Goal: Task Accomplishment & Management: Manage account settings

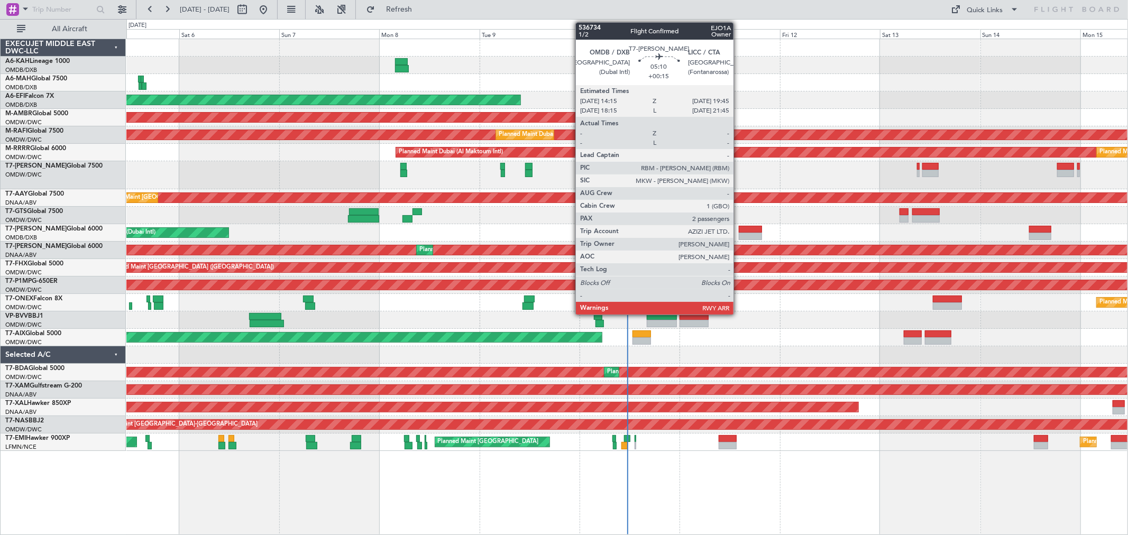
click at [739, 230] on div at bounding box center [750, 229] width 23 height 7
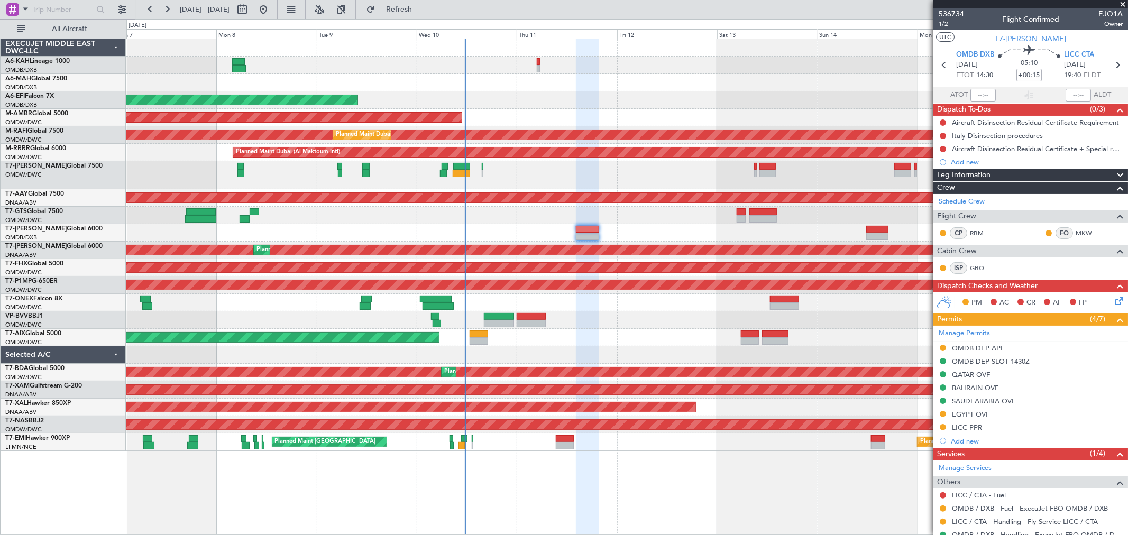
click at [600, 309] on div "Planned Maint Nurnberg" at bounding box center [626, 302] width 1001 height 17
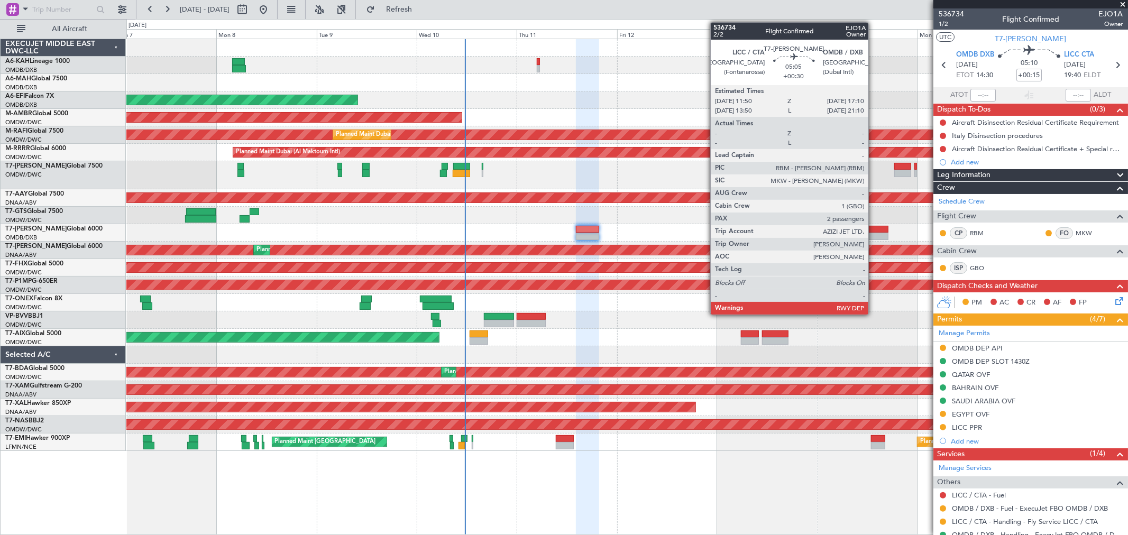
click at [874, 231] on div at bounding box center [878, 229] width 23 height 7
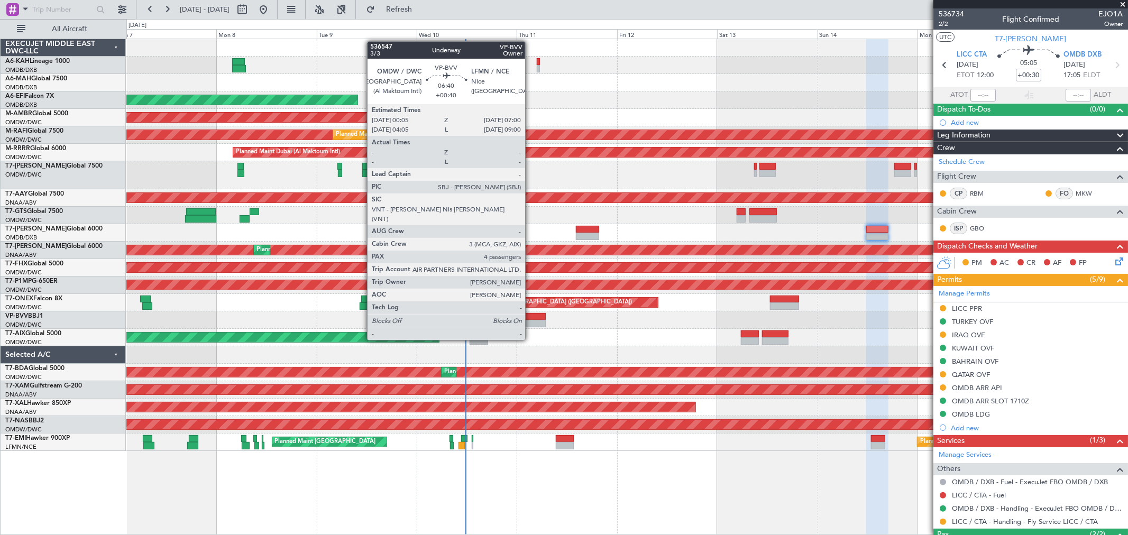
click at [531, 320] on div at bounding box center [531, 323] width 29 height 7
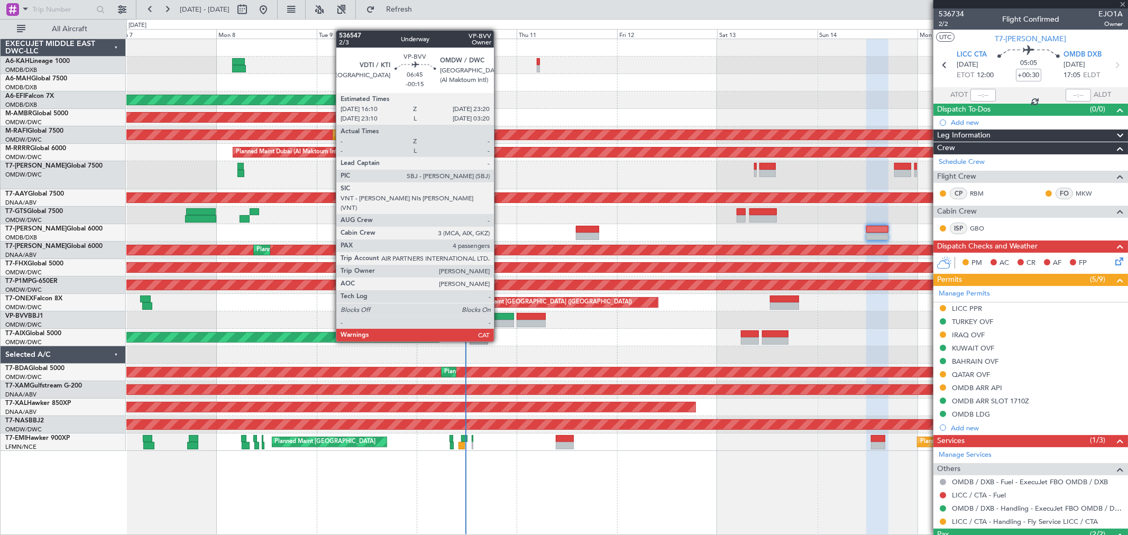
click at [499, 321] on div at bounding box center [499, 323] width 30 height 7
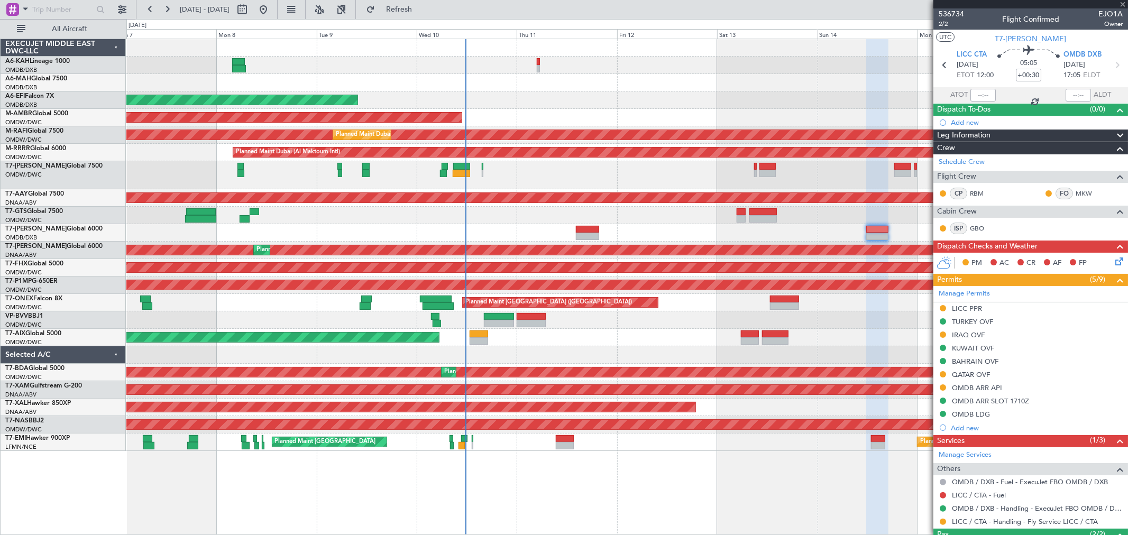
type input "-00:15"
type input "4"
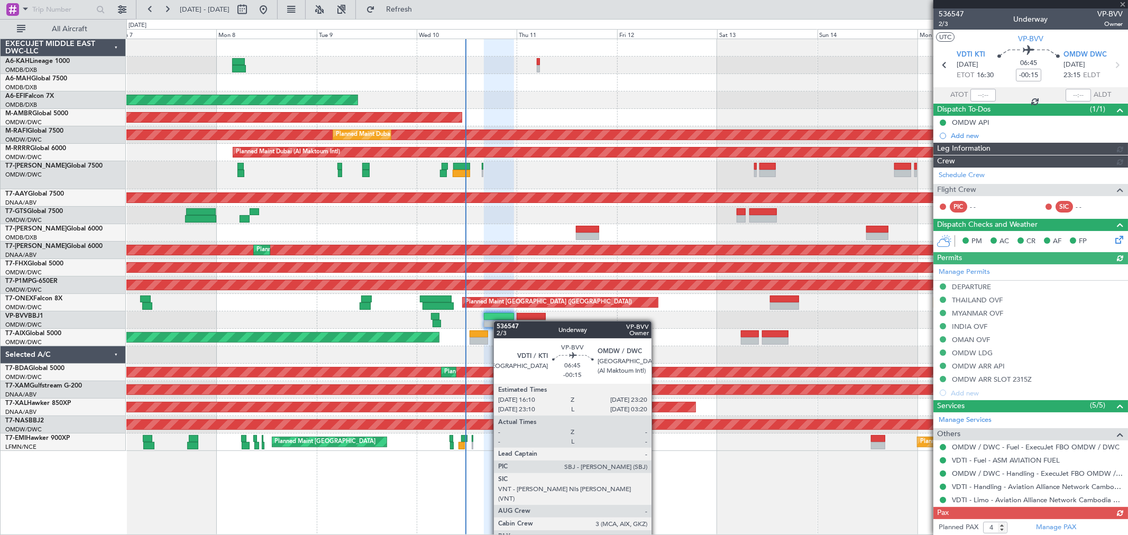
type input "[PERSON_NAME] ([PERSON_NAME])"
type input "7239"
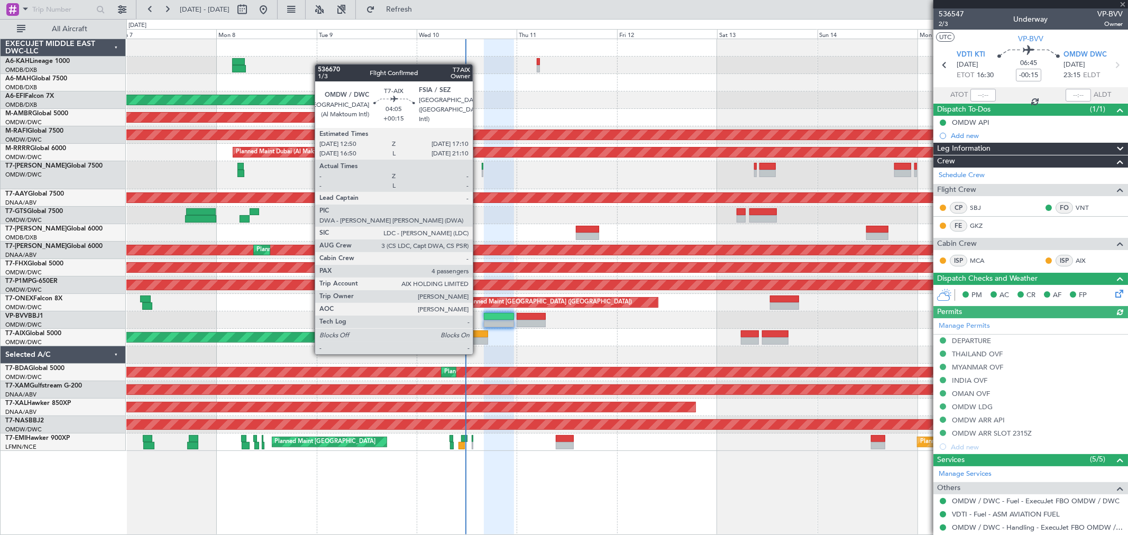
click at [478, 343] on div at bounding box center [479, 341] width 19 height 7
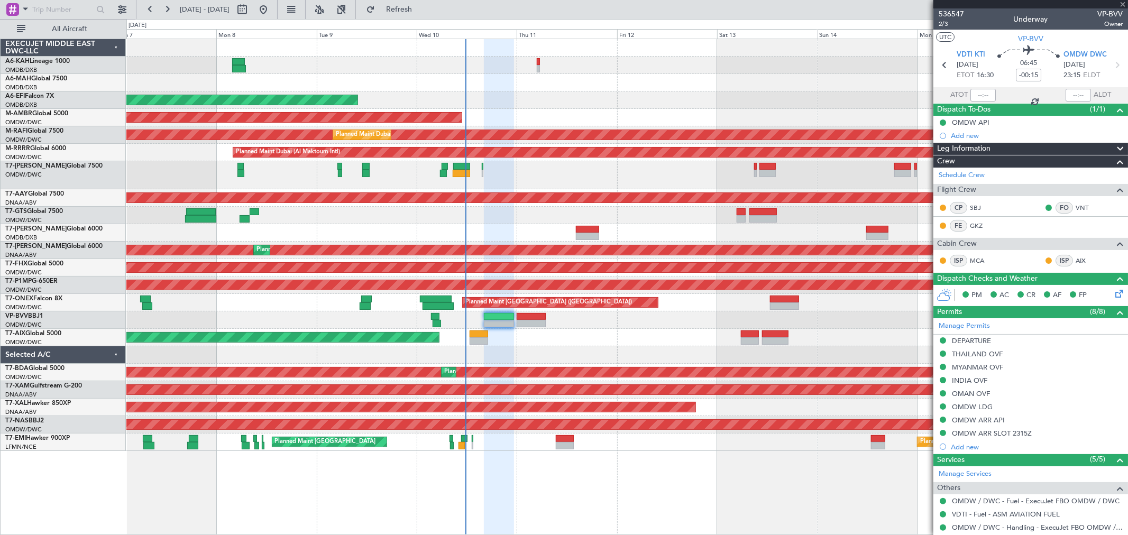
type input "+00:15"
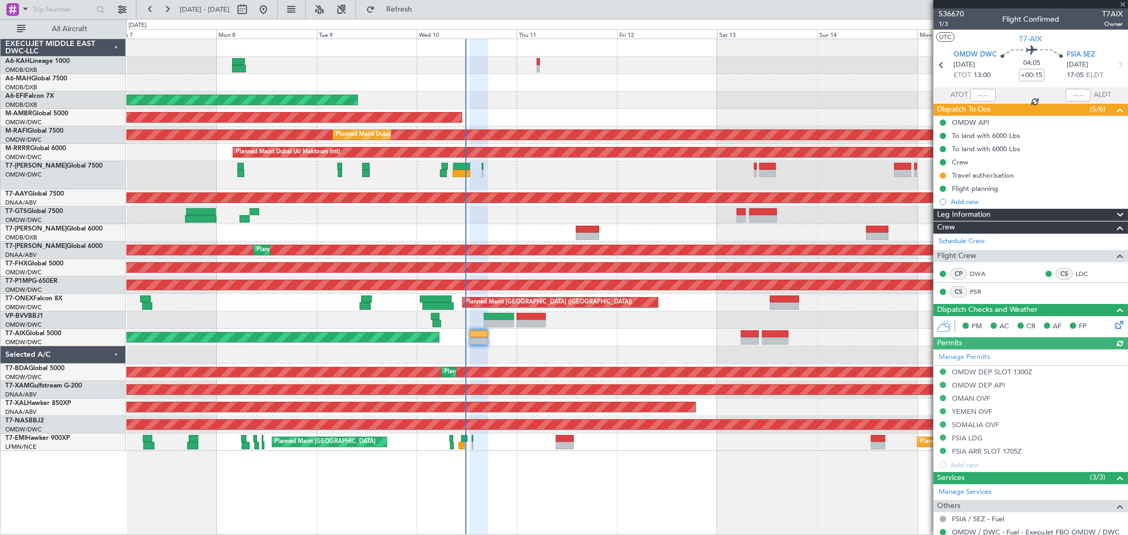
type input "[PERSON_NAME] (ANI)"
type input "7254"
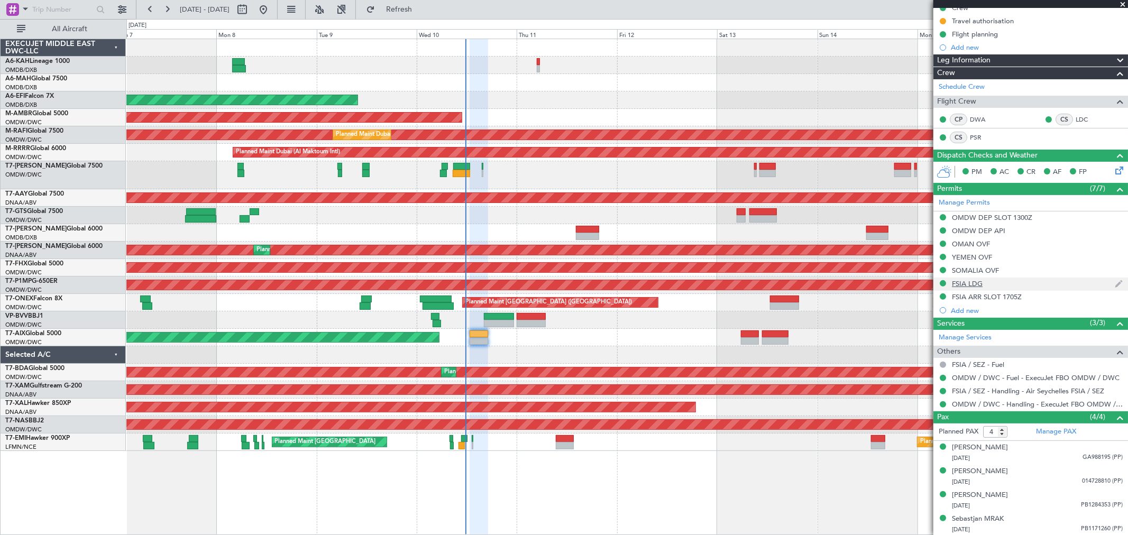
scroll to position [156, 0]
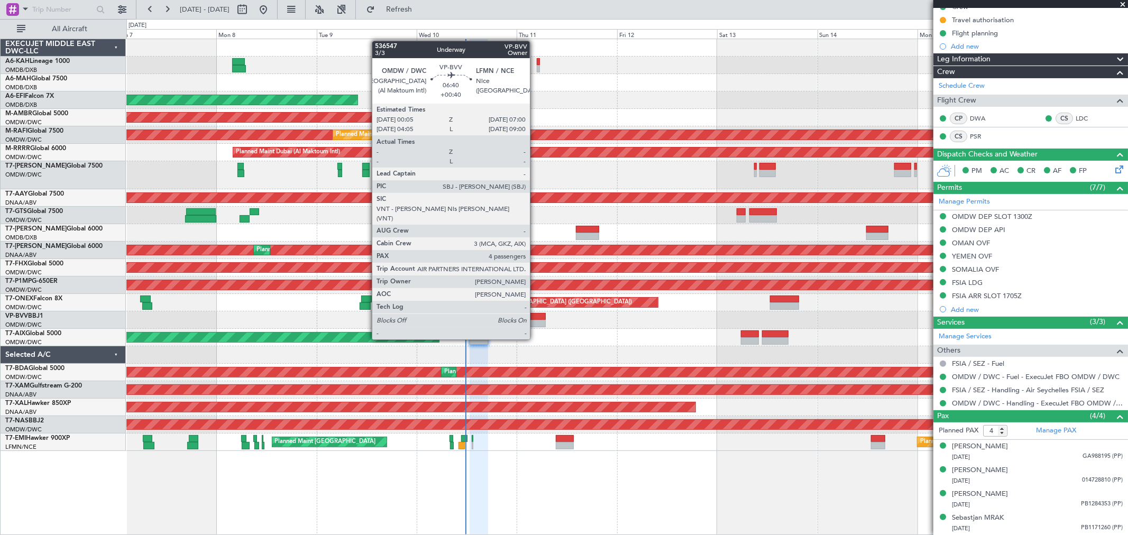
click at [535, 320] on div at bounding box center [531, 323] width 29 height 7
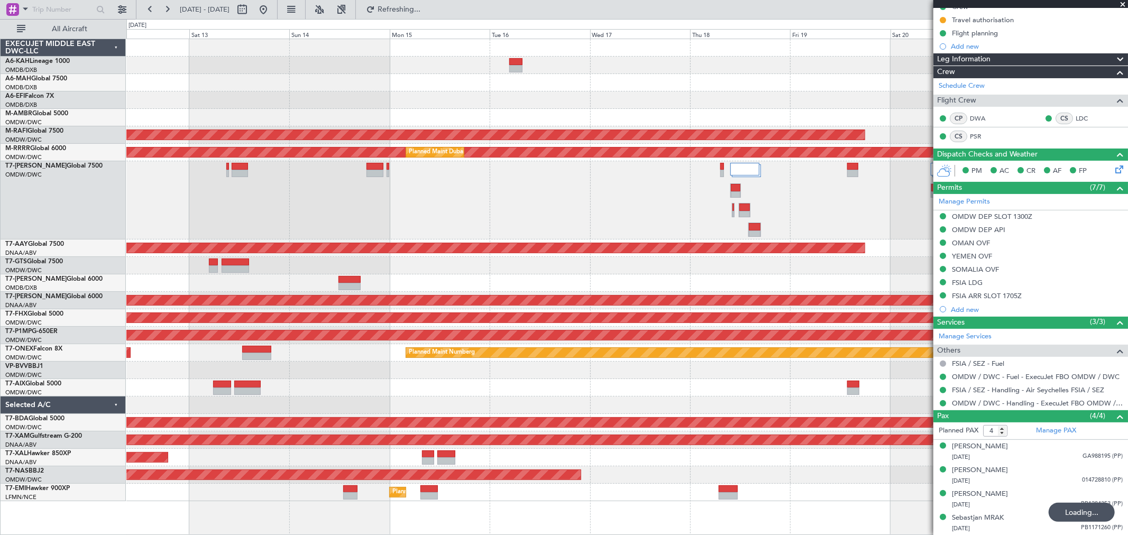
click at [409, 182] on div at bounding box center [626, 200] width 1001 height 78
click at [272, 14] on button at bounding box center [263, 9] width 17 height 17
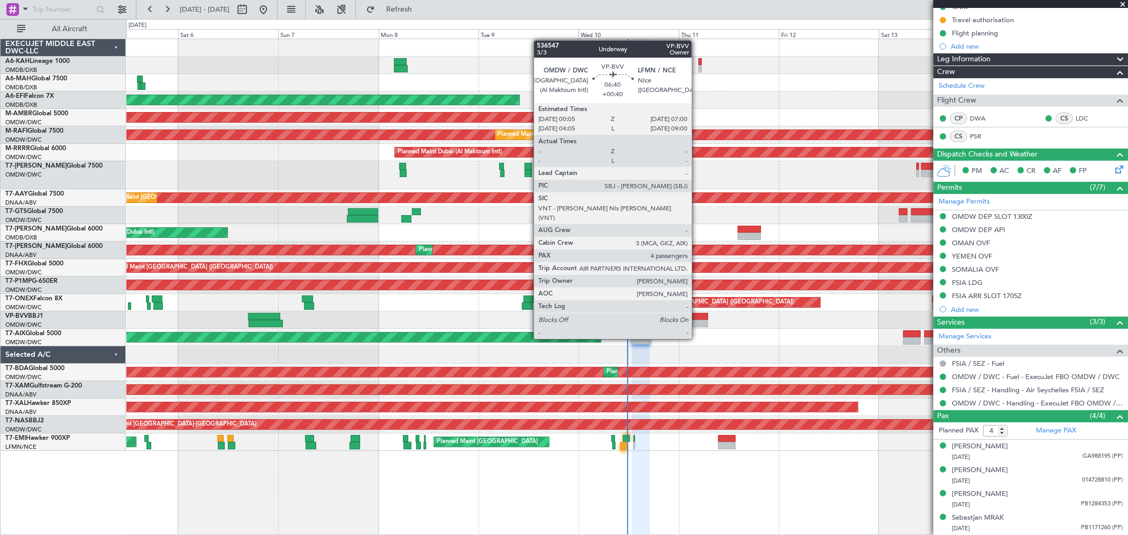
click at [697, 319] on div at bounding box center [693, 316] width 29 height 7
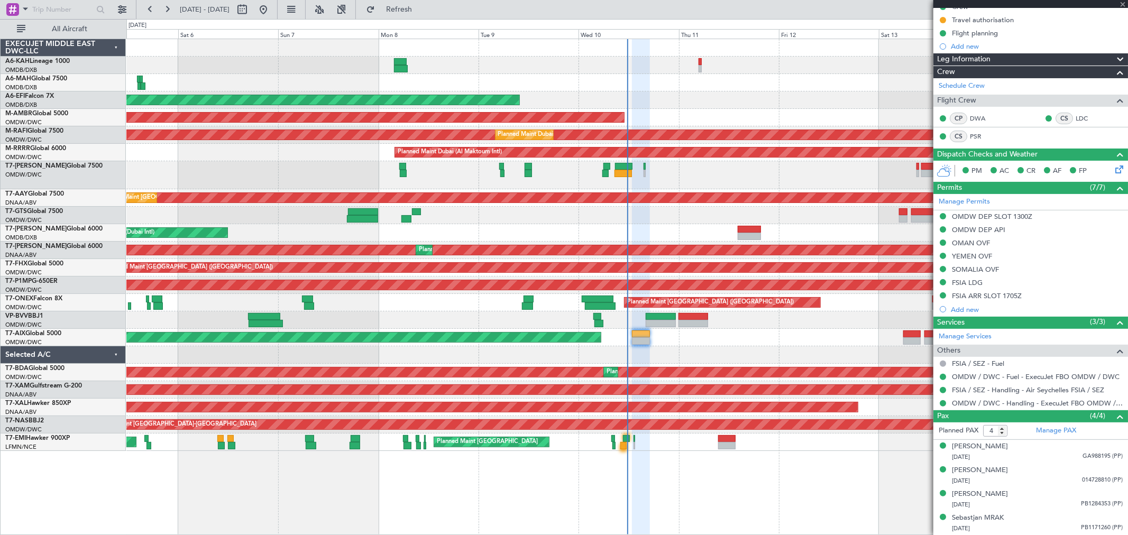
type input "+00:40"
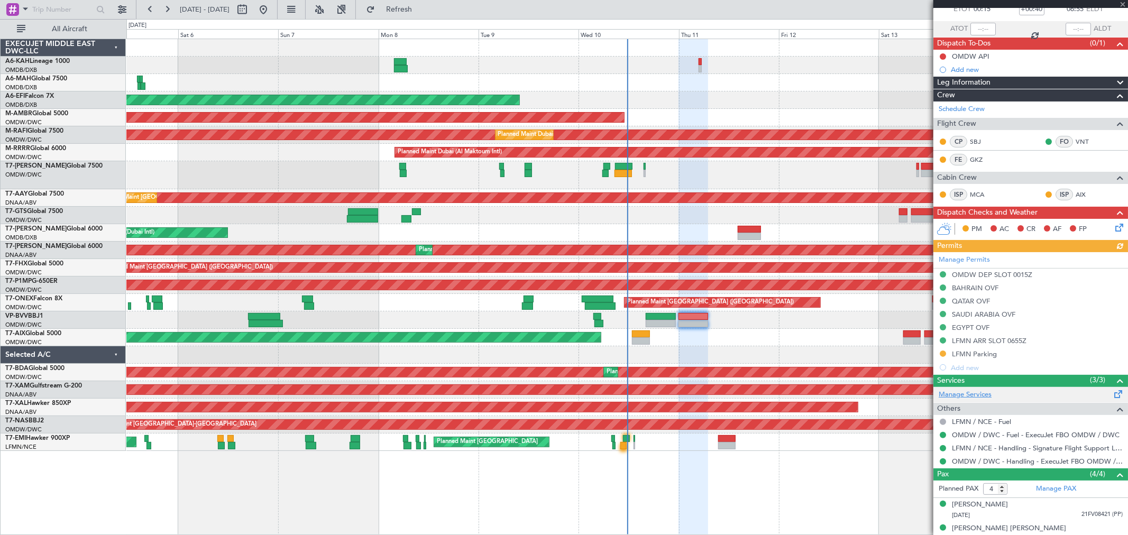
scroll to position [124, 0]
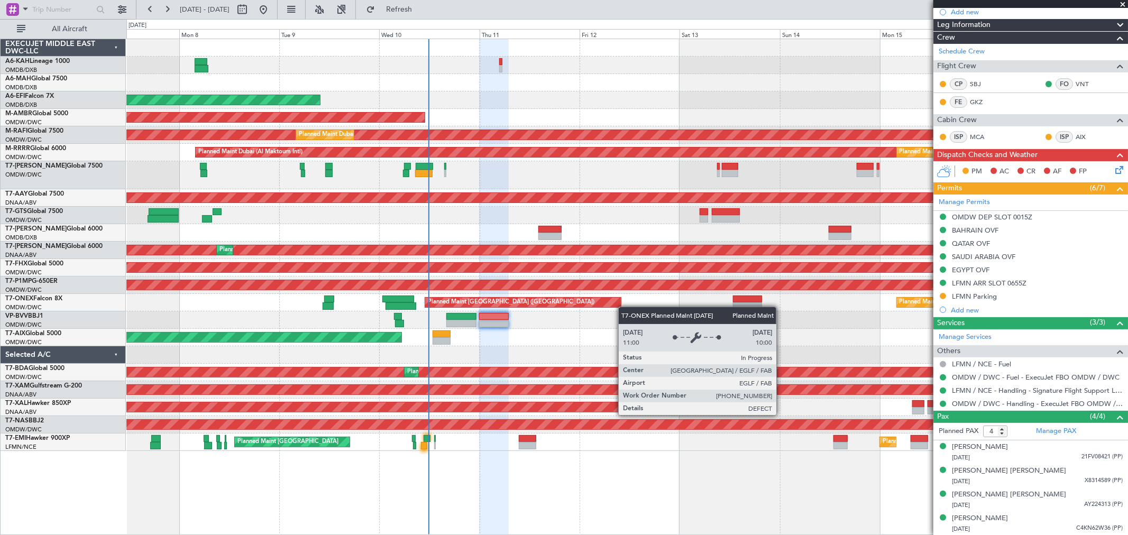
click at [579, 305] on div "Planned Maint Dubai (Al Maktoum Intl) AOG Maint Dubai (Al Maktoum Intl) Planned…" at bounding box center [626, 245] width 1001 height 412
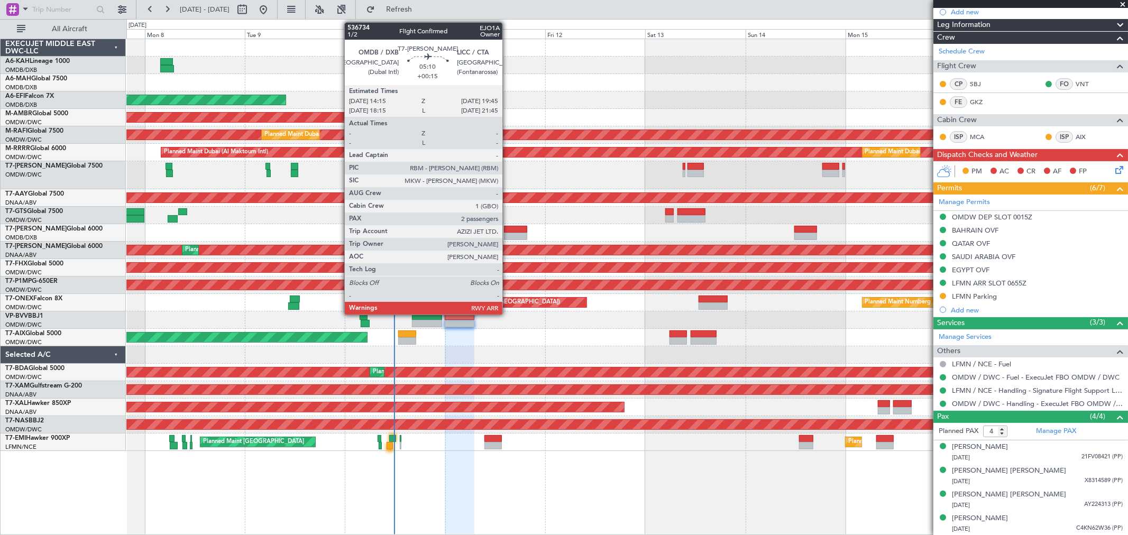
click at [508, 234] on div at bounding box center [515, 236] width 23 height 7
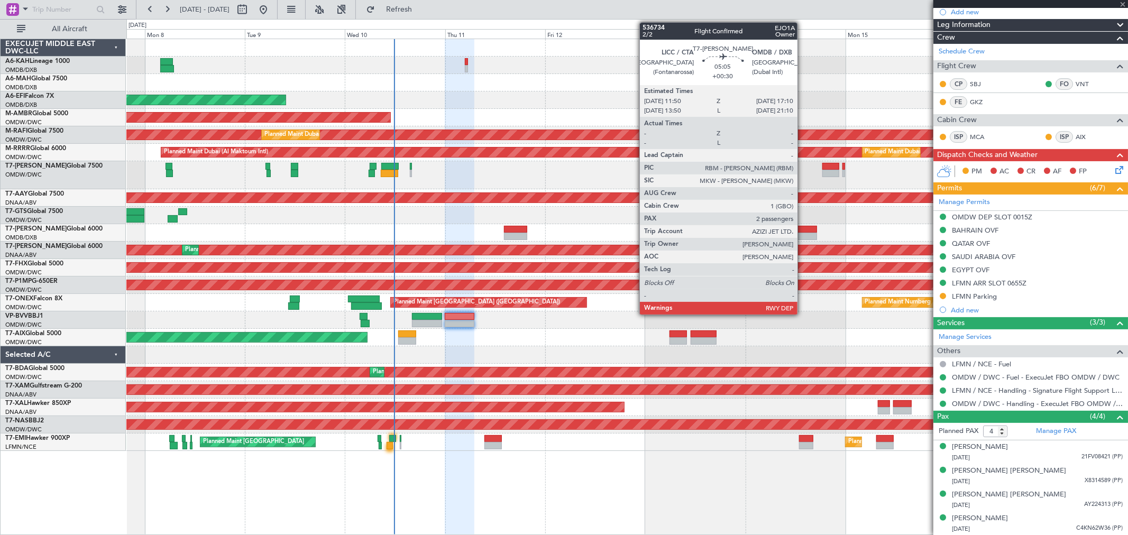
click at [803, 233] on div at bounding box center [806, 236] width 23 height 7
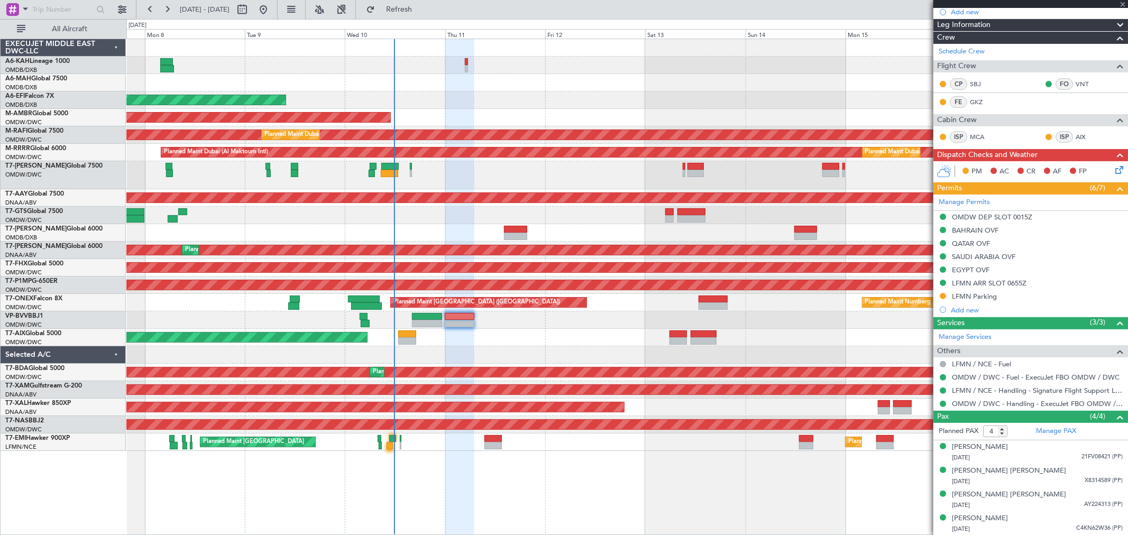
type input "+00:30"
type input "2"
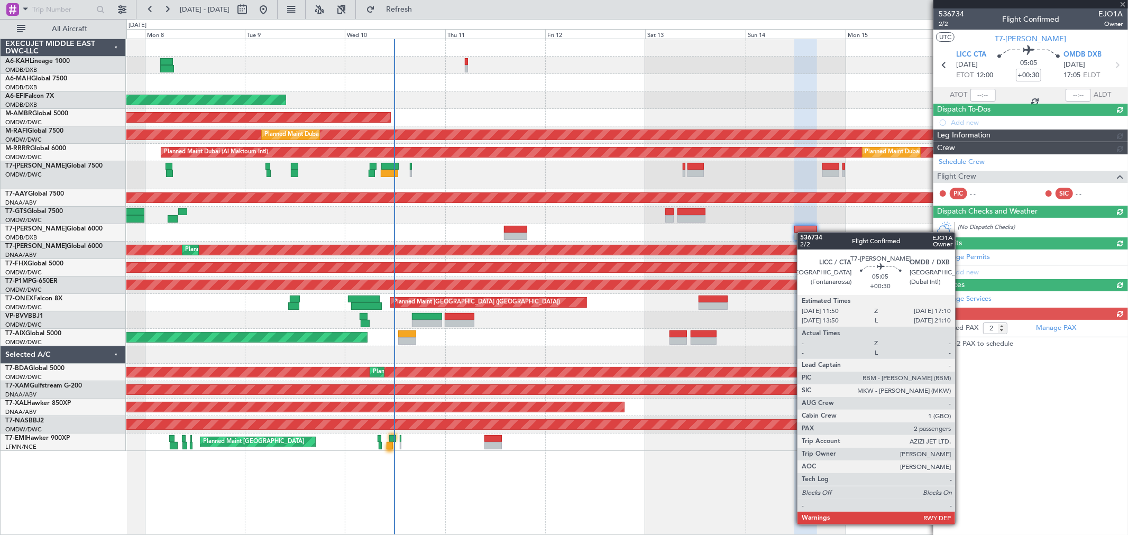
scroll to position [0, 0]
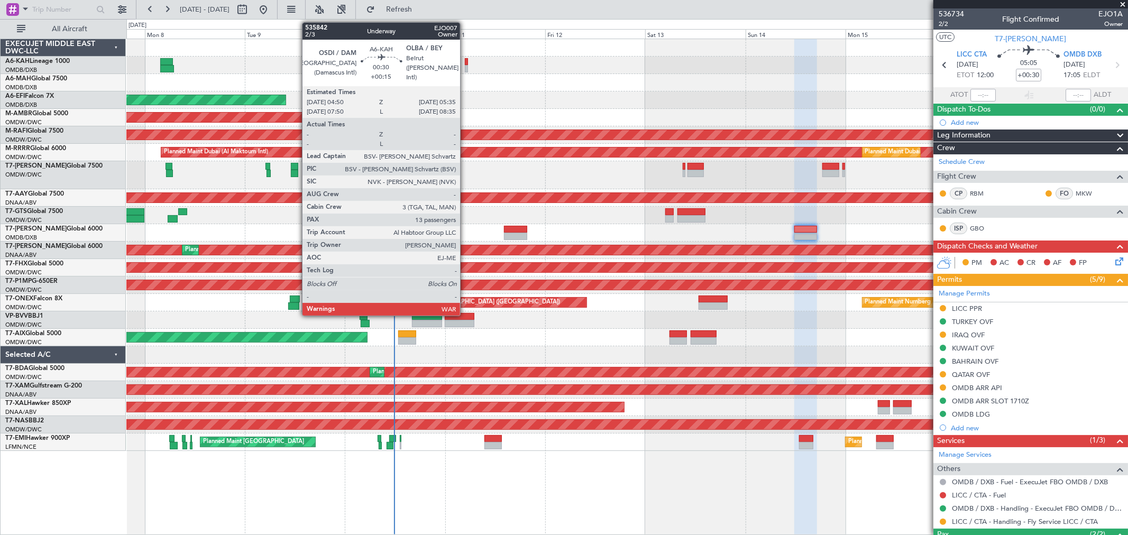
click at [466, 62] on div at bounding box center [466, 61] width 3 height 7
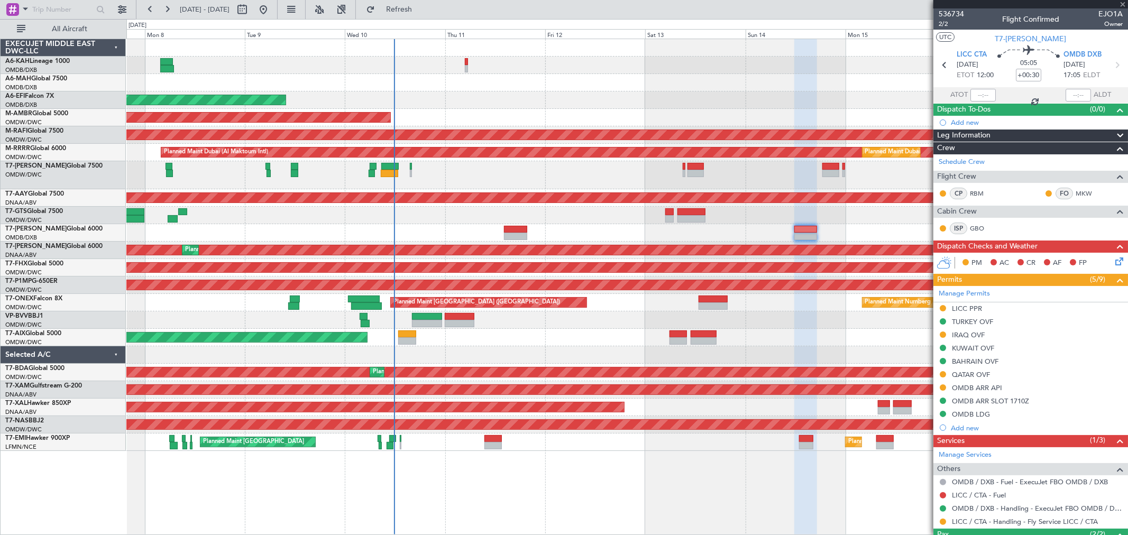
type input "+00:15"
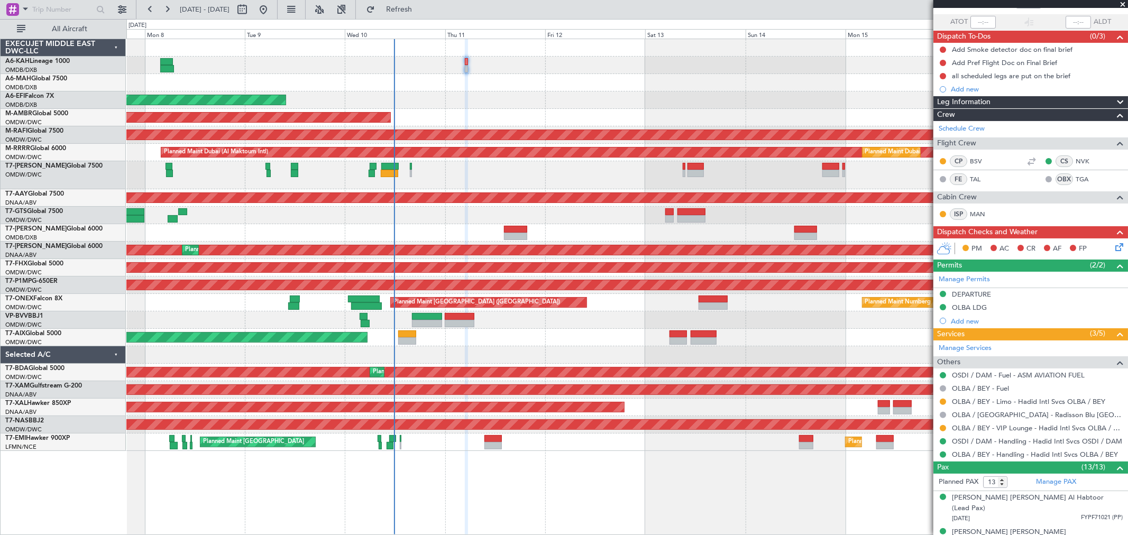
scroll to position [117, 0]
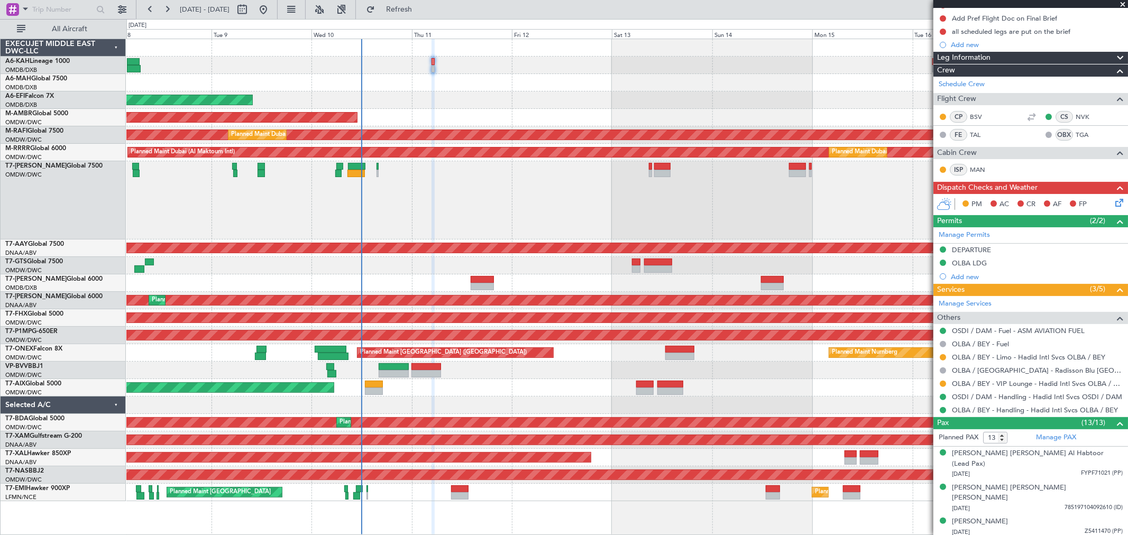
click at [530, 201] on div at bounding box center [626, 200] width 1001 height 78
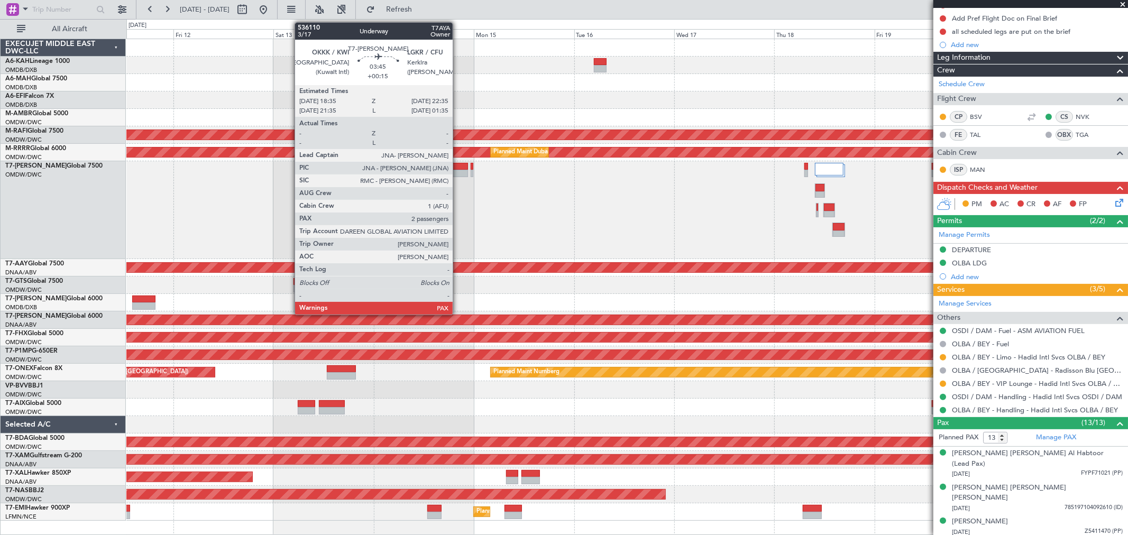
click at [458, 168] on div at bounding box center [459, 166] width 17 height 7
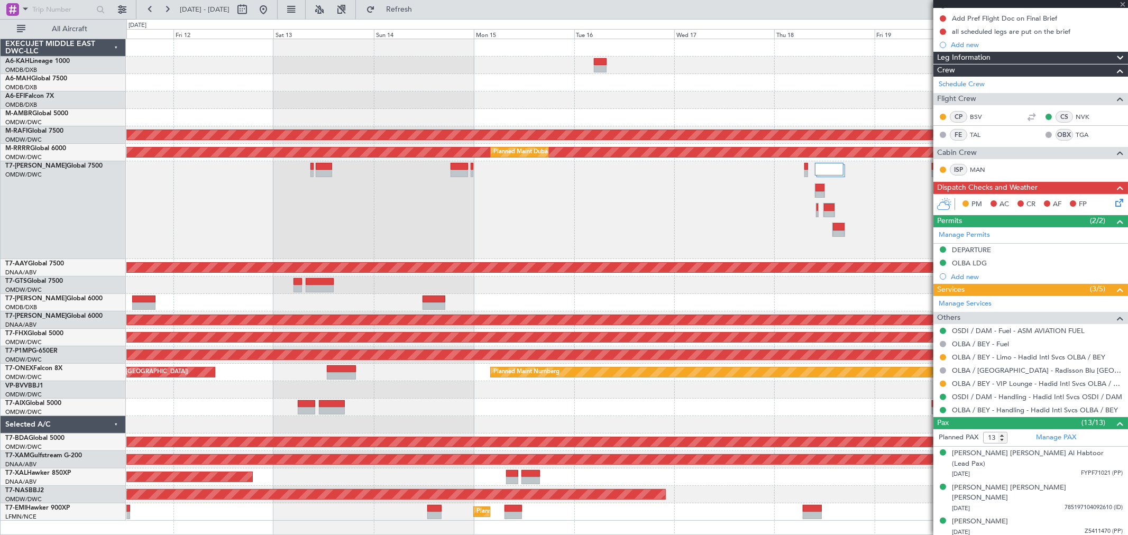
type input "2"
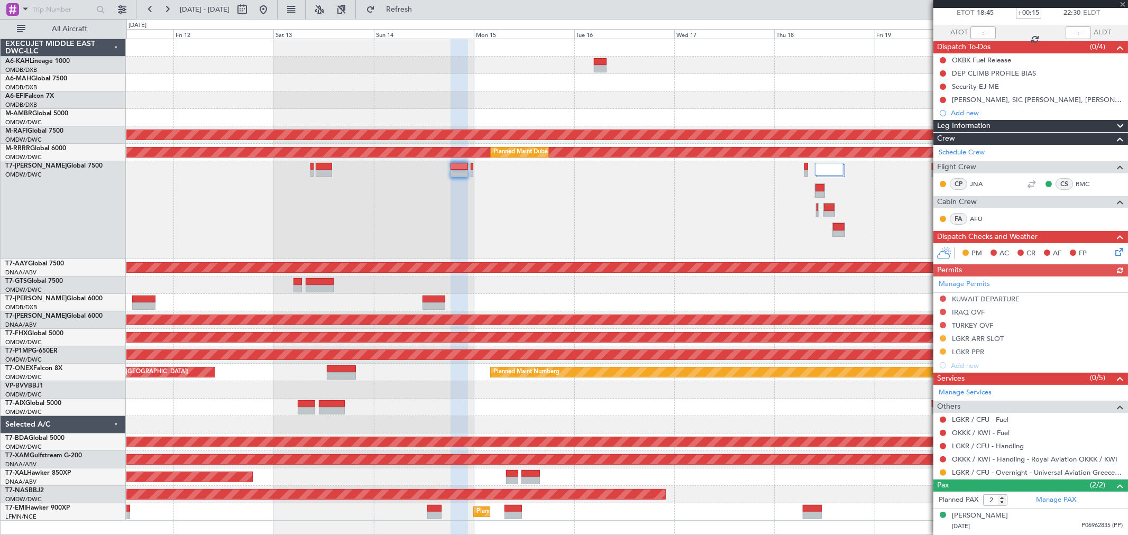
scroll to position [84, 0]
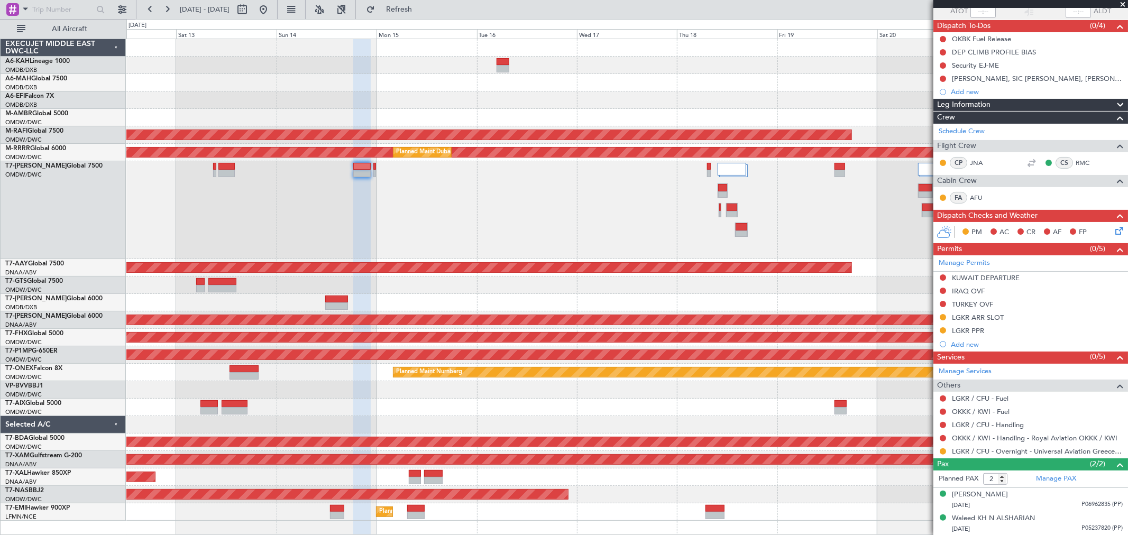
click at [658, 197] on div at bounding box center [626, 210] width 1001 height 98
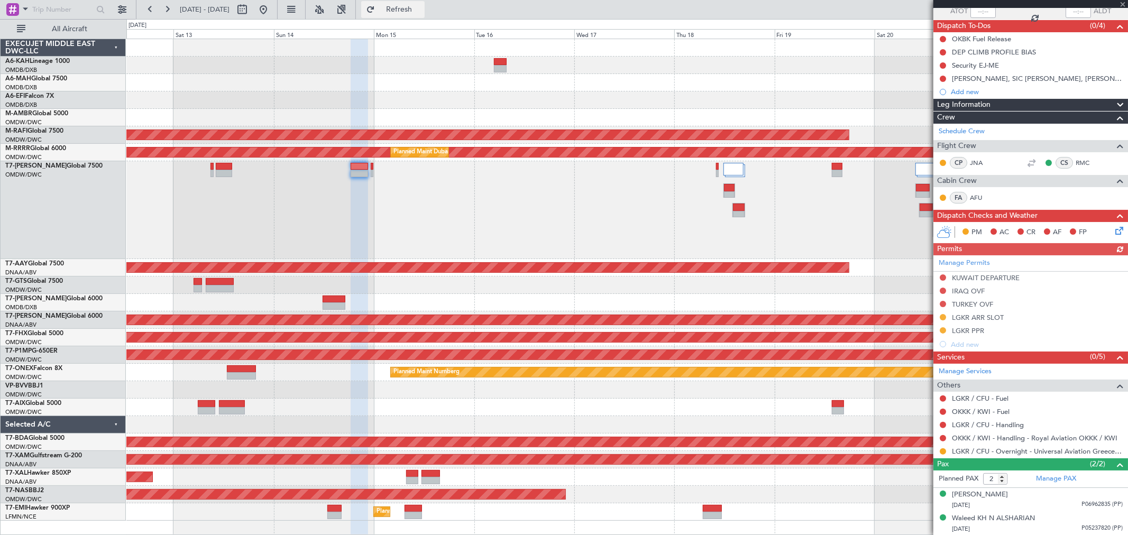
click at [422, 13] on span "Refresh" at bounding box center [399, 9] width 44 height 7
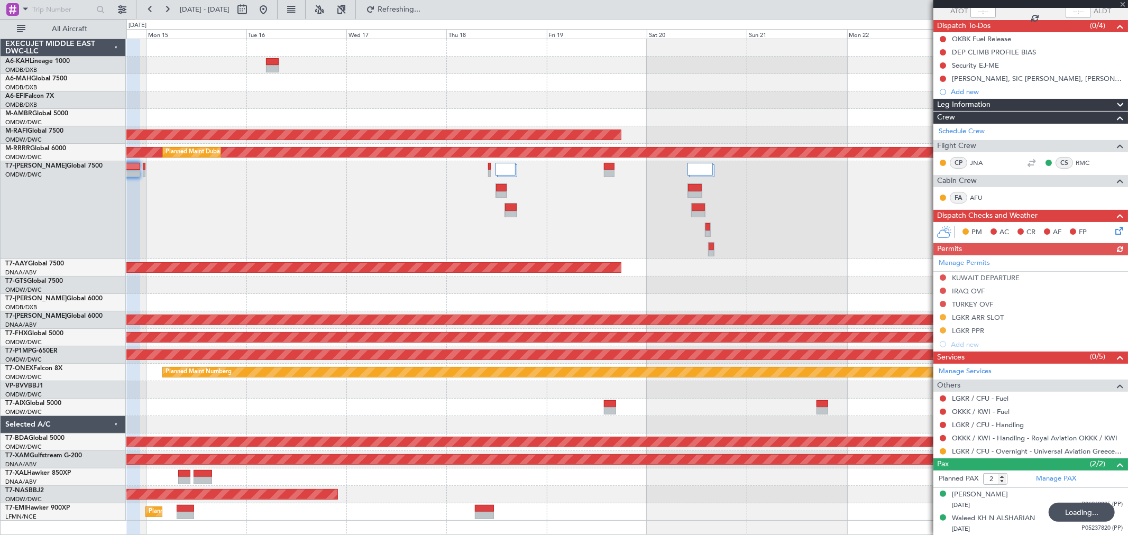
click at [476, 208] on div at bounding box center [626, 210] width 1001 height 98
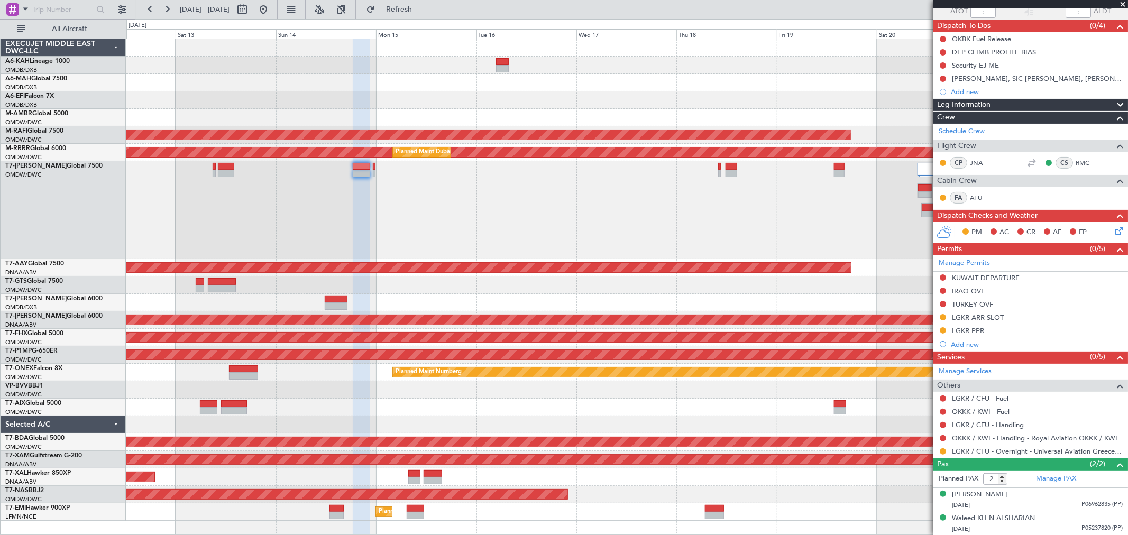
click at [626, 226] on div at bounding box center [626, 210] width 1001 height 98
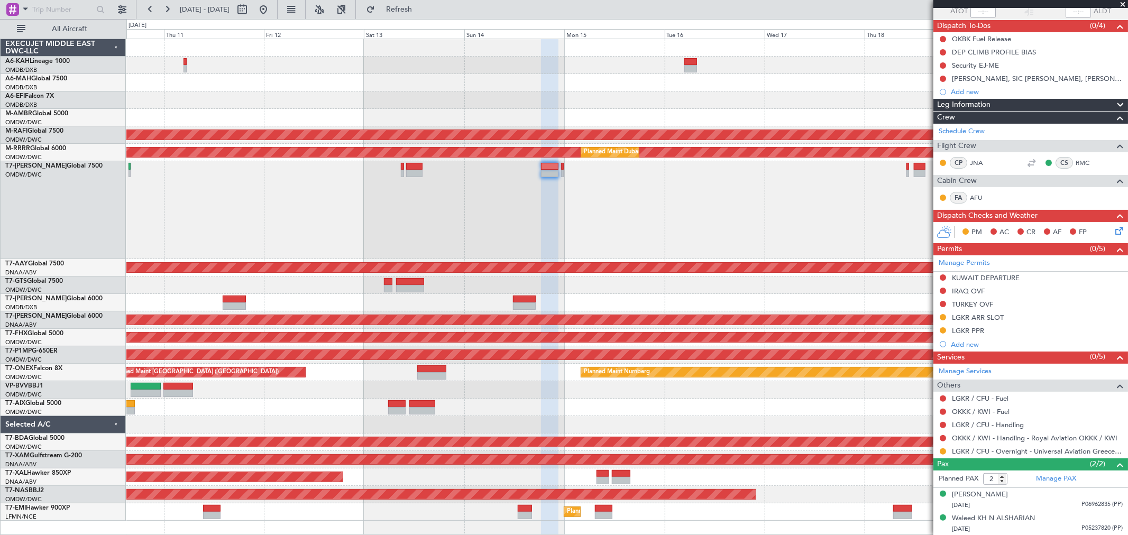
click at [460, 222] on div at bounding box center [626, 210] width 1001 height 98
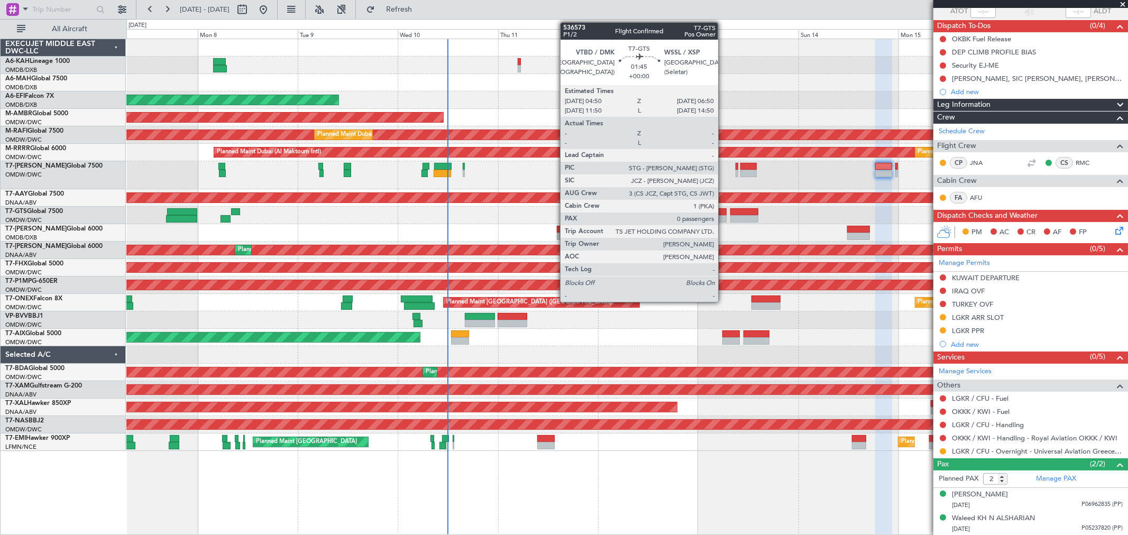
click at [724, 210] on div at bounding box center [722, 211] width 8 height 7
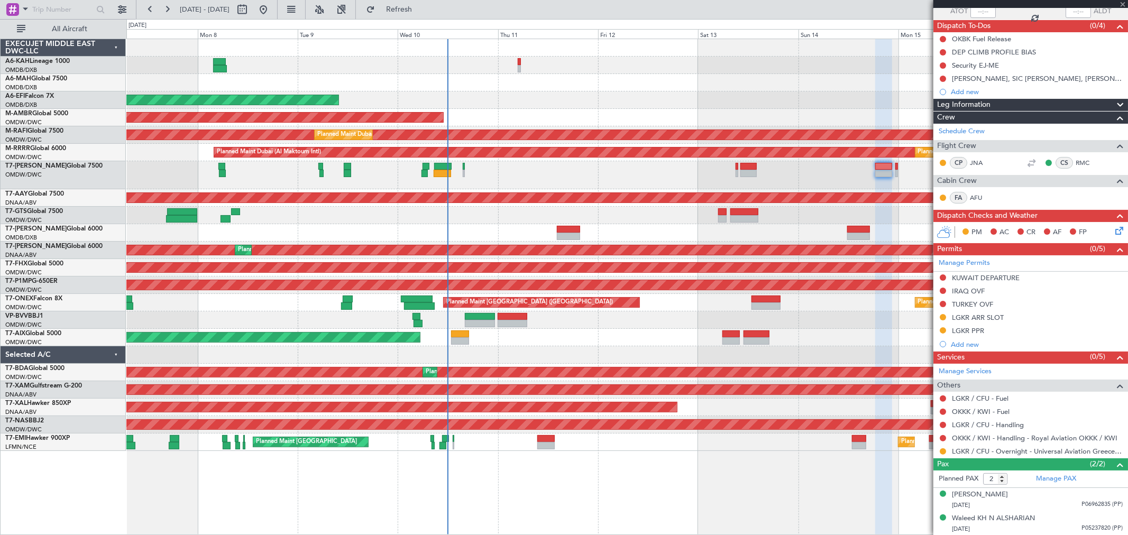
type input "0"
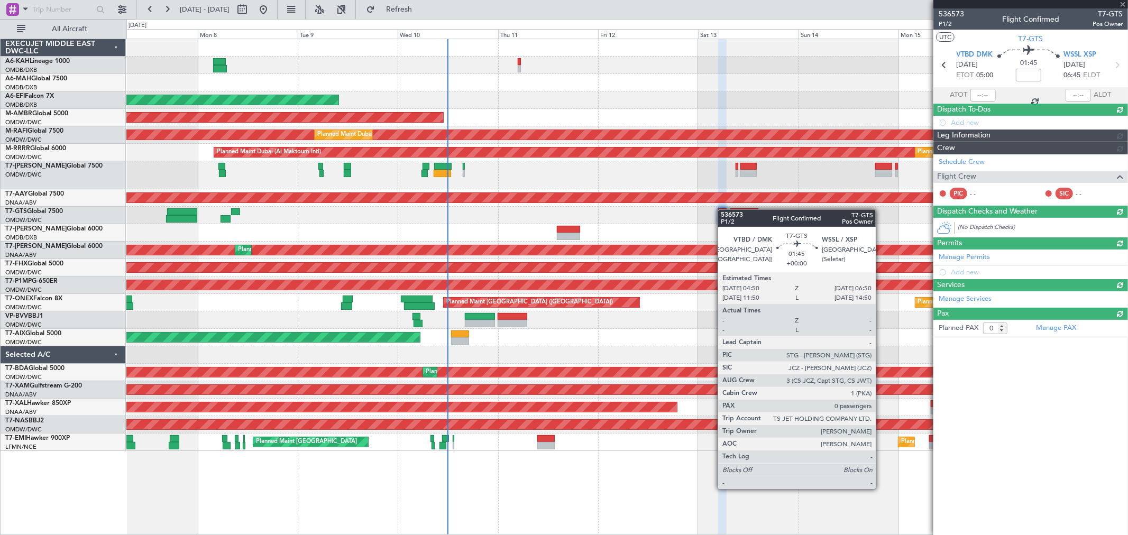
scroll to position [0, 0]
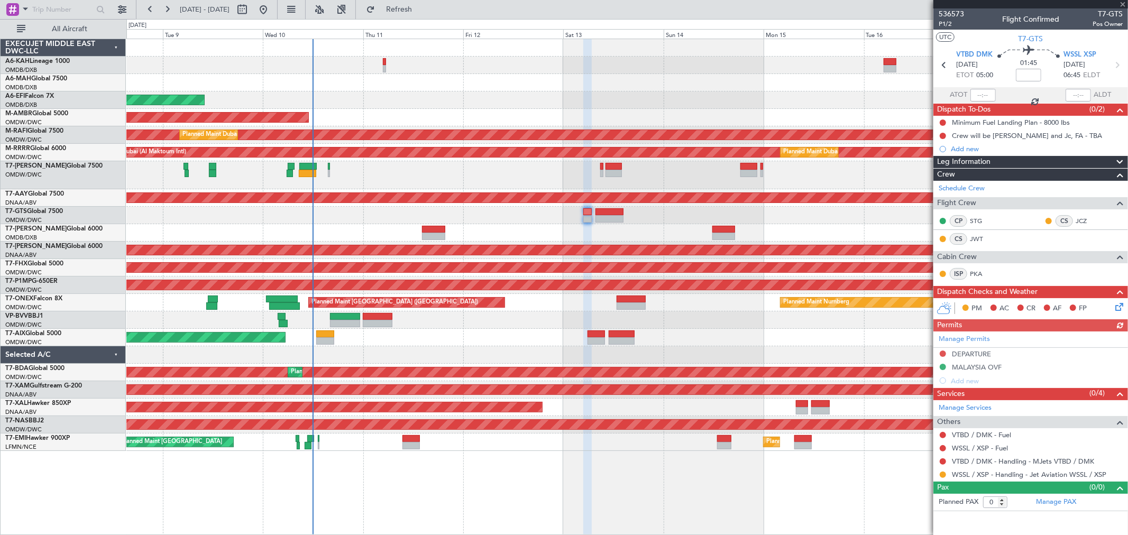
click at [653, 229] on div "AOG Maint [GEOGRAPHIC_DATA] (Dubai Intl)" at bounding box center [626, 232] width 1001 height 17
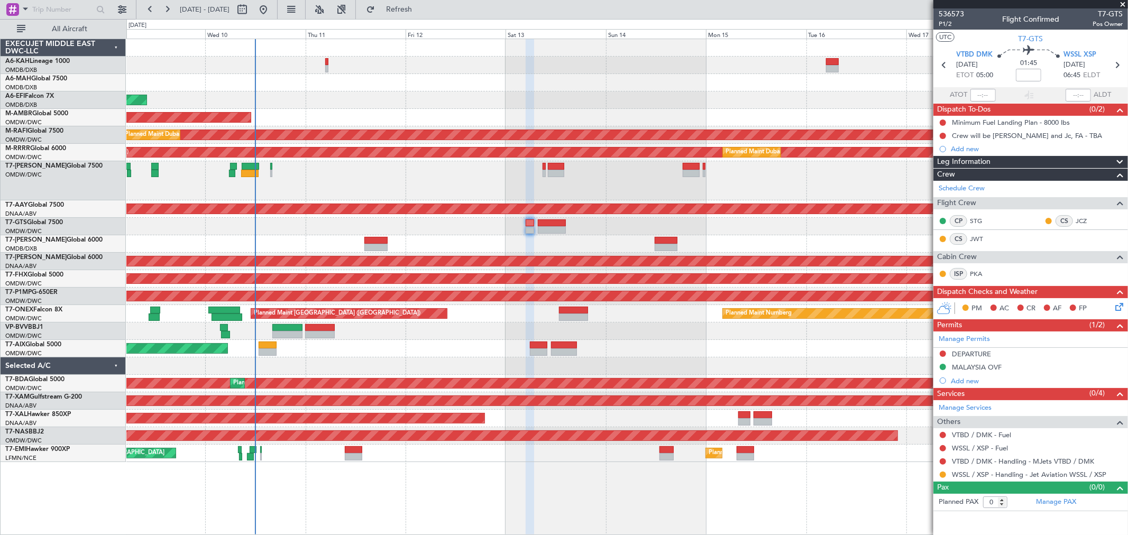
click at [459, 245] on div at bounding box center [626, 243] width 1001 height 17
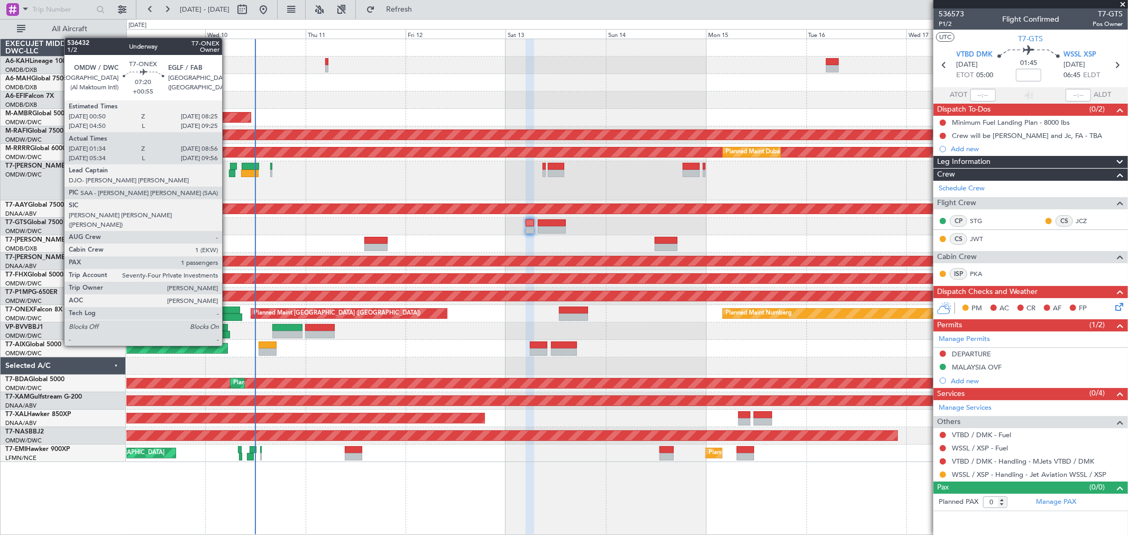
click at [227, 316] on div at bounding box center [227, 317] width 31 height 7
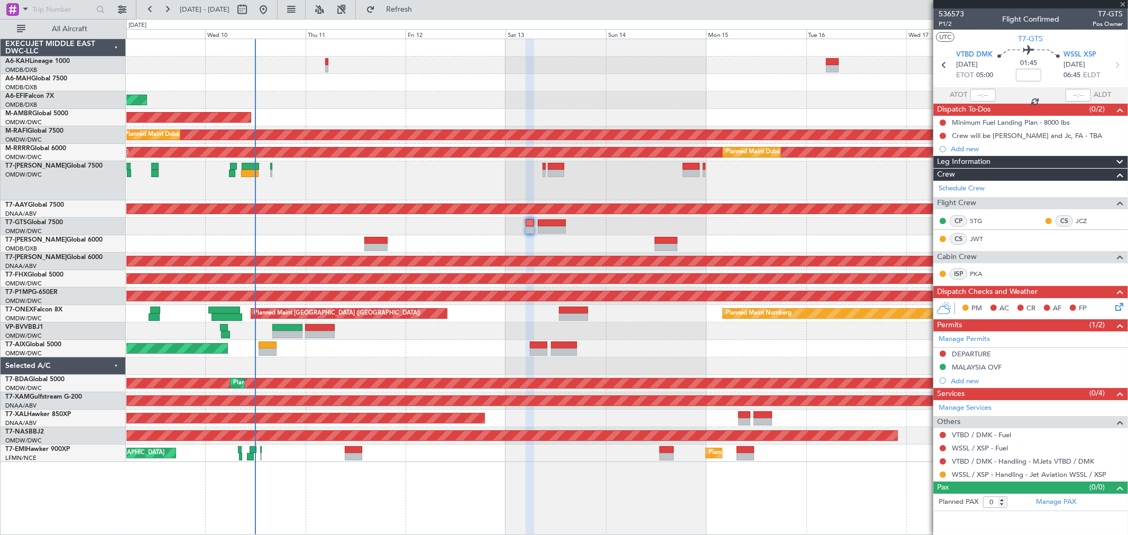
type input "+00:55"
type input "01:44"
type input "08:51"
type input "1"
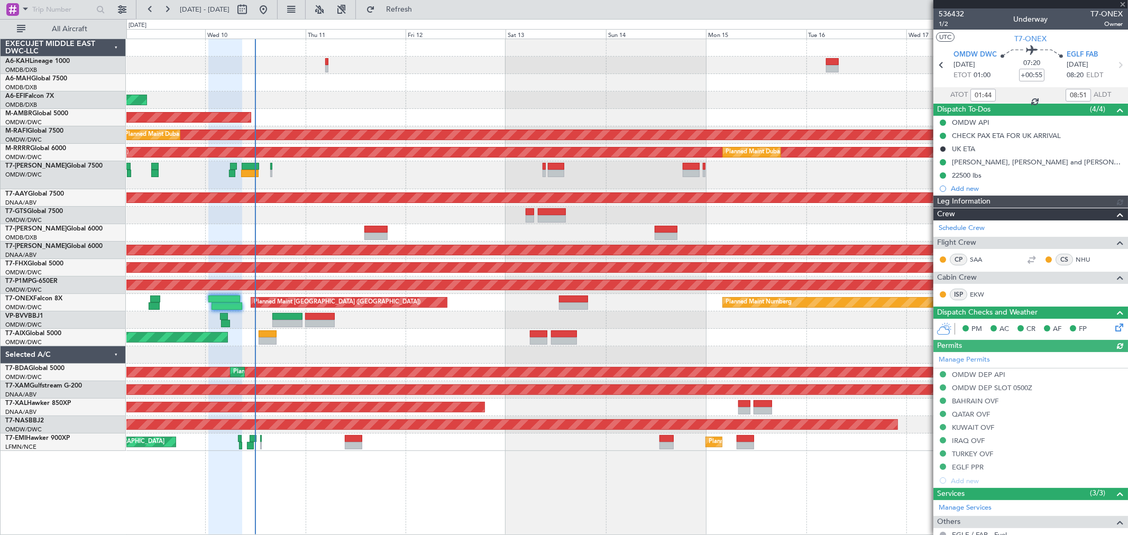
type input "[PERSON_NAME] ([PERSON_NAME])"
type input "7210"
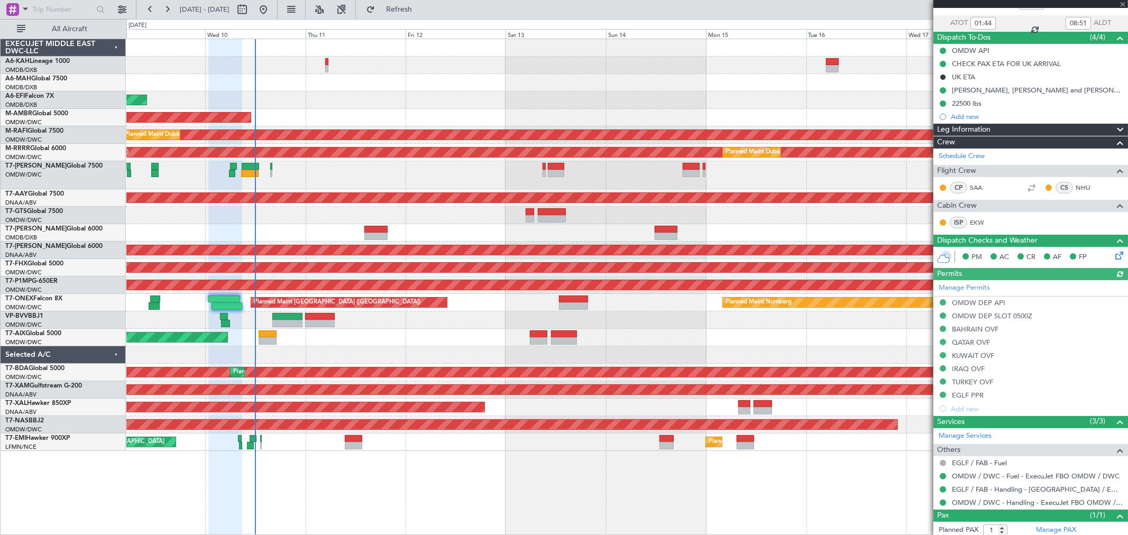
scroll to position [99, 0]
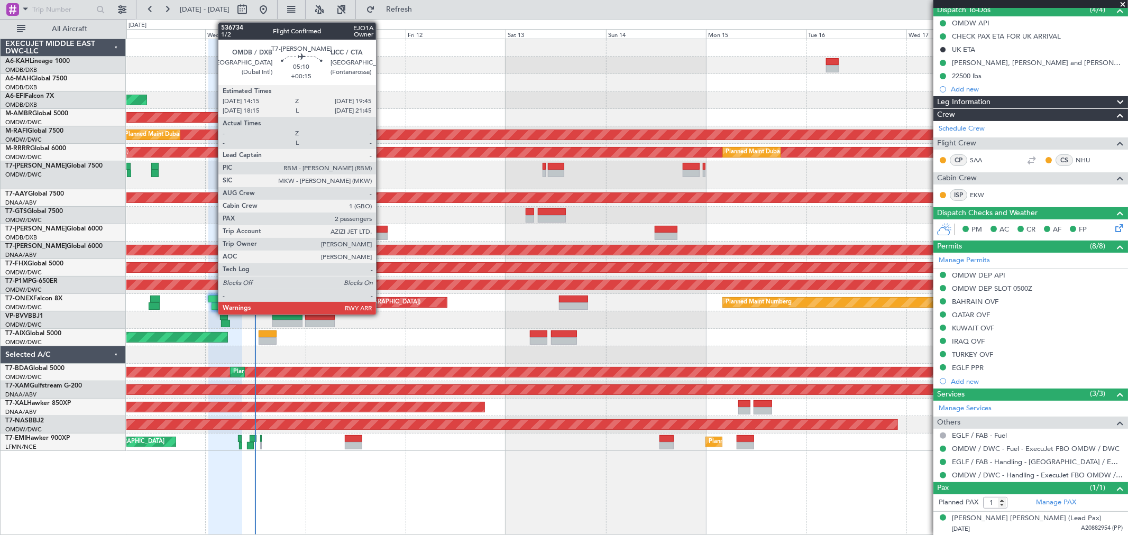
click at [381, 230] on div at bounding box center [375, 229] width 23 height 7
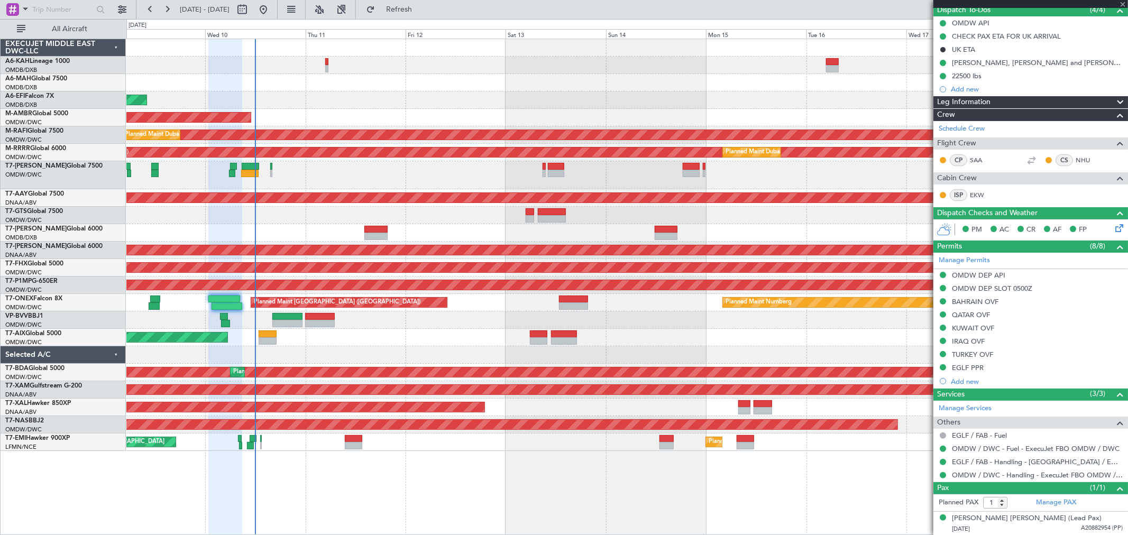
type input "+00:15"
type input "2"
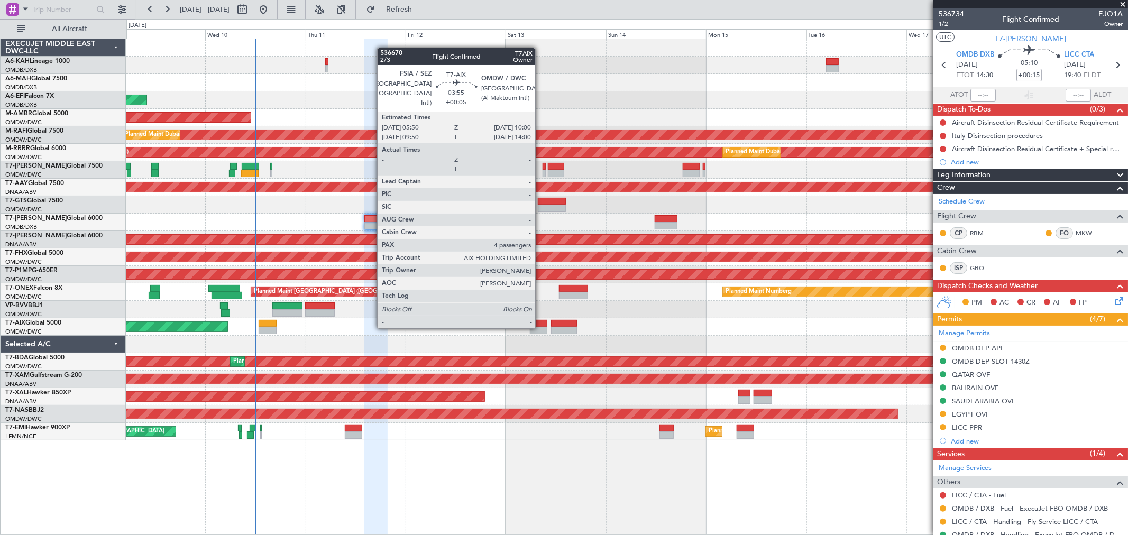
click at [541, 327] on div at bounding box center [538, 330] width 17 height 7
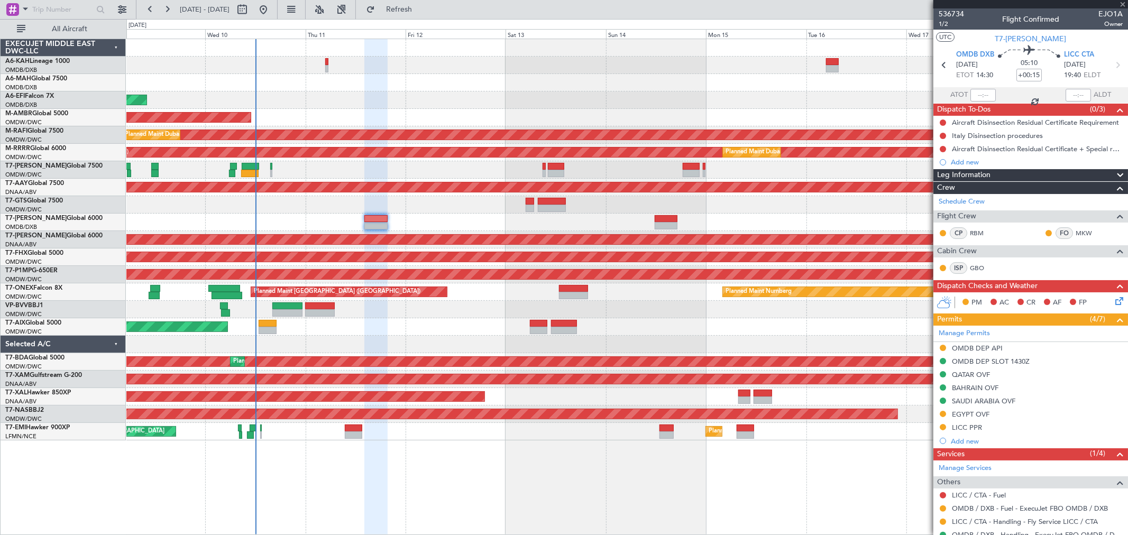
type input "+00:05"
type input "4"
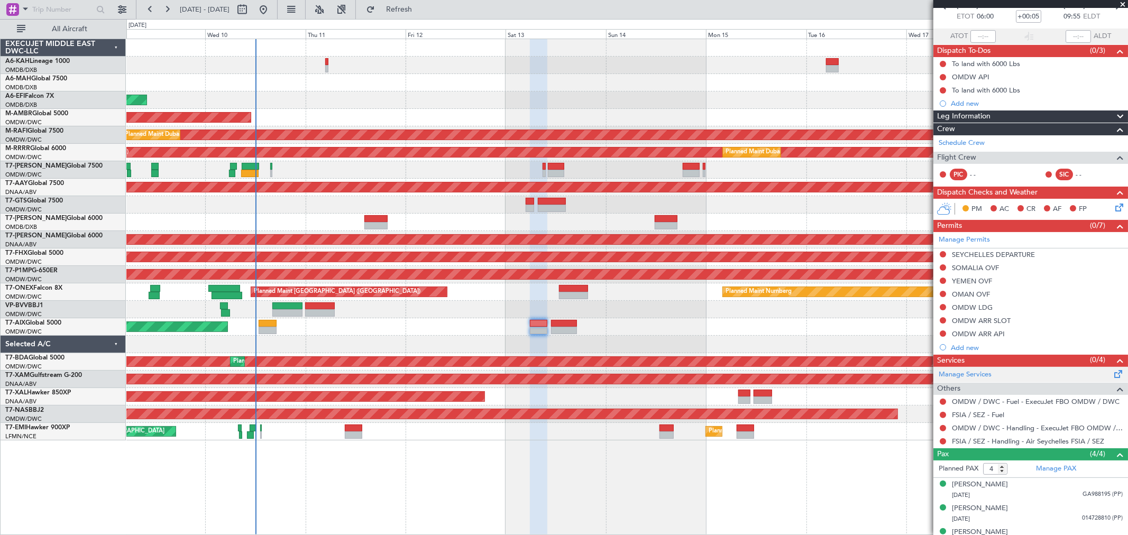
scroll to position [97, 0]
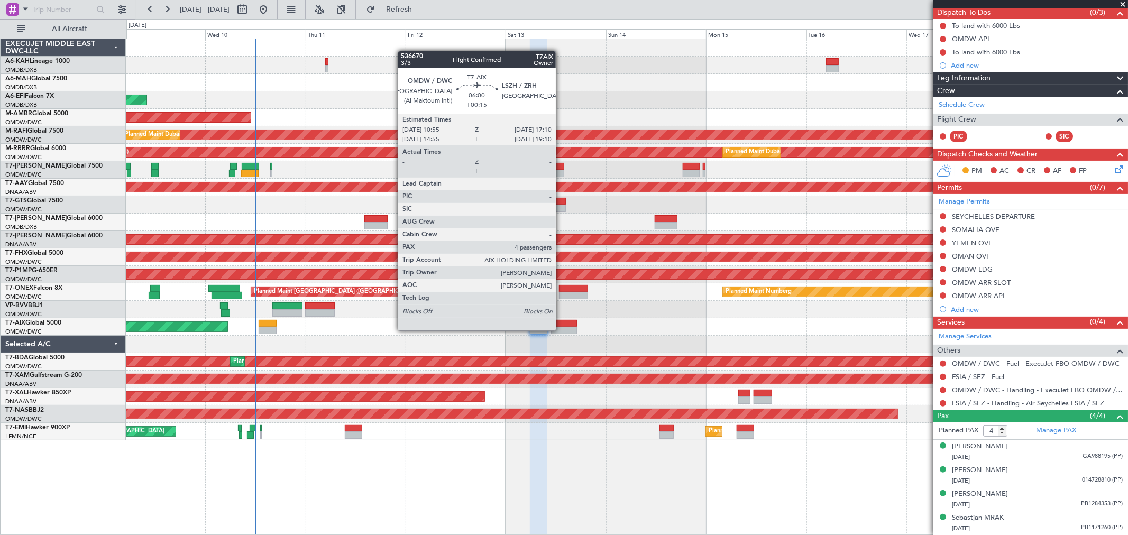
click at [561, 327] on div at bounding box center [564, 330] width 26 height 7
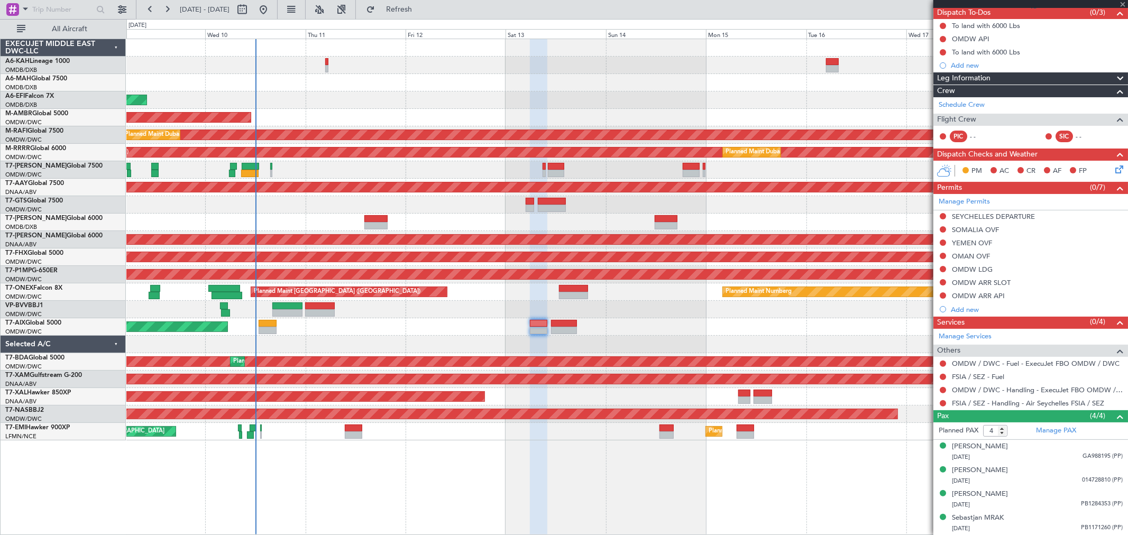
type input "+00:15"
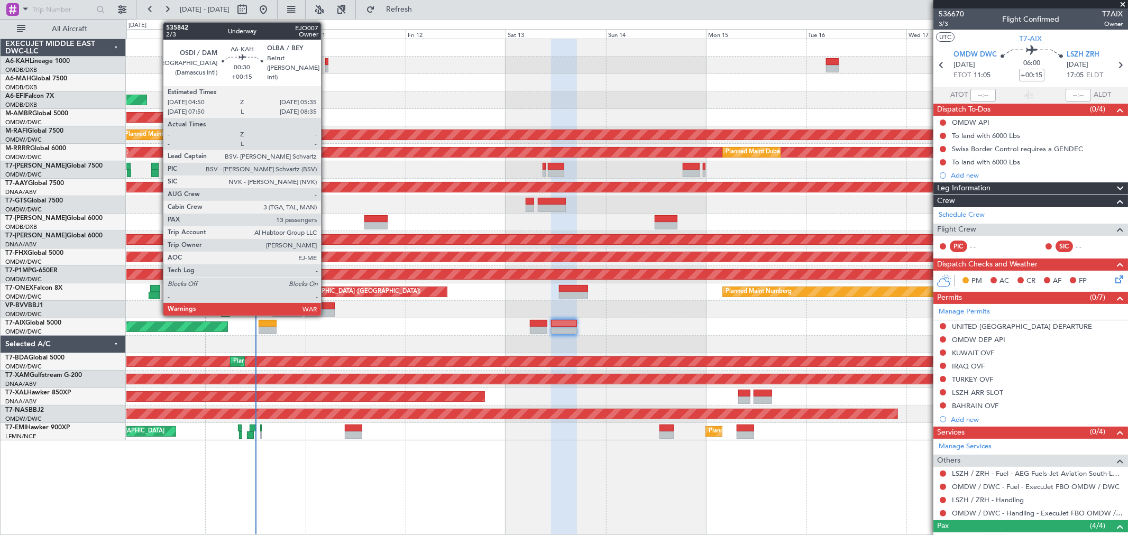
click at [326, 70] on div at bounding box center [326, 68] width 3 height 7
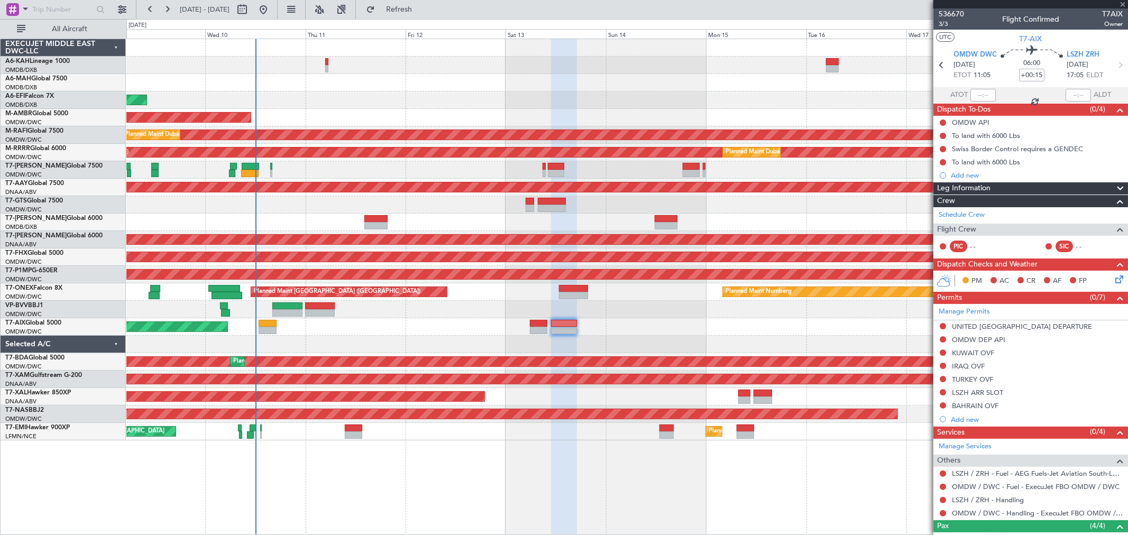
type input "13"
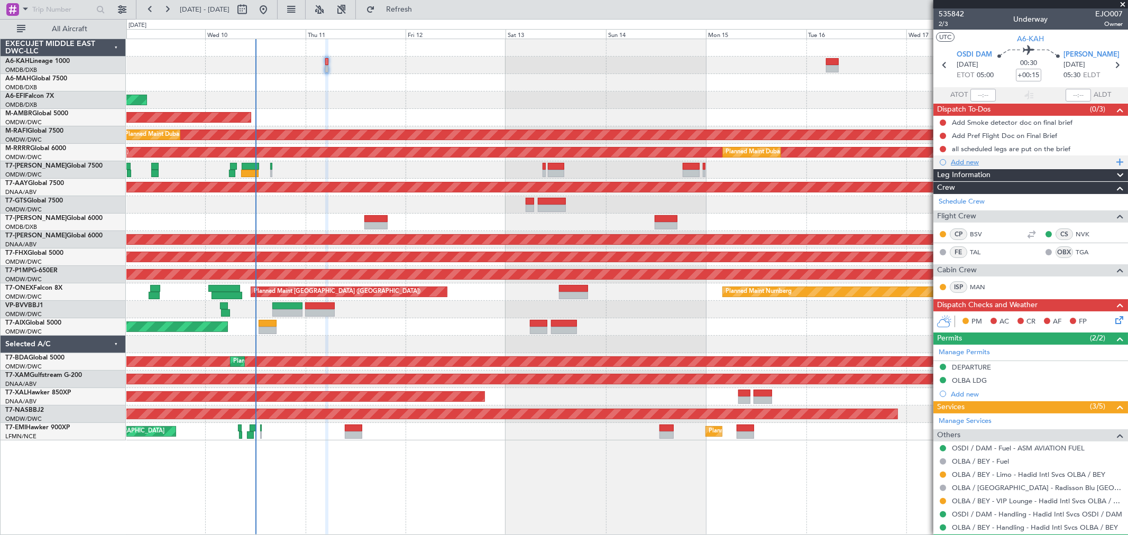
click at [970, 163] on div "Add new" at bounding box center [1032, 162] width 162 height 9
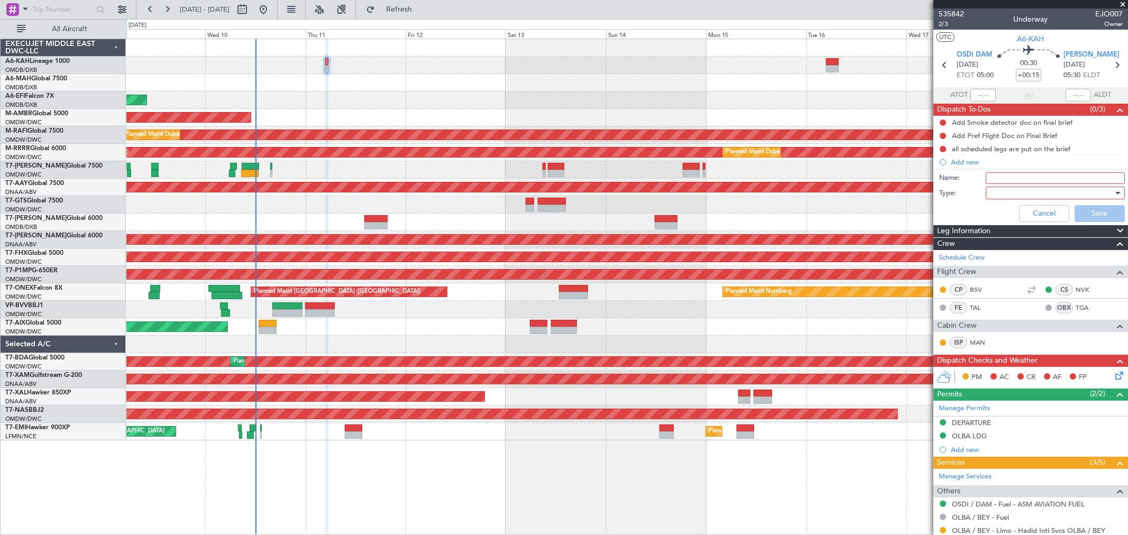
click at [997, 183] on input "Name:" at bounding box center [1055, 178] width 139 height 12
type input "Flight planning"
click at [1023, 193] on div at bounding box center [1051, 193] width 123 height 16
click at [1009, 210] on span "Generic" at bounding box center [1050, 215] width 123 height 16
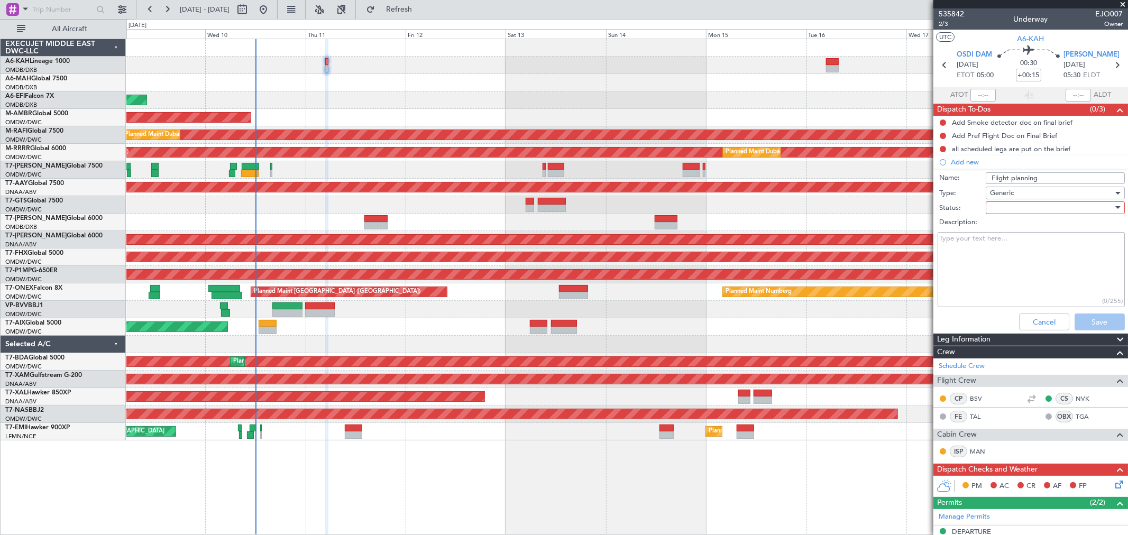
click at [1009, 206] on div at bounding box center [1051, 208] width 123 height 16
click at [993, 230] on span "Not Started" at bounding box center [1050, 229] width 123 height 16
drag, startPoint x: 979, startPoint y: 249, endPoint x: 986, endPoint y: 256, distance: 10.1
click at [979, 250] on textarea "Description:" at bounding box center [1031, 270] width 187 height 76
paste textarea "9t"
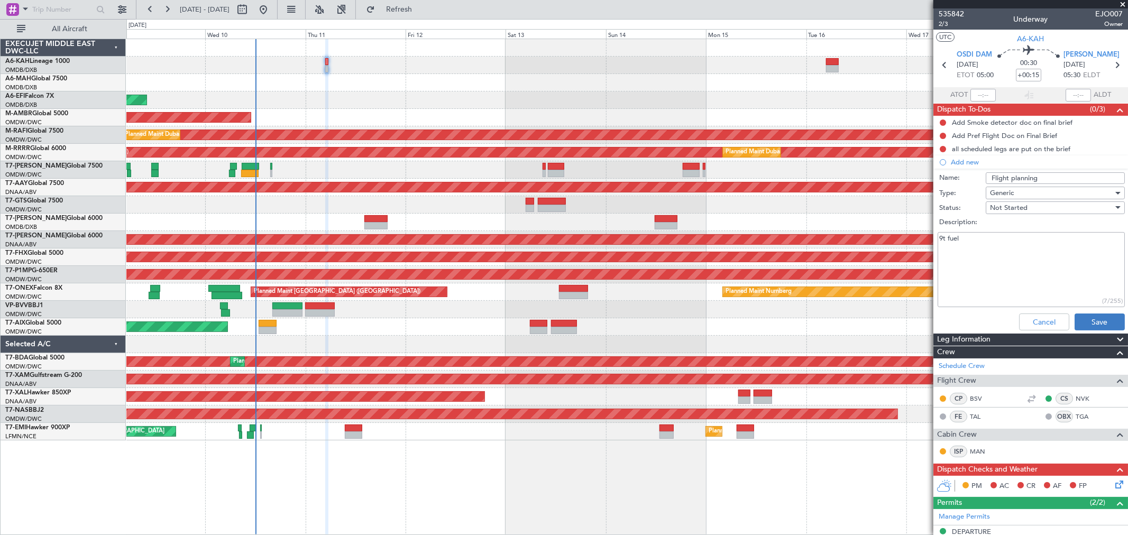
type textarea "9t fuel"
click at [1089, 320] on button "Save" at bounding box center [1100, 322] width 50 height 17
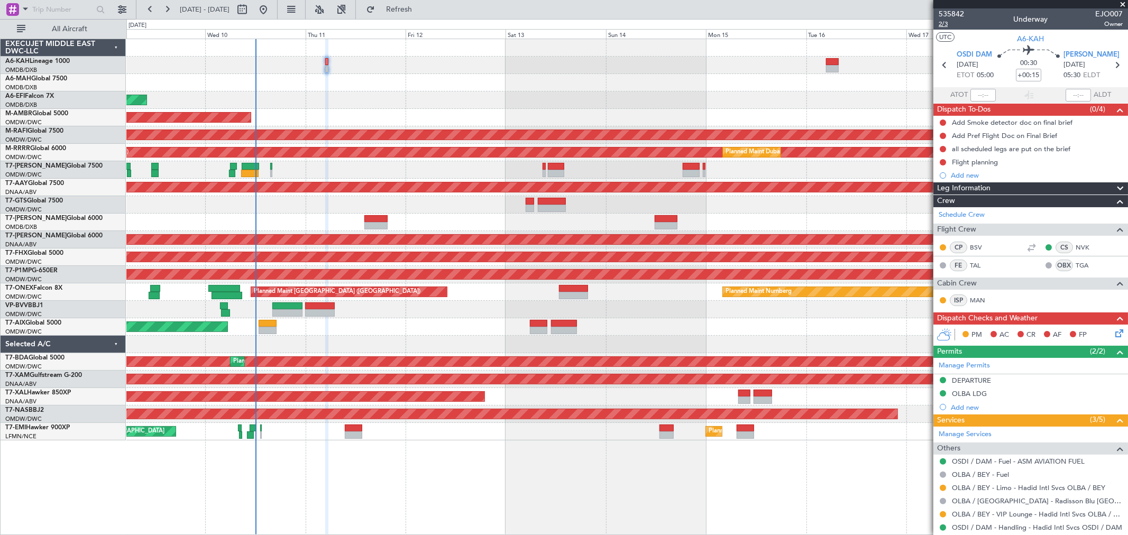
click at [939, 21] on span "2/3" at bounding box center [951, 24] width 25 height 9
click at [1011, 485] on link "OLBA / BEY - Limo - Hadid Intl Svcs OLBA / BEY" at bounding box center [1028, 488] width 153 height 9
click at [942, 487] on button at bounding box center [943, 488] width 6 height 6
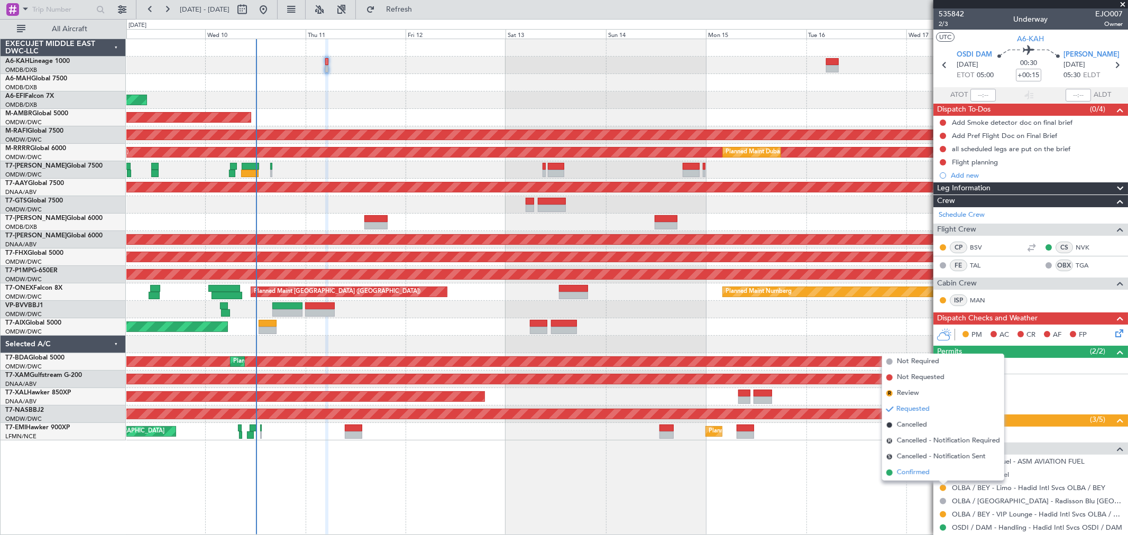
click at [906, 473] on span "Confirmed" at bounding box center [913, 473] width 33 height 11
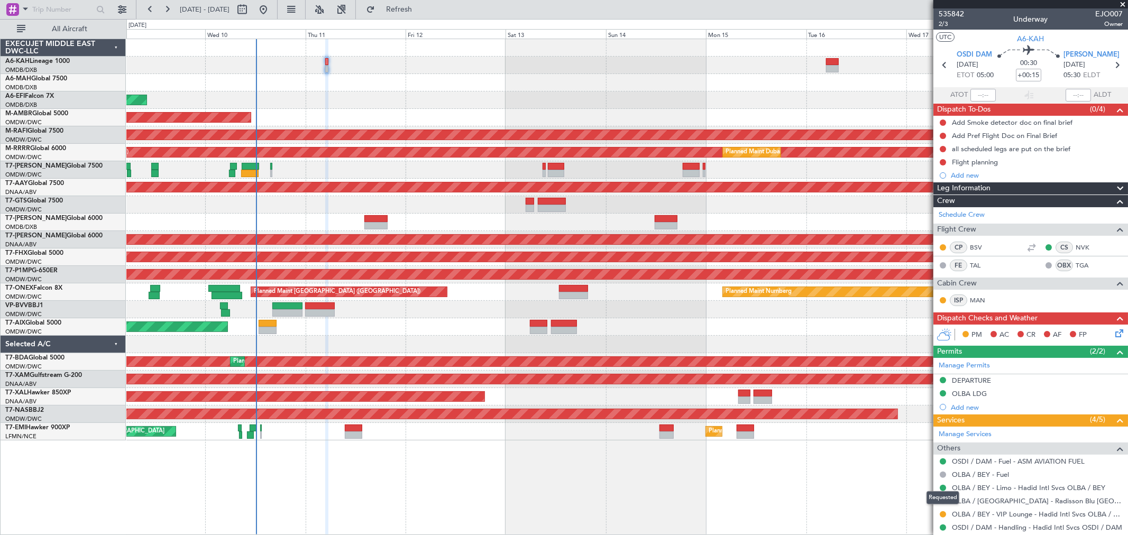
click at [944, 511] on mat-tooltip-component "Requested" at bounding box center [943, 498] width 48 height 28
click at [942, 515] on button at bounding box center [943, 515] width 6 height 6
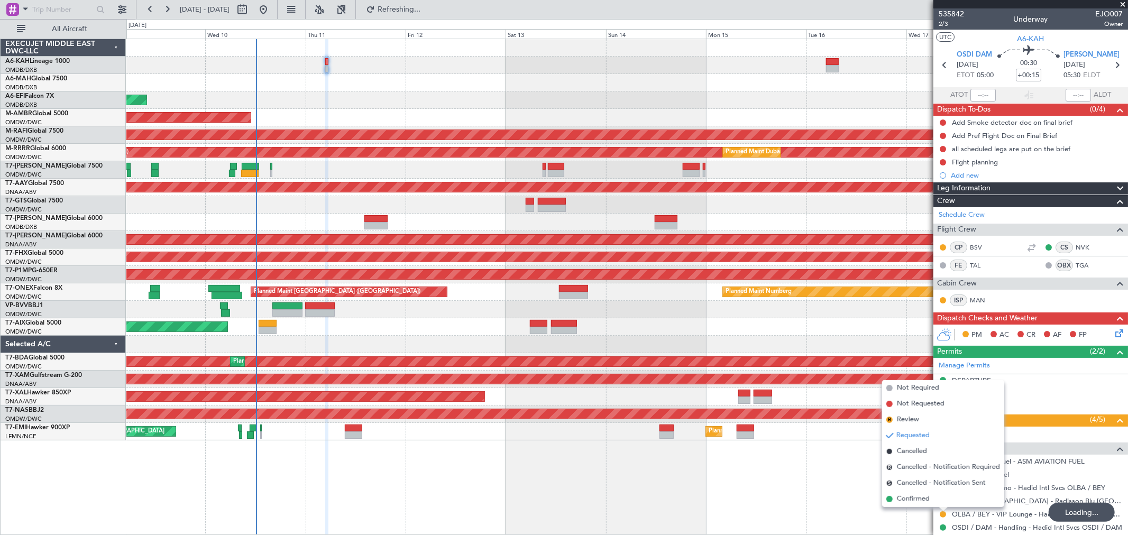
click at [910, 497] on span "Confirmed" at bounding box center [913, 499] width 33 height 11
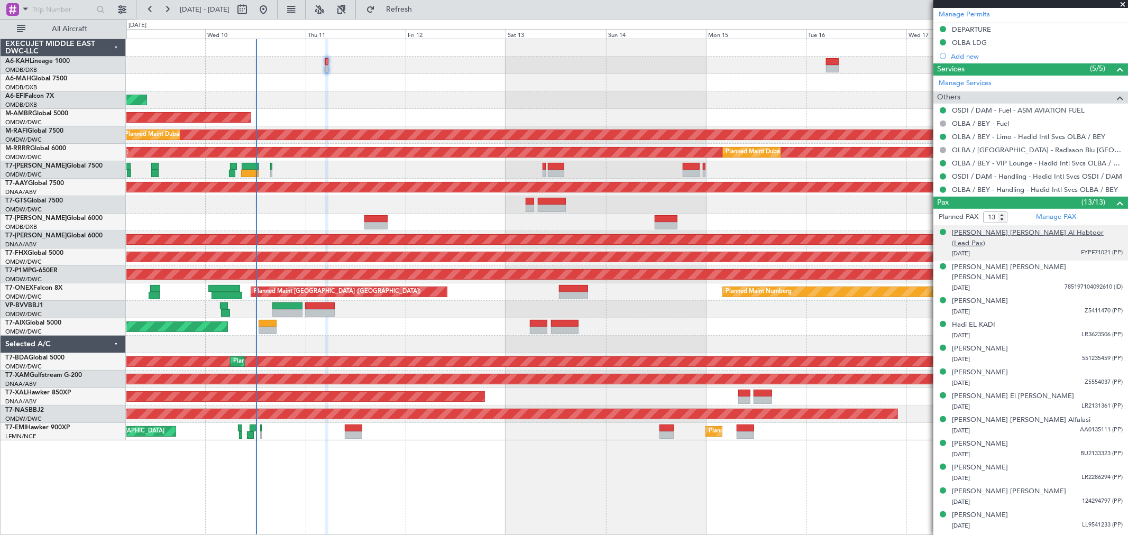
scroll to position [351, 0]
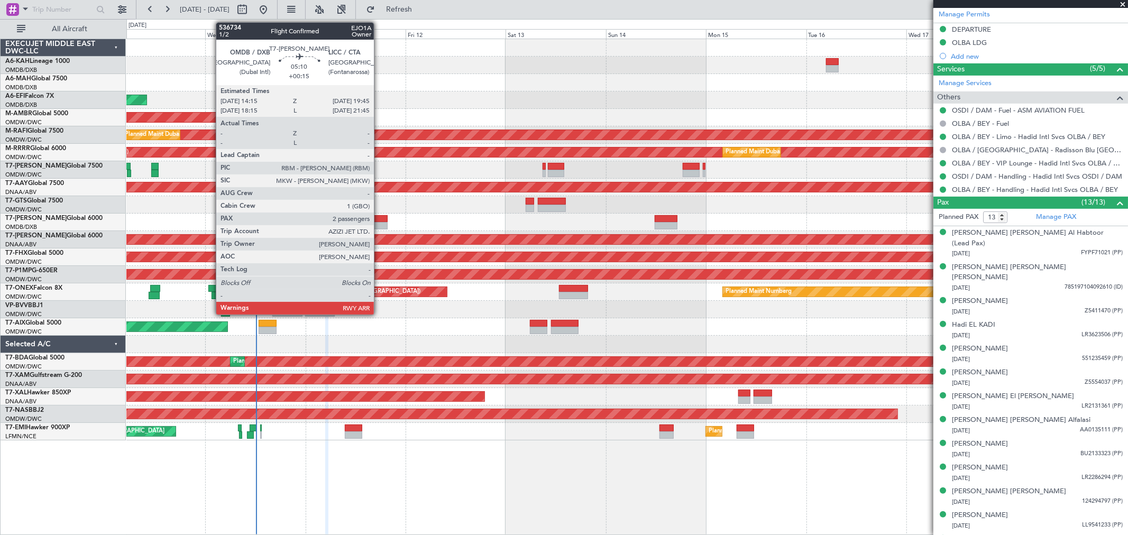
click at [379, 218] on div at bounding box center [375, 218] width 23 height 7
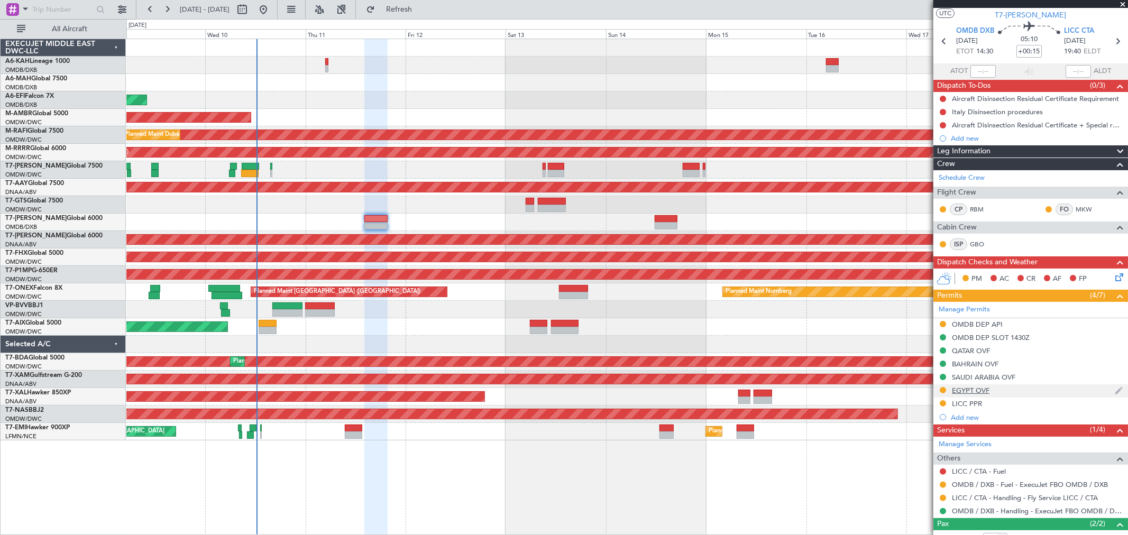
scroll to position [84, 0]
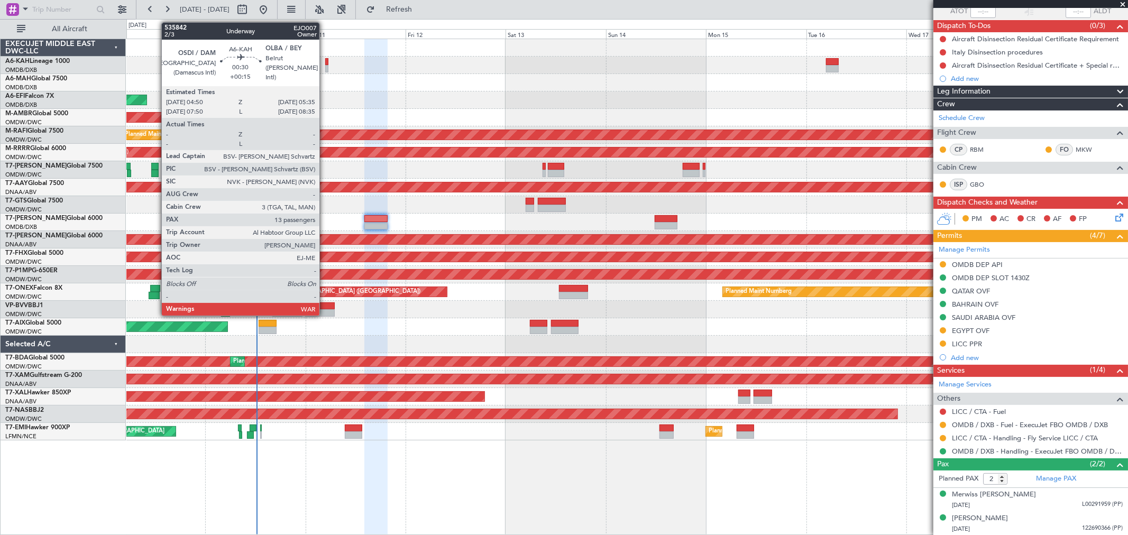
click at [325, 66] on div at bounding box center [326, 68] width 3 height 7
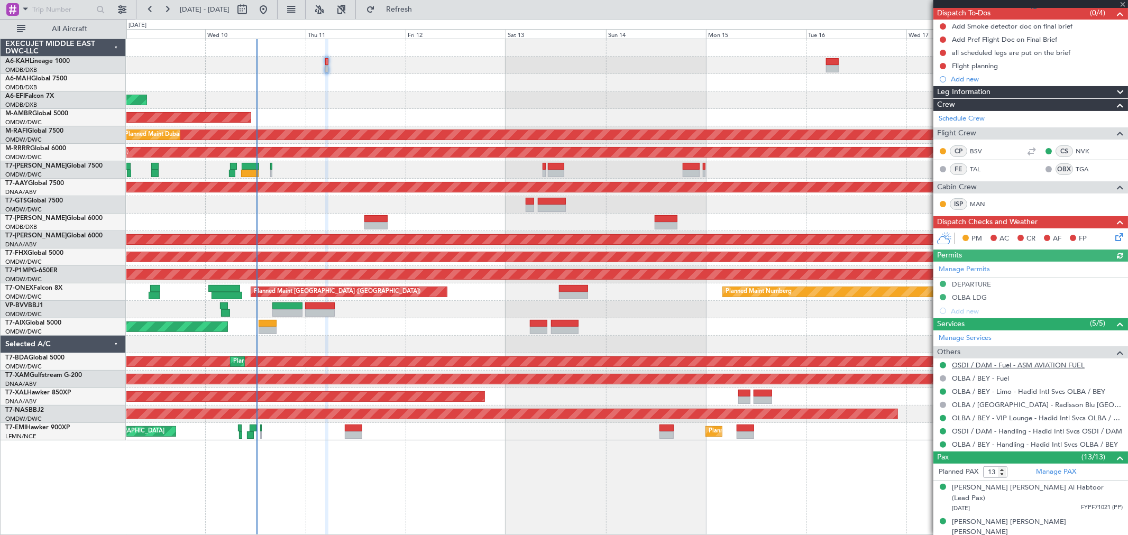
scroll to position [117, 0]
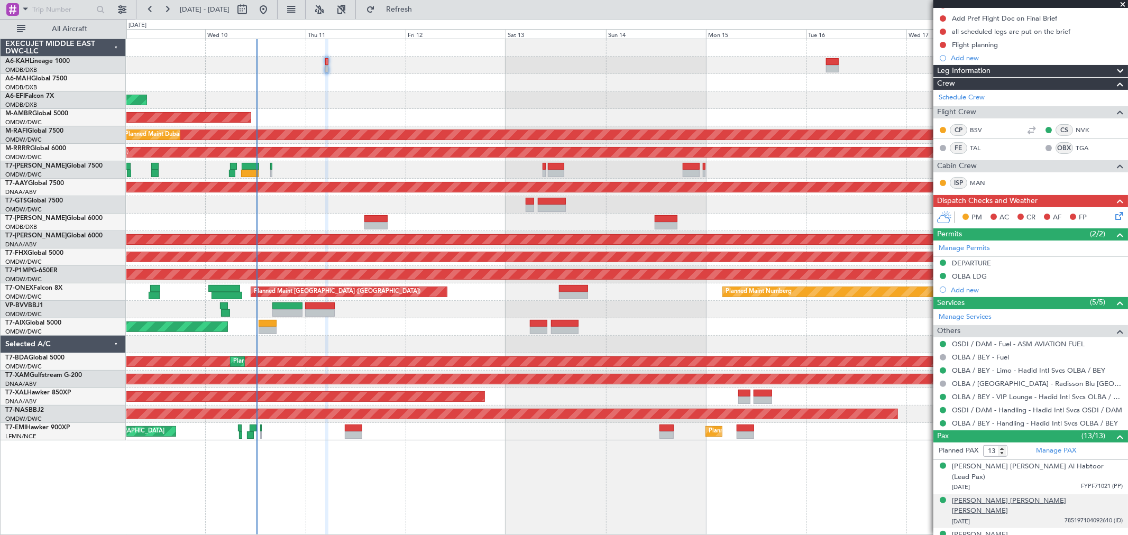
click at [1000, 496] on div "Abdul Salan Mahmoud Abdulla M Almarzooqi" at bounding box center [1037, 506] width 171 height 21
click at [974, 496] on div "Abdul Salan Mahmoud Abdulla M Almarzooqi" at bounding box center [1037, 506] width 171 height 21
click at [1045, 449] on link "Manage PAX" at bounding box center [1056, 451] width 40 height 11
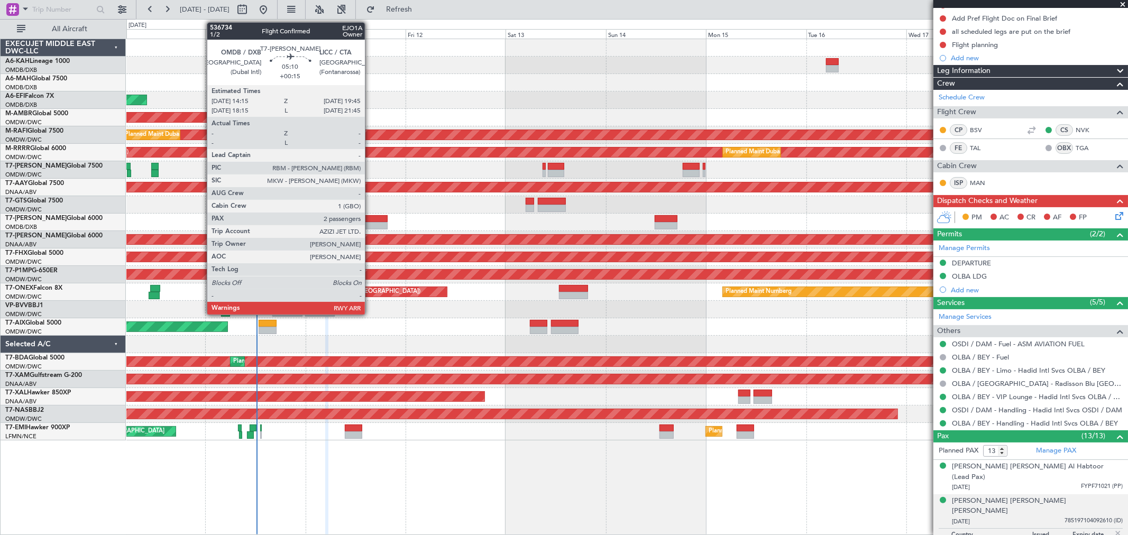
click at [370, 228] on div at bounding box center [375, 225] width 23 height 7
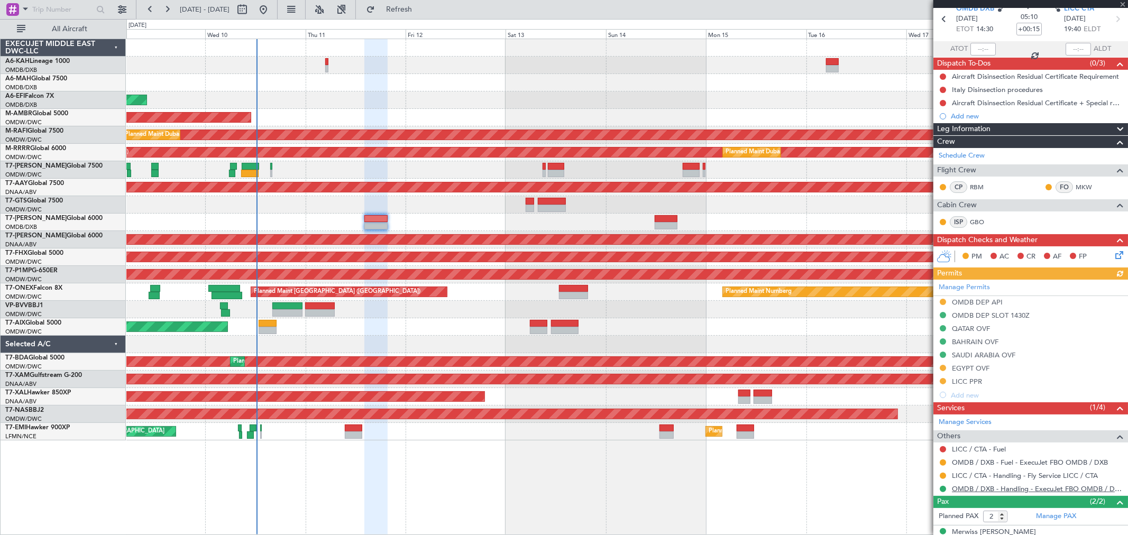
scroll to position [84, 0]
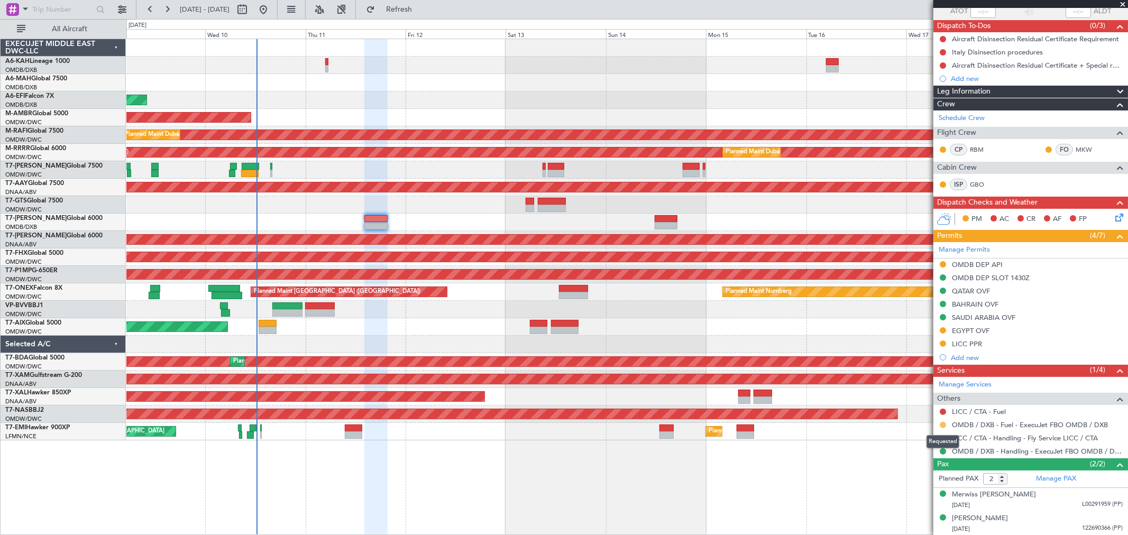
click at [941, 424] on button at bounding box center [943, 425] width 6 height 6
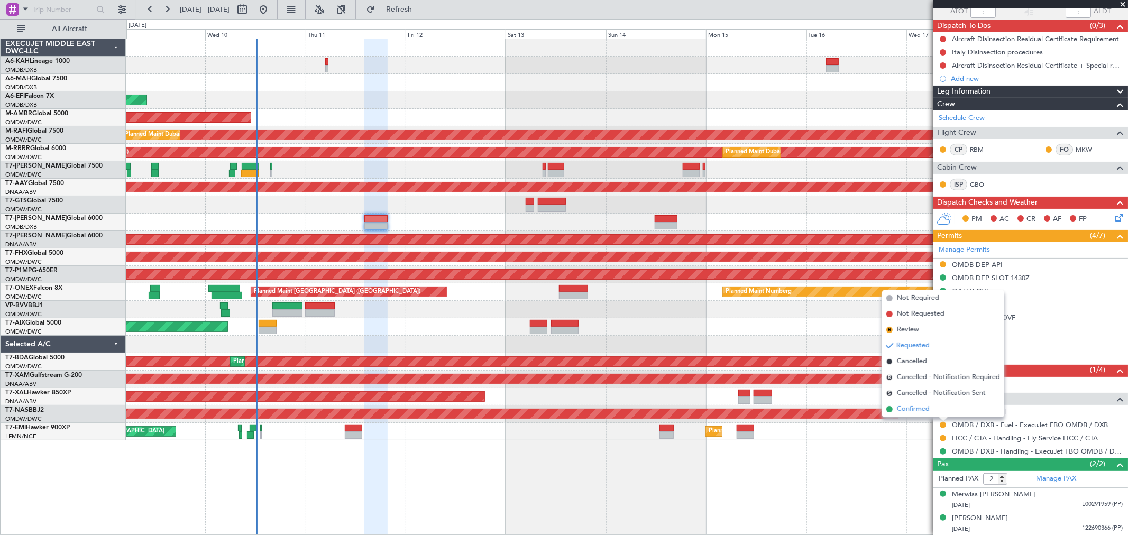
click at [926, 410] on span "Confirmed" at bounding box center [913, 409] width 33 height 11
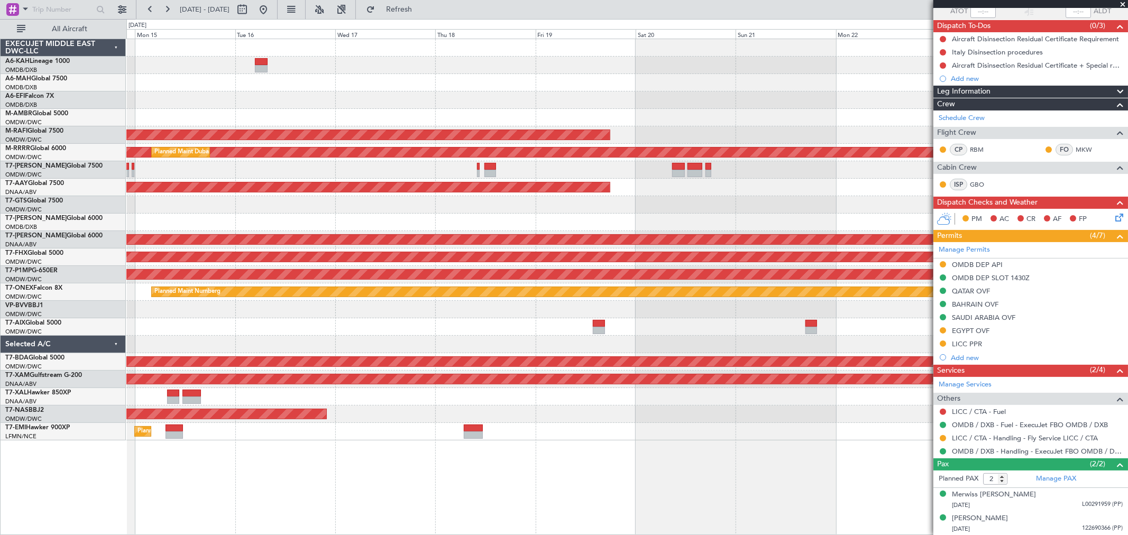
click at [254, 205] on div "Planned Maint Singapore (Seletar) Planned Maint Dubai (Al Maktoum Intl) Planned…" at bounding box center [626, 240] width 1001 height 402
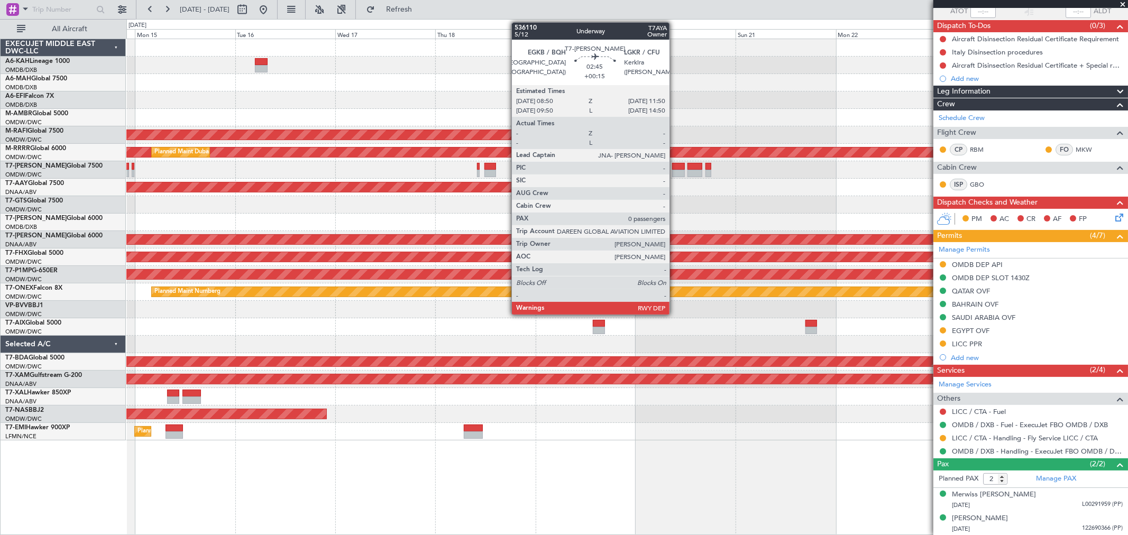
click at [675, 170] on div at bounding box center [678, 173] width 13 height 7
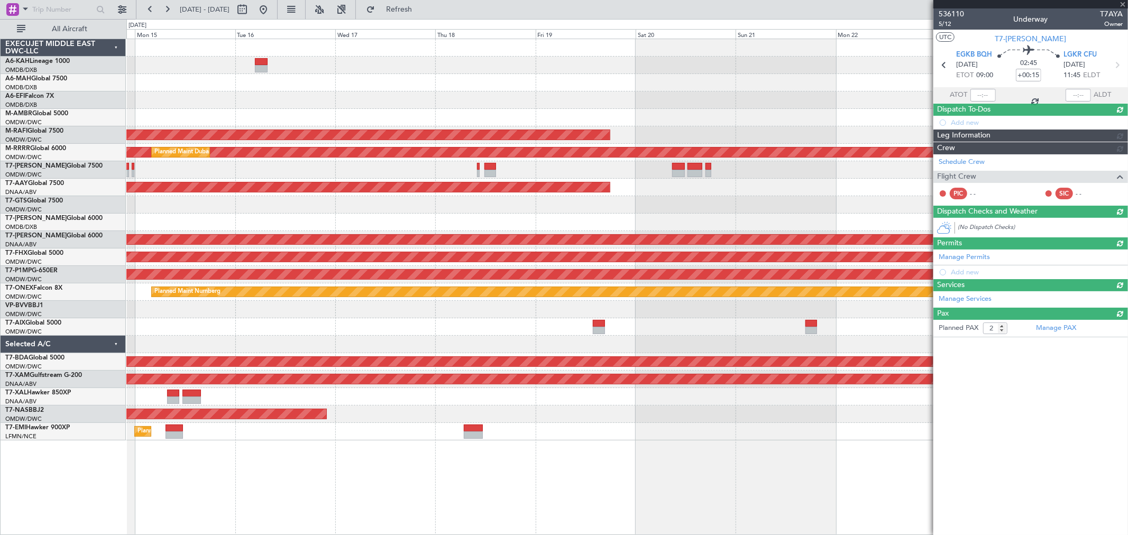
type input "0"
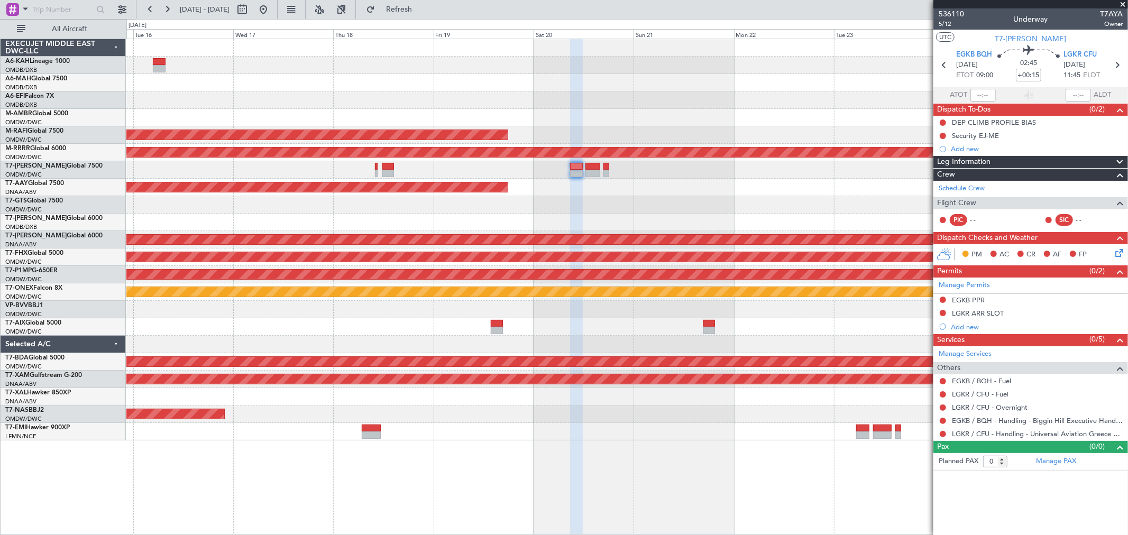
click at [683, 205] on div "Planned Maint Singapore (Seletar) Planned Maint Dubai (Al Maktoum Intl) Planned…" at bounding box center [626, 240] width 1001 height 402
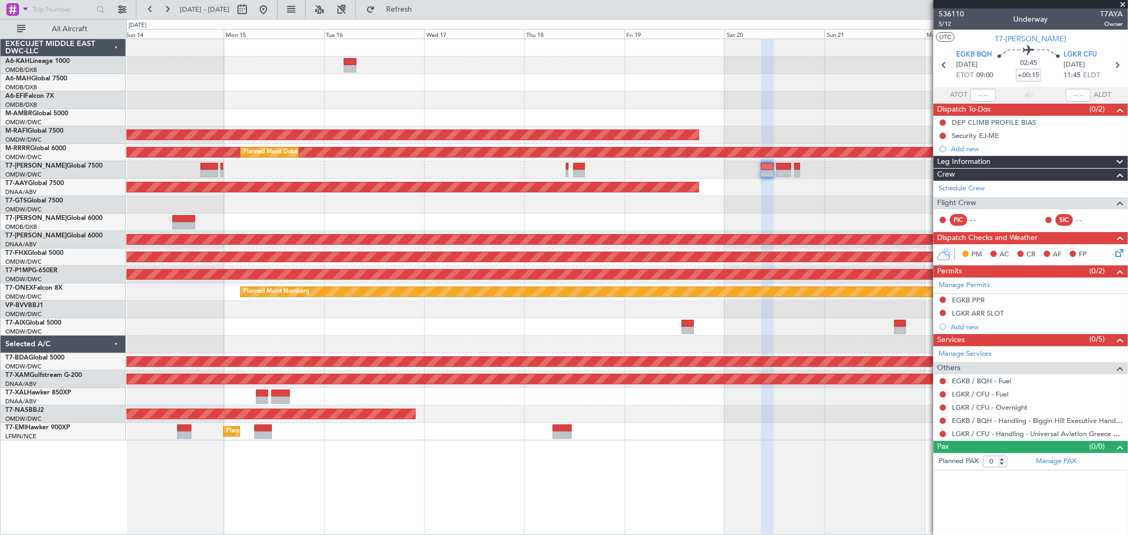
click at [732, 205] on div "Planned Maint Singapore (Seletar) Planned Maint Dubai (Al Maktoum Intl) Planned…" at bounding box center [626, 240] width 1001 height 402
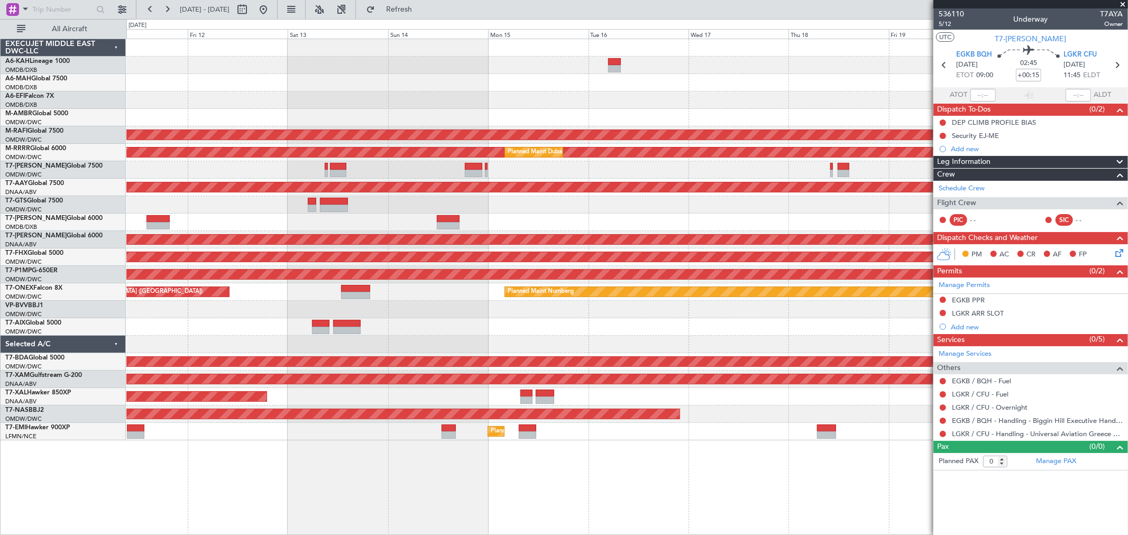
click at [716, 230] on div at bounding box center [626, 222] width 1001 height 17
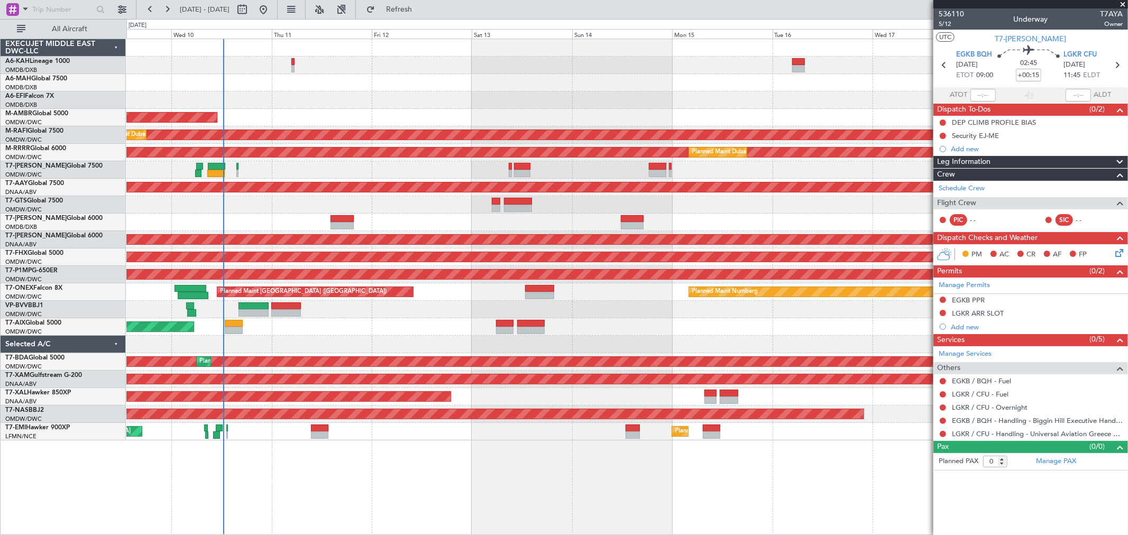
click at [787, 215] on div at bounding box center [626, 222] width 1001 height 17
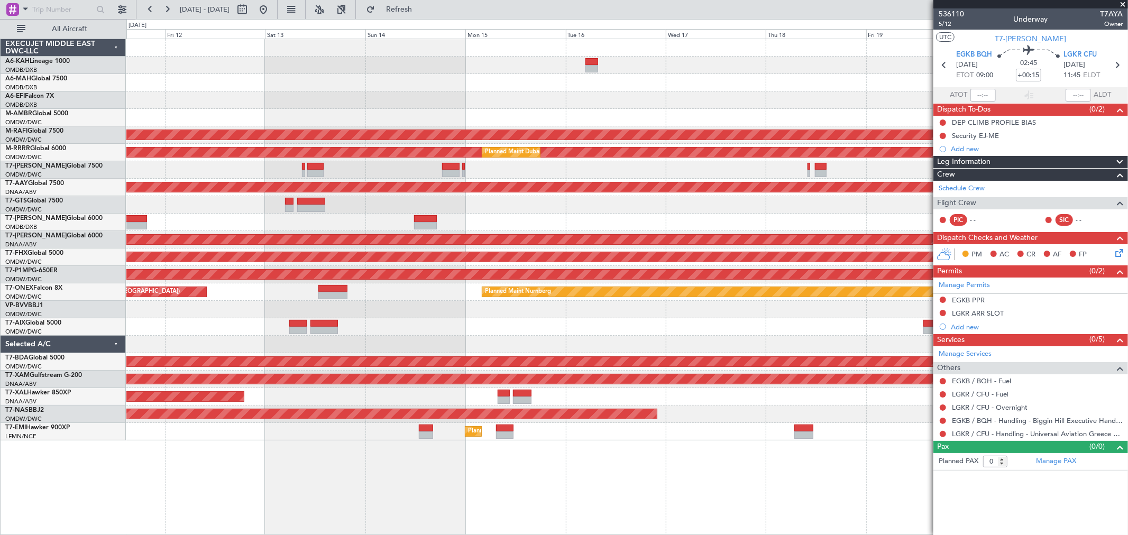
click at [416, 205] on div at bounding box center [626, 204] width 1001 height 17
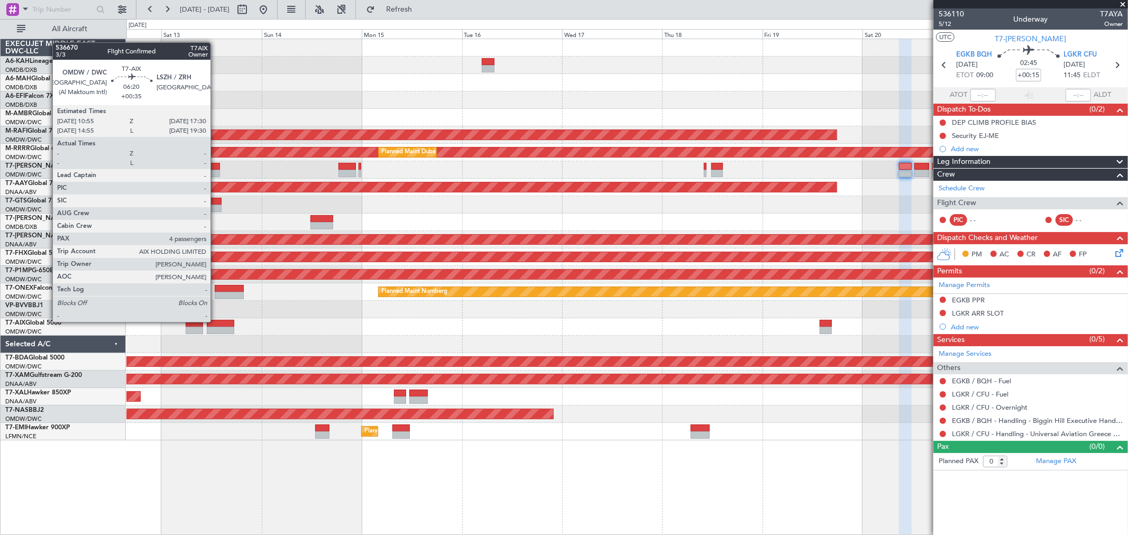
click at [216, 321] on div at bounding box center [221, 323] width 28 height 7
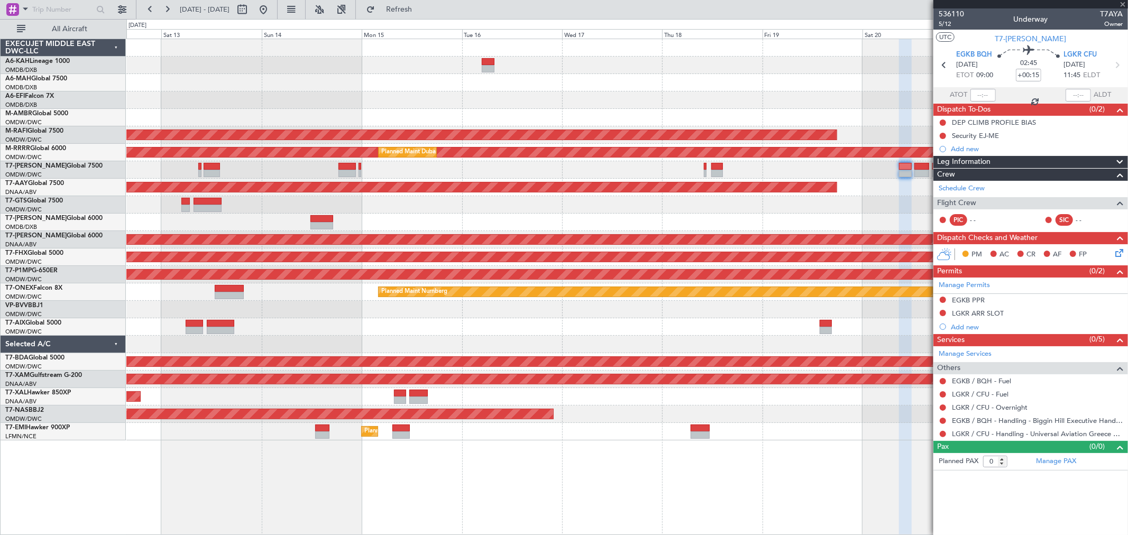
type input "+00:35"
type input "4"
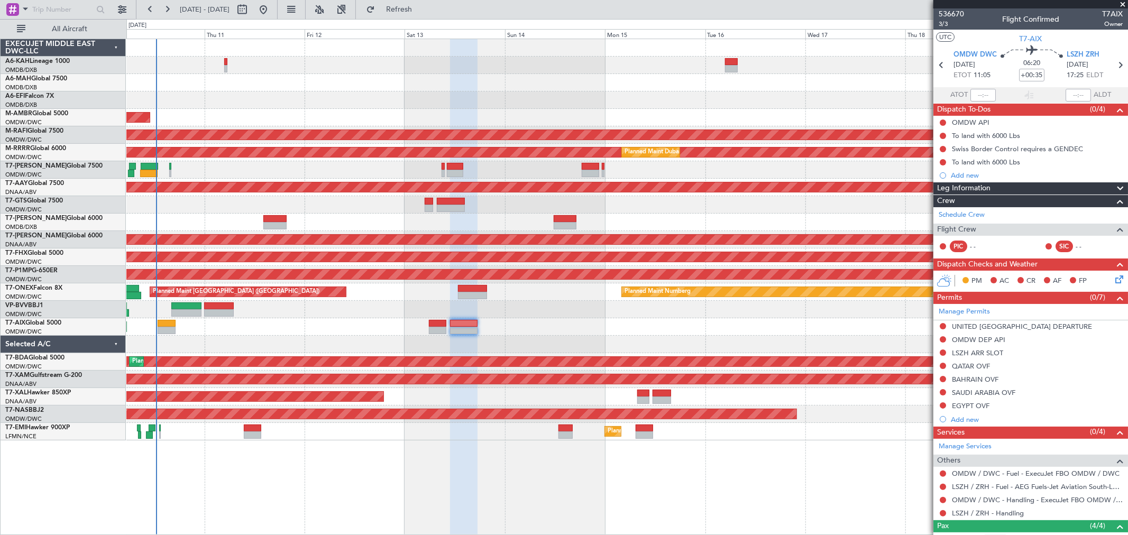
click at [628, 324] on div "Planned Maint Dubai (Al Maktoum Intl) AOG Maint [GEOGRAPHIC_DATA] (Al Maktoum I…" at bounding box center [626, 240] width 1001 height 402
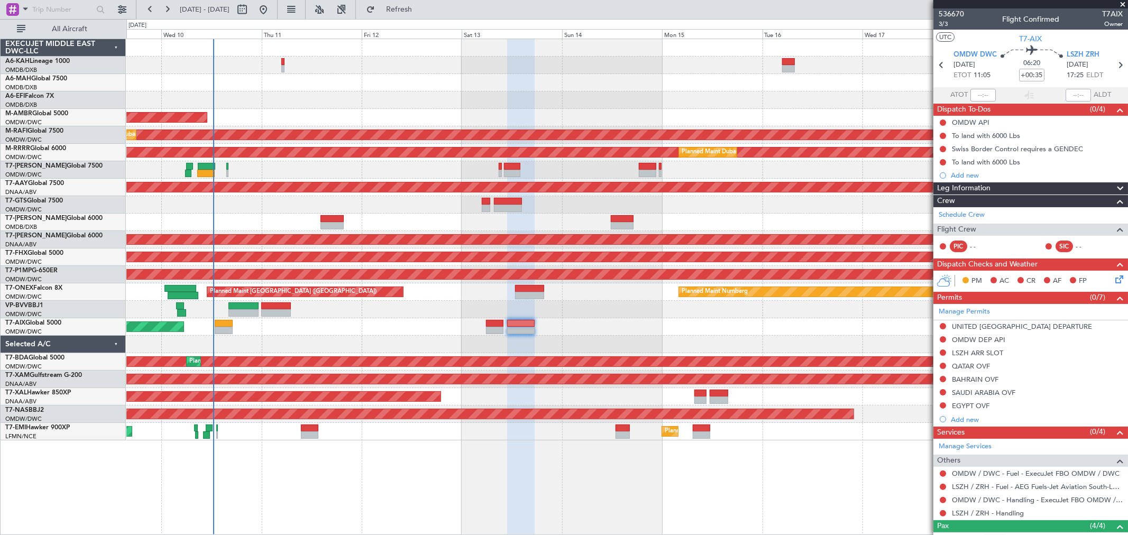
click at [435, 341] on div at bounding box center [626, 344] width 1001 height 17
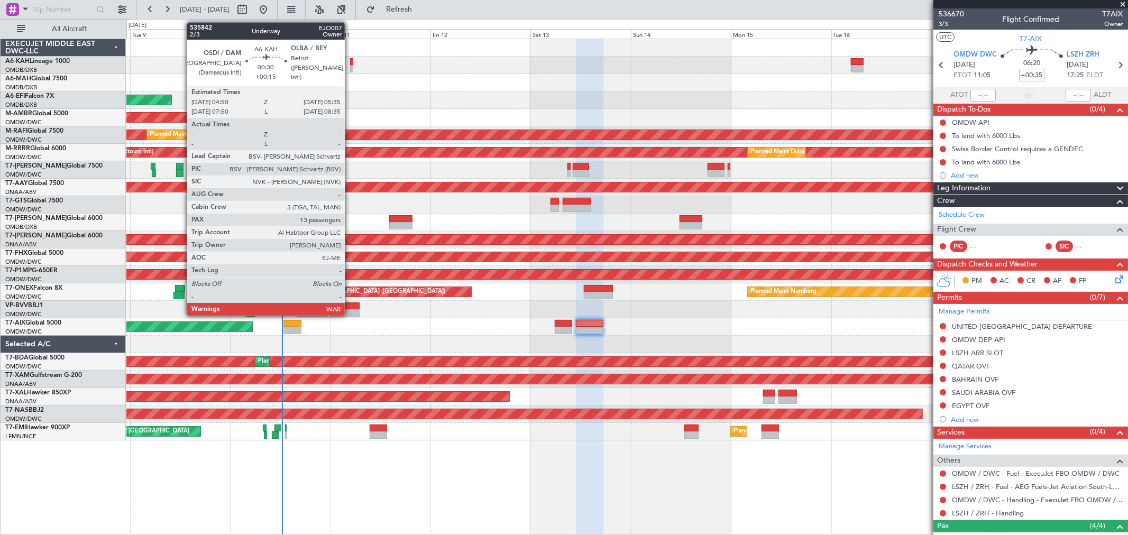
click at [350, 67] on div at bounding box center [351, 68] width 3 height 7
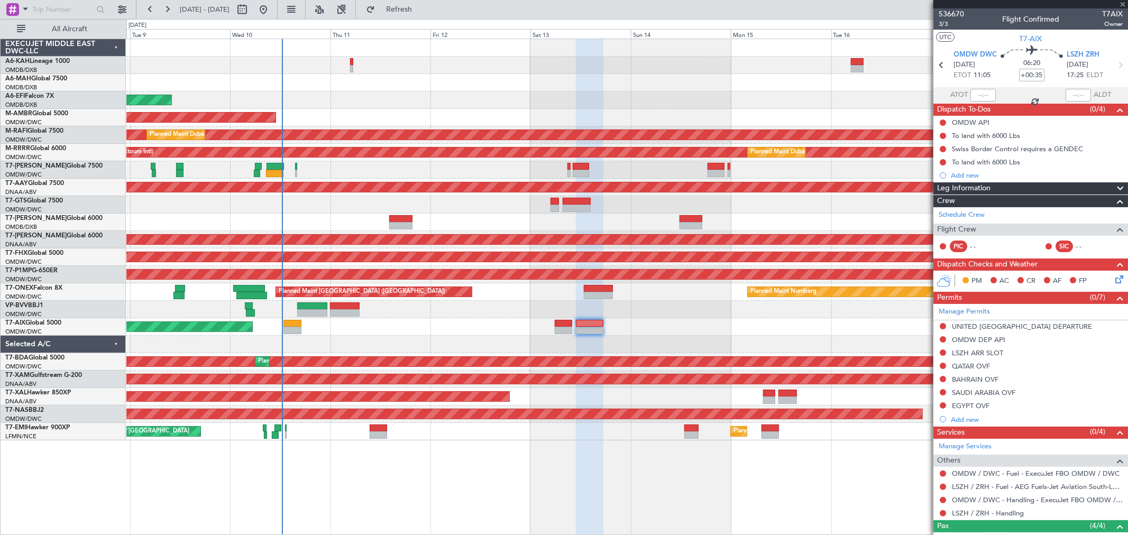
type input "+00:15"
type input "13"
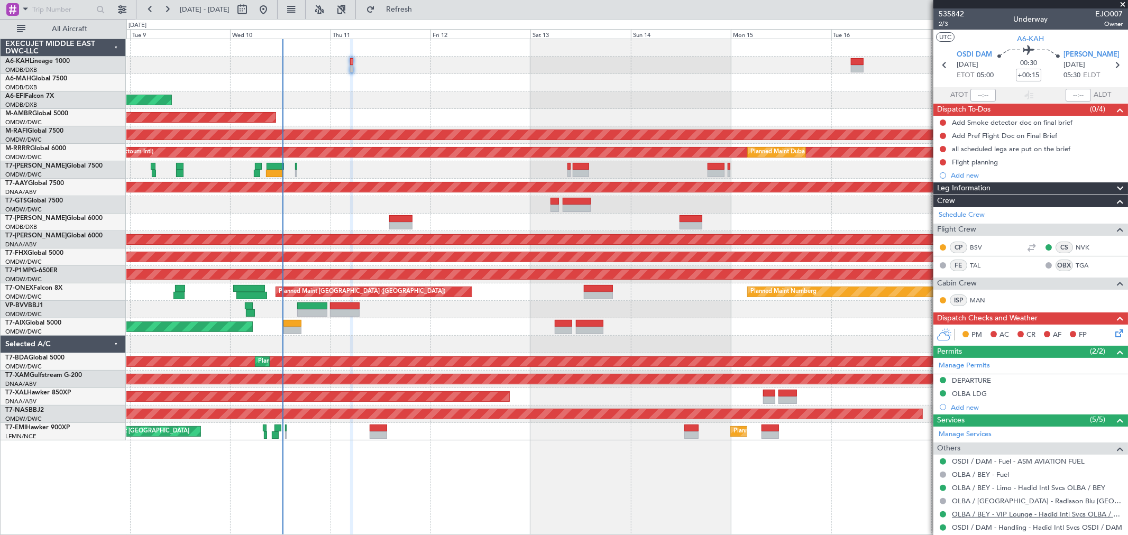
click at [1006, 516] on link "OLBA / BEY - VIP Lounge - Hadid Intl Svcs OLBA / BEY" at bounding box center [1037, 514] width 171 height 9
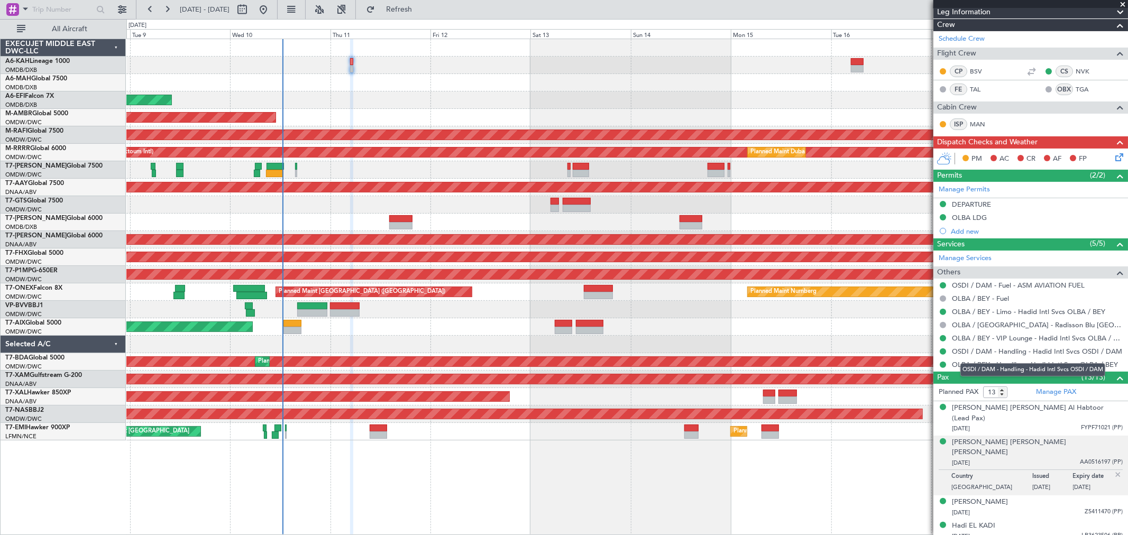
click at [1014, 367] on div "OSDI / DAM - Handling - Hadid Intl Svcs OSDI / DAM" at bounding box center [1033, 369] width 145 height 13
click at [996, 360] on link "OLBA / BEY - Handling - Hadid Intl Svcs OLBA / BEY" at bounding box center [1035, 364] width 166 height 9
click at [422, 6] on span "Refresh" at bounding box center [399, 9] width 44 height 7
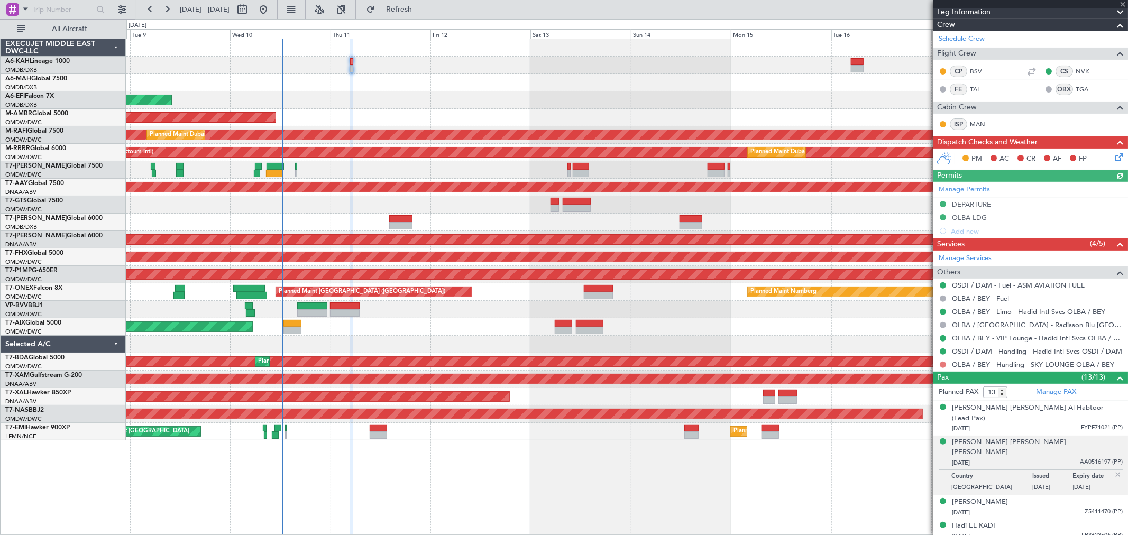
click at [943, 363] on button at bounding box center [943, 365] width 6 height 6
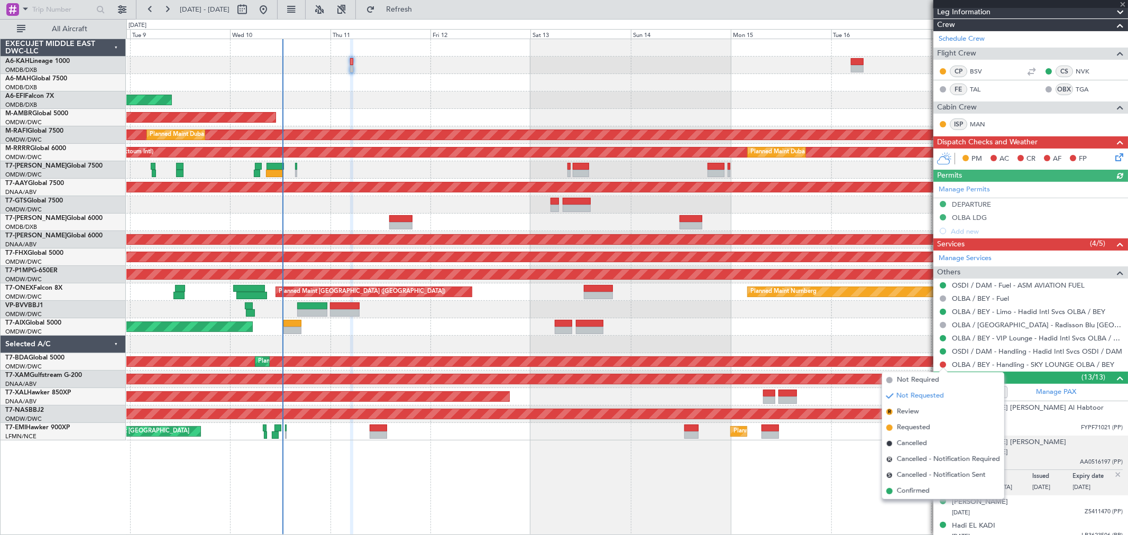
drag, startPoint x: 914, startPoint y: 496, endPoint x: 901, endPoint y: 471, distance: 28.2
click at [913, 496] on span "Confirmed" at bounding box center [913, 491] width 33 height 11
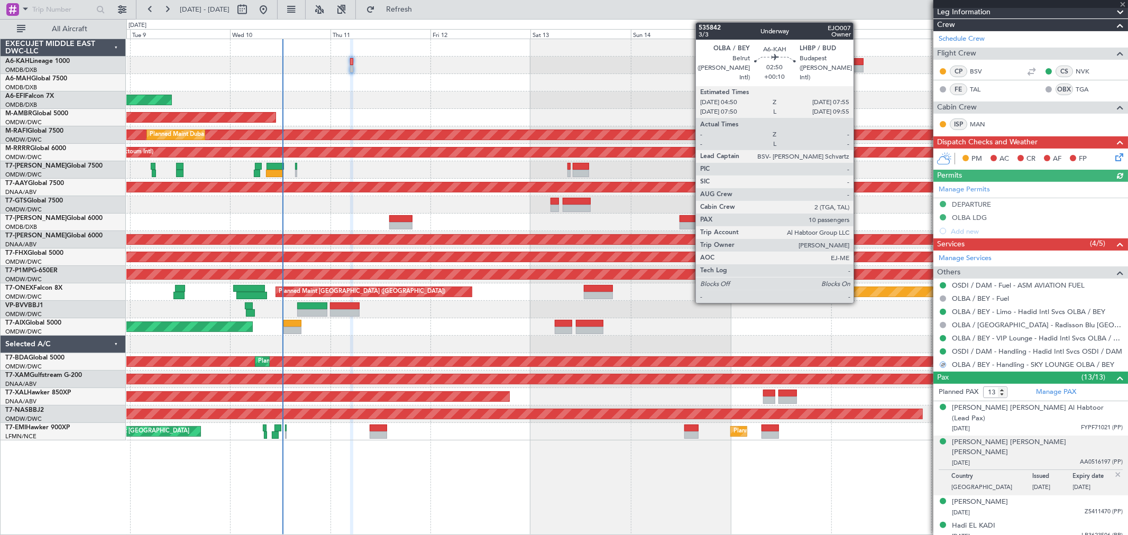
click at [859, 66] on div at bounding box center [857, 68] width 13 height 7
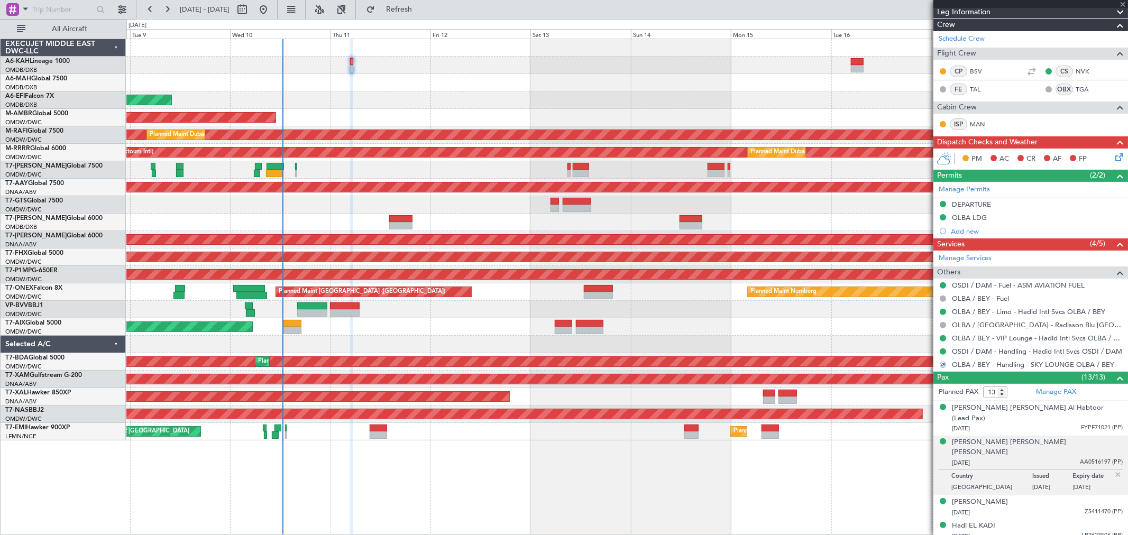
type input "+00:10"
type input "10"
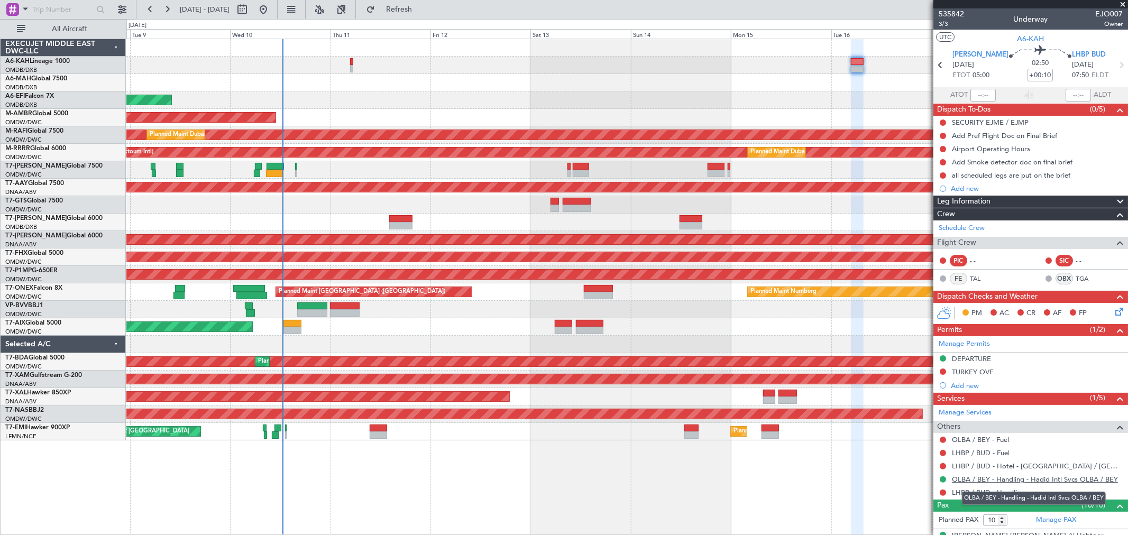
click at [1024, 477] on link "OLBA / BEY - Handling - Hadid Intl Svcs OLBA / BEY" at bounding box center [1035, 479] width 166 height 9
click at [425, 3] on button "Refresh" at bounding box center [392, 9] width 63 height 17
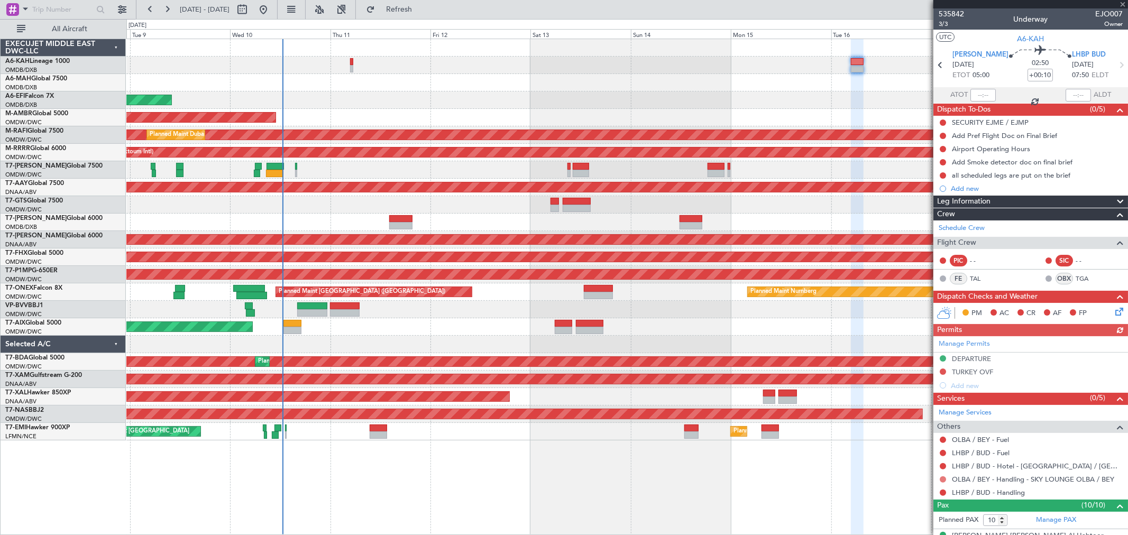
click at [941, 478] on button at bounding box center [943, 480] width 6 height 6
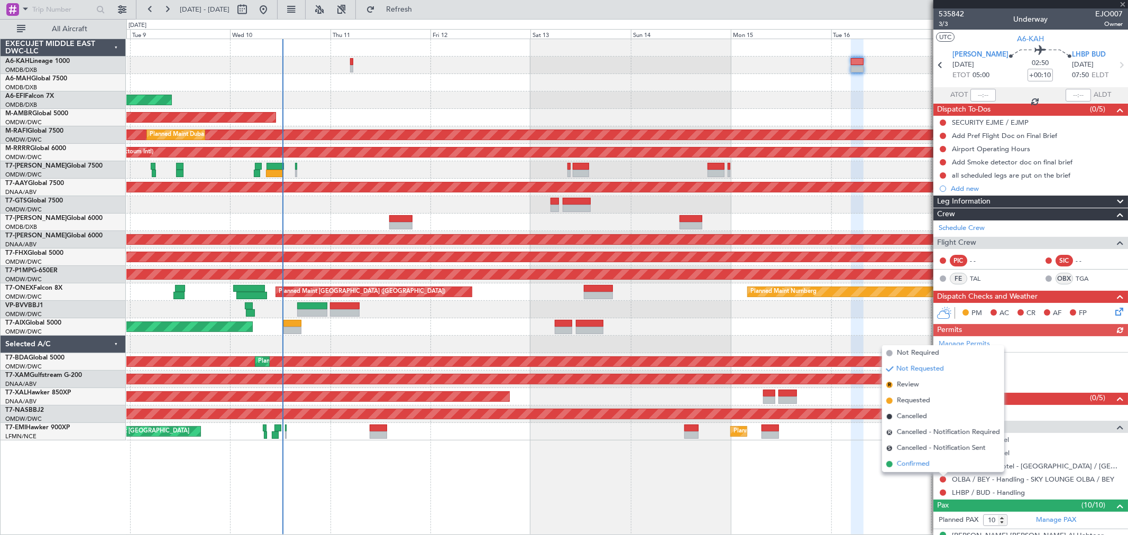
click at [922, 468] on span "Confirmed" at bounding box center [913, 464] width 33 height 11
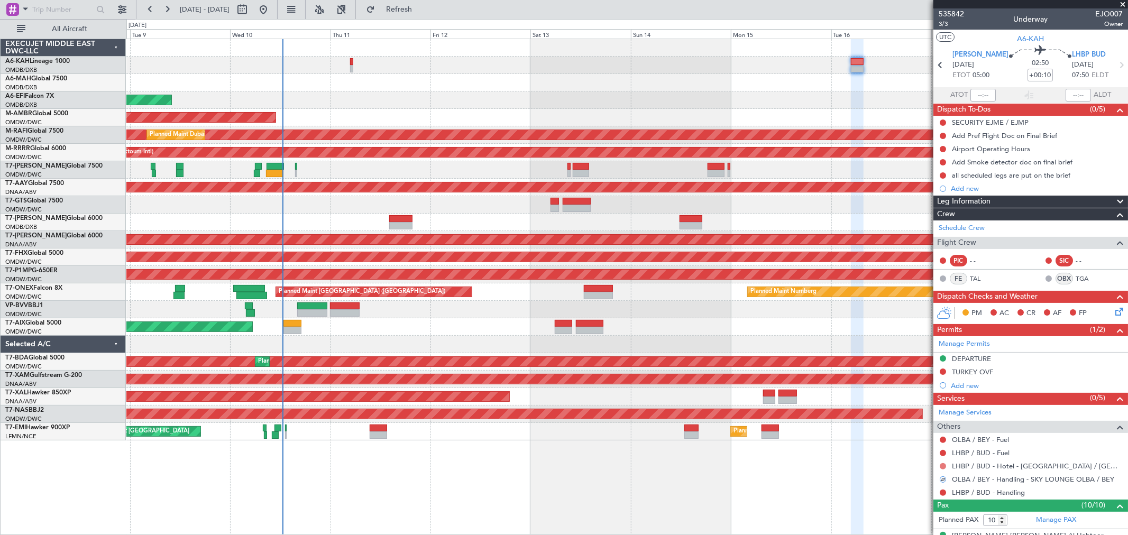
click at [945, 464] on button at bounding box center [943, 466] width 6 height 6
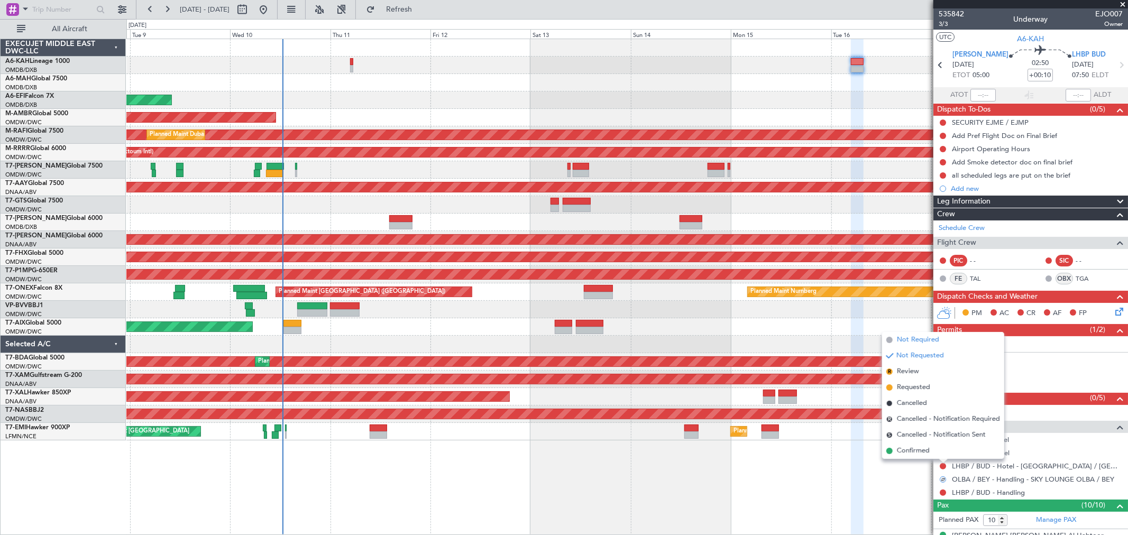
click at [927, 342] on span "Not Required" at bounding box center [918, 340] width 42 height 11
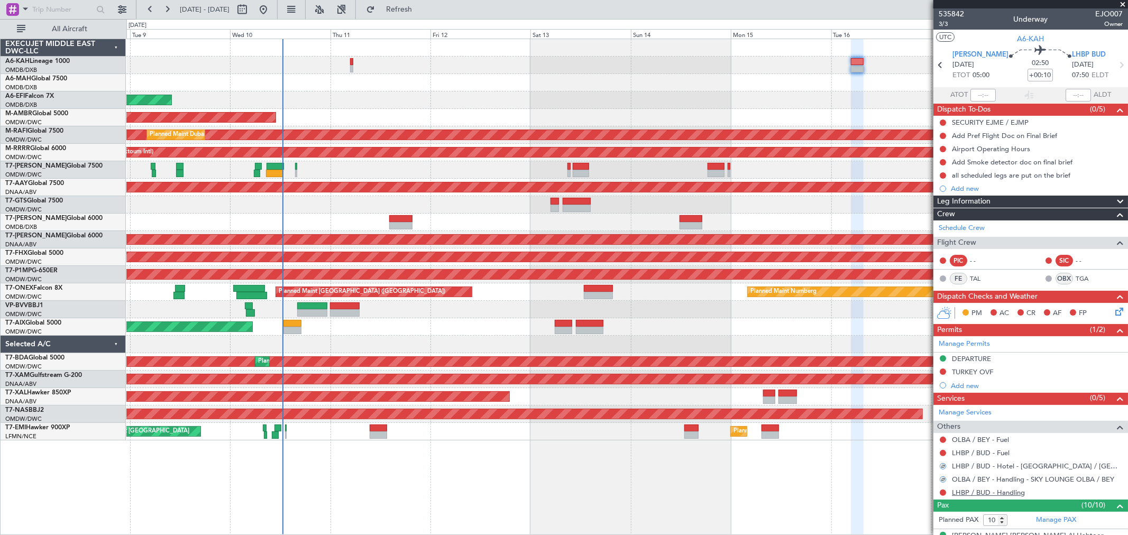
click at [976, 493] on link "LHBP / BUD - Handling" at bounding box center [988, 492] width 73 height 9
click at [422, 9] on span "Refresh" at bounding box center [399, 9] width 44 height 7
click at [962, 14] on span "535842" at bounding box center [951, 13] width 25 height 11
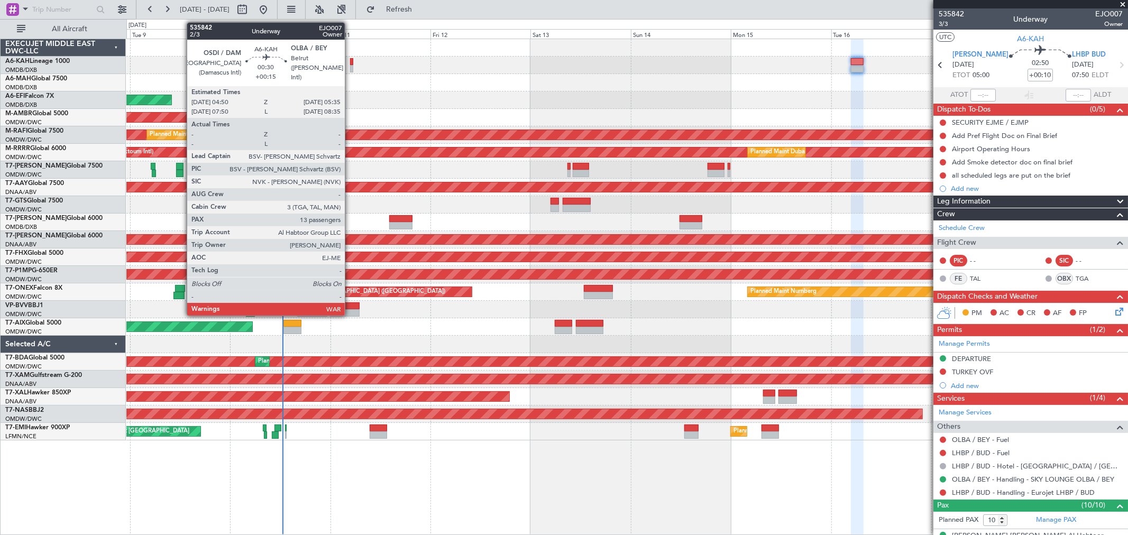
click at [350, 69] on div at bounding box center [351, 68] width 3 height 7
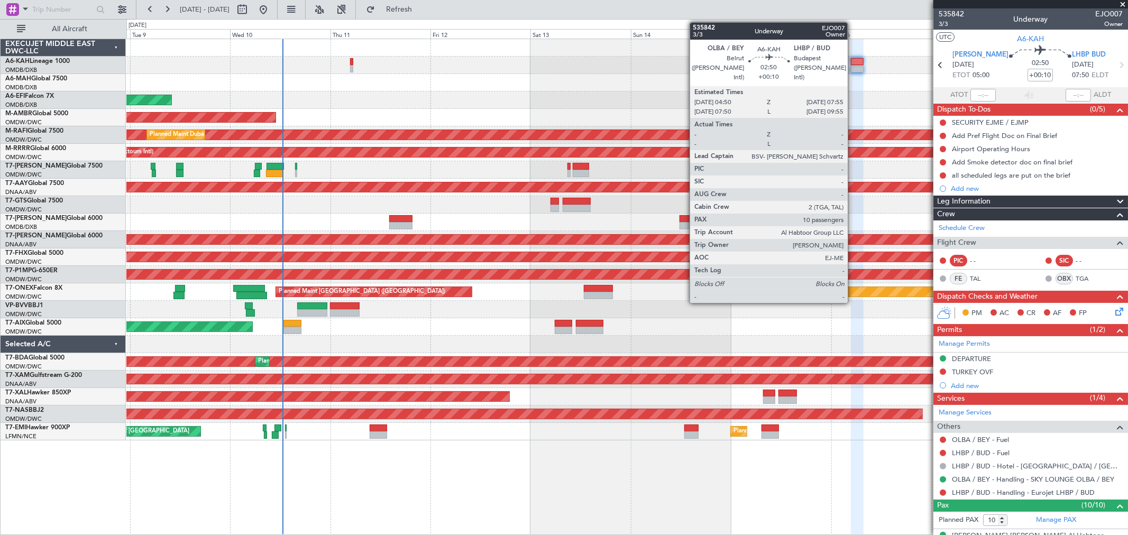
click at [853, 65] on div at bounding box center [857, 68] width 13 height 7
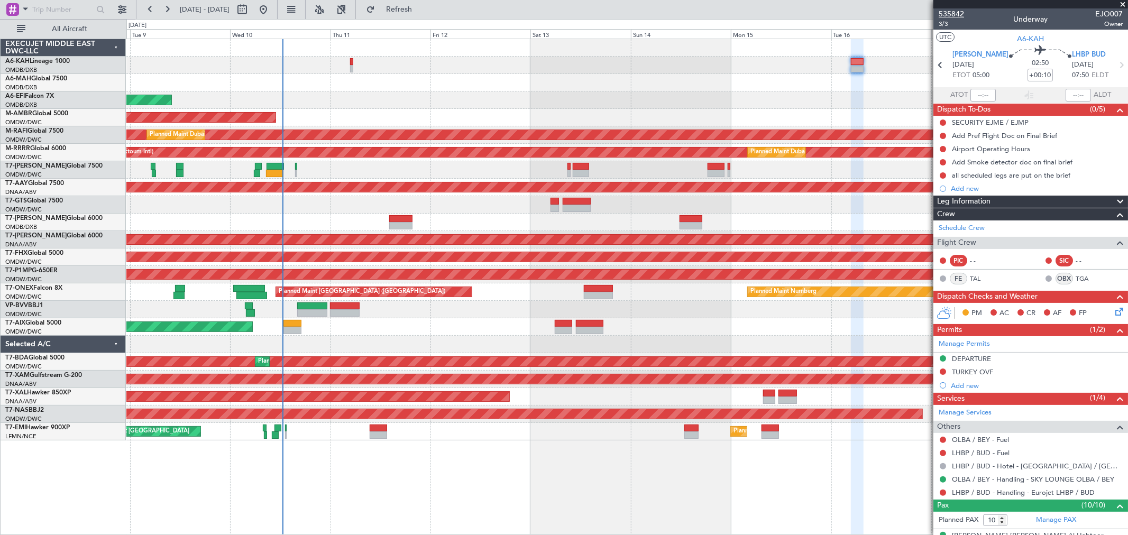
click at [955, 11] on span "535842" at bounding box center [951, 13] width 25 height 11
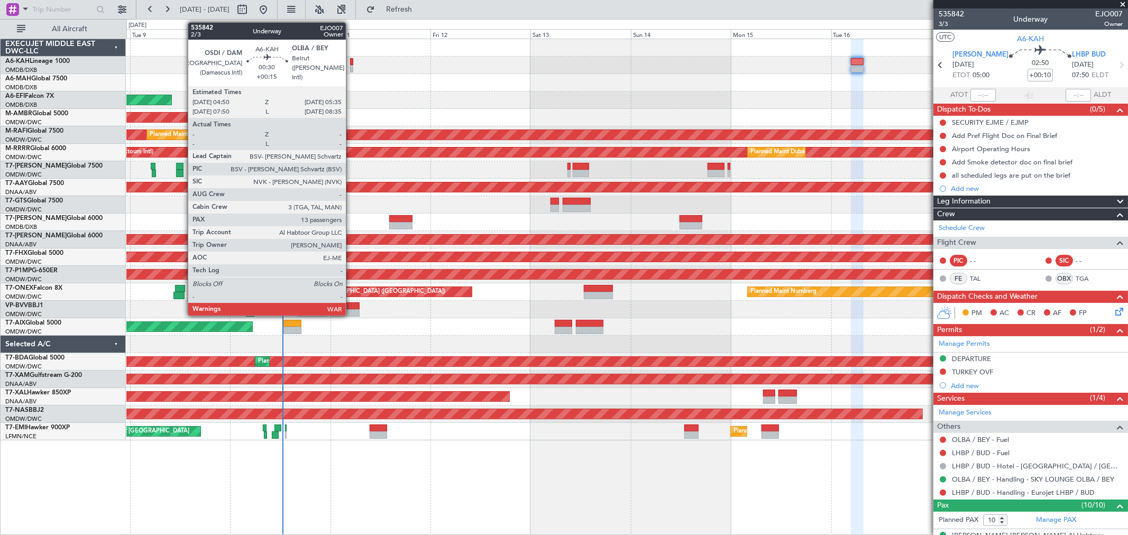
click at [351, 66] on div at bounding box center [351, 68] width 3 height 7
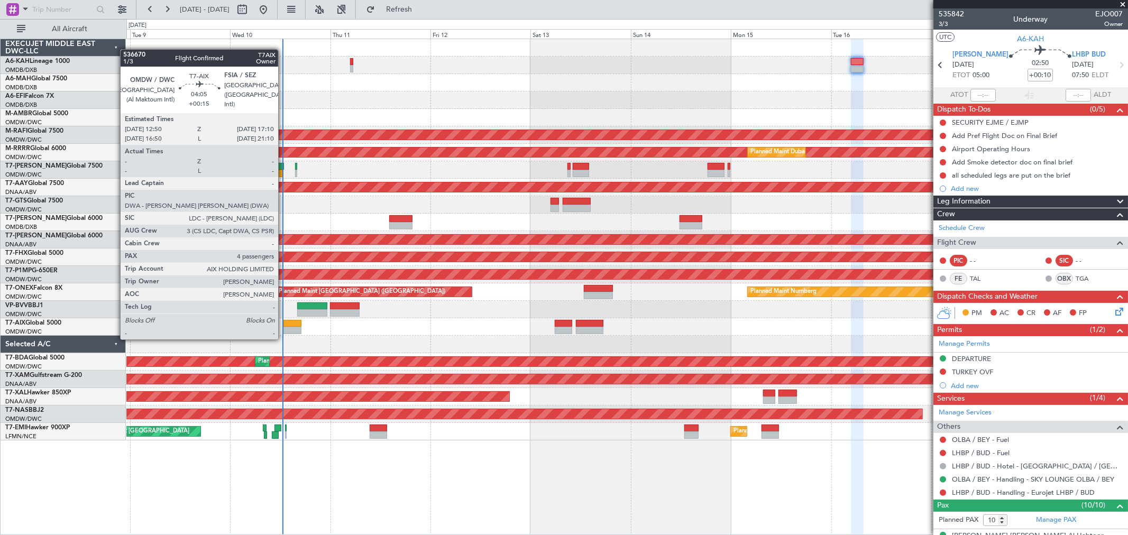
click at [284, 328] on div at bounding box center [293, 330] width 19 height 7
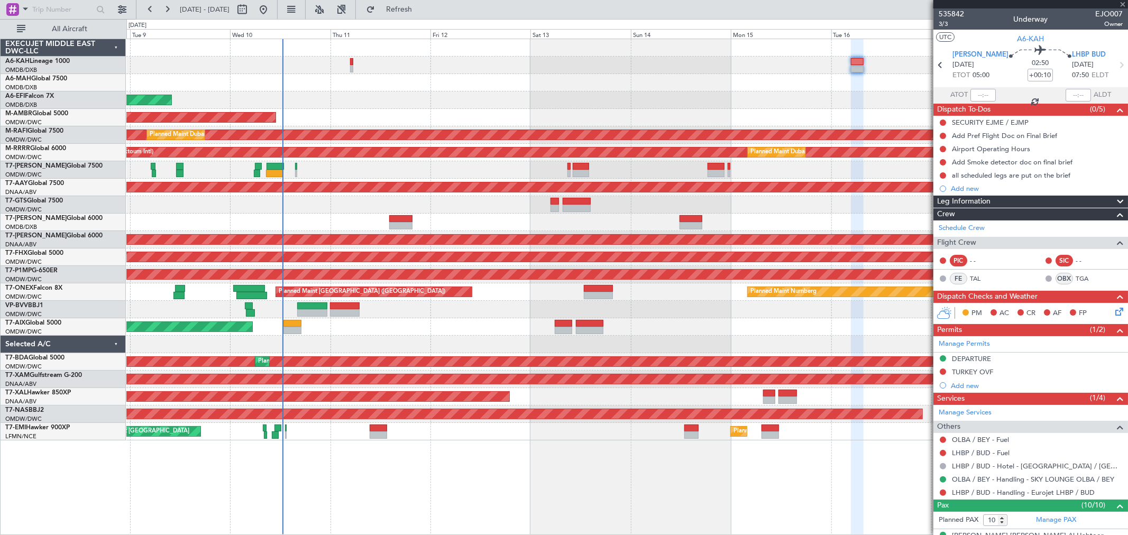
type input "+00:15"
type input "4"
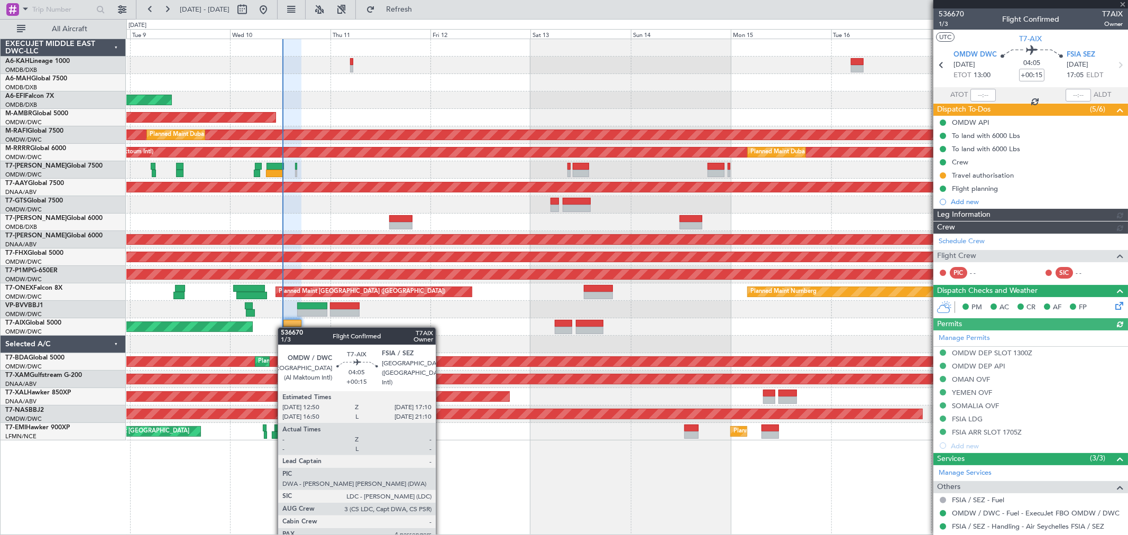
type input "Anita Mani (ANI)"
type input "7254"
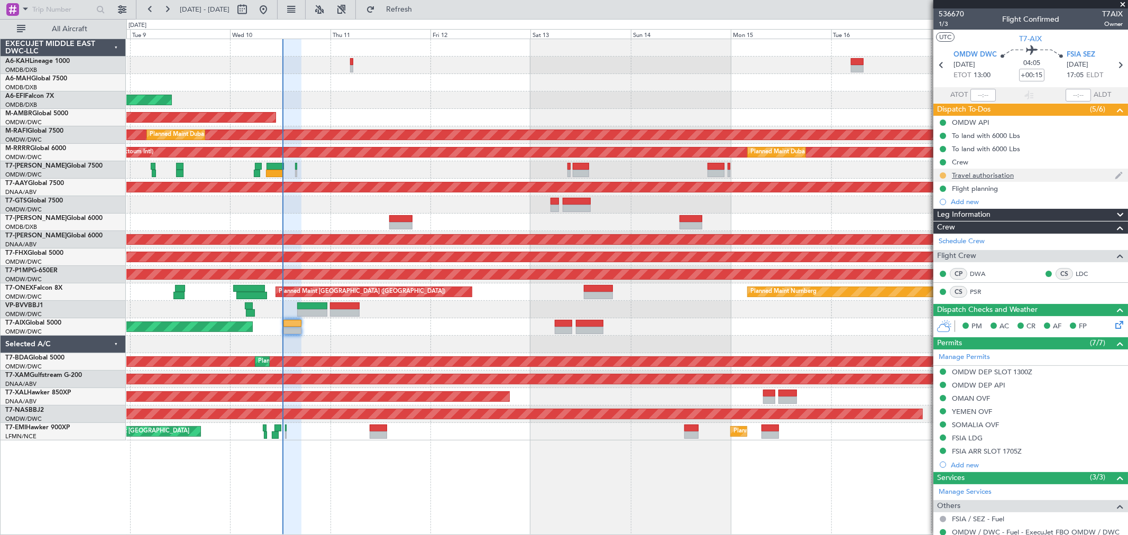
click at [944, 176] on button at bounding box center [943, 175] width 6 height 6
click at [942, 226] on span "Completed" at bounding box center [947, 222] width 35 height 11
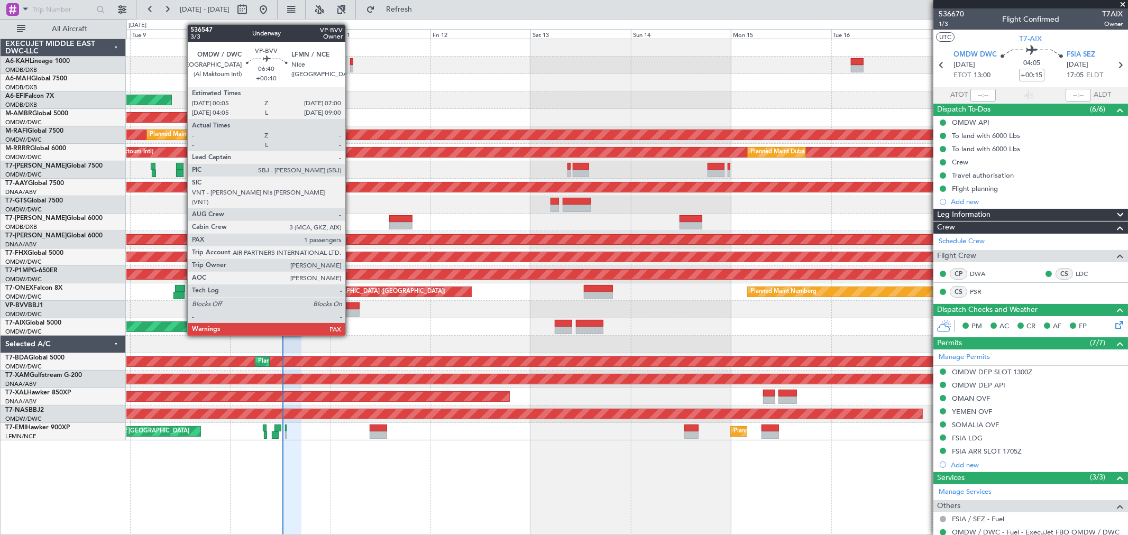
click at [351, 315] on div at bounding box center [344, 312] width 29 height 7
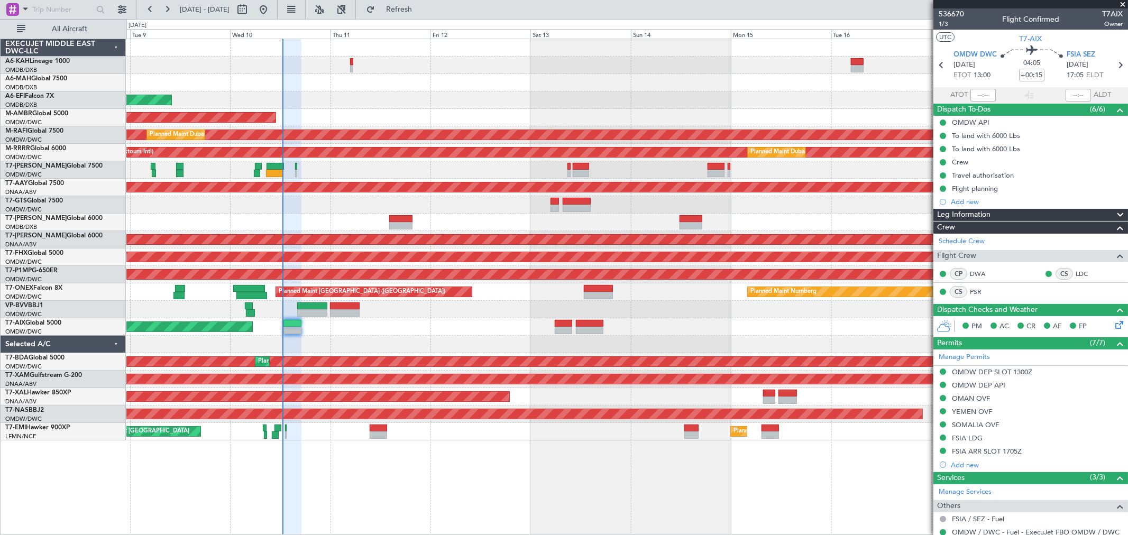
type input "Anita Mani (ANI)"
type input "7254"
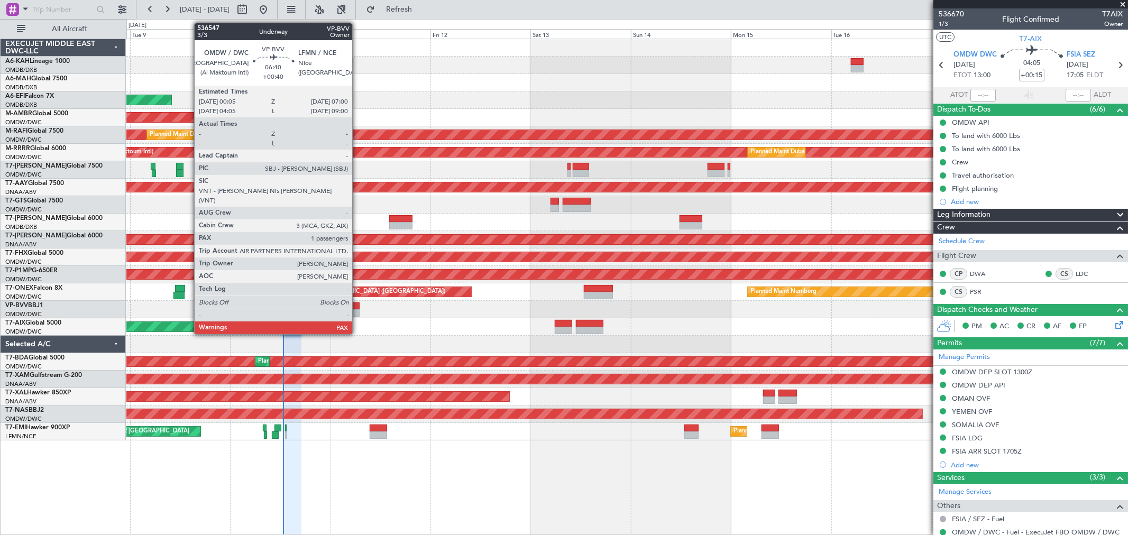
click at [358, 314] on div at bounding box center [344, 312] width 29 height 7
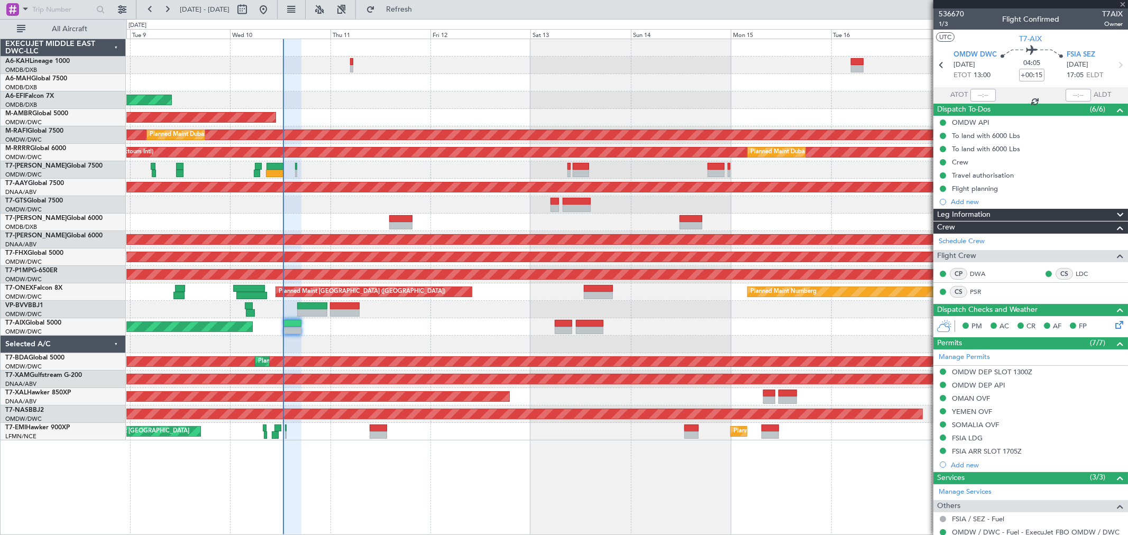
type input "+00:40"
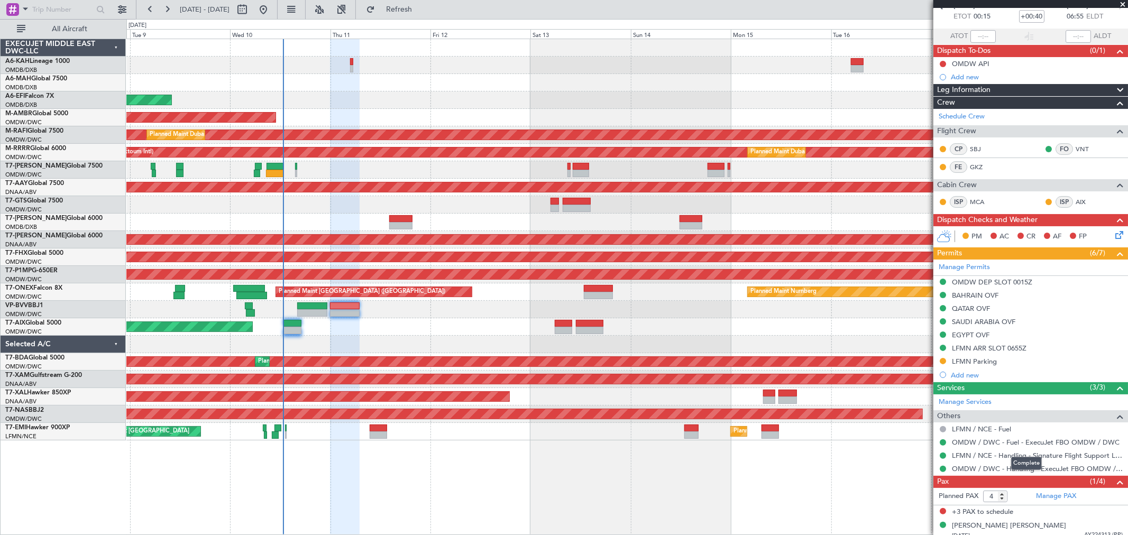
scroll to position [66, 0]
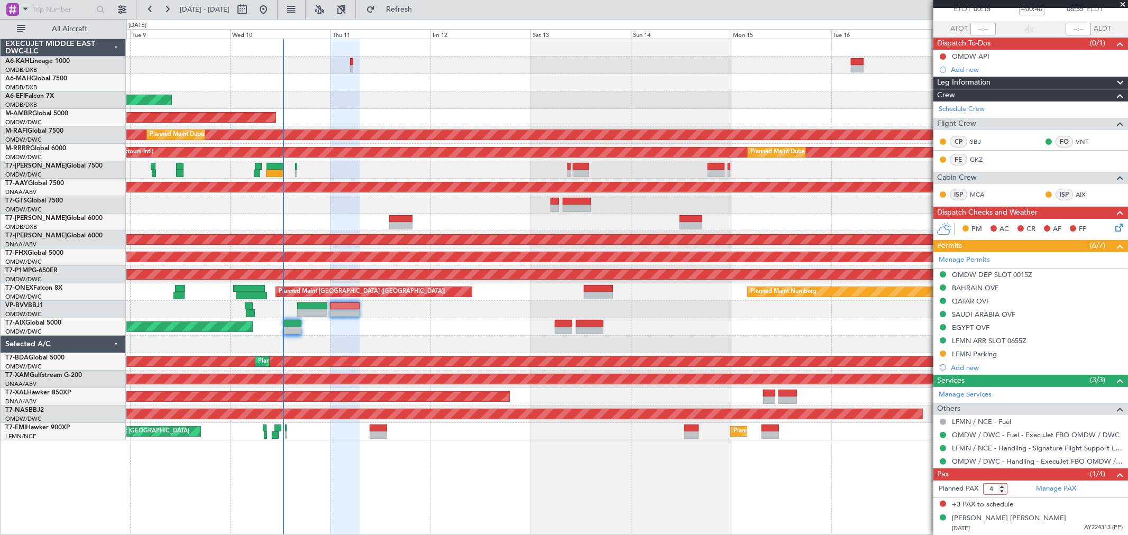
click at [996, 489] on input "4" at bounding box center [995, 490] width 24 height 12
type input "1"
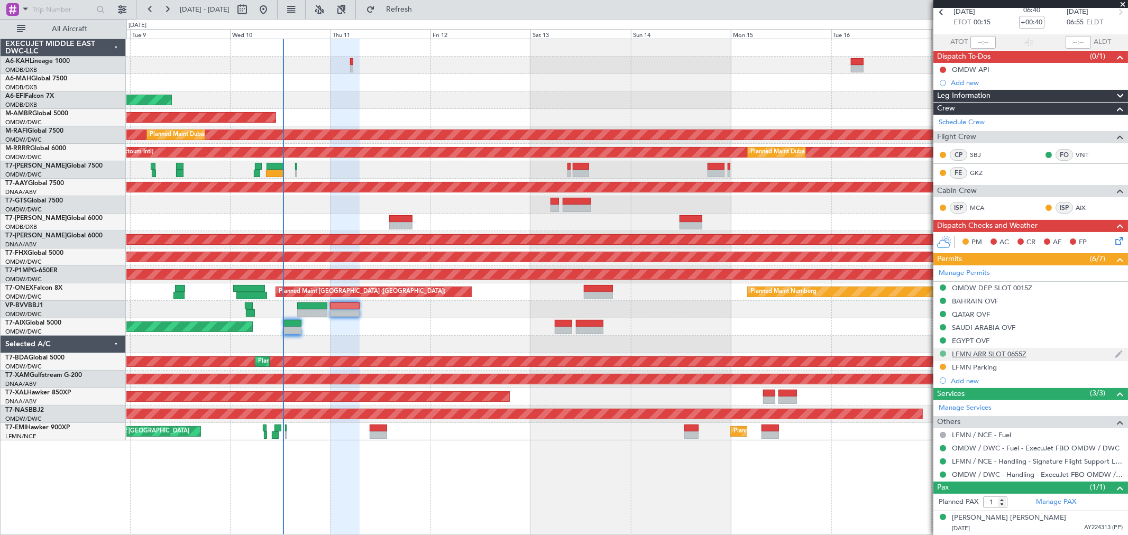
scroll to position [53, 0]
click at [943, 367] on button at bounding box center [943, 367] width 6 height 6
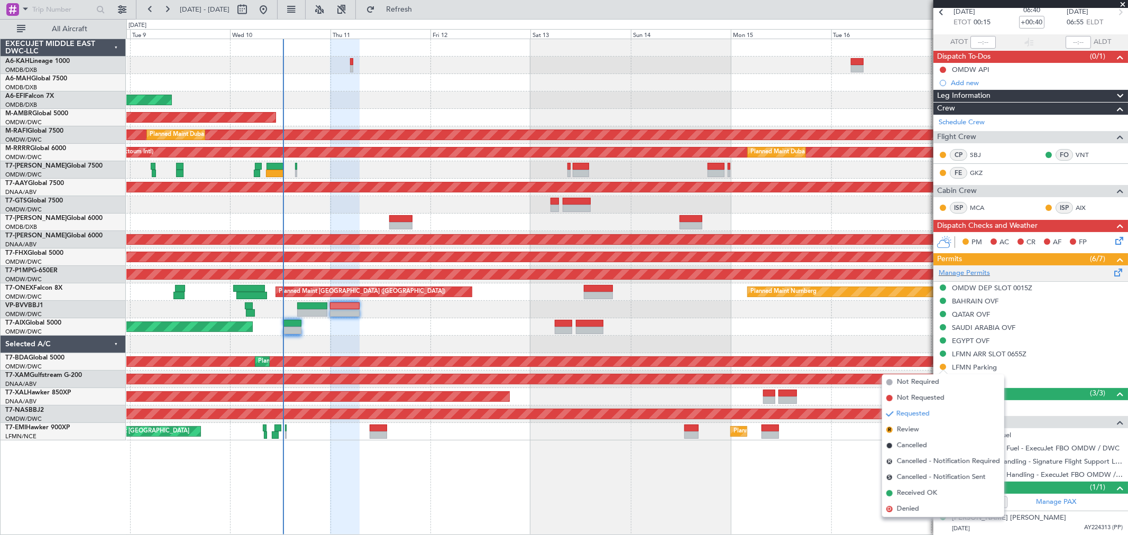
click at [995, 271] on div "Manage Permits" at bounding box center [1031, 274] width 195 height 16
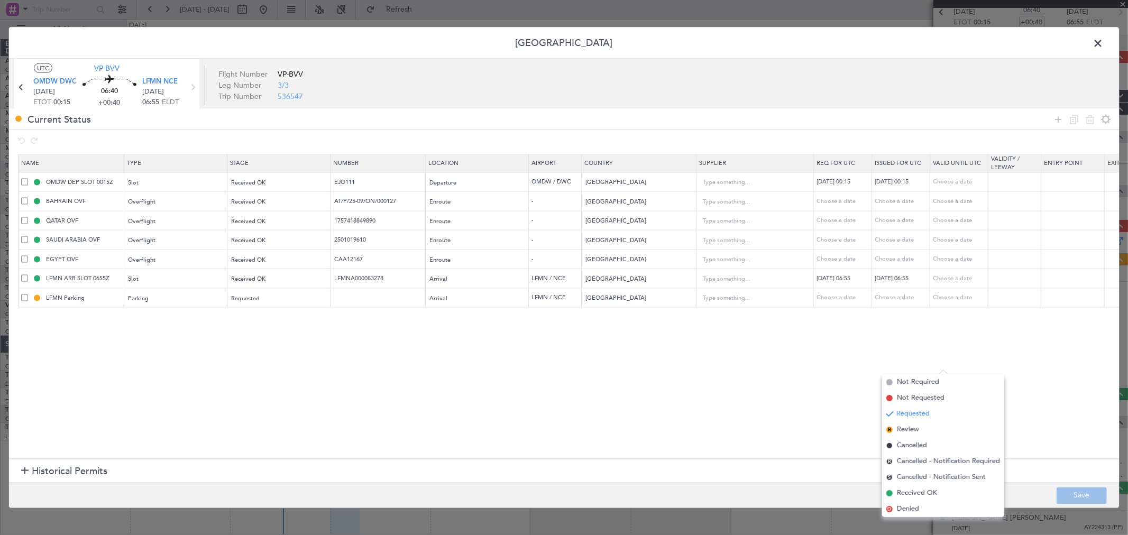
click at [23, 295] on span at bounding box center [24, 297] width 7 height 7
click at [29, 294] on input "checkbox" at bounding box center [29, 294] width 0 height 0
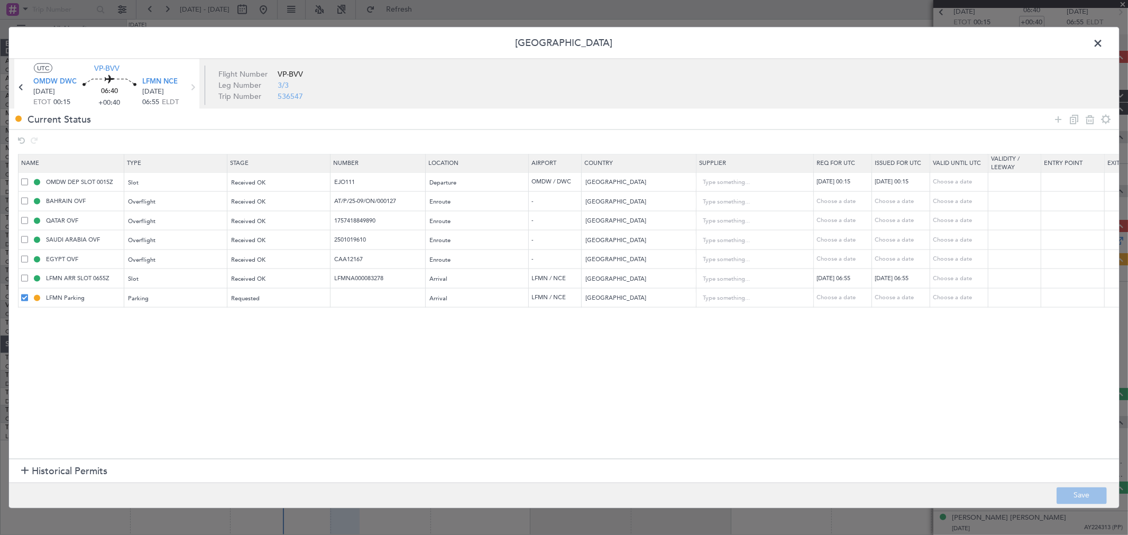
drag, startPoint x: 1086, startPoint y: 120, endPoint x: 1085, endPoint y: 172, distance: 52.4
click at [1086, 120] on icon at bounding box center [1090, 119] width 13 height 13
click at [1071, 490] on button "Save" at bounding box center [1082, 495] width 50 height 17
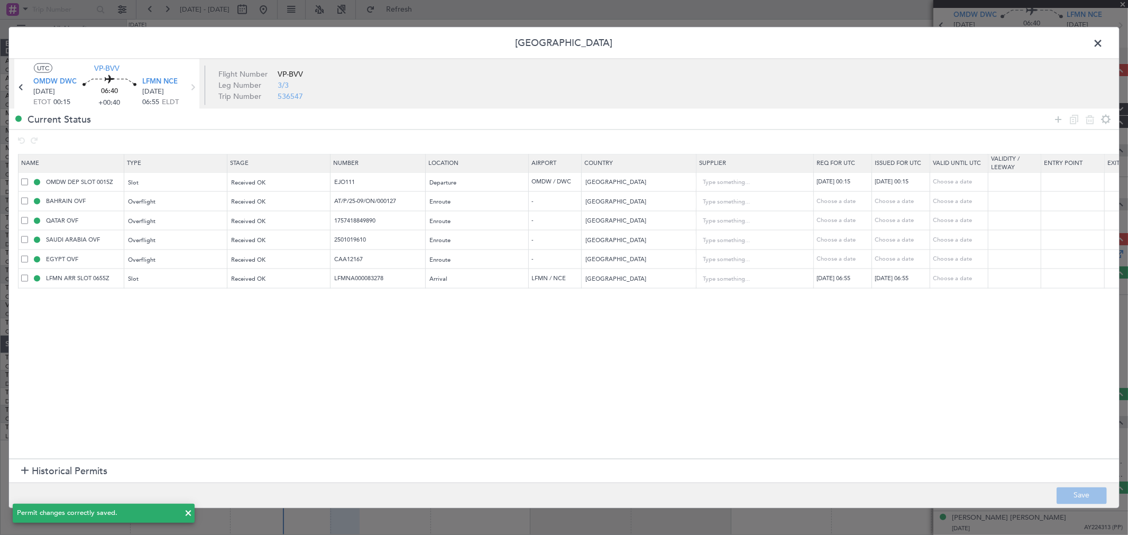
scroll to position [40, 0]
click at [1104, 43] on span at bounding box center [1104, 45] width 0 height 21
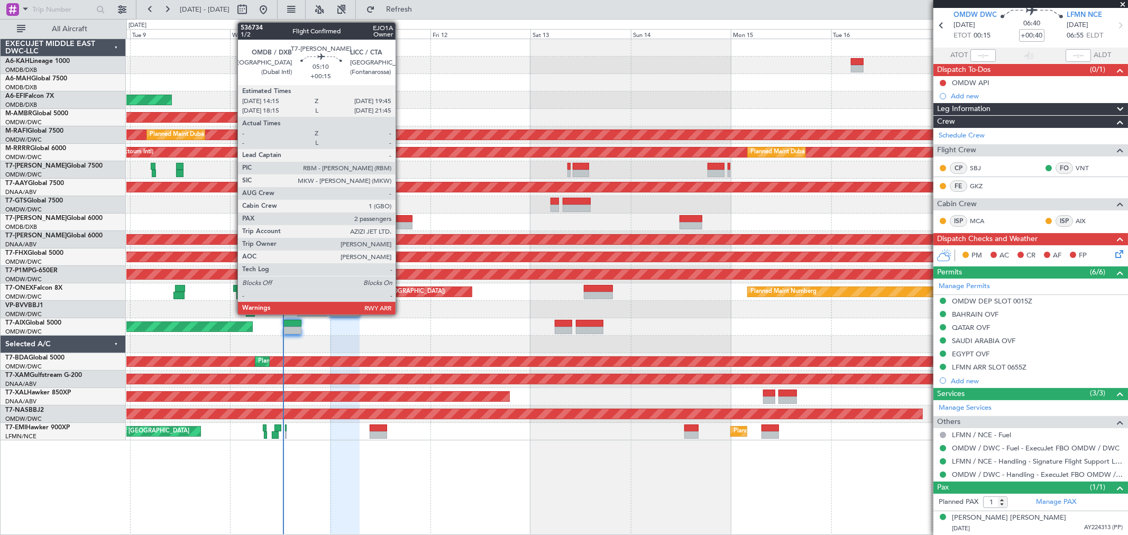
click at [401, 221] on div at bounding box center [400, 218] width 23 height 7
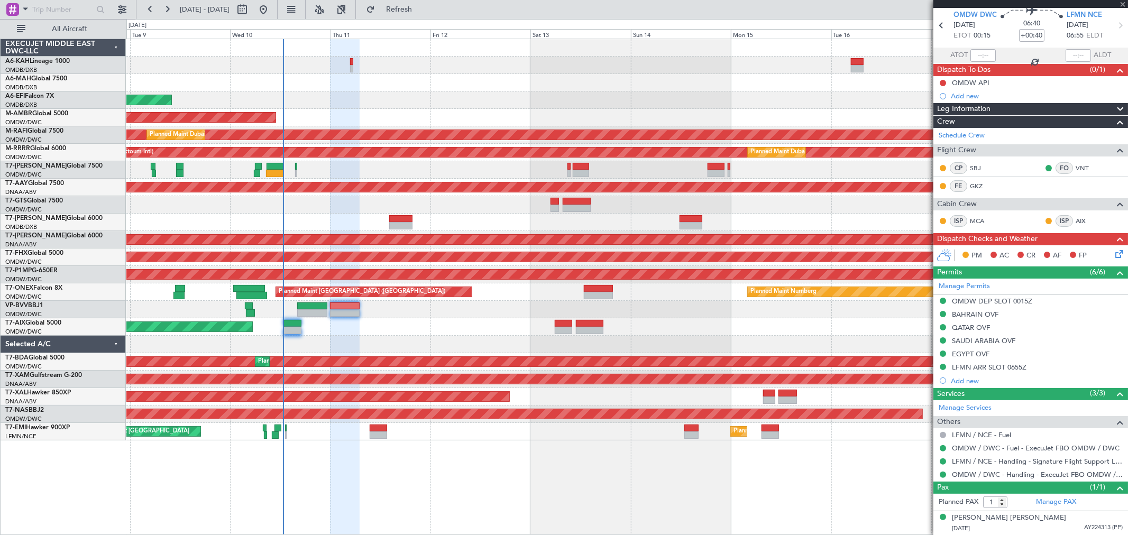
type input "+00:15"
type input "2"
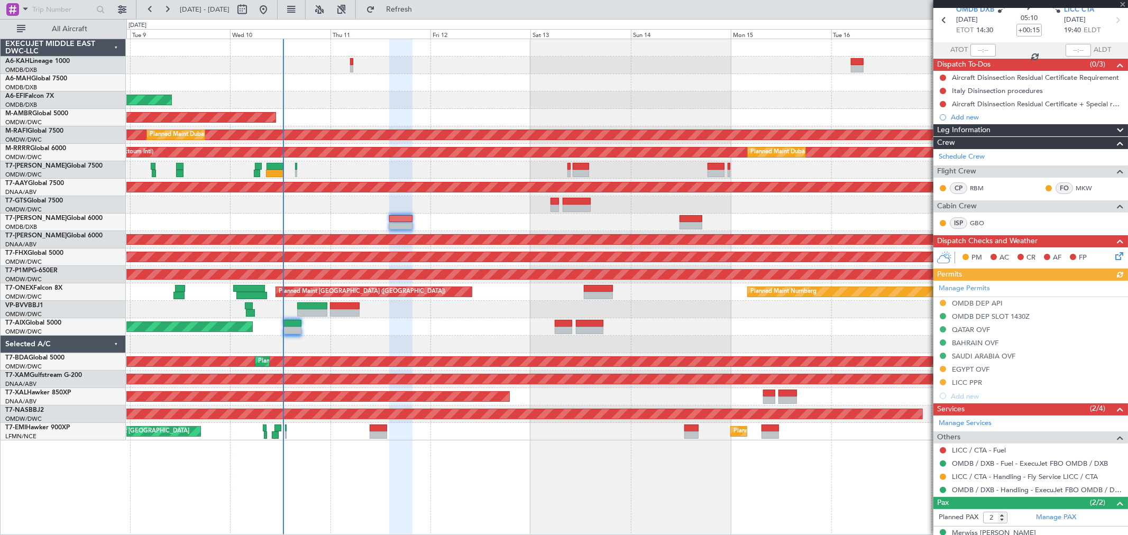
scroll to position [84, 0]
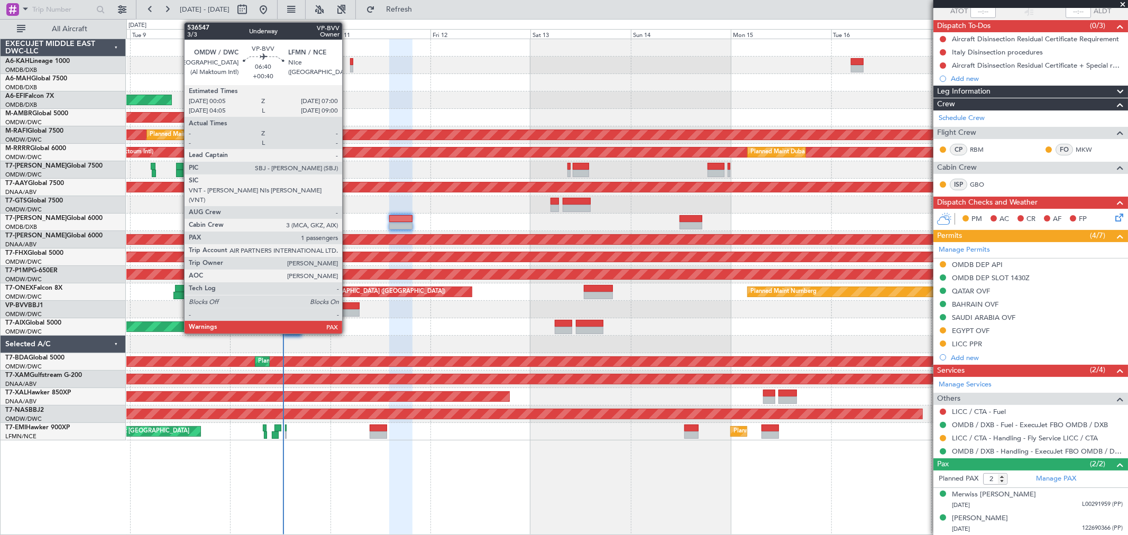
click at [348, 313] on div at bounding box center [344, 312] width 29 height 7
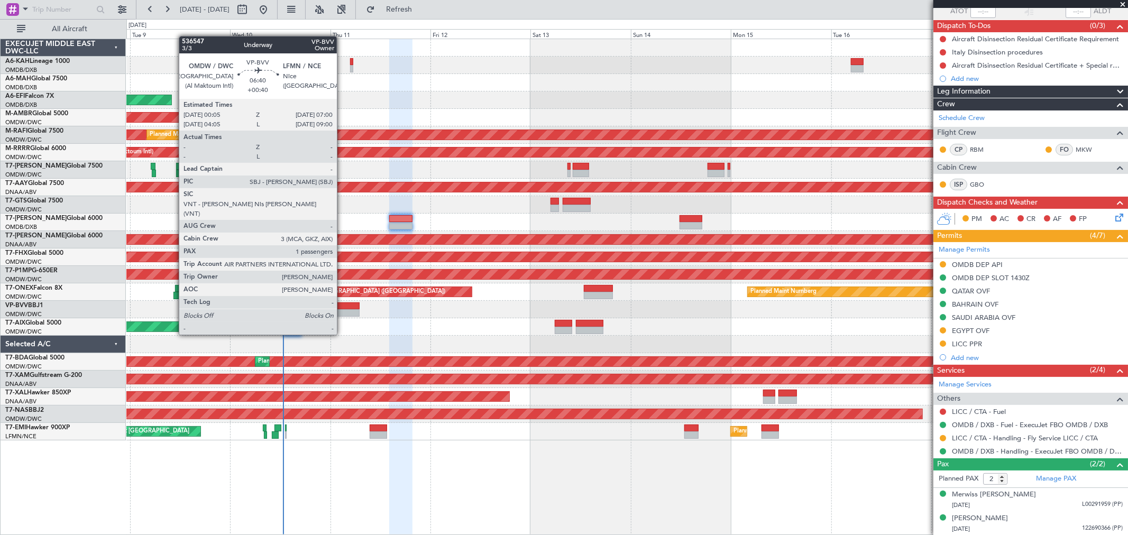
click at [342, 315] on div at bounding box center [344, 312] width 29 height 7
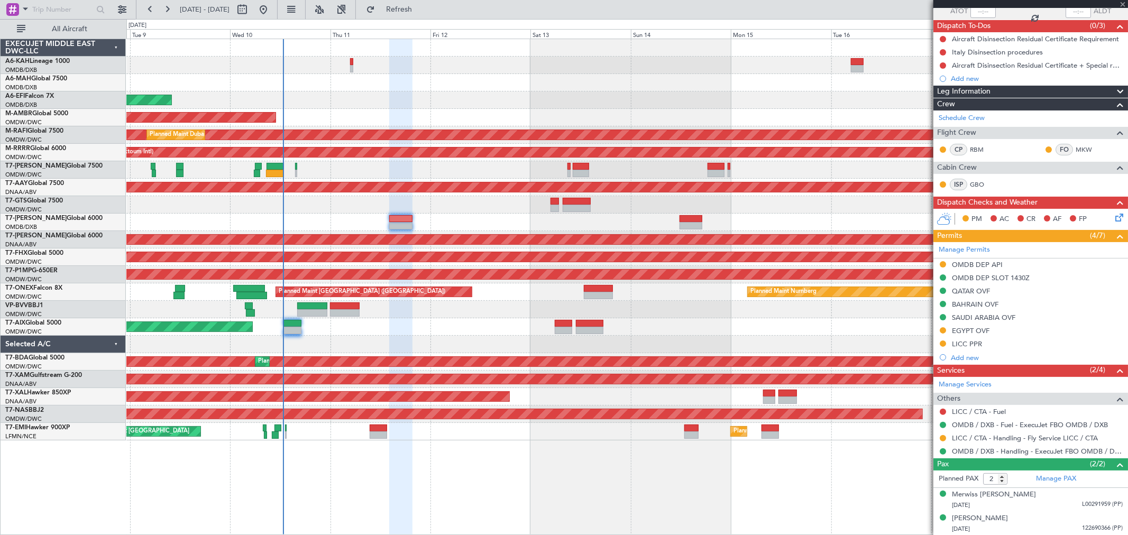
type input "+00:40"
type input "1"
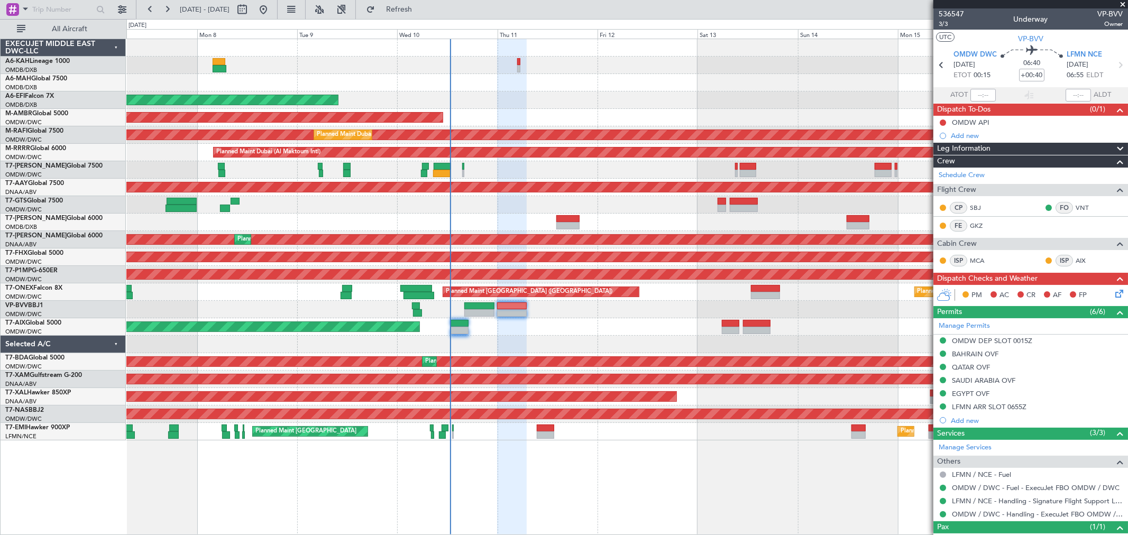
click at [548, 320] on div "Planned Maint Dubai (Al Maktoum Intl) AOG Maint Dubai (Al Maktoum Intl) Planned…" at bounding box center [626, 240] width 1001 height 402
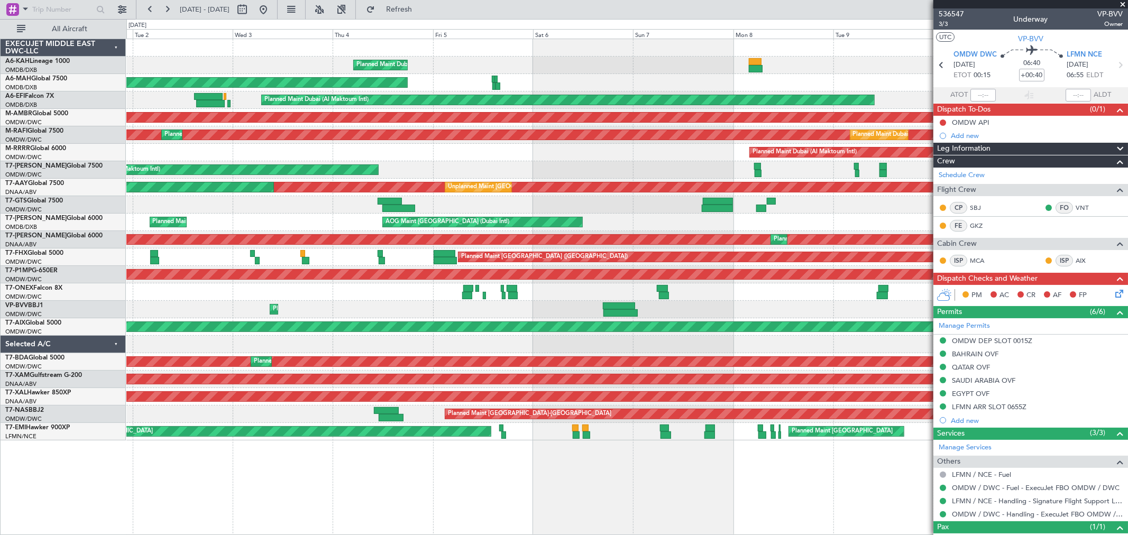
click at [805, 303] on div "Planned Maint Dubai (Al Maktoum Intl) Planned Maint Dubai (Al Maktoum Intl)" at bounding box center [626, 309] width 1001 height 17
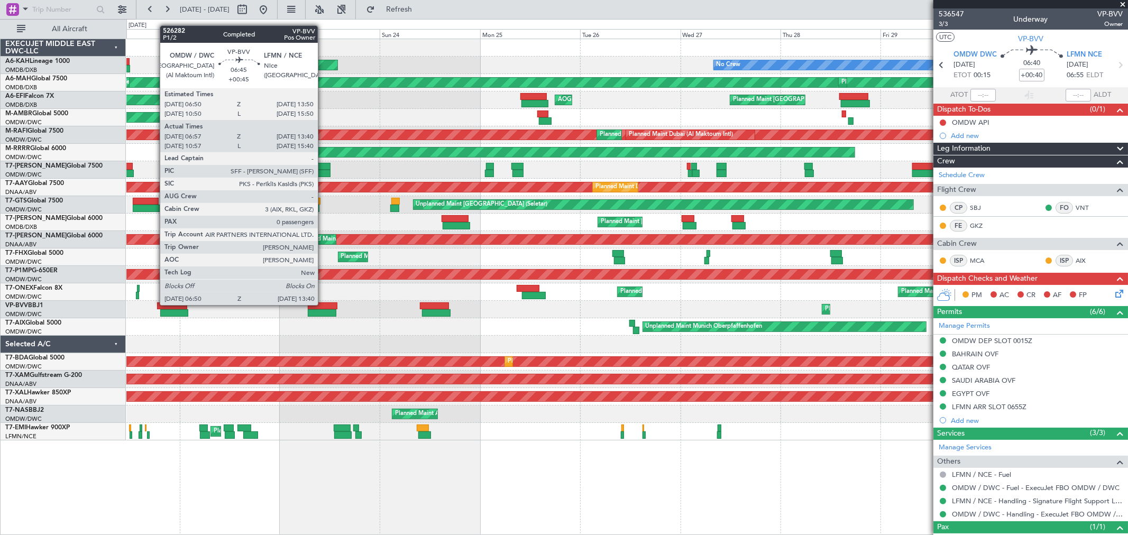
click at [323, 304] on div at bounding box center [323, 306] width 30 height 7
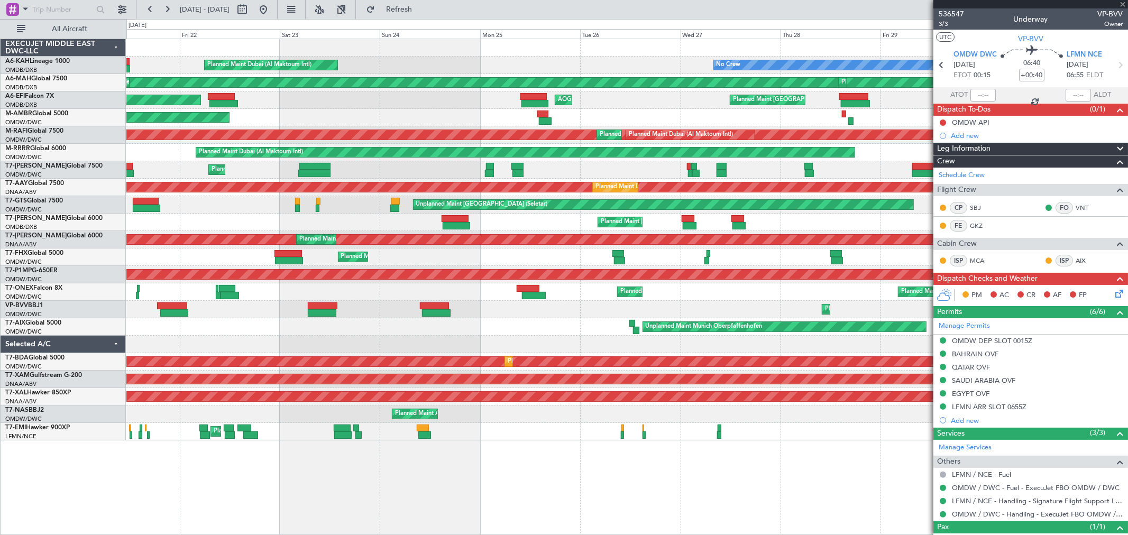
type input "+00:45"
type input "07:07"
type input "13:35"
type input "0"
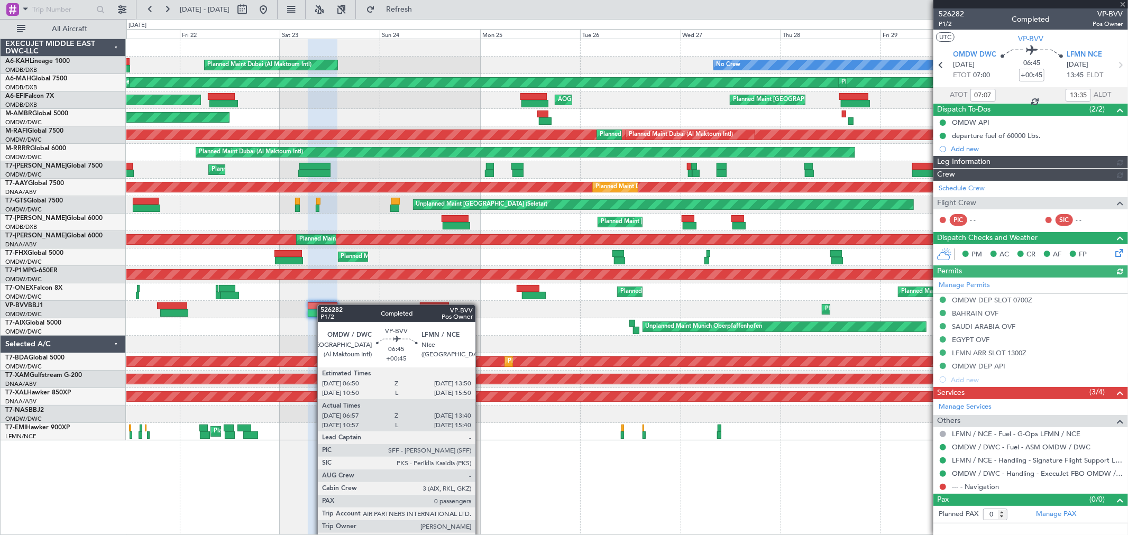
type input "[PERSON_NAME] ([PERSON_NAME])"
type input "7015"
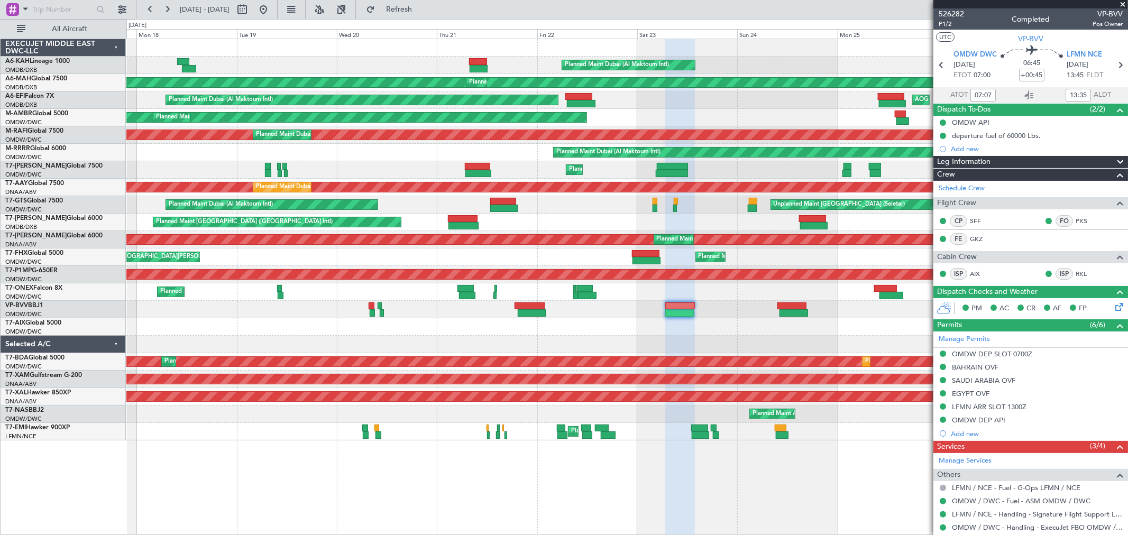
click at [624, 330] on div "No Crew Planned Maint Dubai (Al Maktoum Intl) Unplanned Maint Budapest (Ferenc …" at bounding box center [626, 240] width 1001 height 402
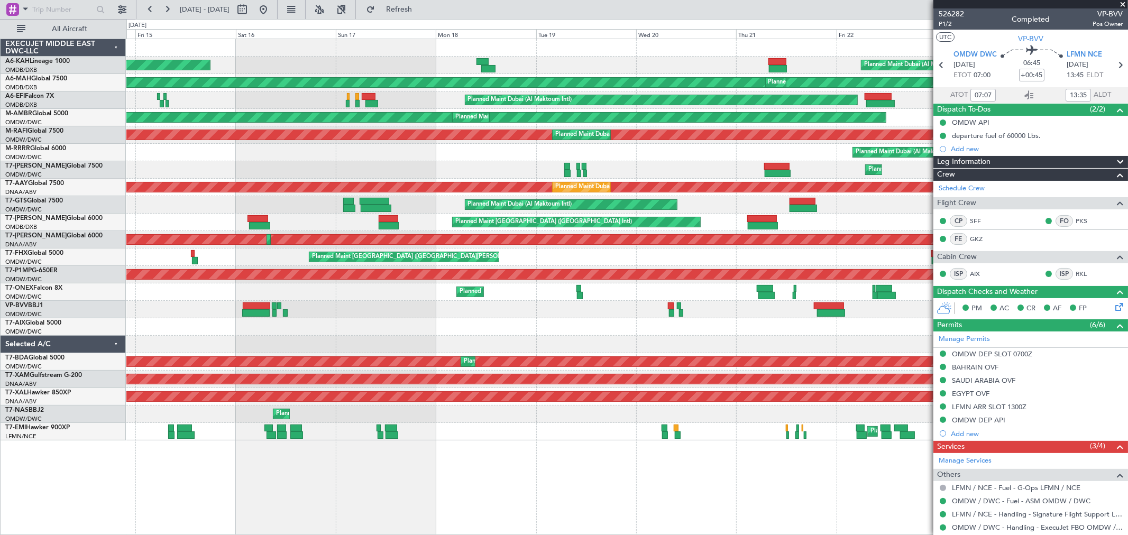
click at [722, 319] on div "Planned Maint Dubai (Al Maktoum Intl) Unplanned Maint Budapest (Ferenc Liszt In…" at bounding box center [626, 240] width 1001 height 402
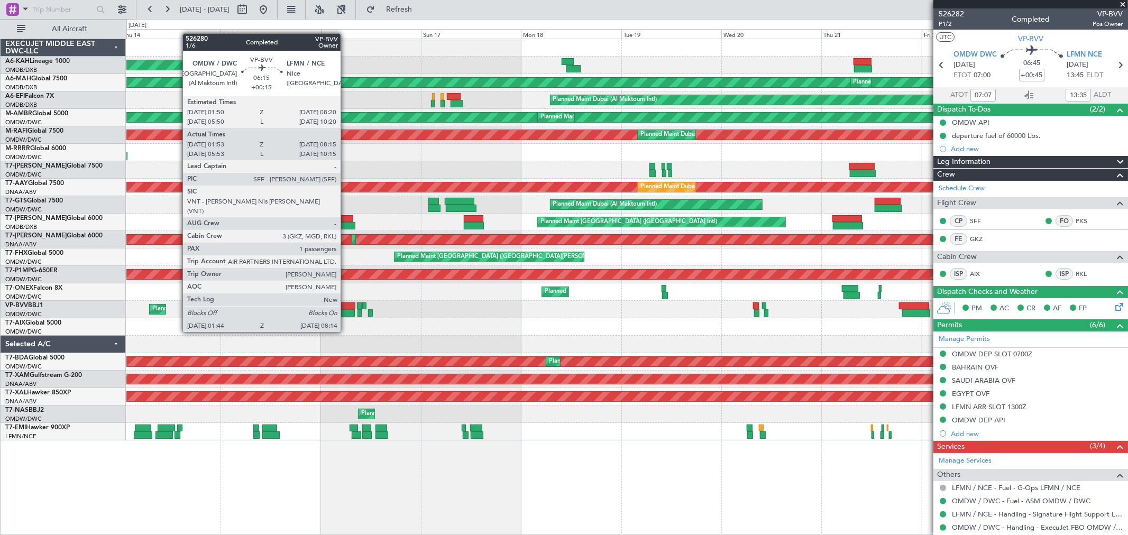
click at [346, 312] on div at bounding box center [341, 312] width 28 height 7
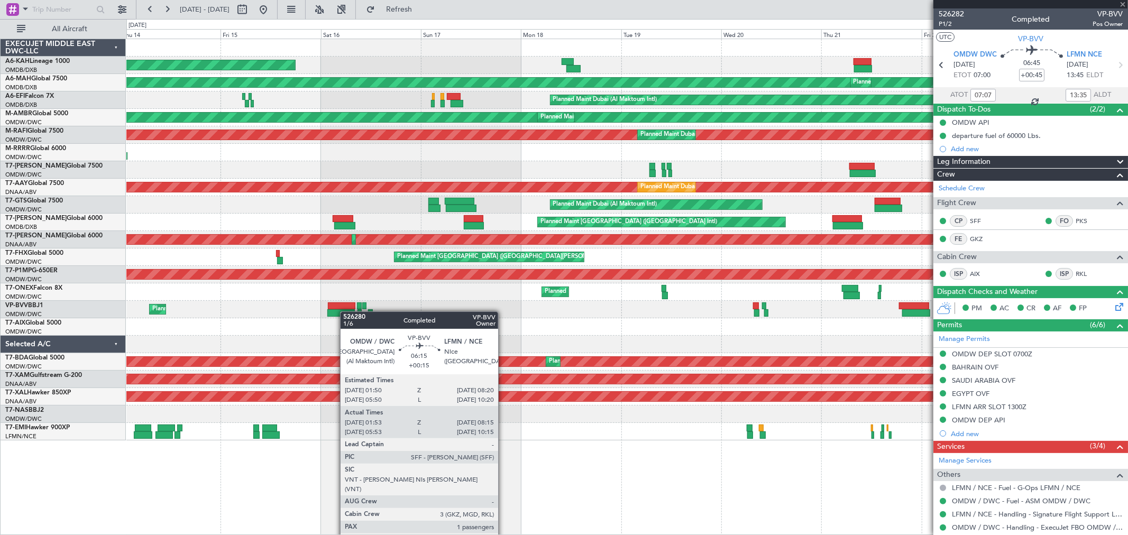
type input "+00:15"
type input "02:03"
type input "08:10"
type input "1"
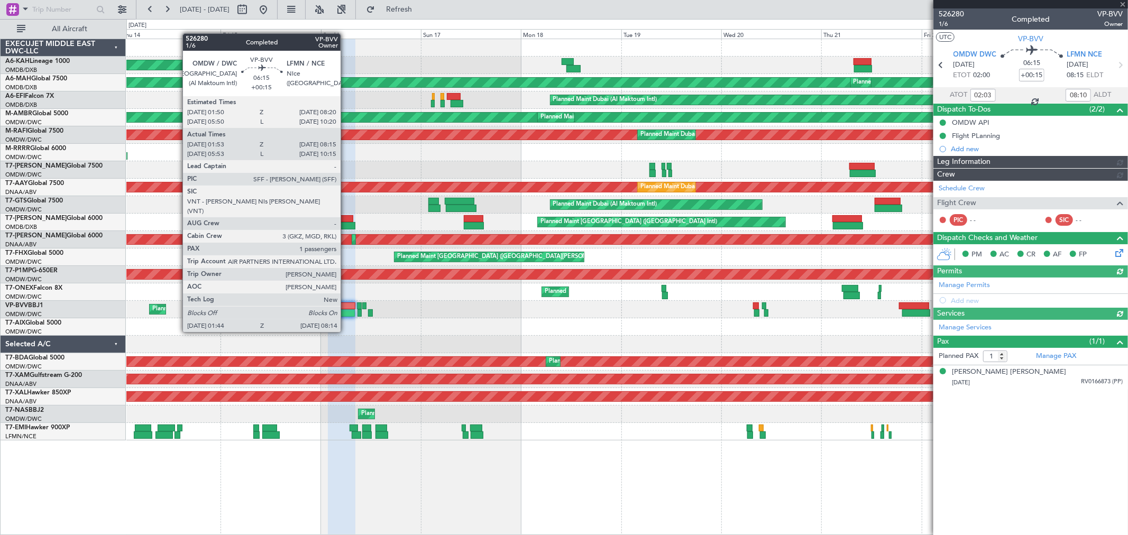
type input "Dherander Fithani (DHF)"
type input "6969"
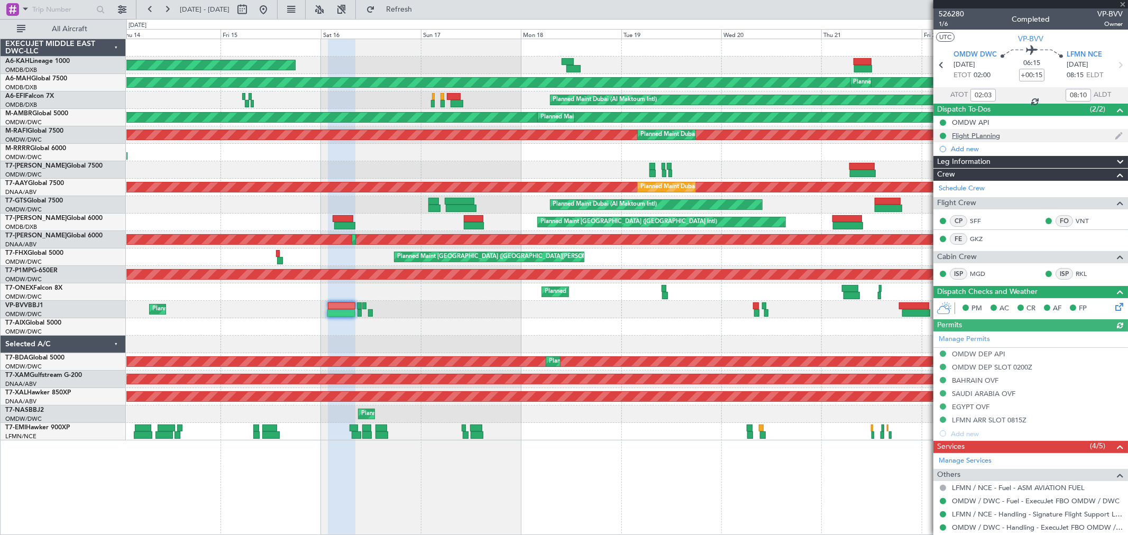
click at [985, 131] on div "Flight PLanning" at bounding box center [976, 135] width 48 height 9
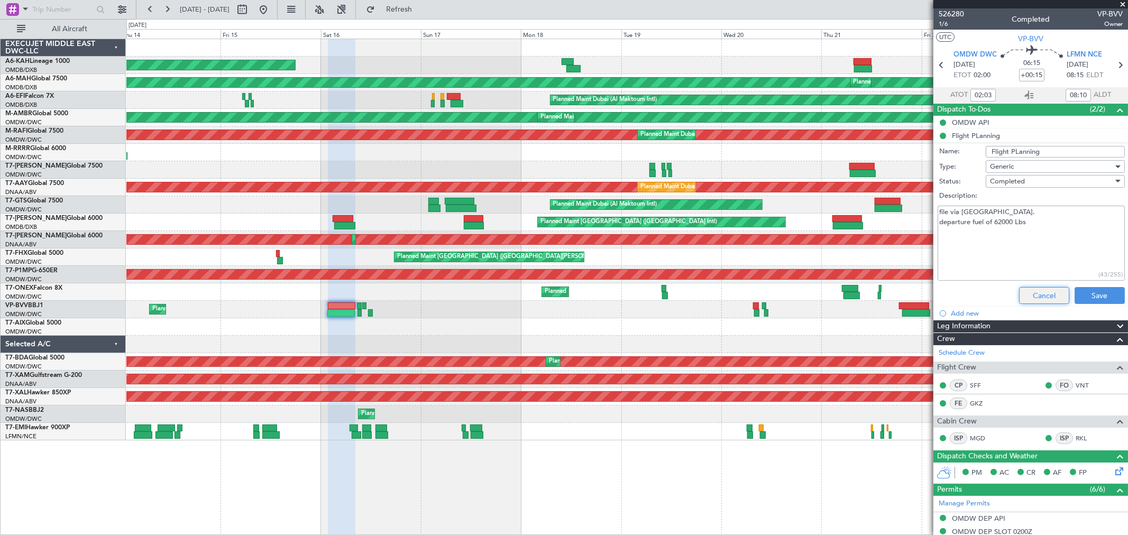
click at [1032, 289] on button "Cancel" at bounding box center [1044, 295] width 50 height 17
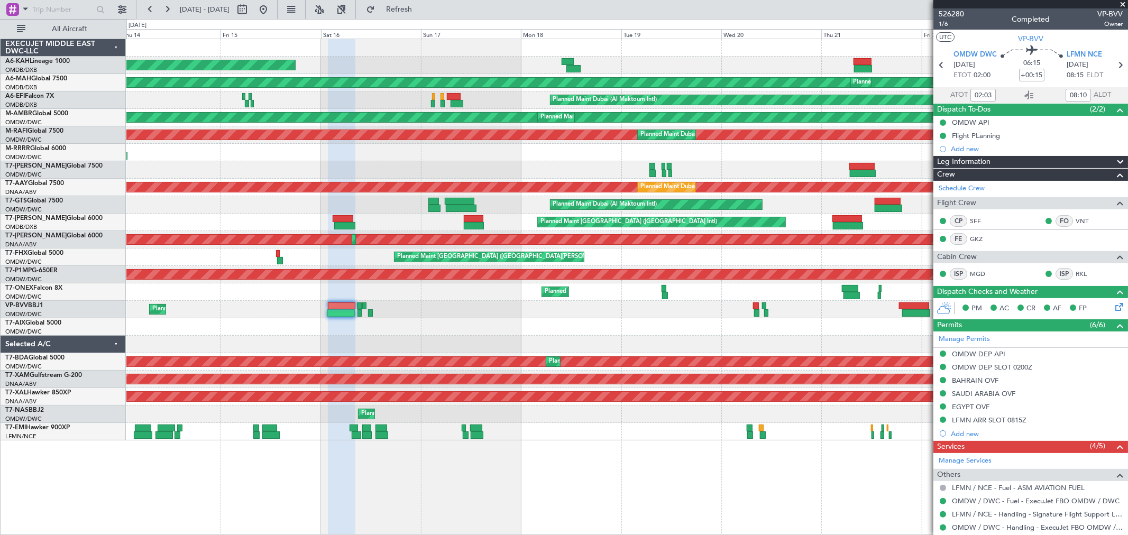
drag, startPoint x: 297, startPoint y: 7, endPoint x: 331, endPoint y: 22, distance: 37.0
click at [272, 7] on button at bounding box center [263, 9] width 17 height 17
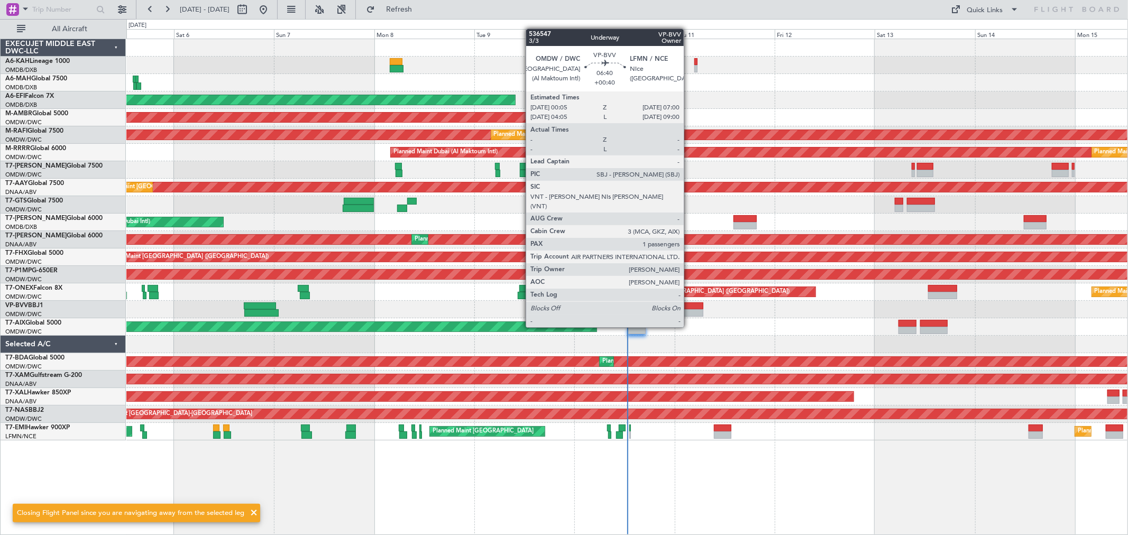
click at [689, 308] on div at bounding box center [688, 306] width 29 height 7
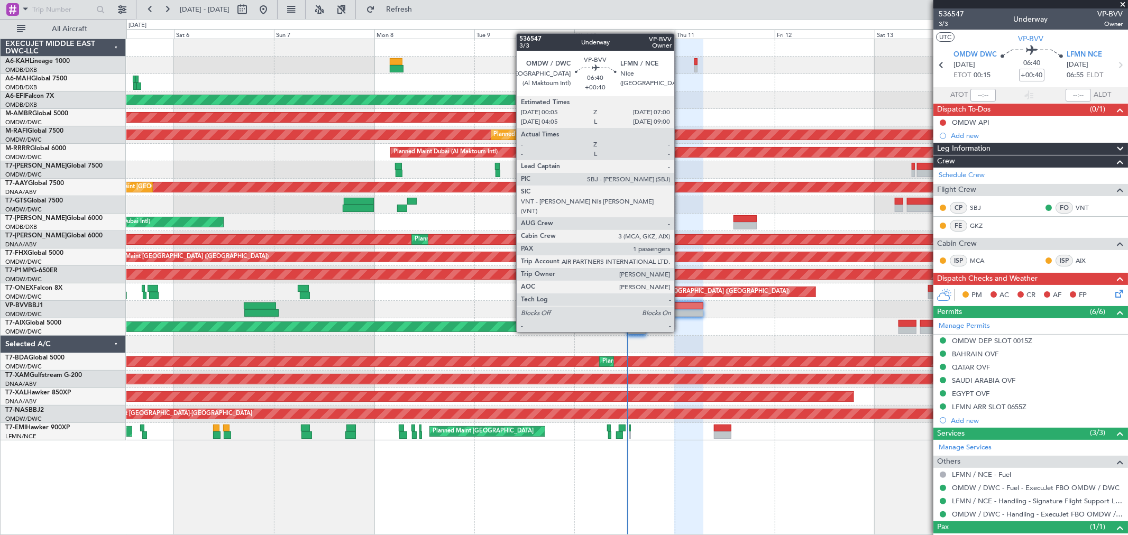
click at [680, 311] on div at bounding box center [688, 312] width 29 height 7
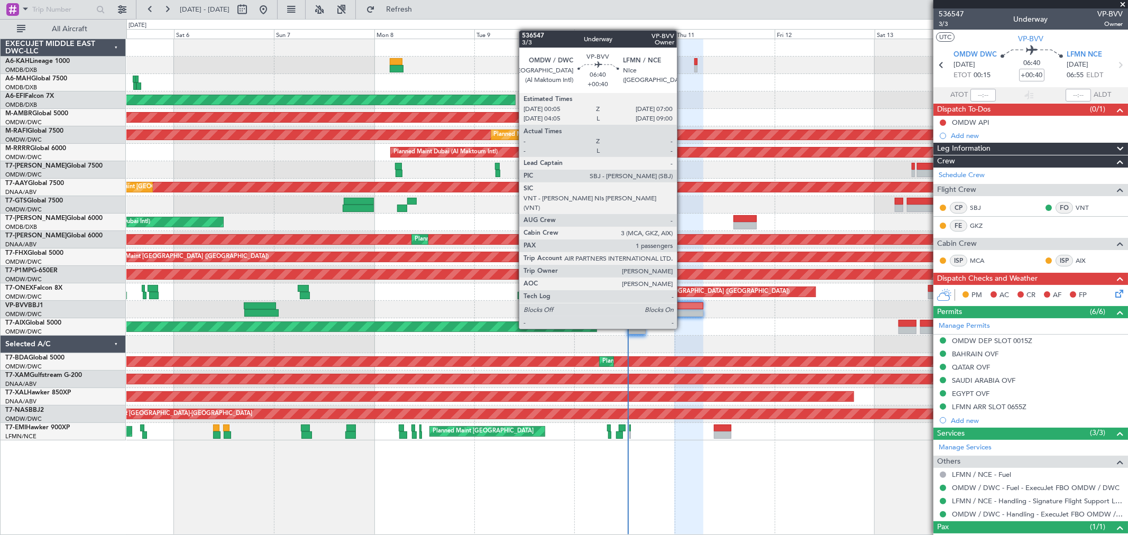
click at [681, 308] on div at bounding box center [688, 306] width 29 height 7
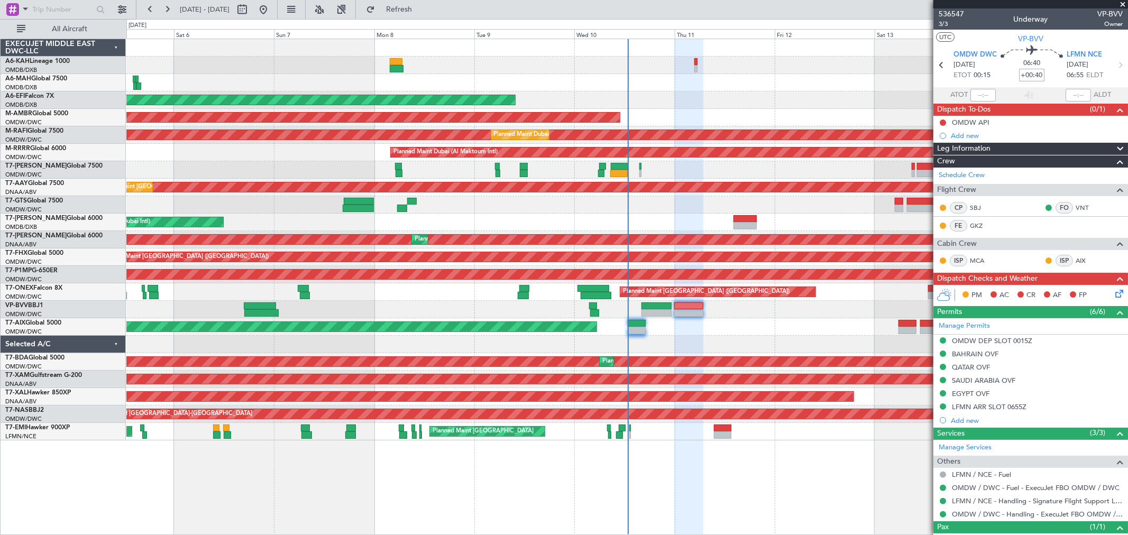
click at [1029, 74] on input "+00:40" at bounding box center [1031, 75] width 25 height 13
click at [983, 325] on link "Manage Permits" at bounding box center [964, 326] width 51 height 11
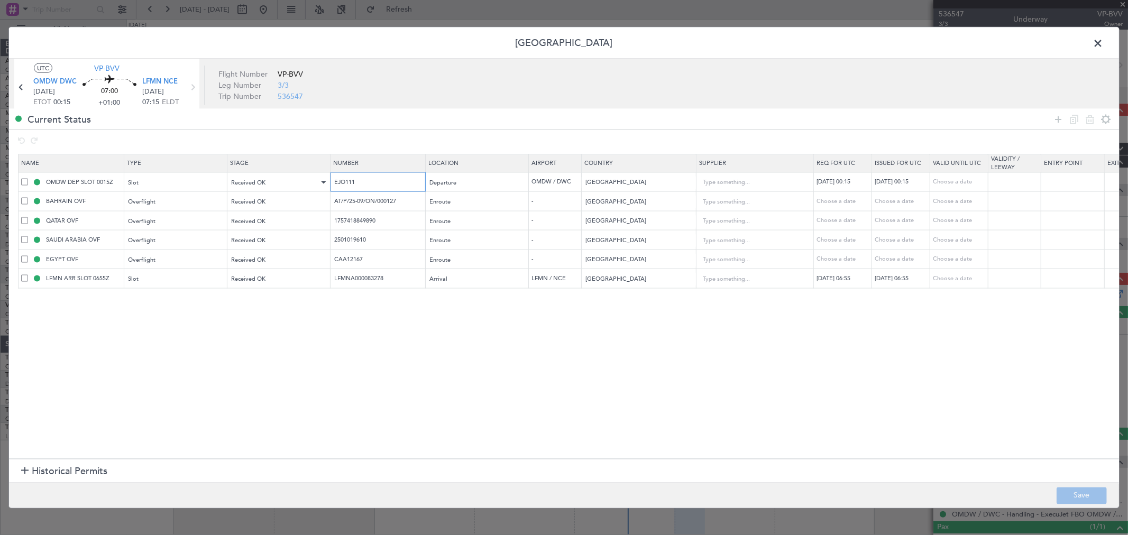
drag, startPoint x: 363, startPoint y: 178, endPoint x: 304, endPoint y: 181, distance: 59.9
click at [316, 180] on tr "OMDW DEP SLOT 0015Z Slot Received OK EJO111 Departure OMDW / DWC United Arab Em…" at bounding box center [693, 182] width 1349 height 20
drag, startPoint x: 406, startPoint y: 203, endPoint x: 118, endPoint y: 207, distance: 288.3
click at [118, 207] on tr "BAHRAIN OVF Overflight Received OK AT/P/25-09/ON/000127 Enroute - Bahrain Choos…" at bounding box center [693, 202] width 1349 height 20
drag, startPoint x: 403, startPoint y: 217, endPoint x: 184, endPoint y: 229, distance: 219.3
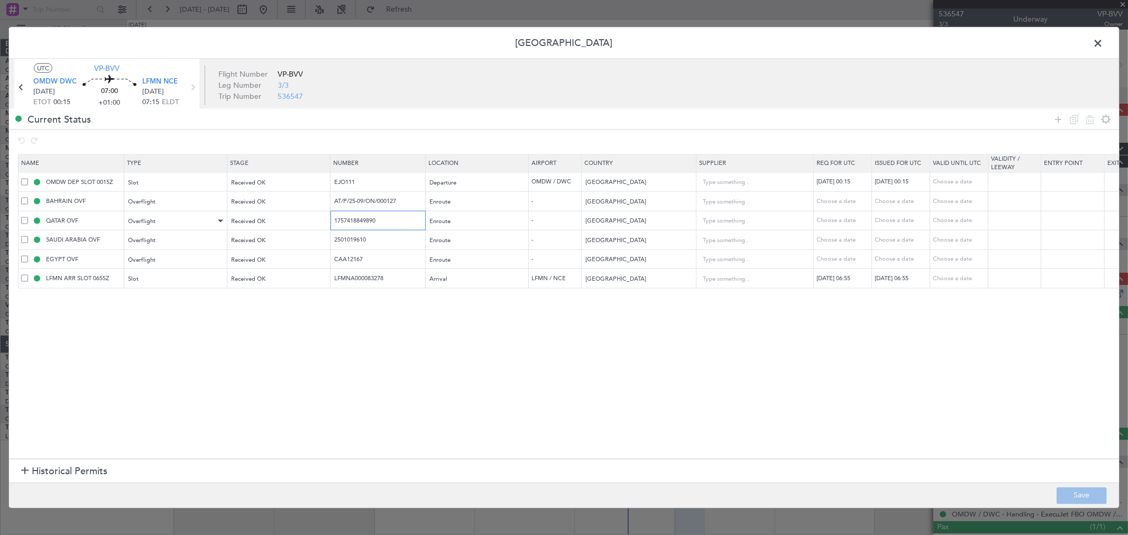
click at [194, 226] on tr "QATAR OVF Overflight Received OK 1757418849890 Enroute - Qatar Choose a date Ch…" at bounding box center [693, 221] width 1349 height 20
drag, startPoint x: 384, startPoint y: 240, endPoint x: 242, endPoint y: 249, distance: 142.6
click at [242, 249] on tr "SAUDI ARABIA OVF Overflight Received OK 2501019610 Enroute - Saudi Arabia Choos…" at bounding box center [693, 240] width 1349 height 20
drag, startPoint x: 311, startPoint y: 260, endPoint x: 151, endPoint y: 255, distance: 159.8
click at [148, 261] on tr "EGYPT OVF Overflight Received OK CAA12167 Enroute - Egypt Choose a date Choose …" at bounding box center [693, 260] width 1349 height 20
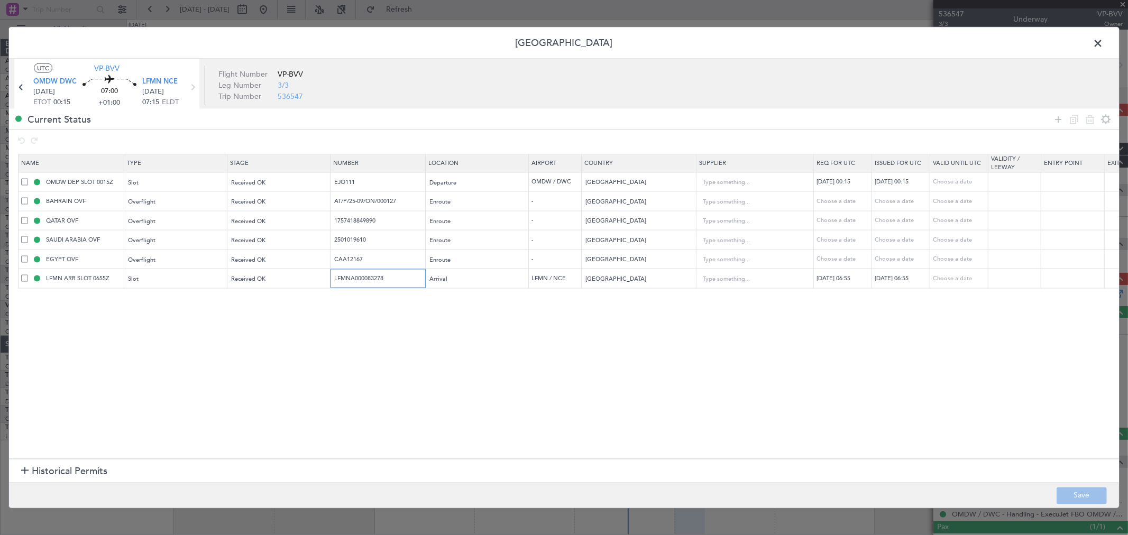
drag, startPoint x: 229, startPoint y: 289, endPoint x: 197, endPoint y: 289, distance: 31.7
click at [198, 288] on table "Name Type Stage Number Location Airport Country Supplier Req For Utc Issued For…" at bounding box center [693, 221] width 1350 height 134
click at [1104, 48] on span at bounding box center [1104, 45] width 0 height 21
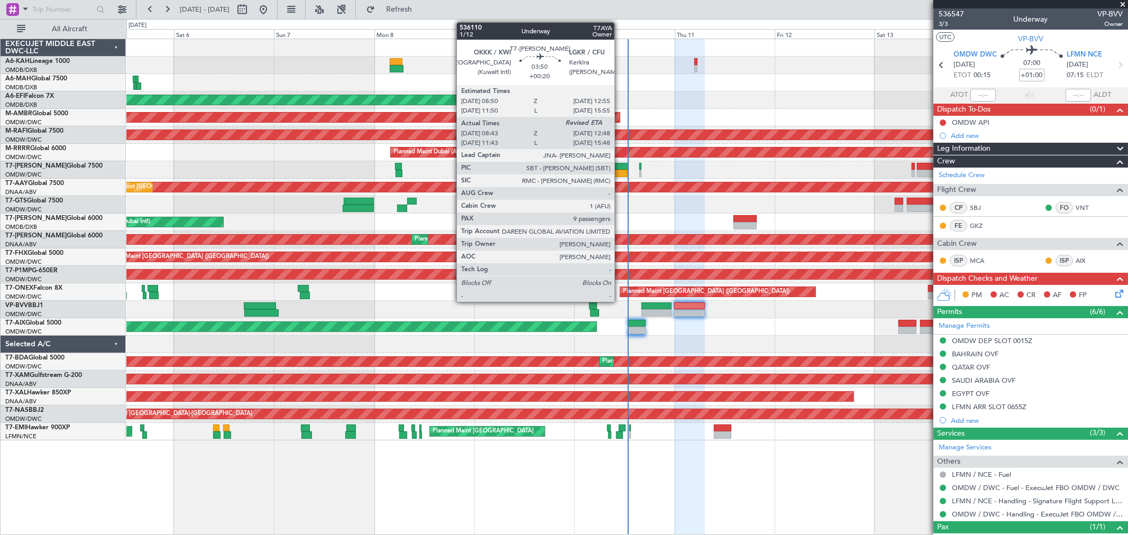
click at [620, 167] on div at bounding box center [619, 166] width 17 height 7
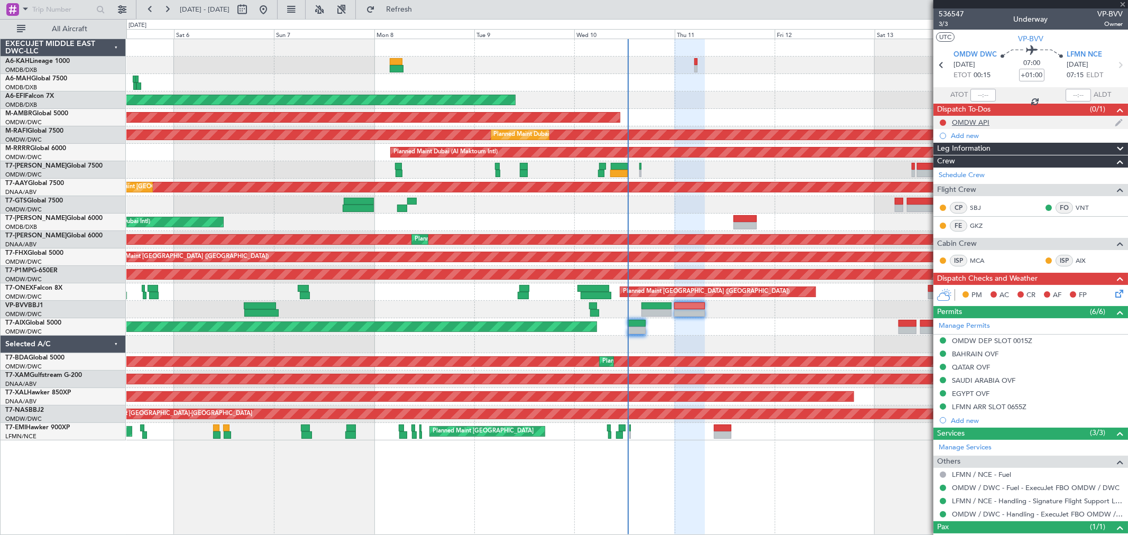
type input "+00:20"
type input "08:53"
type input "9"
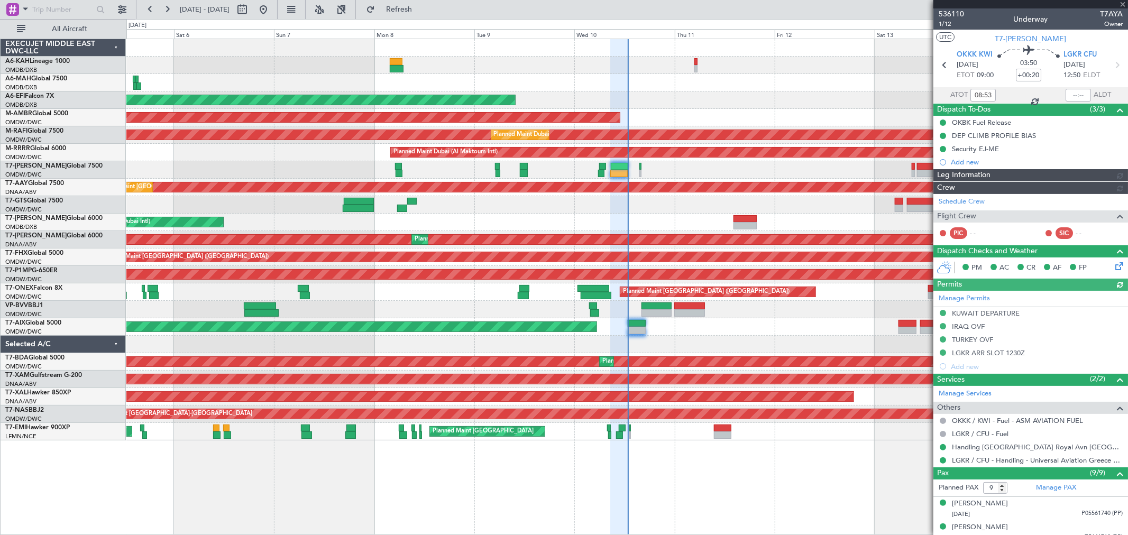
type input "[PERSON_NAME] ([PERSON_NAME])"
type input "7243"
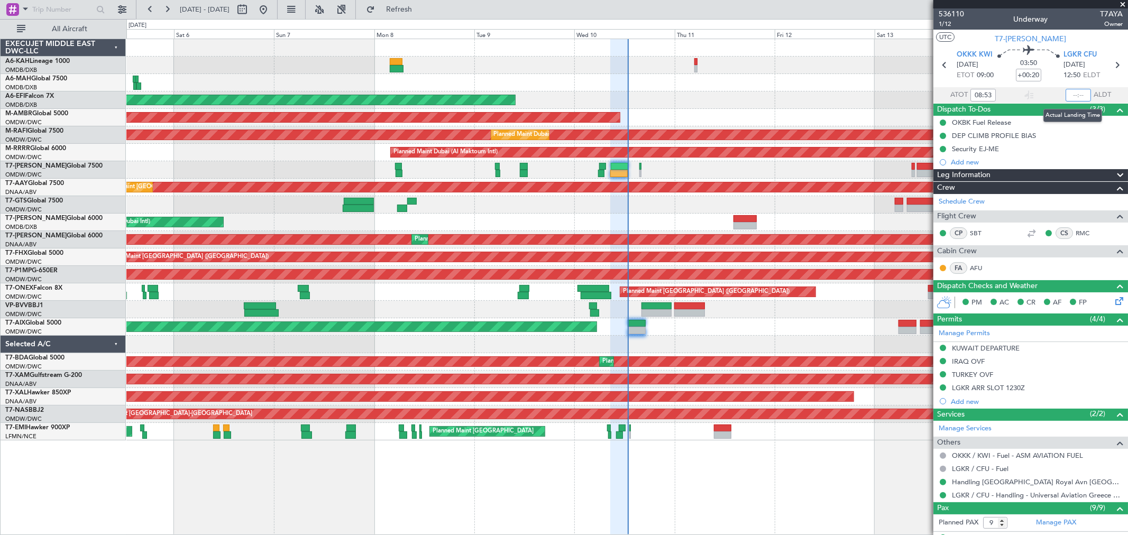
click at [1067, 92] on input "text" at bounding box center [1078, 95] width 25 height 13
type input "12:43"
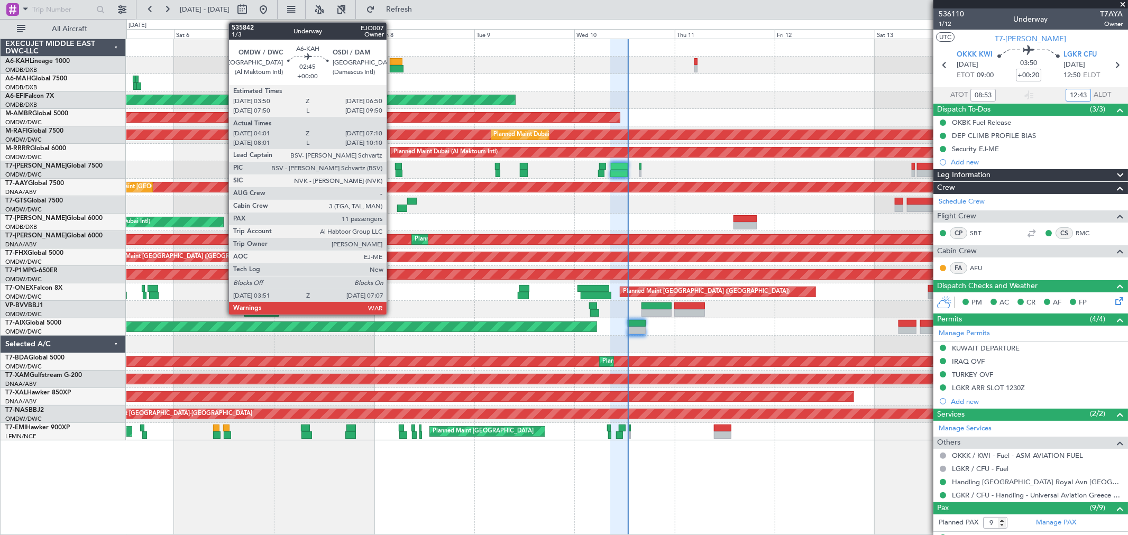
click at [392, 58] on div at bounding box center [396, 61] width 13 height 7
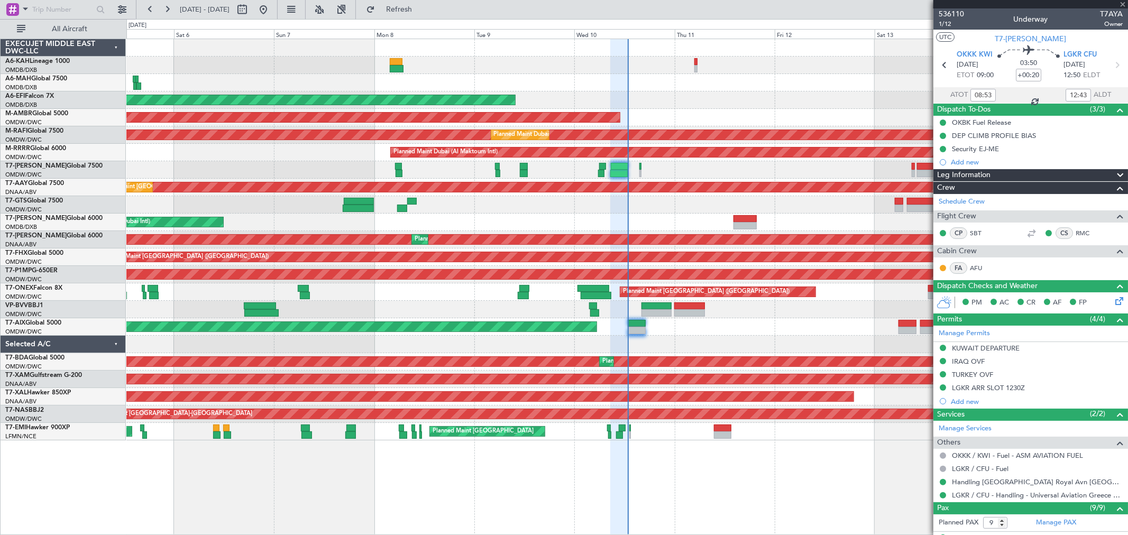
type input "04:11"
type input "07:05"
type input "11"
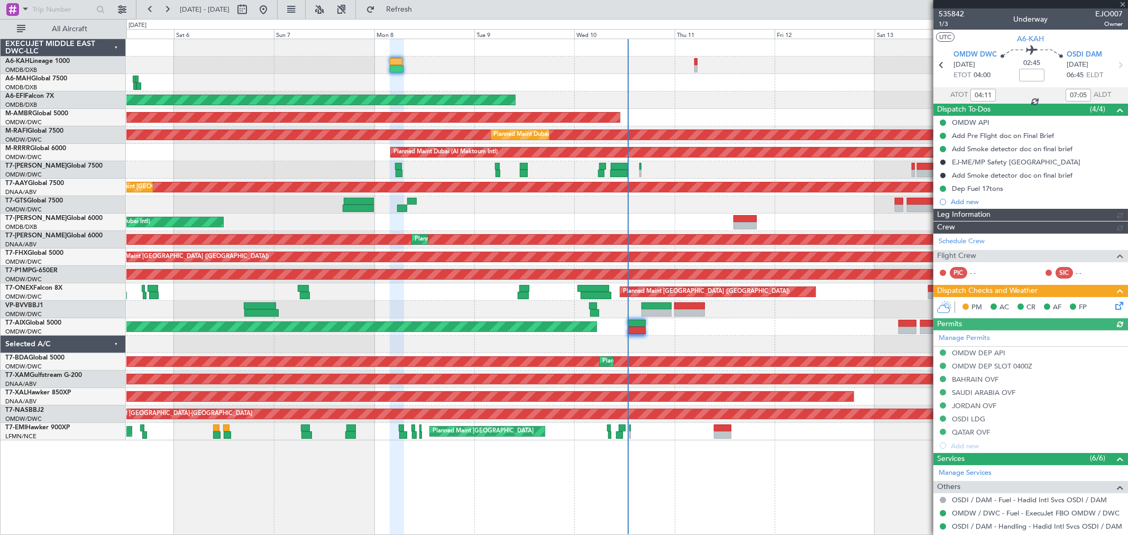
type input "Dherander Fithani (DHF)"
type input "7141"
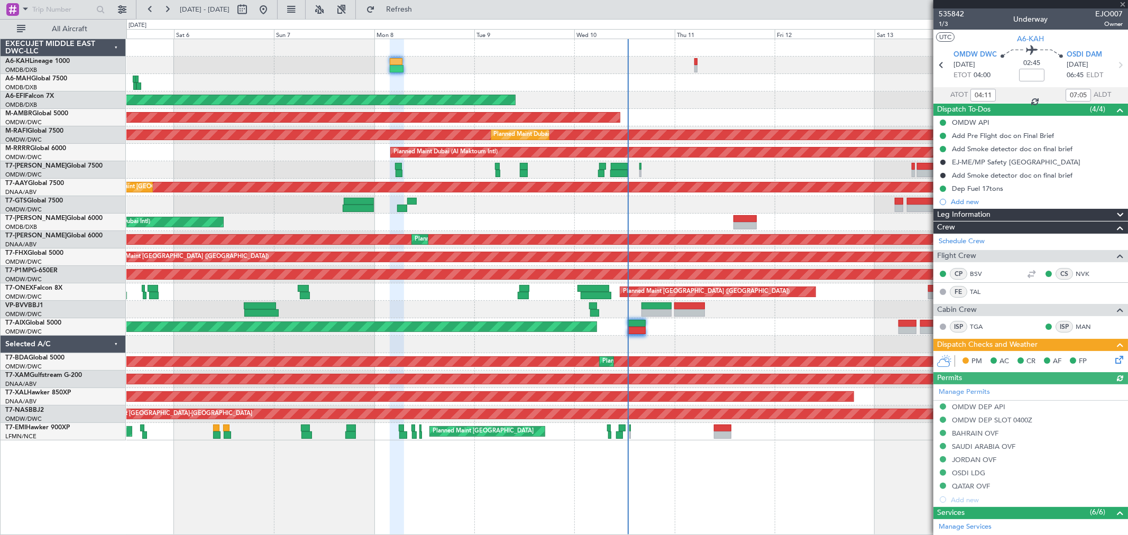
click at [1114, 356] on icon at bounding box center [1118, 358] width 8 height 8
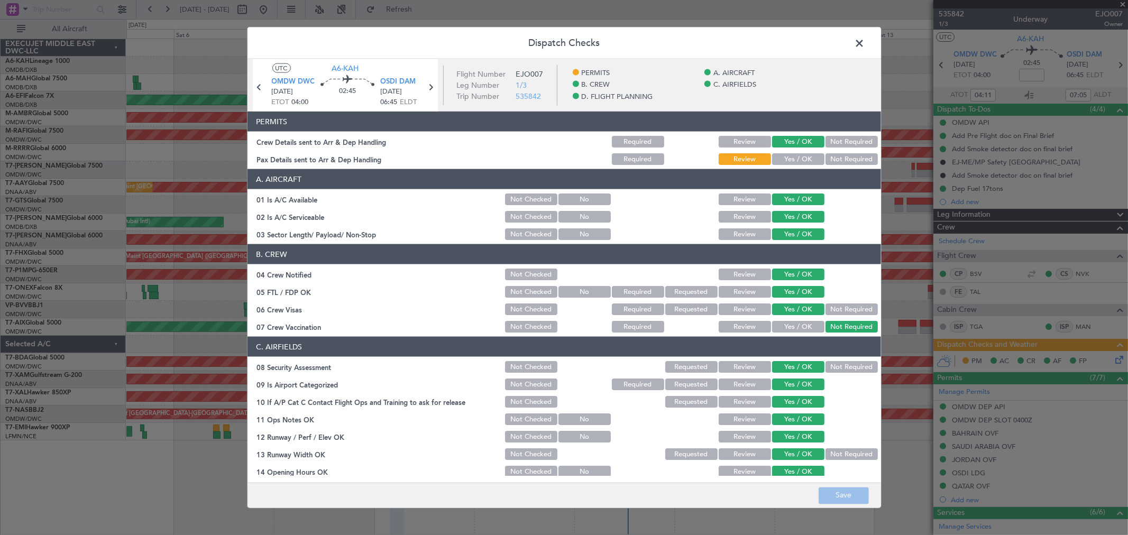
click at [812, 159] on button "Yes / OK" at bounding box center [798, 159] width 52 height 12
click at [850, 490] on button "Save" at bounding box center [844, 495] width 50 height 17
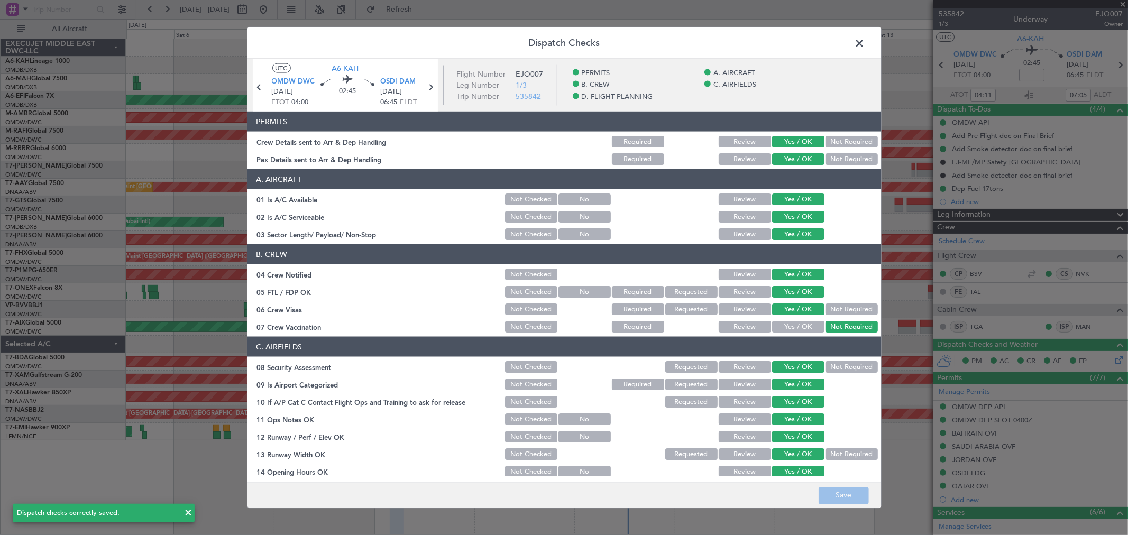
click at [865, 45] on span at bounding box center [865, 45] width 0 height 21
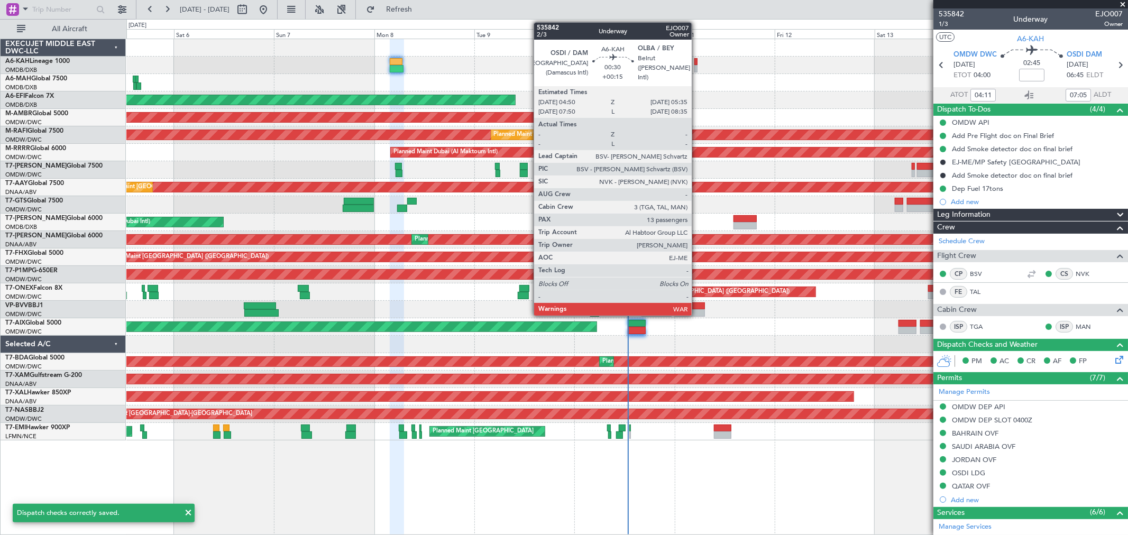
click at [697, 65] on div at bounding box center [696, 68] width 3 height 7
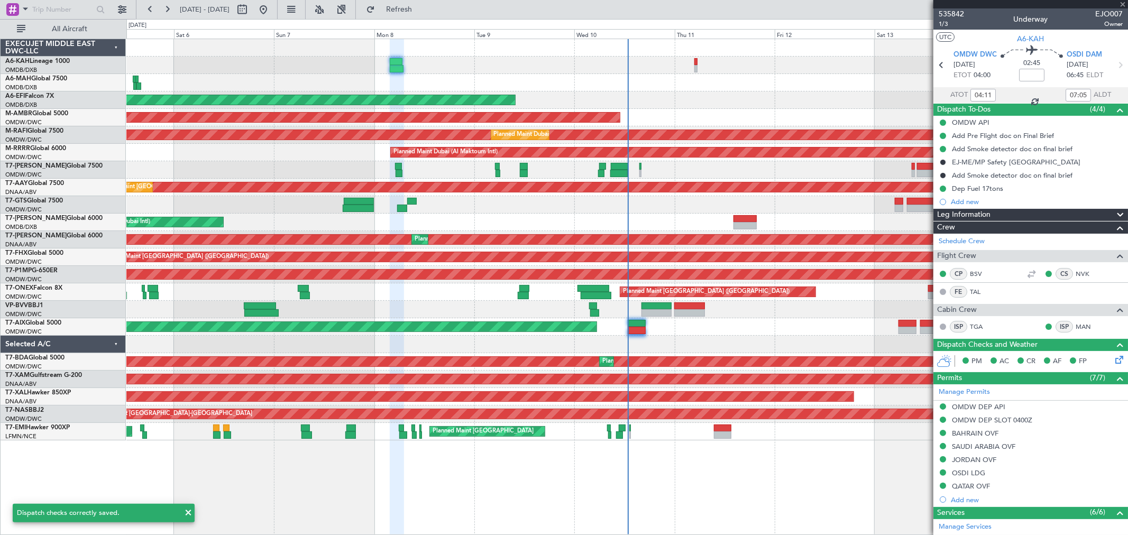
type input "+00:15"
type input "13"
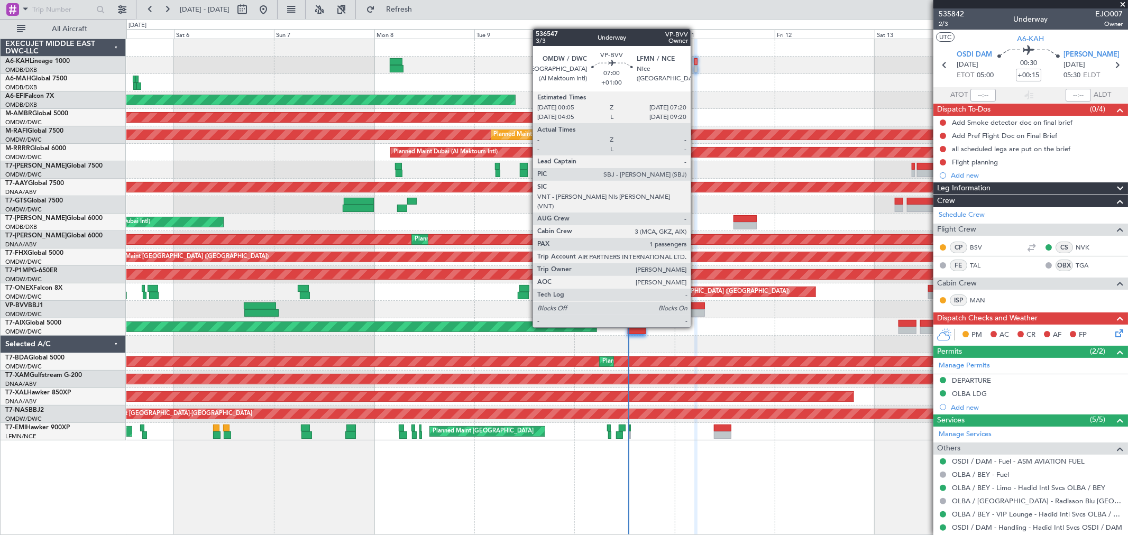
click at [696, 307] on div at bounding box center [689, 306] width 31 height 7
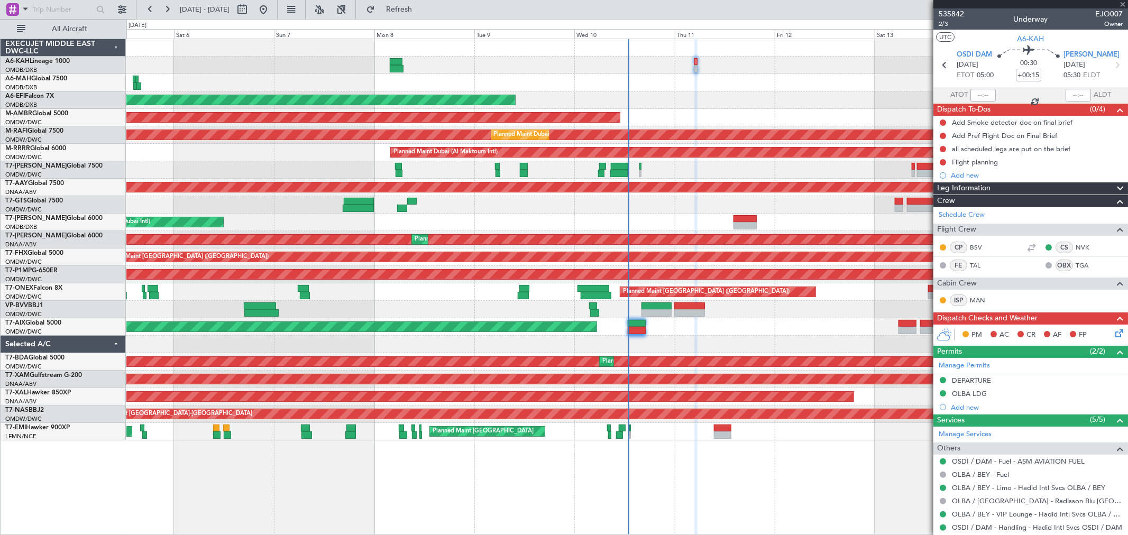
type input "+01:00"
type input "1"
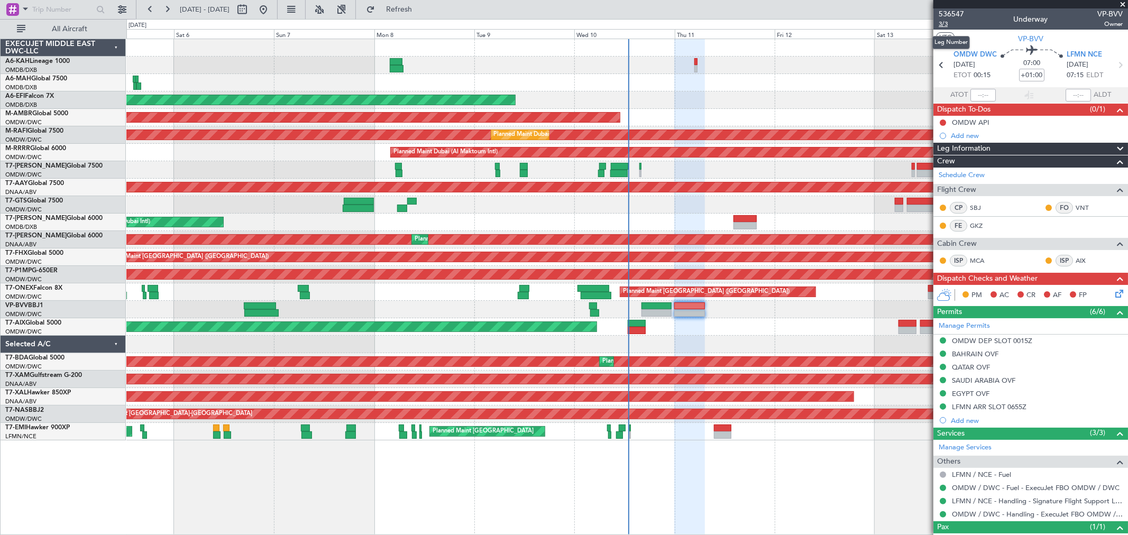
click at [946, 25] on span "3/3" at bounding box center [951, 24] width 25 height 9
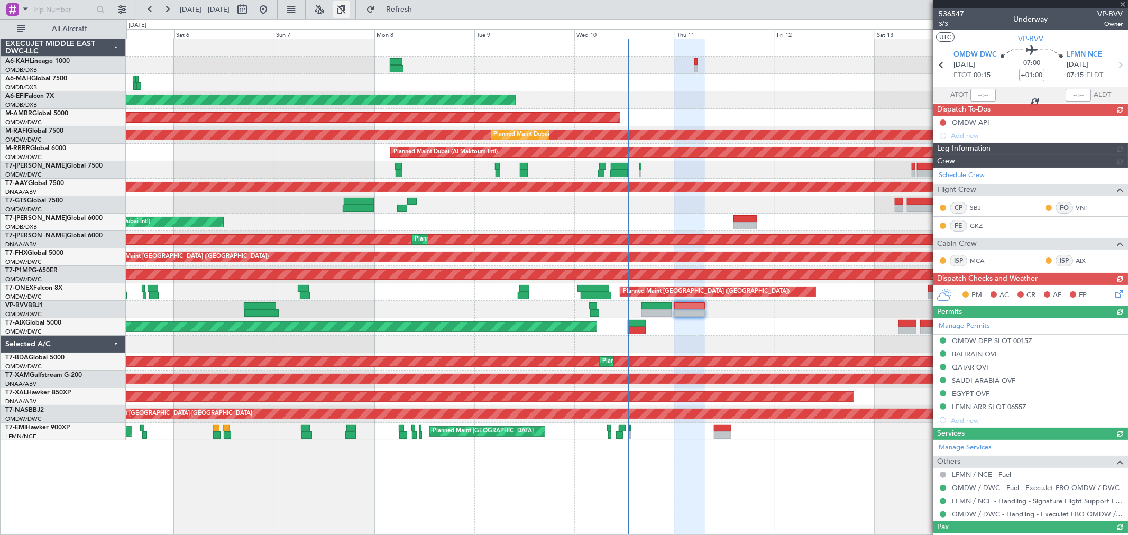
type input "[PERSON_NAME] ([PERSON_NAME])"
type input "7156"
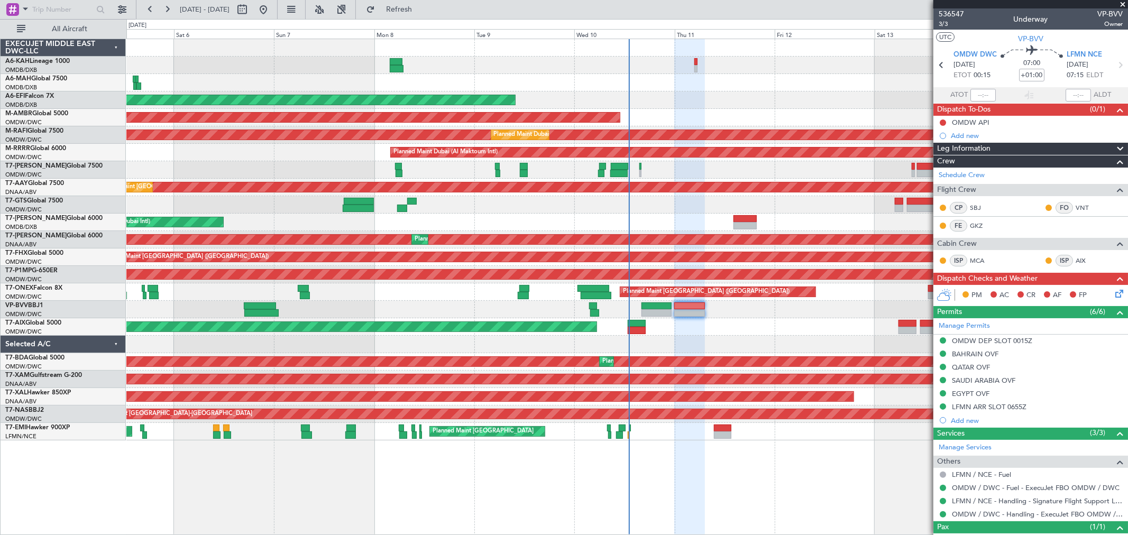
type input "[PERSON_NAME] ([PERSON_NAME])"
type input "7156"
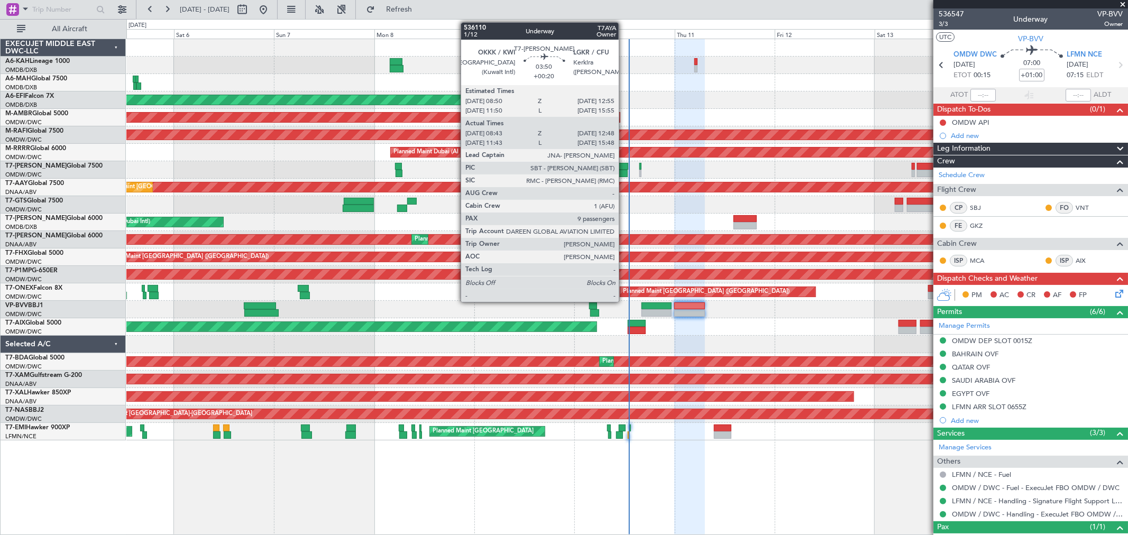
click at [624, 170] on div at bounding box center [618, 173] width 17 height 7
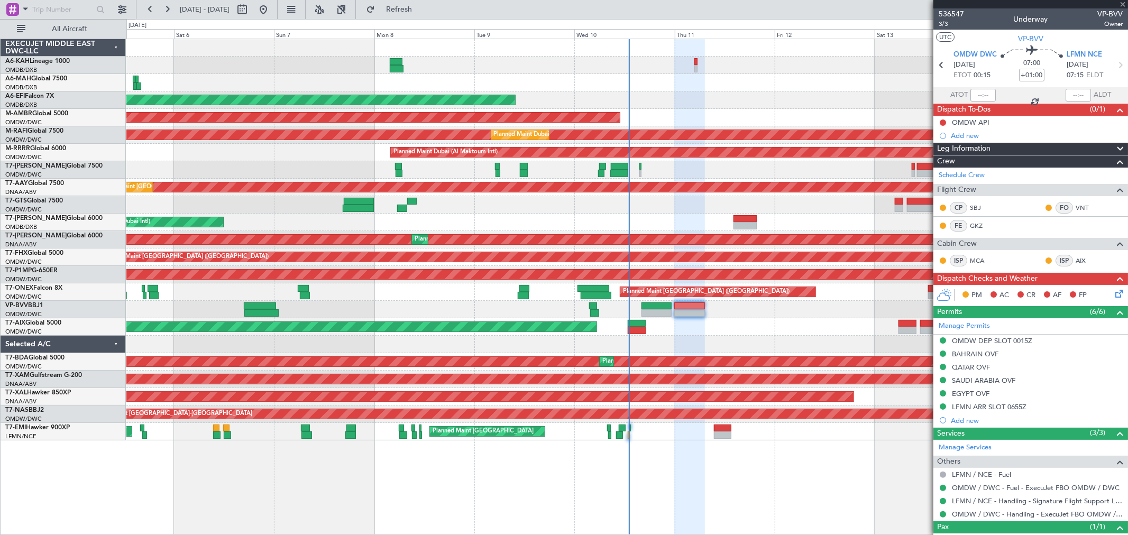
type input "+00:20"
type input "08:53"
type input "12:43"
type input "9"
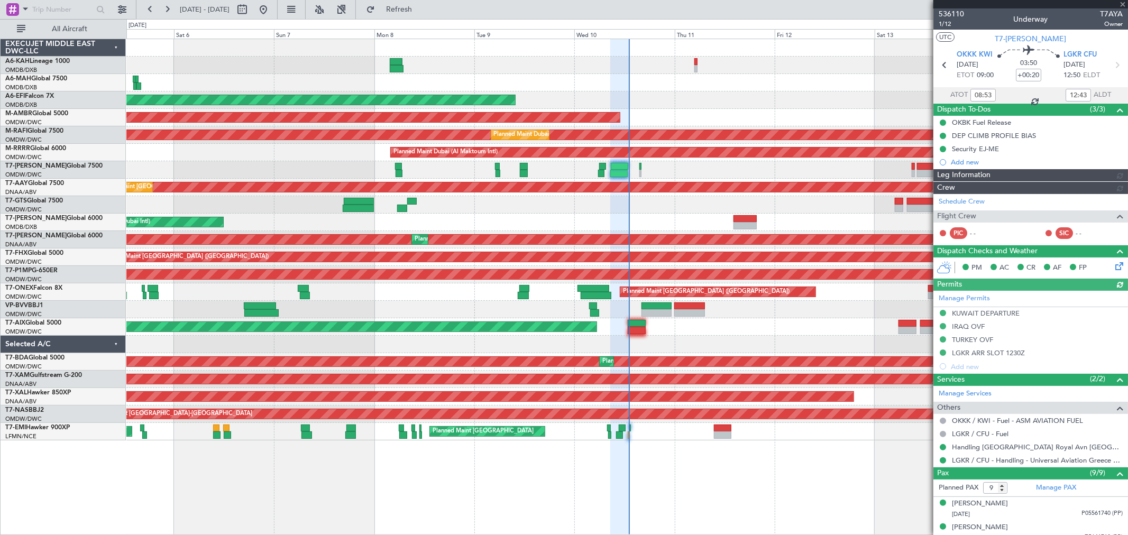
type input "[PERSON_NAME] ([PERSON_NAME])"
type input "7243"
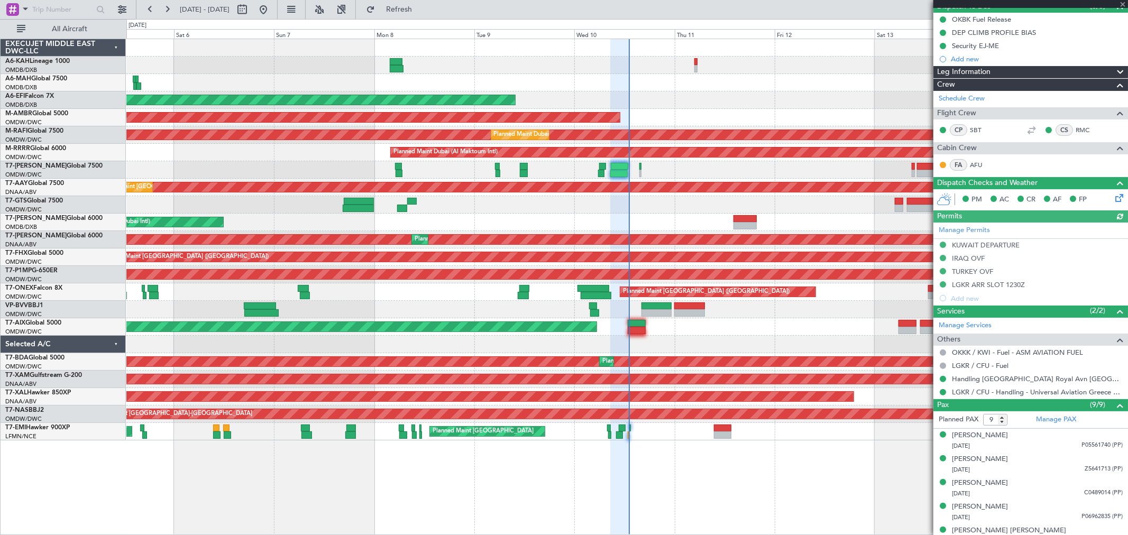
scroll to position [176, 0]
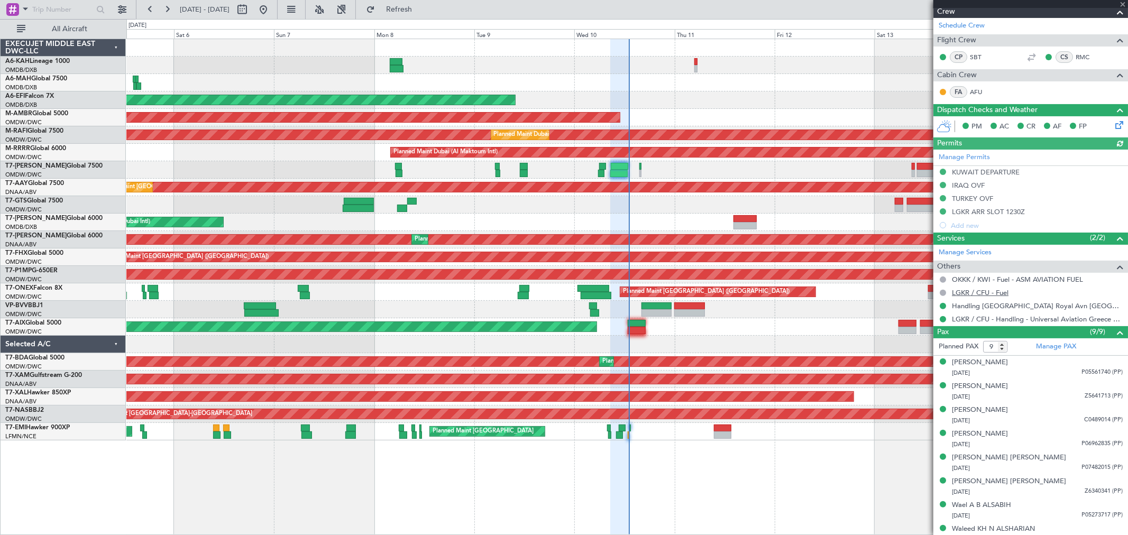
click at [992, 289] on link "LGKR / CFU - Fuel" at bounding box center [980, 292] width 57 height 9
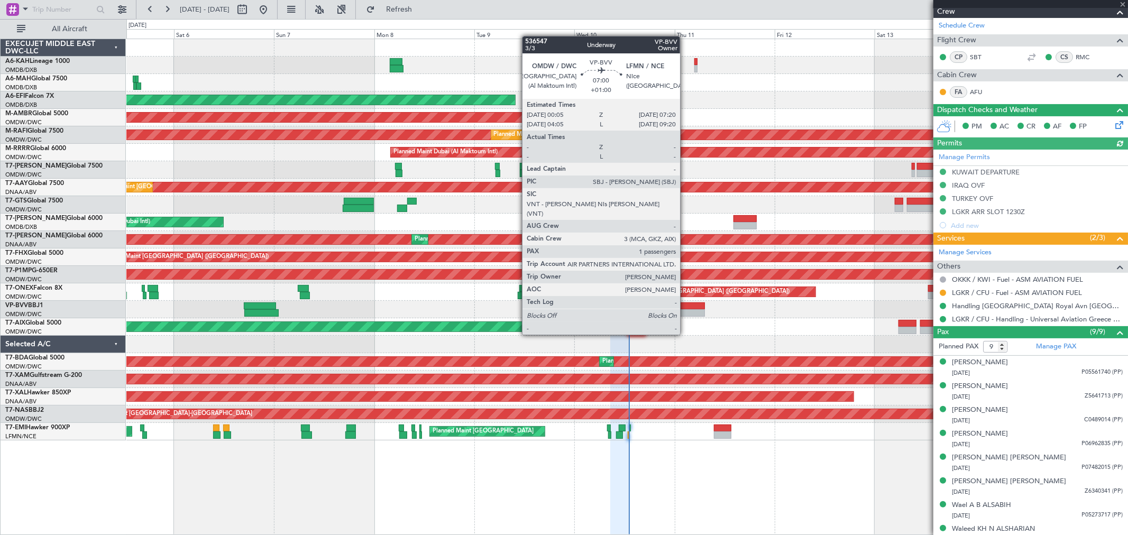
type input "[PERSON_NAME] ([PERSON_NAME])"
type input "7243"
click at [686, 313] on div at bounding box center [689, 312] width 31 height 7
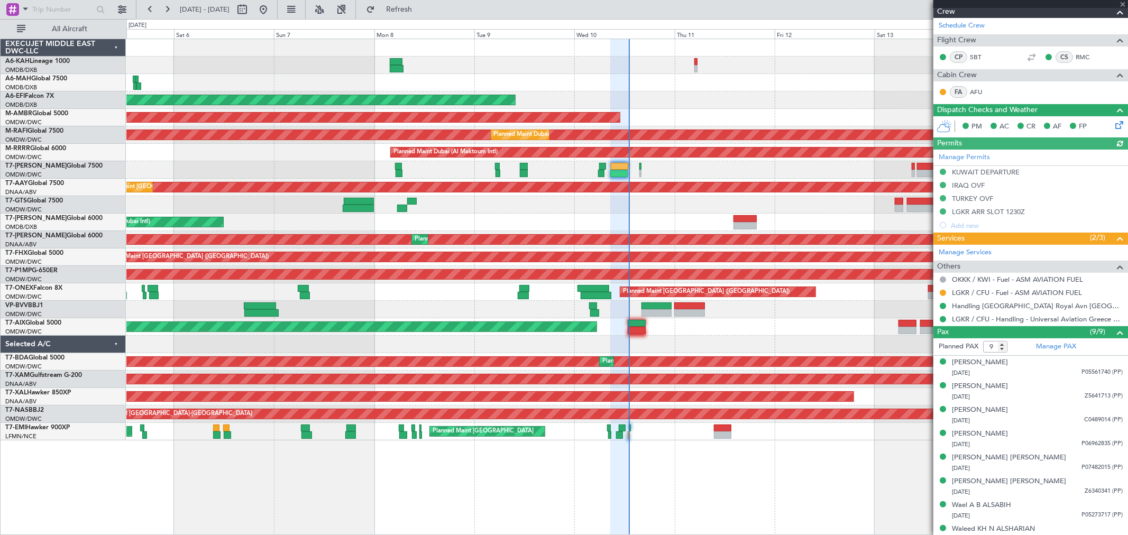
type input "+01:00"
type input "1"
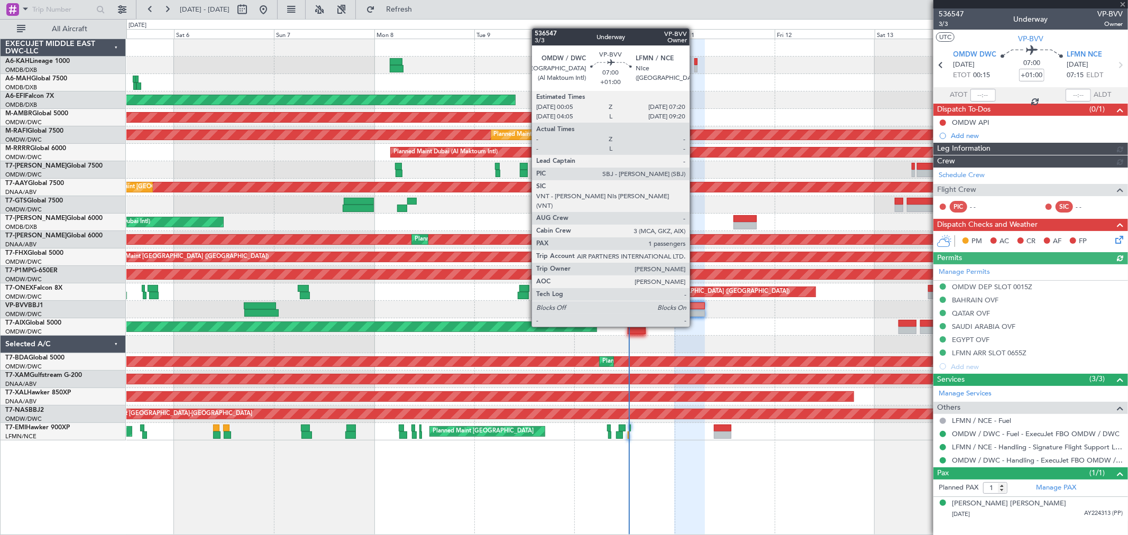
type input "[PERSON_NAME] ([PERSON_NAME])"
type input "7156"
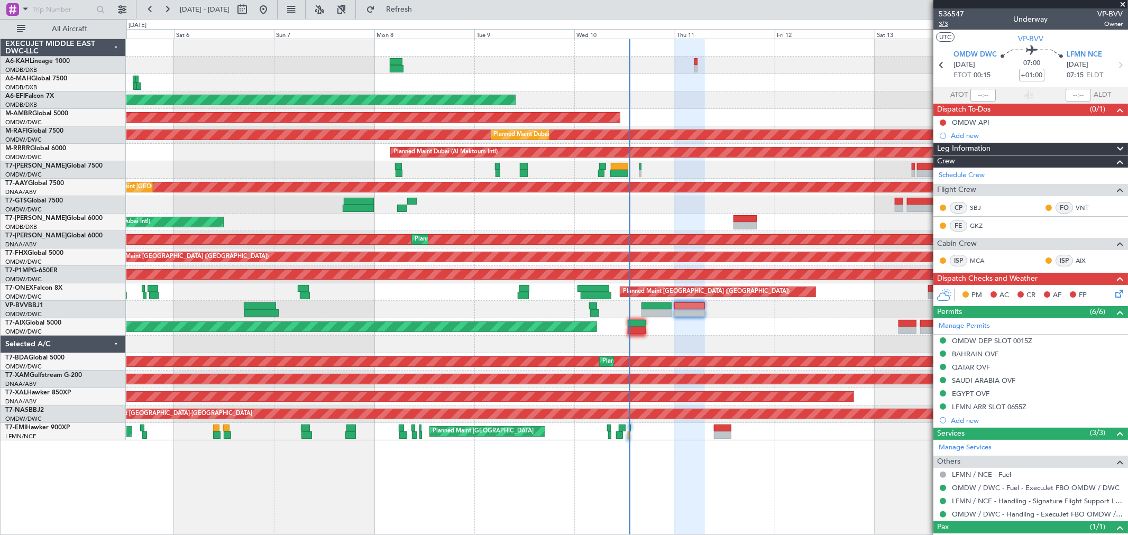
click at [954, 24] on span "3/3" at bounding box center [951, 24] width 25 height 9
click at [942, 123] on button at bounding box center [943, 123] width 6 height 6
click at [947, 165] on span "Completed" at bounding box center [948, 169] width 35 height 11
click at [949, 24] on span "3/3" at bounding box center [951, 24] width 25 height 9
type input "[PERSON_NAME] ([PERSON_NAME])"
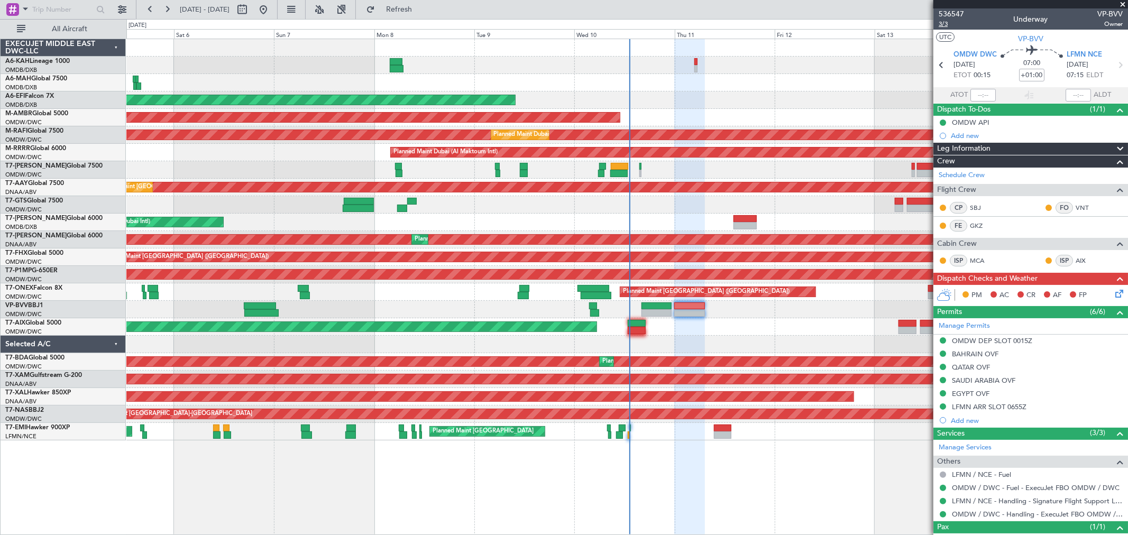
type input "7156"
click at [1114, 294] on icon at bounding box center [1118, 292] width 8 height 8
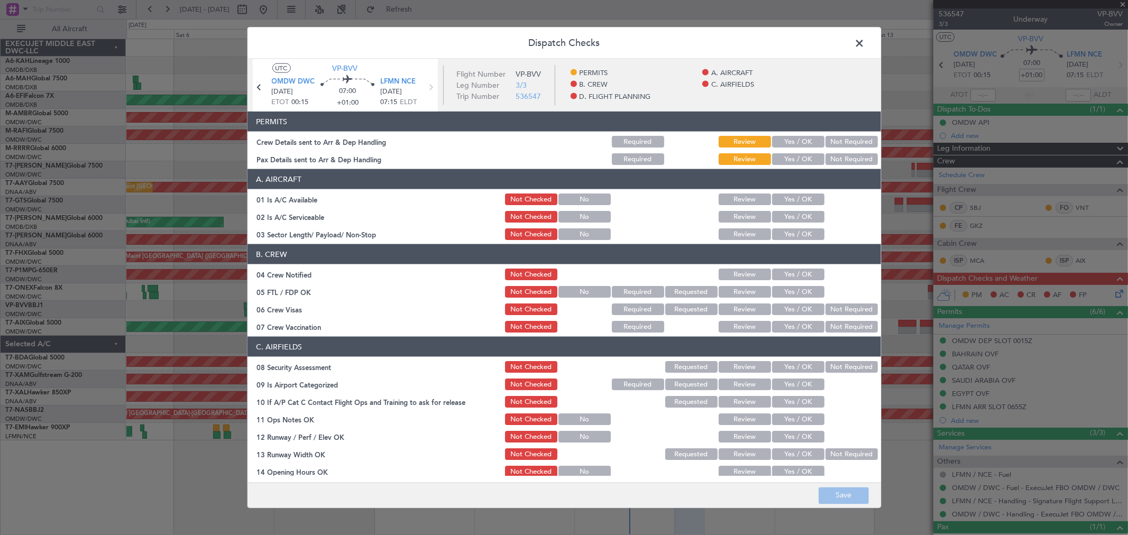
drag, startPoint x: 783, startPoint y: 139, endPoint x: 787, endPoint y: 152, distance: 13.2
click at [783, 139] on button "Yes / OK" at bounding box center [798, 142] width 52 height 12
click at [794, 165] on button "Yes / OK" at bounding box center [798, 159] width 52 height 12
click at [790, 188] on header "A. AIRCRAFT" at bounding box center [565, 179] width 634 height 20
click at [788, 201] on button "Yes / OK" at bounding box center [798, 200] width 52 height 12
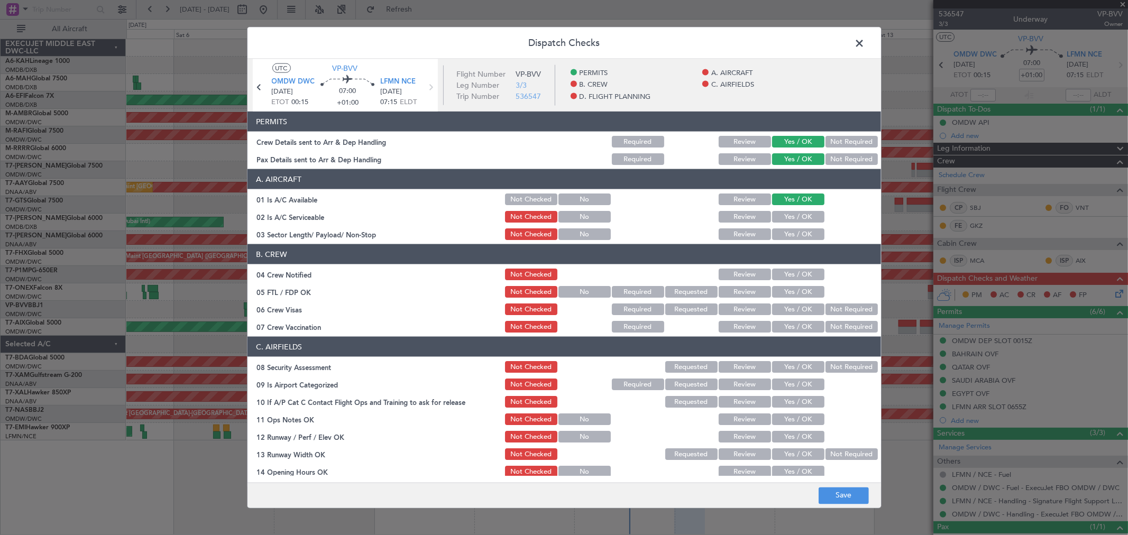
click at [787, 209] on div "Yes / OK" at bounding box center [797, 216] width 53 height 15
drag, startPoint x: 786, startPoint y: 214, endPoint x: 787, endPoint y: 228, distance: 13.8
click at [786, 214] on button "Yes / OK" at bounding box center [798, 217] width 52 height 12
click at [789, 231] on button "Yes / OK" at bounding box center [798, 235] width 52 height 12
click at [791, 262] on header "B. CREW" at bounding box center [565, 254] width 634 height 20
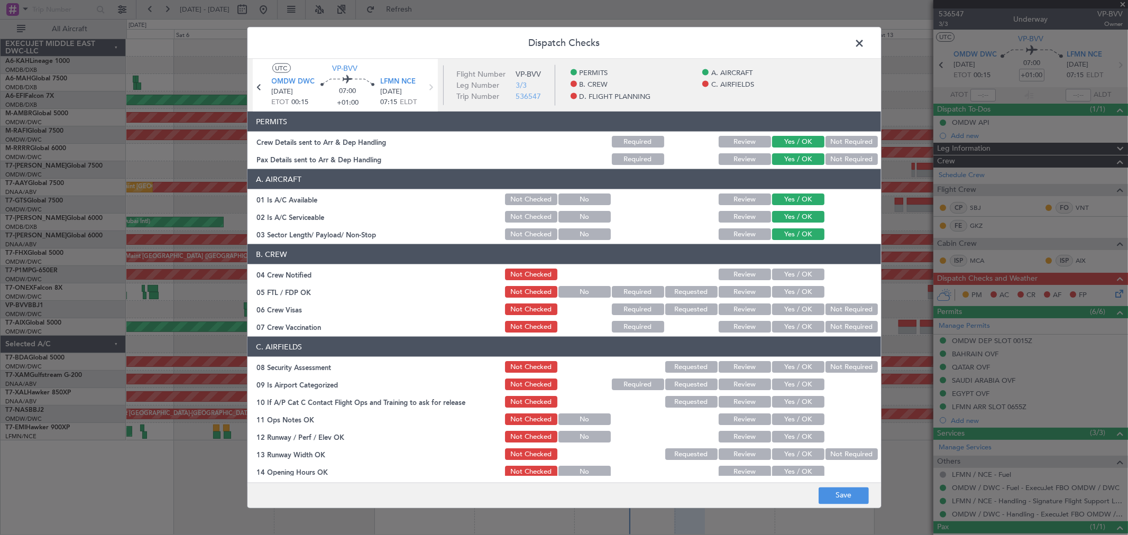
drag, startPoint x: 790, startPoint y: 275, endPoint x: 792, endPoint y: 295, distance: 20.2
click at [789, 275] on button "Yes / OK" at bounding box center [798, 275] width 52 height 12
click at [792, 294] on button "Yes / OK" at bounding box center [798, 292] width 52 height 12
click at [790, 300] on section "B. CREW 04 Crew Notified Not Checked Review Yes / OK 05 FTL / FDP OK Not Checke…" at bounding box center [565, 289] width 634 height 90
click at [781, 313] on button "Yes / OK" at bounding box center [798, 310] width 52 height 12
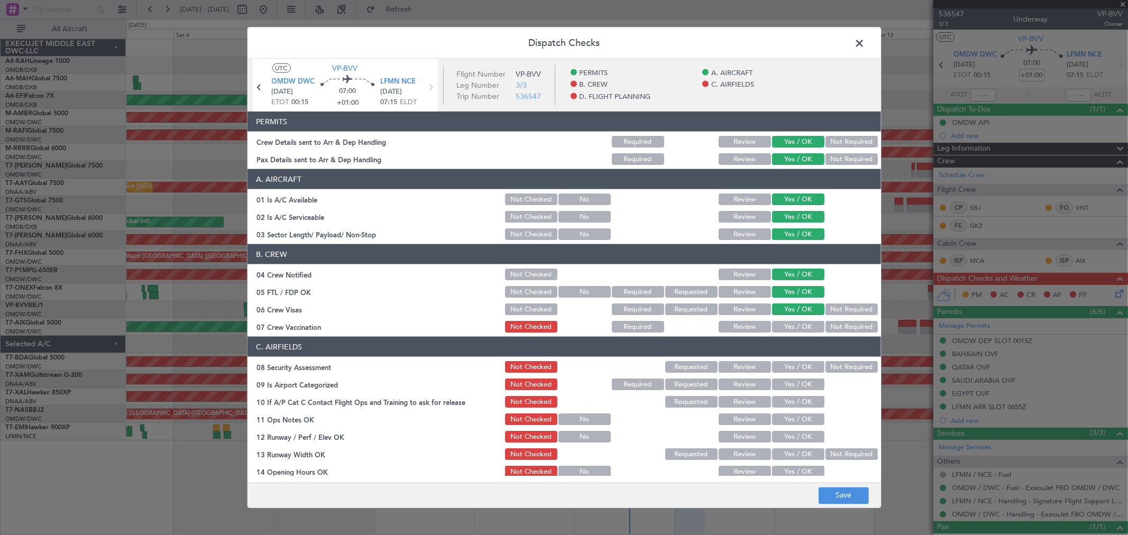
click at [783, 333] on div "Yes / OK" at bounding box center [797, 327] width 53 height 15
click at [781, 329] on button "Yes / OK" at bounding box center [798, 327] width 52 height 12
click at [786, 355] on header "C. AIRFIELDS" at bounding box center [565, 347] width 634 height 20
click at [786, 364] on button "Yes / OK" at bounding box center [798, 367] width 52 height 12
click at [785, 385] on button "Yes / OK" at bounding box center [798, 385] width 52 height 12
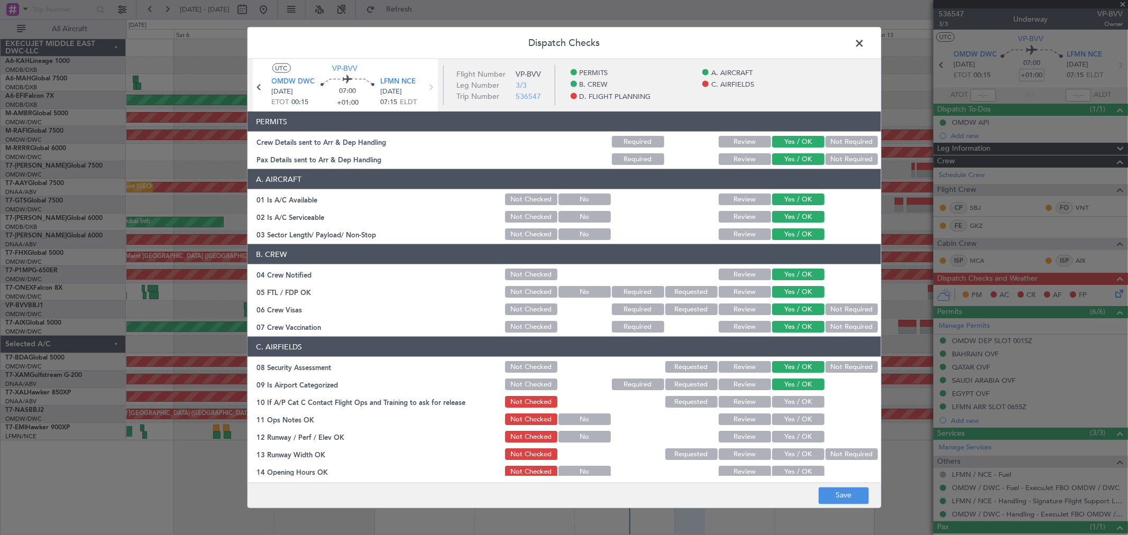
click at [784, 398] on button "Yes / OK" at bounding box center [798, 402] width 52 height 12
click at [786, 418] on button "Yes / OK" at bounding box center [798, 420] width 52 height 12
click at [785, 426] on div "Yes / OK" at bounding box center [797, 419] width 53 height 15
click at [783, 434] on button "Yes / OK" at bounding box center [798, 437] width 52 height 12
click at [783, 450] on button "Yes / OK" at bounding box center [798, 455] width 52 height 12
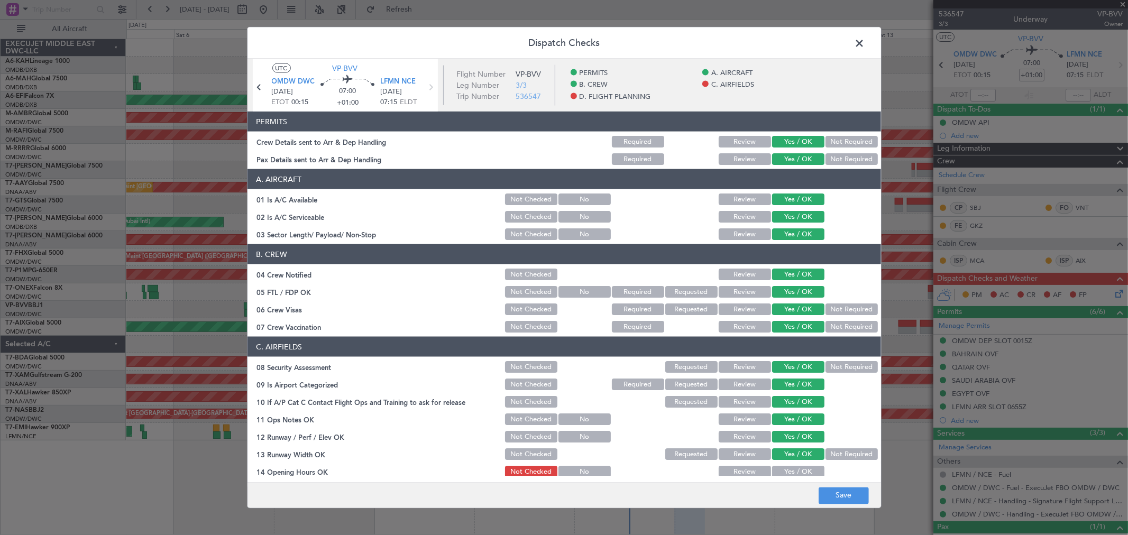
click at [786, 473] on button "Yes / OK" at bounding box center [798, 472] width 52 height 12
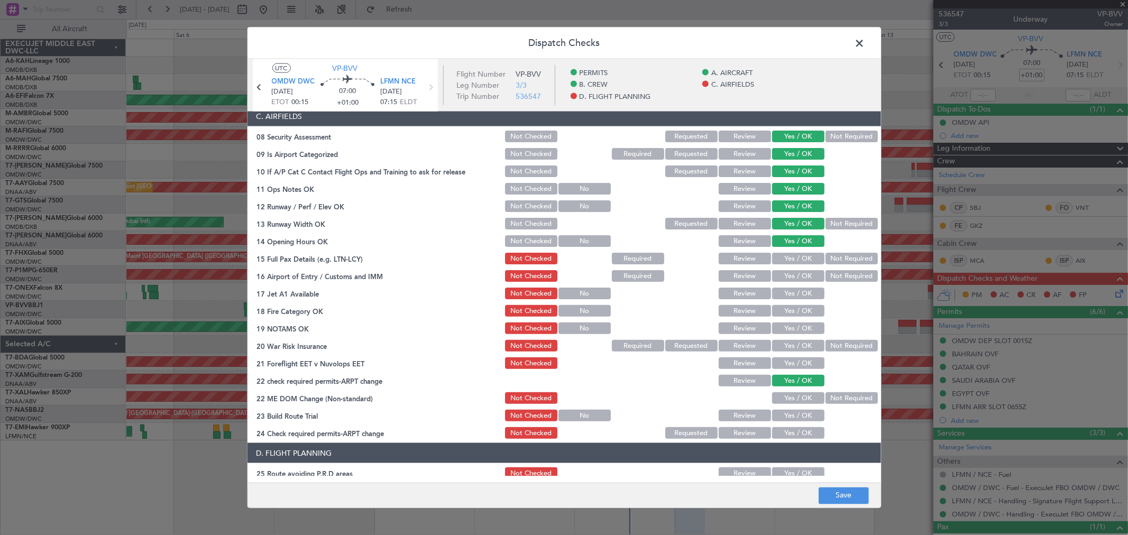
scroll to position [235, 0]
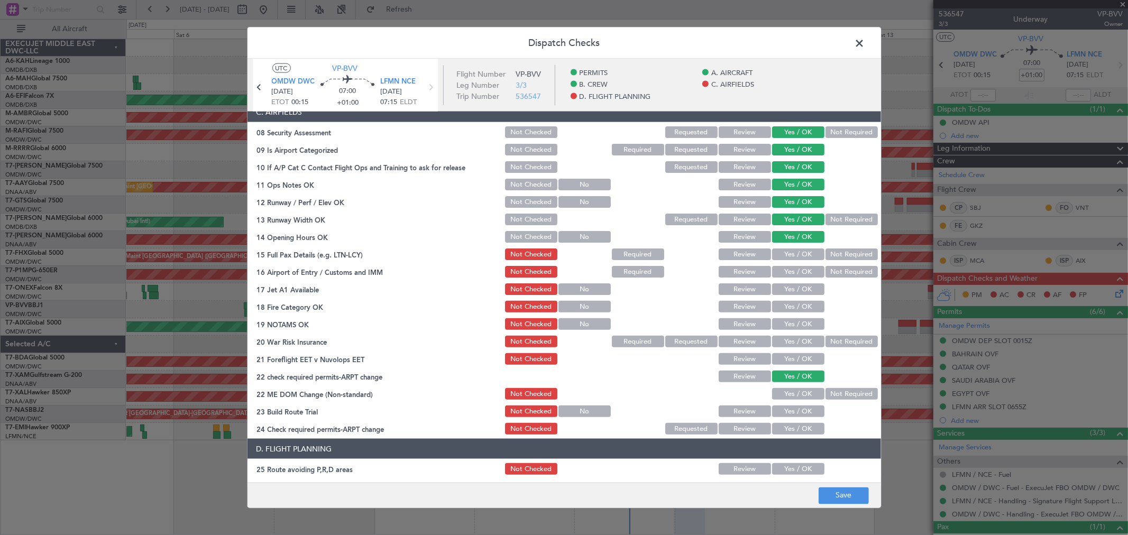
click at [784, 256] on button "Yes / OK" at bounding box center [798, 255] width 52 height 12
click at [785, 276] on button "Yes / OK" at bounding box center [798, 272] width 52 height 12
click at [787, 294] on button "Yes / OK" at bounding box center [798, 290] width 52 height 12
click at [787, 307] on button "Yes / OK" at bounding box center [798, 307] width 52 height 12
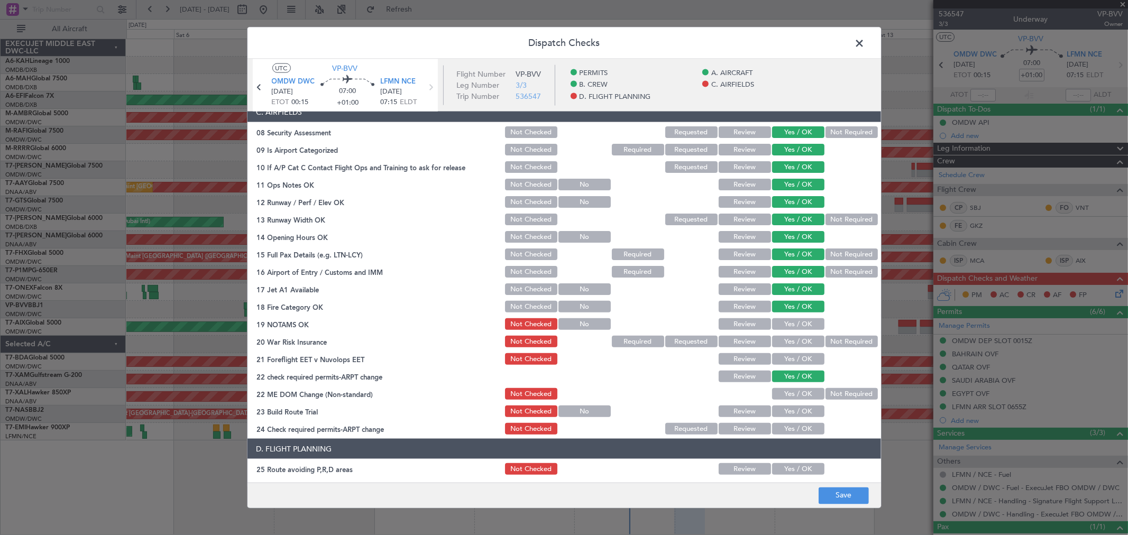
click at [789, 326] on button "Yes / OK" at bounding box center [798, 324] width 52 height 12
click at [789, 345] on button "Yes / OK" at bounding box center [798, 342] width 52 height 12
click at [787, 360] on button "Yes / OK" at bounding box center [798, 359] width 52 height 12
click at [795, 406] on button "Yes / OK" at bounding box center [798, 412] width 52 height 12
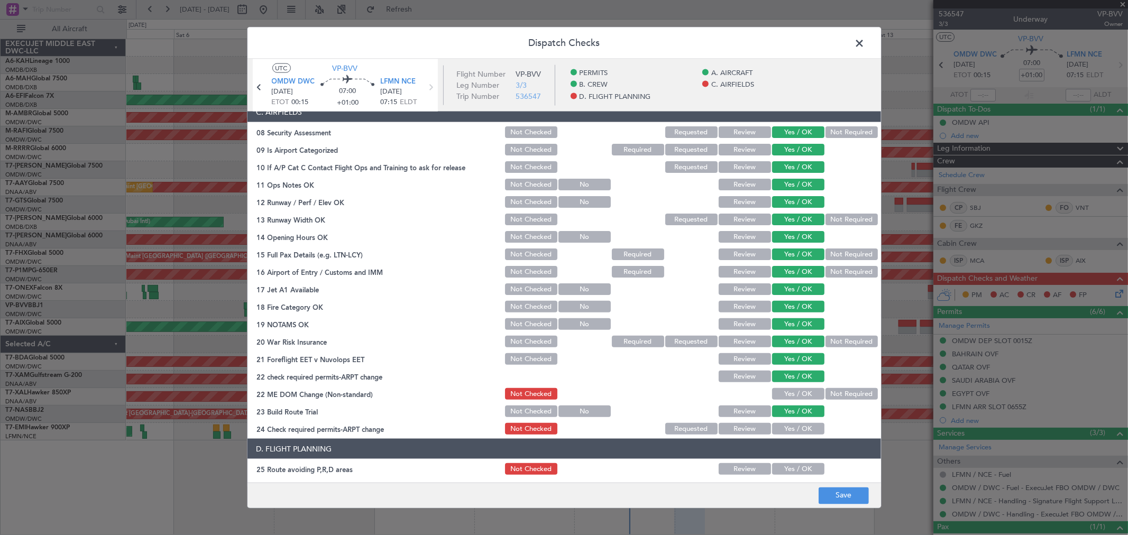
drag, startPoint x: 787, startPoint y: 394, endPoint x: 786, endPoint y: 422, distance: 28.1
click at [786, 396] on button "Yes / OK" at bounding box center [798, 394] width 52 height 12
drag, startPoint x: 786, startPoint y: 422, endPoint x: 786, endPoint y: 435, distance: 12.7
click at [786, 426] on button "Yes / OK" at bounding box center [798, 429] width 52 height 12
drag, startPoint x: 786, startPoint y: 435, endPoint x: 785, endPoint y: 477, distance: 41.8
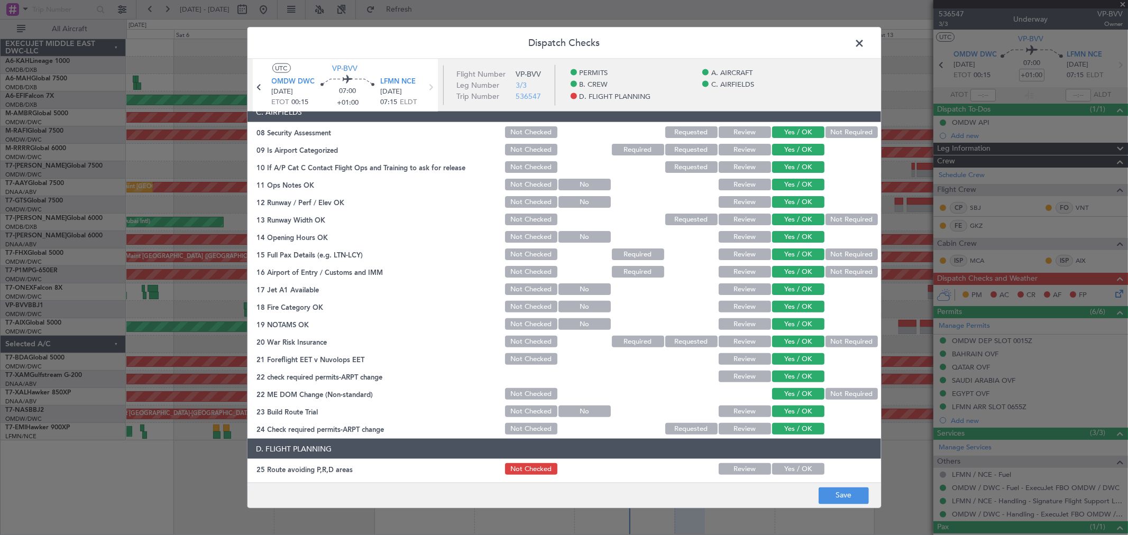
click at [786, 435] on div "Yes / OK" at bounding box center [797, 429] width 53 height 15
click at [785, 475] on div "Yes / OK" at bounding box center [797, 469] width 53 height 15
click at [782, 472] on button "Yes / OK" at bounding box center [798, 469] width 52 height 12
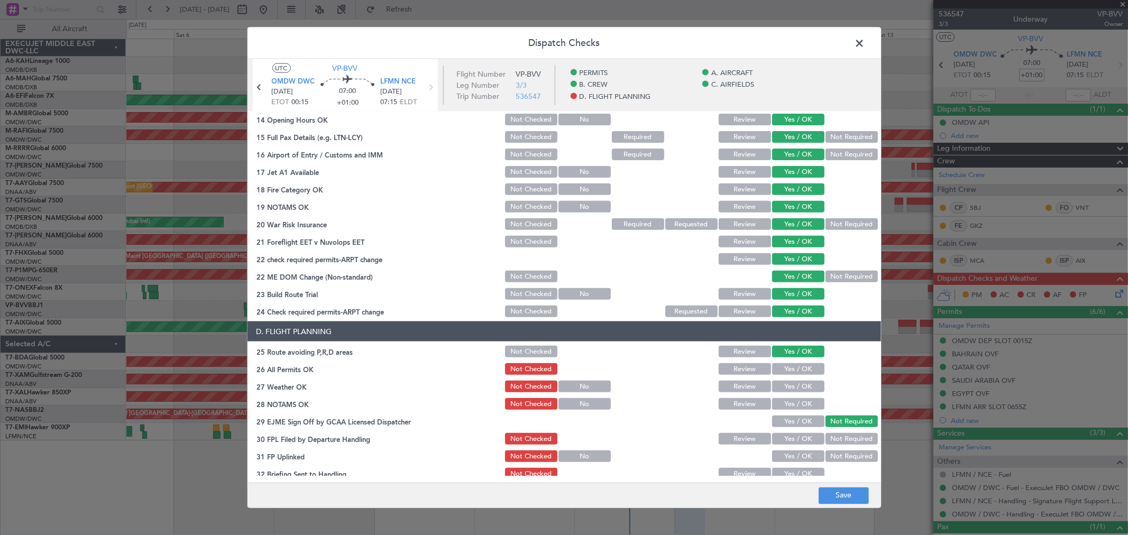
scroll to position [412, 0]
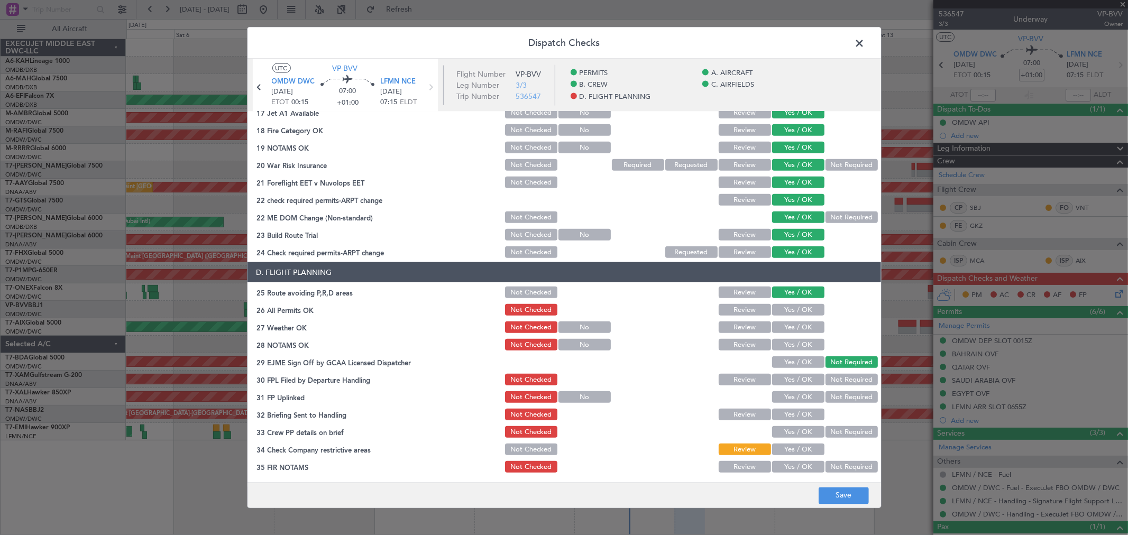
click at [786, 304] on button "Yes / OK" at bounding box center [798, 310] width 52 height 12
drag, startPoint x: 791, startPoint y: 329, endPoint x: 791, endPoint y: 345, distance: 16.4
click at [791, 329] on button "Yes / OK" at bounding box center [798, 328] width 52 height 12
click at [791, 345] on button "Yes / OK" at bounding box center [798, 345] width 52 height 12
drag, startPoint x: 791, startPoint y: 358, endPoint x: 789, endPoint y: 368, distance: 10.2
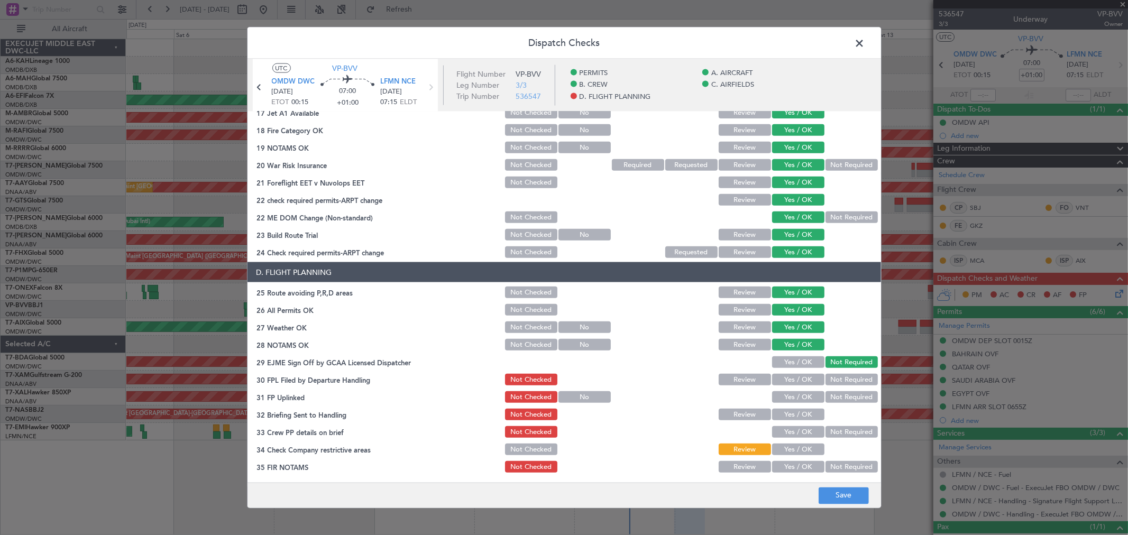
click at [790, 358] on button "Yes / OK" at bounding box center [798, 363] width 52 height 12
click at [786, 379] on button "Yes / OK" at bounding box center [798, 380] width 52 height 12
click at [787, 399] on button "Yes / OK" at bounding box center [798, 397] width 52 height 12
click at [792, 428] on button "Yes / OK" at bounding box center [798, 432] width 52 height 12
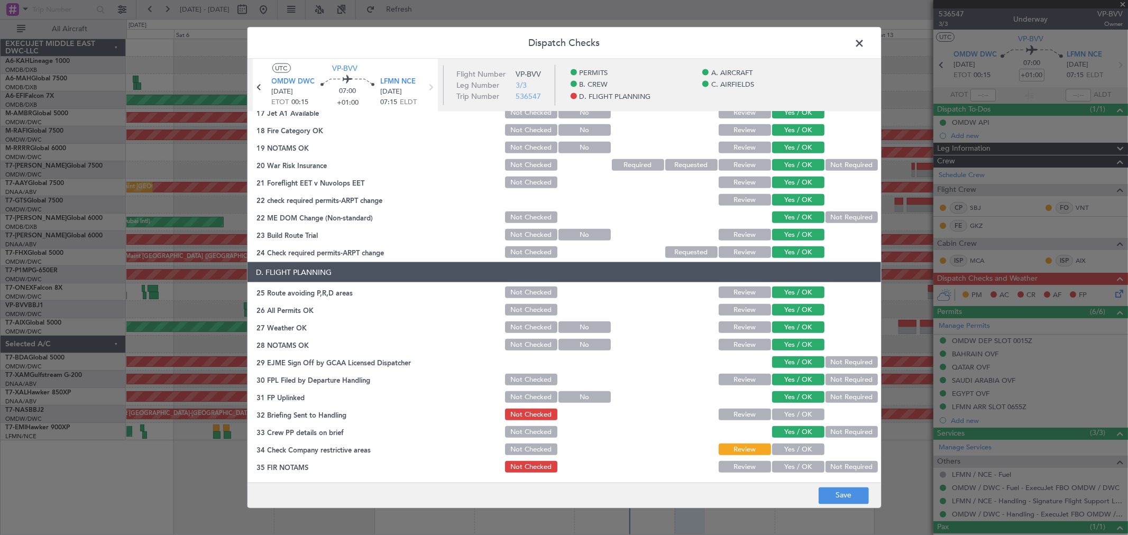
click at [783, 415] on button "Yes / OK" at bounding box center [798, 415] width 52 height 12
click at [791, 449] on button "Yes / OK" at bounding box center [798, 450] width 52 height 12
click at [791, 468] on button "Yes / OK" at bounding box center [798, 467] width 52 height 12
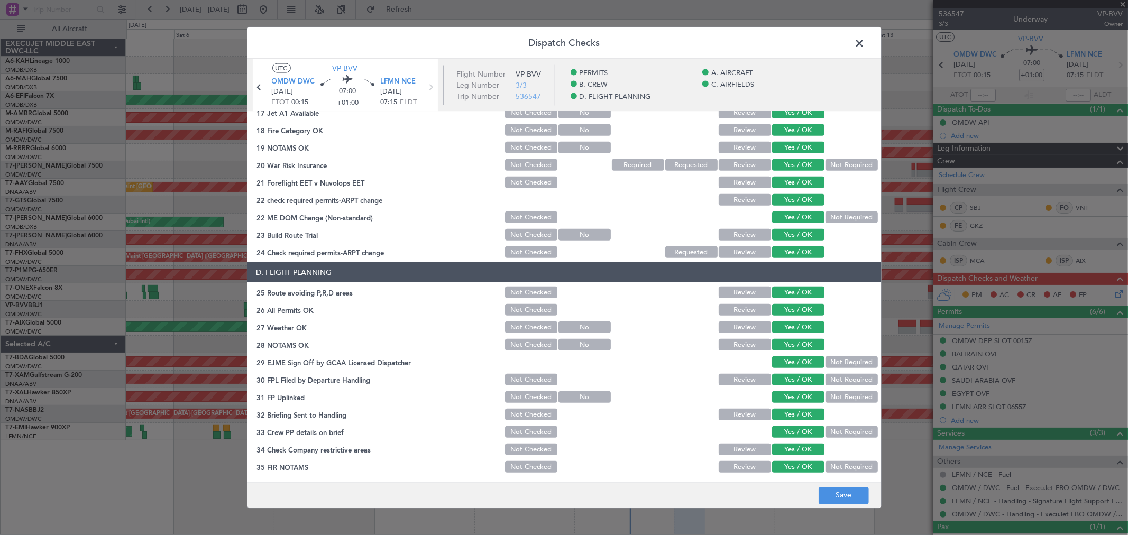
click at [865, 45] on span at bounding box center [865, 45] width 0 height 21
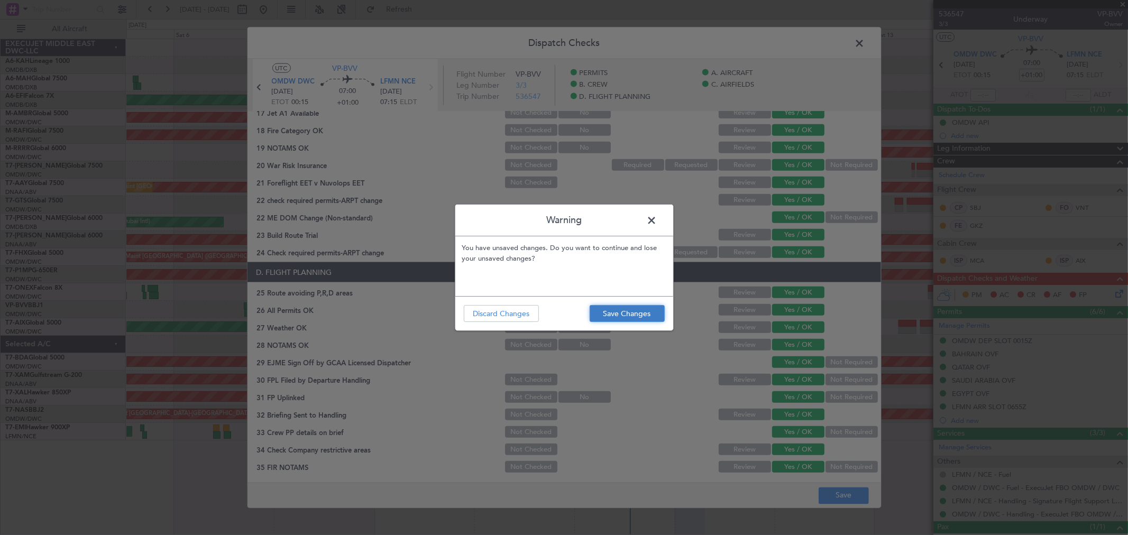
click at [645, 308] on button "Save Changes" at bounding box center [627, 313] width 75 height 17
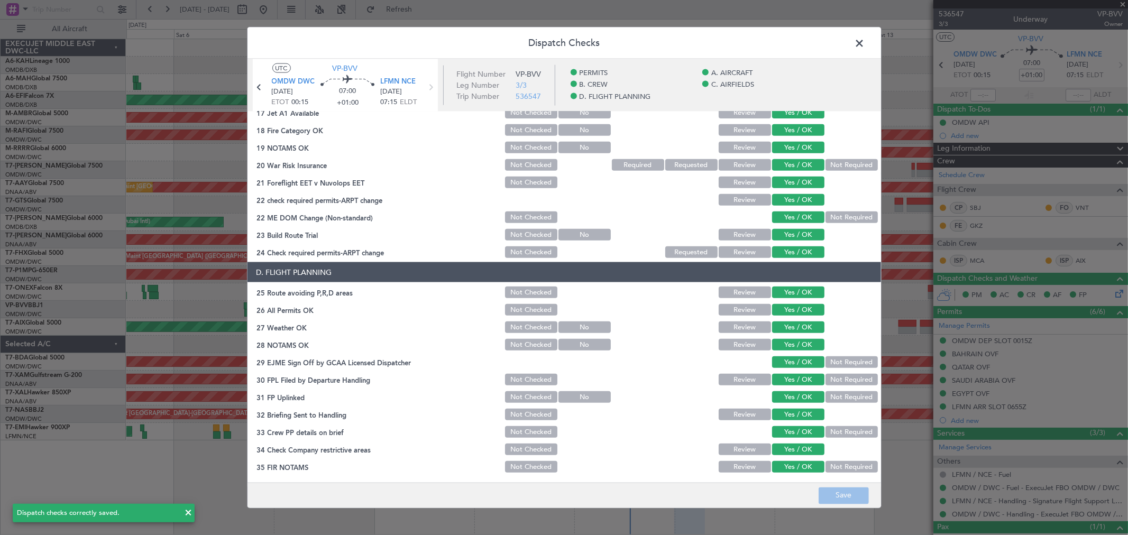
click at [865, 42] on span at bounding box center [865, 45] width 0 height 21
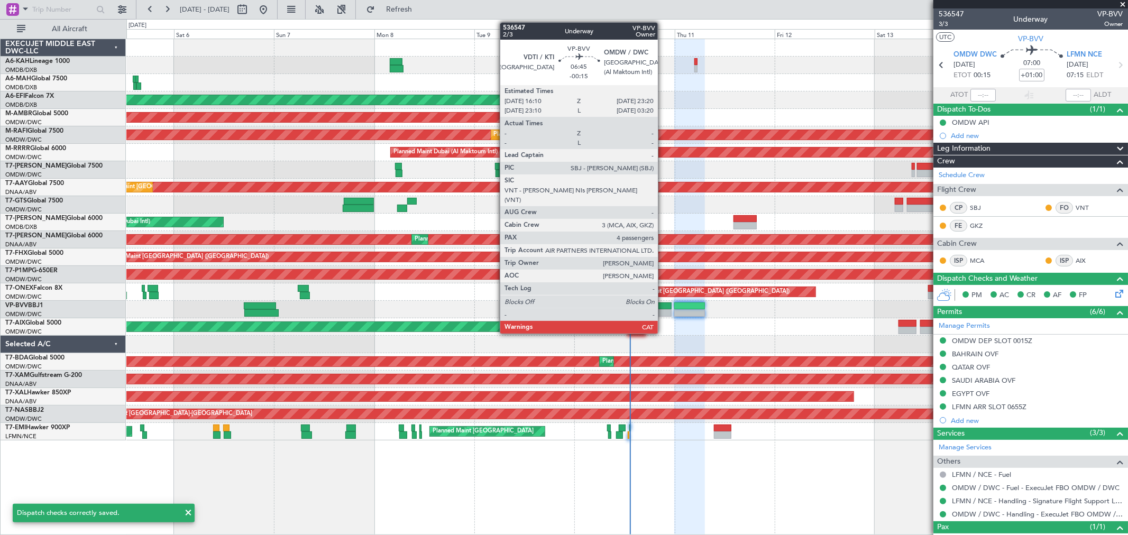
click at [663, 308] on div "Planned Maint Dubai (Al Maktoum Intl)" at bounding box center [626, 309] width 1001 height 17
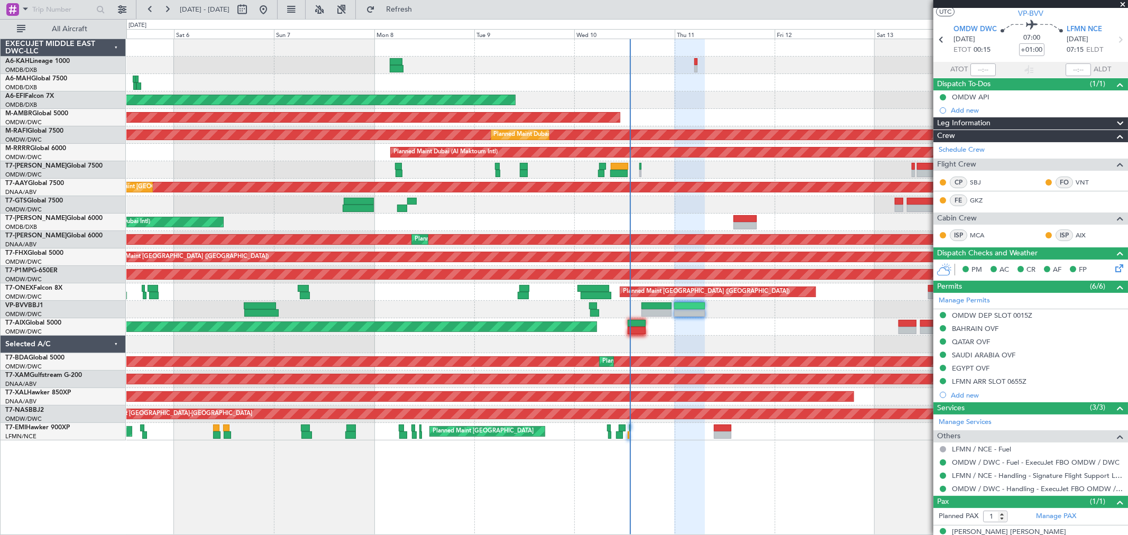
scroll to position [40, 0]
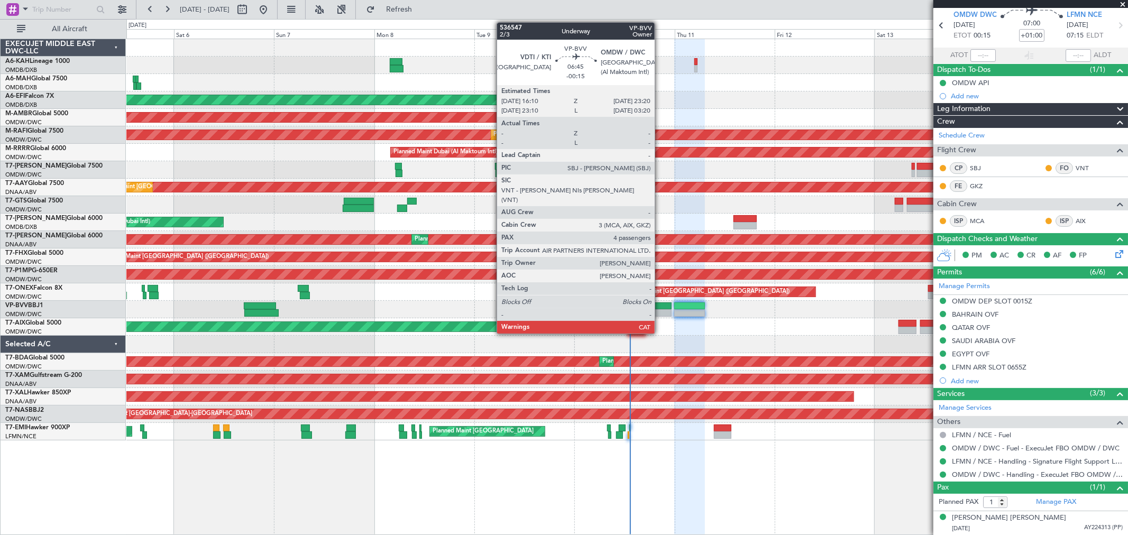
click at [659, 304] on div at bounding box center [657, 306] width 30 height 7
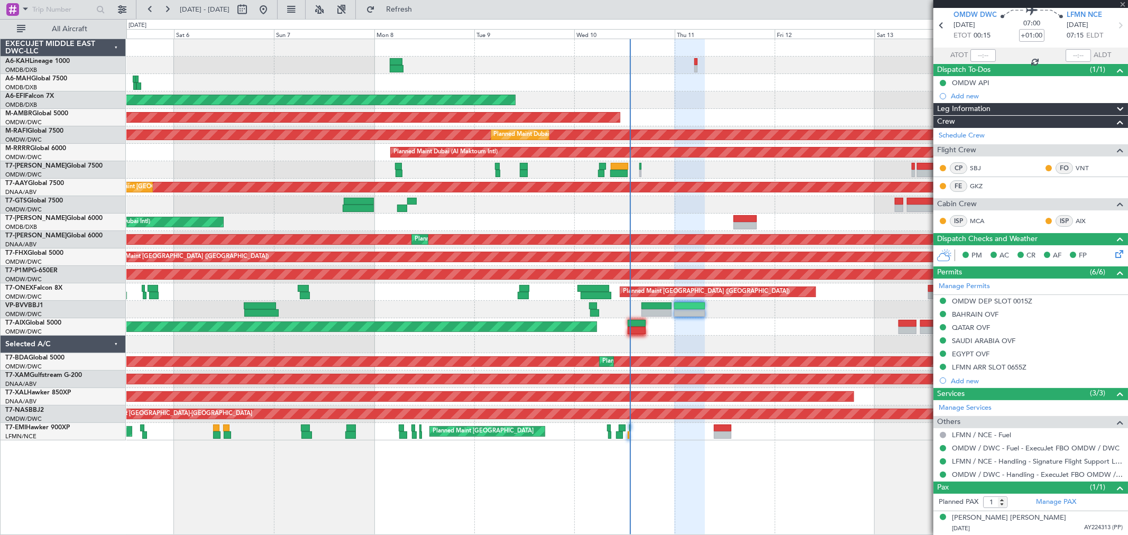
type input "-00:15"
type input "4"
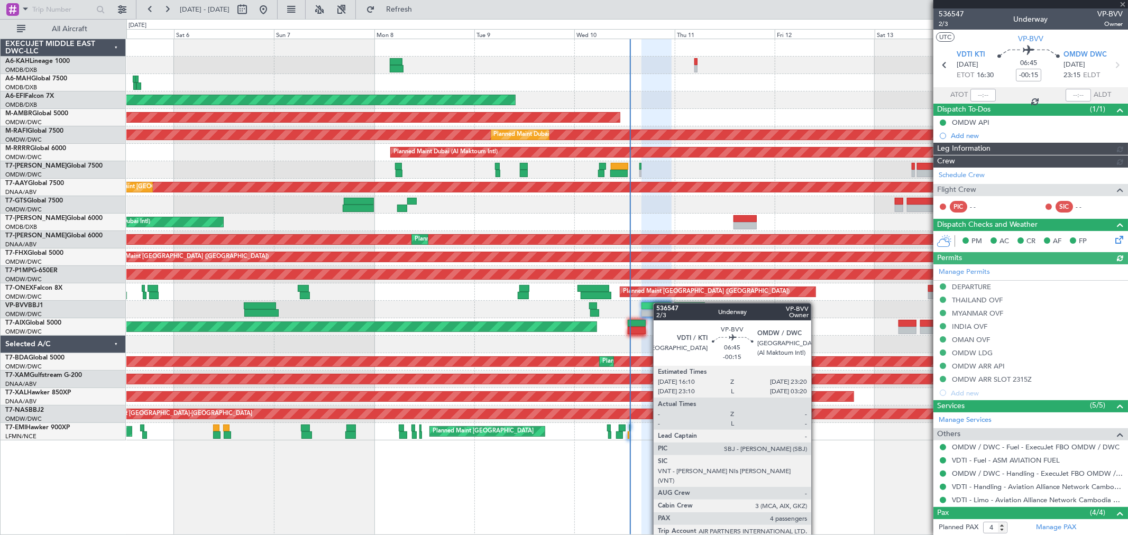
type input "[PERSON_NAME] ([PERSON_NAME])"
type input "7239"
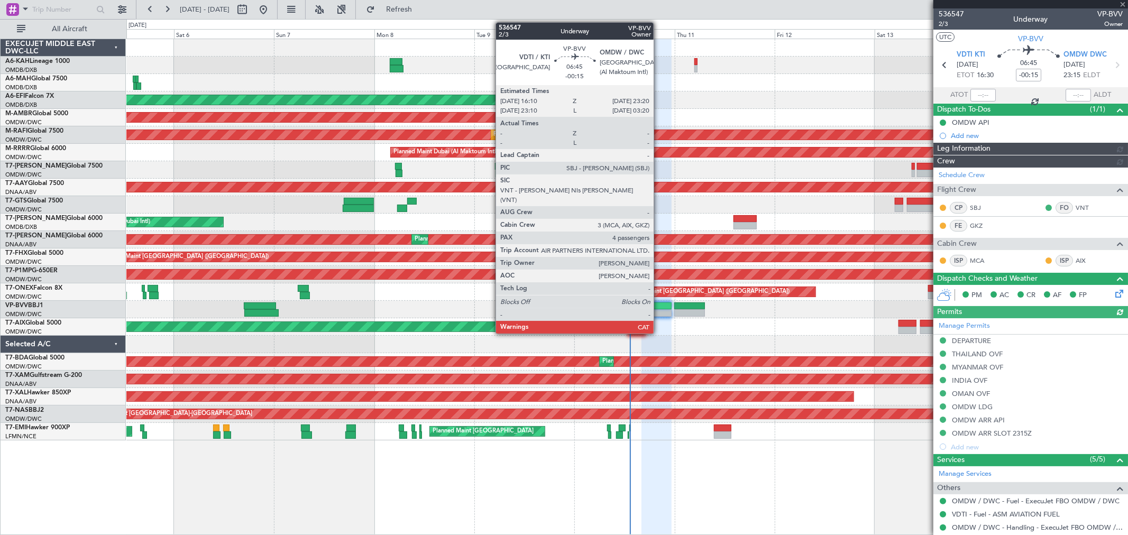
type input "[PERSON_NAME] ([PERSON_NAME])"
type input "7239"
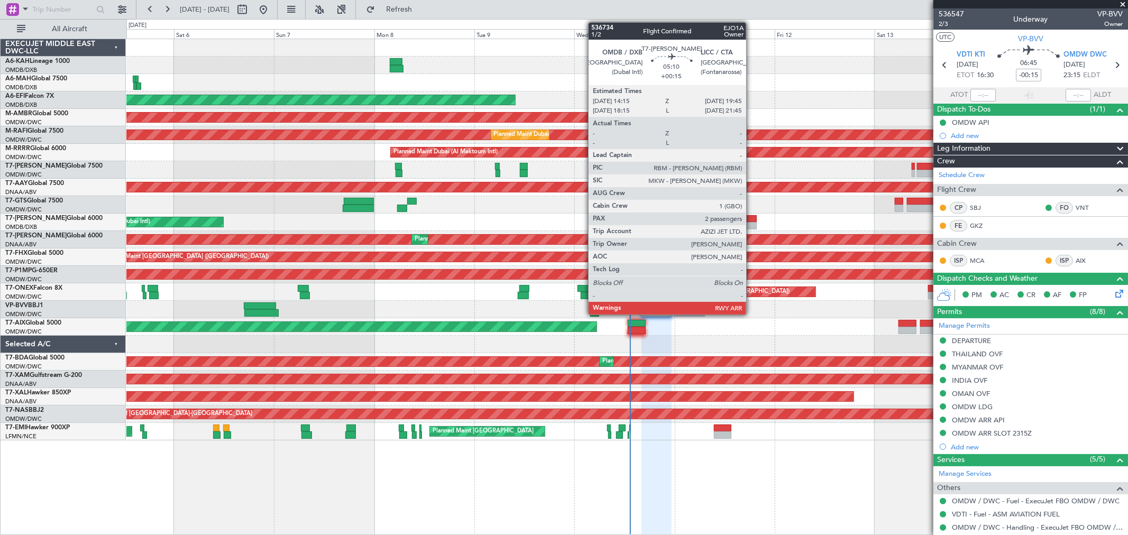
click at [752, 224] on div at bounding box center [745, 225] width 23 height 7
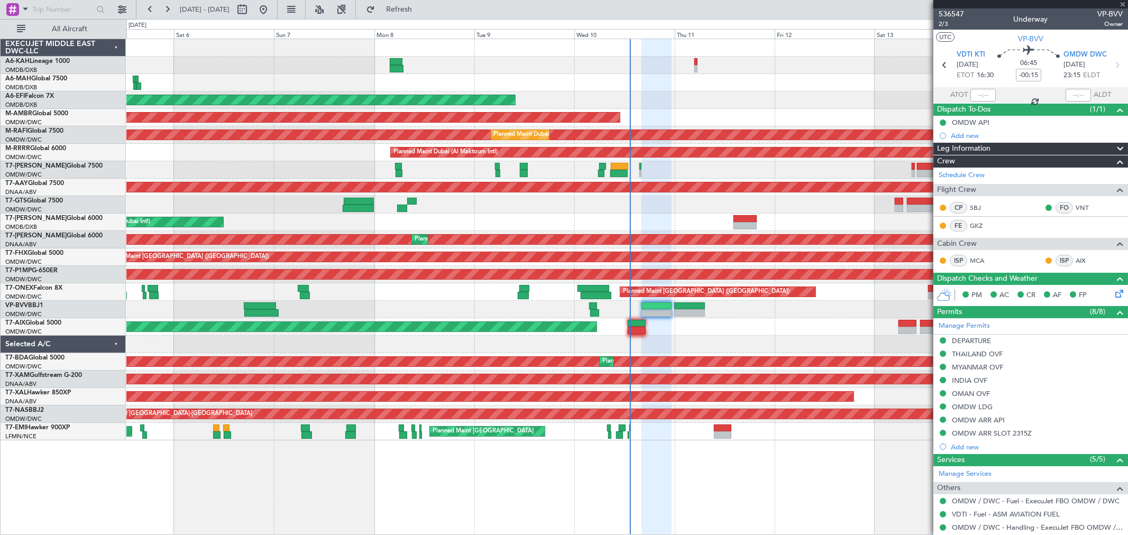
type input "+00:15"
type input "2"
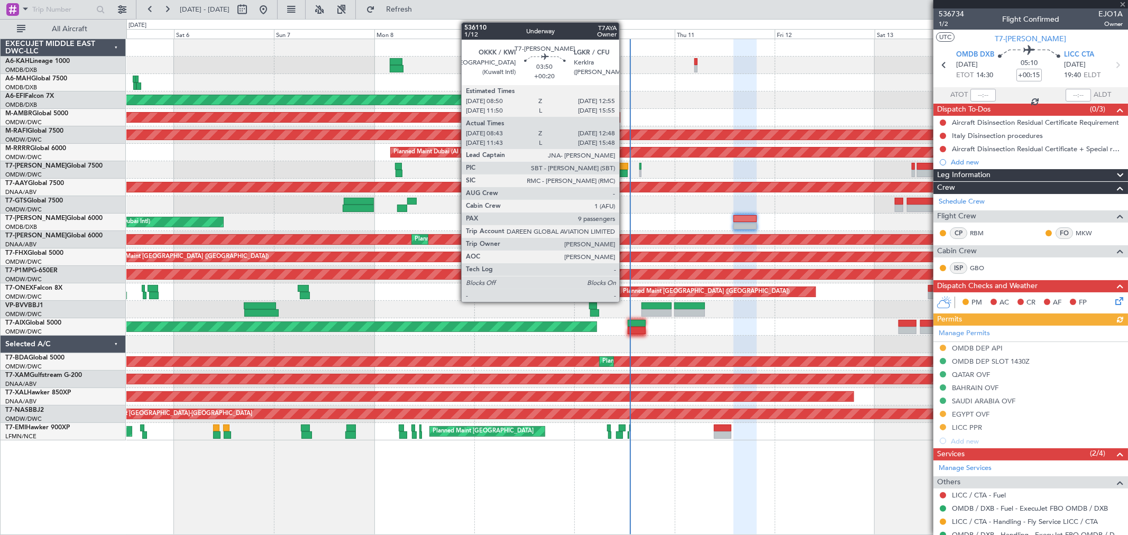
click at [625, 165] on div at bounding box center [619, 166] width 17 height 7
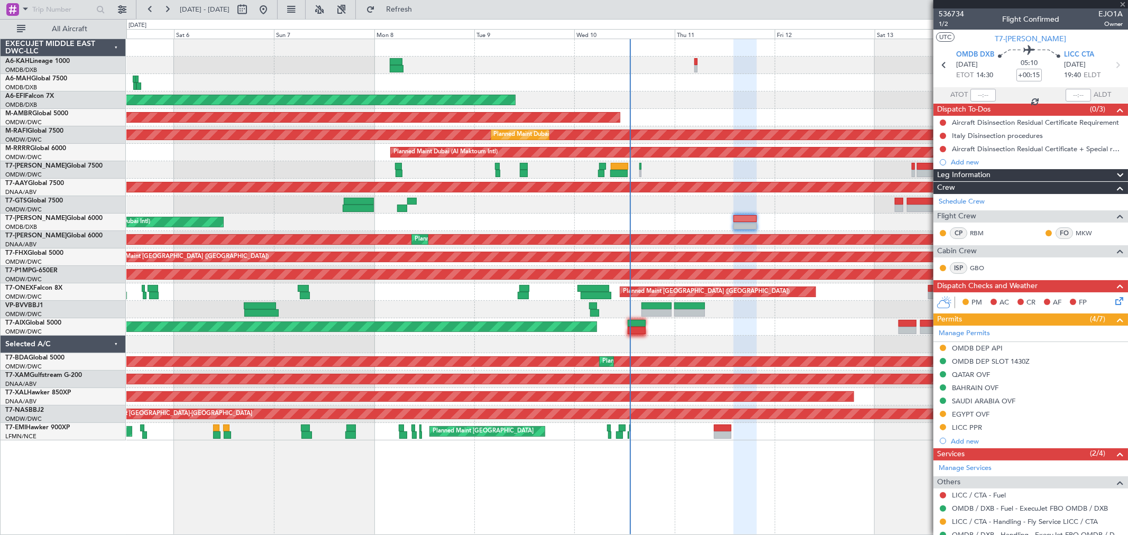
type input "+00:20"
type input "08:53"
type input "12:43"
type input "9"
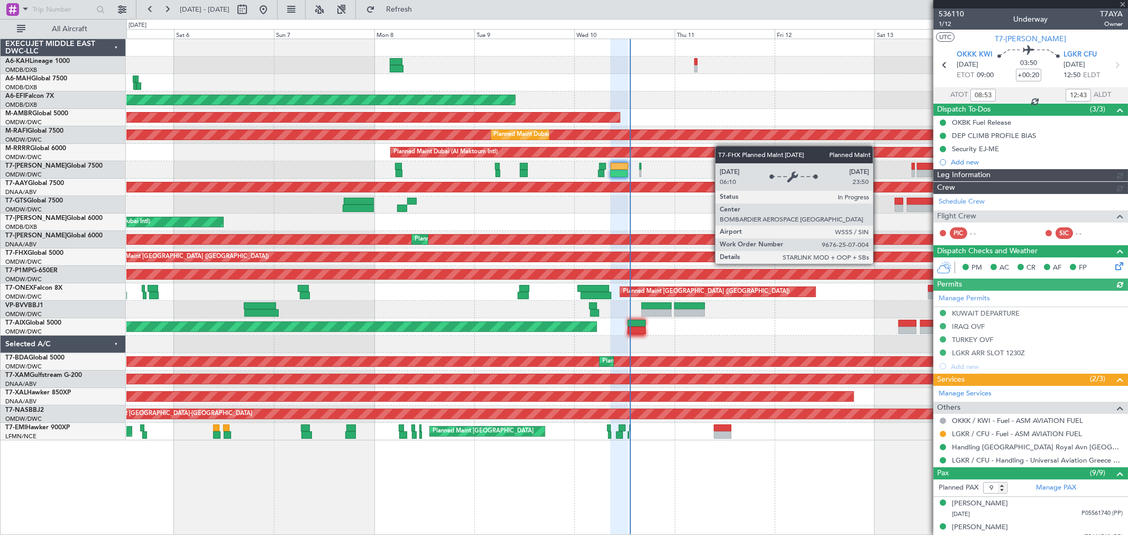
type input "[PERSON_NAME] ([PERSON_NAME])"
type input "7243"
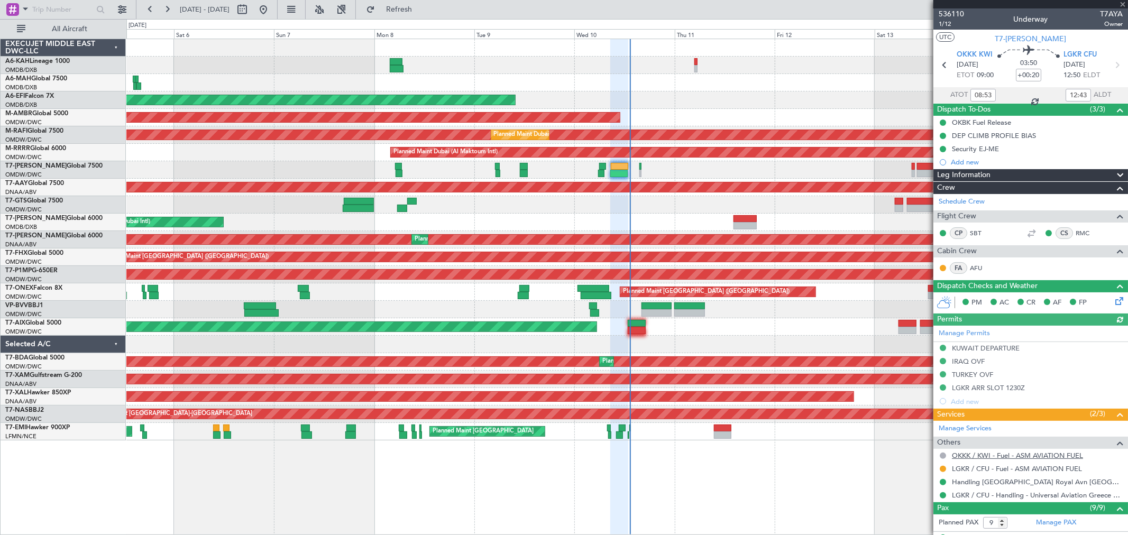
scroll to position [176, 0]
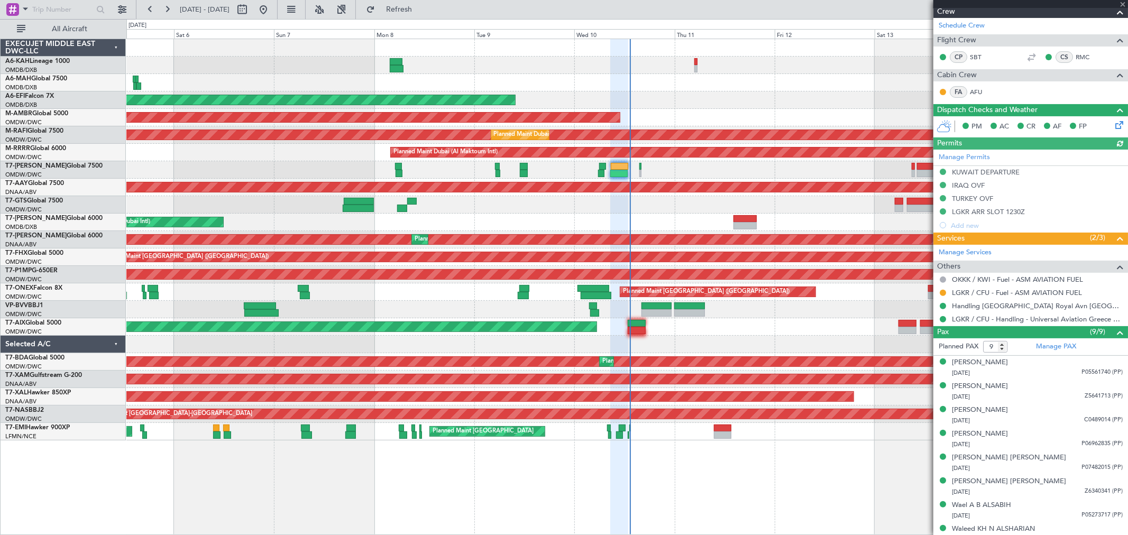
click at [819, 209] on div at bounding box center [626, 204] width 1001 height 17
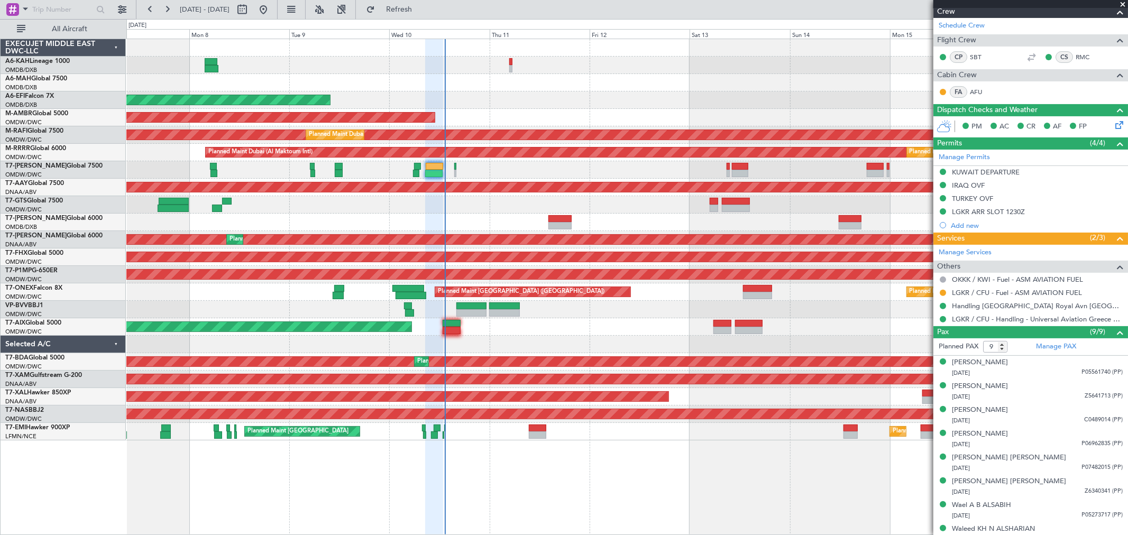
click at [657, 210] on div "Planned Maint Dubai (Al Maktoum Intl) AOG Maint Dubai (Al Maktoum Intl) Planned…" at bounding box center [626, 240] width 1001 height 402
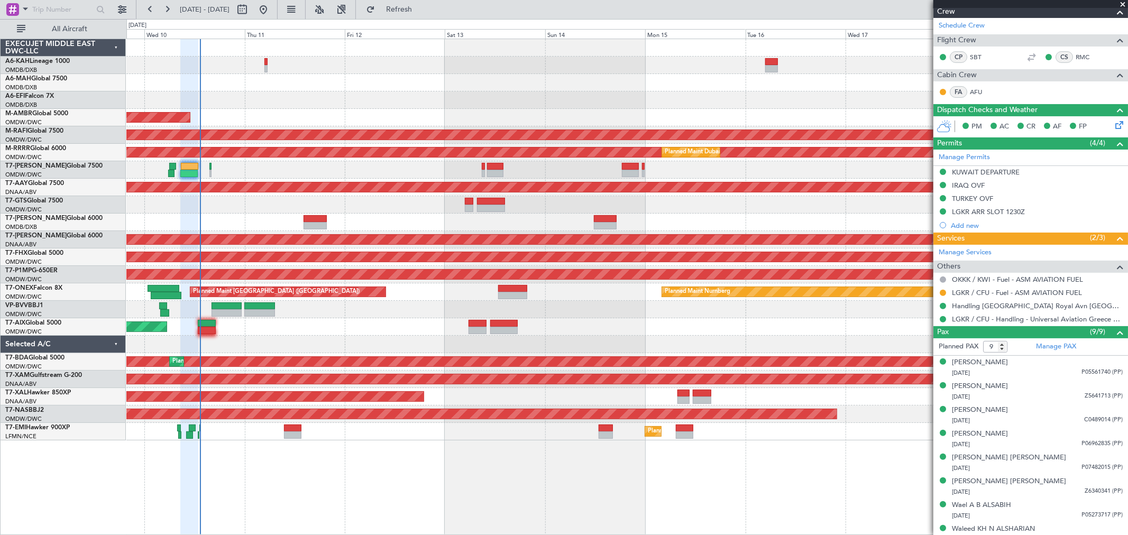
click at [524, 221] on div at bounding box center [626, 222] width 1001 height 17
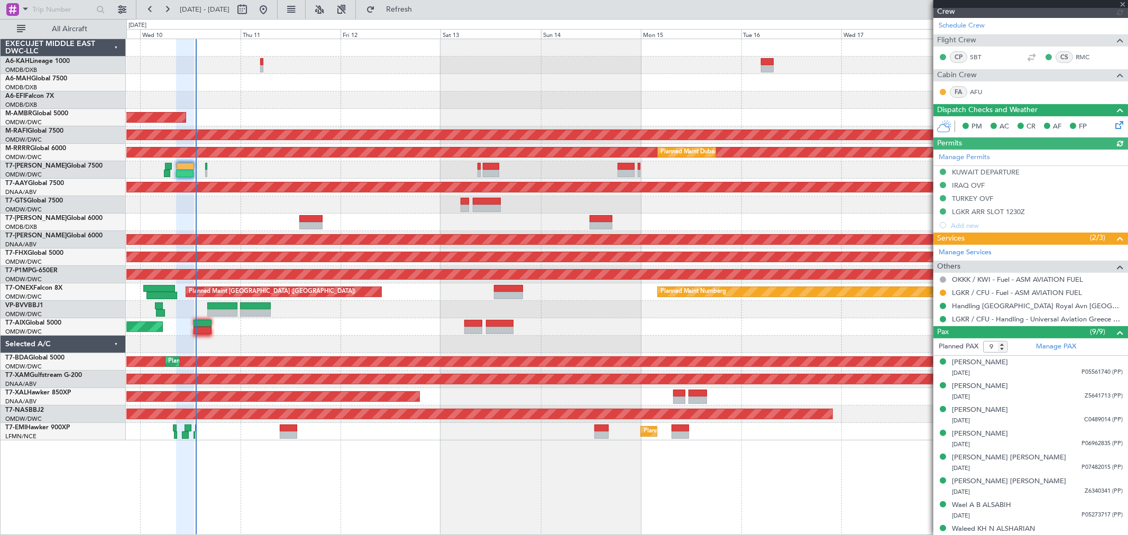
type input "[PERSON_NAME] ([PERSON_NAME])"
type input "7243"
type input "[PERSON_NAME] ([PERSON_NAME])"
type input "7243"
type input "[PERSON_NAME] ([PERSON_NAME])"
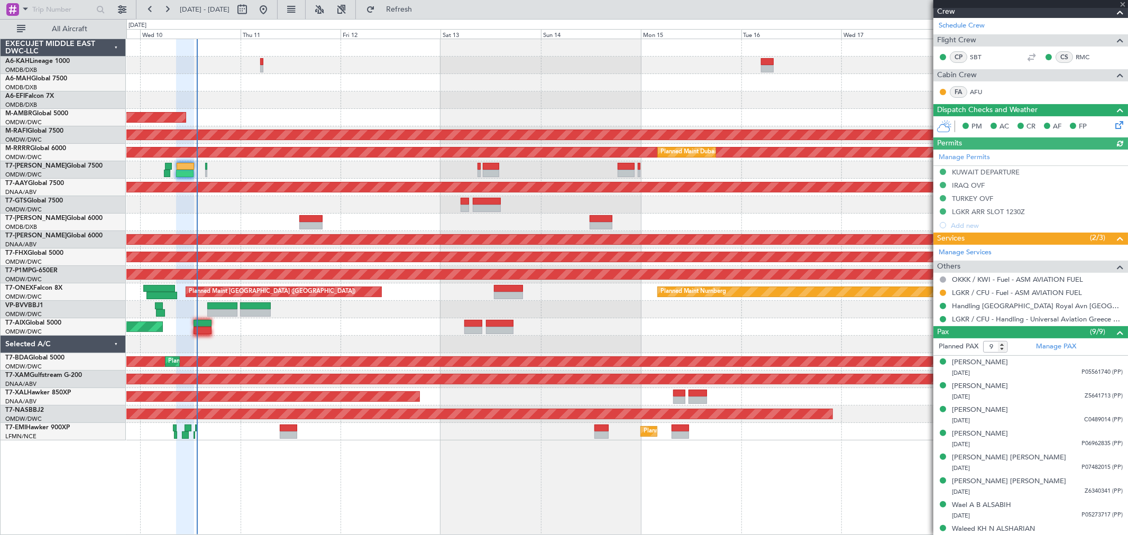
type input "7243"
type input "[PERSON_NAME] ([PERSON_NAME])"
type input "7243"
click at [942, 293] on button at bounding box center [943, 293] width 6 height 6
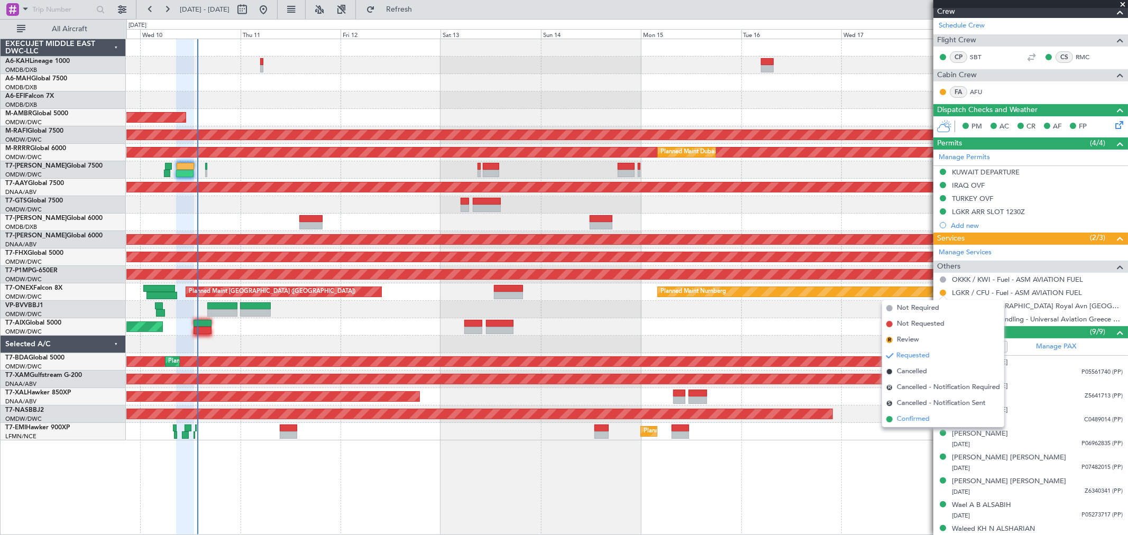
click at [916, 417] on span "Confirmed" at bounding box center [913, 419] width 33 height 11
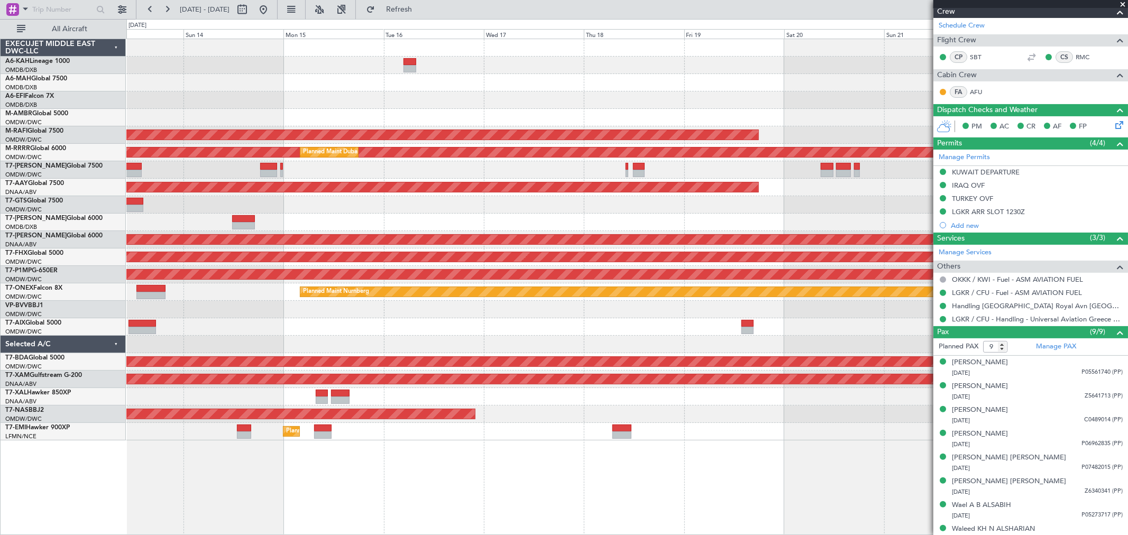
click at [313, 209] on div at bounding box center [626, 204] width 1001 height 17
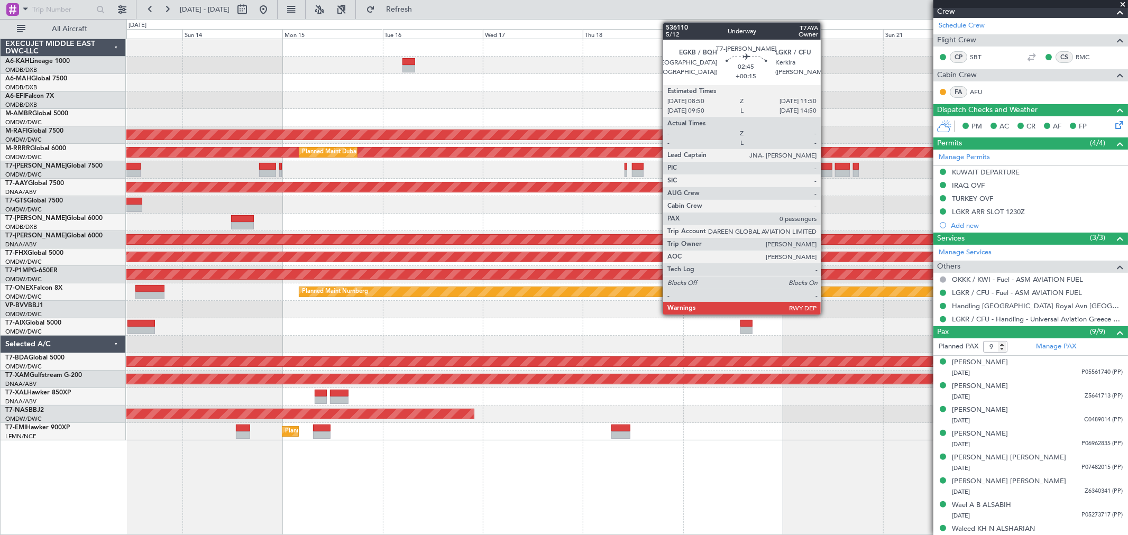
click at [826, 168] on div at bounding box center [826, 166] width 13 height 7
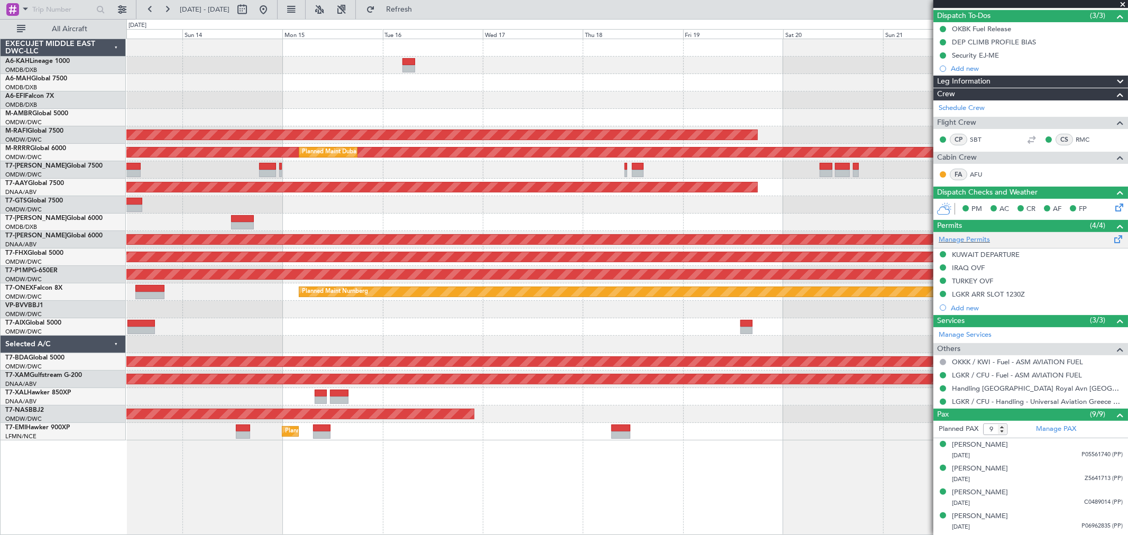
scroll to position [0, 0]
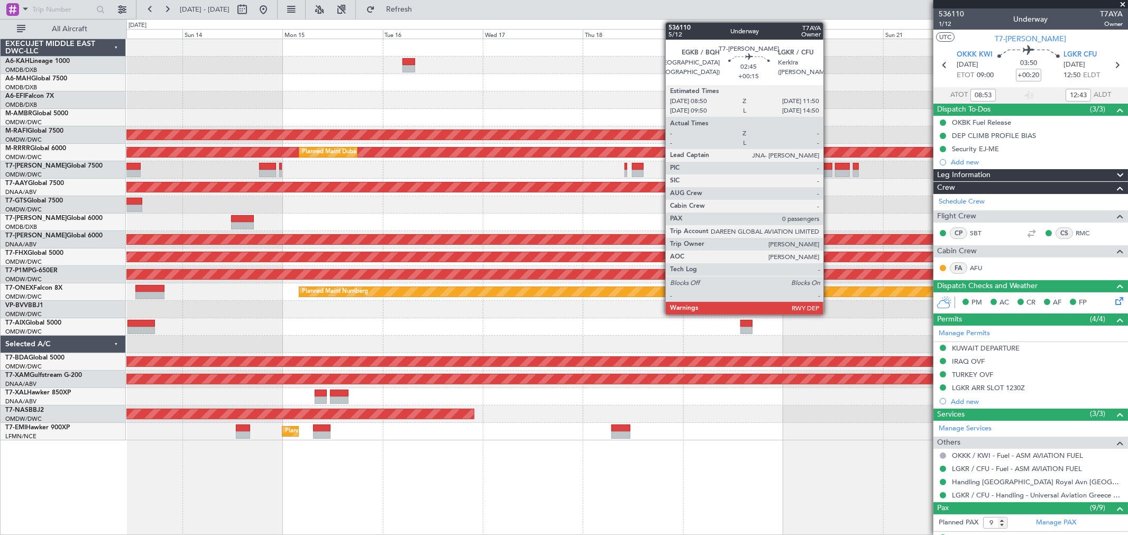
click at [829, 168] on div at bounding box center [826, 166] width 13 height 7
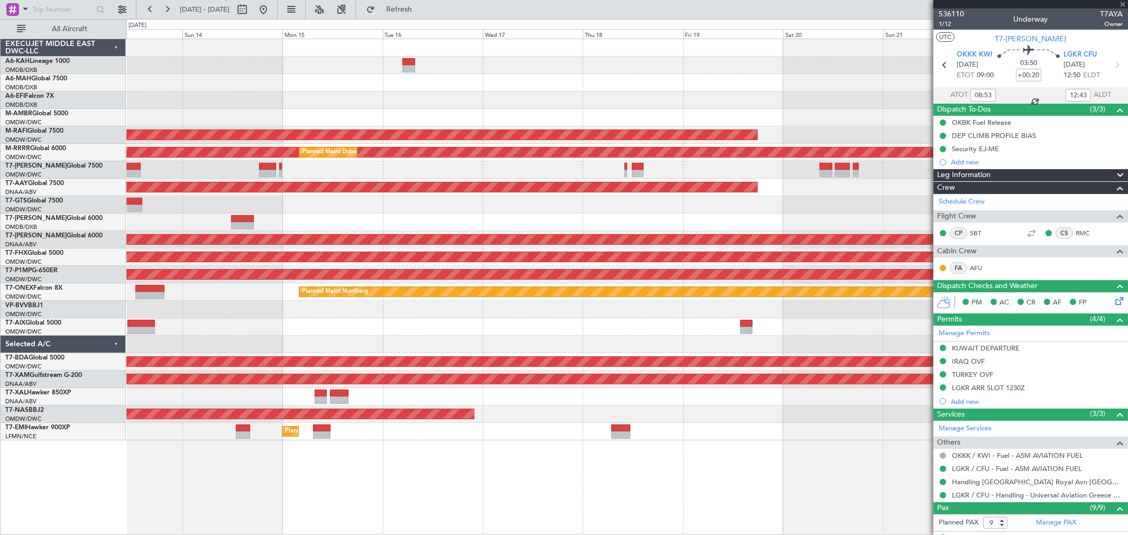
type input "+00:15"
type input "0"
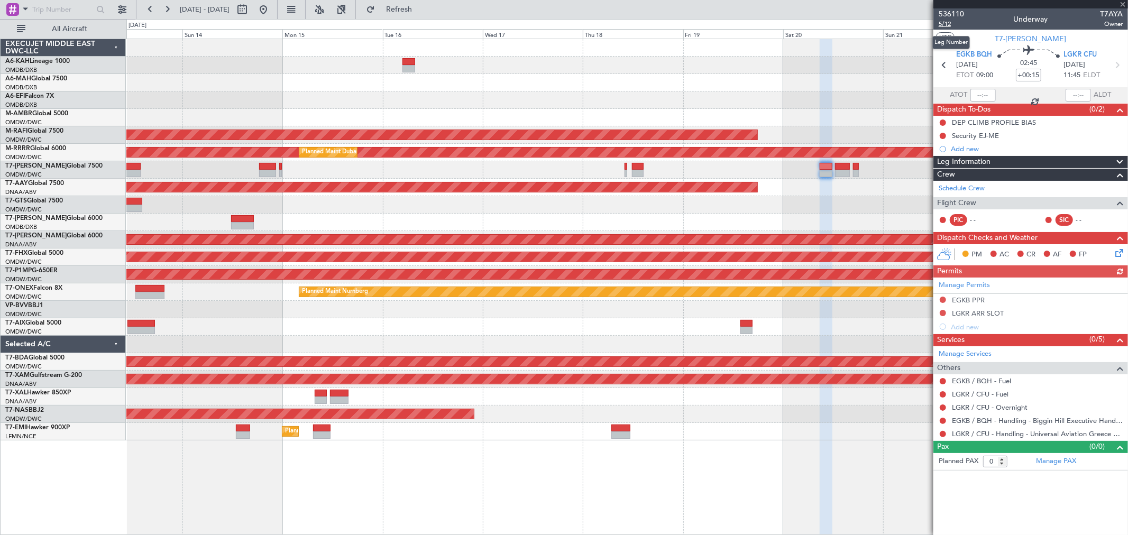
click at [944, 22] on span "5/12" at bounding box center [951, 24] width 25 height 9
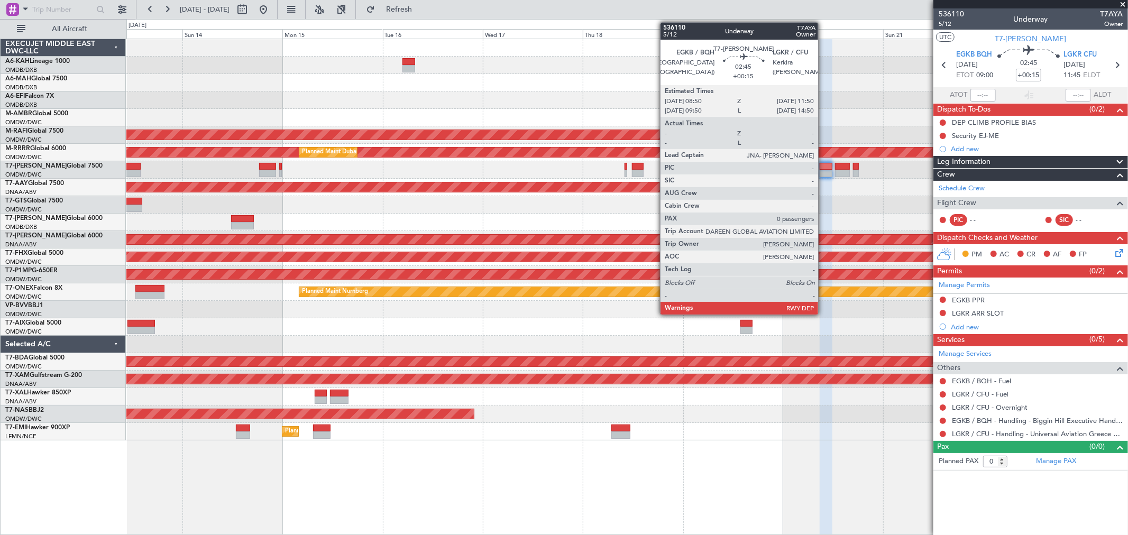
click at [824, 177] on div at bounding box center [826, 173] width 13 height 7
click at [825, 168] on div at bounding box center [826, 166] width 13 height 7
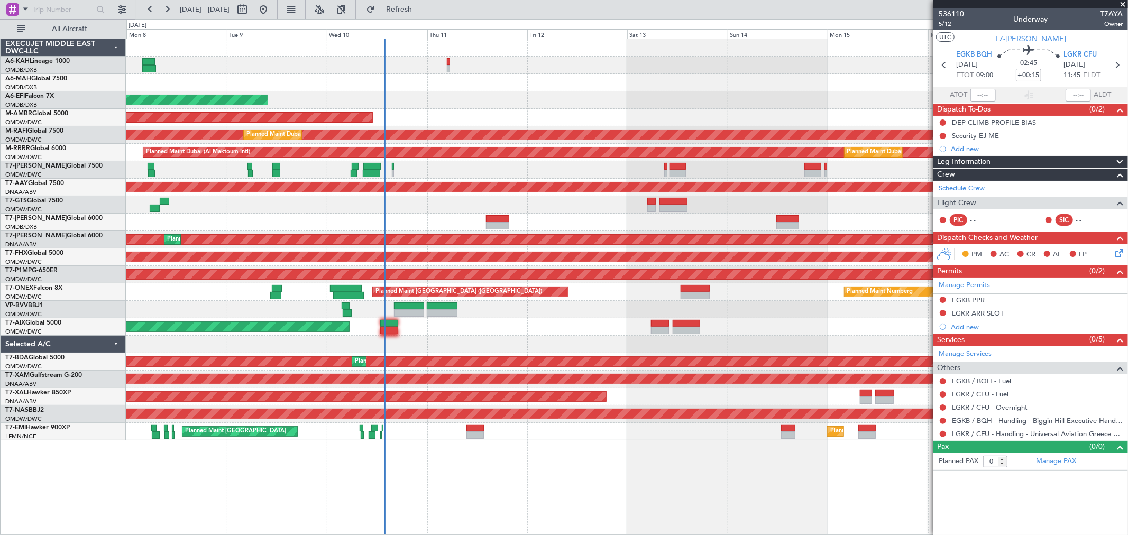
click at [828, 92] on div "Planned Maint Dubai (Al Maktoum Intl) AOG Maint Dubai (Al Maktoum Intl) Planned…" at bounding box center [626, 240] width 1001 height 402
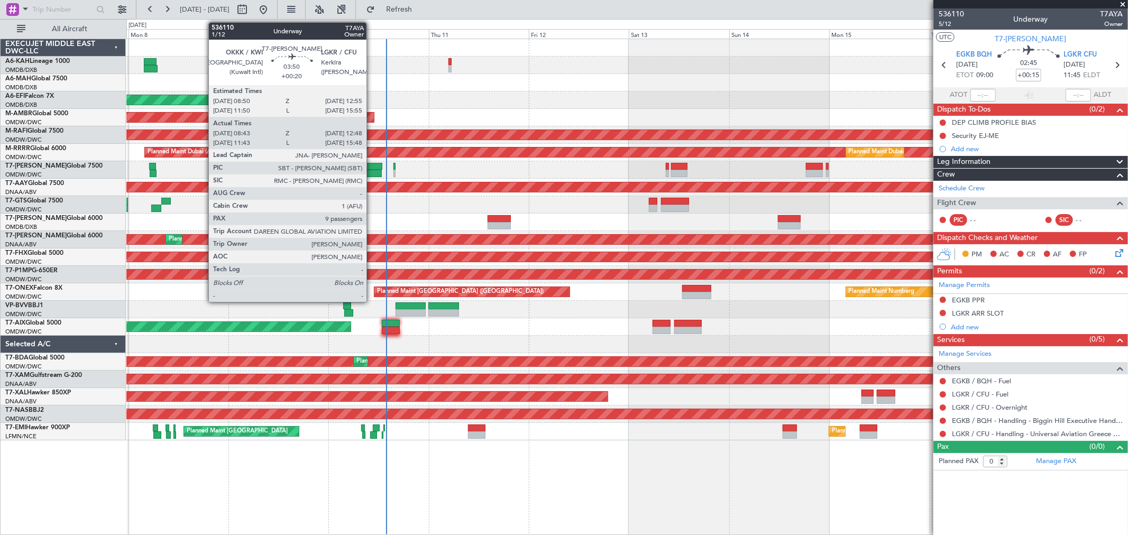
click at [372, 170] on div at bounding box center [372, 173] width 17 height 7
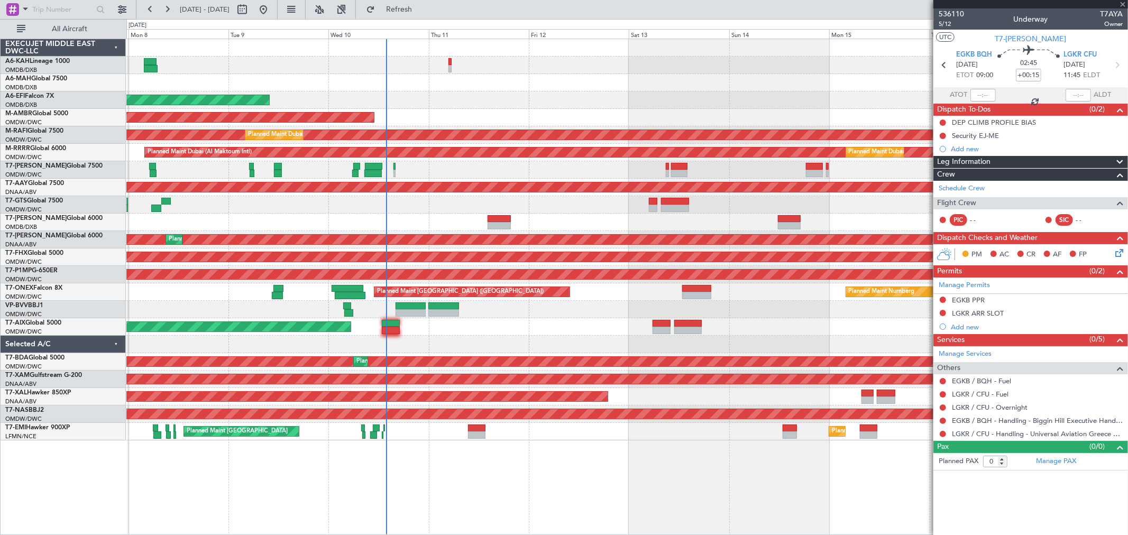
type input "+00:20"
type input "08:53"
type input "12:43"
type input "9"
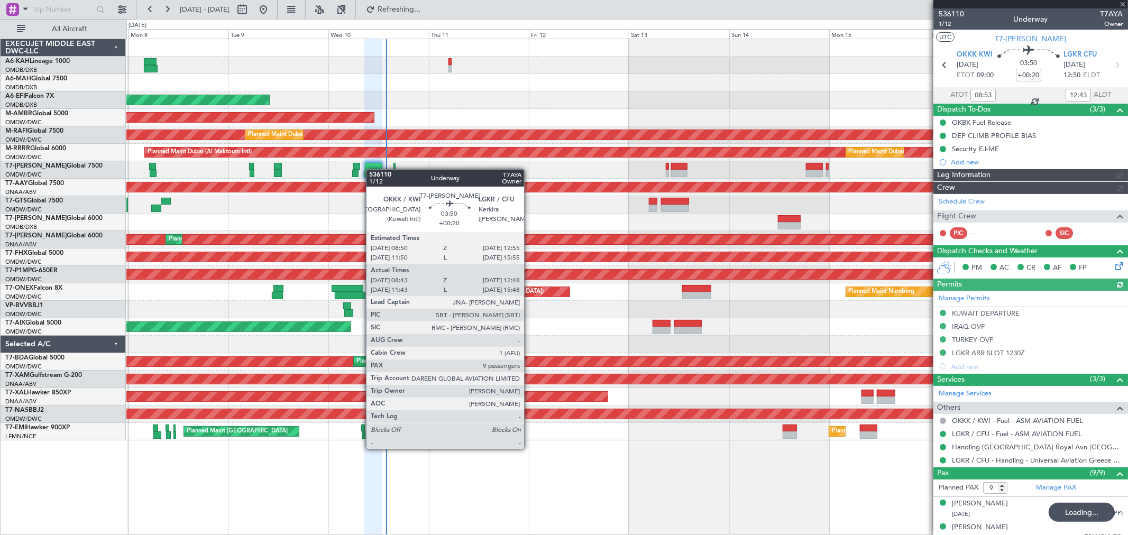
type input "[PERSON_NAME] ([PERSON_NAME])"
type input "7243"
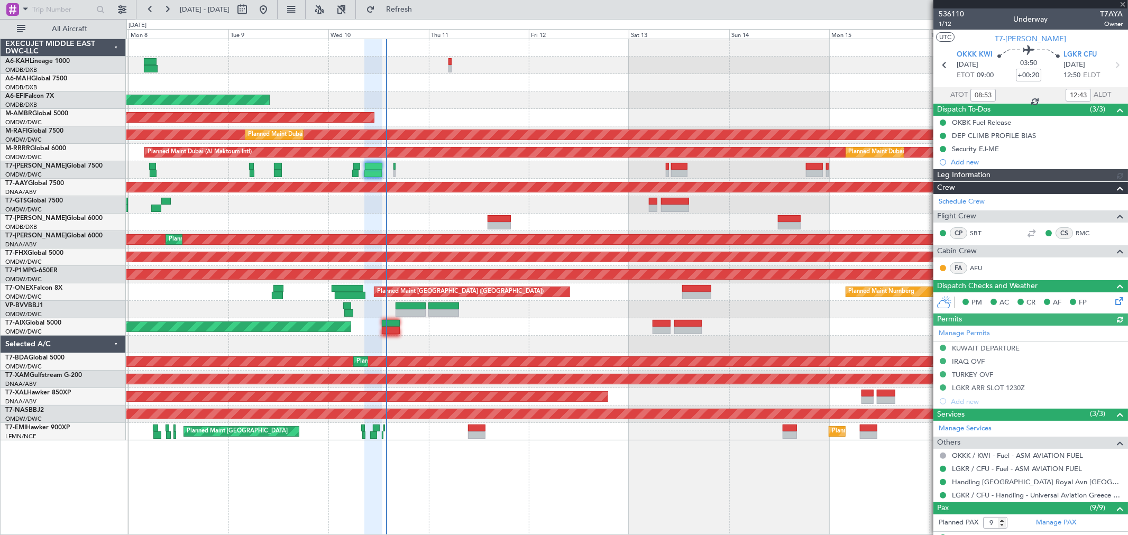
type input "[PERSON_NAME] ([PERSON_NAME])"
type input "7243"
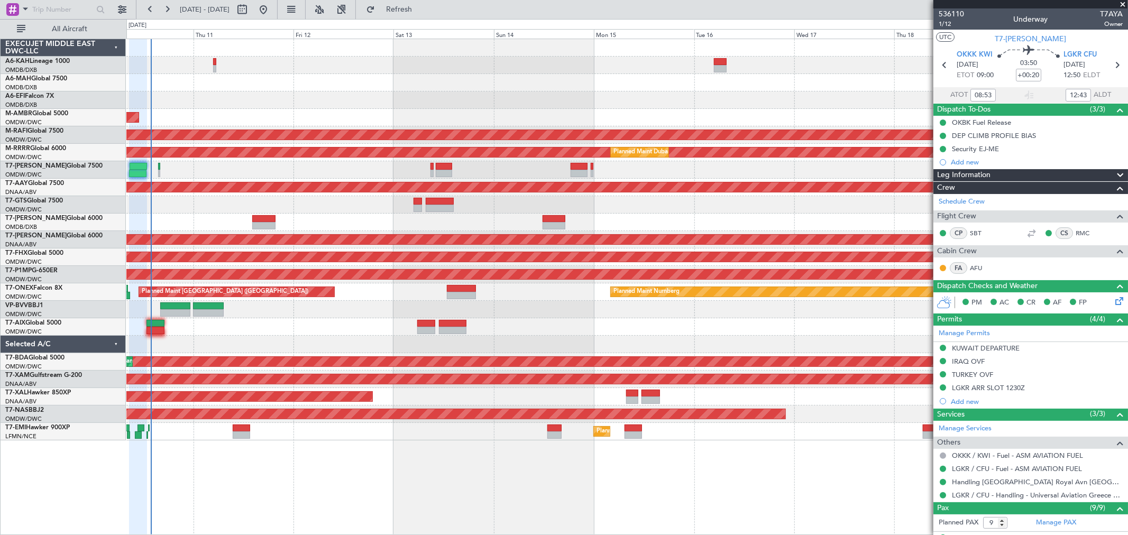
click at [325, 145] on div "Planned Maint Dubai (Al Maktoum Intl) AOG Maint Dubai (Al Maktoum Intl) Planned…" at bounding box center [626, 240] width 1001 height 402
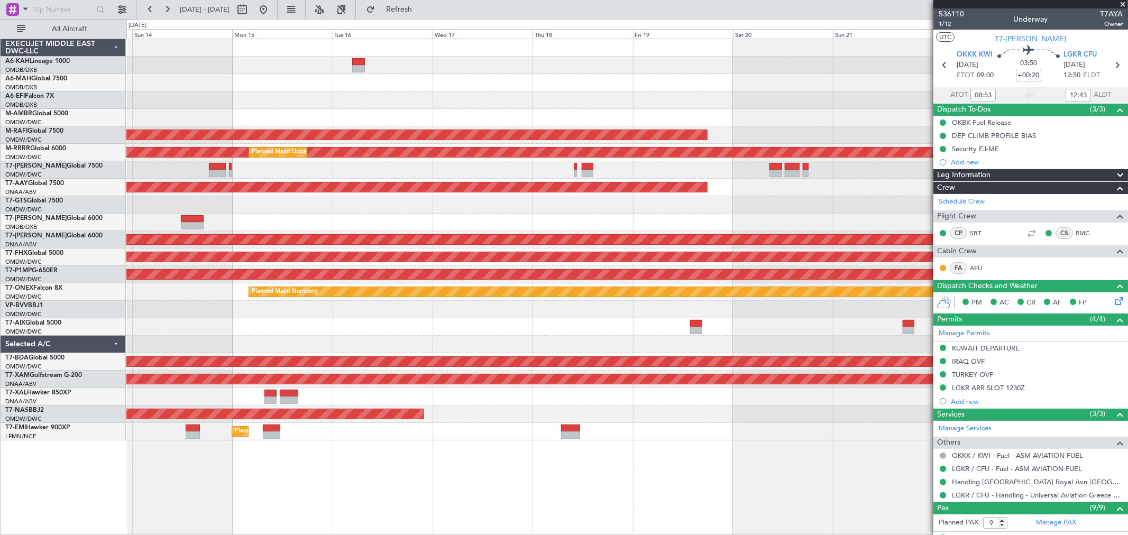
click at [471, 170] on div at bounding box center [626, 169] width 1001 height 17
click at [272, 6] on button at bounding box center [263, 9] width 17 height 17
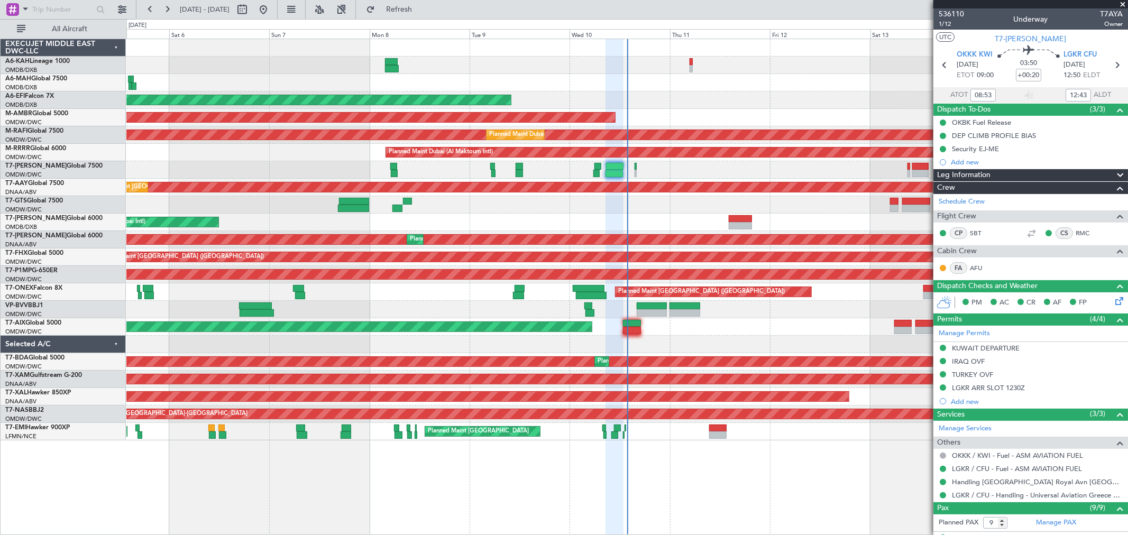
click at [686, 96] on div "Planned Maint Dubai (Al Maktoum Intl)" at bounding box center [626, 100] width 1001 height 17
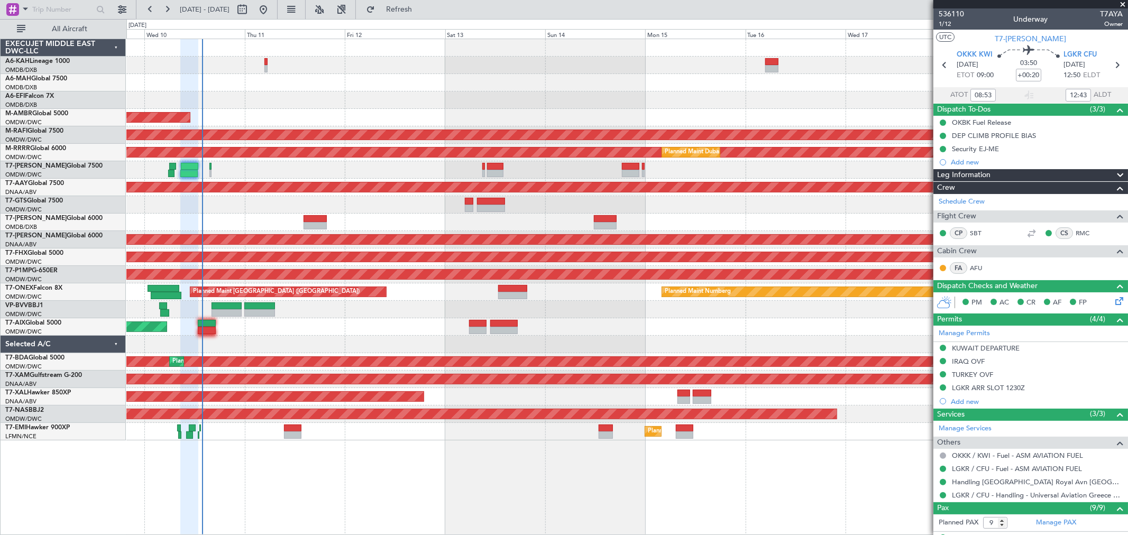
click at [444, 91] on div "Planned Maint Dubai (Al Maktoum Intl) AOG Maint [GEOGRAPHIC_DATA] (Al Maktoum I…" at bounding box center [626, 240] width 1001 height 402
click at [307, 87] on div "Planned Maint Dubai (Al Maktoum Intl) AOG Maint [GEOGRAPHIC_DATA] (Al Maktoum I…" at bounding box center [626, 240] width 1001 height 402
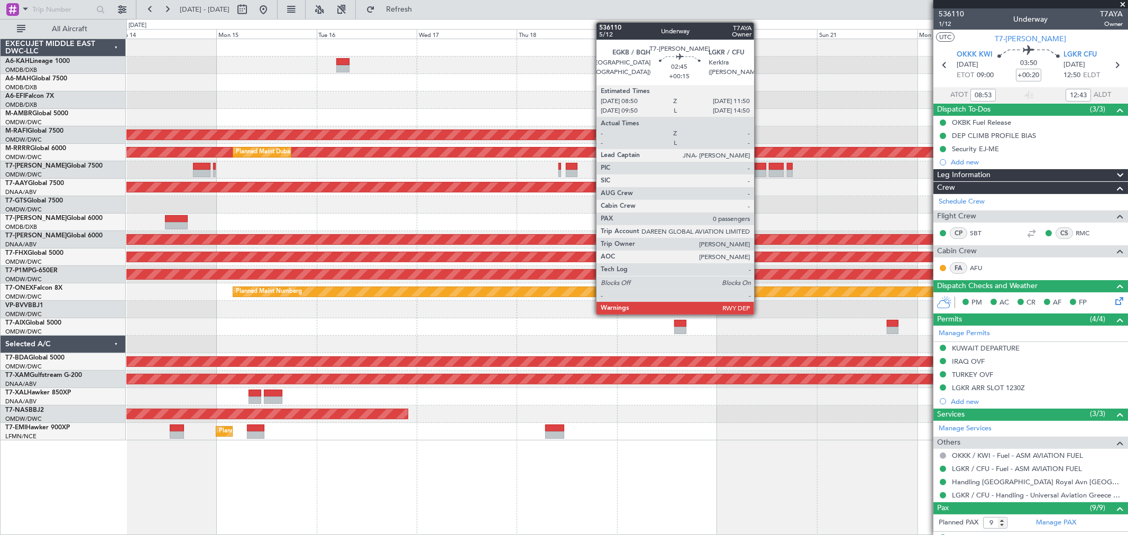
click at [760, 175] on div at bounding box center [760, 173] width 13 height 7
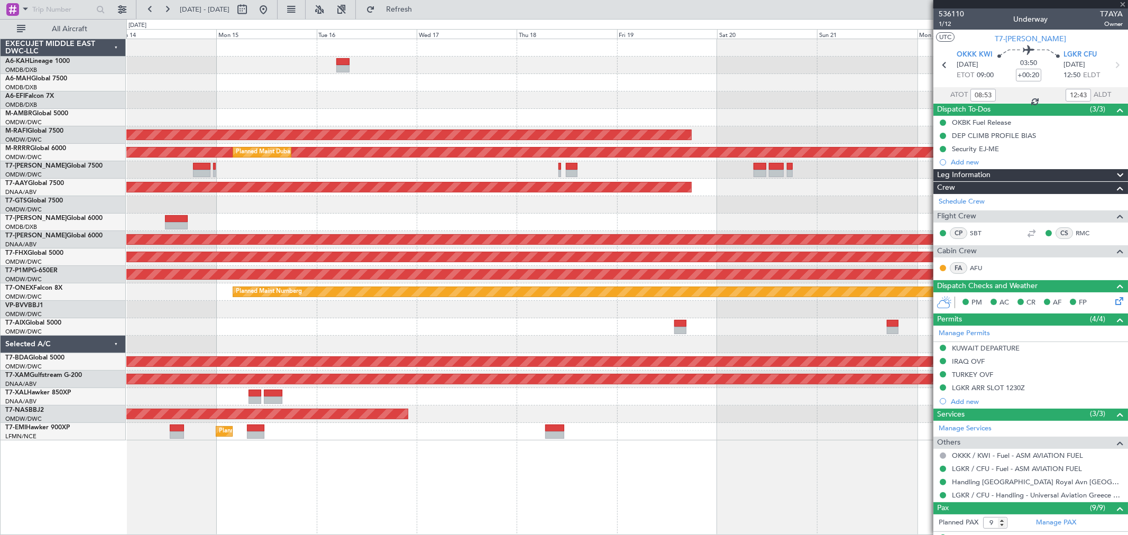
type input "+00:15"
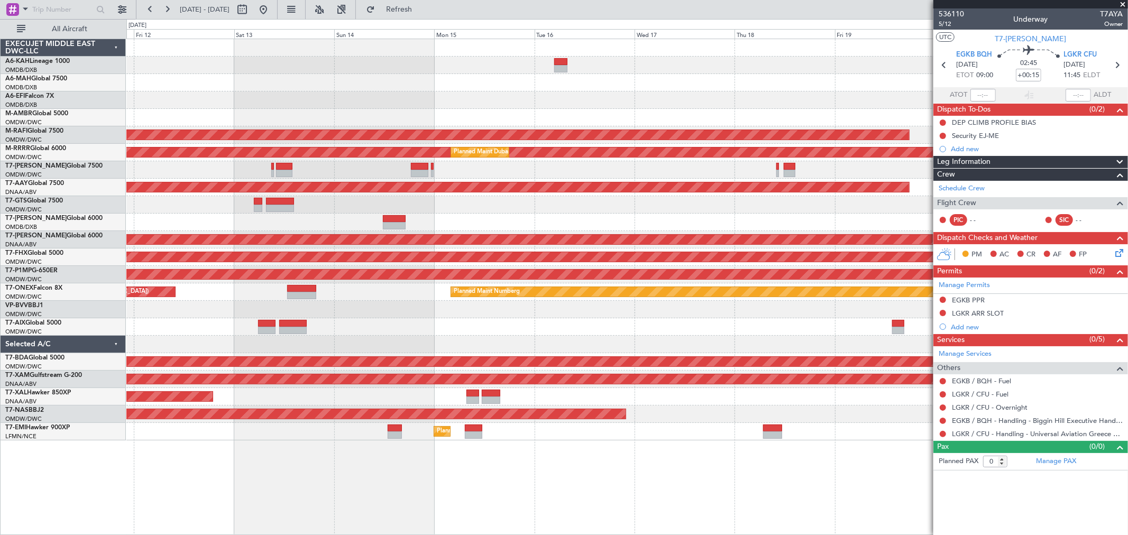
click at [582, 175] on div at bounding box center [626, 169] width 1001 height 17
click at [272, 11] on button at bounding box center [263, 9] width 17 height 17
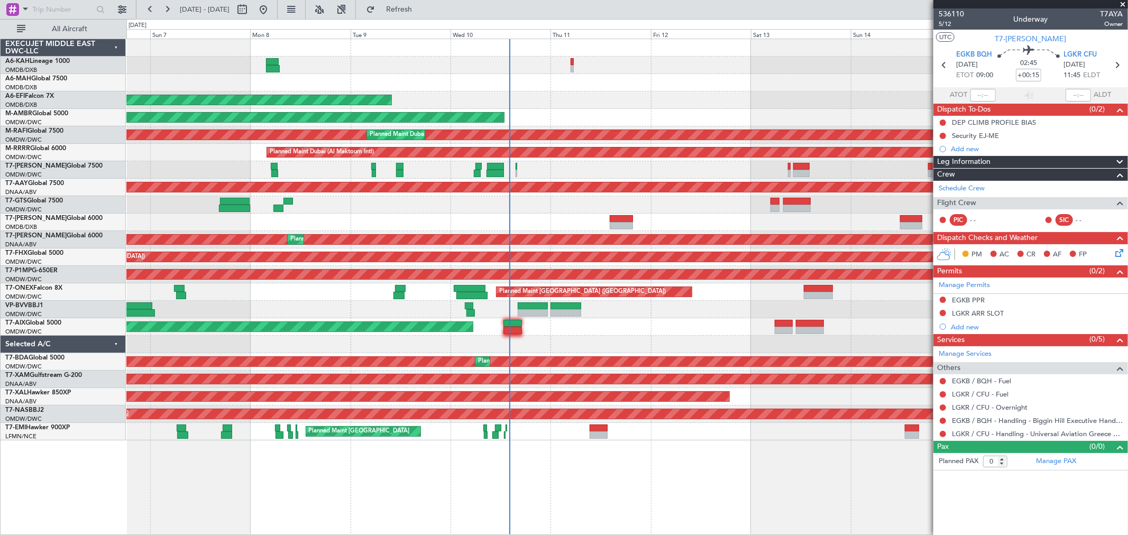
click at [609, 220] on div "AOG Maint [GEOGRAPHIC_DATA] (Dubai Intl)" at bounding box center [626, 222] width 1001 height 17
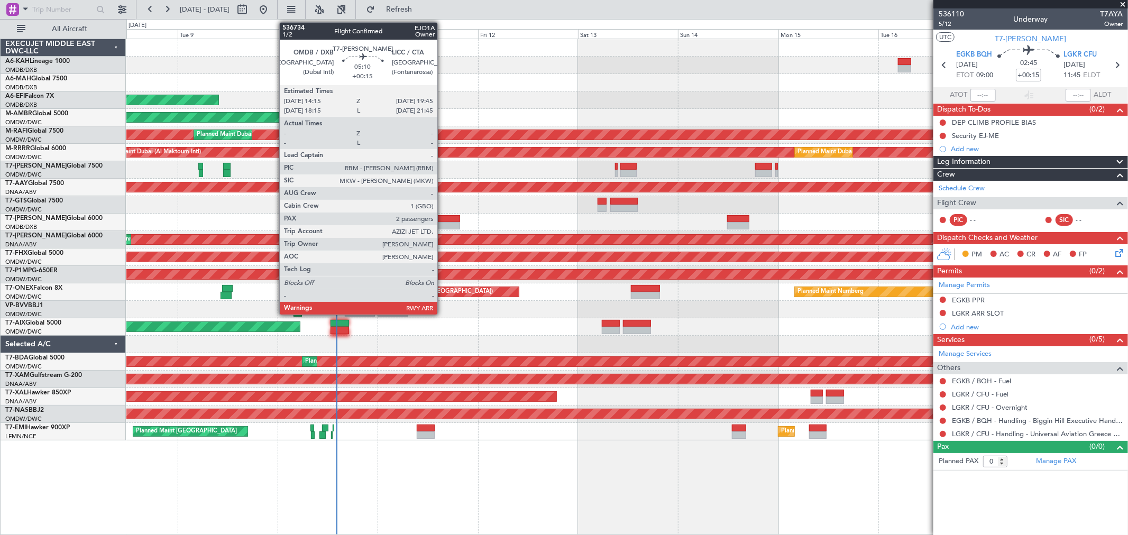
click at [443, 223] on div at bounding box center [448, 225] width 23 height 7
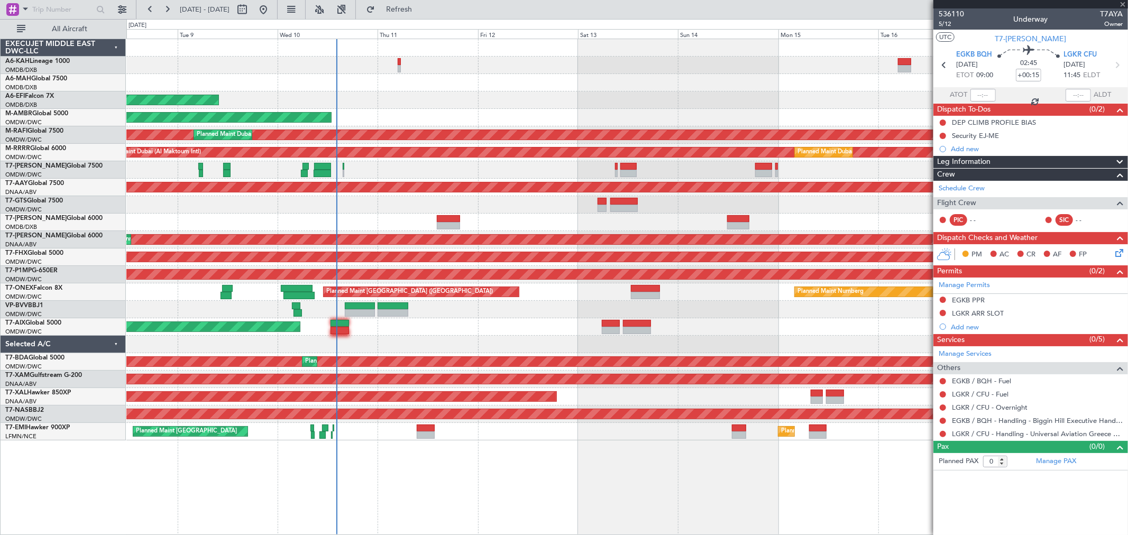
type input "2"
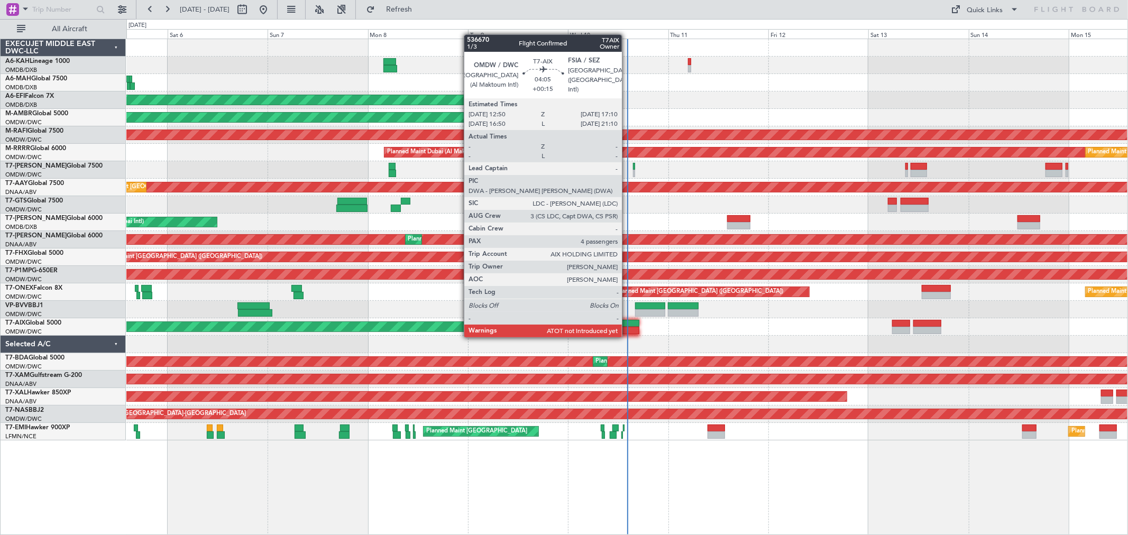
click at [627, 326] on div at bounding box center [631, 323] width 19 height 7
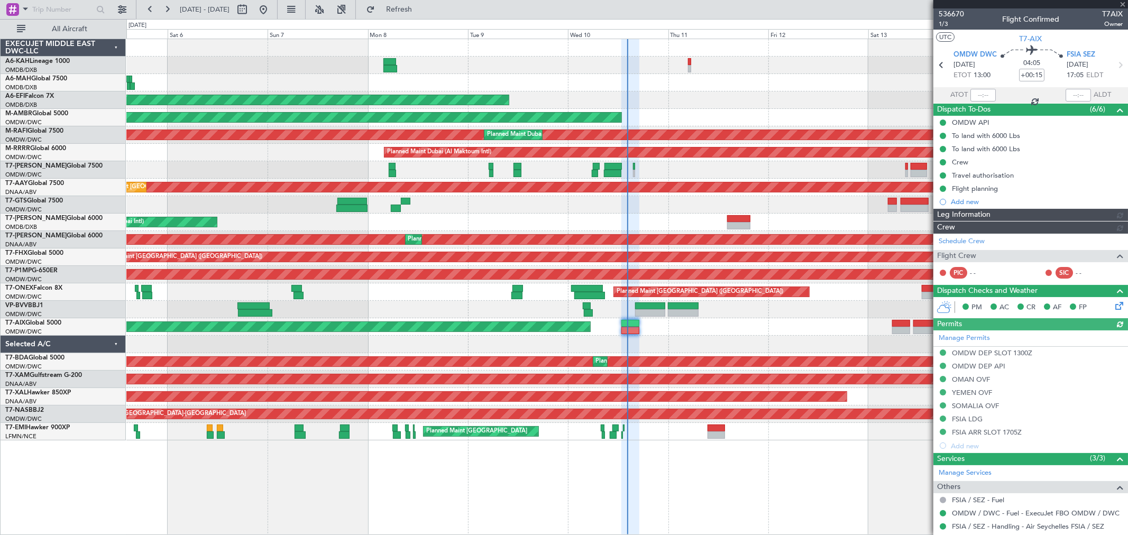
type input "[PERSON_NAME] (ANI)"
type input "7254"
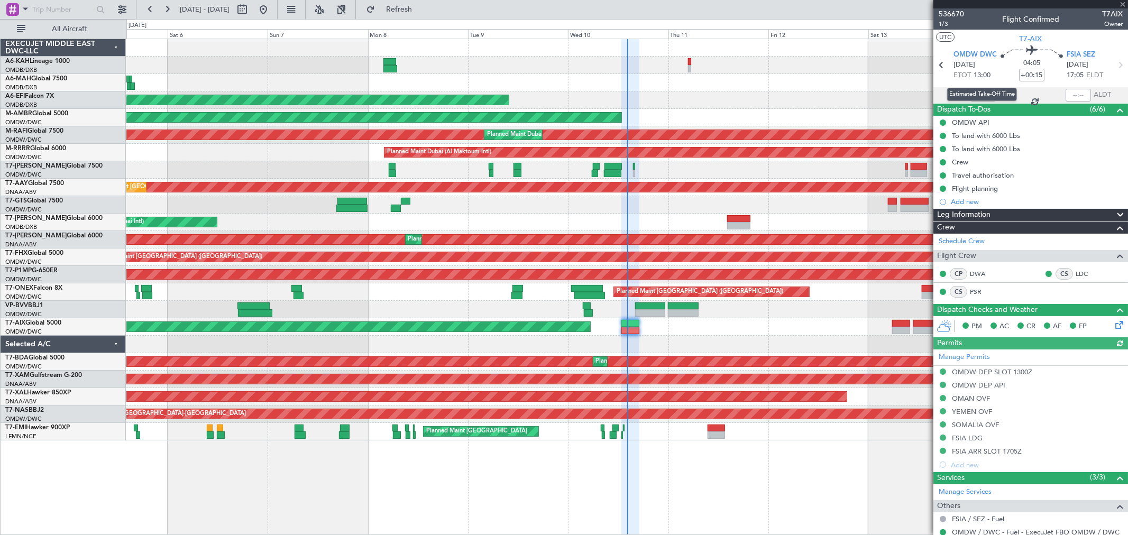
click at [978, 96] on div "Estimated Take-Off Time" at bounding box center [982, 94] width 70 height 13
click at [981, 97] on input "text" at bounding box center [983, 95] width 25 height 13
click at [948, 21] on span "1/3" at bounding box center [951, 24] width 25 height 9
type input "14:13"
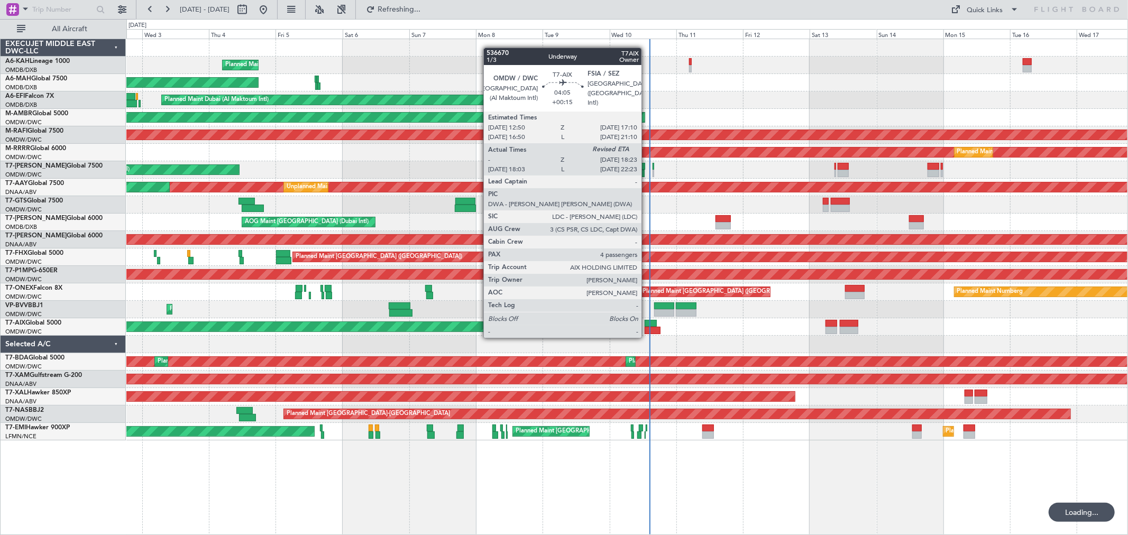
click at [647, 327] on div at bounding box center [653, 330] width 16 height 7
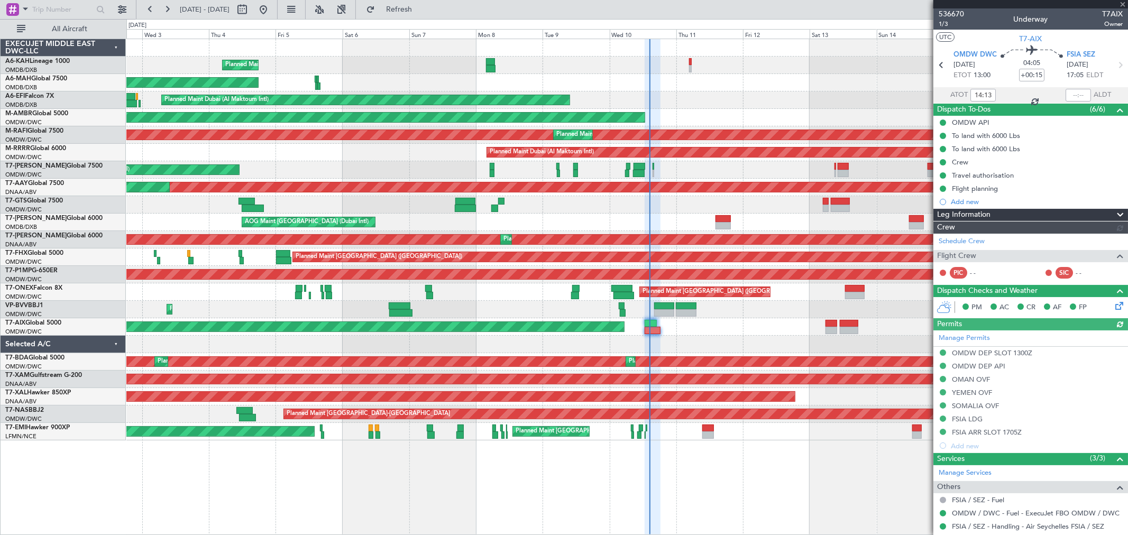
type input "[PERSON_NAME] (ANI)"
type input "7254"
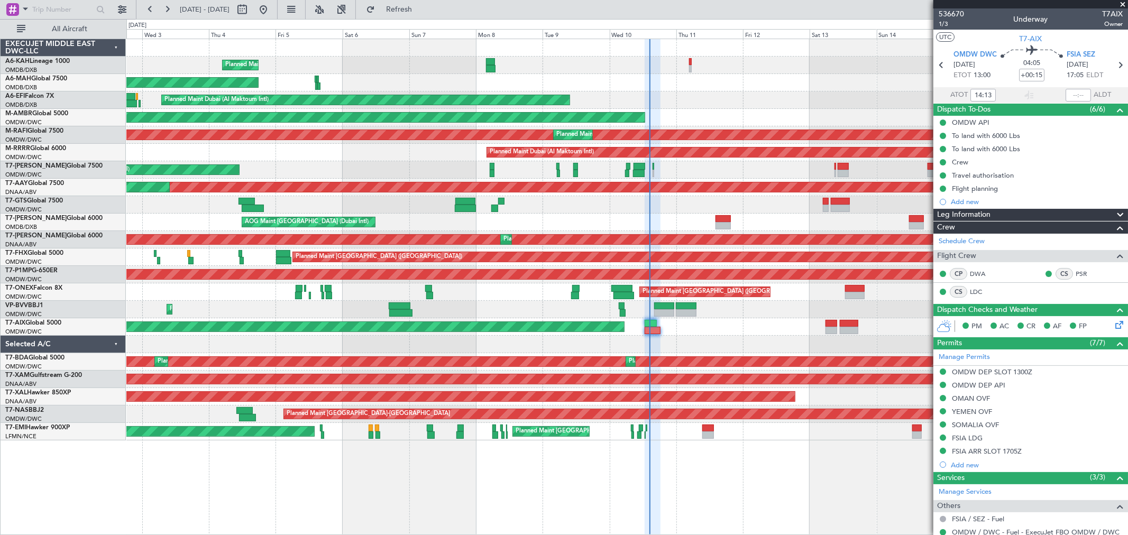
click at [812, 324] on icon at bounding box center [1118, 323] width 8 height 8
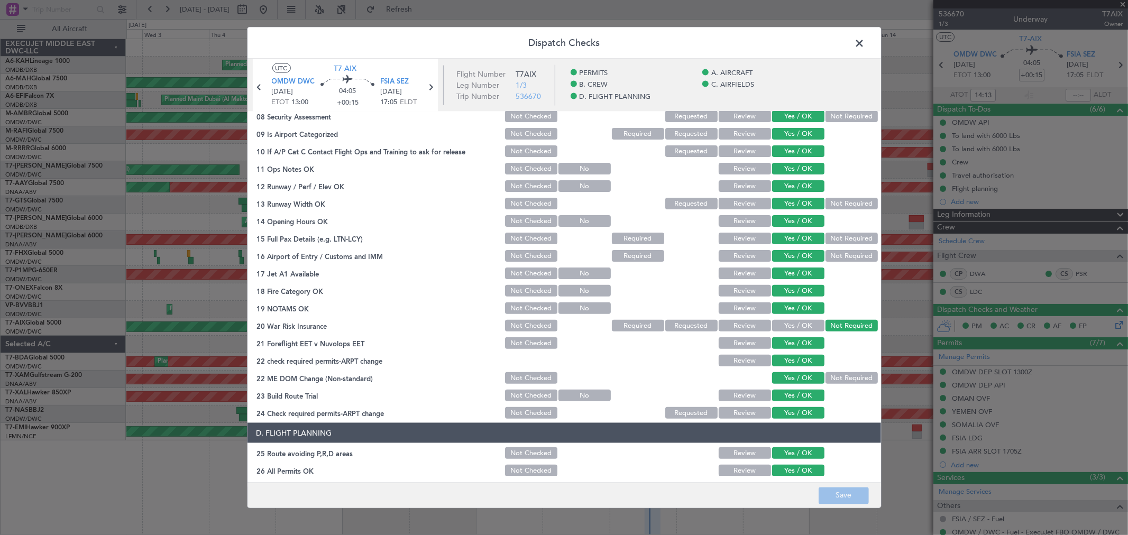
scroll to position [294, 0]
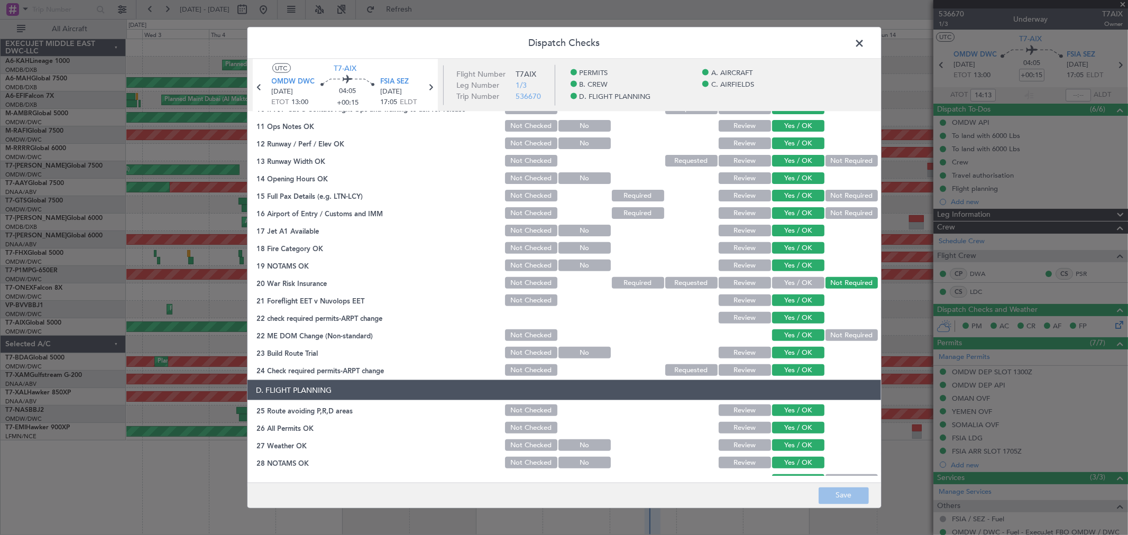
click at [812, 47] on span at bounding box center [865, 45] width 0 height 21
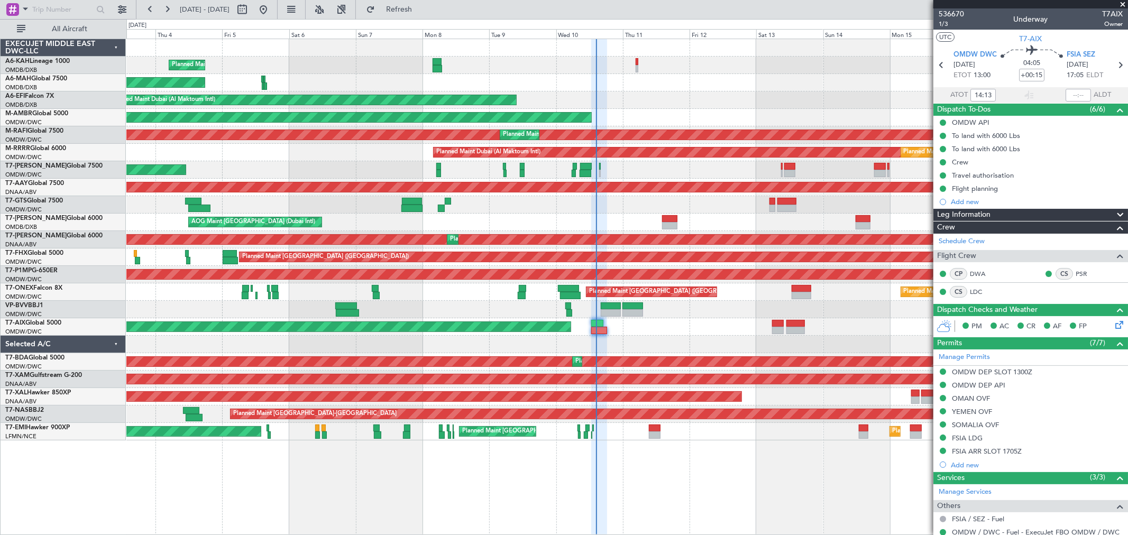
click at [725, 165] on div "Planned Maint Dubai (Al Maktoum Intl)" at bounding box center [626, 169] width 1001 height 17
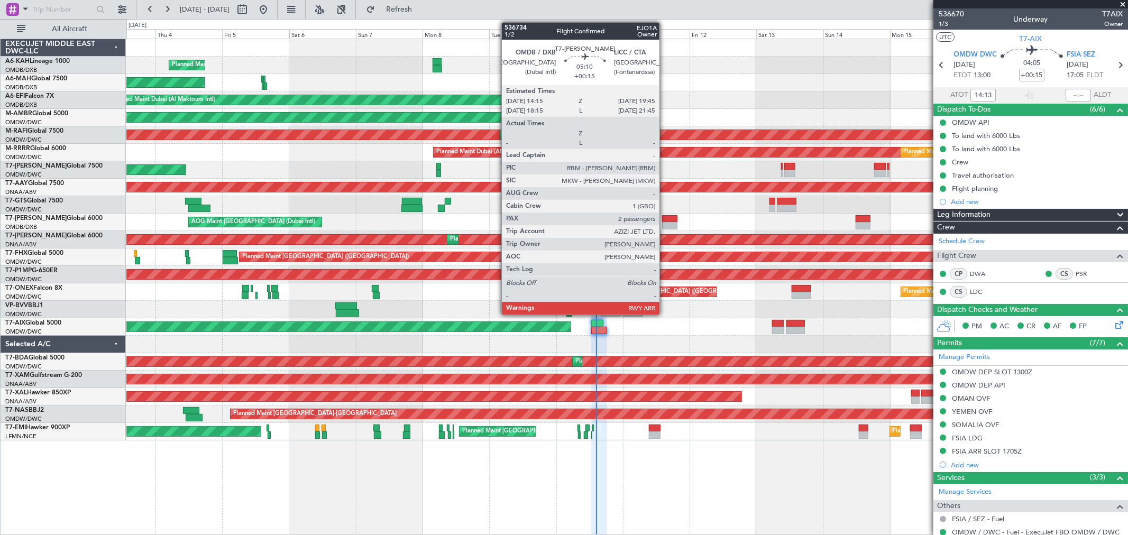
click at [665, 219] on div at bounding box center [669, 218] width 15 height 7
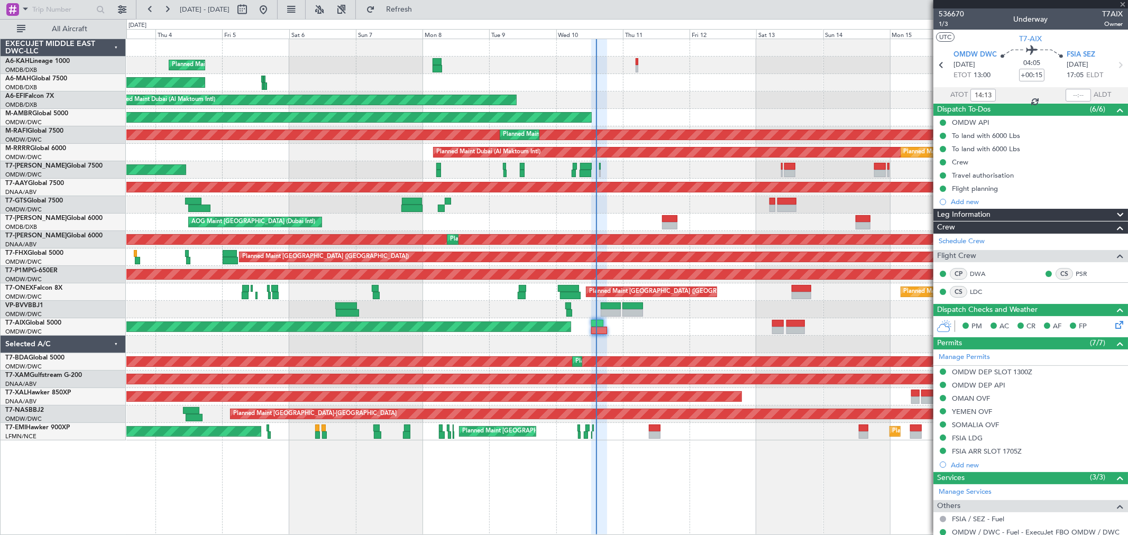
type input "2"
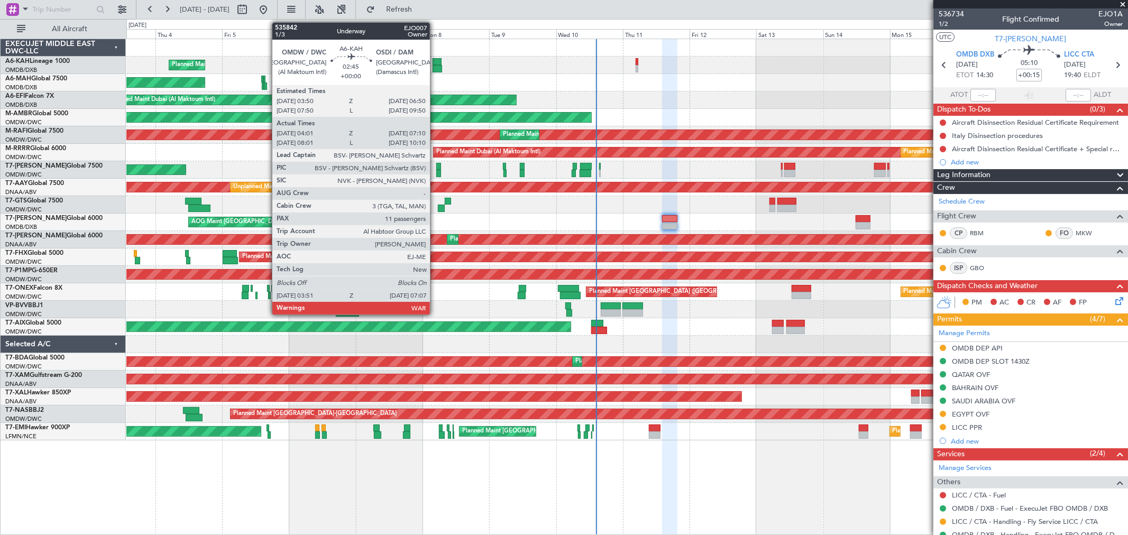
click at [435, 66] on div at bounding box center [438, 68] width 10 height 7
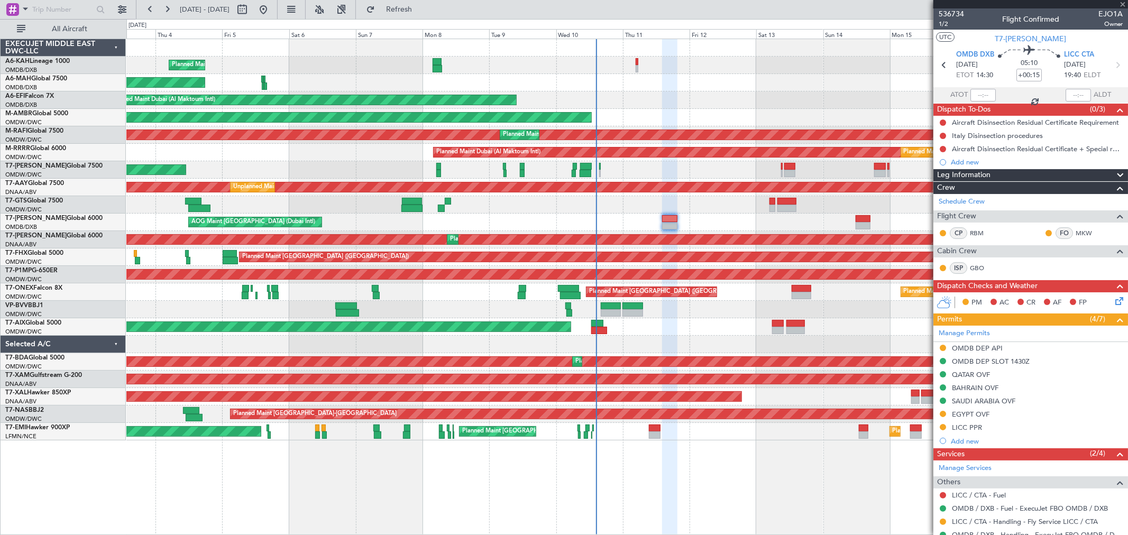
click at [435, 66] on div at bounding box center [438, 68] width 10 height 7
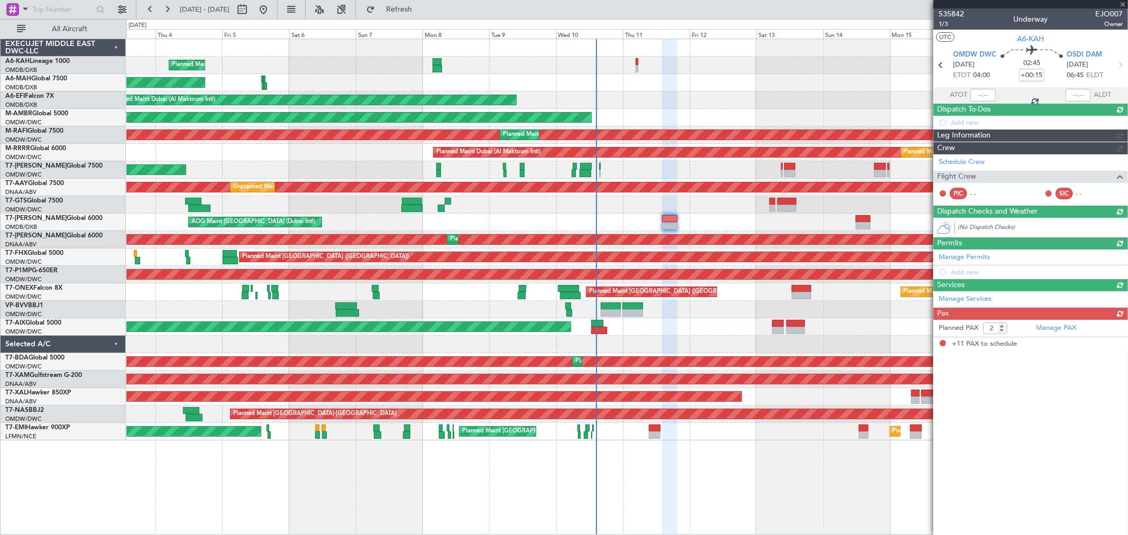
type input "04:11"
type input "07:05"
type input "11"
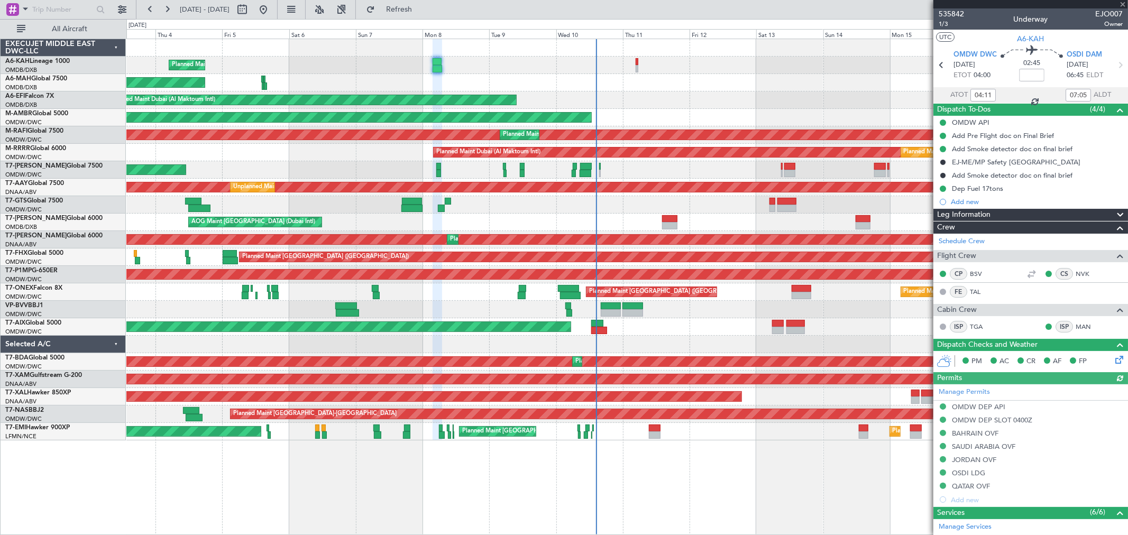
type input "Dherander Fithani (DHF)"
type input "7141"
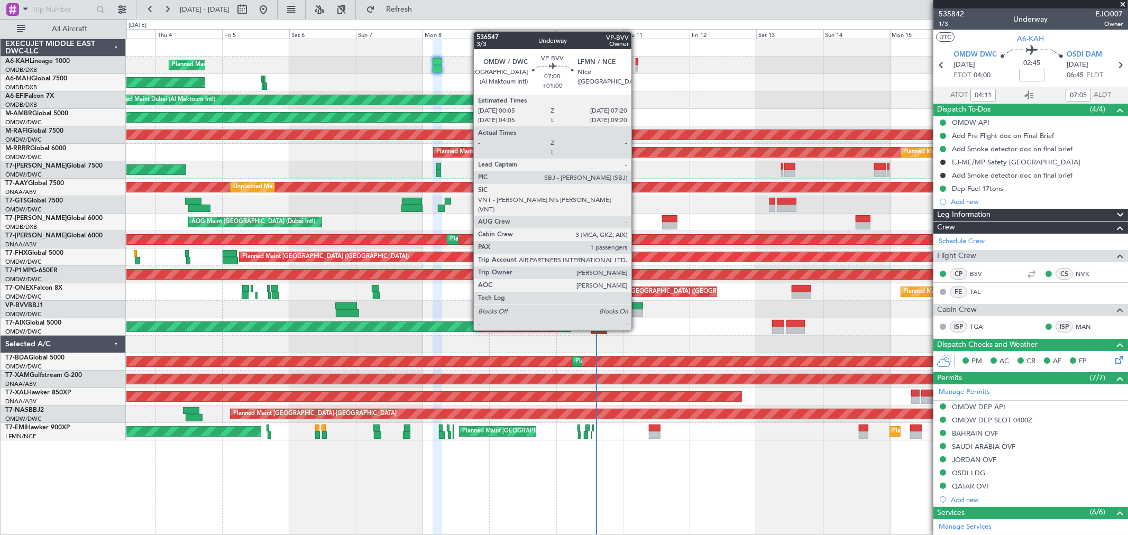
click at [637, 311] on div at bounding box center [633, 312] width 21 height 7
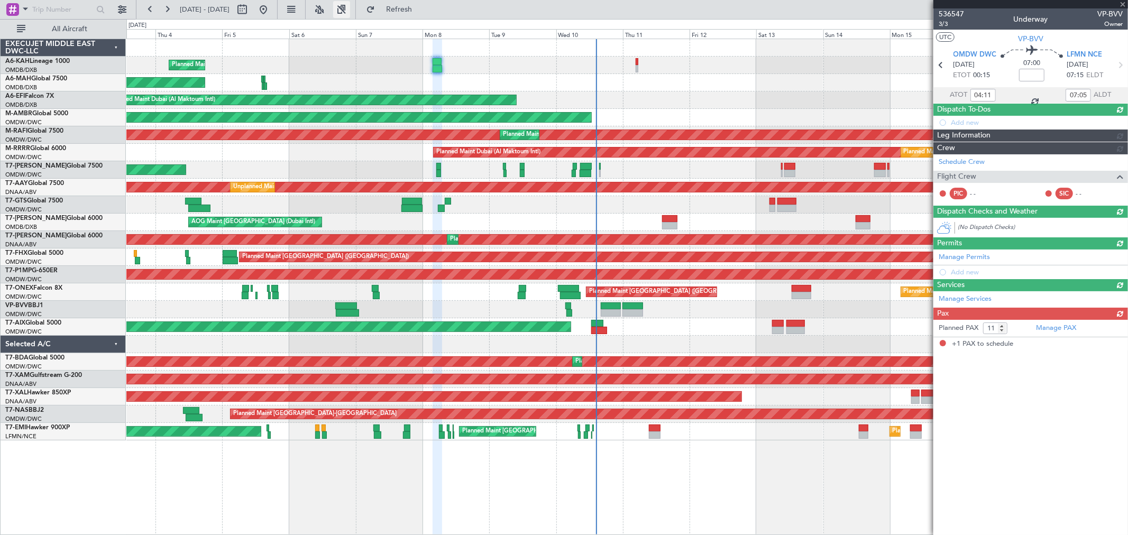
type input "+01:00"
type input "1"
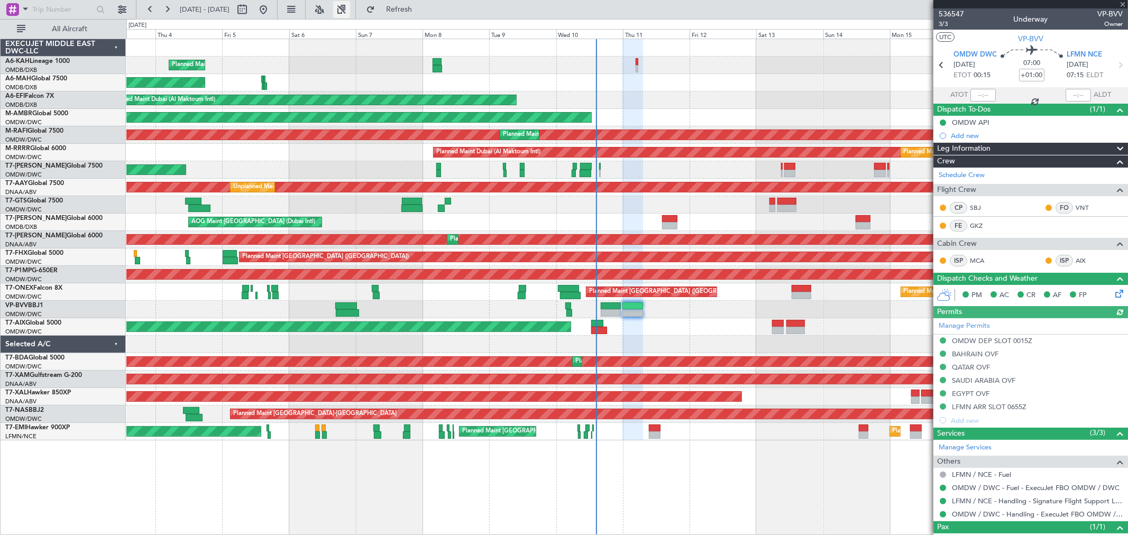
type input "[PERSON_NAME] ([PERSON_NAME])"
type input "7156"
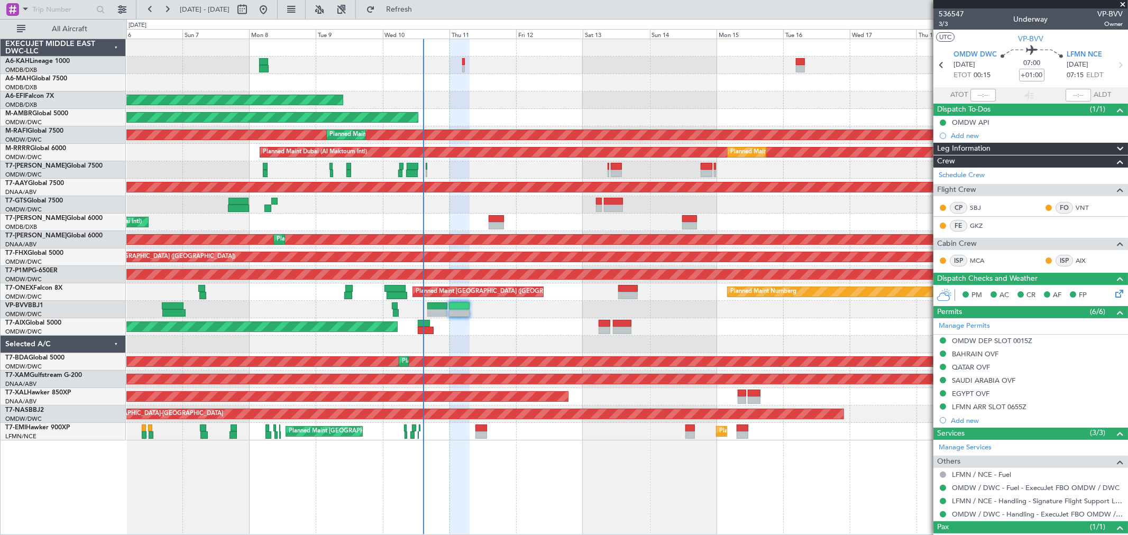
click at [507, 350] on div "Planned Maint Dubai (Al Maktoum Intl) Planned Maint Dubai (Dubai Intl) Planned …" at bounding box center [626, 240] width 1001 height 402
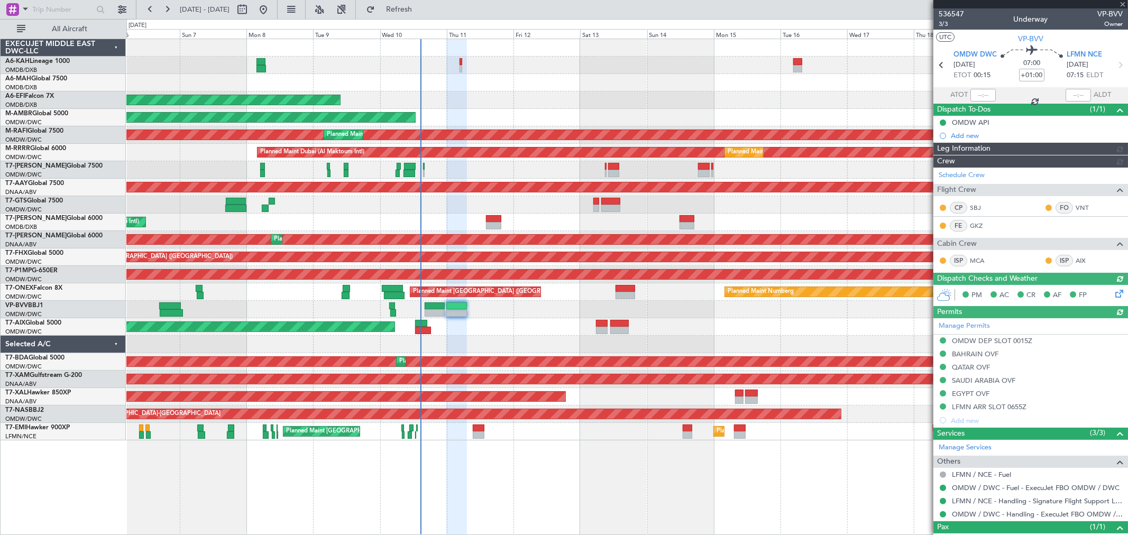
type input "[PERSON_NAME] ([PERSON_NAME])"
type input "7156"
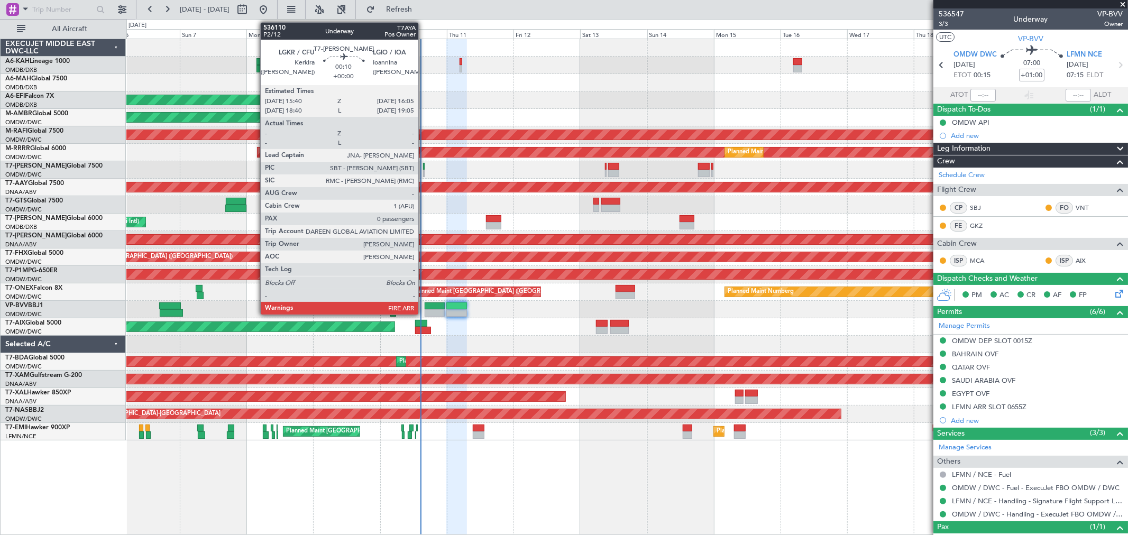
click at [424, 171] on div at bounding box center [424, 173] width 2 height 7
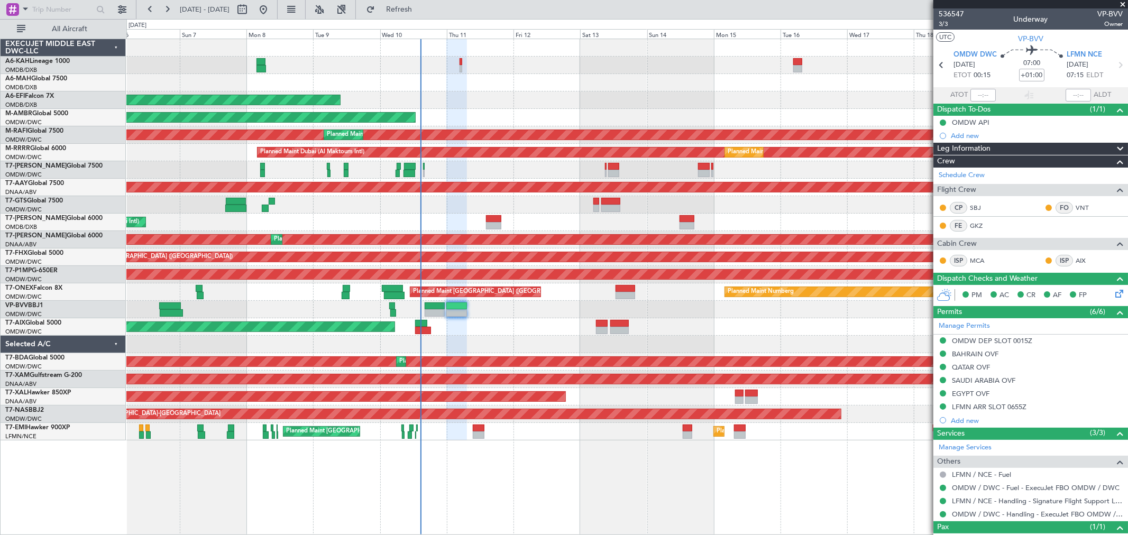
type input "[PERSON_NAME] ([PERSON_NAME])"
type input "7156"
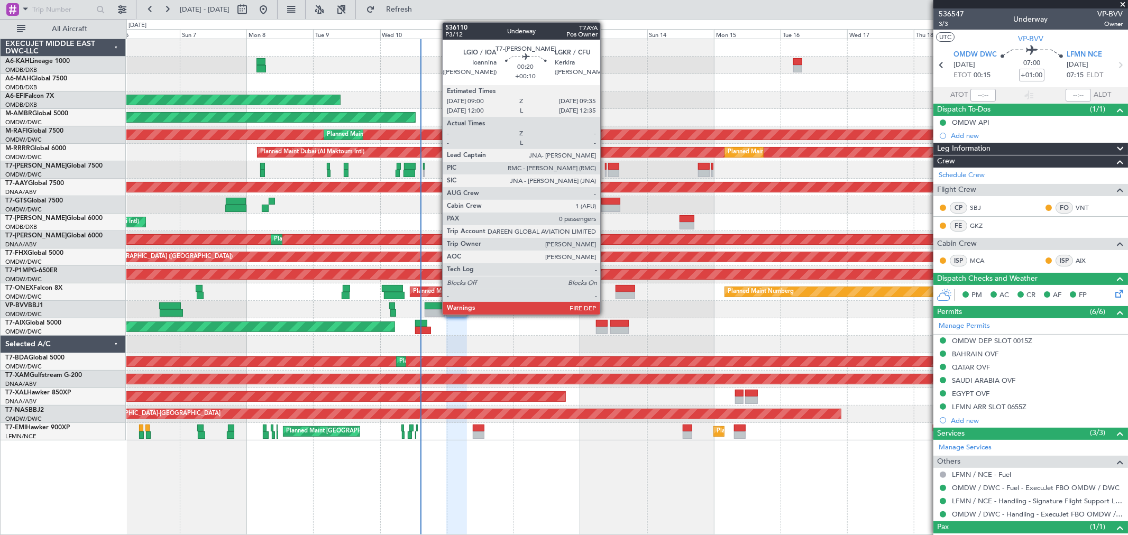
click at [606, 167] on div at bounding box center [606, 166] width 2 height 7
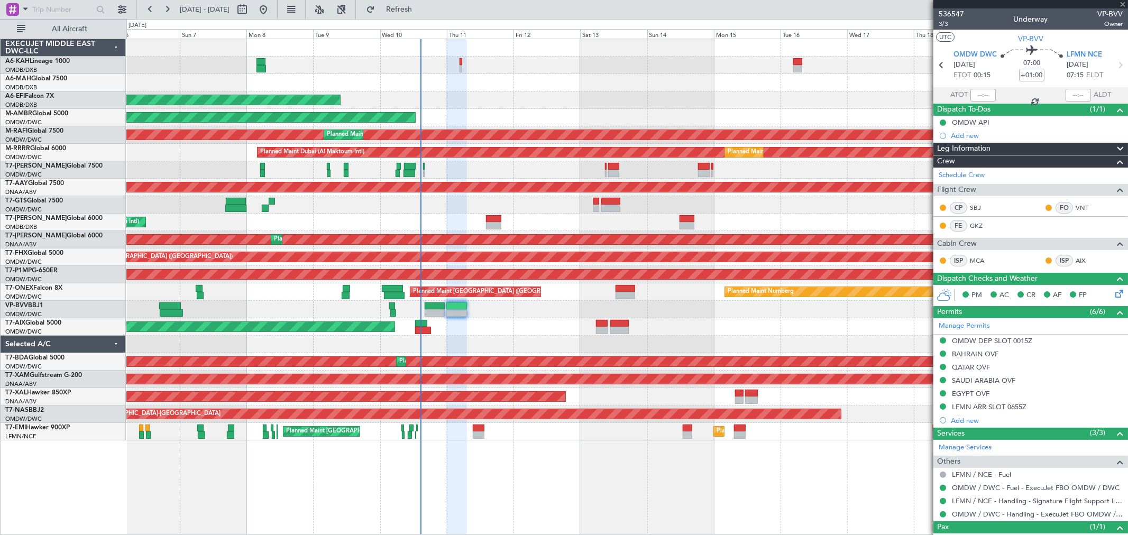
type input "+00:10"
type input "0"
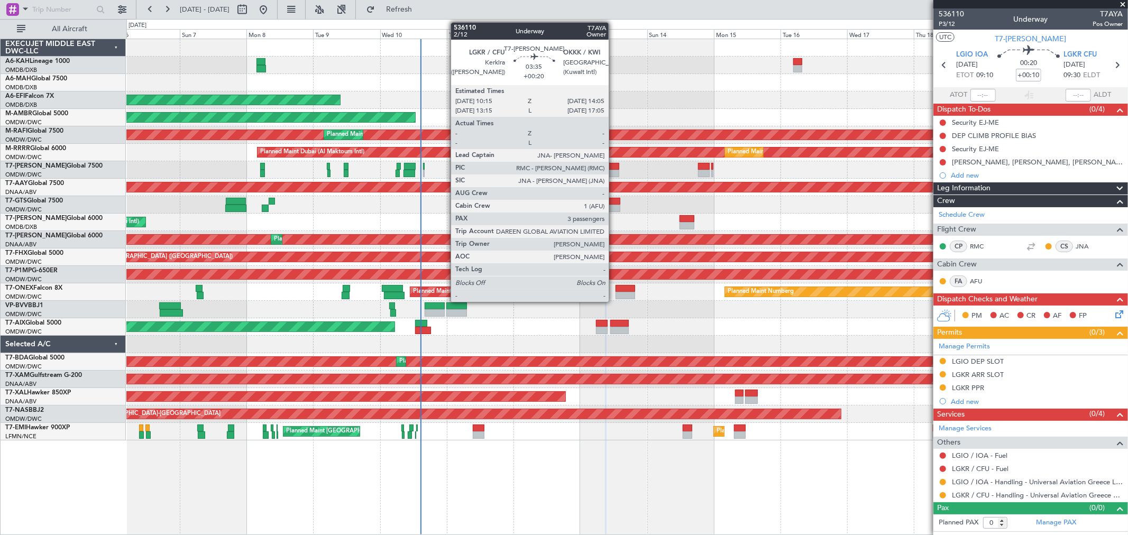
click at [614, 171] on div at bounding box center [613, 173] width 11 height 7
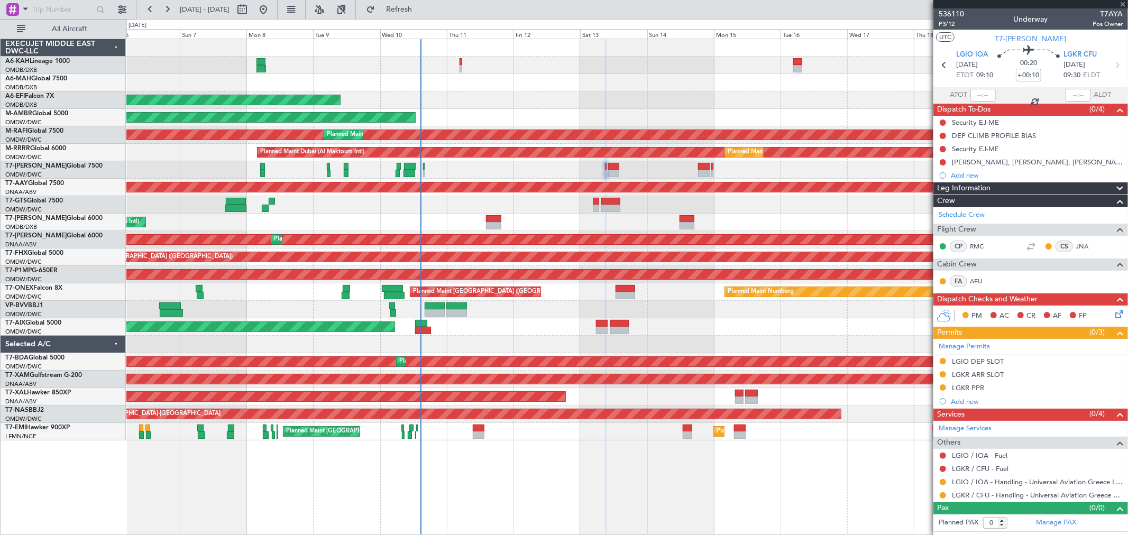
type input "+00:20"
type input "3"
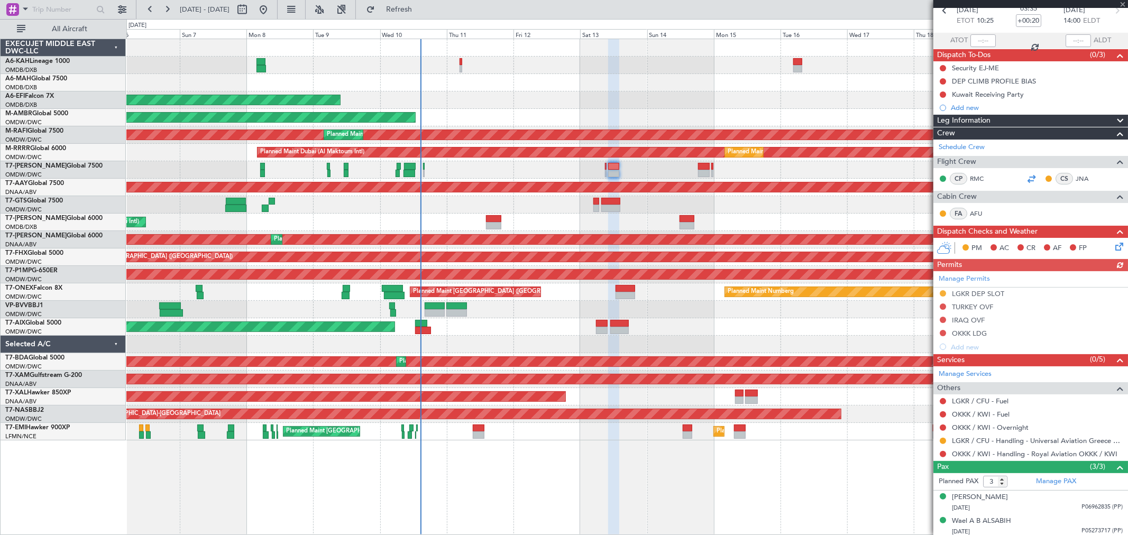
scroll to position [81, 0]
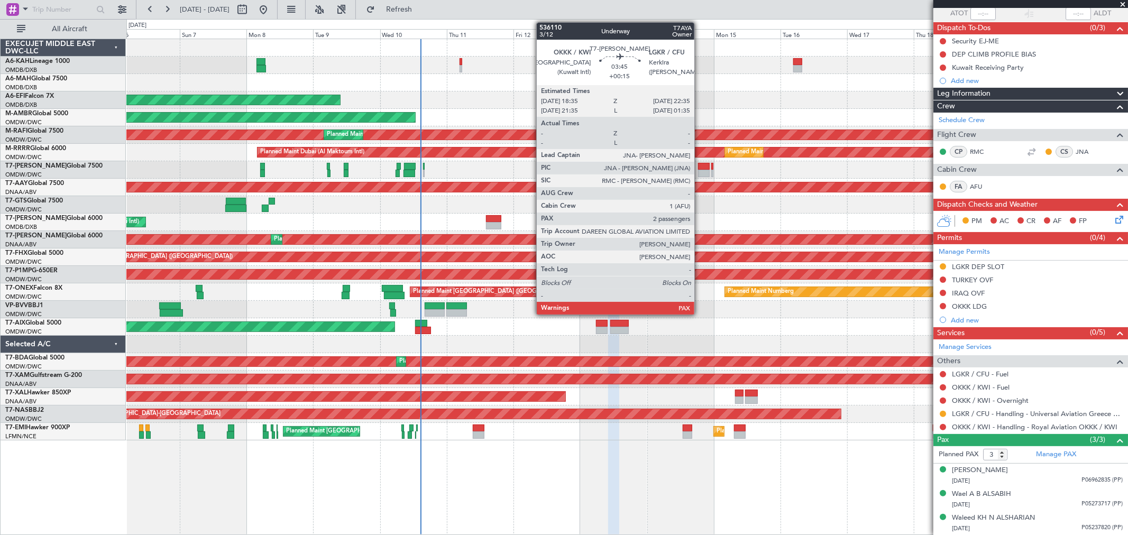
click at [700, 170] on div at bounding box center [704, 173] width 12 height 7
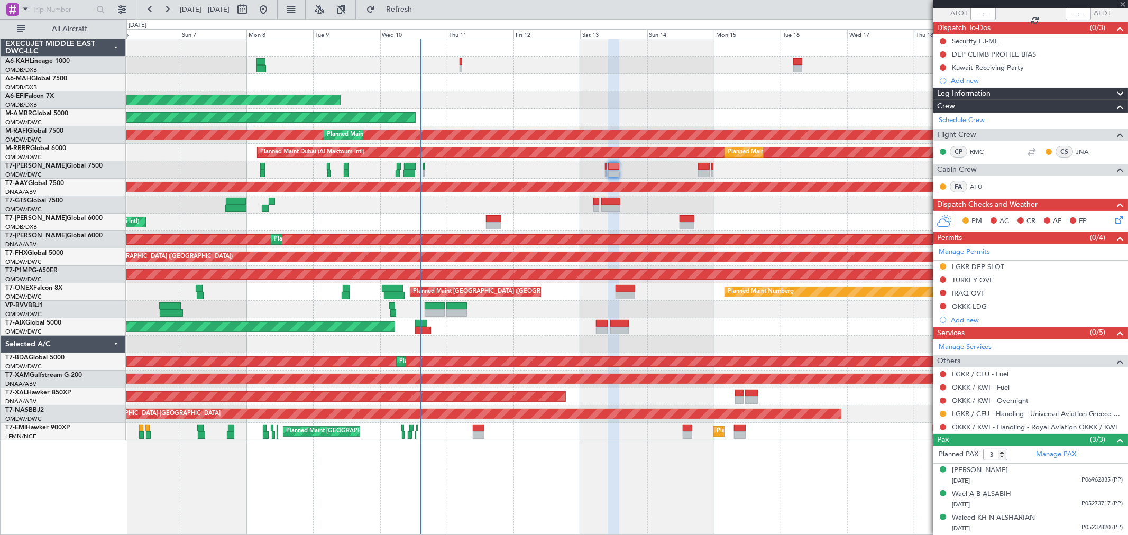
type input "+00:15"
type input "2"
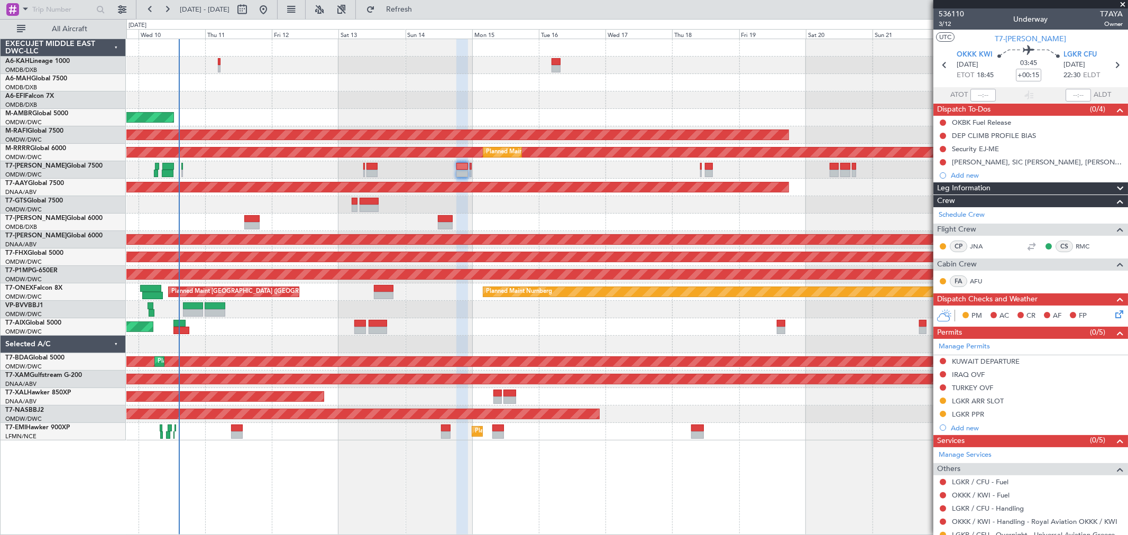
click at [510, 175] on div at bounding box center [626, 169] width 1001 height 17
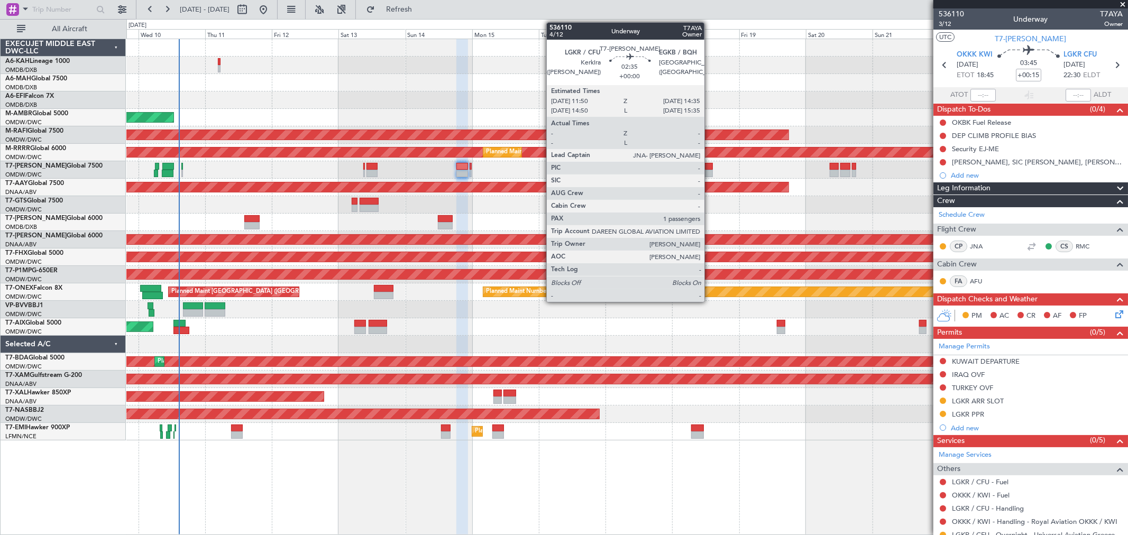
click at [710, 175] on div at bounding box center [709, 173] width 8 height 7
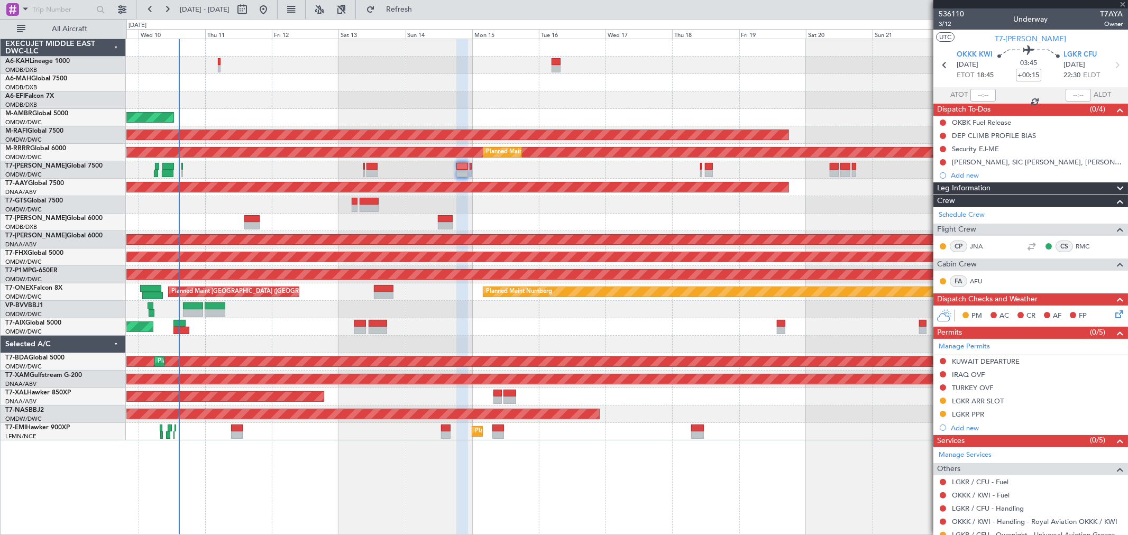
type input "1"
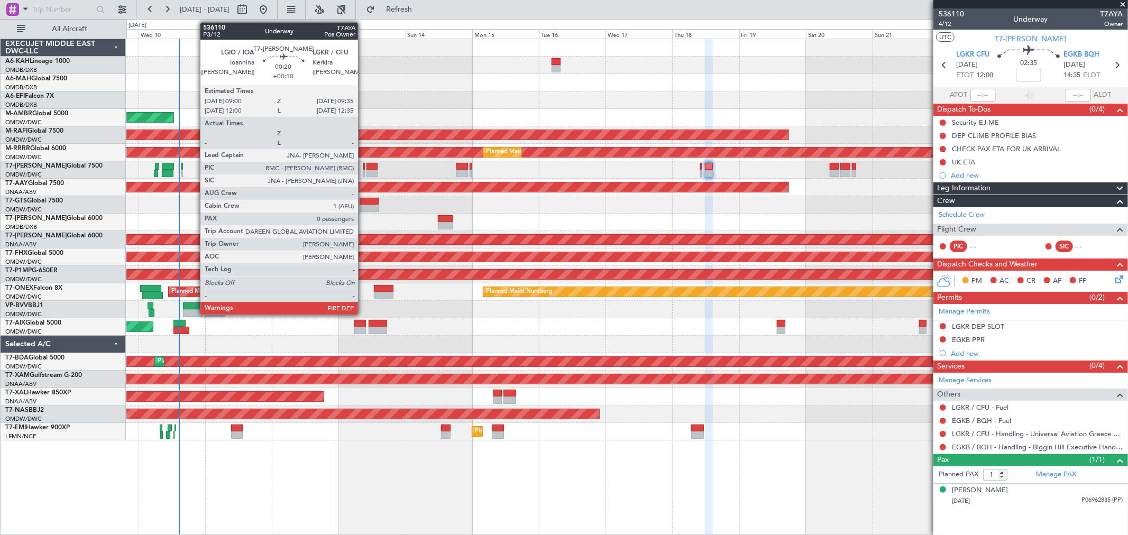
click at [363, 165] on div at bounding box center [364, 166] width 2 height 7
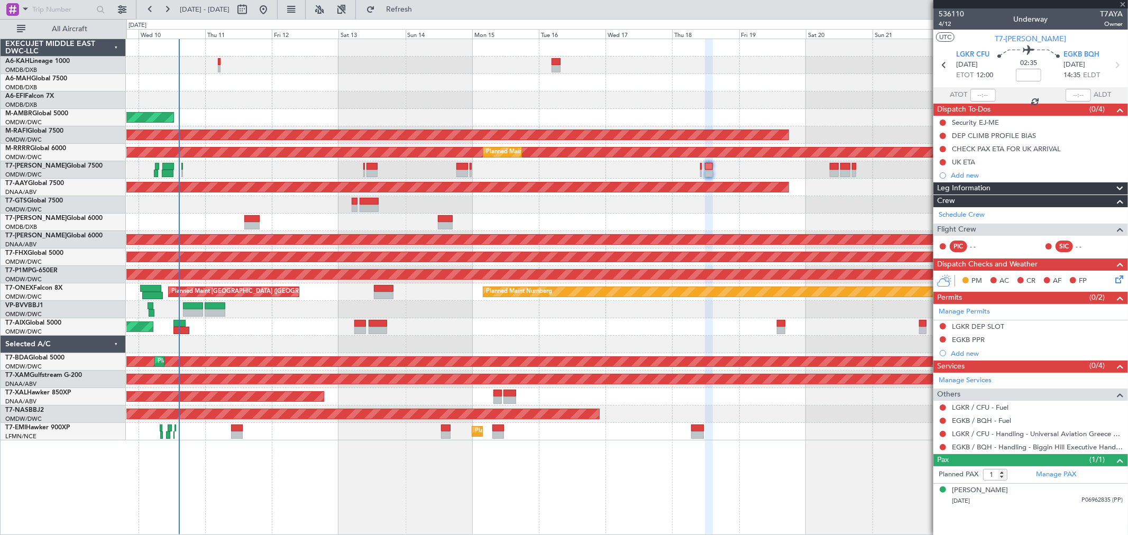
type input "+00:10"
type input "0"
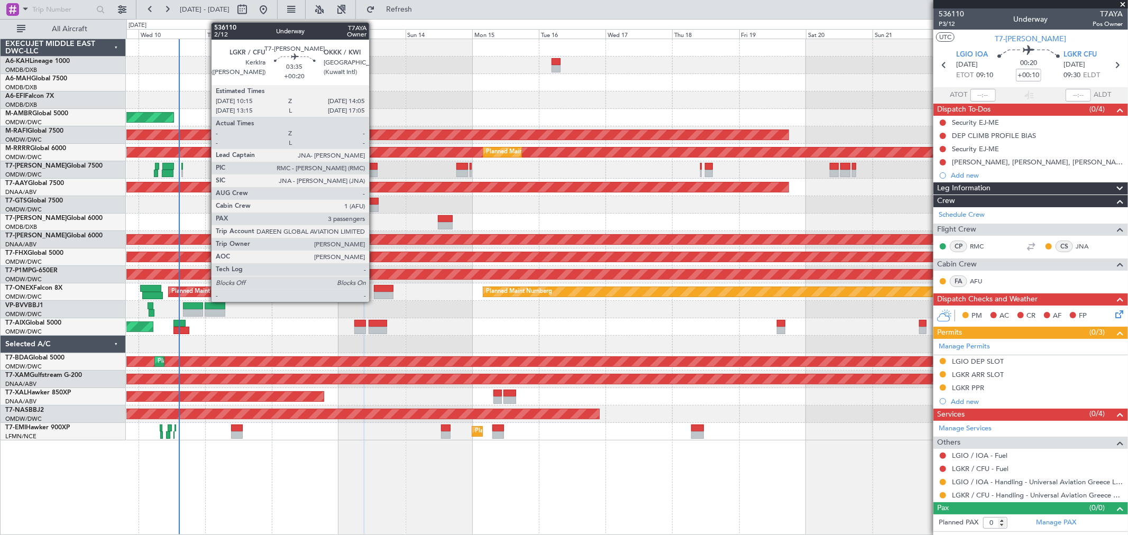
click at [375, 171] on div at bounding box center [372, 173] width 11 height 7
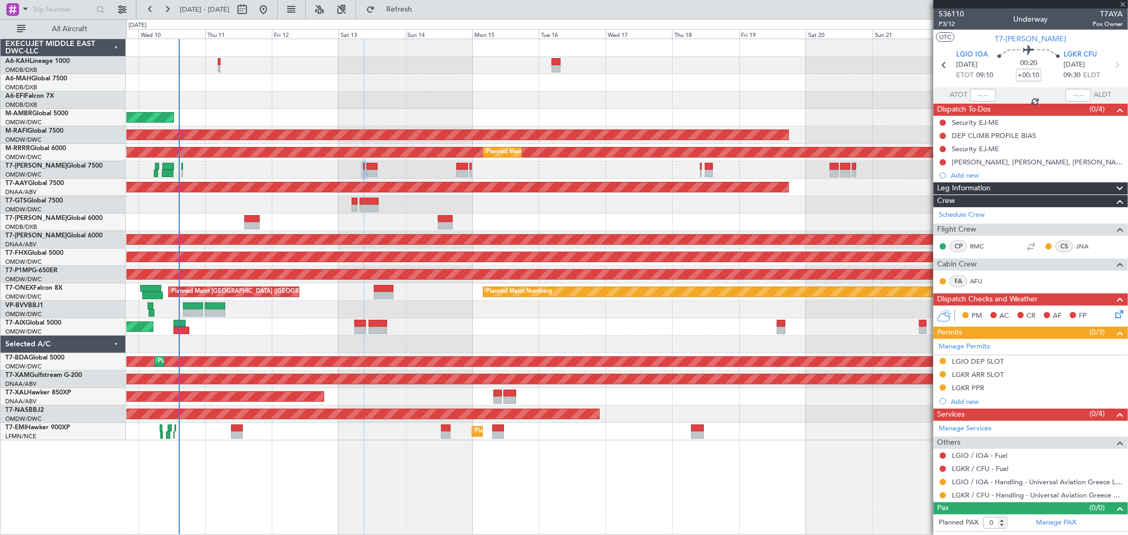
type input "+00:20"
type input "3"
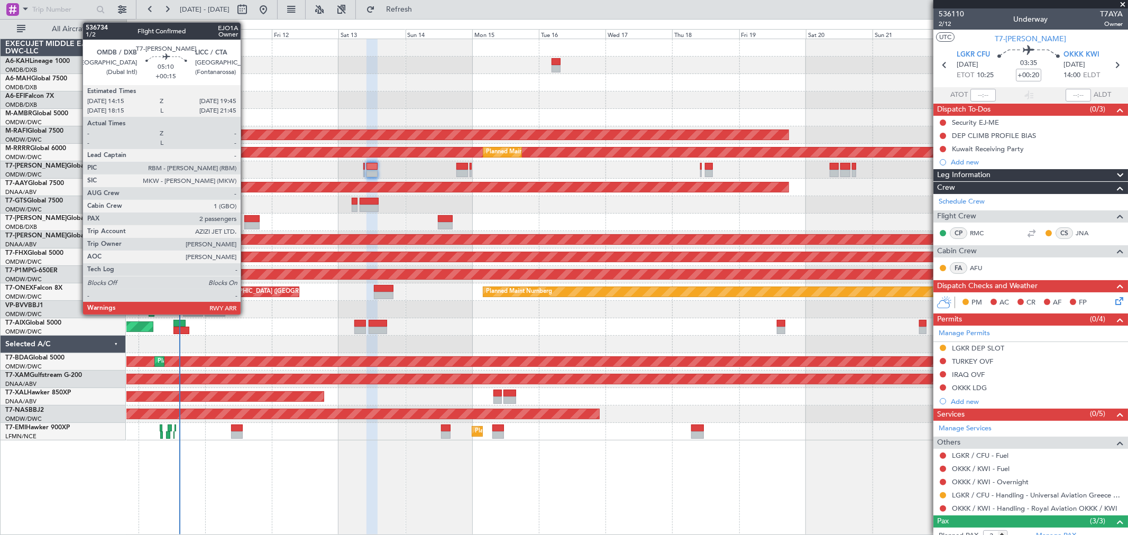
click at [246, 225] on div at bounding box center [251, 225] width 15 height 7
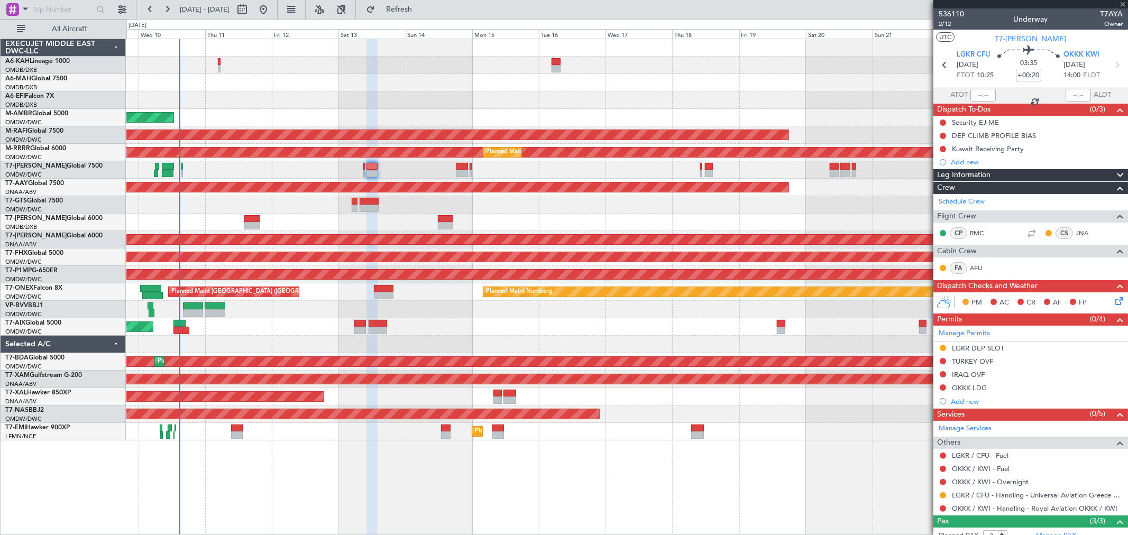
click at [252, 226] on div at bounding box center [251, 225] width 15 height 7
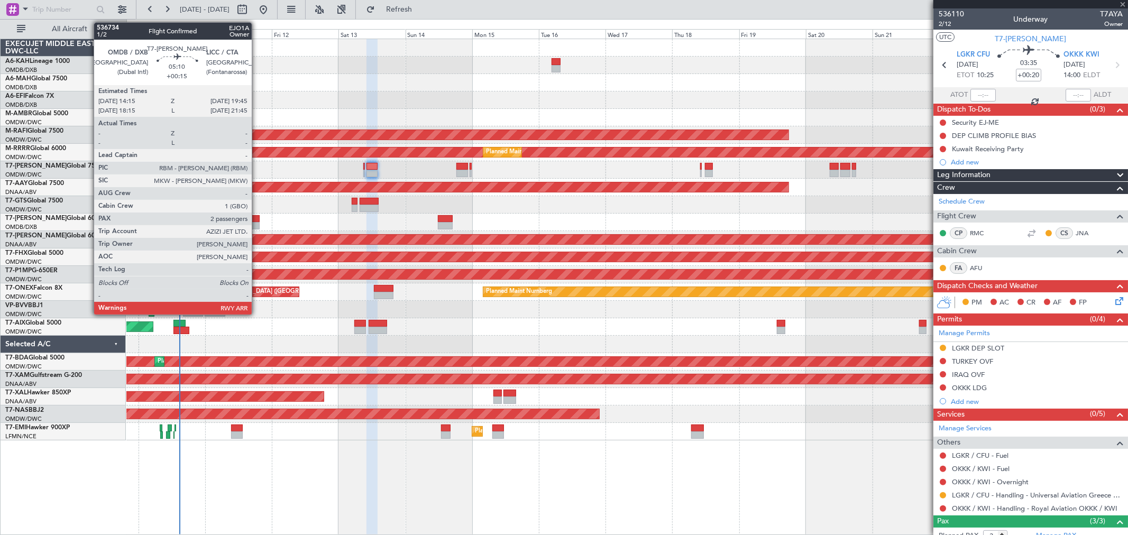
click at [256, 224] on div at bounding box center [251, 225] width 15 height 7
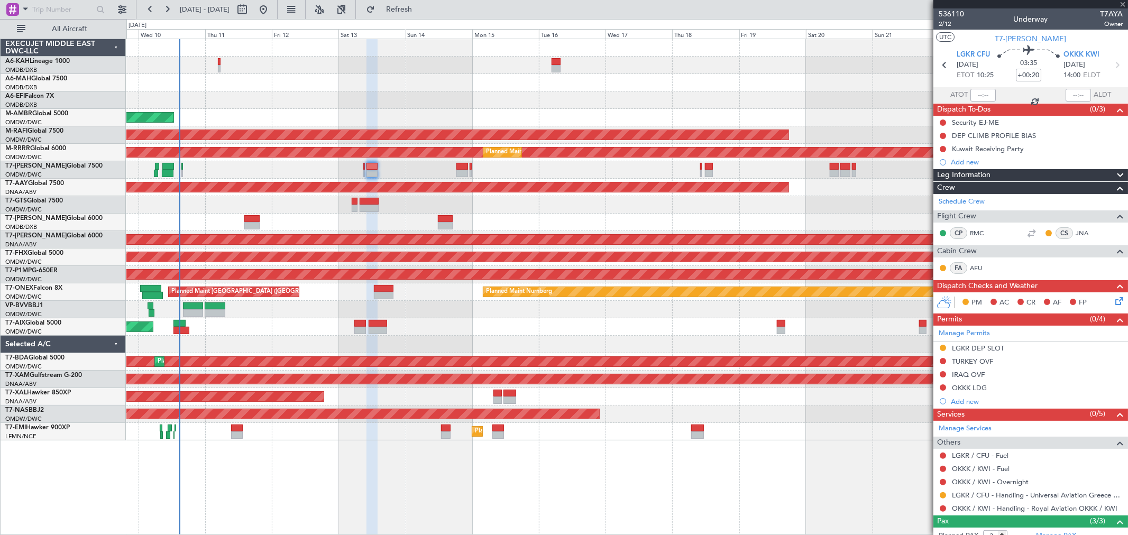
type input "+00:15"
type input "2"
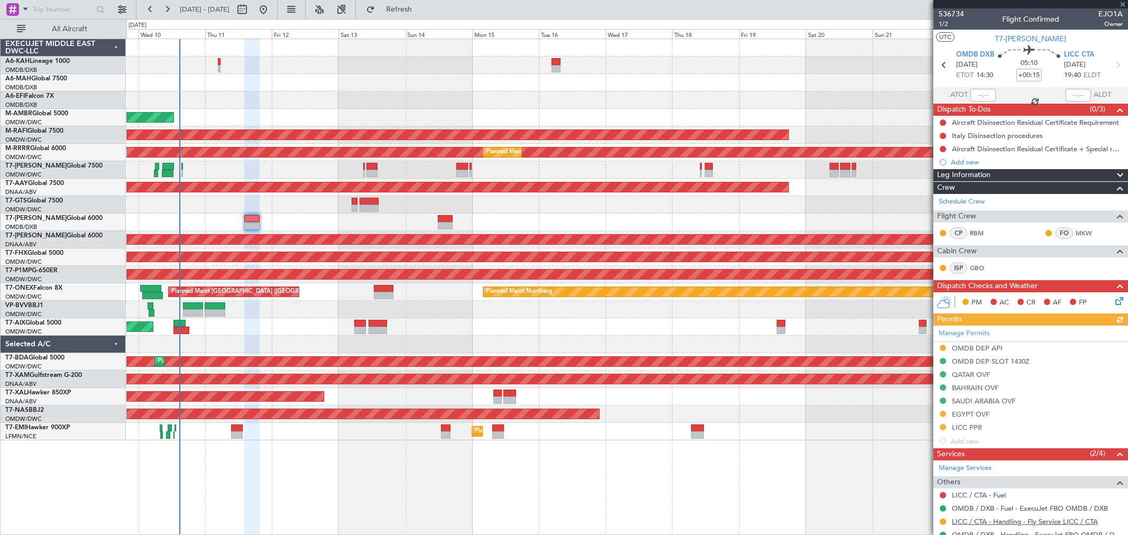
click at [812, 385] on link "LICC / CTA - Handling - Fly Service LICC / CTA" at bounding box center [1025, 521] width 146 height 9
click at [345, 111] on div "AOG Maint Dubai (Al Maktoum Intl) Planned Maint Singapore (Seletar)" at bounding box center [626, 117] width 1001 height 17
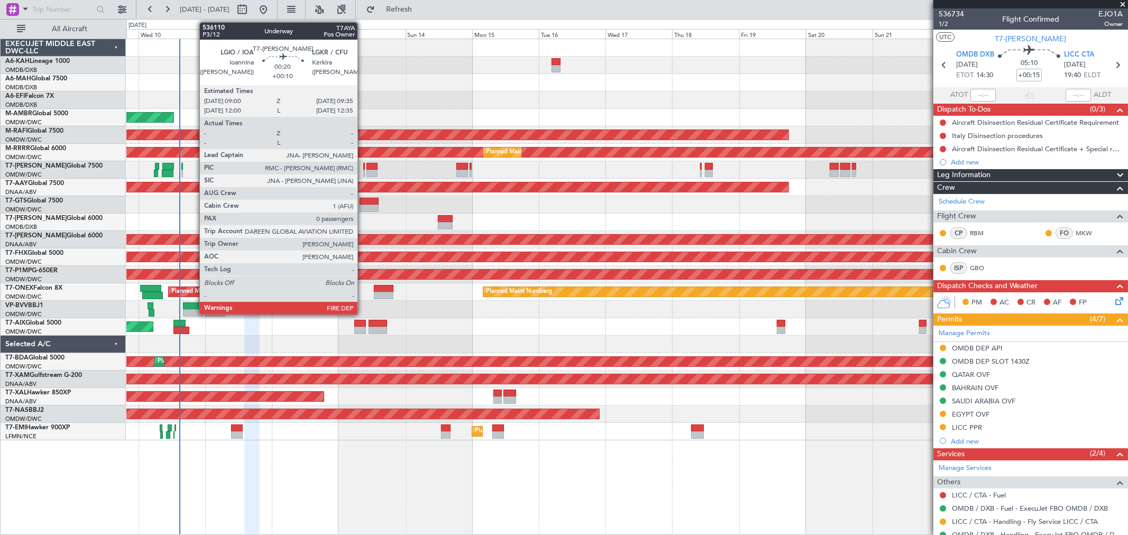
click at [363, 167] on div at bounding box center [364, 166] width 2 height 7
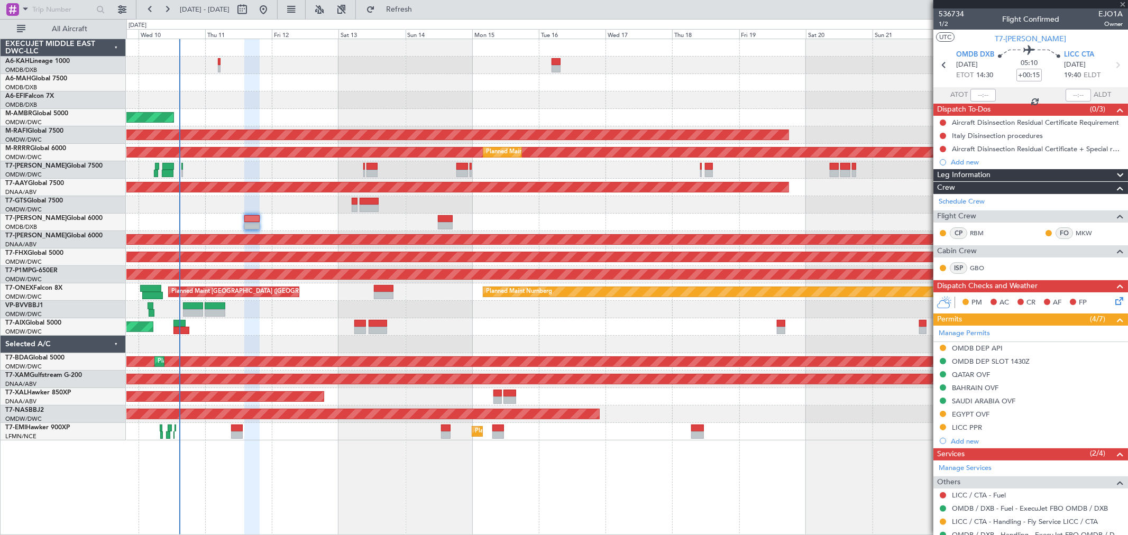
type input "+00:10"
type input "0"
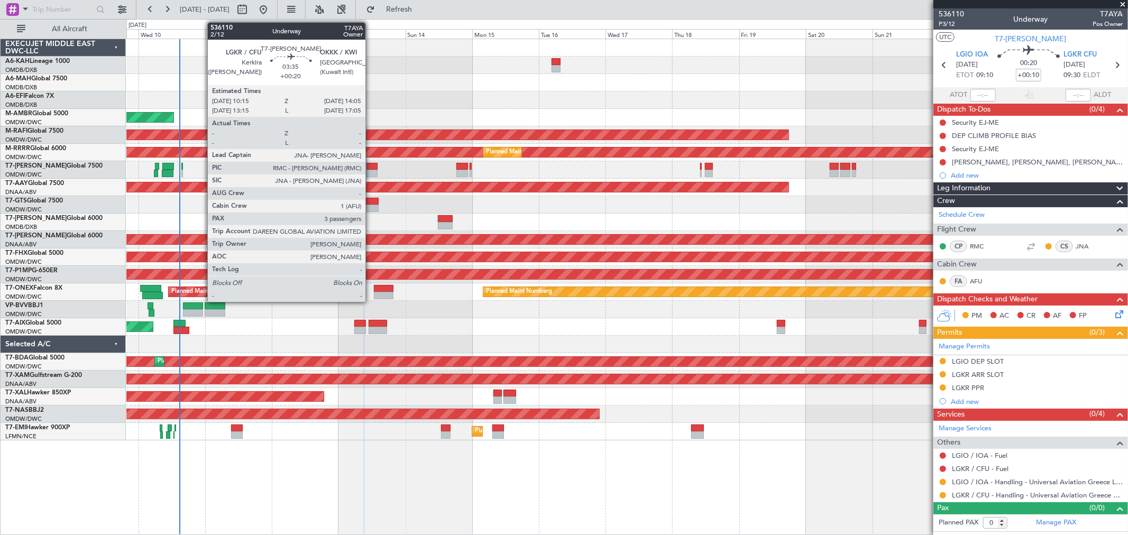
click at [371, 170] on div at bounding box center [372, 173] width 11 height 7
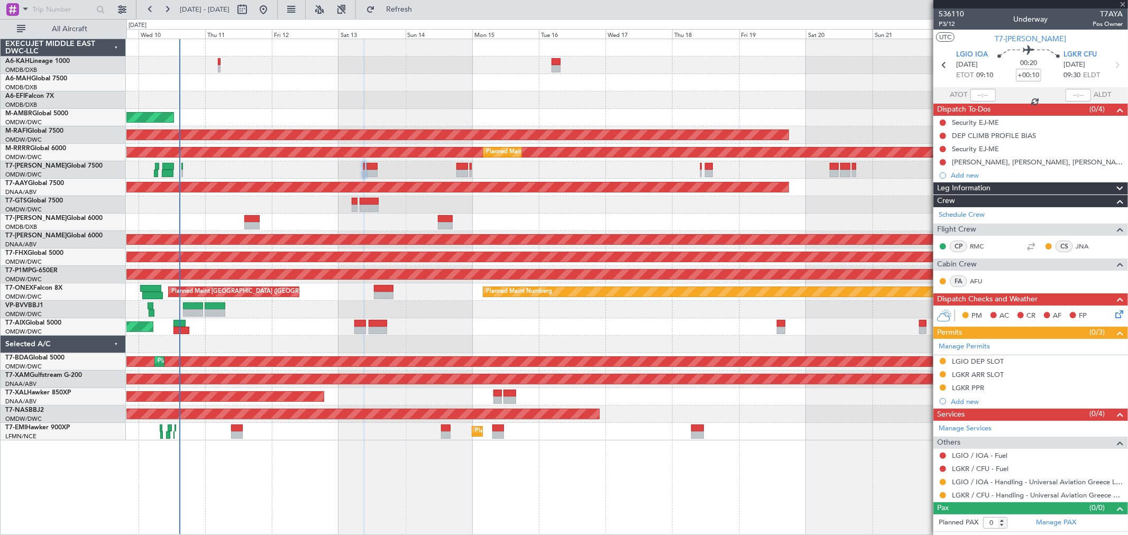
type input "+00:20"
type input "3"
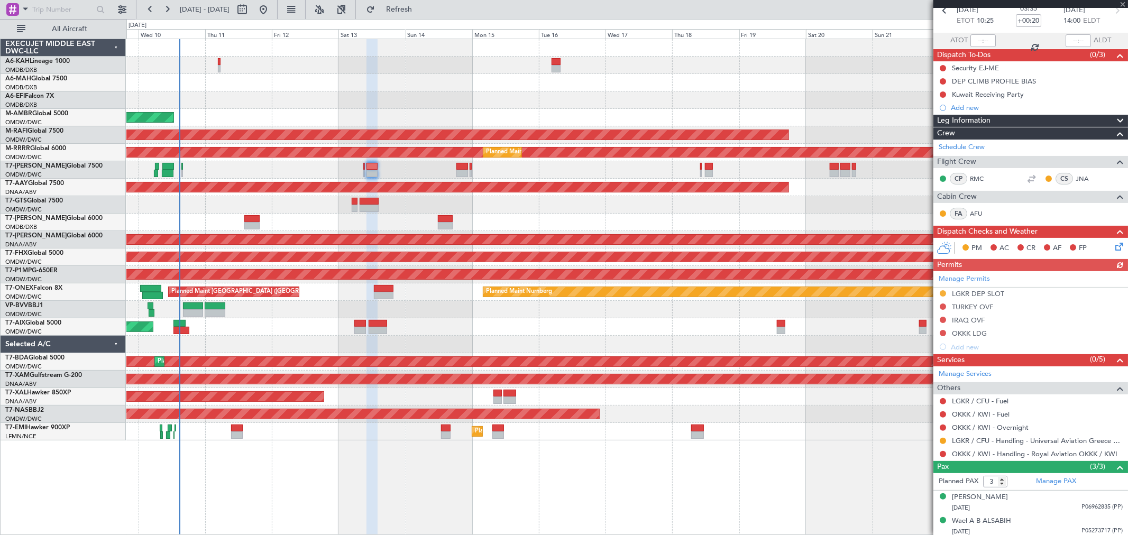
scroll to position [81, 0]
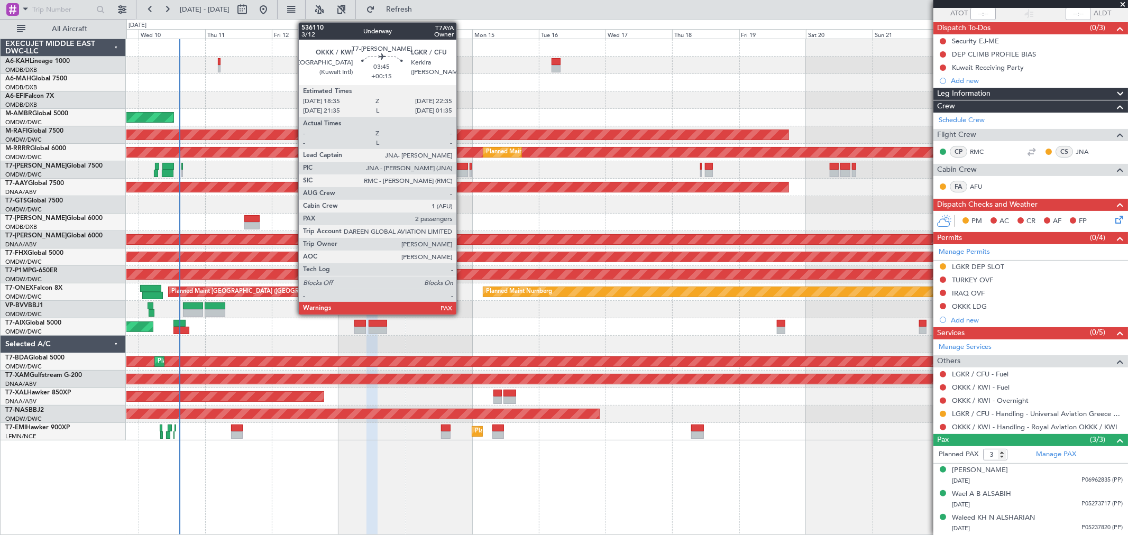
click at [462, 165] on div at bounding box center [463, 166] width 12 height 7
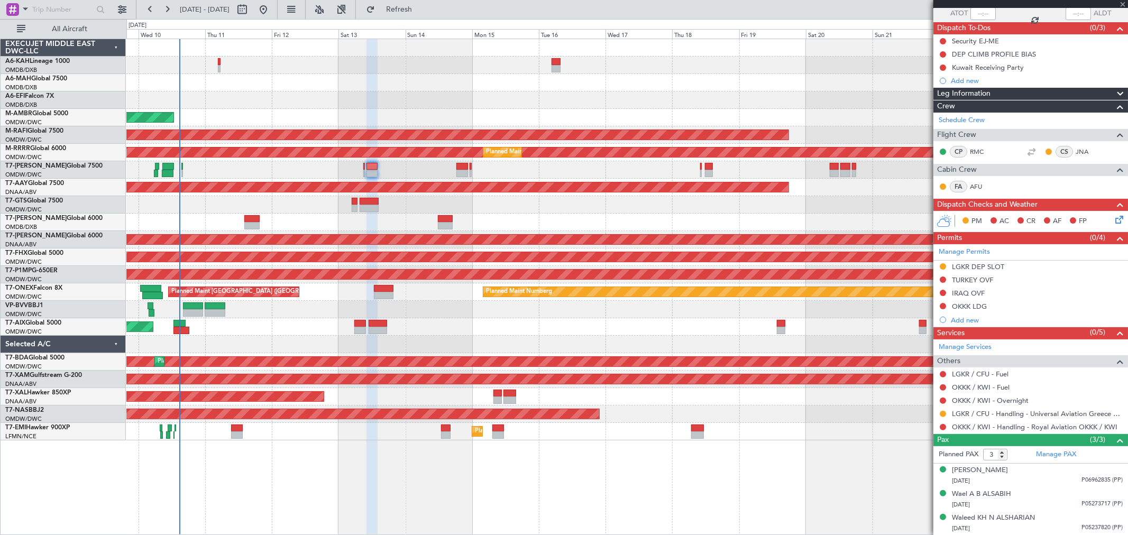
type input "+00:15"
type input "2"
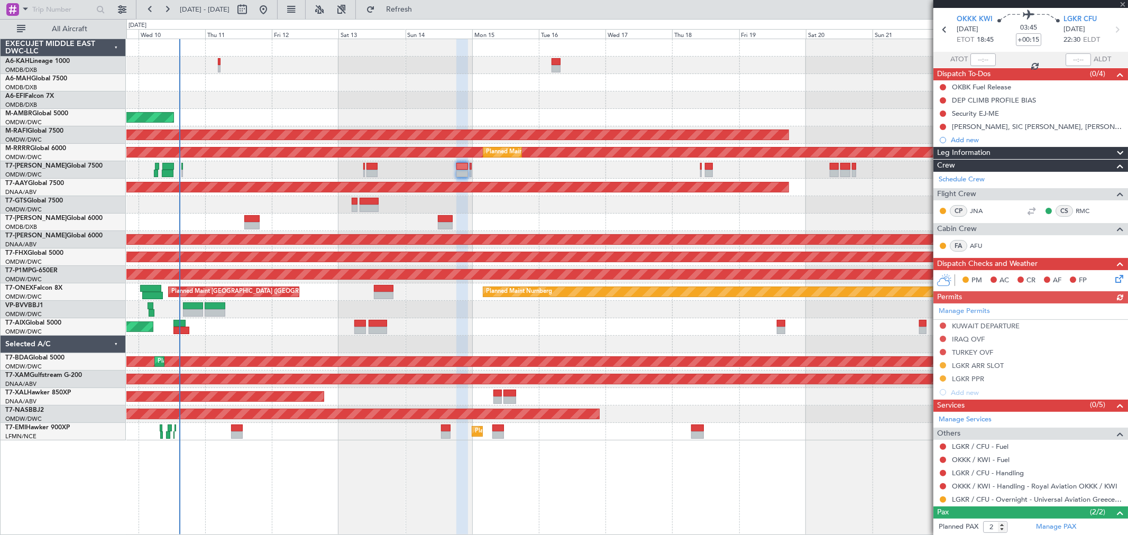
scroll to position [0, 0]
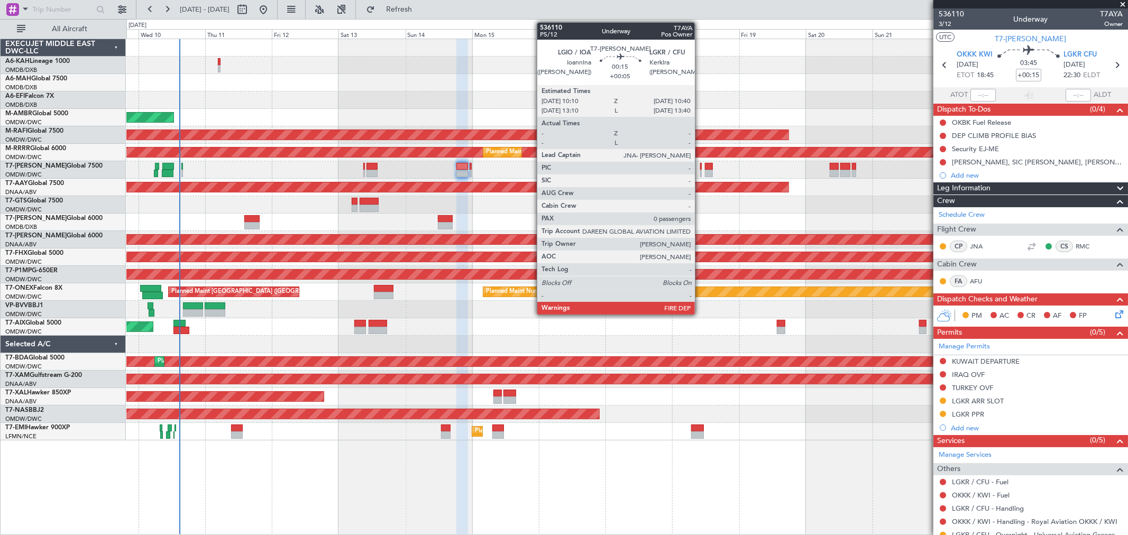
click at [700, 170] on div at bounding box center [701, 173] width 2 height 7
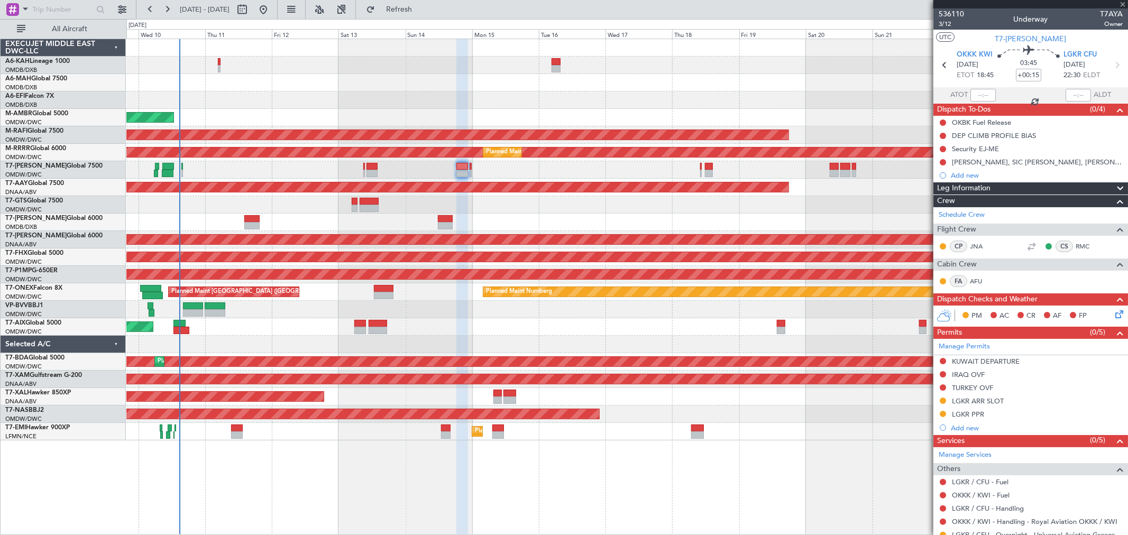
type input "+00:05"
type input "0"
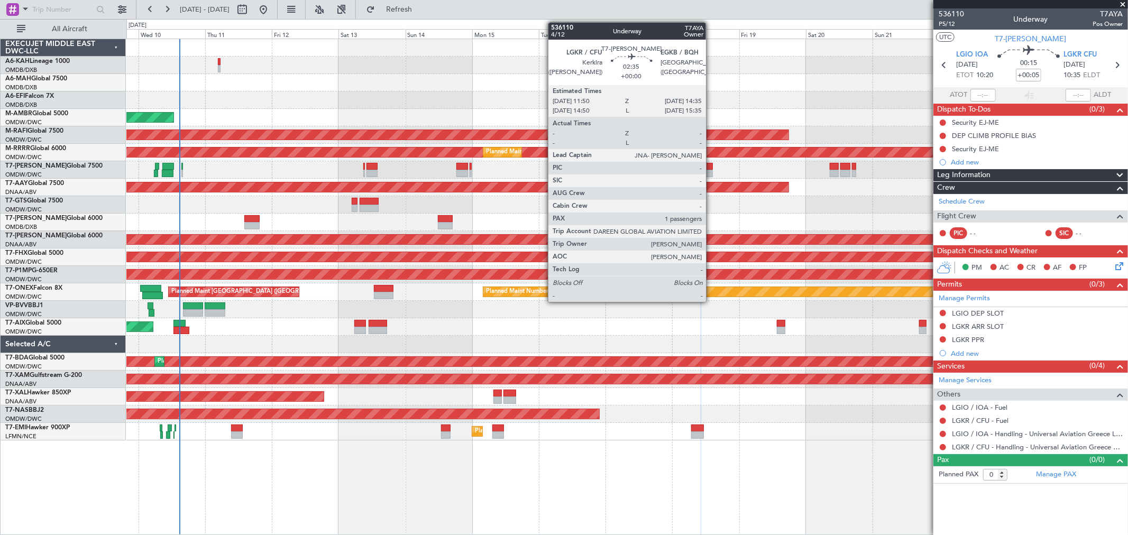
click at [712, 172] on div at bounding box center [709, 173] width 8 height 7
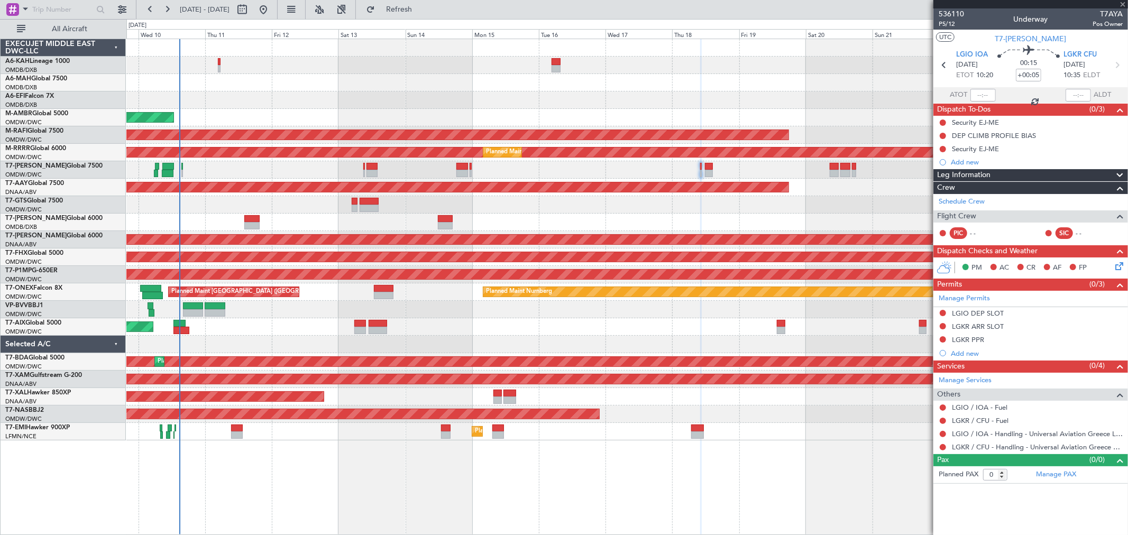
type input "1"
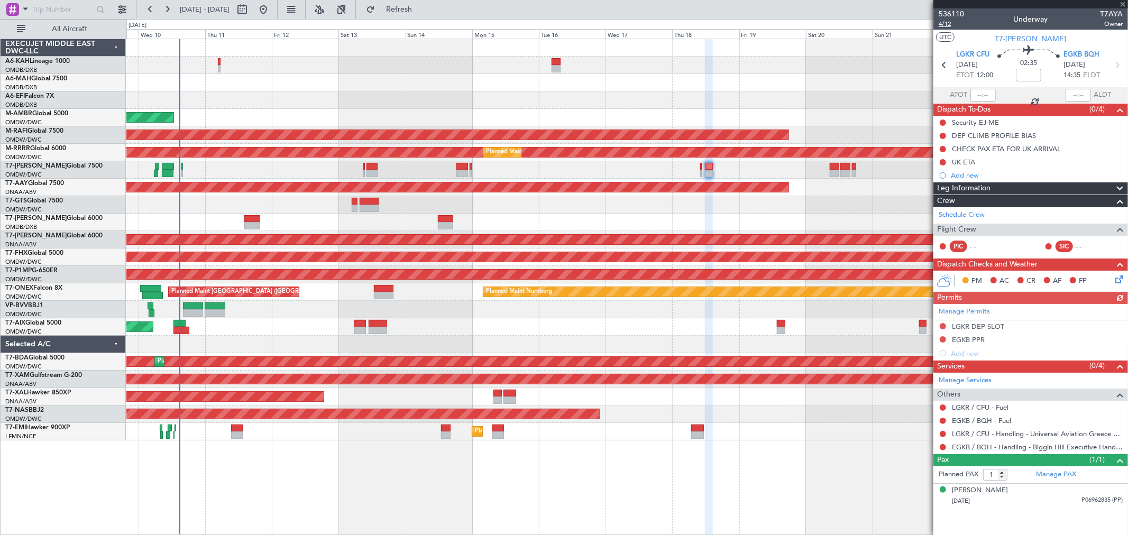
click at [812, 26] on span "4/12" at bounding box center [951, 24] width 25 height 9
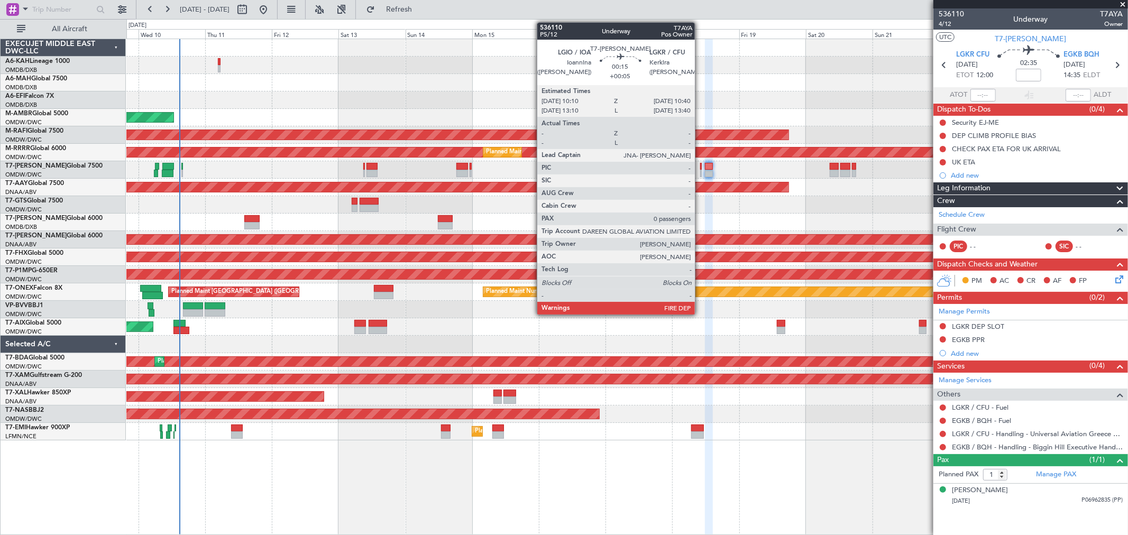
click at [700, 167] on div at bounding box center [701, 166] width 2 height 7
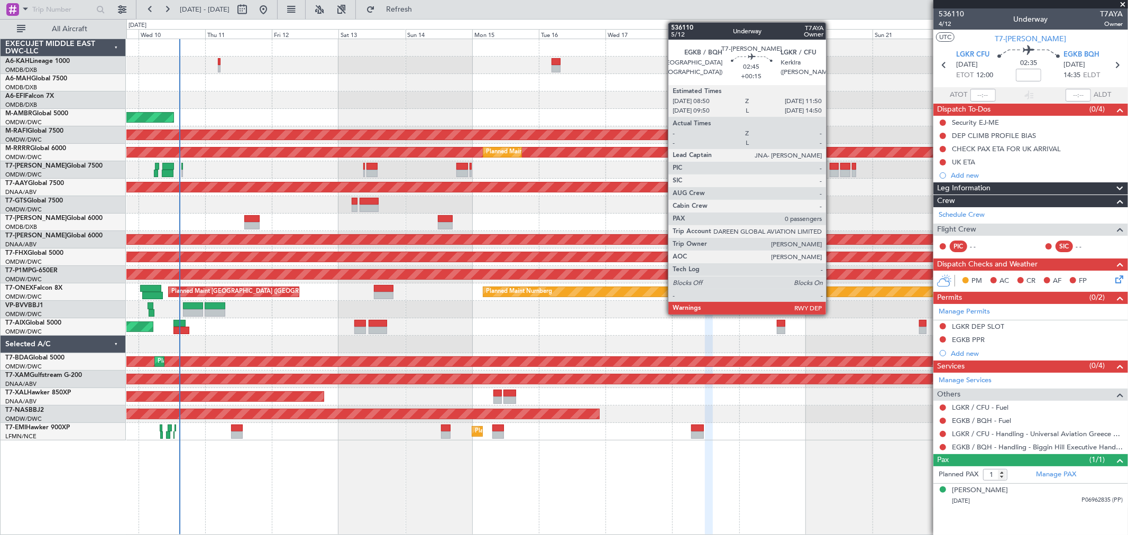
click at [812, 167] on div at bounding box center [834, 166] width 8 height 7
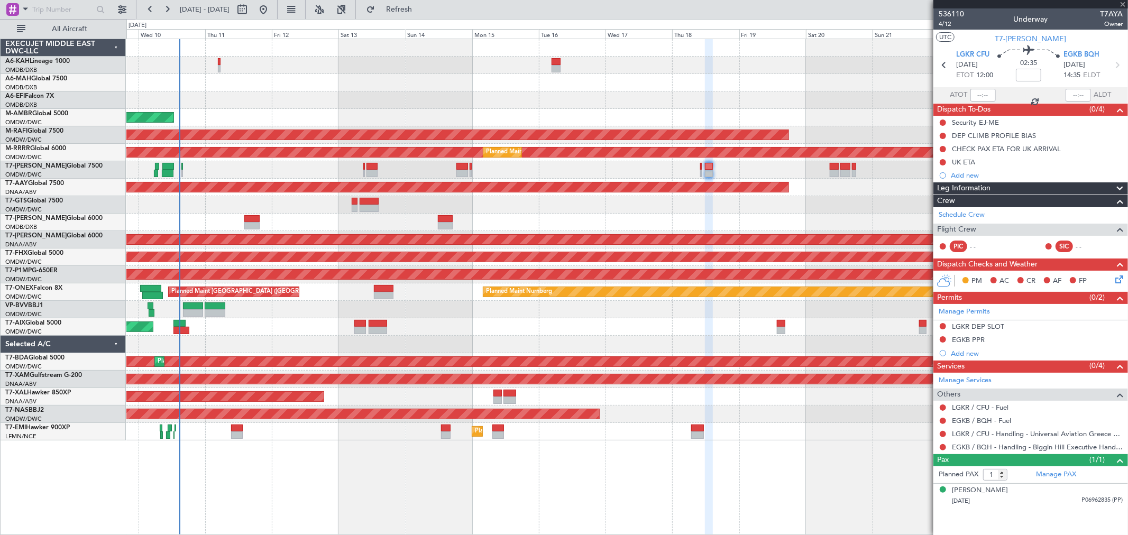
type input "+00:15"
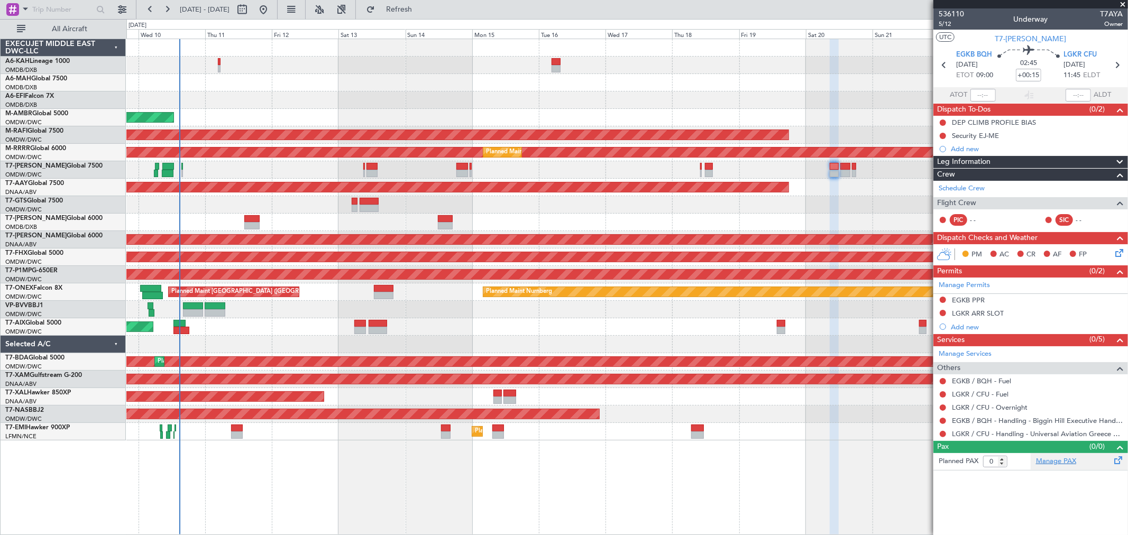
click at [812, 385] on link "Manage PAX" at bounding box center [1056, 462] width 40 height 11
click at [812, 25] on span "5/12" at bounding box center [951, 24] width 25 height 9
click at [422, 6] on span "Refresh" at bounding box center [399, 9] width 44 height 7
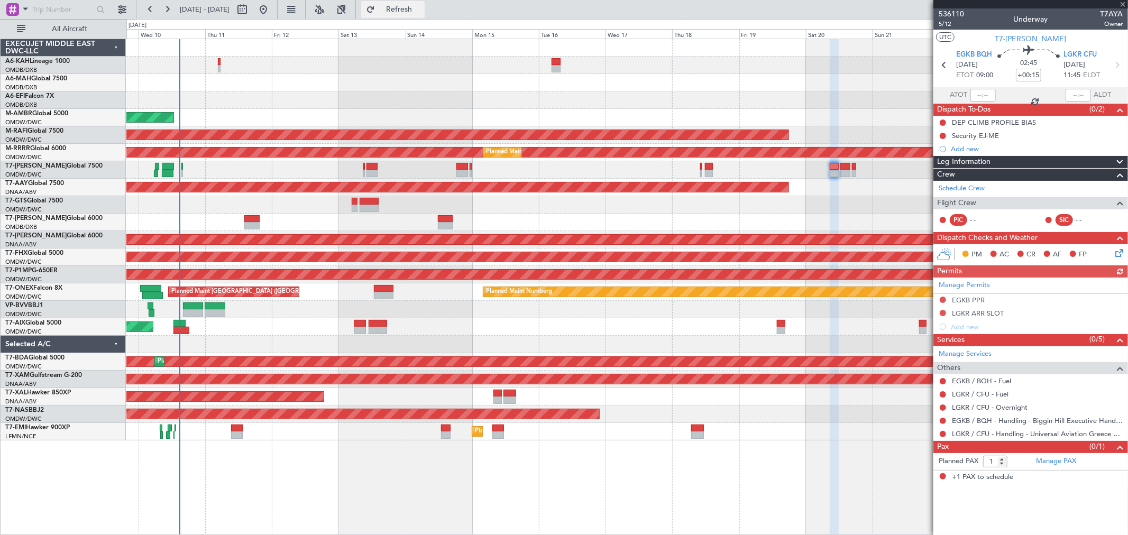
click at [422, 13] on span "Refresh" at bounding box center [399, 9] width 44 height 7
click at [422, 8] on span "Refresh" at bounding box center [399, 9] width 44 height 7
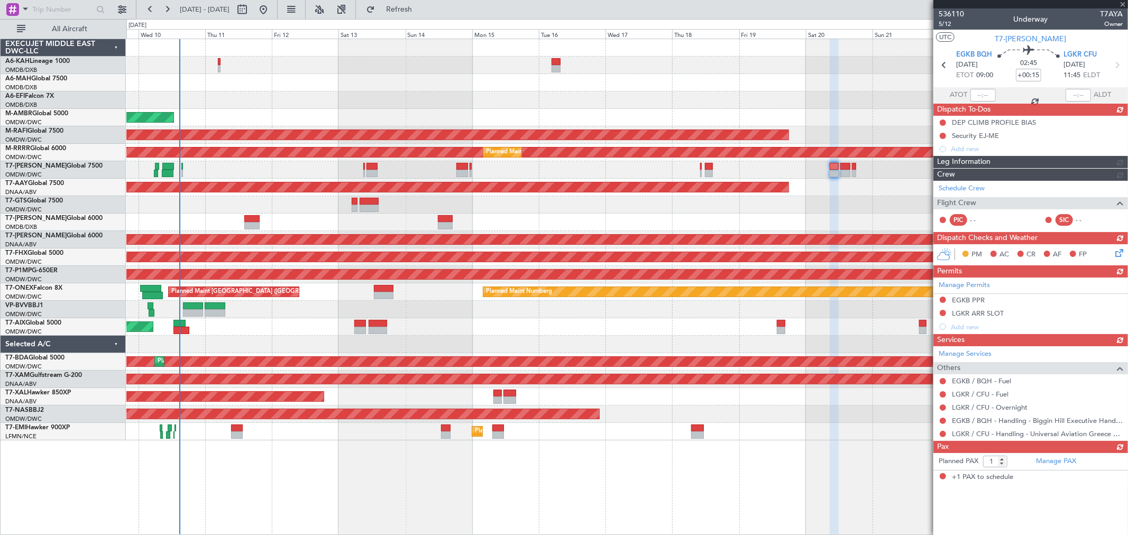
type input "0"
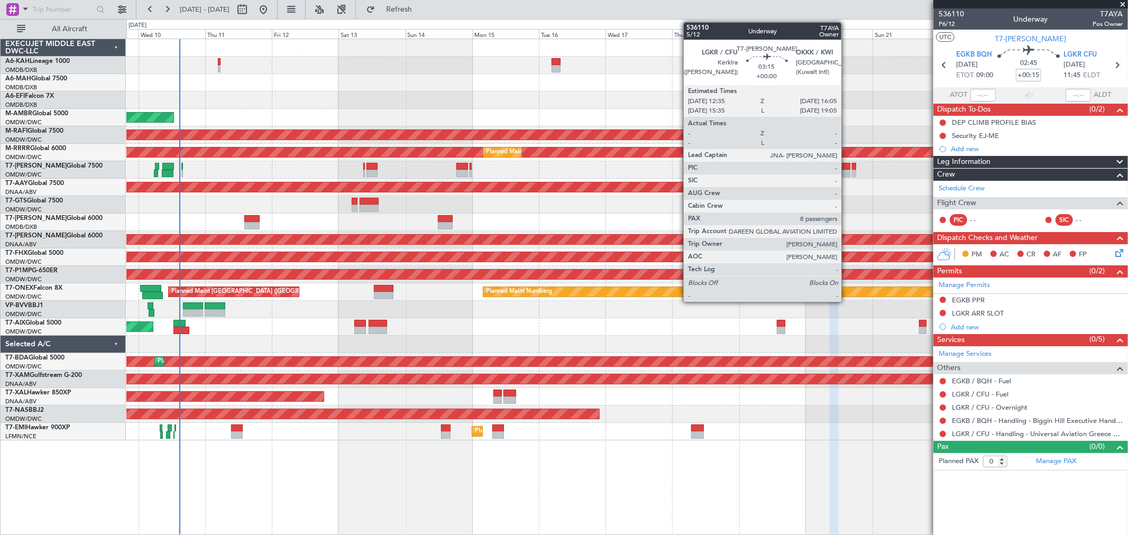
click at [812, 175] on div at bounding box center [846, 173] width 10 height 7
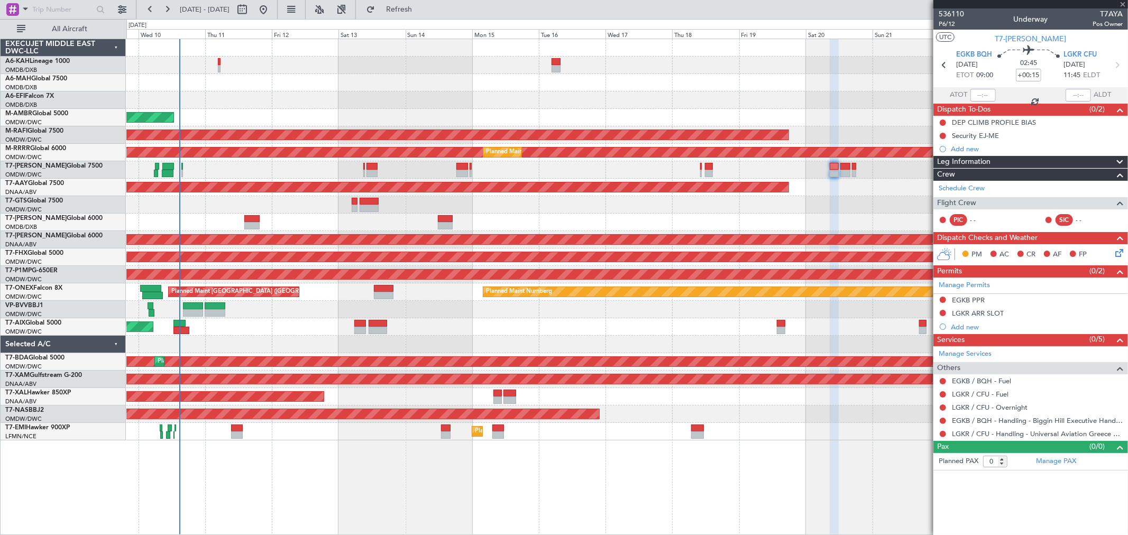
type input "8"
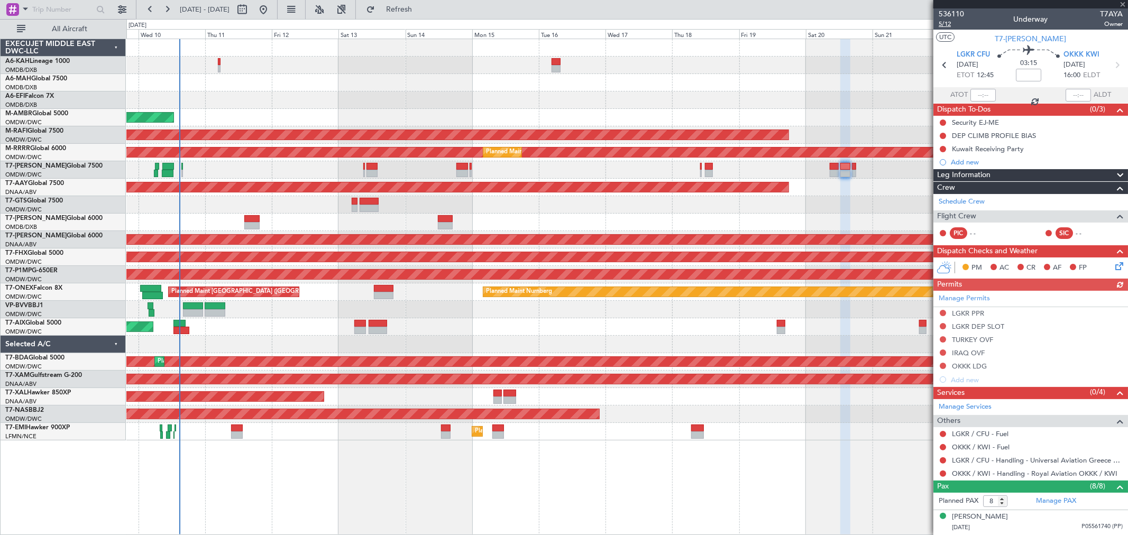
click at [812, 24] on span "5/12" at bounding box center [951, 24] width 25 height 9
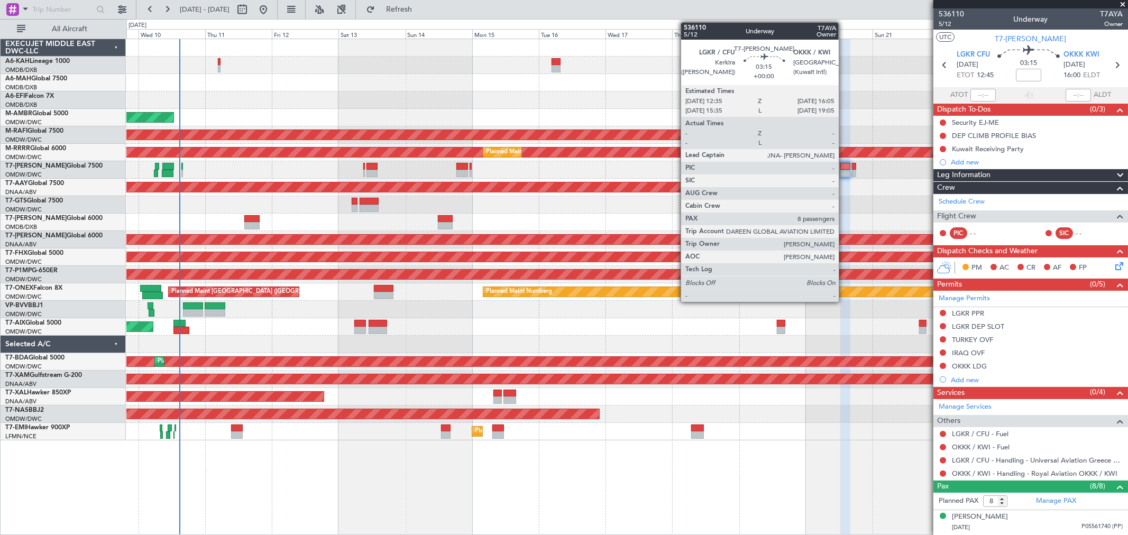
click at [812, 172] on div at bounding box center [846, 173] width 10 height 7
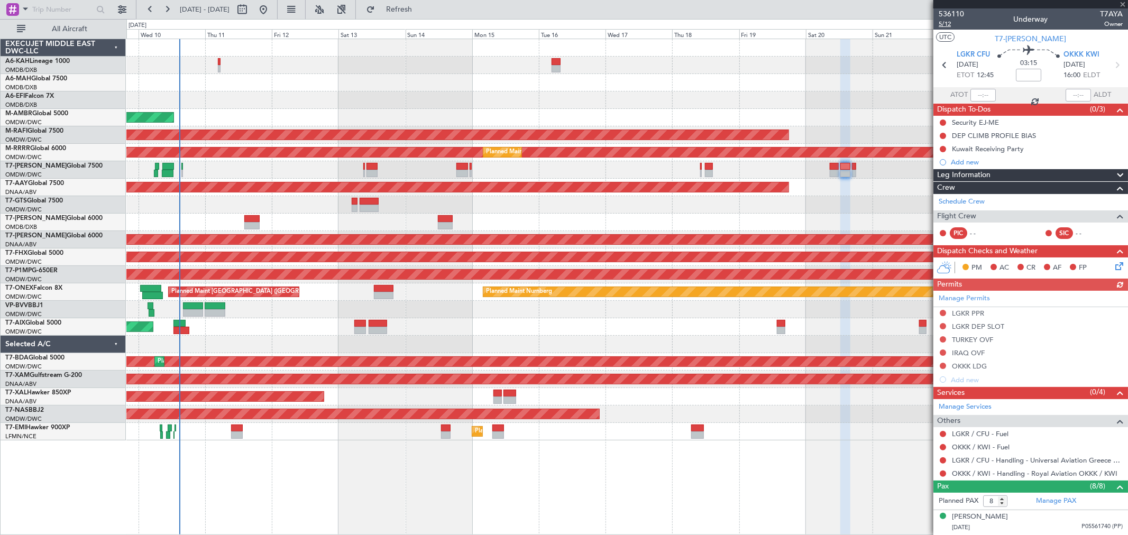
click at [812, 26] on span "5/12" at bounding box center [951, 24] width 25 height 9
click at [425, 14] on button "Refresh" at bounding box center [392, 9] width 63 height 17
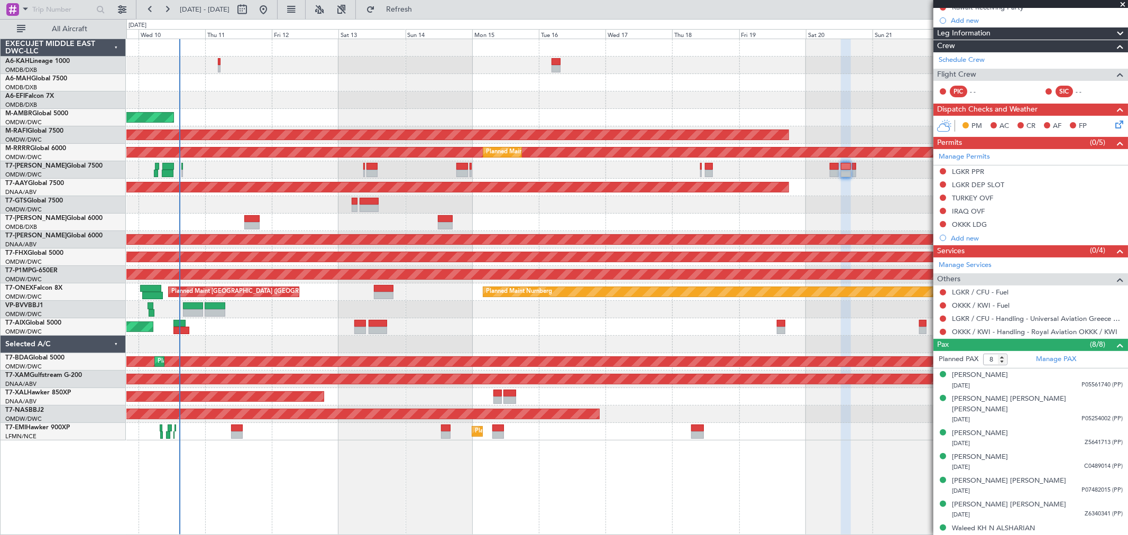
scroll to position [165, 0]
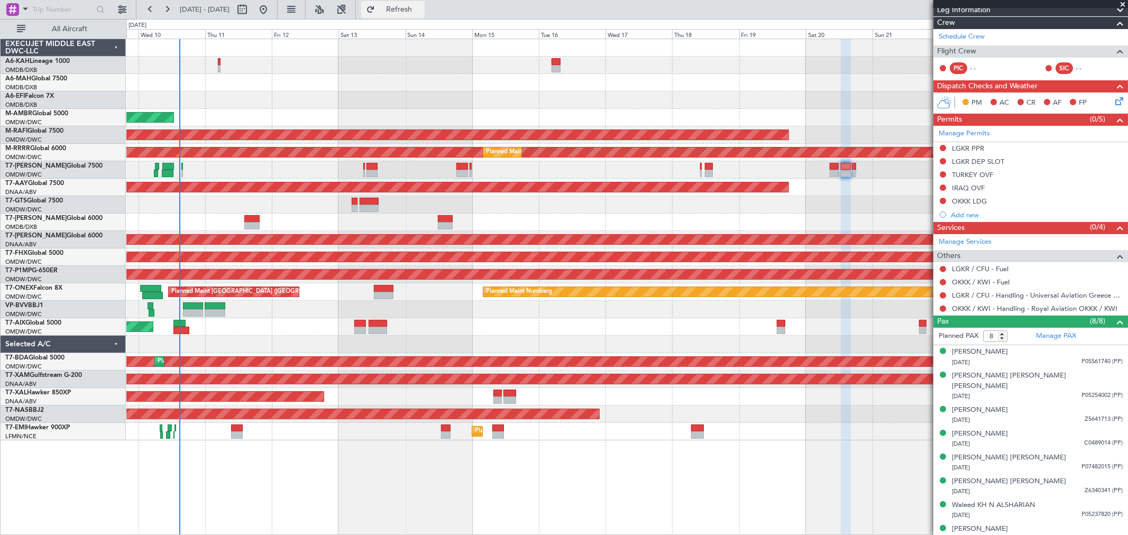
click at [422, 8] on span "Refresh" at bounding box center [399, 9] width 44 height 7
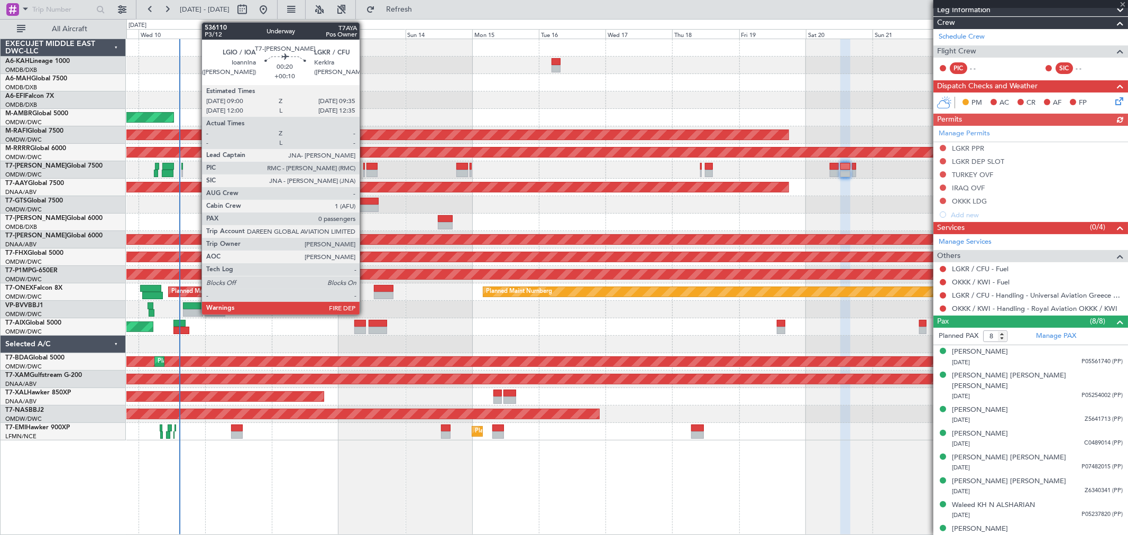
click at [365, 172] on div at bounding box center [364, 173] width 2 height 7
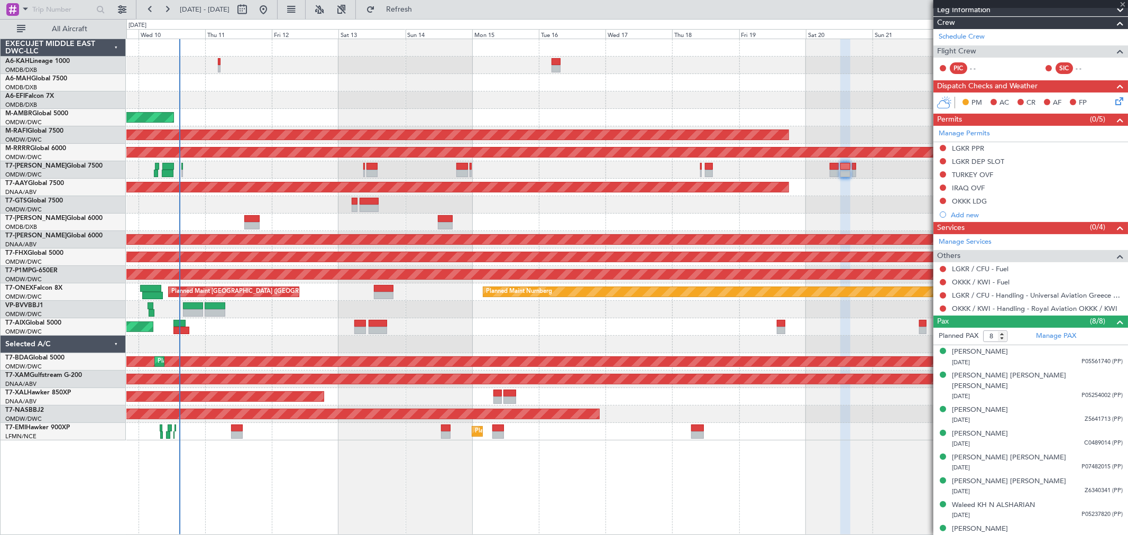
type input "+00:10"
type input "0"
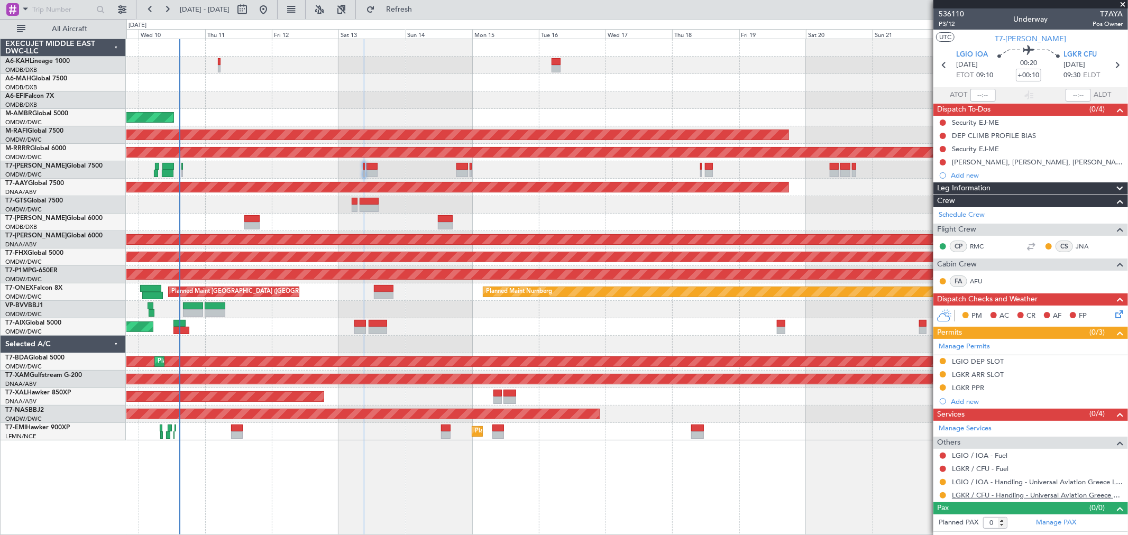
click at [812, 385] on link "LGKR / CFU - Handling - Universal Aviation Greece LGKR / CFU" at bounding box center [1037, 495] width 171 height 9
click at [812, 372] on div "LGKR ARR SLOT" at bounding box center [978, 374] width 52 height 9
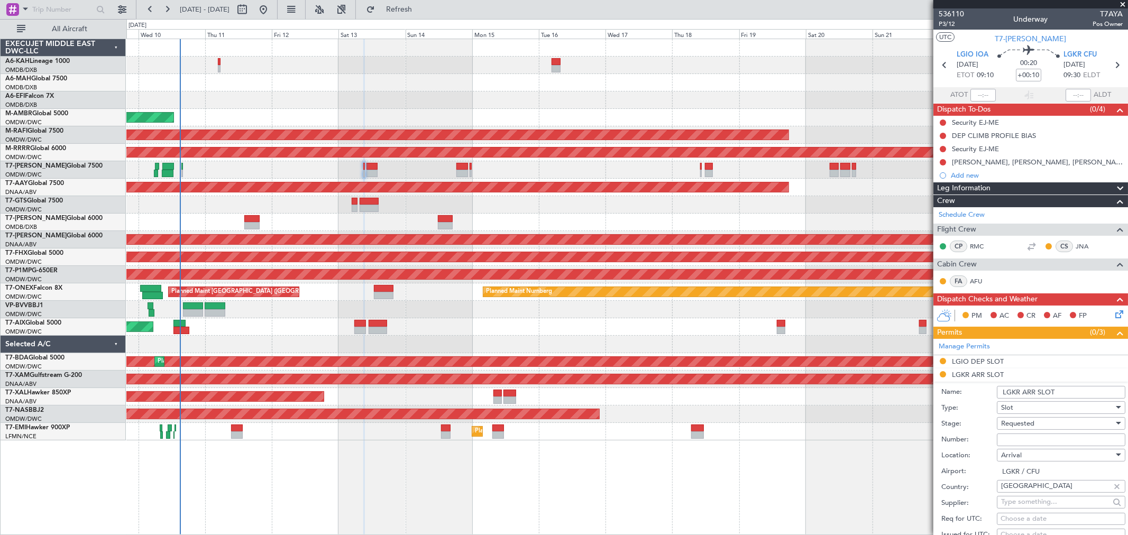
click at [812, 385] on input "Number:" at bounding box center [1061, 440] width 129 height 13
paste input "LGKRDUVA000700"
type input "LGKRDUVA000700"
click at [812, 385] on span "Requested" at bounding box center [1017, 424] width 33 height 10
click at [812, 385] on span "Received OK" at bounding box center [1057, 509] width 110 height 16
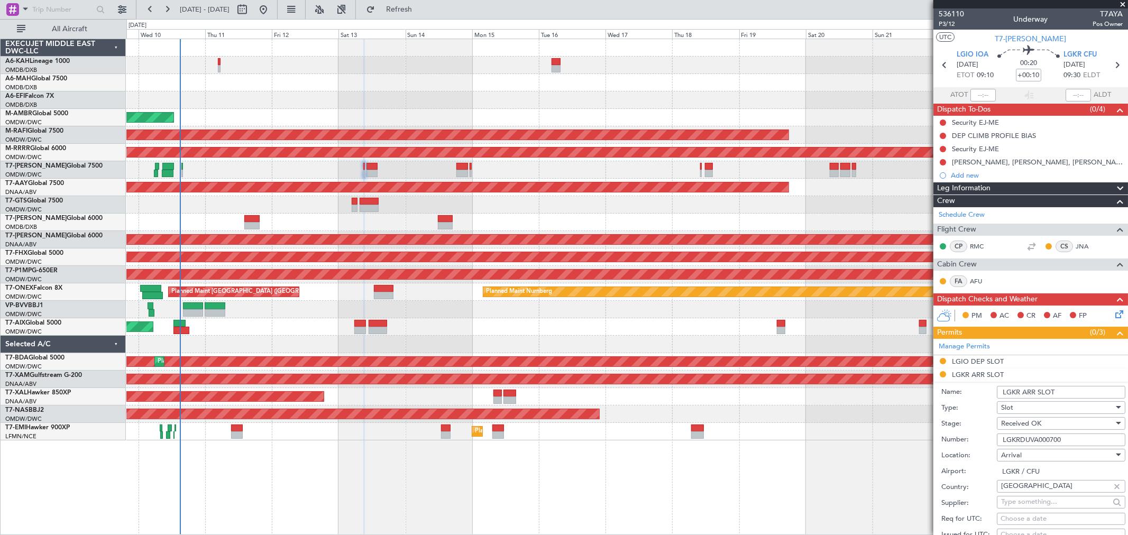
click at [812, 385] on input "LGKR ARR SLOT" at bounding box center [1061, 392] width 129 height 13
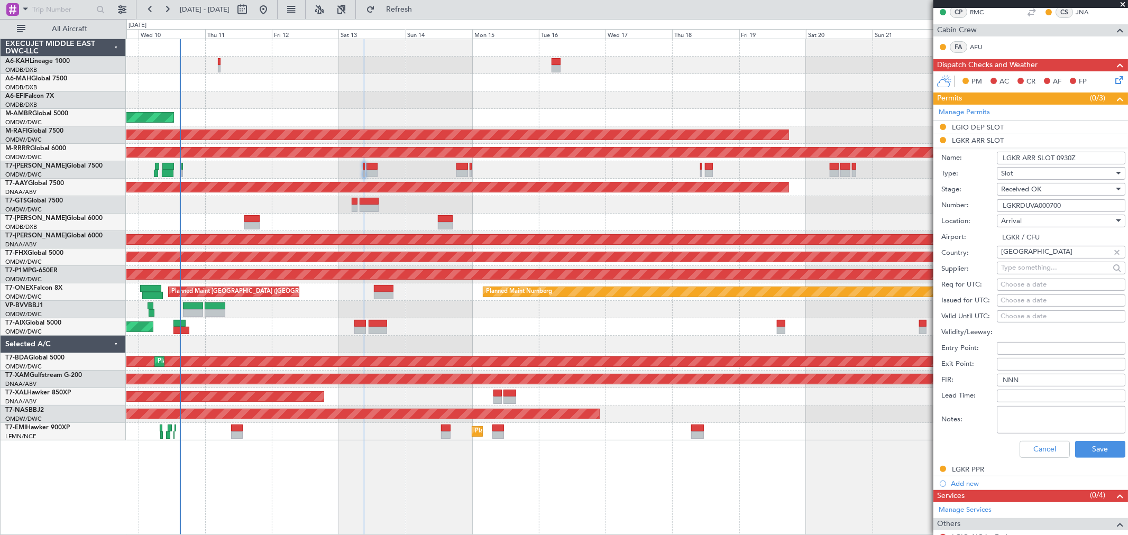
scroll to position [294, 0]
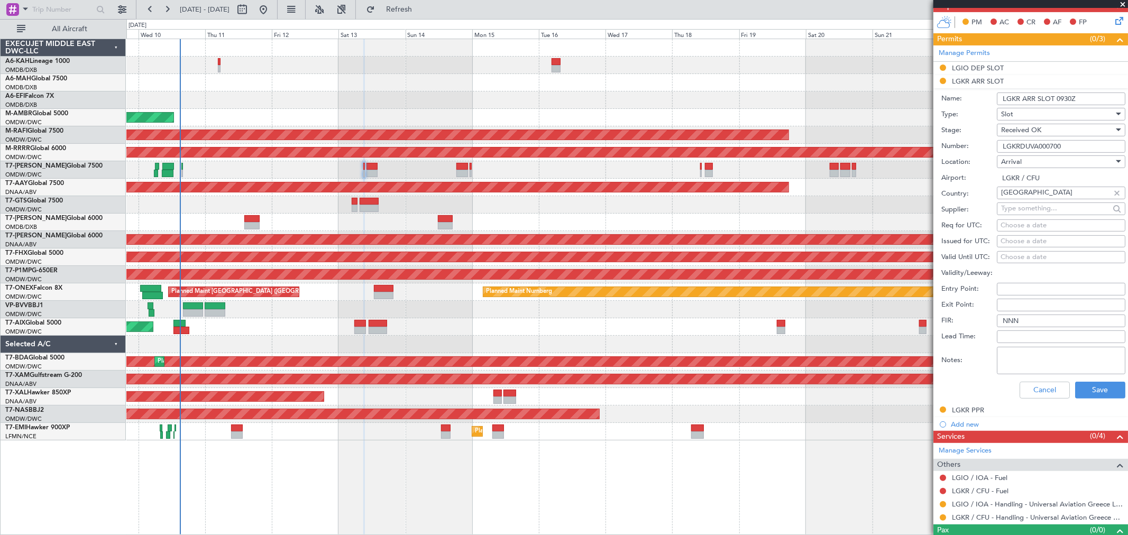
type input "LGKR ARR SLOT 0930Z"
click at [812, 385] on div "Cancel Save" at bounding box center [1034, 391] width 184 height 28
click at [812, 385] on button "Save" at bounding box center [1100, 390] width 50 height 17
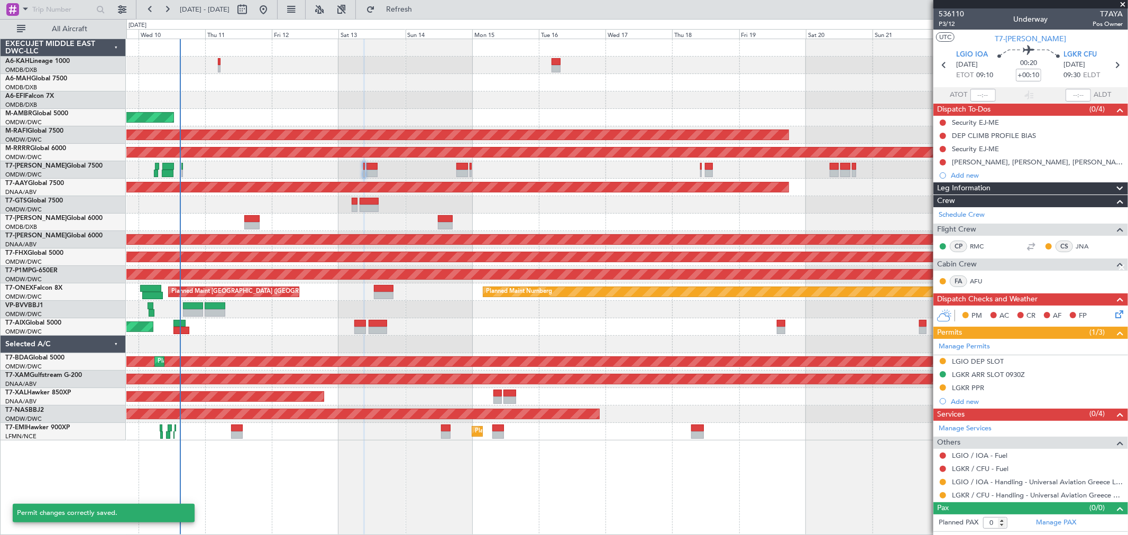
scroll to position [0, 0]
click at [812, 385] on button at bounding box center [943, 496] width 6 height 6
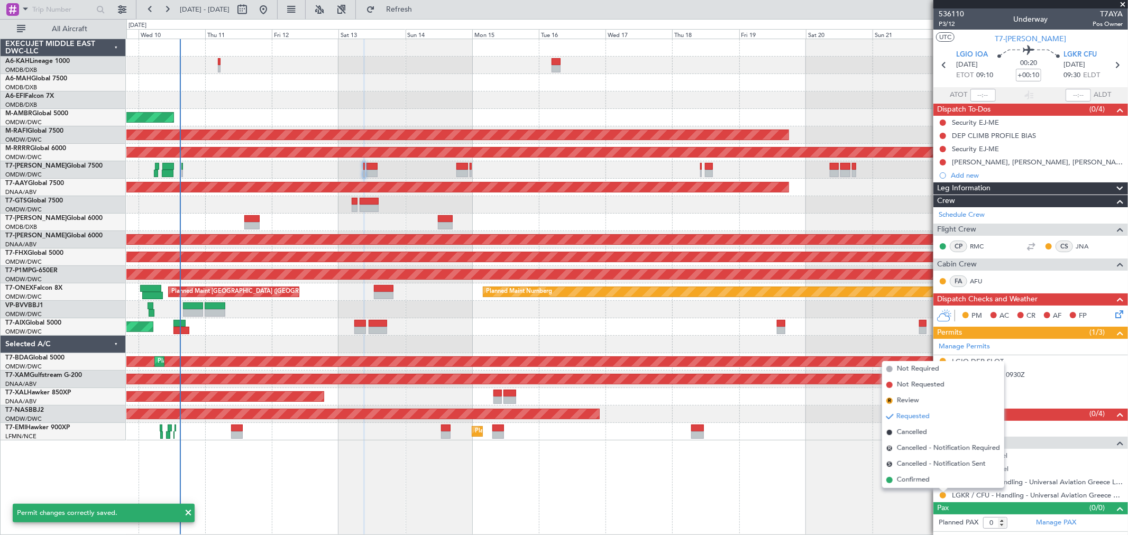
drag, startPoint x: 919, startPoint y: 478, endPoint x: 933, endPoint y: 473, distance: 14.7
click at [812, 385] on span "Confirmed" at bounding box center [913, 480] width 33 height 11
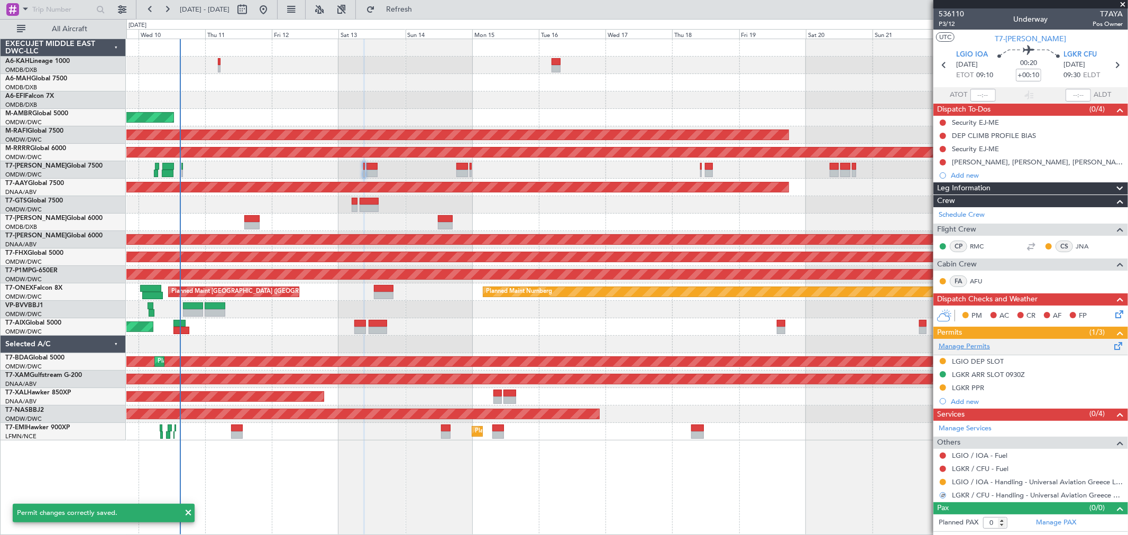
click at [812, 342] on link "Manage Permits" at bounding box center [964, 347] width 51 height 11
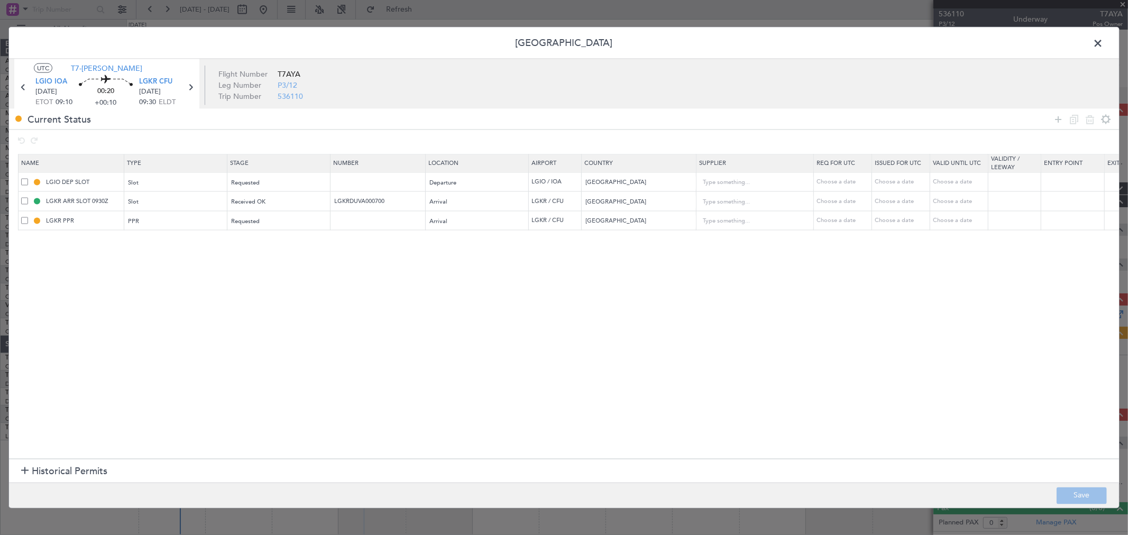
click at [21, 222] on span at bounding box center [24, 220] width 7 height 7
click at [29, 217] on input "checkbox" at bounding box center [29, 217] width 0 height 0
click at [812, 121] on icon at bounding box center [1090, 119] width 13 height 13
click at [812, 385] on button "Save" at bounding box center [1082, 495] width 50 height 17
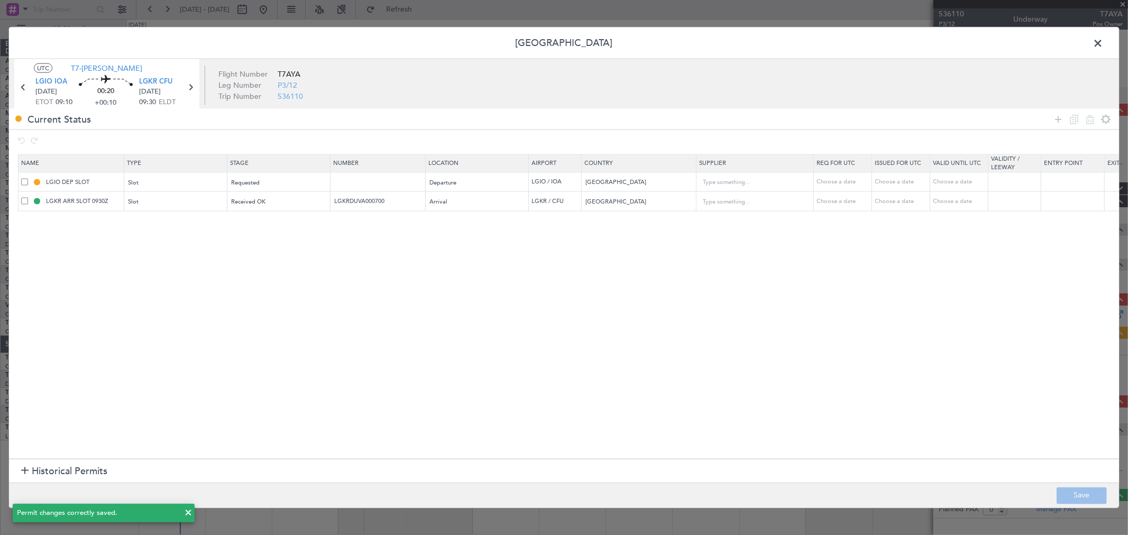
click at [812, 42] on span at bounding box center [1104, 45] width 0 height 21
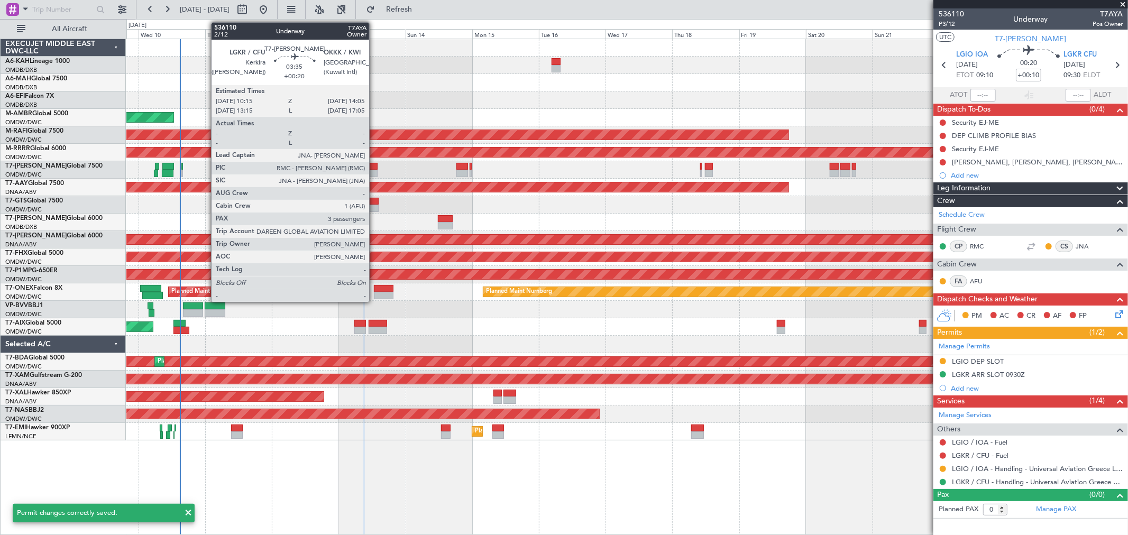
click at [375, 172] on div at bounding box center [372, 173] width 11 height 7
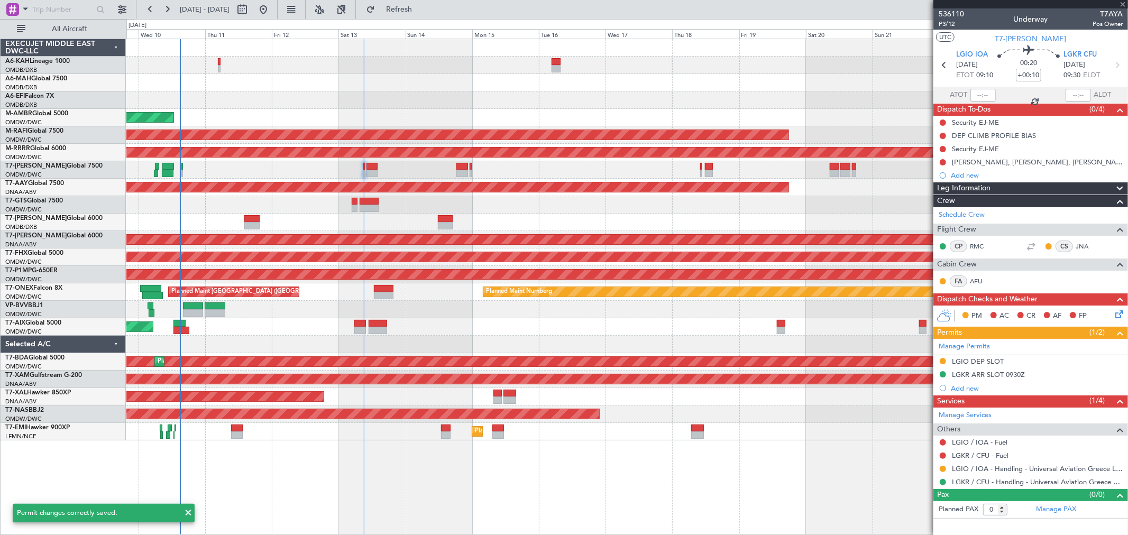
type input "+00:20"
type input "3"
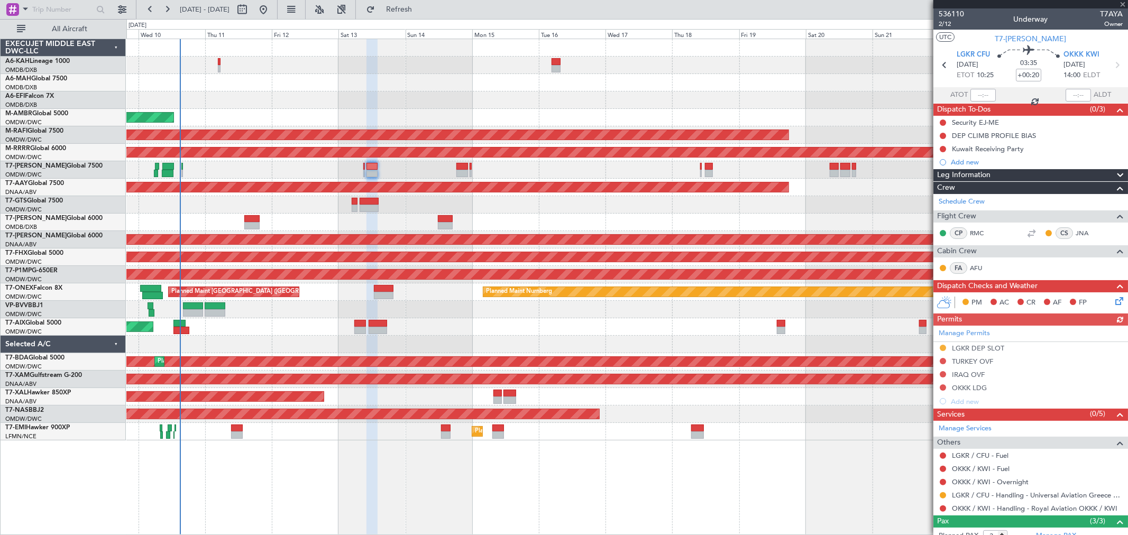
click at [812, 385] on div "Not Requested" at bounding box center [944, 498] width 0 height 0
click at [812, 385] on button at bounding box center [943, 496] width 6 height 6
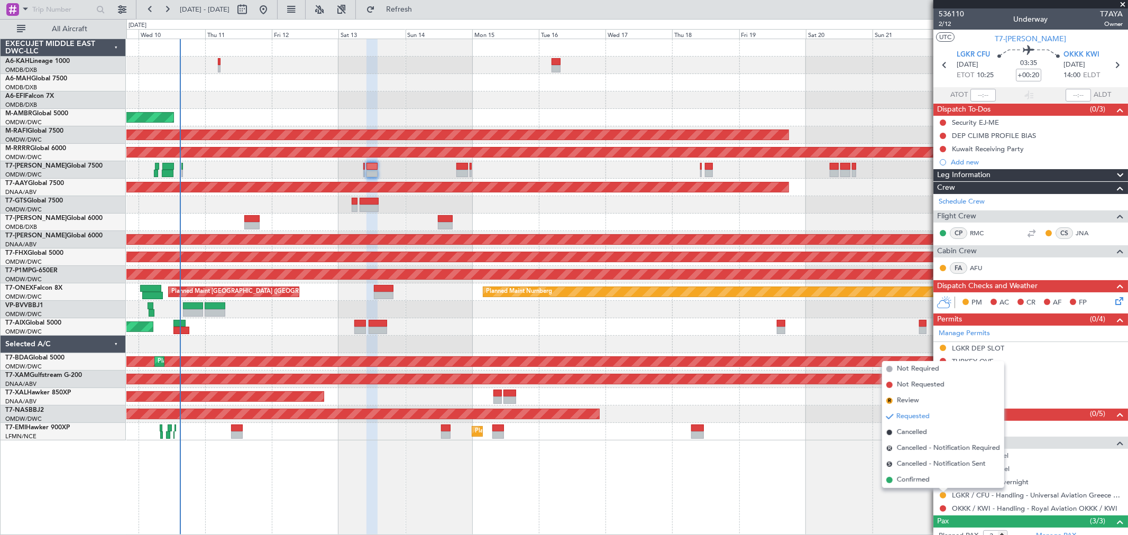
click at [812, 385] on span "Confirmed" at bounding box center [913, 480] width 33 height 11
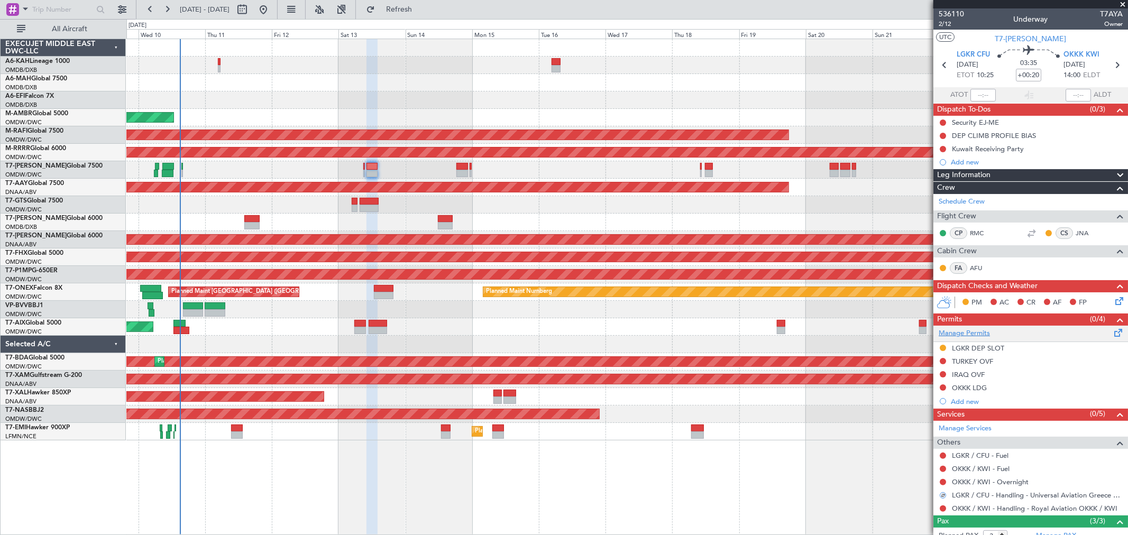
click at [812, 332] on link "Manage Permits" at bounding box center [964, 334] width 51 height 11
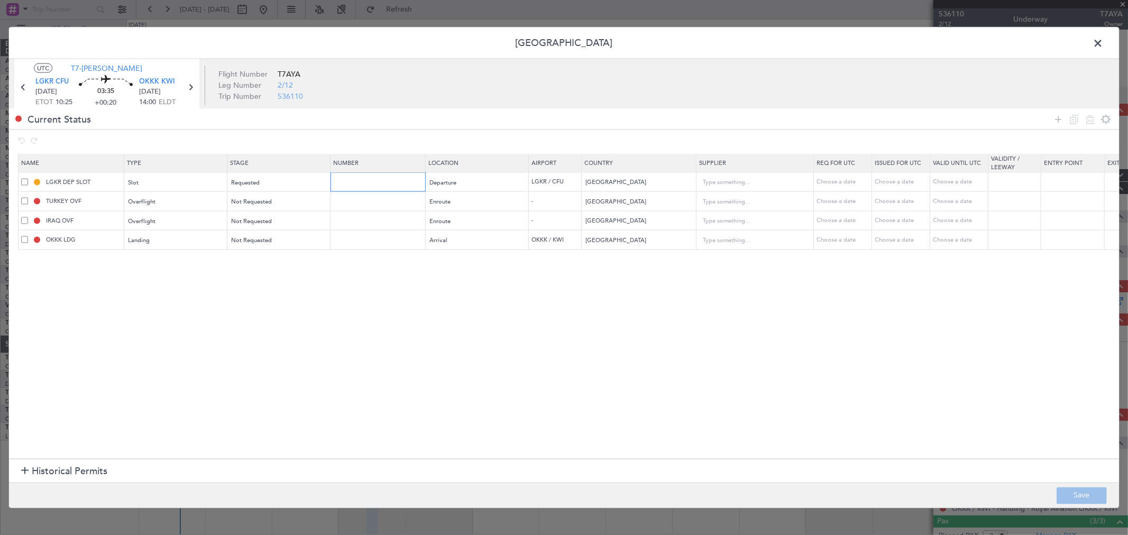
click at [382, 181] on input "text" at bounding box center [379, 181] width 92 height 9
paste input "LGKRDUVA00070"
type input "LGKRDUVA00070"
click at [288, 187] on div "Requested" at bounding box center [276, 183] width 88 height 16
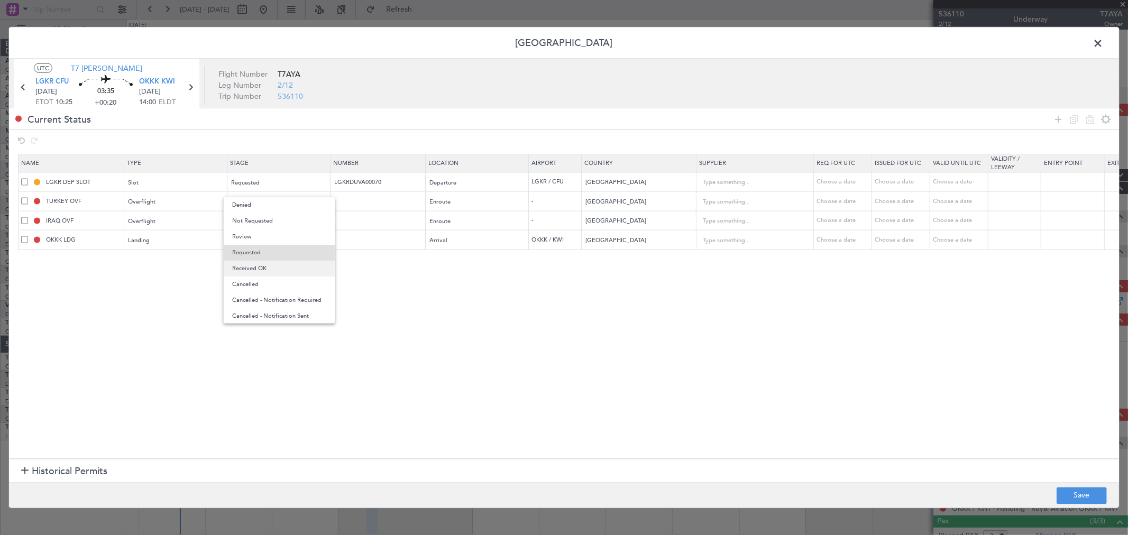
click at [282, 266] on span "Received OK" at bounding box center [279, 269] width 94 height 16
click at [113, 180] on input "LGKR DEP SLOT" at bounding box center [83, 181] width 79 height 9
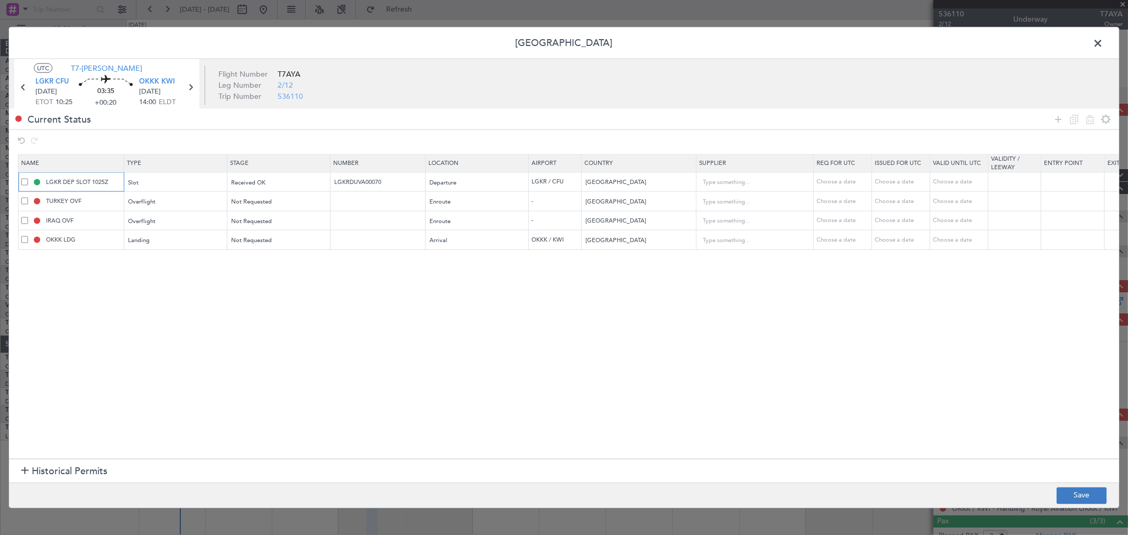
type input "LGKR DEP SLOT 1025Z"
click at [812, 385] on button "Save" at bounding box center [1082, 495] width 50 height 17
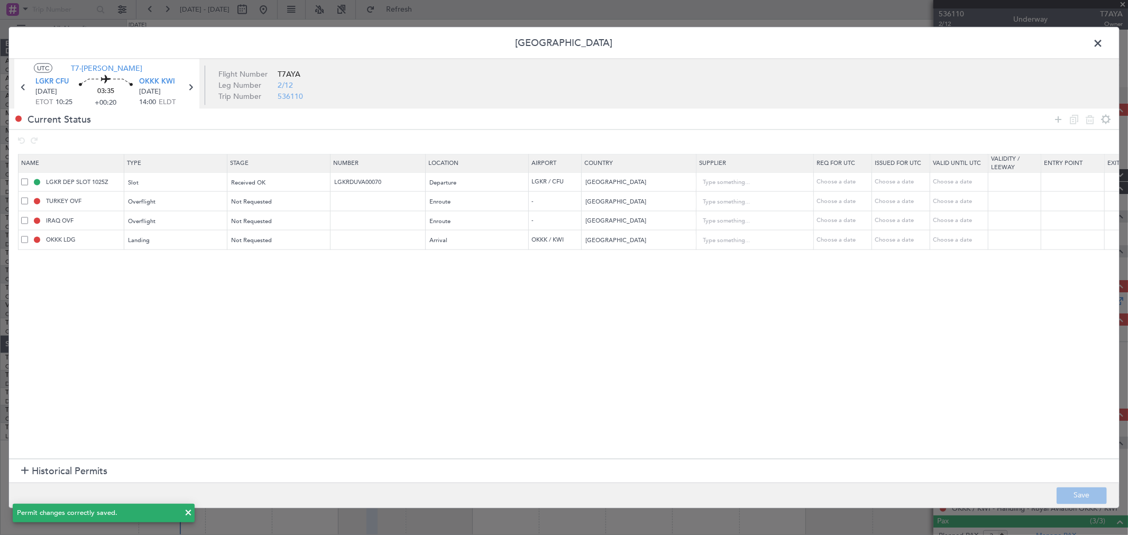
click at [812, 44] on span at bounding box center [1104, 45] width 0 height 21
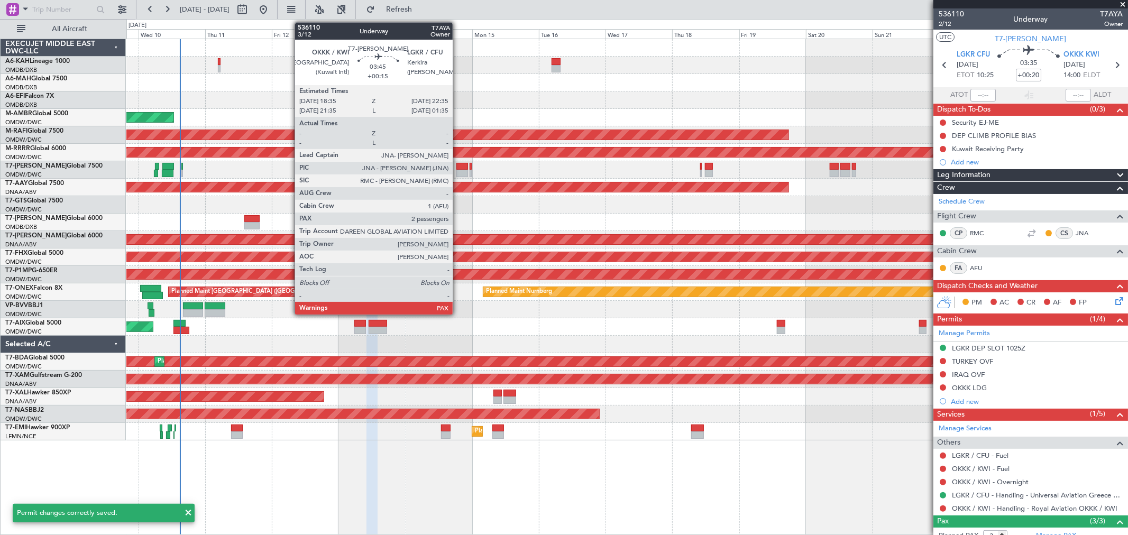
click at [458, 165] on div at bounding box center [463, 166] width 12 height 7
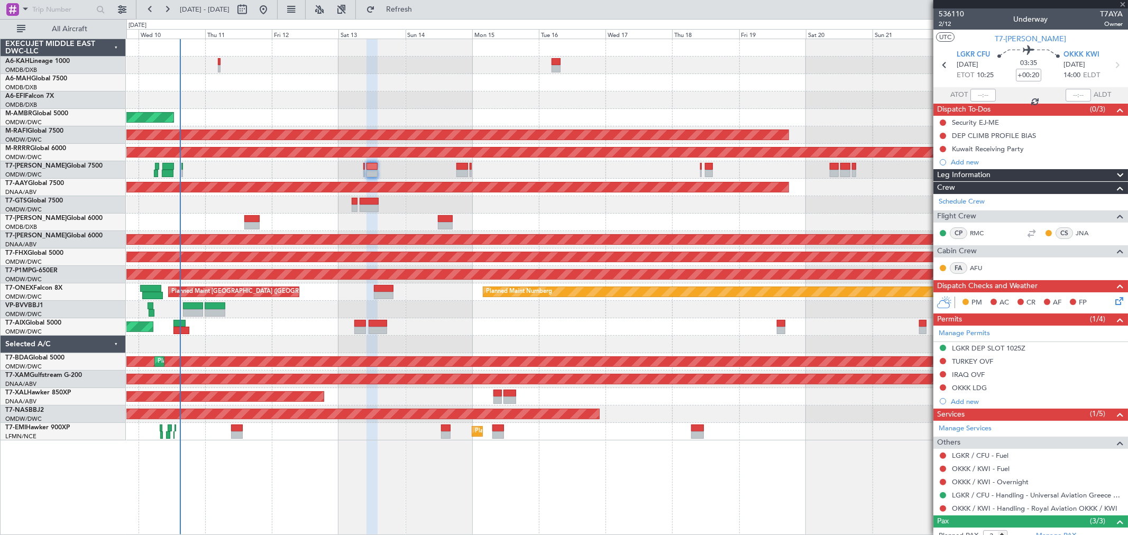
type input "+00:15"
type input "2"
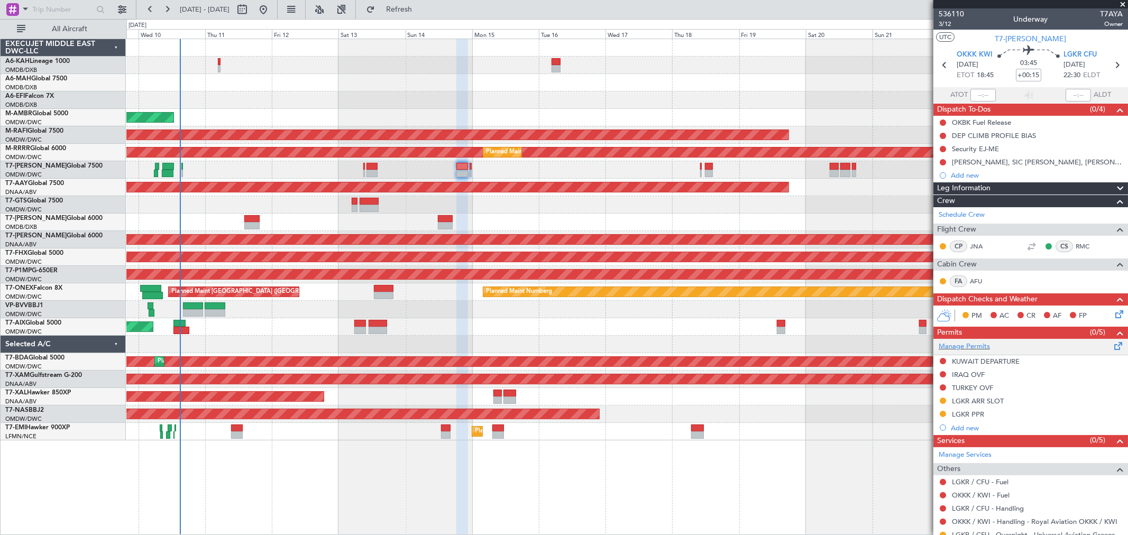
scroll to position [84, 0]
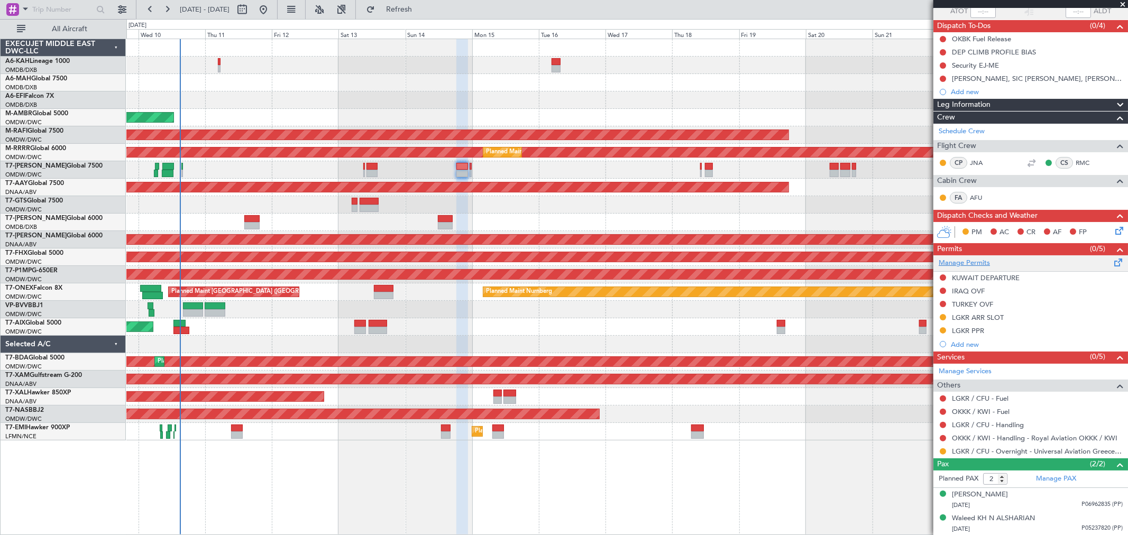
click at [812, 262] on link "Manage Permits" at bounding box center [964, 263] width 51 height 11
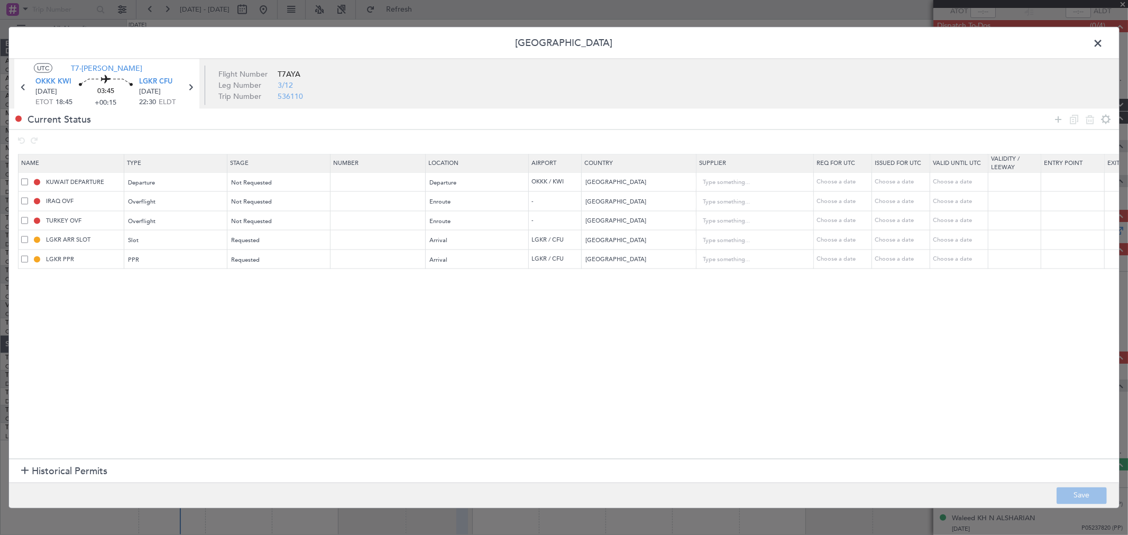
click at [20, 263] on td "LGKR PPR" at bounding box center [72, 260] width 106 height 20
click at [24, 260] on span at bounding box center [24, 259] width 7 height 7
click at [29, 256] on input "checkbox" at bounding box center [29, 256] width 0 height 0
click at [812, 120] on icon at bounding box center [1090, 119] width 13 height 13
click at [339, 238] on input "text" at bounding box center [379, 239] width 92 height 9
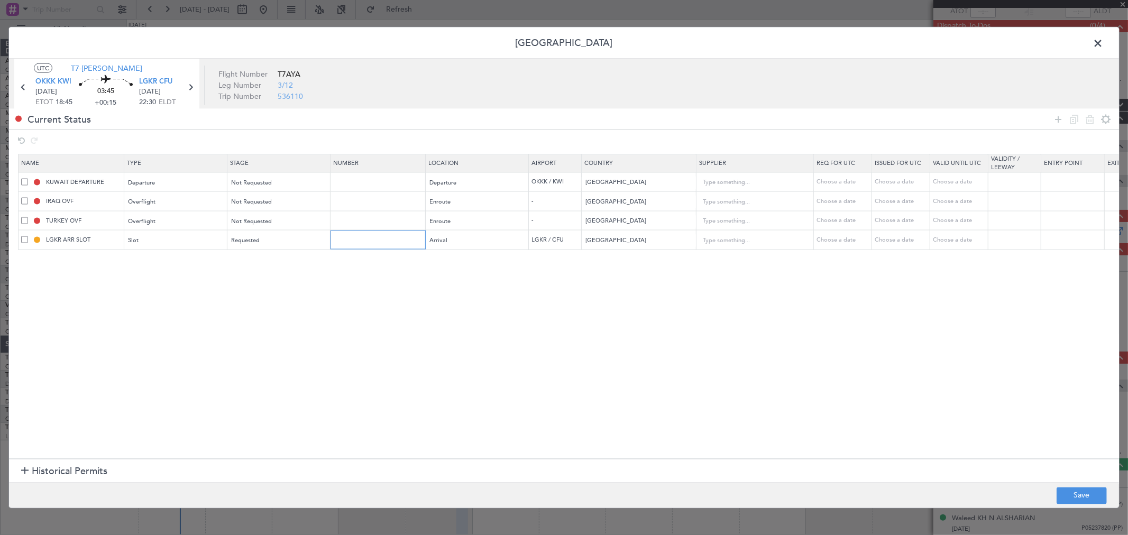
paste input "LGKRAUVA000700"
type input "LGKRAUVA000700"
click at [252, 244] on span "Requested" at bounding box center [246, 240] width 29 height 8
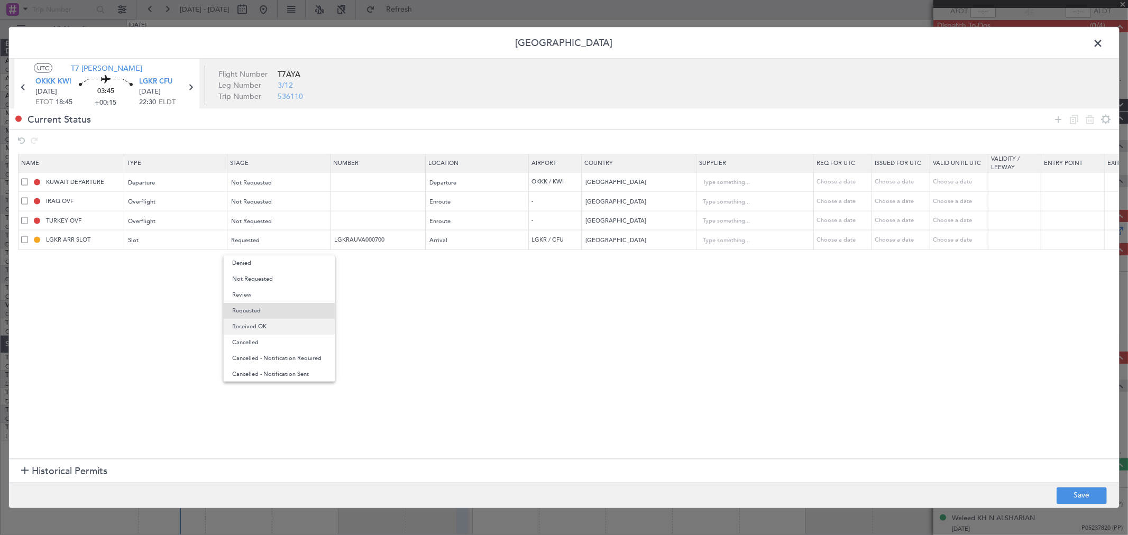
click at [254, 328] on span "Received OK" at bounding box center [279, 327] width 94 height 16
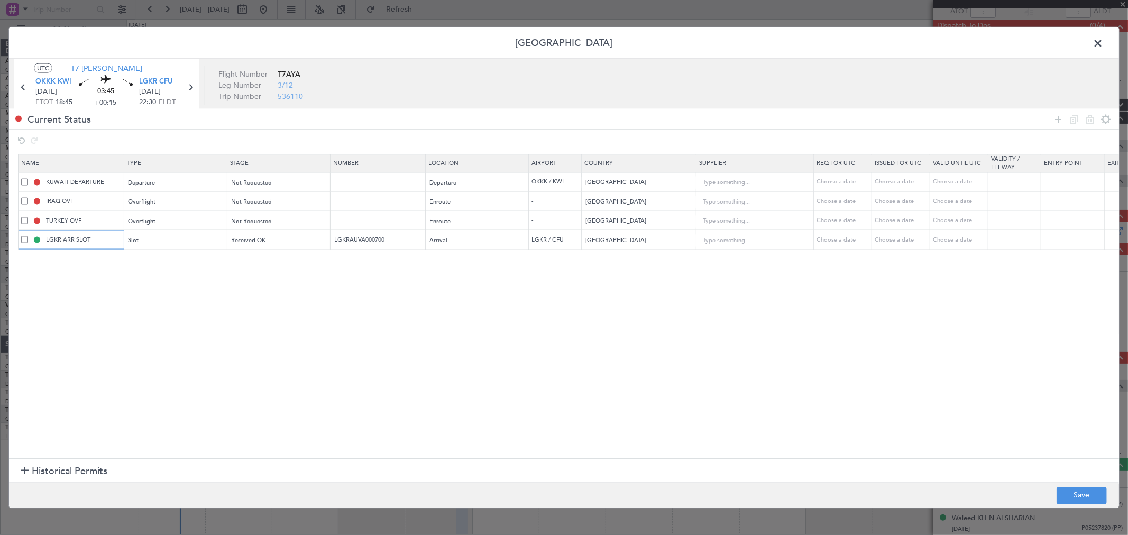
click at [106, 242] on input "LGKR ARR SLOT" at bounding box center [83, 239] width 79 height 9
type input "LGKR ARR SLOT 2230Z"
click at [812, 385] on button "Save" at bounding box center [1082, 495] width 50 height 17
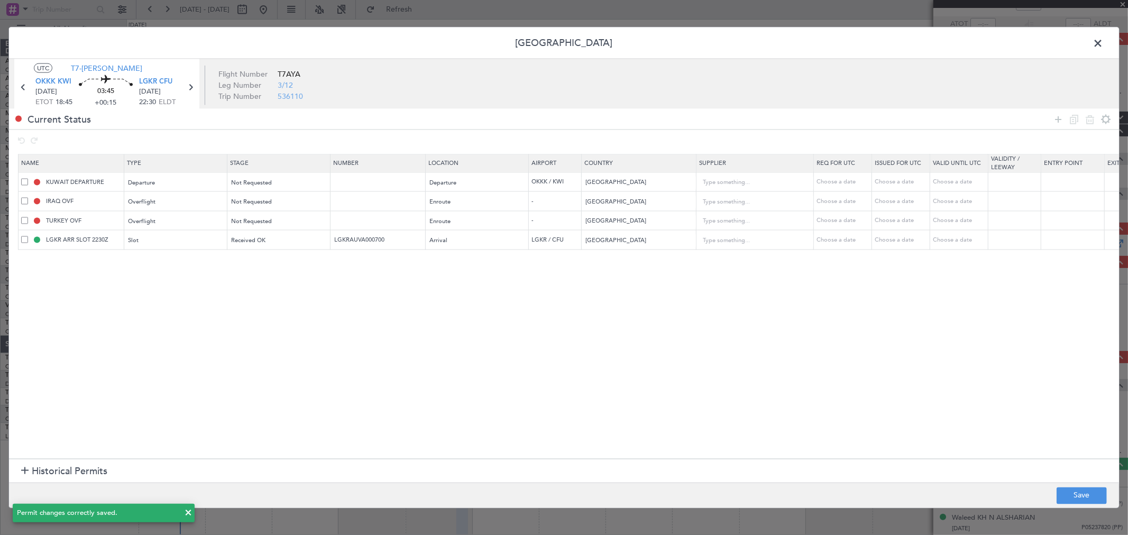
click at [812, 46] on span at bounding box center [1104, 45] width 0 height 21
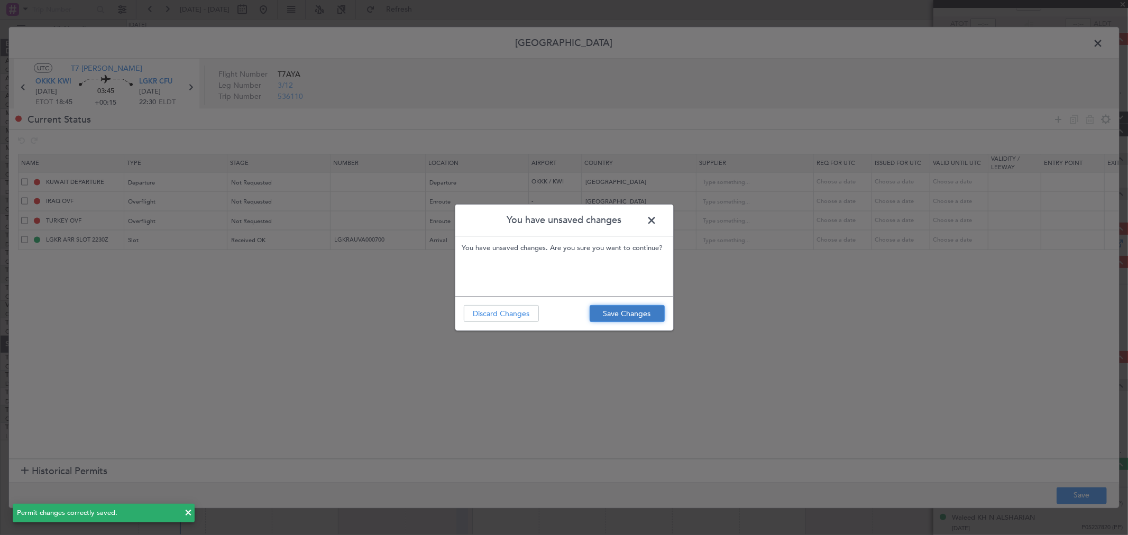
click at [641, 315] on button "Save Changes" at bounding box center [627, 313] width 75 height 17
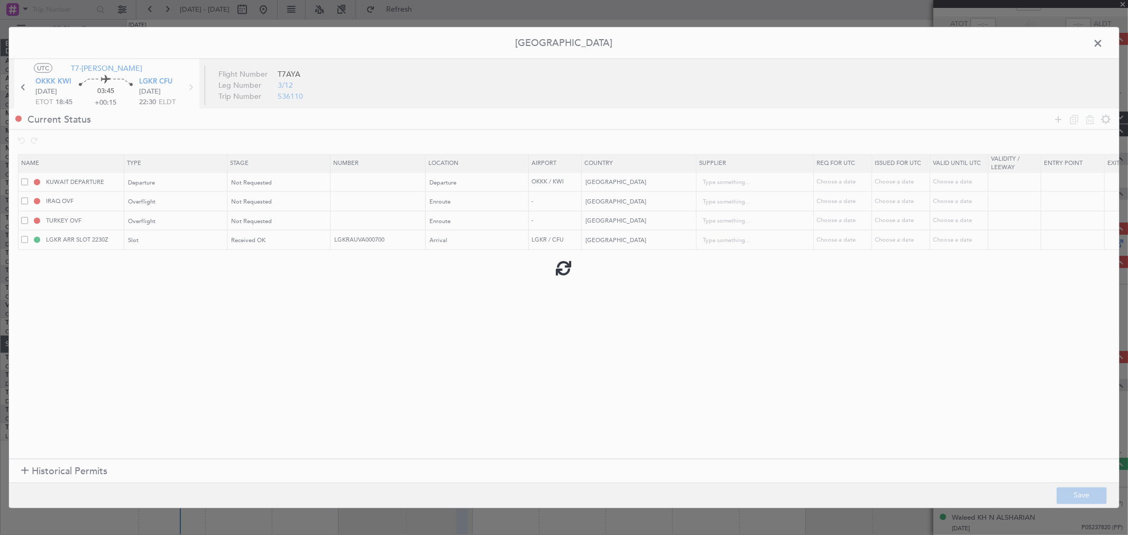
type input "LGKRAUVA000700"
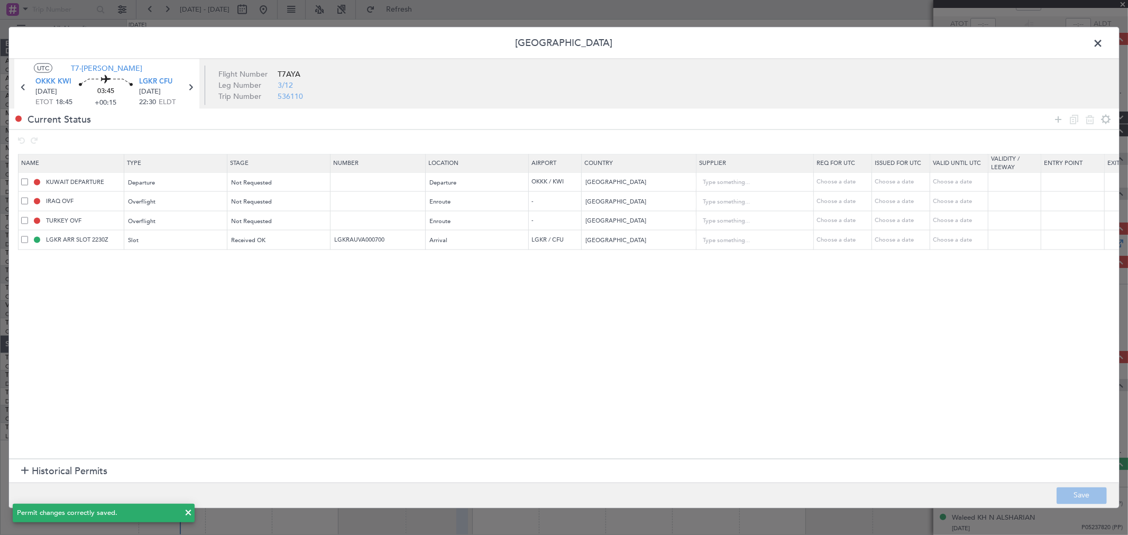
click at [812, 41] on span at bounding box center [1104, 45] width 0 height 21
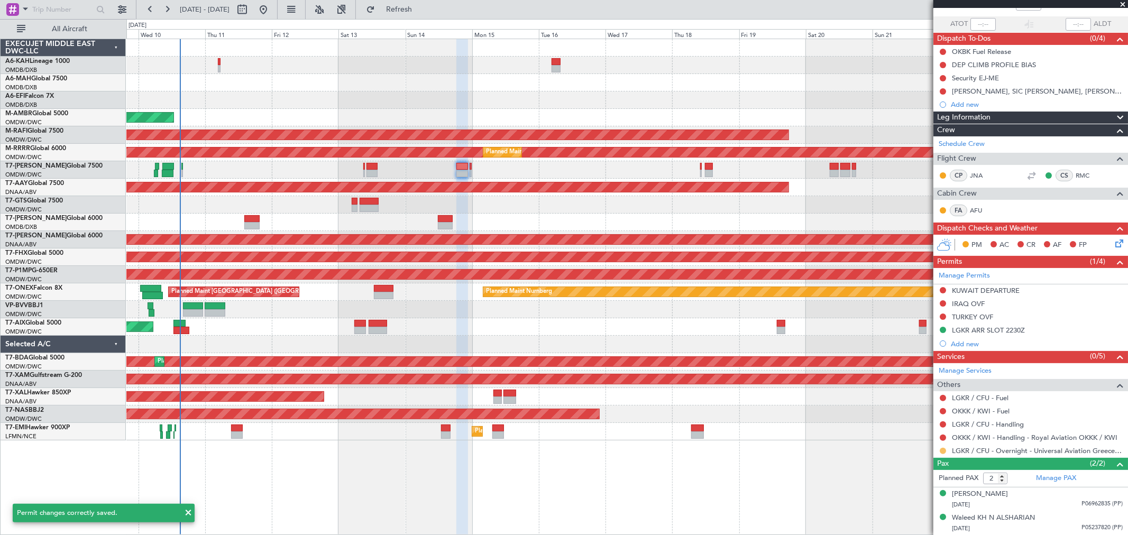
click at [812, 385] on button at bounding box center [943, 451] width 6 height 6
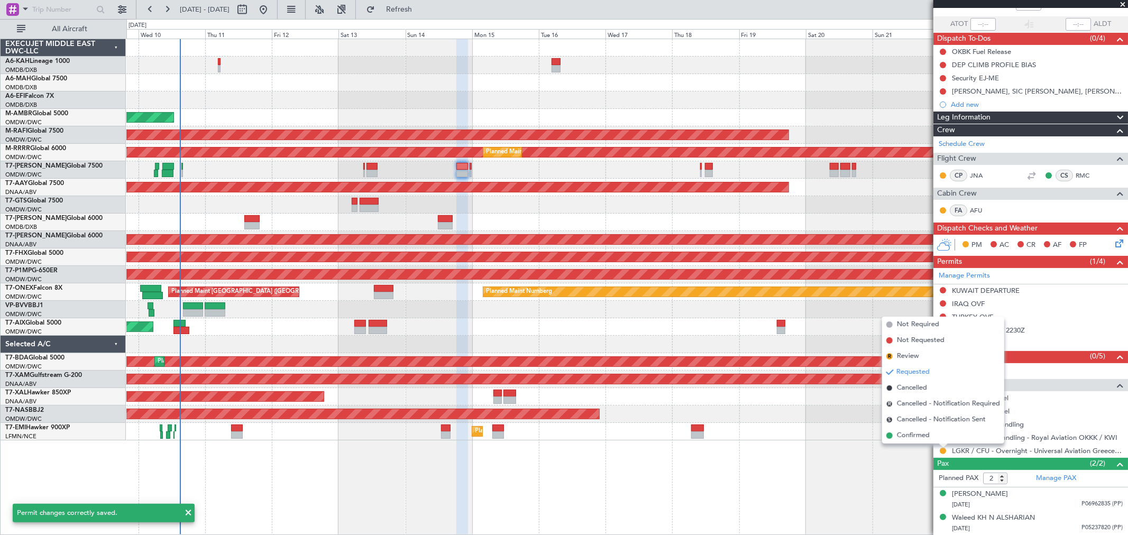
click at [812, 385] on li "Confirmed" at bounding box center [943, 436] width 122 height 16
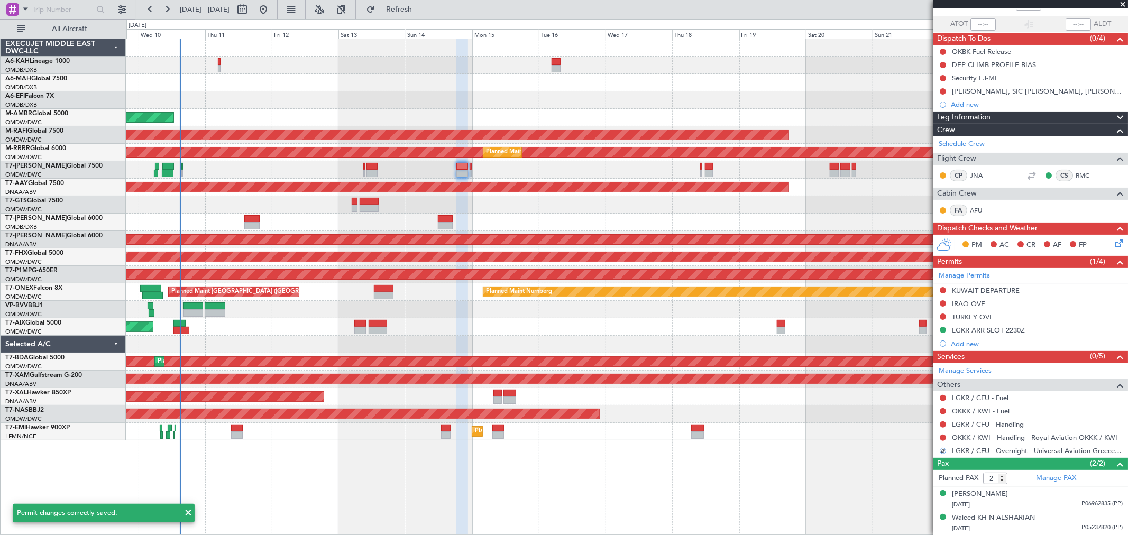
click at [469, 171] on div at bounding box center [626, 169] width 1001 height 17
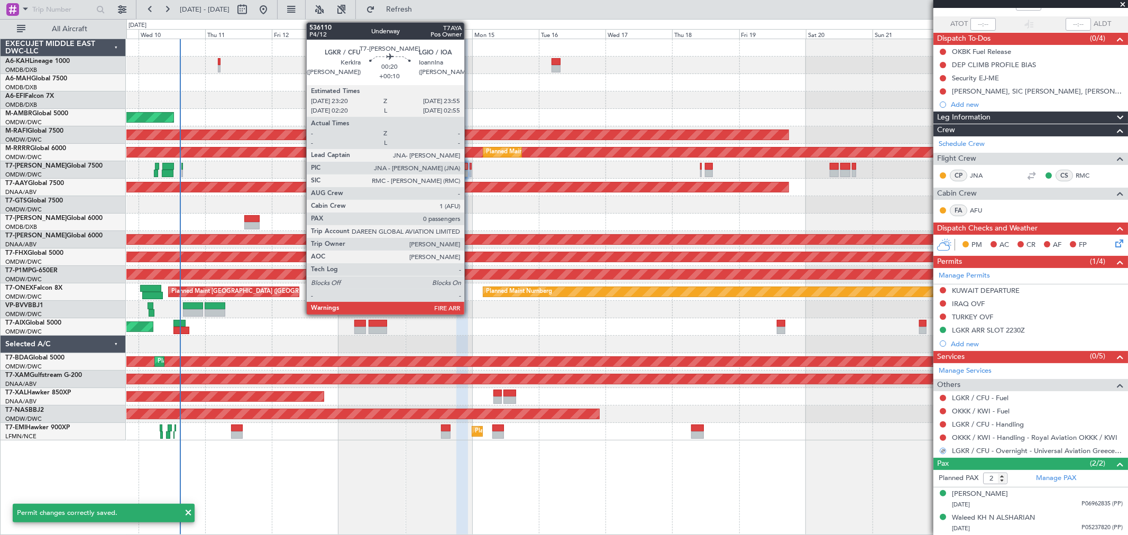
click at [470, 171] on div at bounding box center [471, 173] width 2 height 7
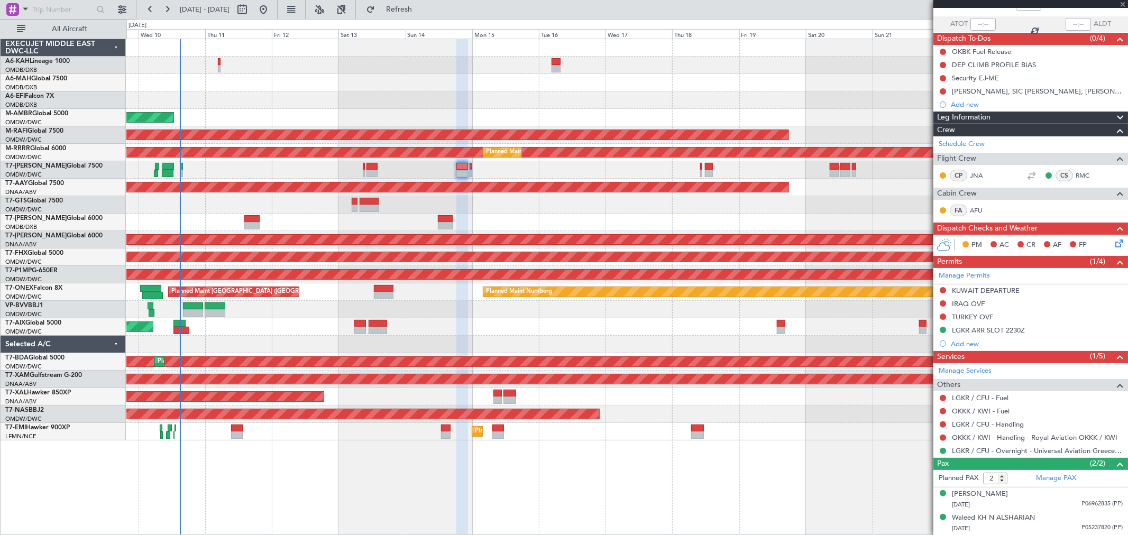
type input "+00:10"
type input "0"
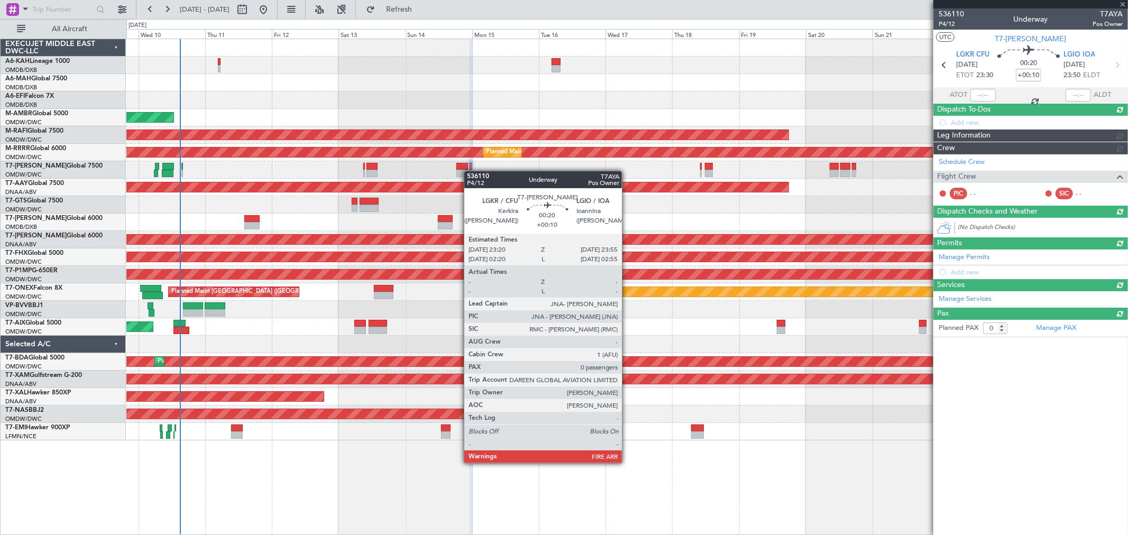
scroll to position [0, 0]
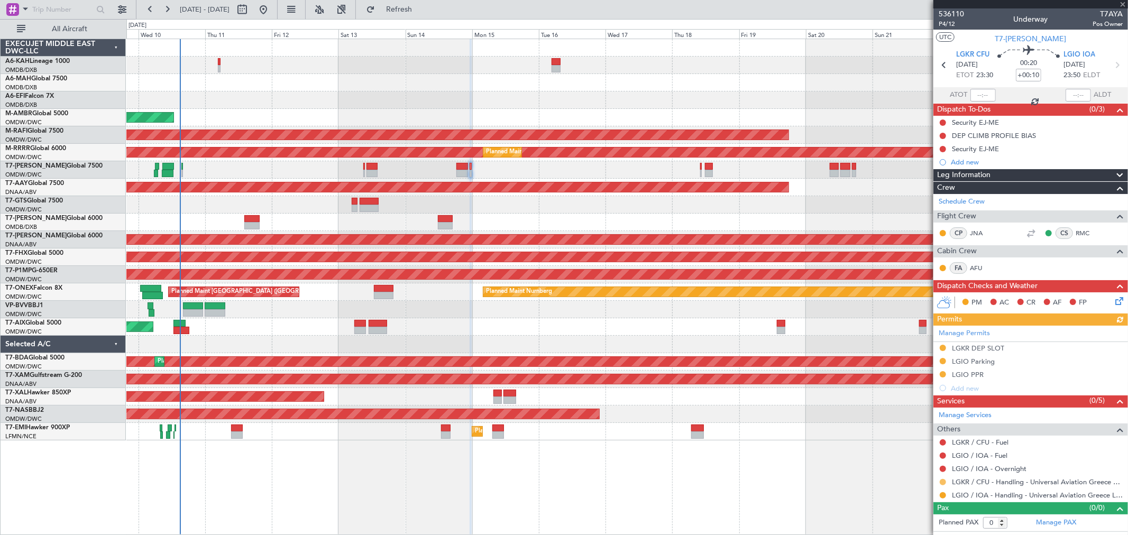
click at [812, 385] on button at bounding box center [943, 482] width 6 height 6
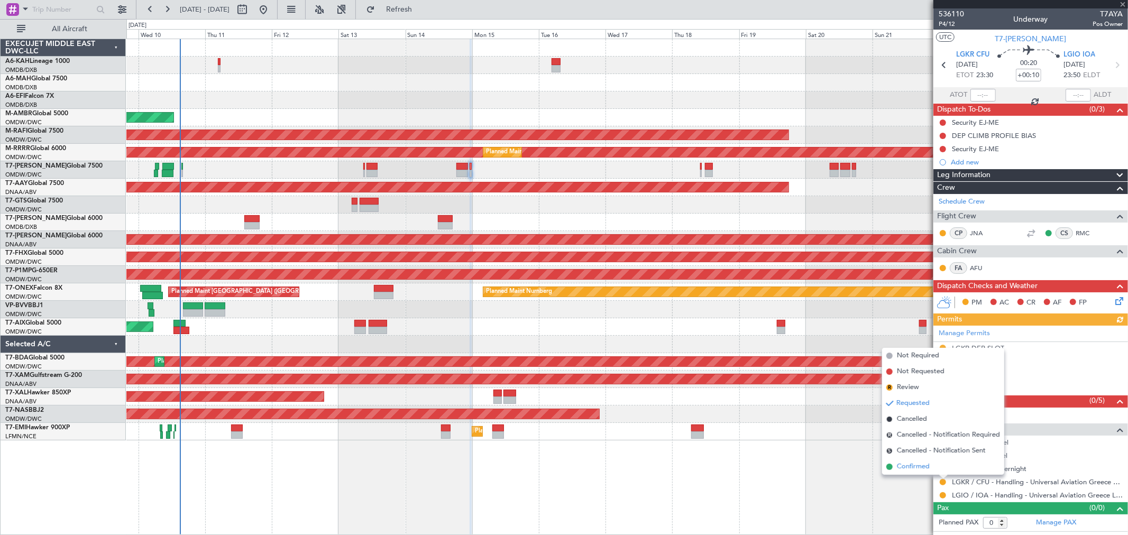
click at [812, 385] on span "Confirmed" at bounding box center [913, 467] width 33 height 11
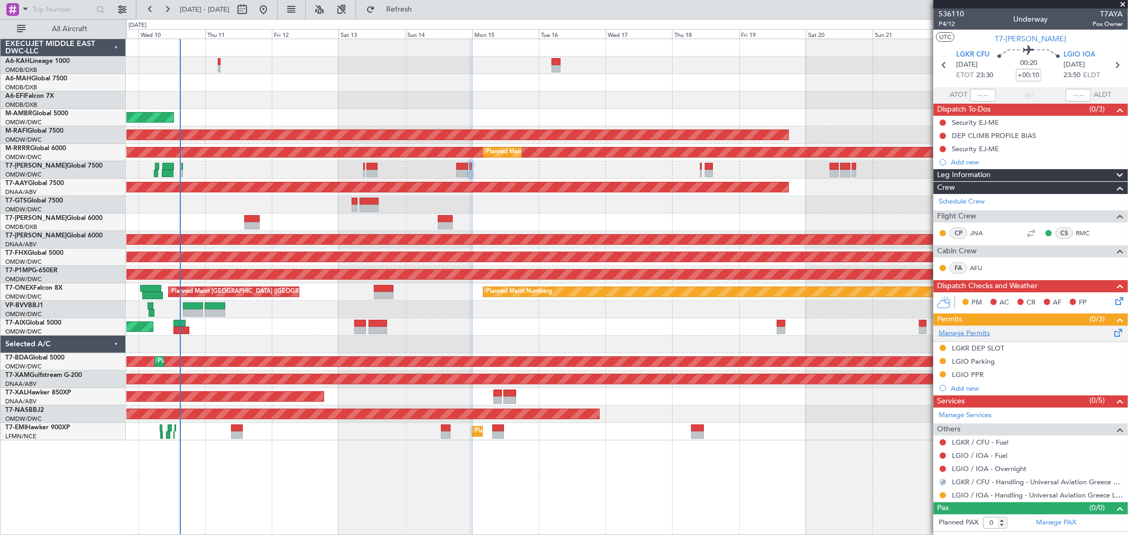
click at [812, 330] on link "Manage Permits" at bounding box center [964, 334] width 51 height 11
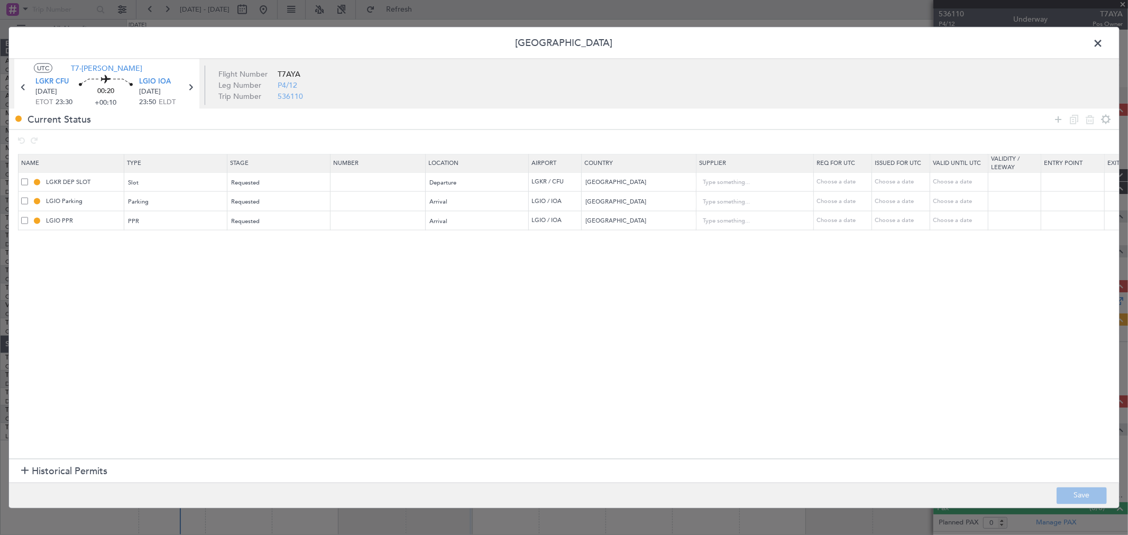
click at [23, 202] on span at bounding box center [24, 201] width 7 height 7
click at [29, 198] on input "checkbox" at bounding box center [29, 198] width 0 height 0
click at [23, 221] on span at bounding box center [24, 220] width 7 height 7
click at [29, 217] on input "checkbox" at bounding box center [29, 217] width 0 height 0
click at [23, 219] on span at bounding box center [24, 220] width 7 height 7
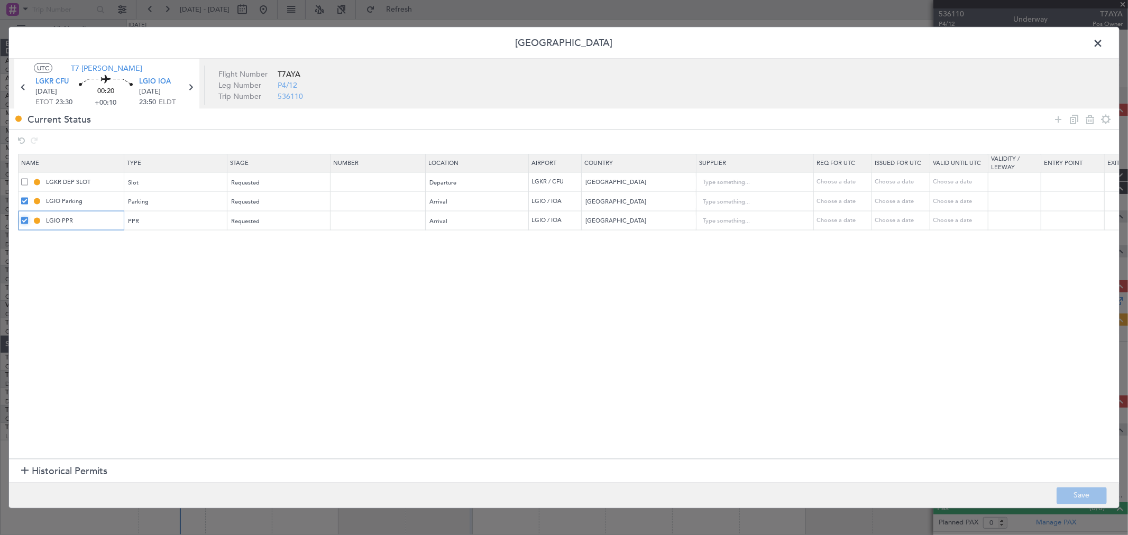
click at [29, 217] on input "checkbox" at bounding box center [29, 217] width 0 height 0
click at [812, 120] on icon at bounding box center [1090, 119] width 13 height 13
type input "LGIO PPR"
click at [367, 184] on input "text" at bounding box center [379, 181] width 92 height 9
paste input "LGKRDUVA000700"
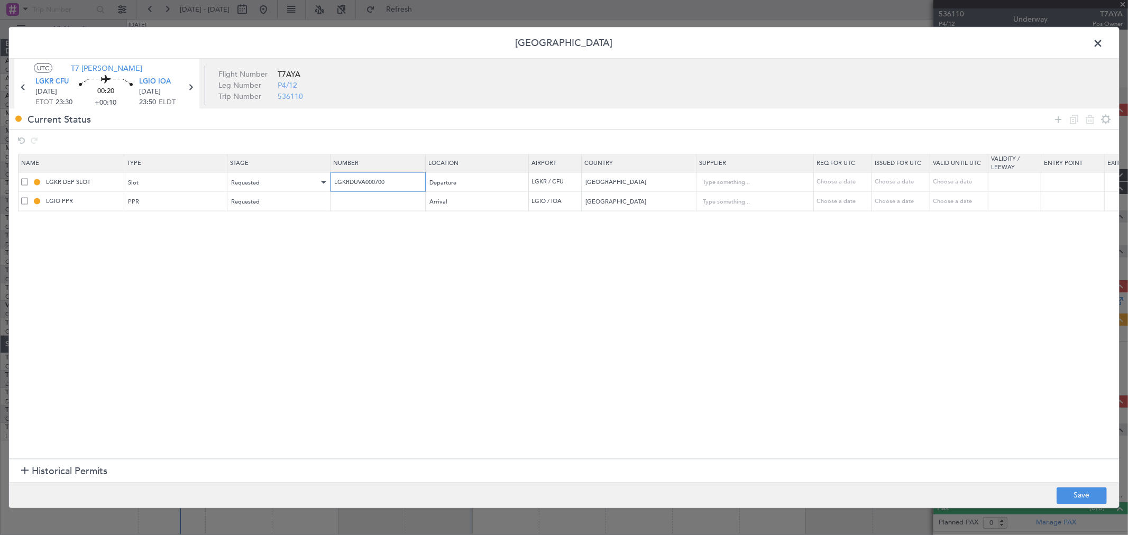
type input "LGKRDUVA000700"
click at [266, 175] on div "Requested" at bounding box center [276, 183] width 88 height 16
click at [262, 267] on span "Received OK" at bounding box center [279, 269] width 94 height 16
click at [92, 178] on input "LGKR DEP SLOT" at bounding box center [83, 181] width 79 height 9
type input "LGKR DEP SLOT 2330Z"
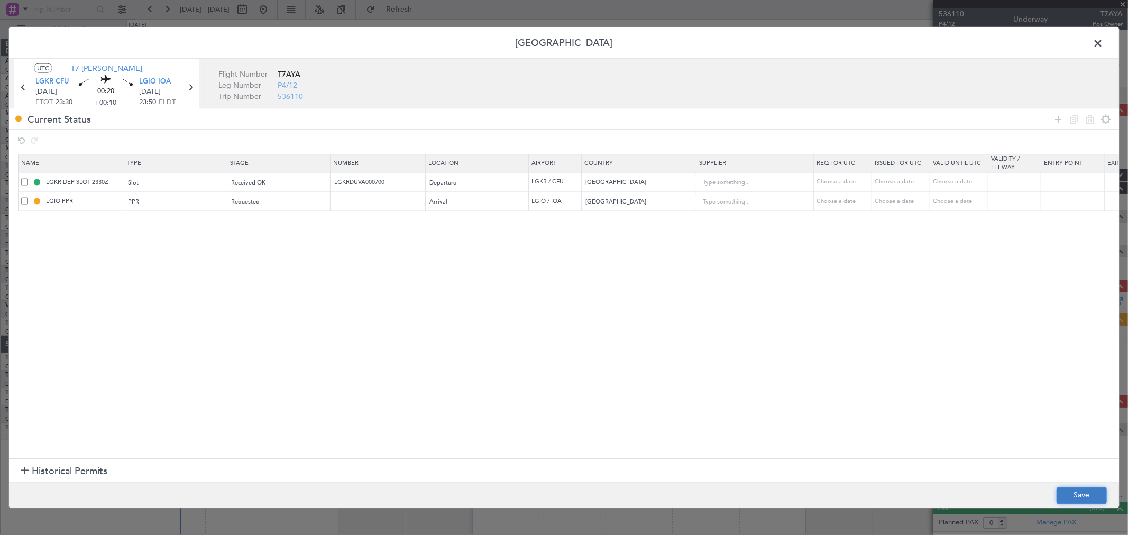
click at [812, 385] on button "Save" at bounding box center [1082, 495] width 50 height 17
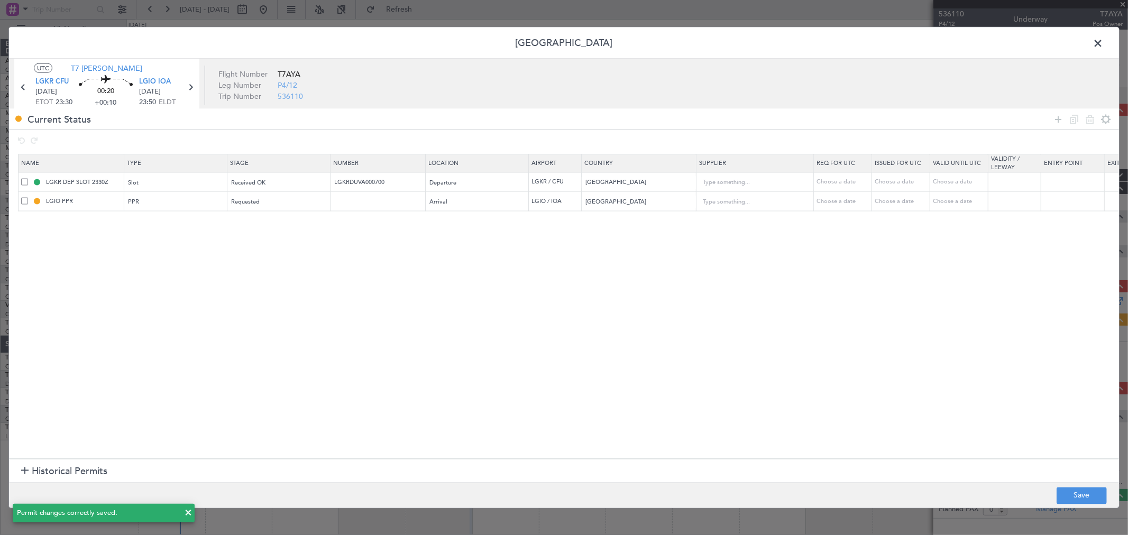
click at [812, 43] on span at bounding box center [1104, 45] width 0 height 21
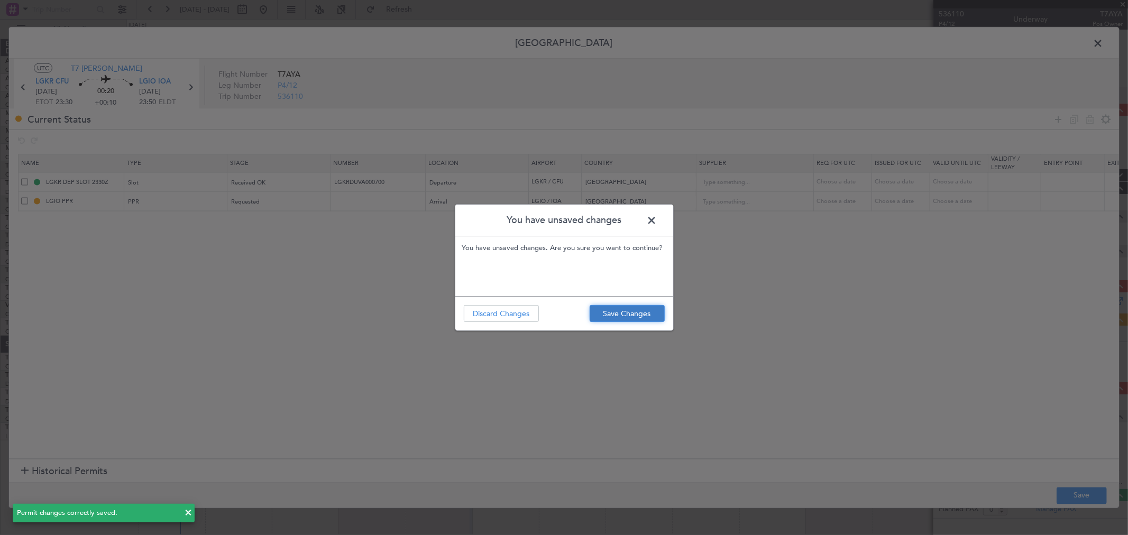
click at [641, 309] on button "Save Changes" at bounding box center [627, 313] width 75 height 17
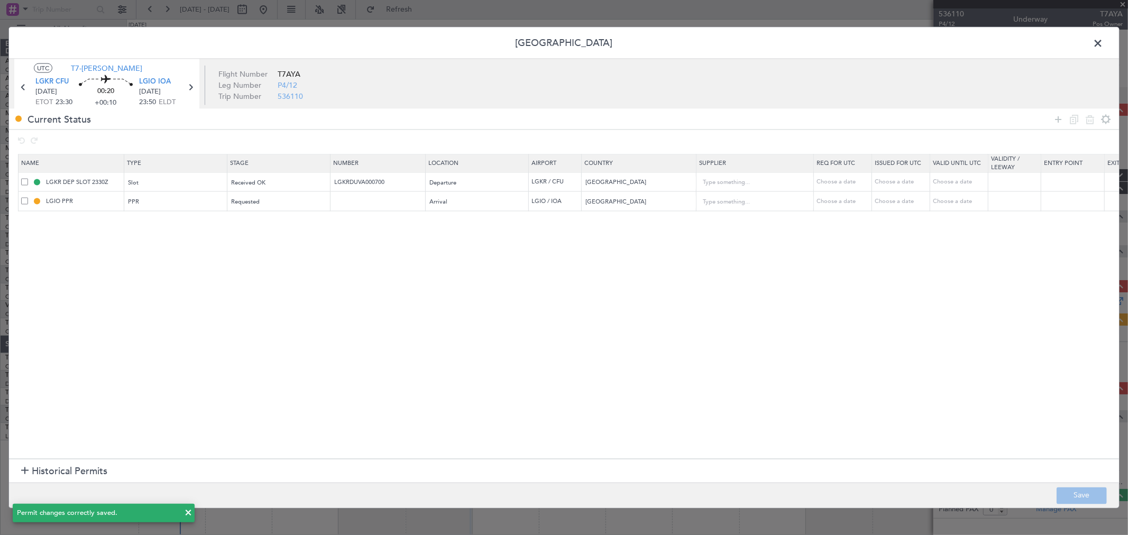
click at [812, 40] on span at bounding box center [1104, 45] width 0 height 21
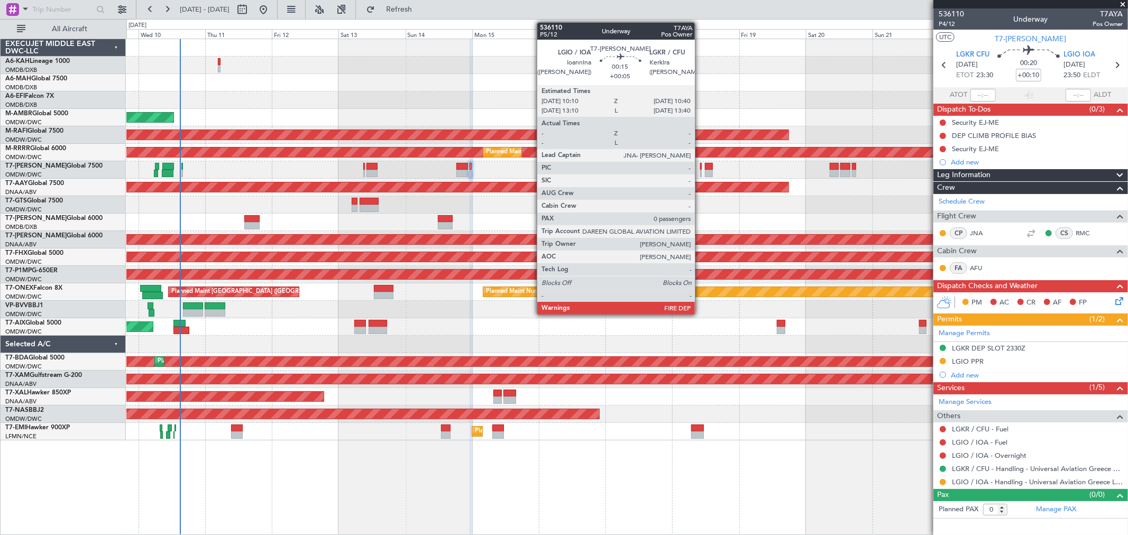
click at [700, 170] on div at bounding box center [701, 173] width 2 height 7
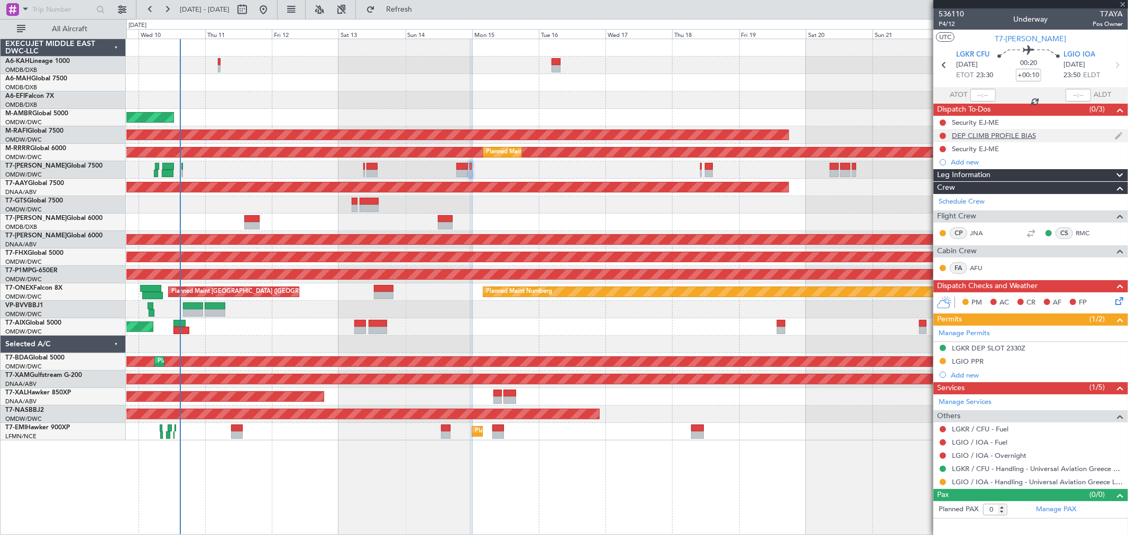
type input "+00:05"
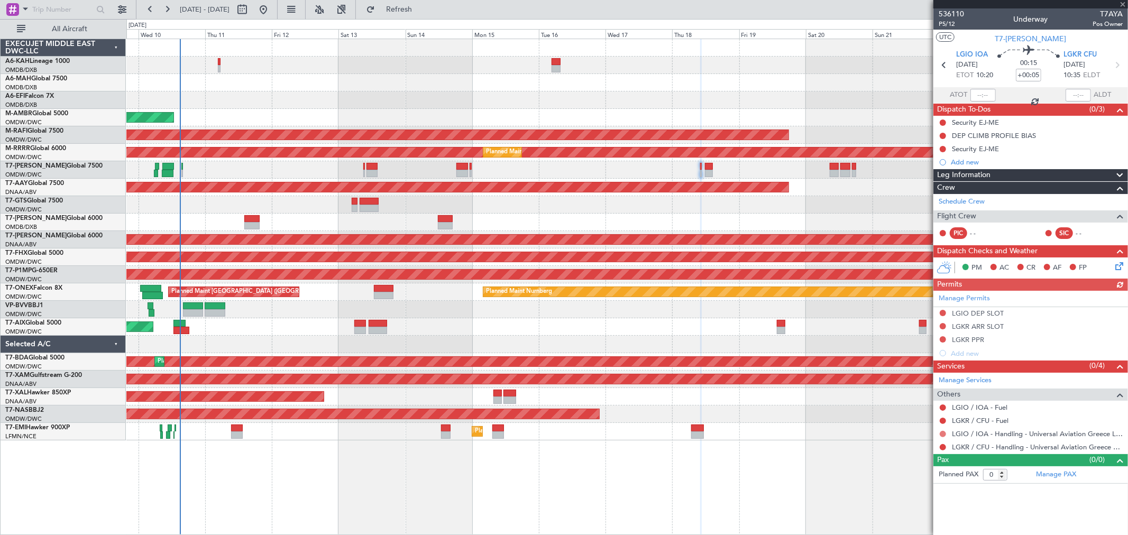
click at [812, 385] on button at bounding box center [943, 434] width 6 height 6
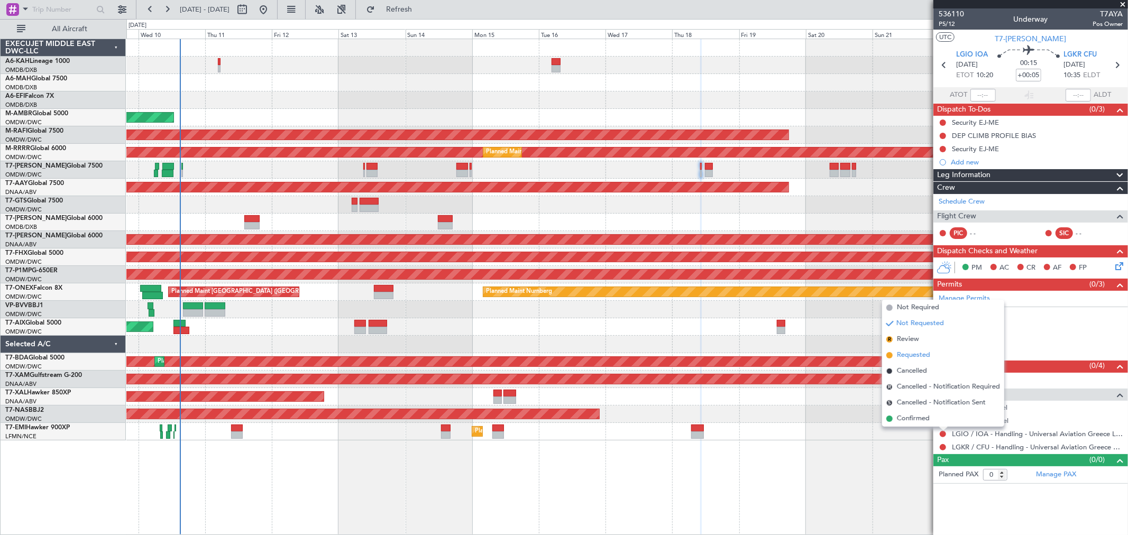
click at [812, 352] on span "Requested" at bounding box center [913, 355] width 33 height 11
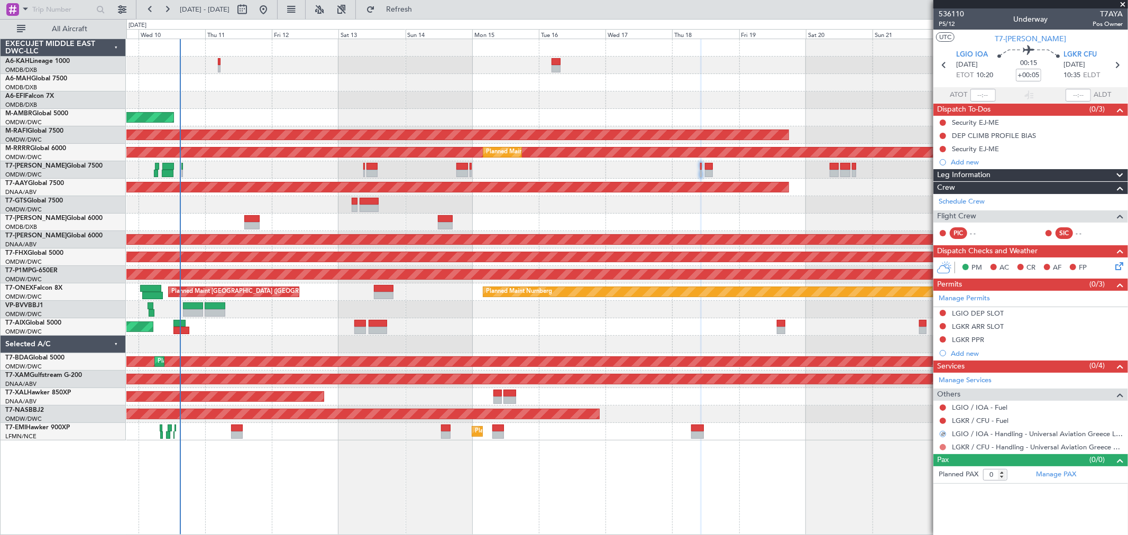
click at [812, 385] on button at bounding box center [943, 447] width 6 height 6
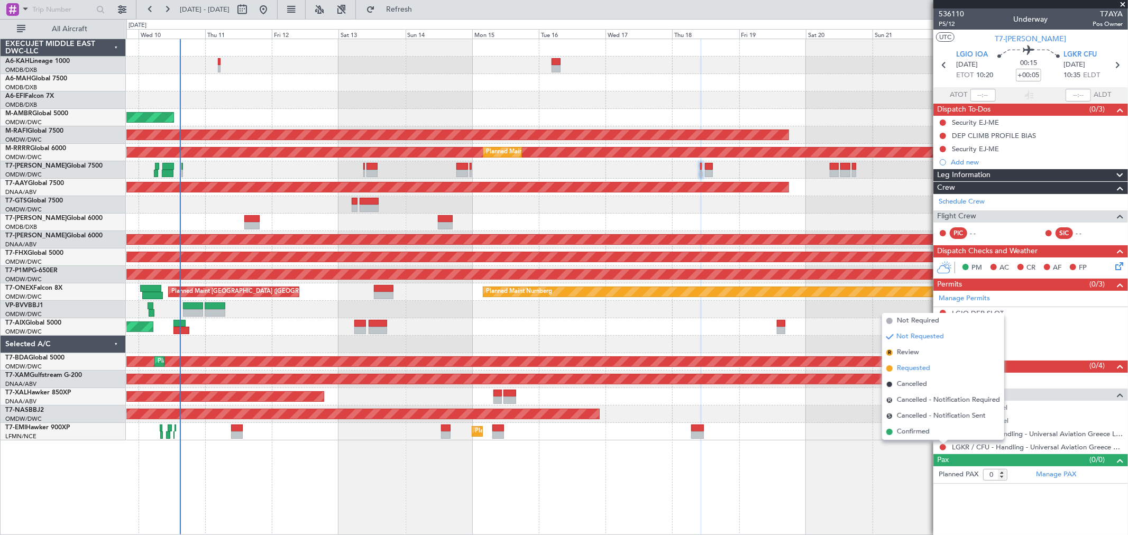
click at [812, 371] on li "Requested" at bounding box center [943, 369] width 122 height 16
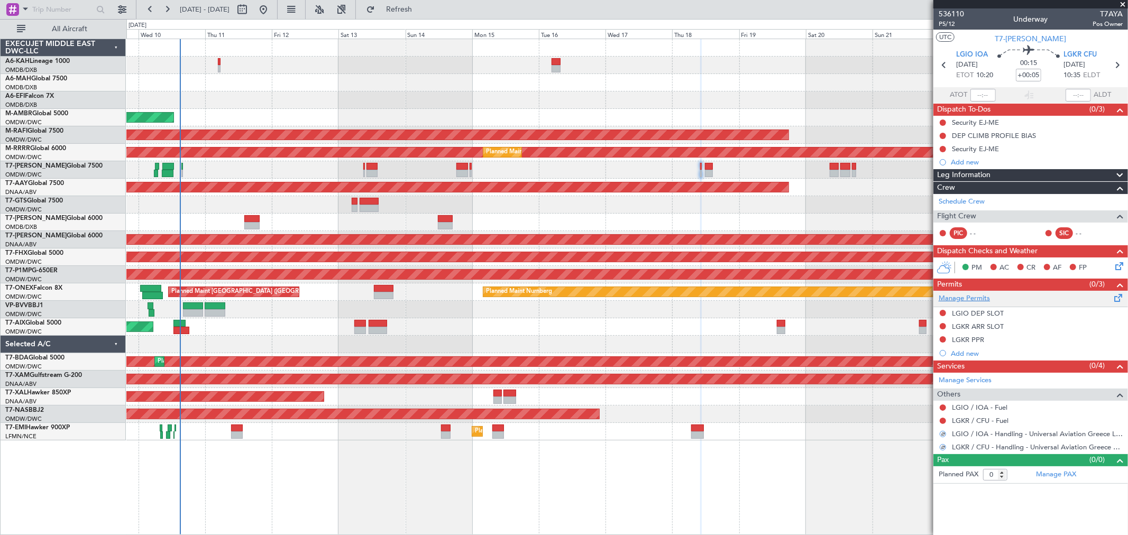
click at [812, 300] on link "Manage Permits" at bounding box center [964, 299] width 51 height 11
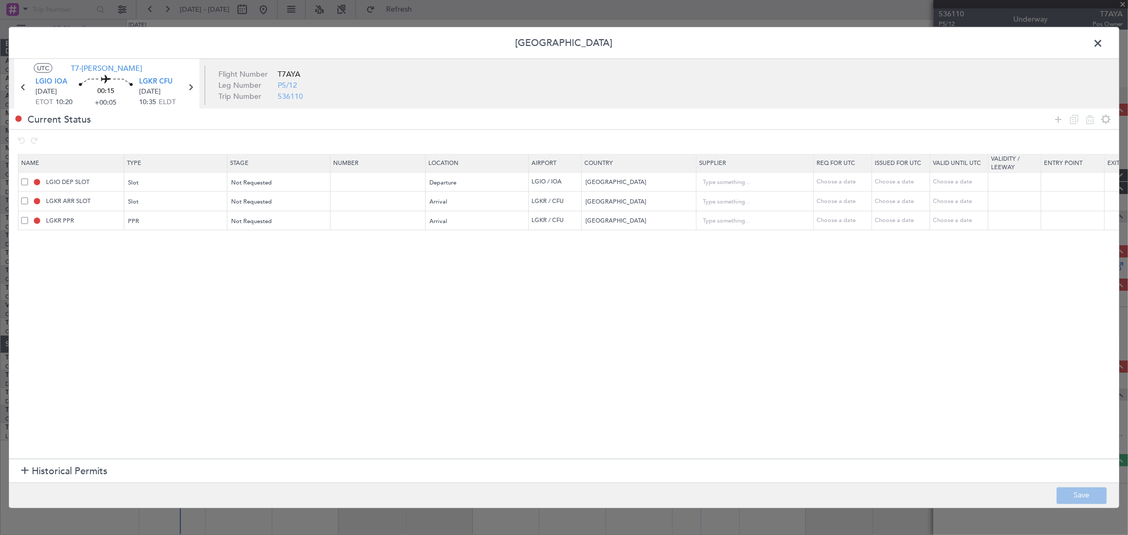
click at [25, 221] on span at bounding box center [24, 220] width 7 height 7
click at [29, 217] on input "checkbox" at bounding box center [29, 217] width 0 height 0
click at [812, 122] on icon at bounding box center [1090, 119] width 13 height 13
click at [279, 187] on div "Not Requested" at bounding box center [276, 183] width 88 height 16
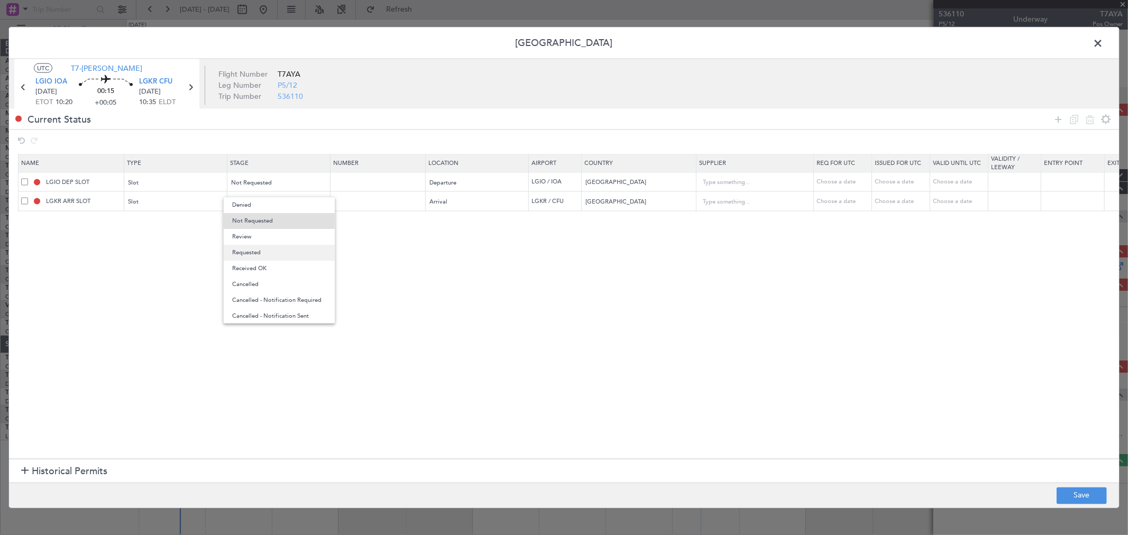
click at [253, 251] on span "Requested" at bounding box center [279, 253] width 94 height 16
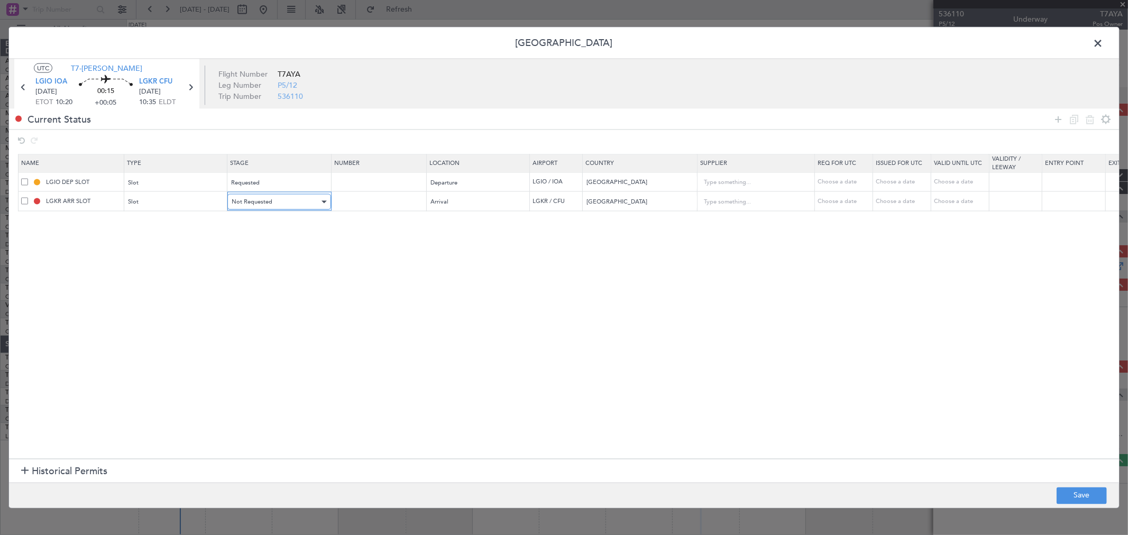
click at [266, 207] on div "Not Requested" at bounding box center [276, 202] width 88 height 16
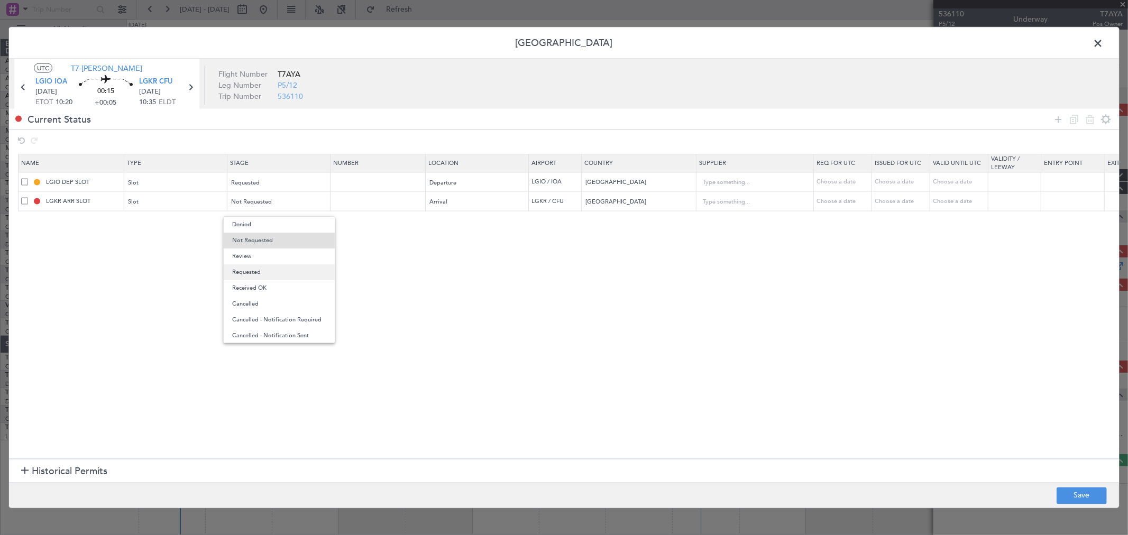
click at [251, 268] on span "Requested" at bounding box center [279, 273] width 94 height 16
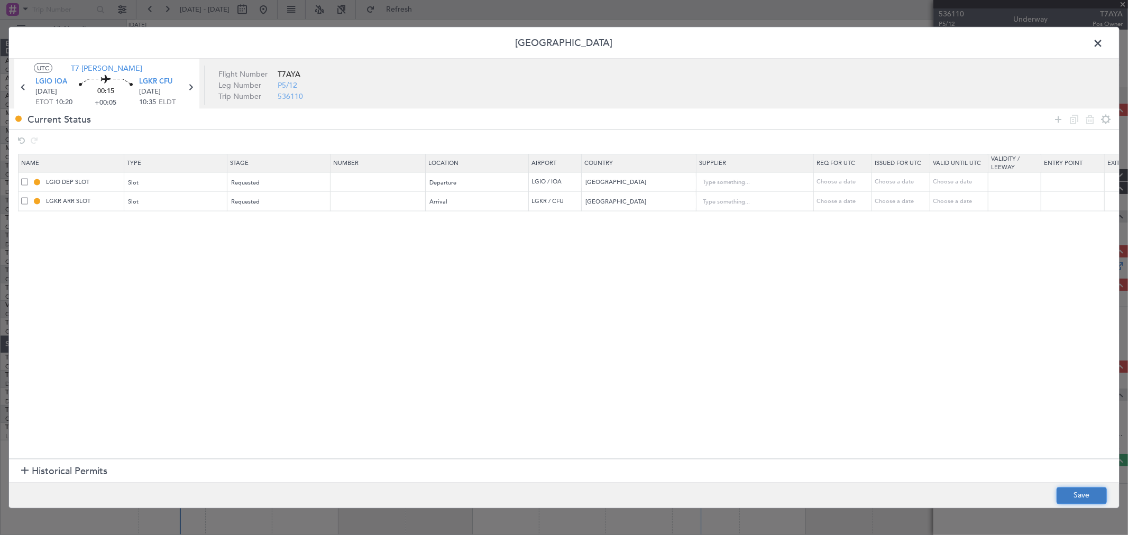
click at [812, 385] on button "Save" at bounding box center [1082, 495] width 50 height 17
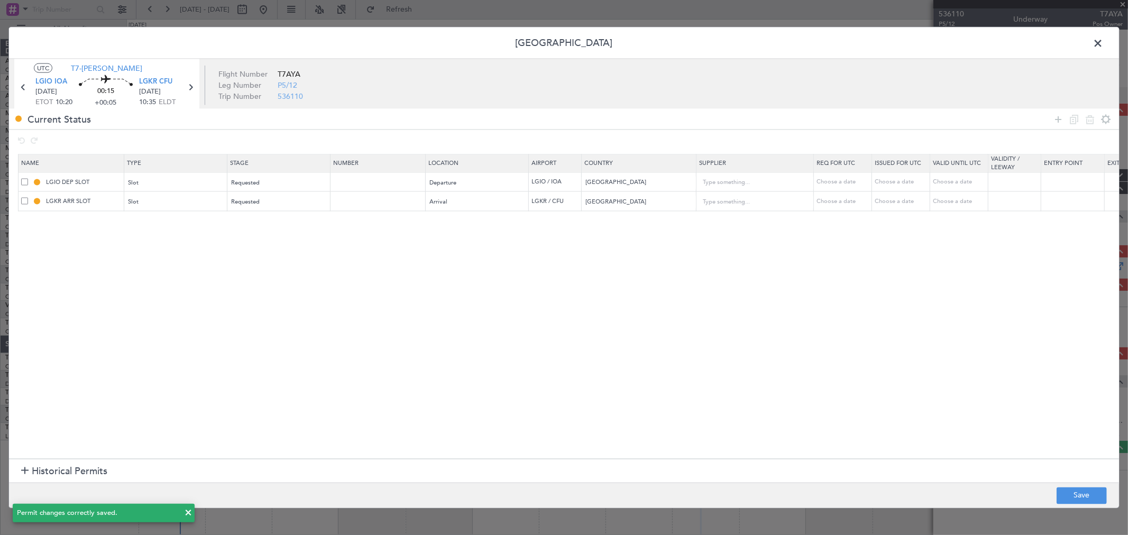
click at [812, 41] on span at bounding box center [1104, 45] width 0 height 21
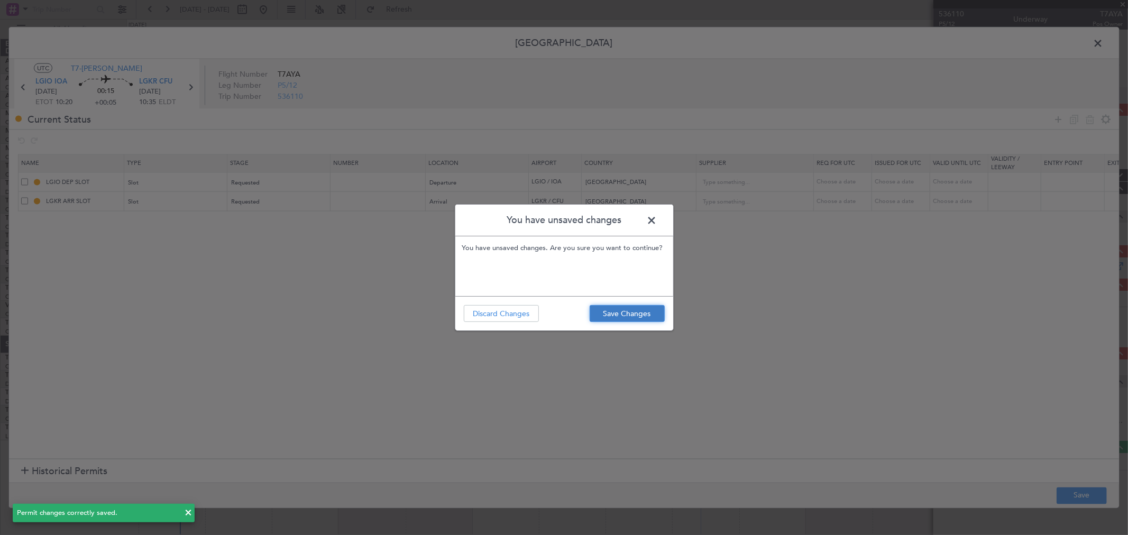
click at [604, 307] on button "Save Changes" at bounding box center [627, 313] width 75 height 17
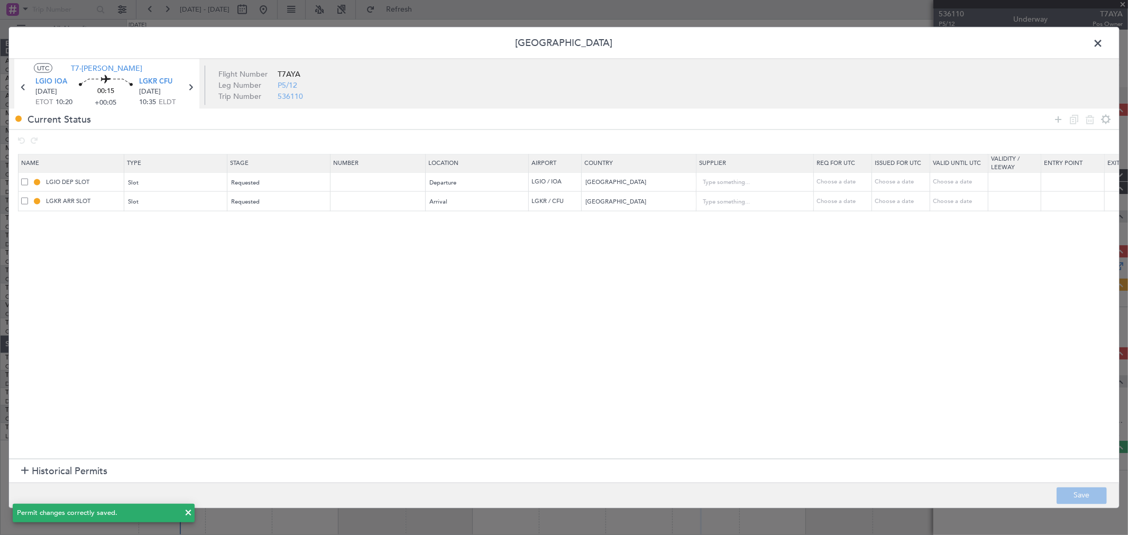
click at [812, 46] on span at bounding box center [1104, 45] width 0 height 21
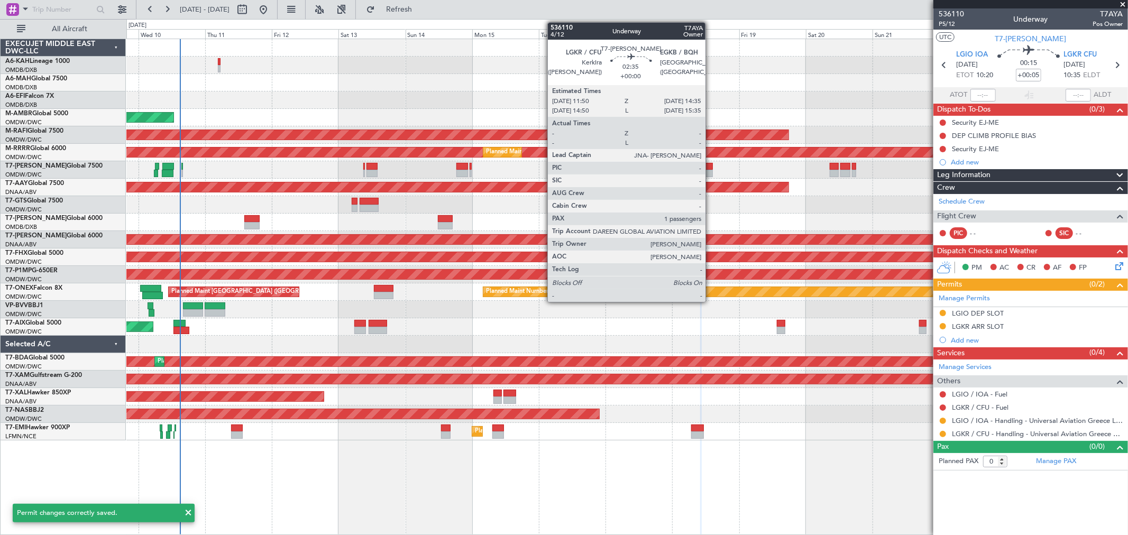
click at [711, 171] on div at bounding box center [709, 173] width 8 height 7
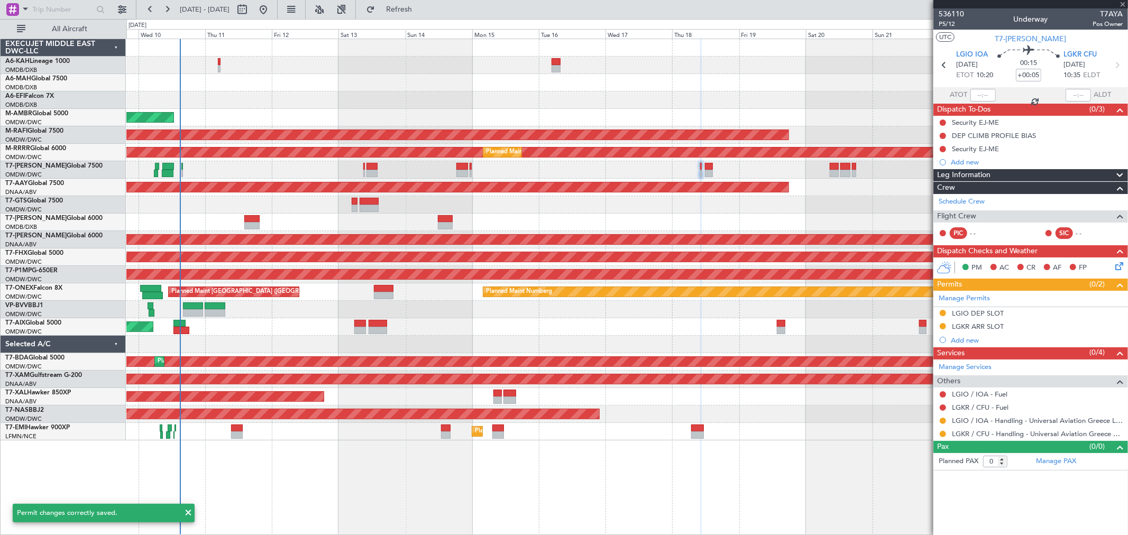
type input "1"
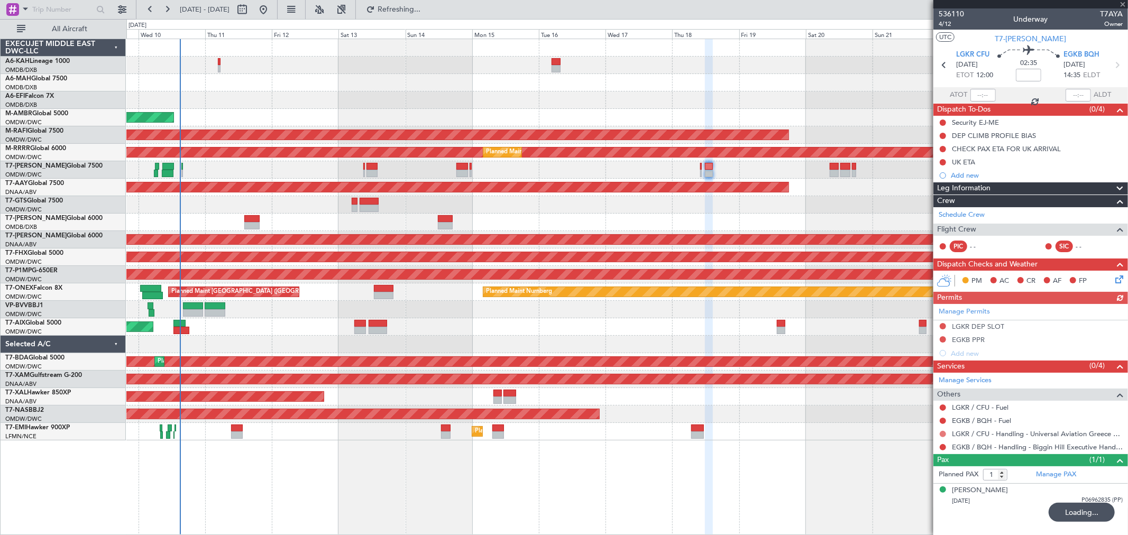
click at [812, 385] on button at bounding box center [943, 434] width 6 height 6
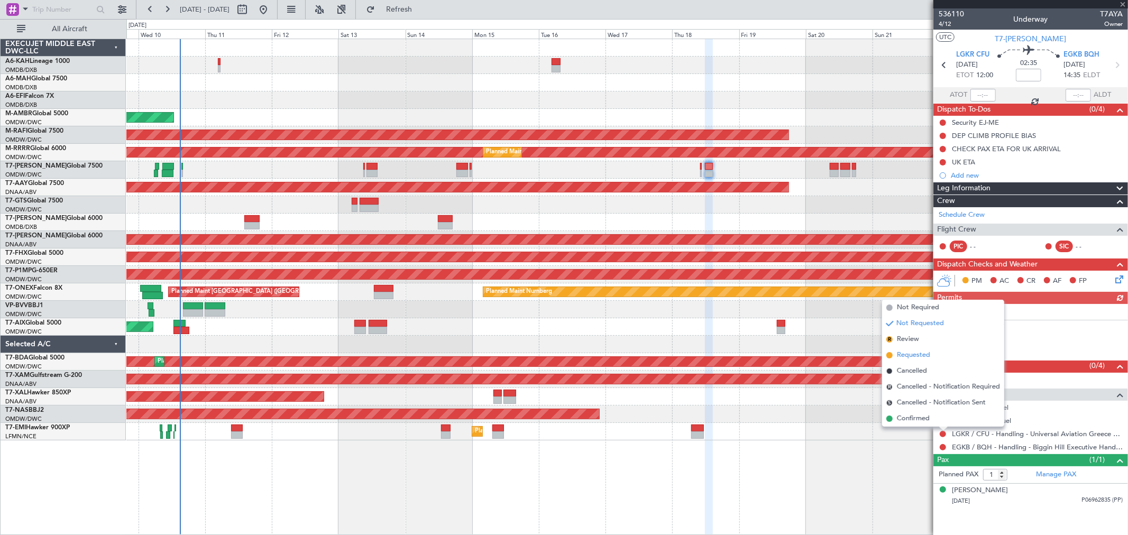
click at [812, 359] on span "Requested" at bounding box center [913, 355] width 33 height 11
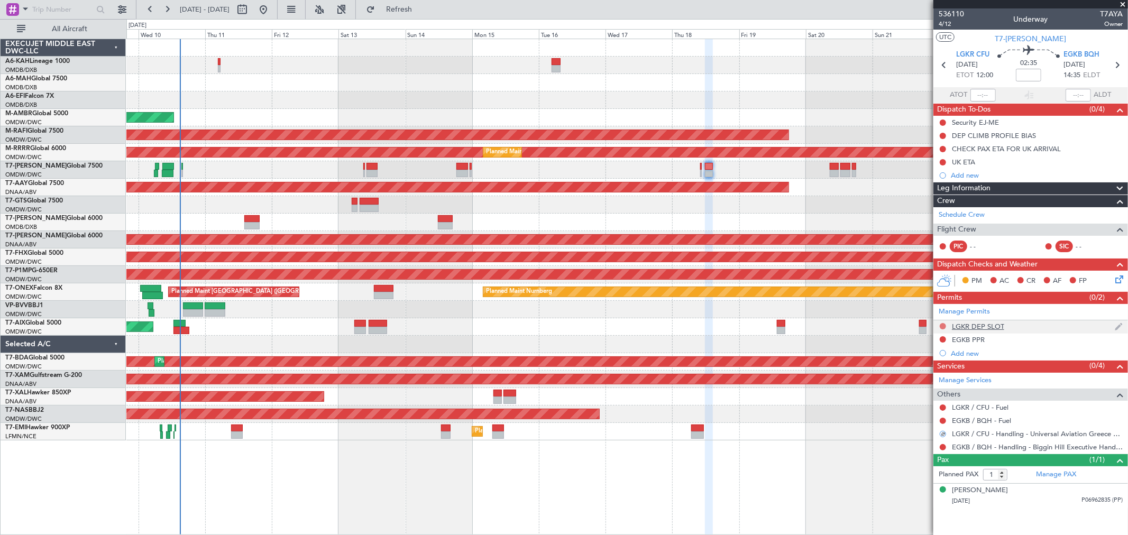
click at [812, 325] on button at bounding box center [943, 326] width 6 height 6
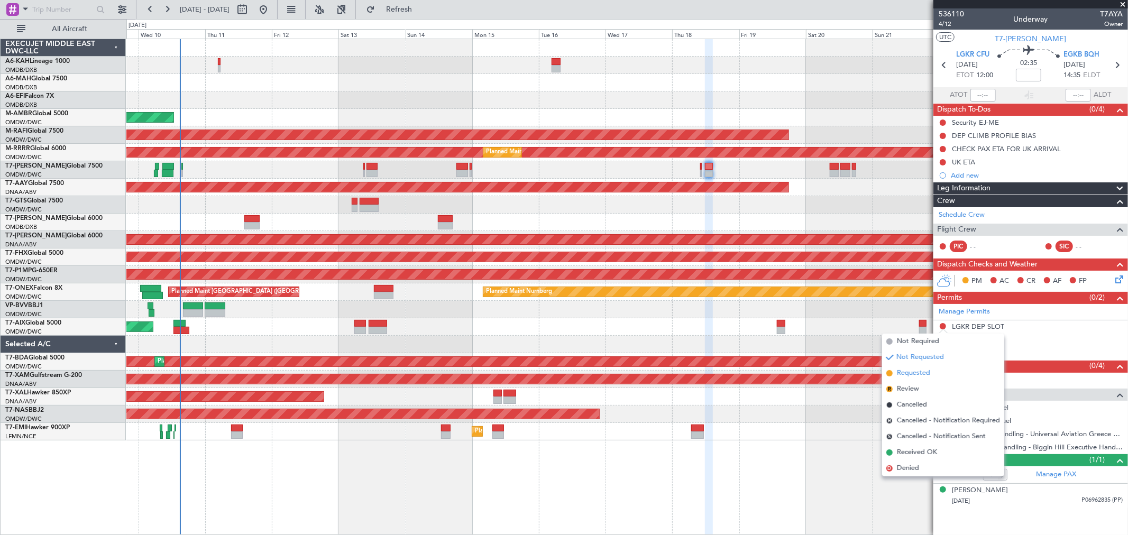
click at [812, 371] on span "Requested" at bounding box center [913, 373] width 33 height 11
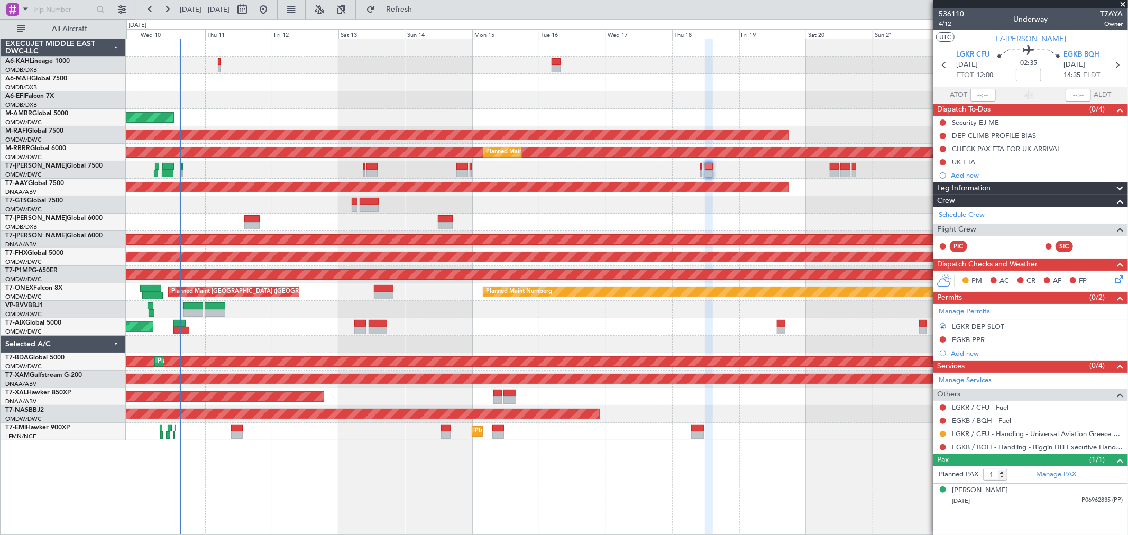
click at [782, 221] on div "AOG Maint [GEOGRAPHIC_DATA] (Dubai Intl)" at bounding box center [626, 222] width 1001 height 17
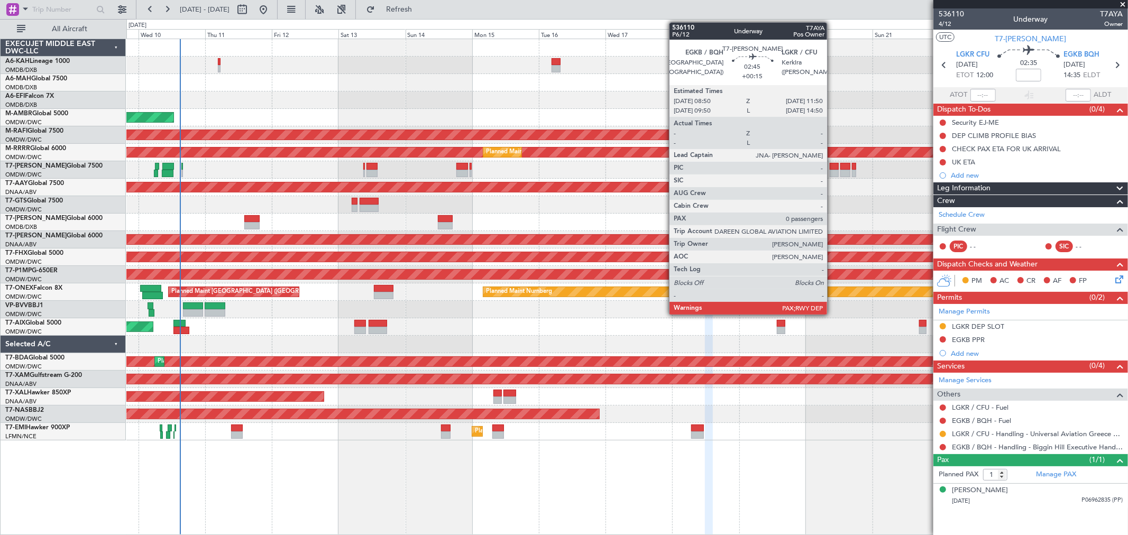
click at [812, 170] on div at bounding box center [834, 173] width 8 height 7
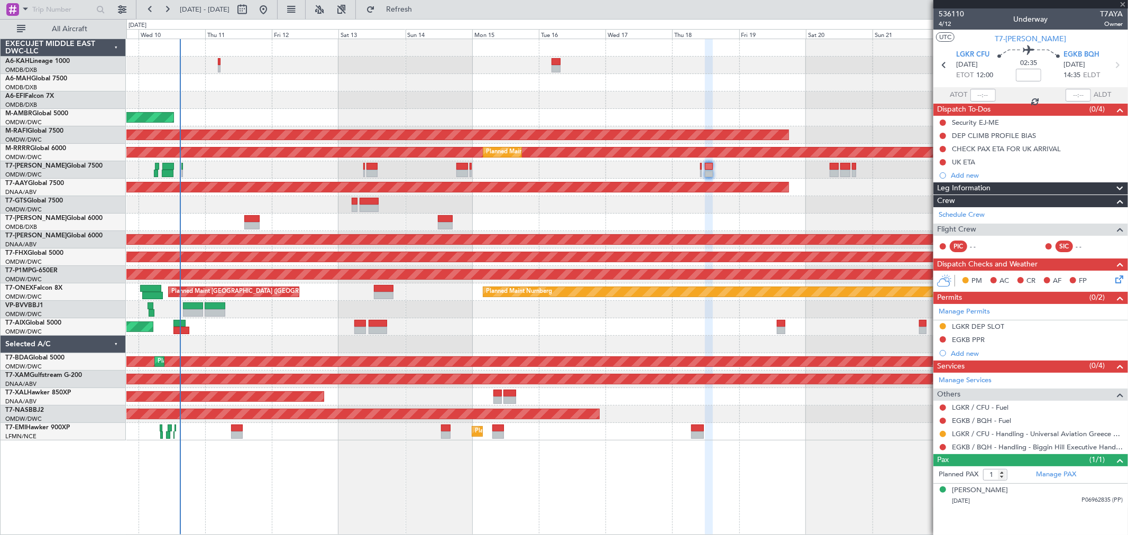
type input "+00:15"
type input "0"
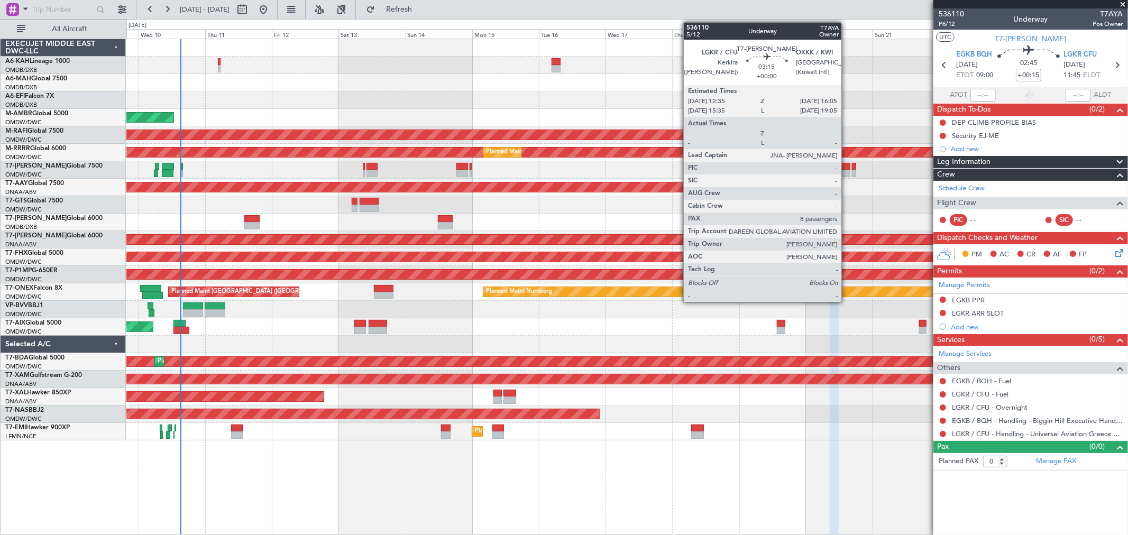
click at [812, 171] on div at bounding box center [846, 173] width 10 height 7
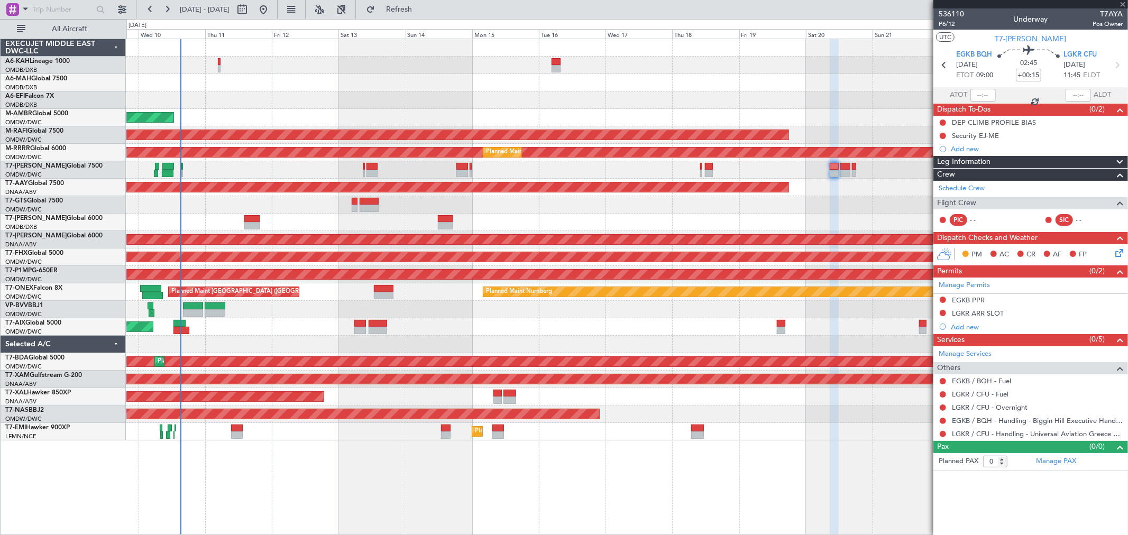
type input "8"
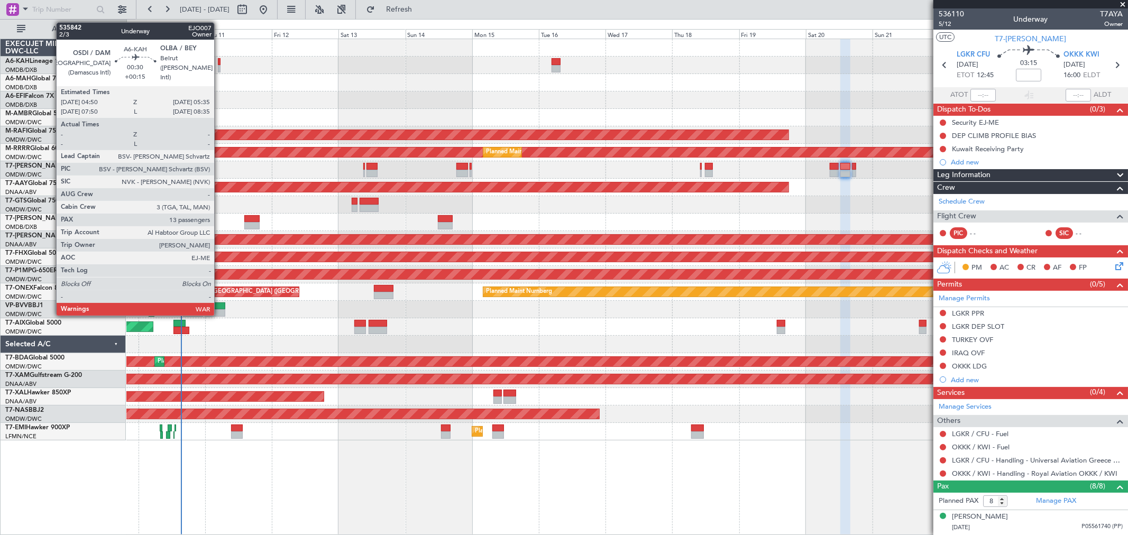
click at [220, 62] on div at bounding box center [219, 61] width 2 height 7
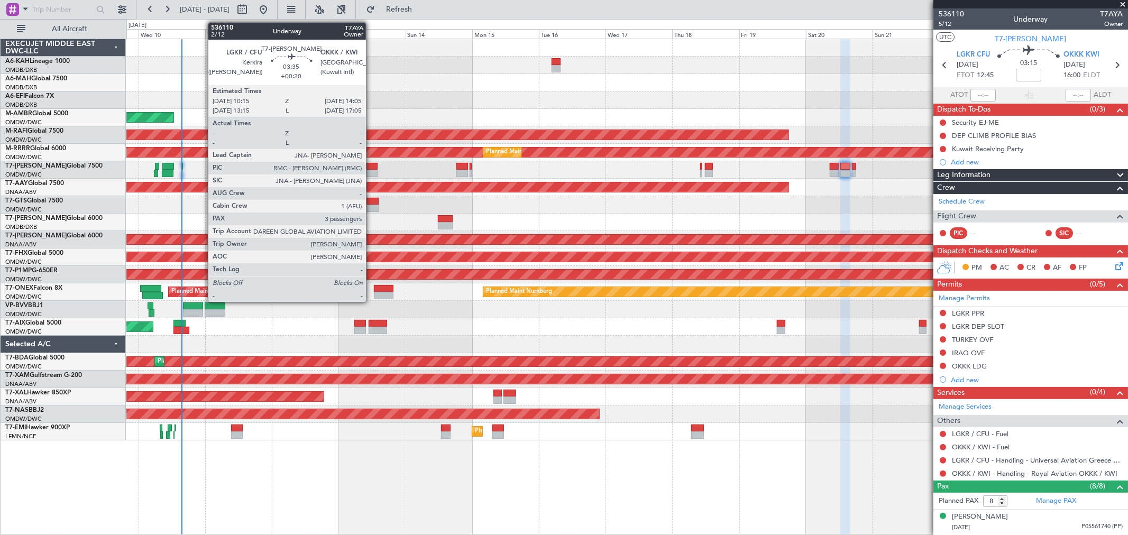
click at [371, 170] on div at bounding box center [372, 173] width 11 height 7
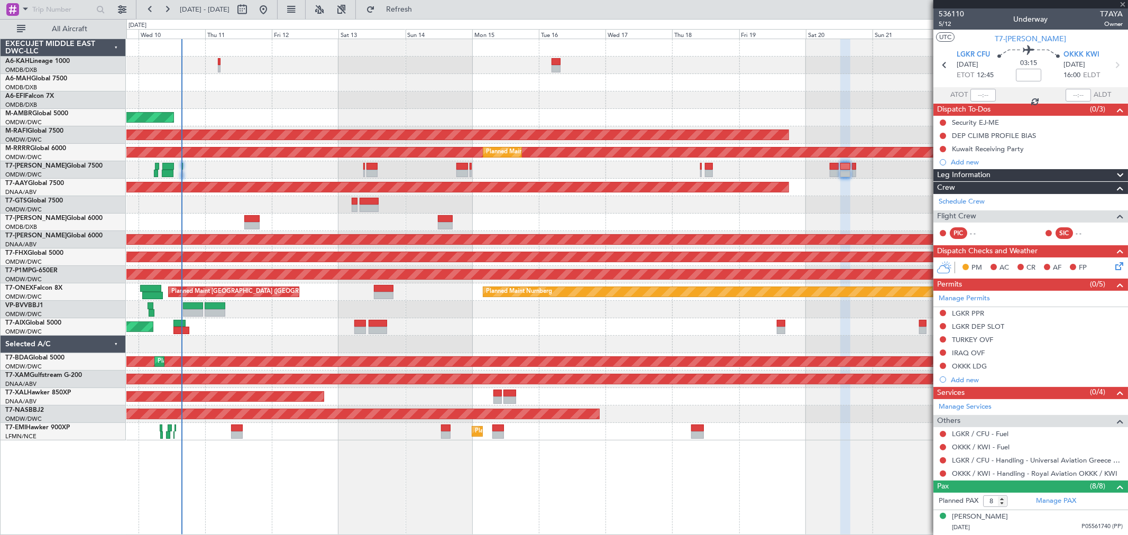
type input "+00:20"
type input "3"
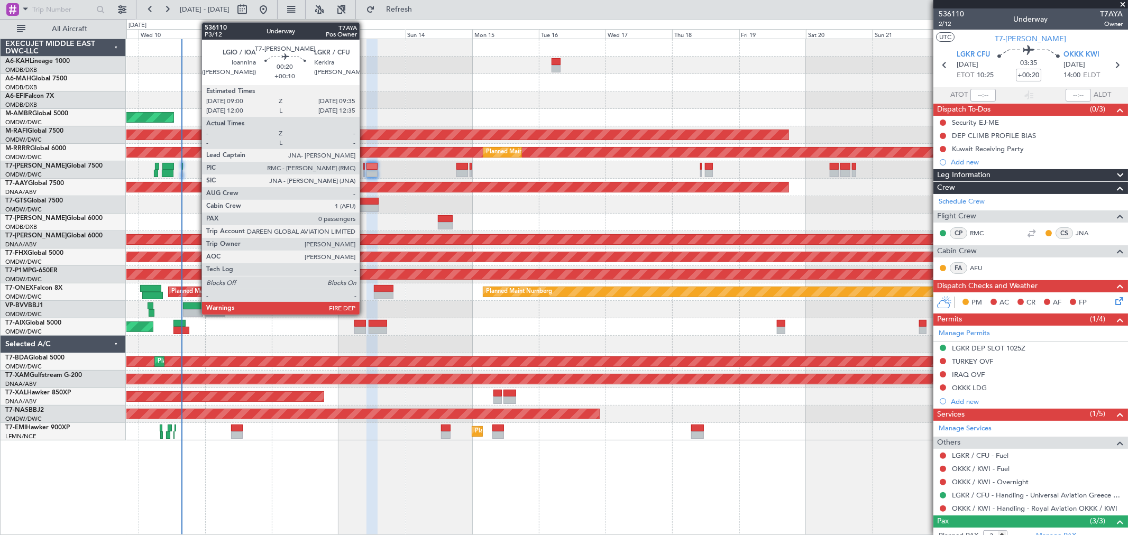
click at [365, 168] on div at bounding box center [364, 166] width 2 height 7
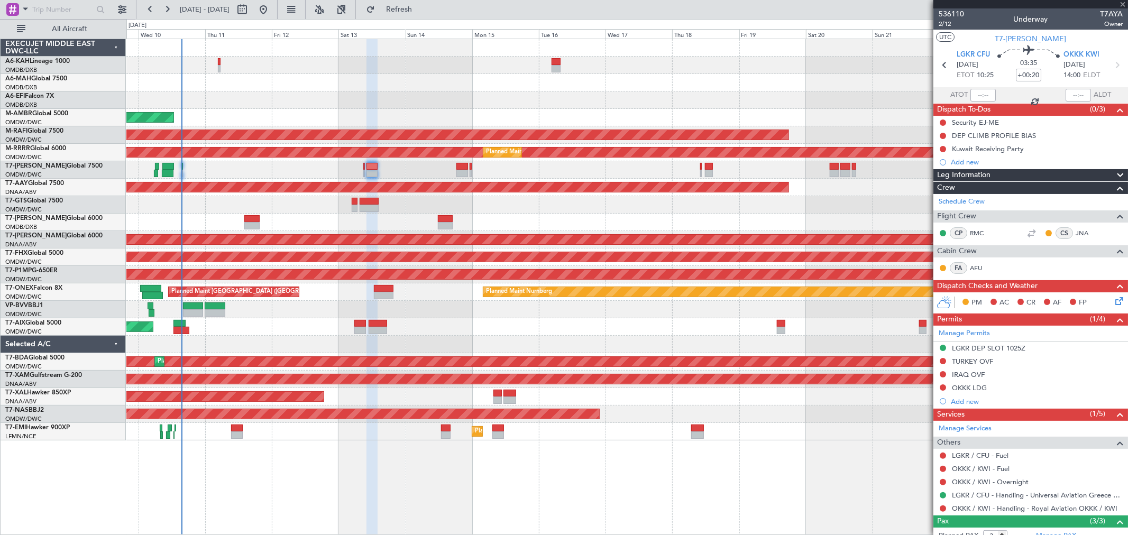
type input "+00:10"
type input "0"
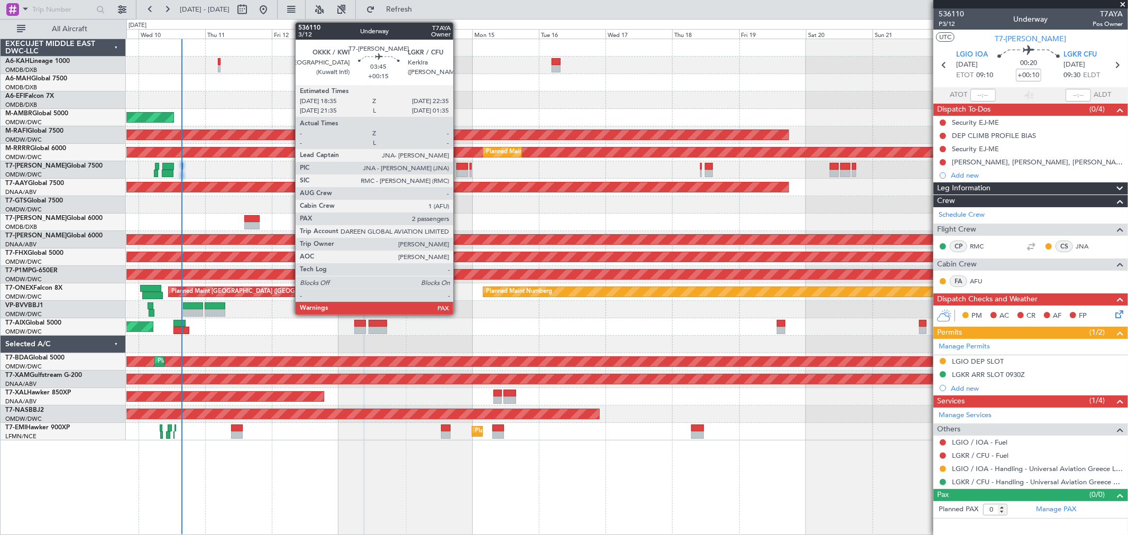
click at [459, 171] on div at bounding box center [463, 173] width 12 height 7
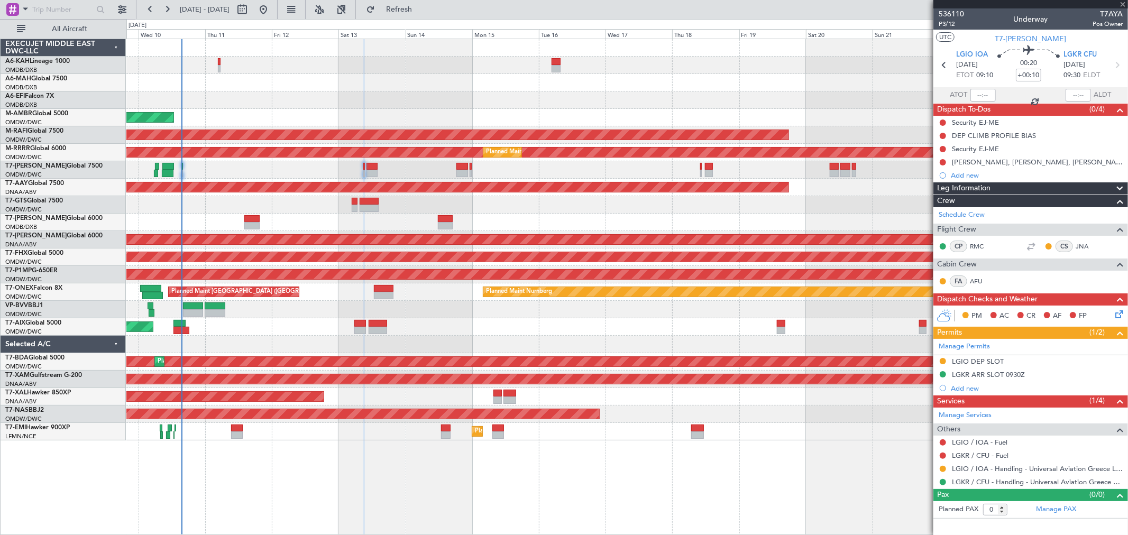
type input "+00:15"
type input "2"
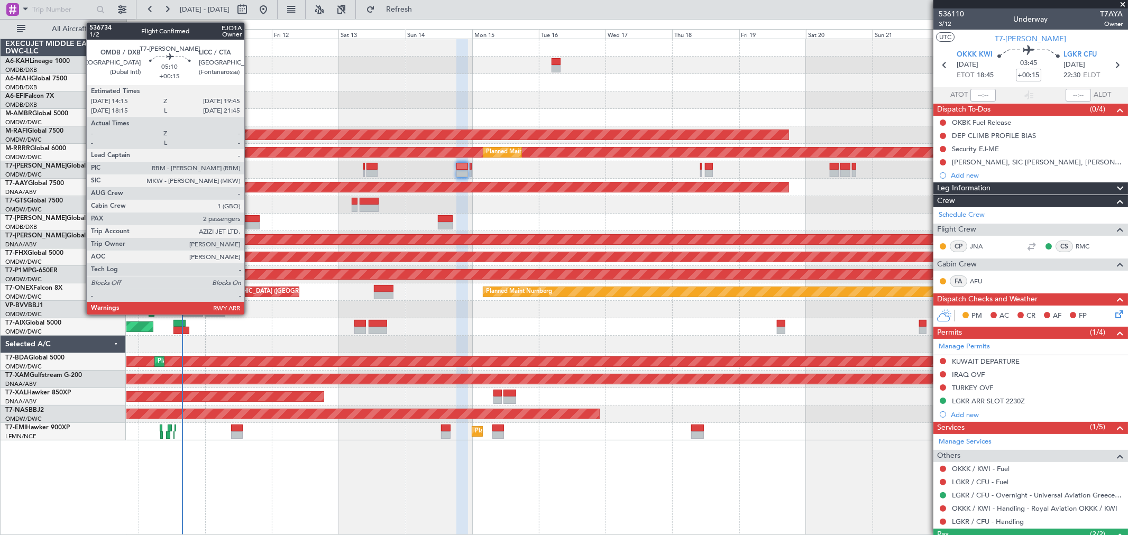
click at [250, 226] on div at bounding box center [251, 225] width 15 height 7
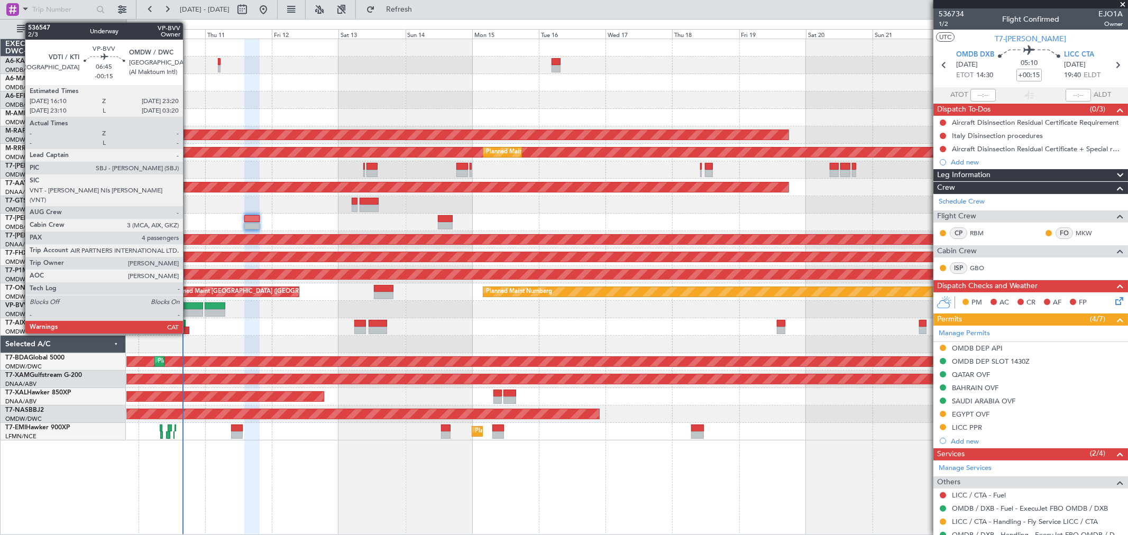
click at [188, 308] on div at bounding box center [193, 306] width 20 height 7
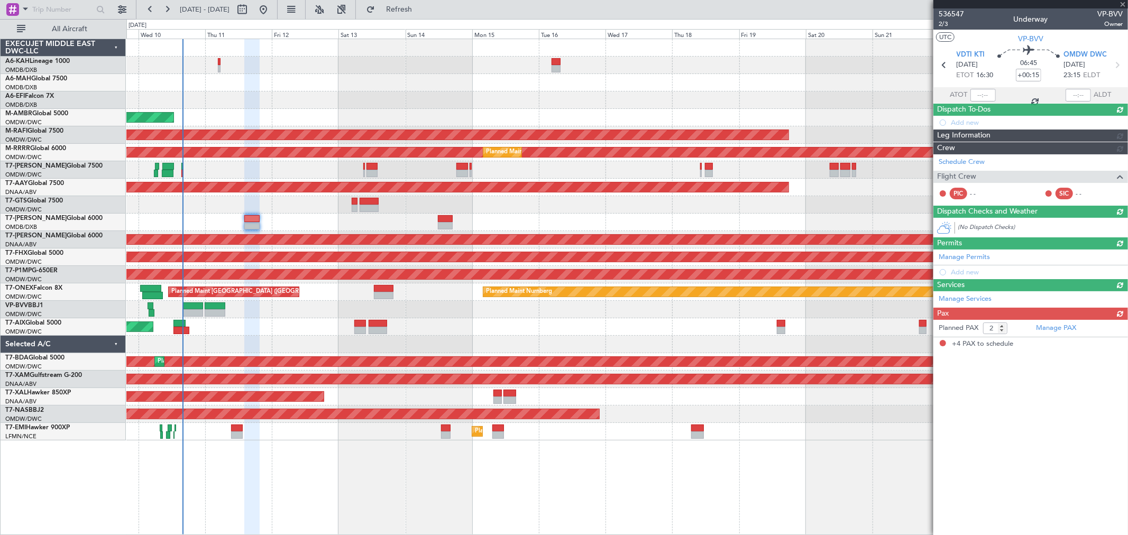
type input "-00:15"
type input "4"
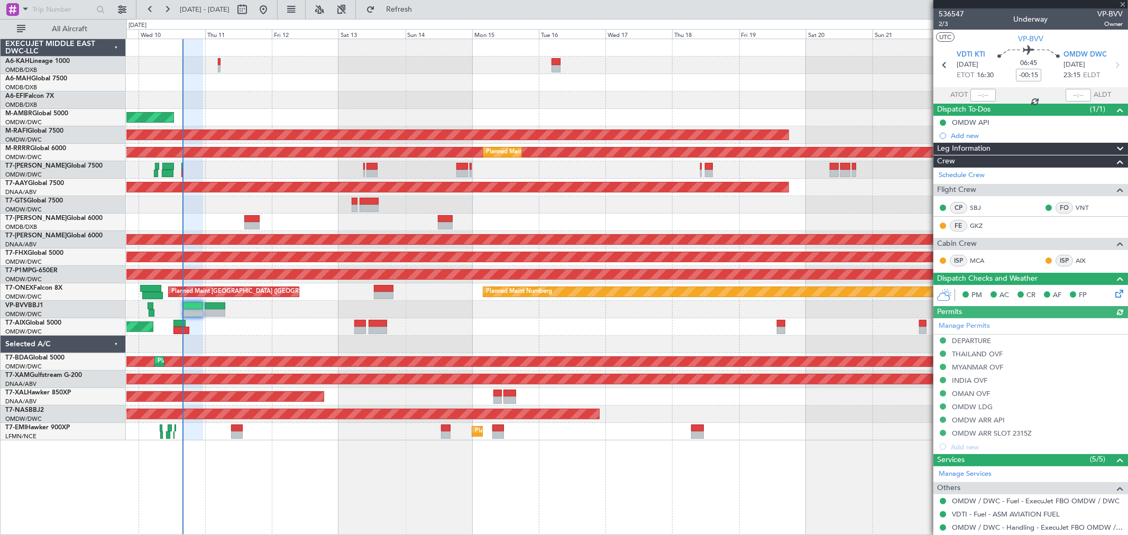
type input "[PERSON_NAME] ([PERSON_NAME])"
type input "7239"
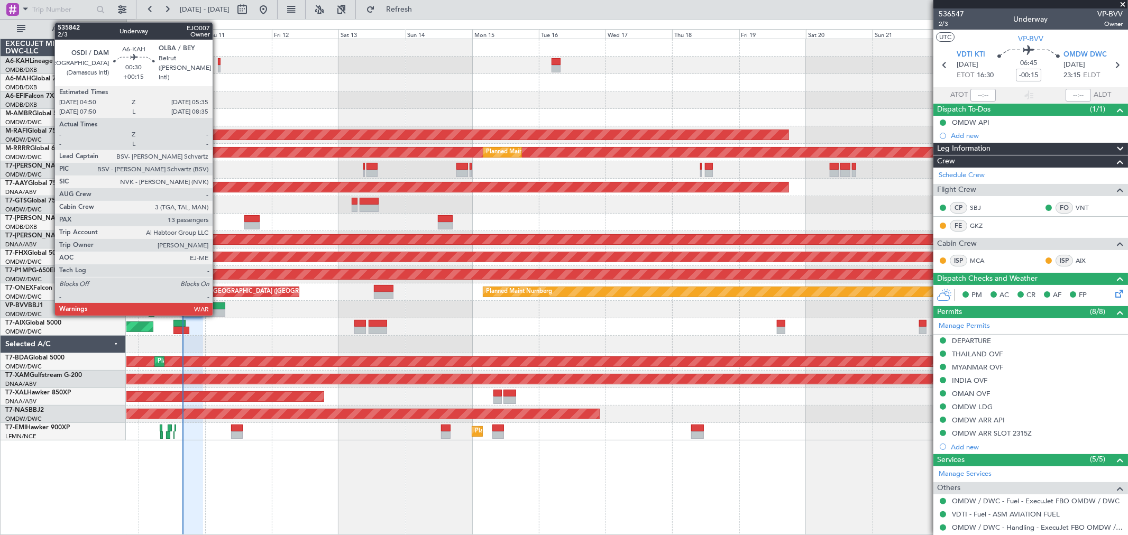
click at [218, 65] on div at bounding box center [219, 68] width 2 height 7
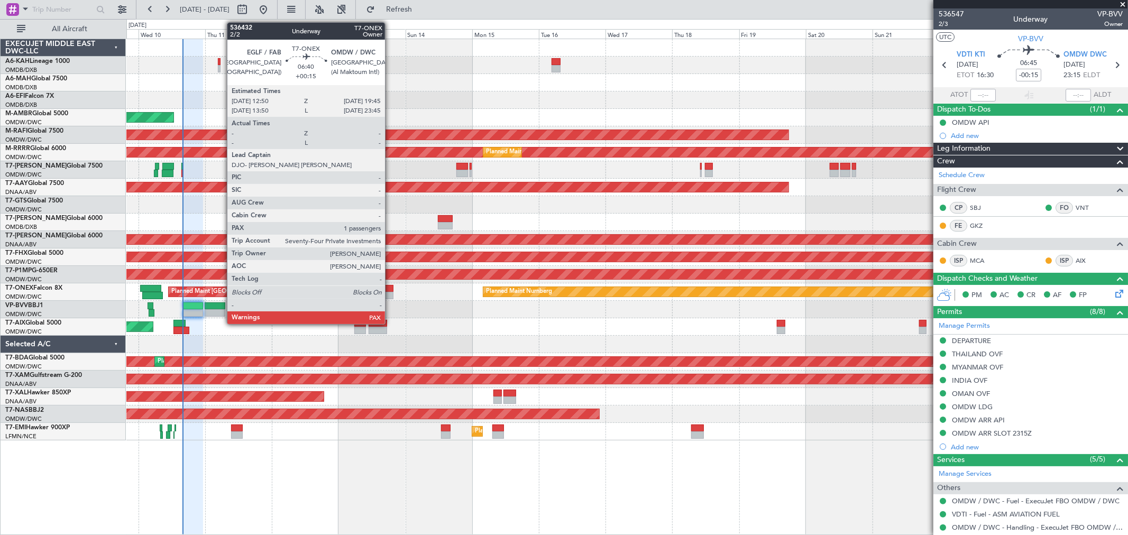
click at [390, 291] on div at bounding box center [384, 288] width 20 height 7
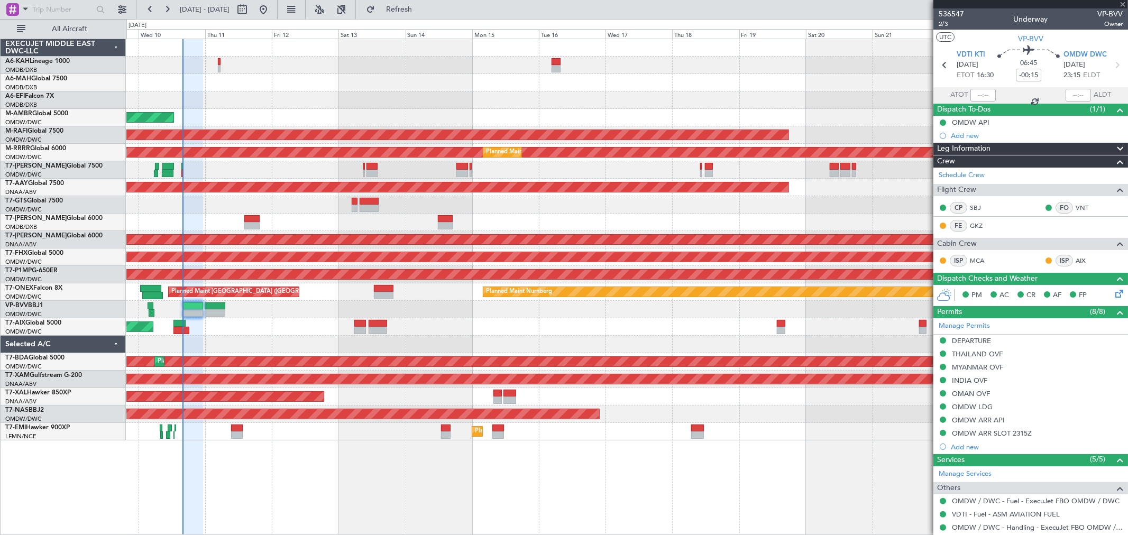
type input "+00:15"
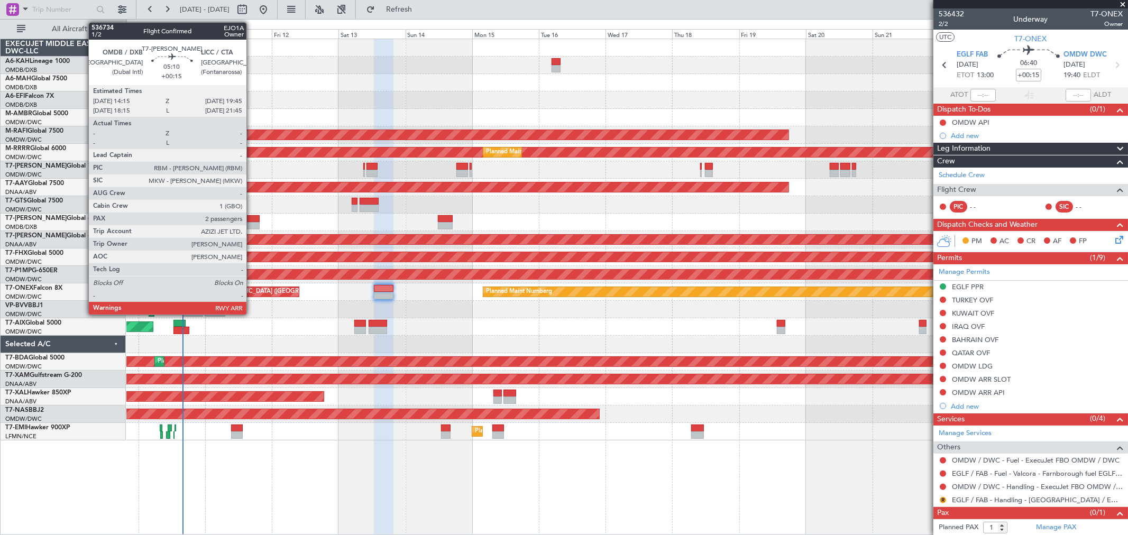
click at [252, 222] on div at bounding box center [251, 225] width 15 height 7
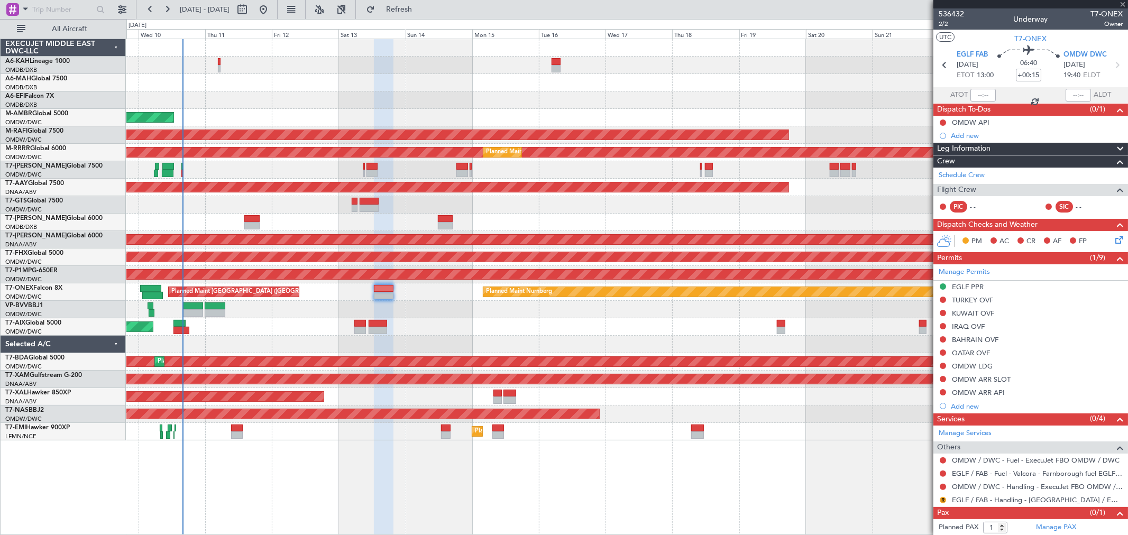
type input "2"
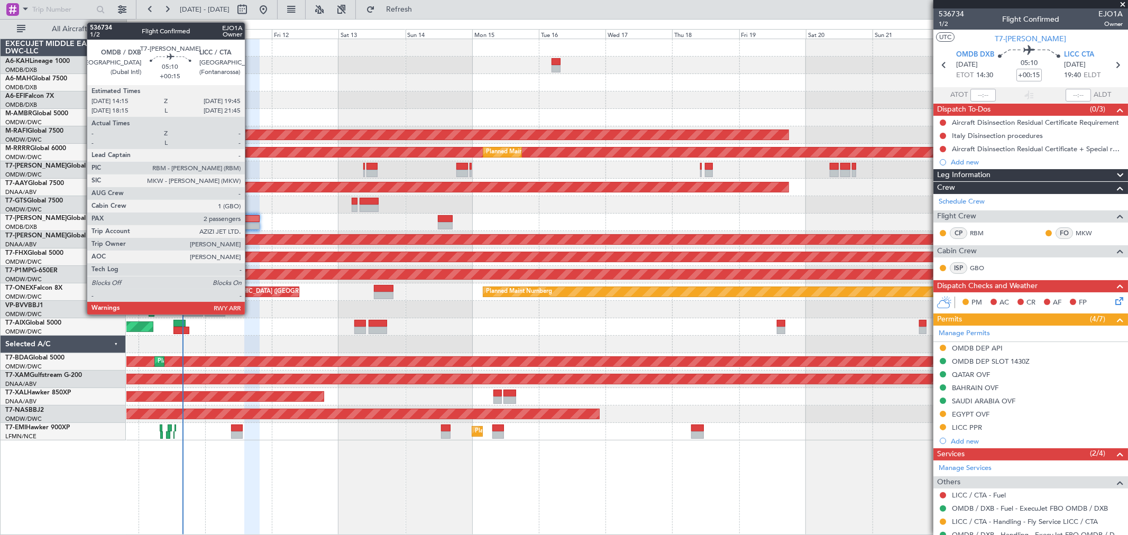
click at [250, 221] on div at bounding box center [251, 218] width 15 height 7
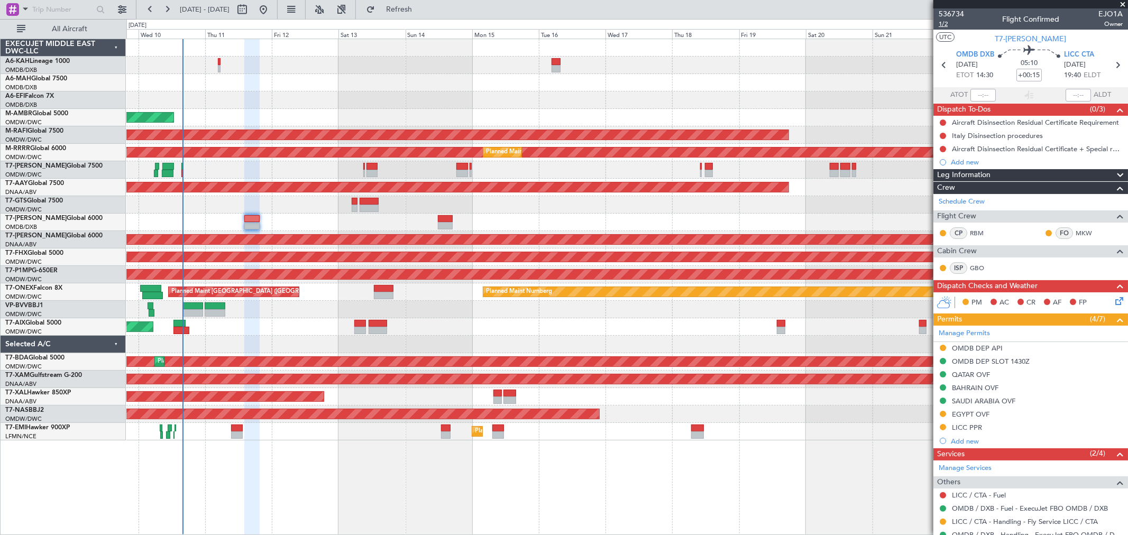
click at [944, 24] on span "1/2" at bounding box center [951, 24] width 25 height 9
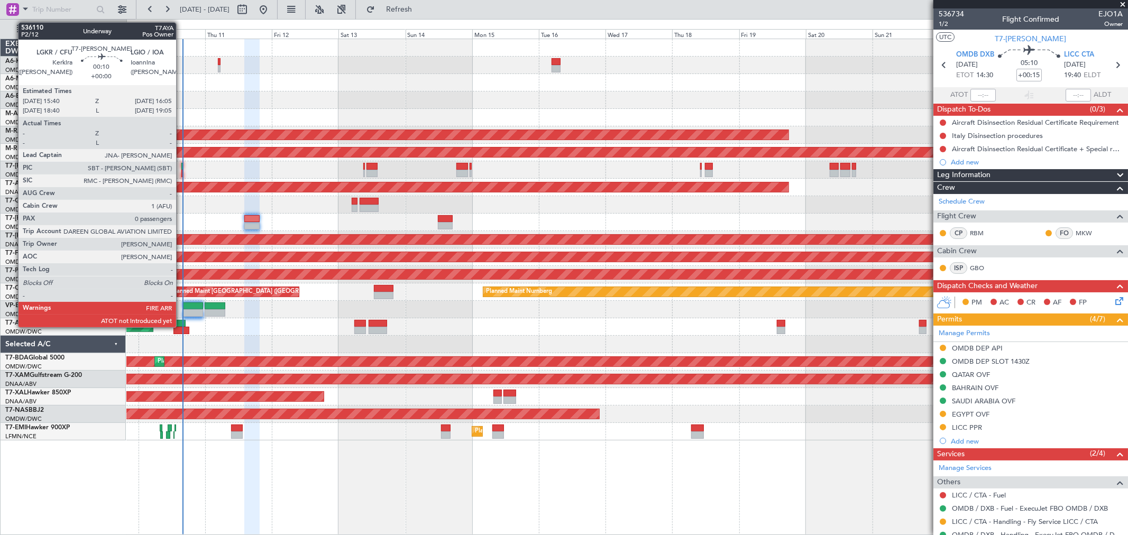
click at [181, 170] on div at bounding box center [182, 173] width 2 height 7
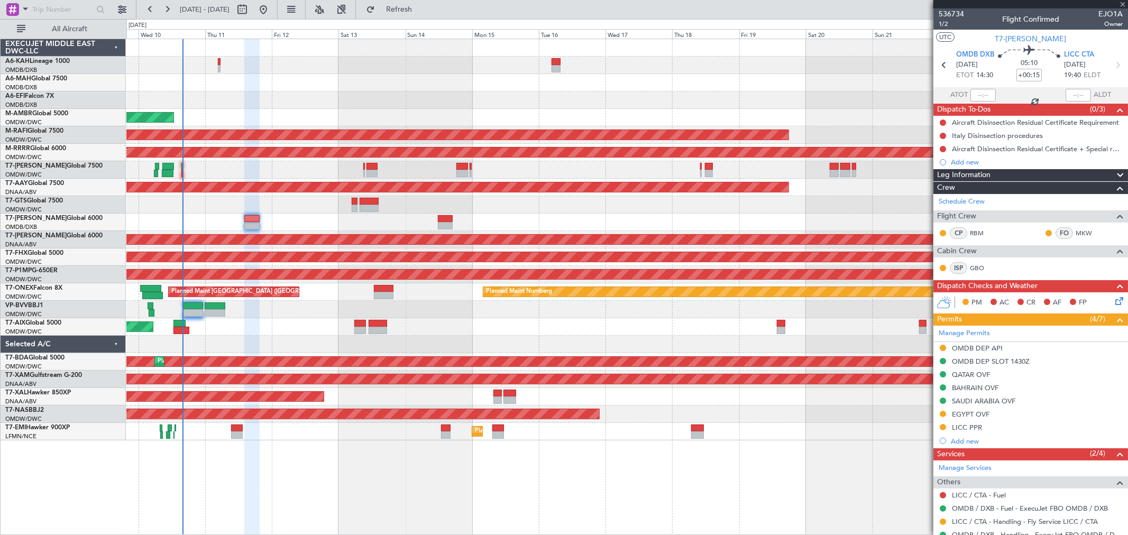
type input "0"
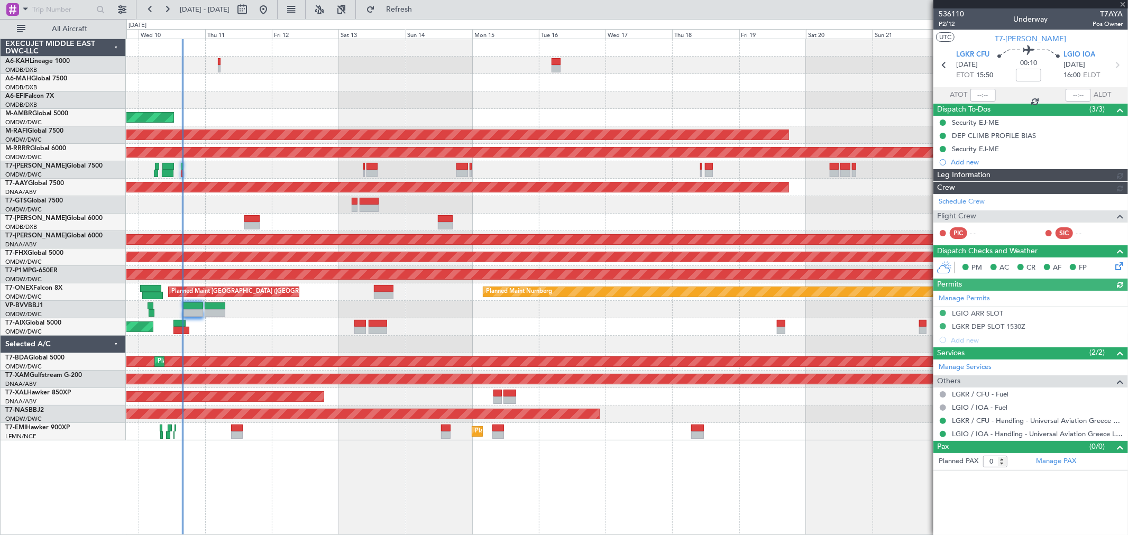
type input "[PERSON_NAME] ([PERSON_NAME])"
type input "7250"
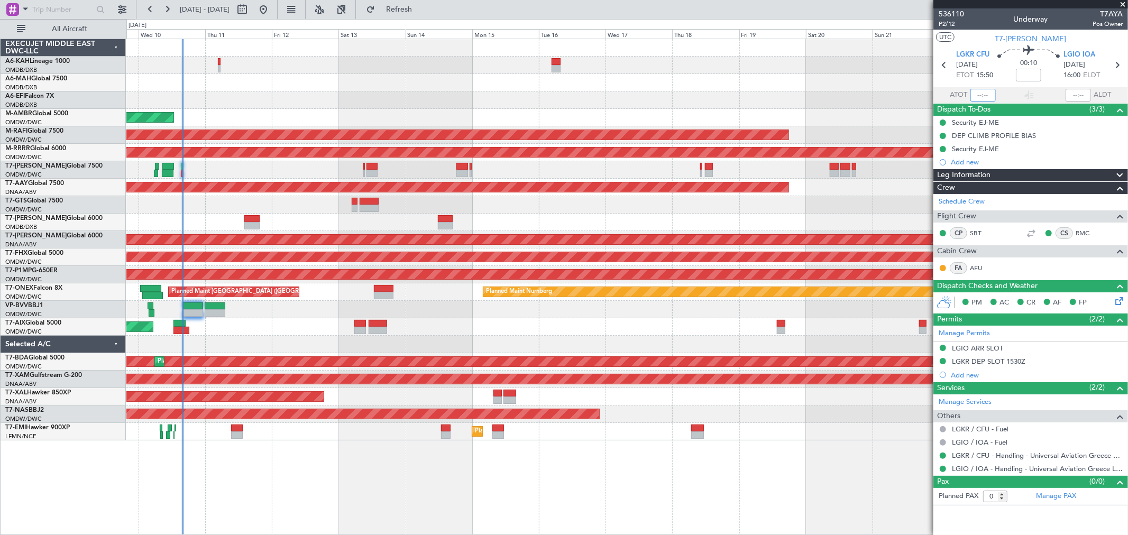
click at [974, 98] on input "text" at bounding box center [983, 95] width 25 height 13
type input "15:56"
click at [422, 12] on span "Refresh" at bounding box center [399, 9] width 44 height 7
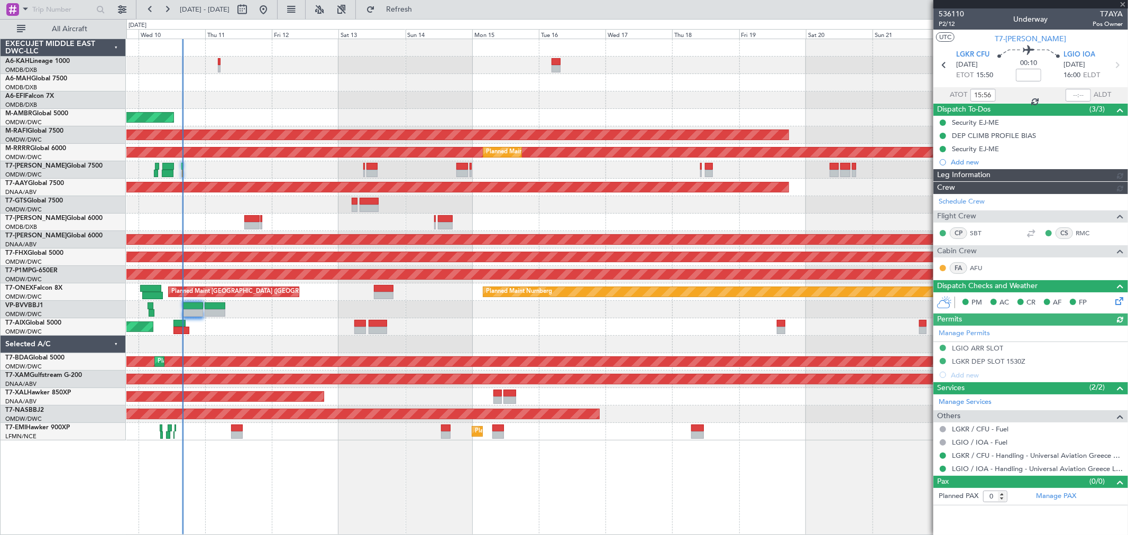
type input "[PERSON_NAME] ([PERSON_NAME])"
type input "7250"
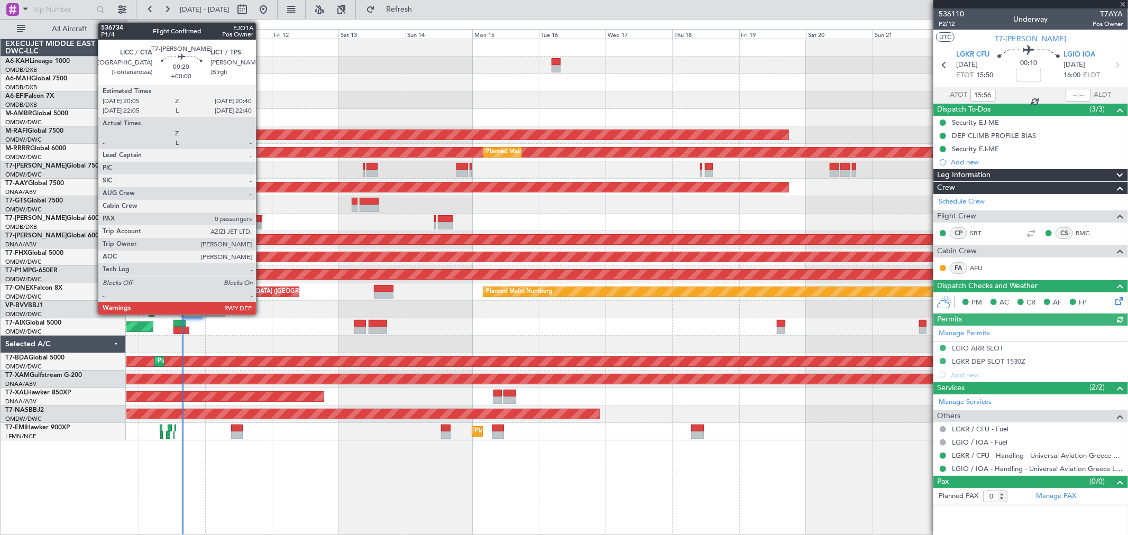
click at [261, 223] on div at bounding box center [261, 225] width 2 height 7
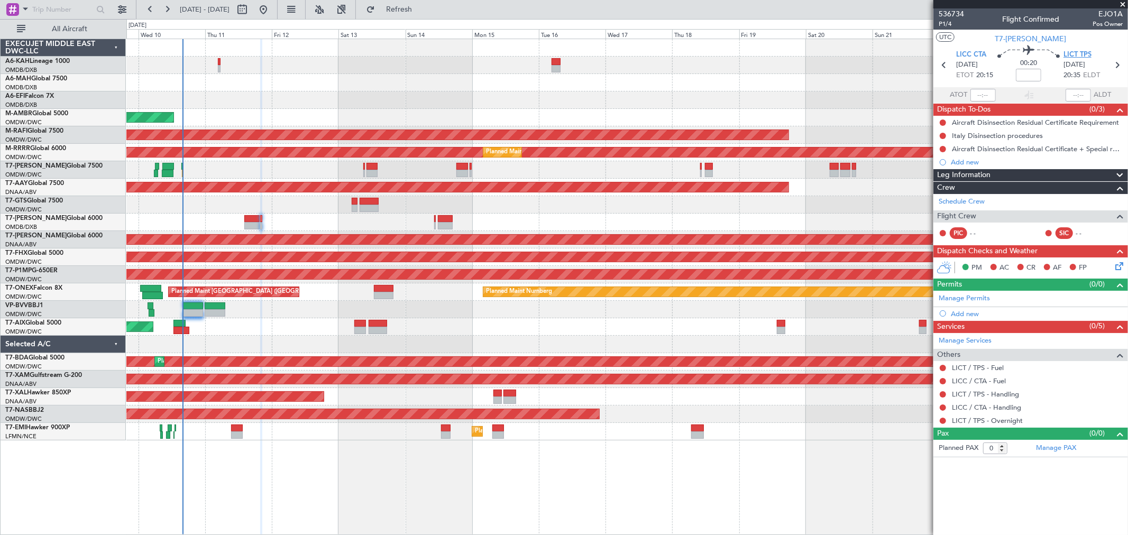
click at [1080, 50] on span "LICT TPS" at bounding box center [1078, 55] width 28 height 11
click at [1027, 72] on input at bounding box center [1028, 75] width 25 height 13
type input "+00:10"
click at [985, 394] on link "LICT / TPS - Handling" at bounding box center [985, 394] width 67 height 9
click at [991, 408] on link "LICC / CTA - Handling" at bounding box center [986, 407] width 69 height 9
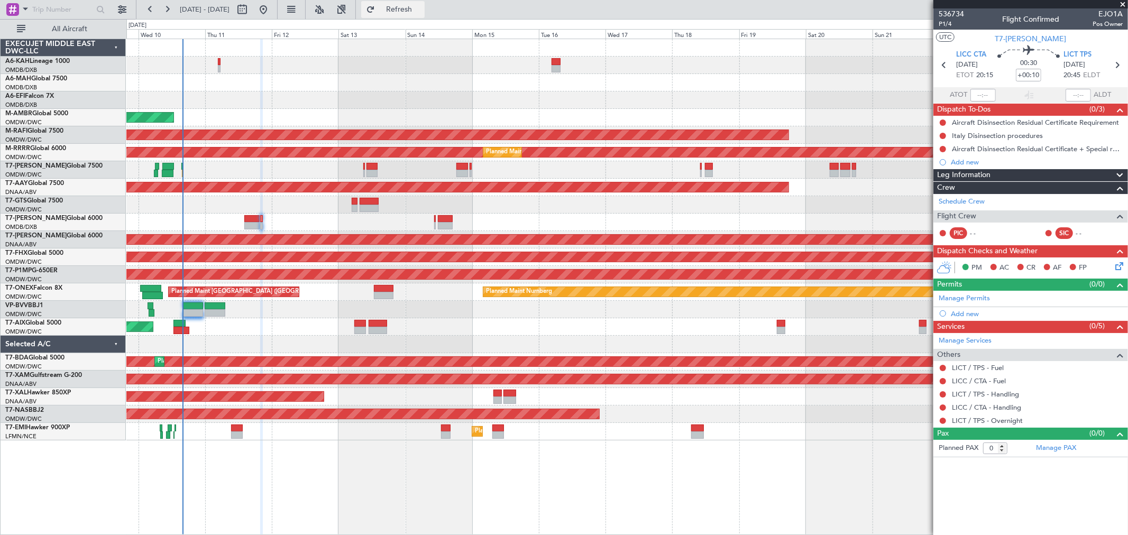
click at [422, 9] on span "Refresh" at bounding box center [399, 9] width 44 height 7
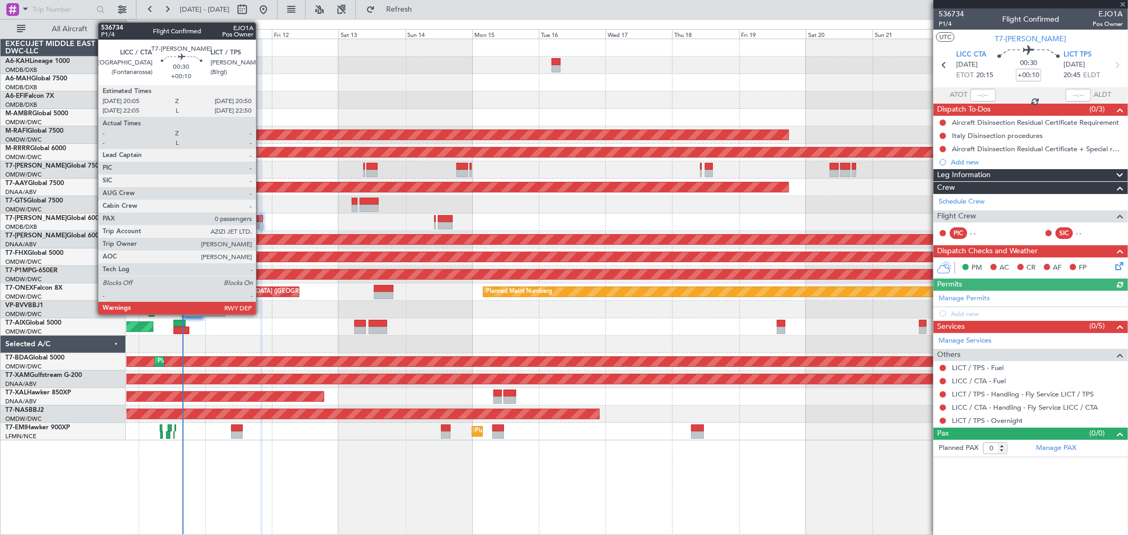
click at [261, 223] on div at bounding box center [261, 225] width 2 height 7
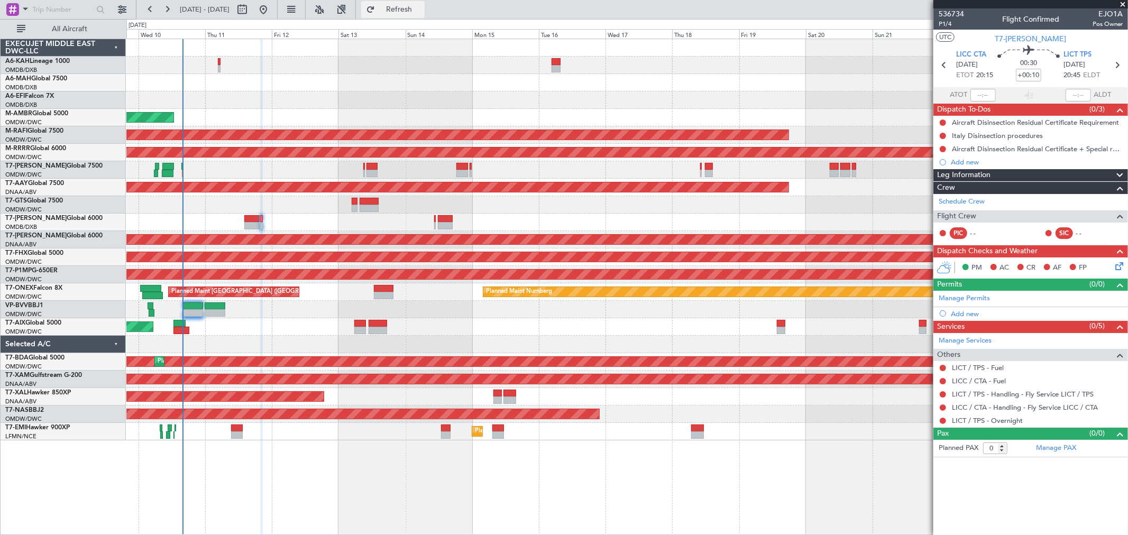
click at [425, 14] on button "Refresh" at bounding box center [392, 9] width 63 height 17
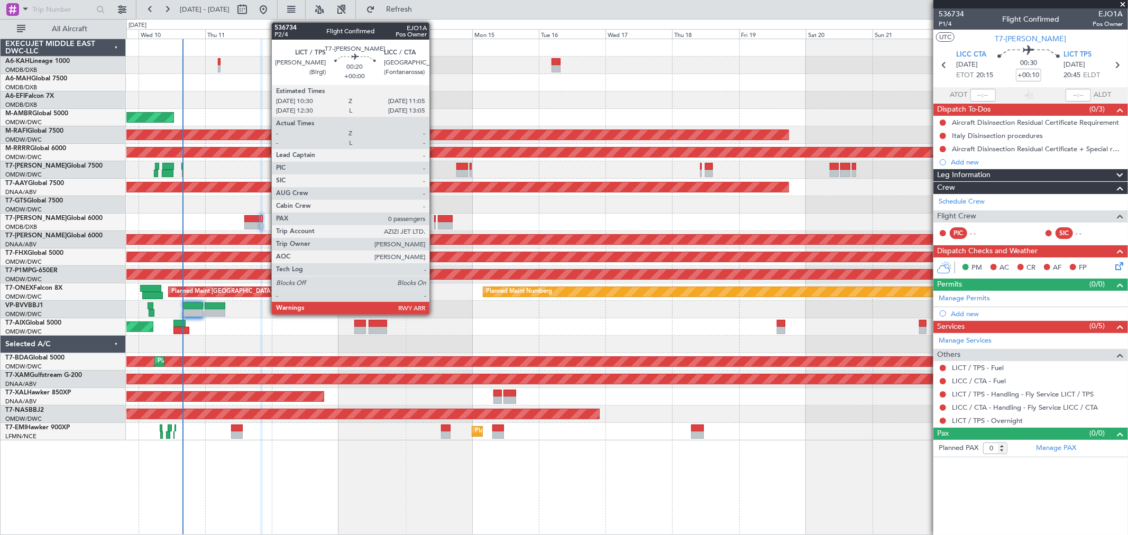
click at [435, 222] on div at bounding box center [435, 225] width 2 height 7
click at [435, 224] on div at bounding box center [435, 225] width 2 height 7
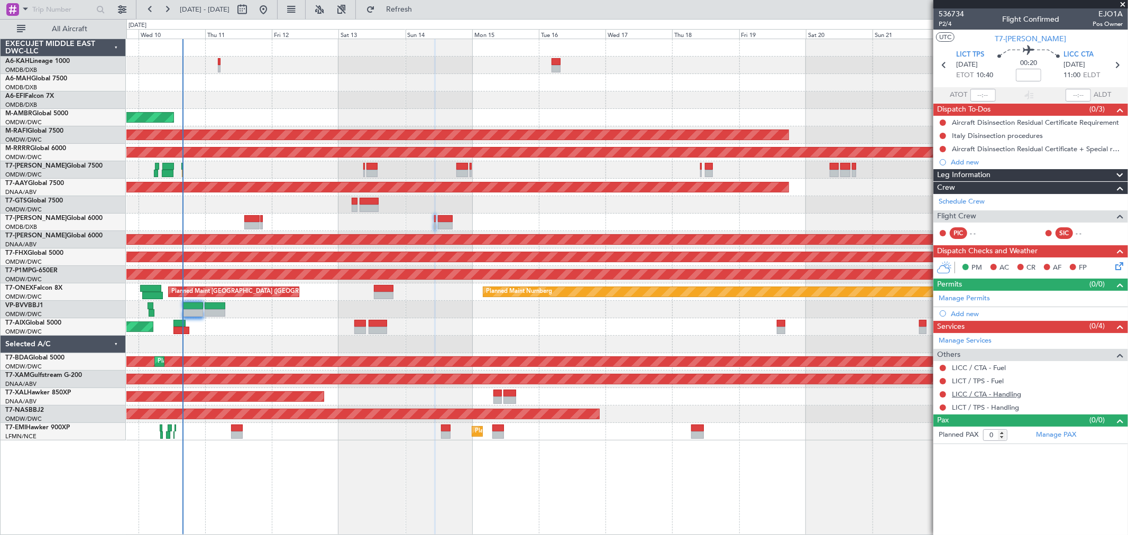
click at [995, 394] on link "LICC / CTA - Handling" at bounding box center [986, 394] width 69 height 9
click at [982, 406] on link "LICT / TPS - Handling" at bounding box center [985, 407] width 67 height 9
click at [425, 14] on button "Refresh" at bounding box center [392, 9] width 63 height 17
click at [1024, 78] on div "00:20" at bounding box center [1029, 64] width 70 height 39
click at [1033, 72] on input at bounding box center [1028, 75] width 25 height 13
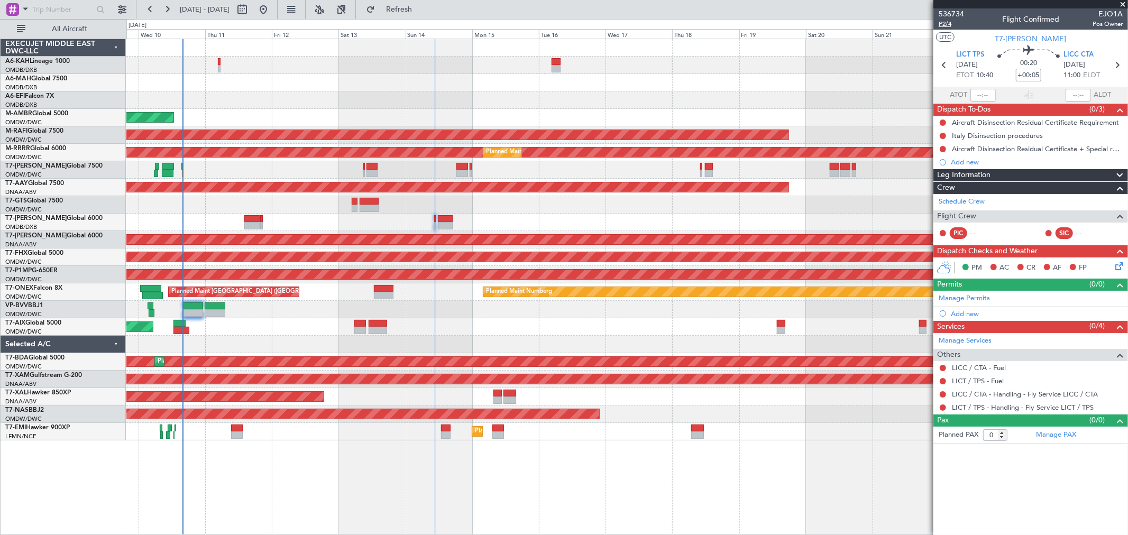
click at [950, 20] on span "P2/4" at bounding box center [951, 24] width 25 height 9
click at [422, 11] on span "Refresh" at bounding box center [399, 9] width 44 height 7
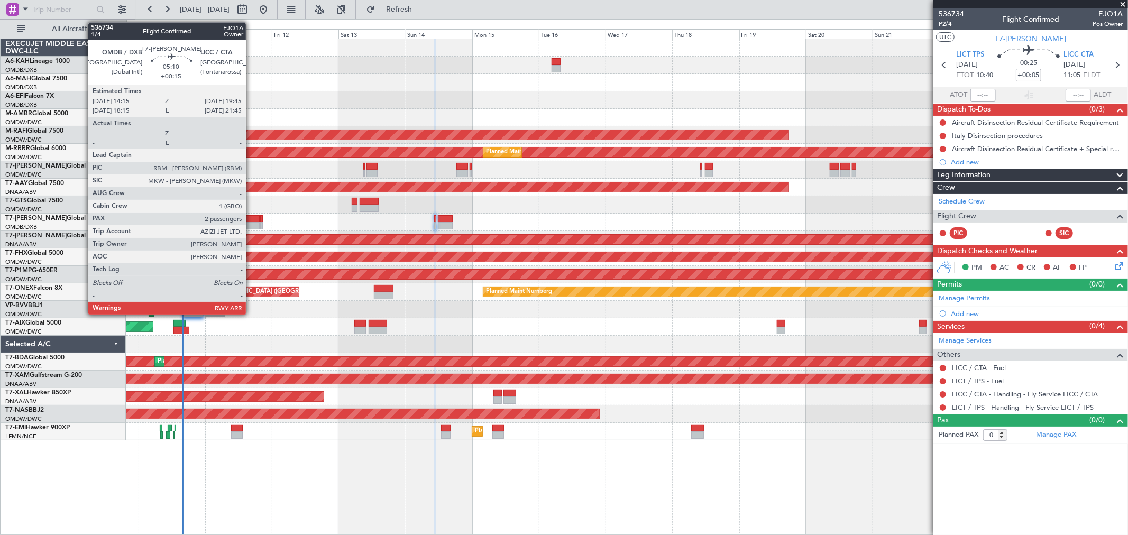
click at [251, 223] on div at bounding box center [251, 225] width 15 height 7
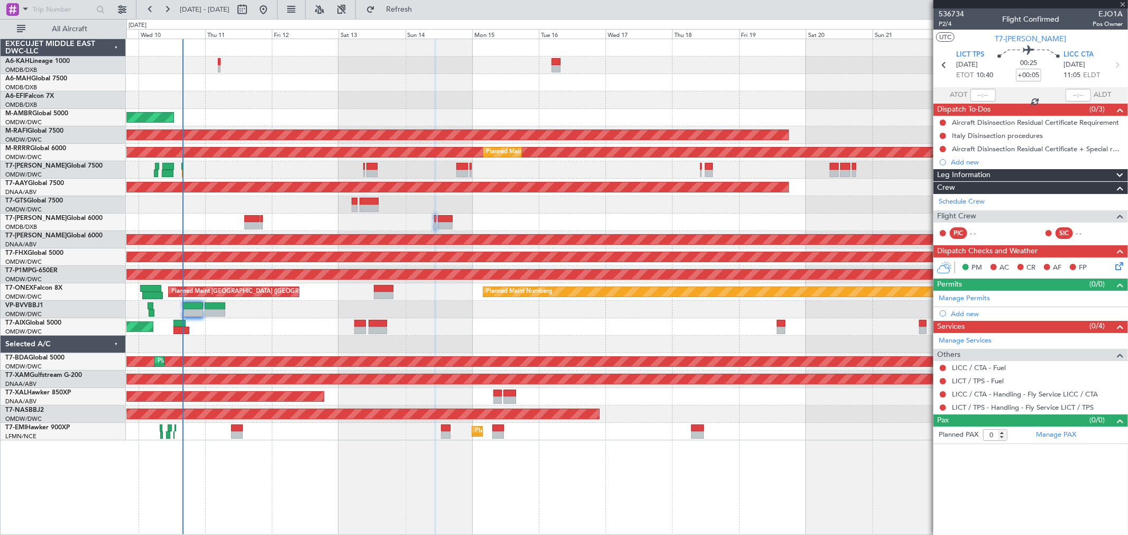
type input "+00:15"
type input "2"
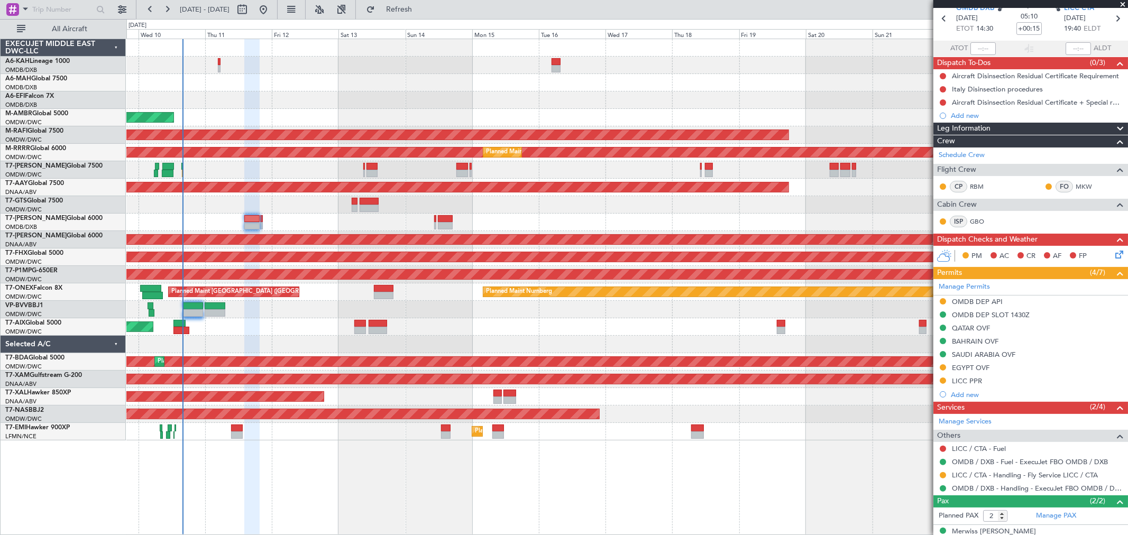
scroll to position [84, 0]
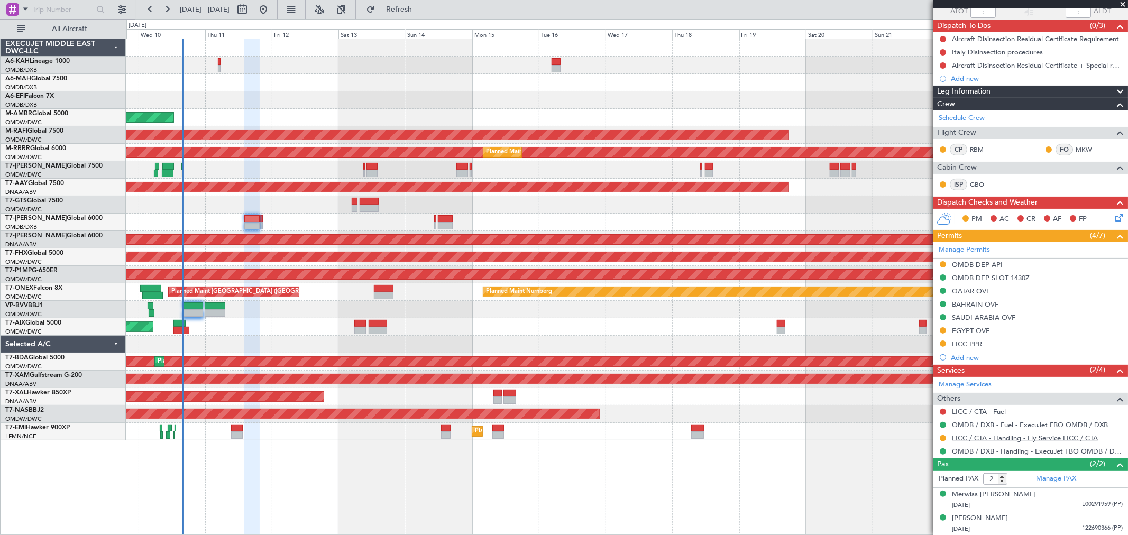
click at [993, 437] on link "LICC / CTA - Handling - Fly Service LICC / CTA" at bounding box center [1025, 438] width 146 height 9
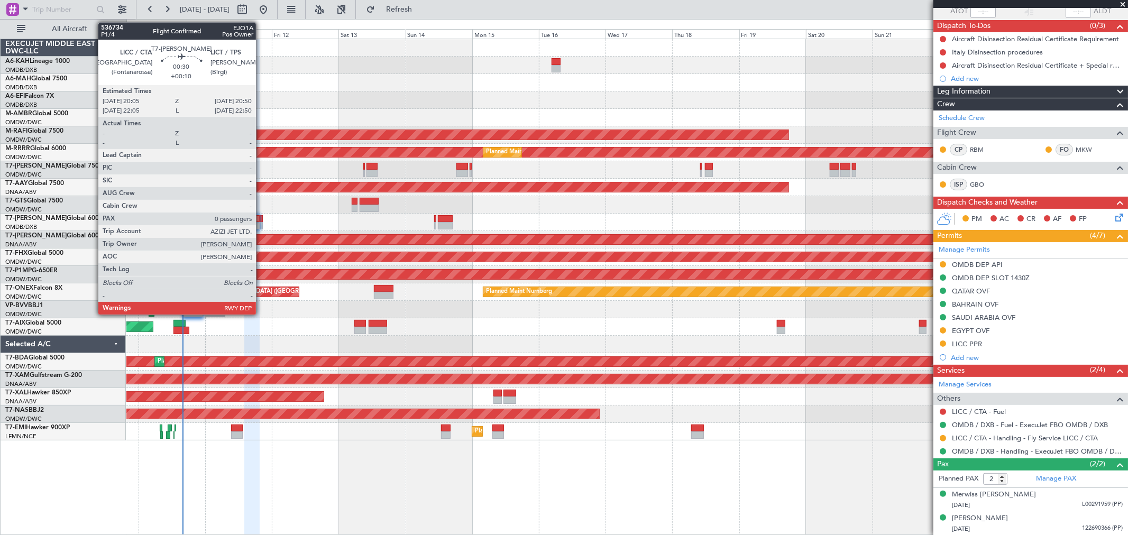
click at [261, 223] on div at bounding box center [261, 225] width 2 height 7
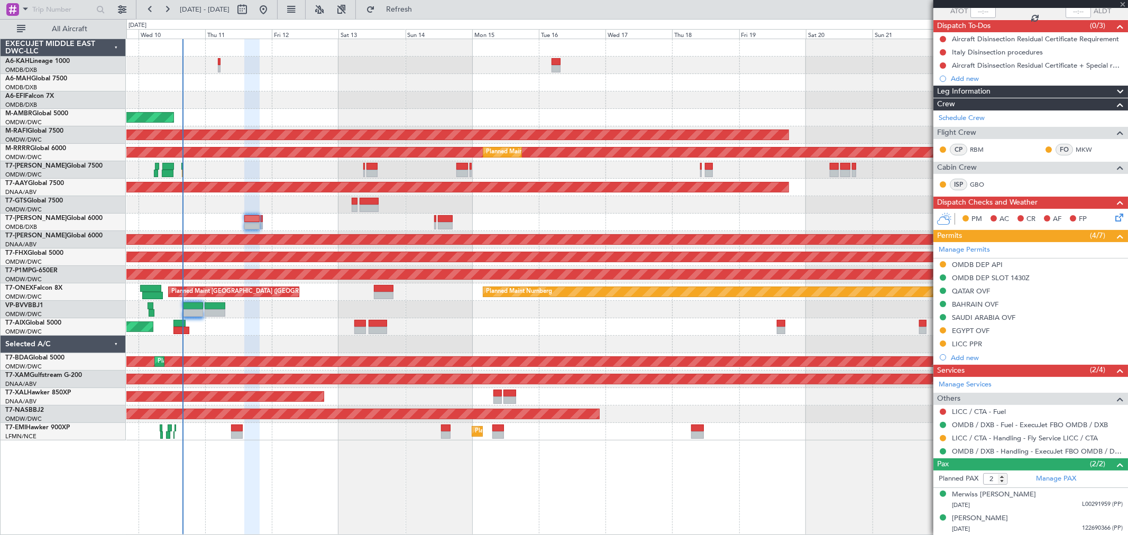
type input "+00:10"
type input "0"
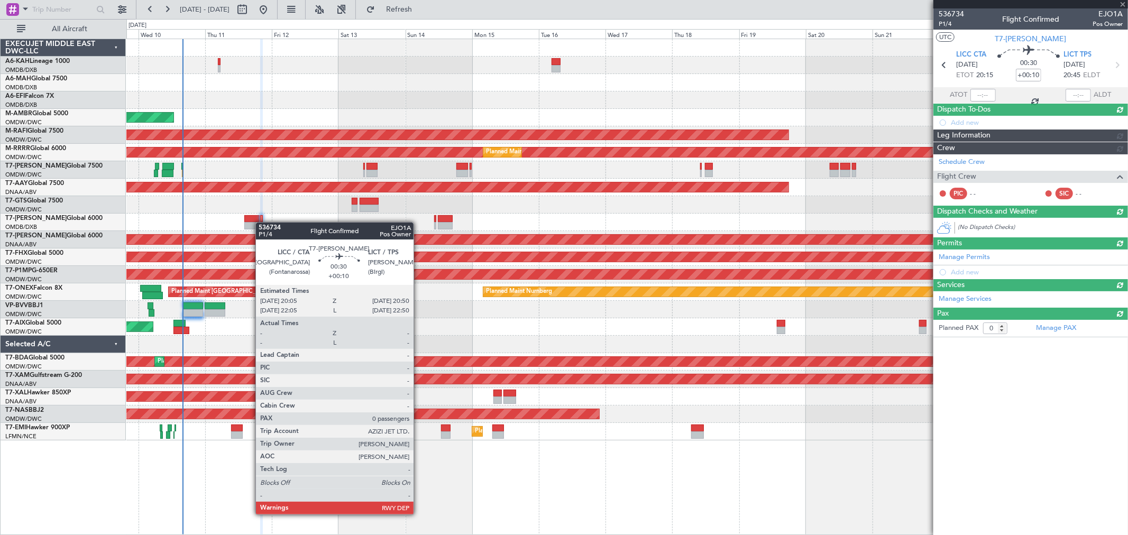
scroll to position [0, 0]
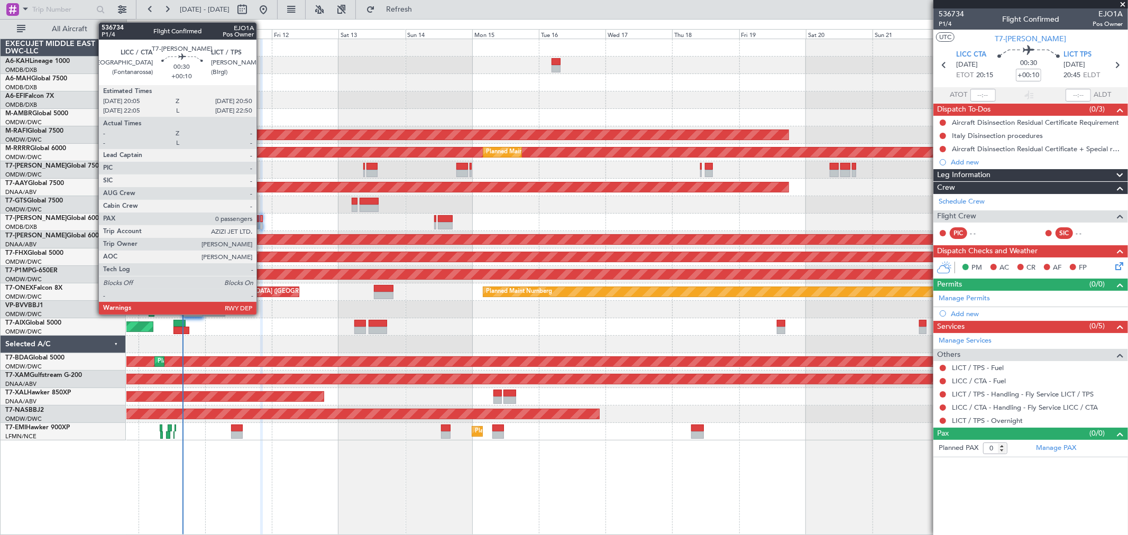
click at [262, 224] on div at bounding box center [261, 225] width 2 height 7
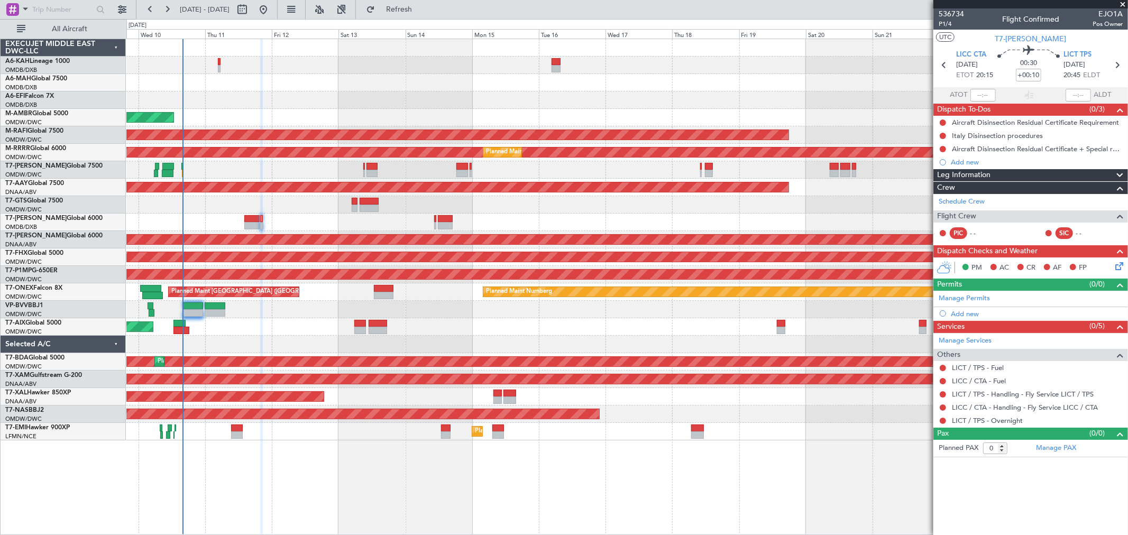
click at [410, 316] on div at bounding box center [626, 309] width 1001 height 17
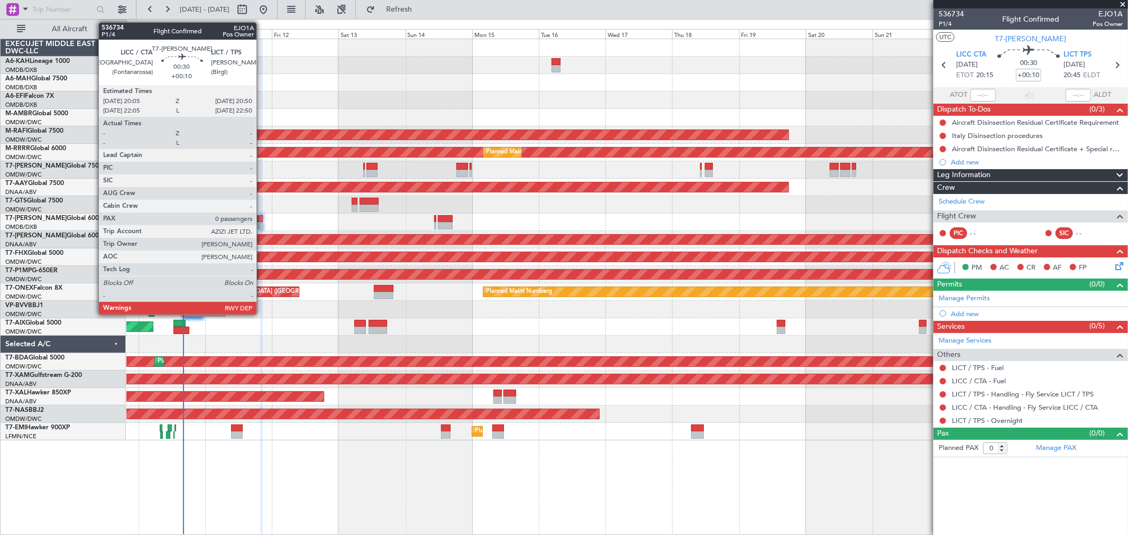
click at [262, 221] on div at bounding box center [261, 218] width 2 height 7
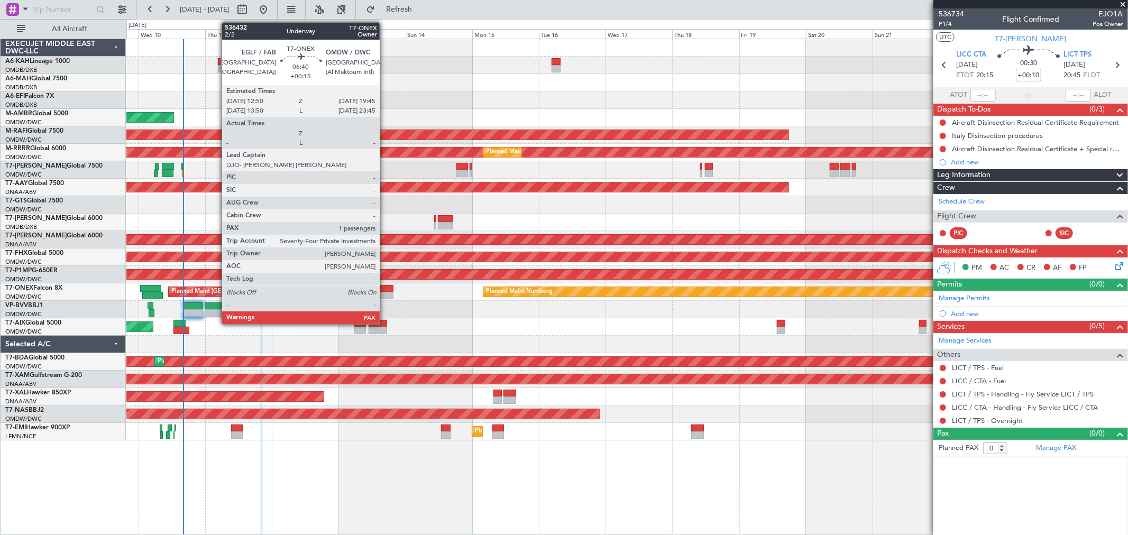
click at [385, 293] on div at bounding box center [384, 295] width 20 height 7
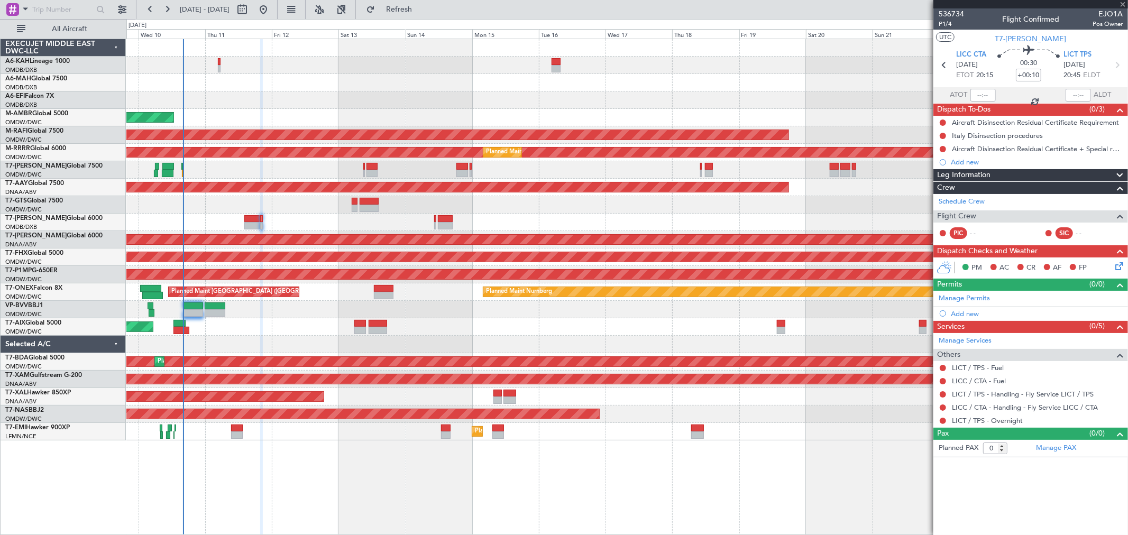
type input "+00:15"
type input "1"
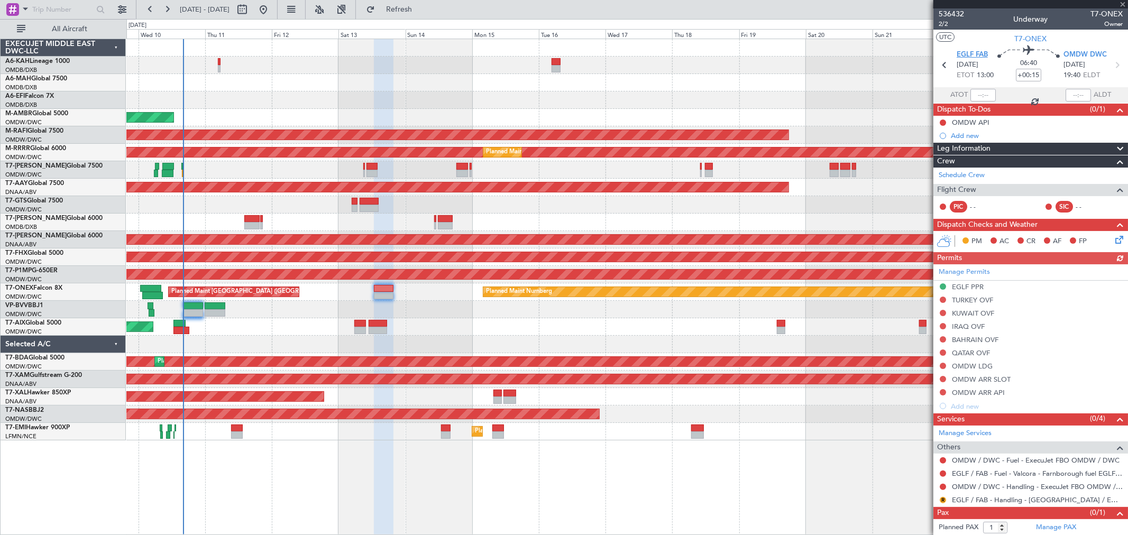
click at [973, 54] on span "EGLF FAB" at bounding box center [972, 55] width 31 height 11
click at [948, 20] on span "2/2" at bounding box center [951, 24] width 25 height 9
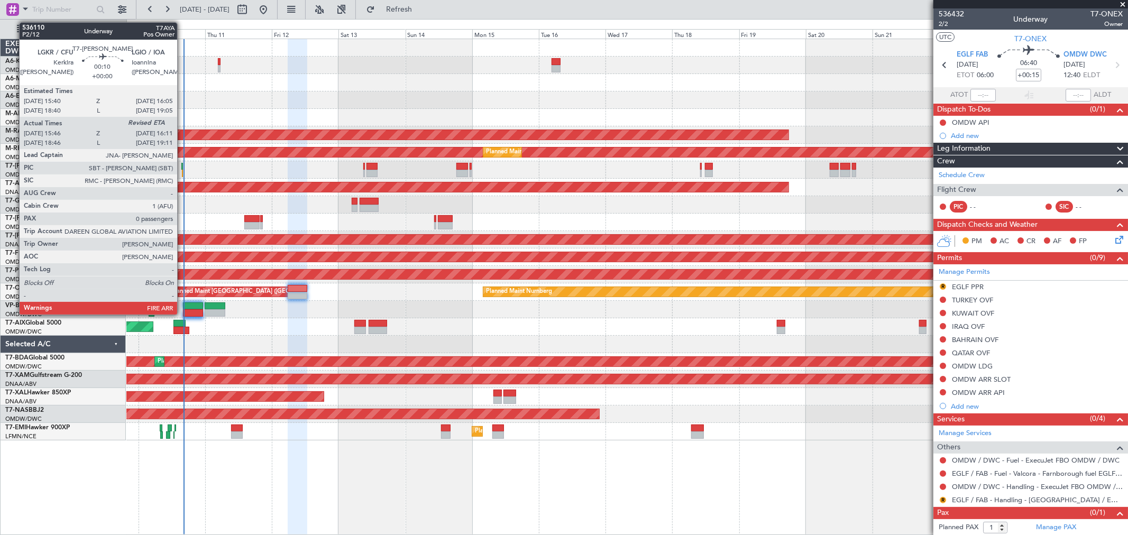
click at [183, 166] on div at bounding box center [182, 166] width 2 height 7
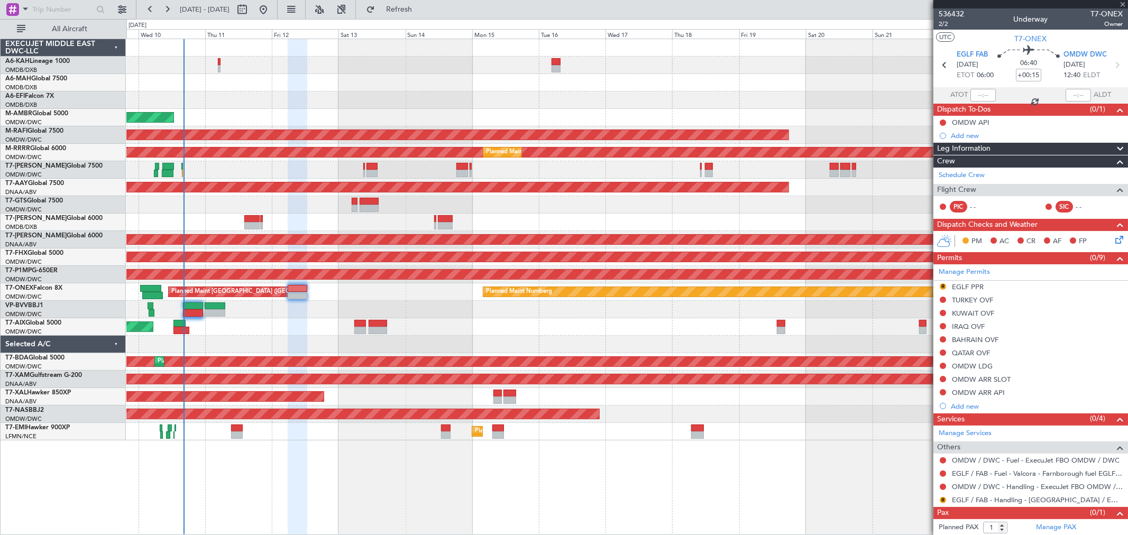
type input "15:56"
type input "0"
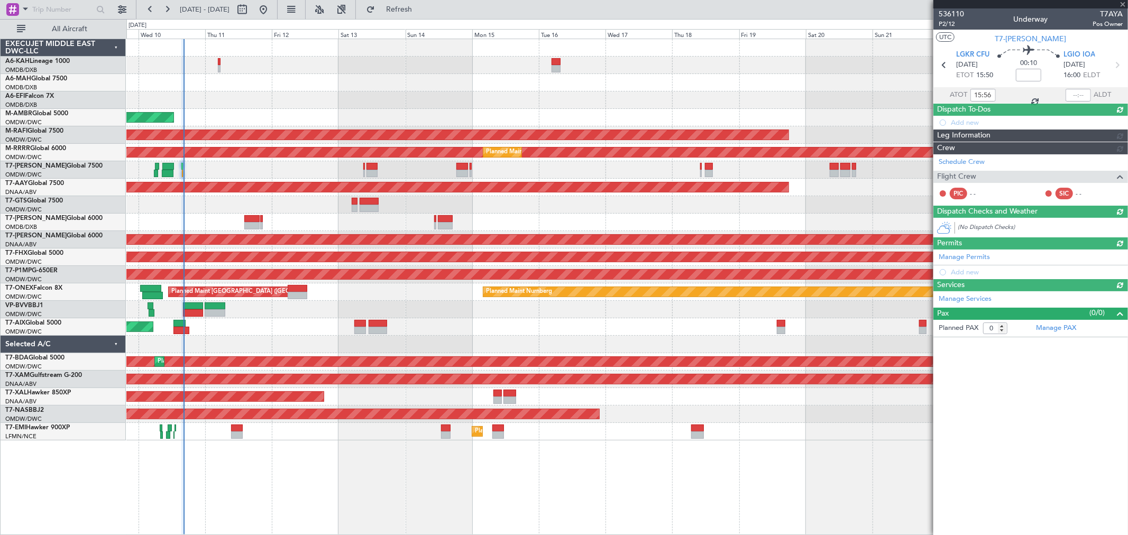
type input "[PERSON_NAME] ([PERSON_NAME])"
type input "7250"
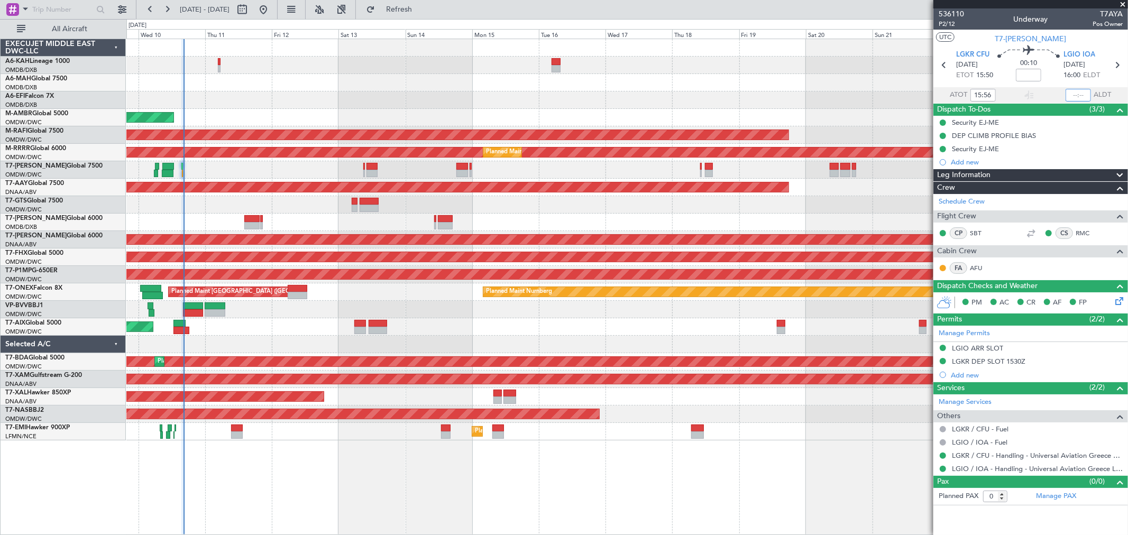
click at [1078, 91] on input "text" at bounding box center [1078, 95] width 25 height 13
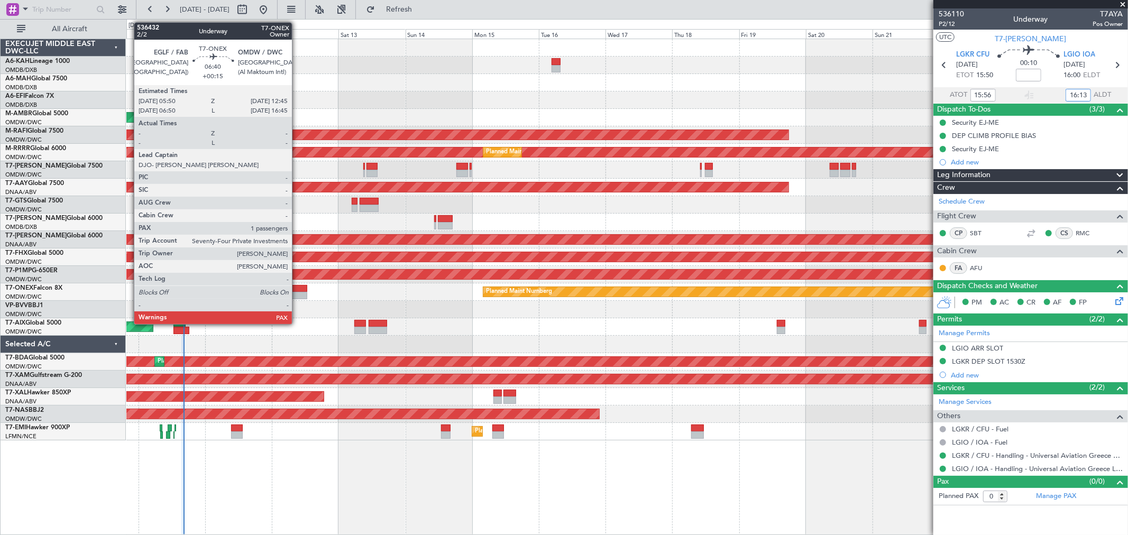
click at [297, 294] on div at bounding box center [298, 295] width 20 height 7
type input "16:13"
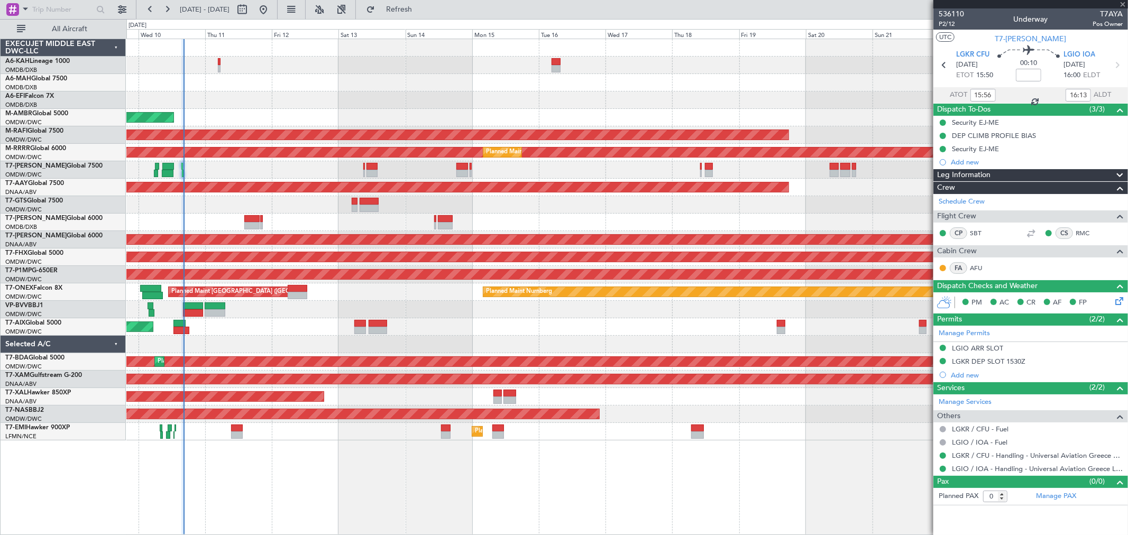
type input "+00:15"
type input "1"
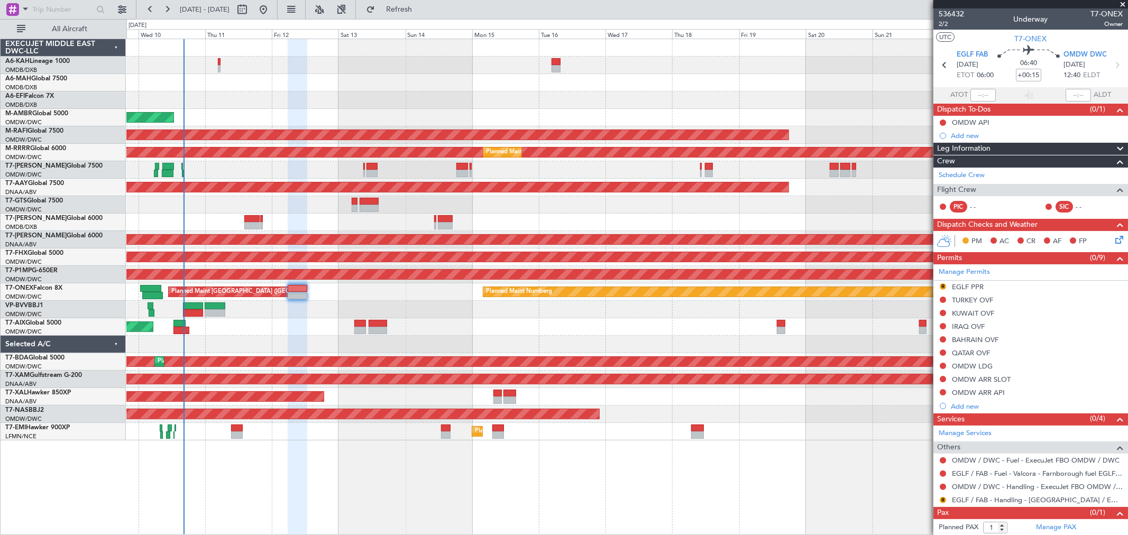
click at [616, 215] on div "AOG Maint [GEOGRAPHIC_DATA] (Dubai Intl)" at bounding box center [626, 222] width 1001 height 17
click at [192, 309] on div at bounding box center [193, 312] width 20 height 7
type input "-00:15"
type input "4"
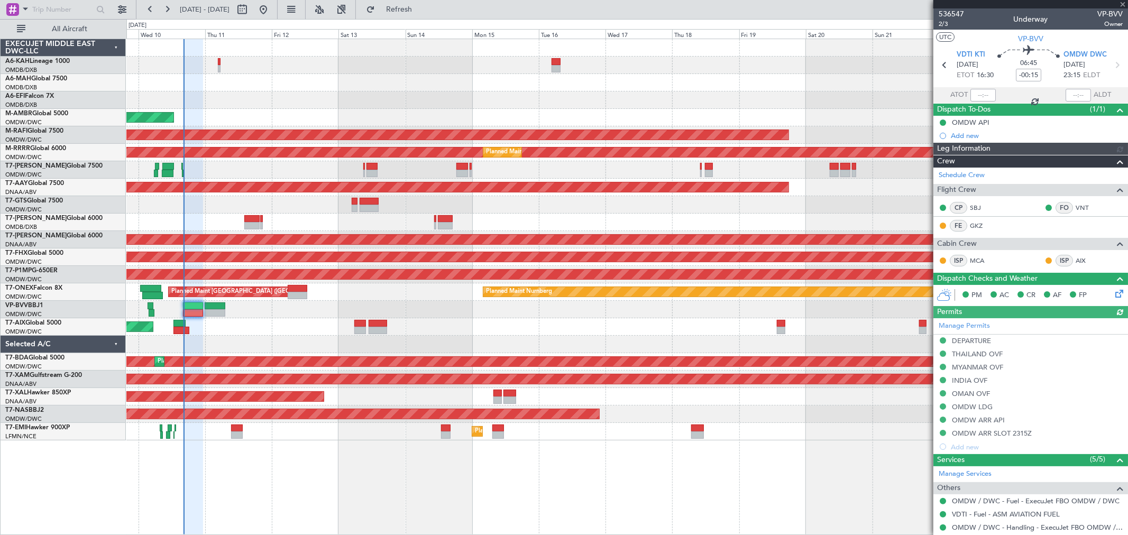
type input "[PERSON_NAME] ([PERSON_NAME])"
type input "7239"
click at [984, 90] on input "text" at bounding box center [983, 95] width 25 height 13
type input "16:18"
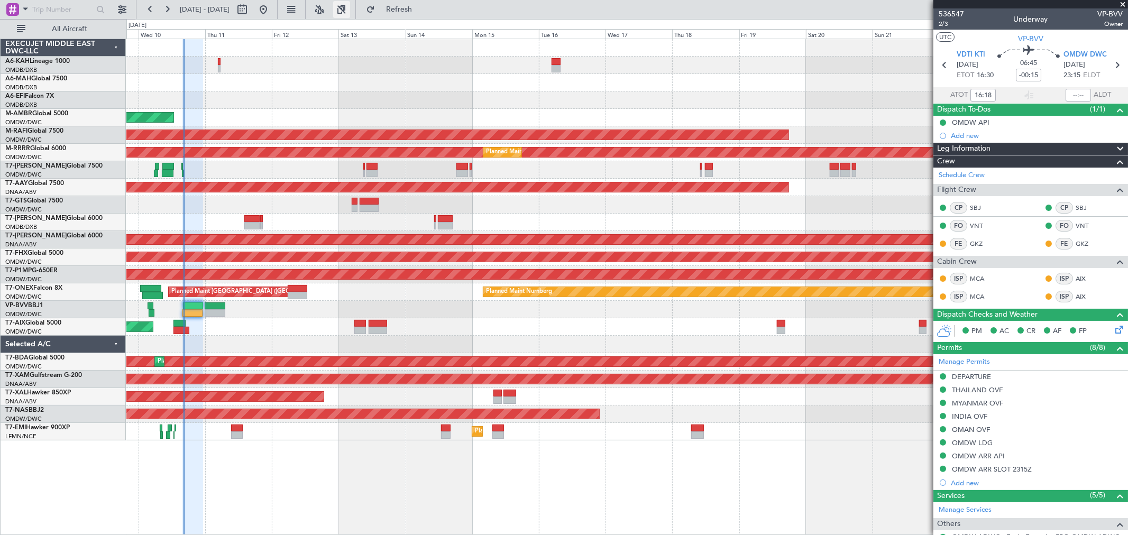
type input "[PERSON_NAME] ([PERSON_NAME])"
type input "7239"
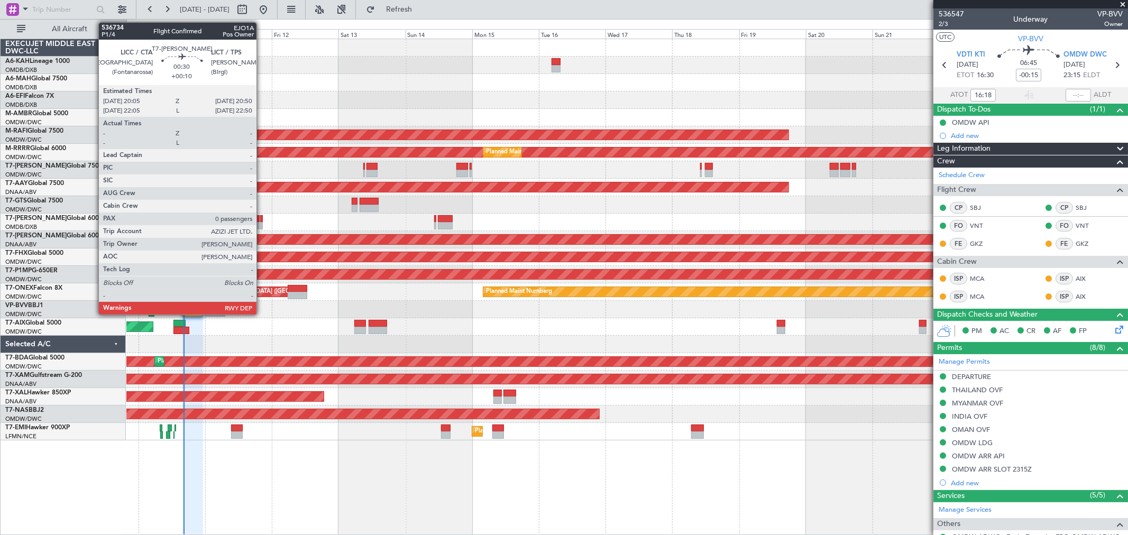
click at [262, 226] on div at bounding box center [261, 225] width 2 height 7
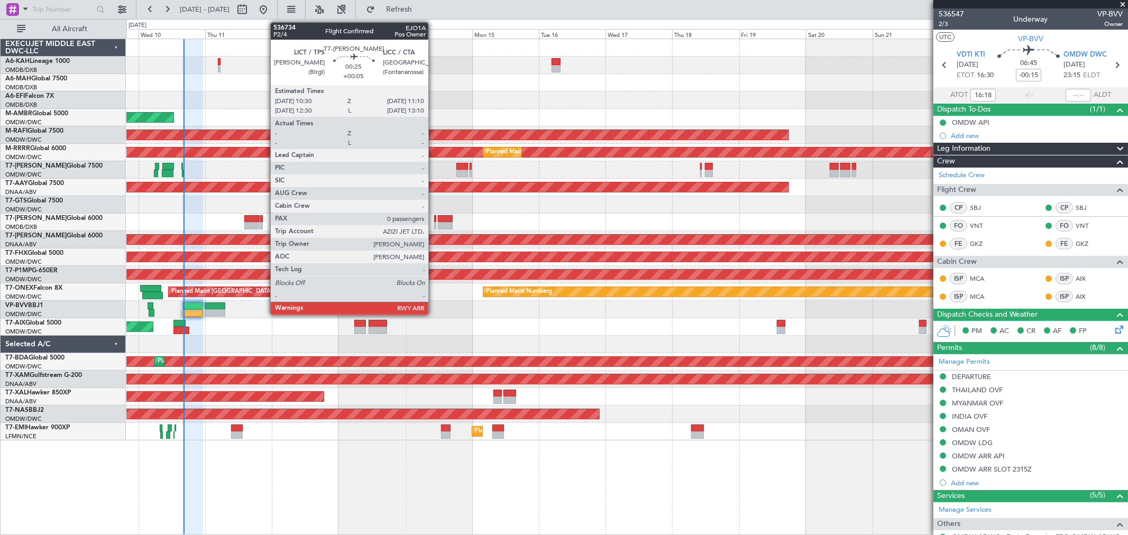
click at [434, 220] on div at bounding box center [435, 218] width 2 height 7
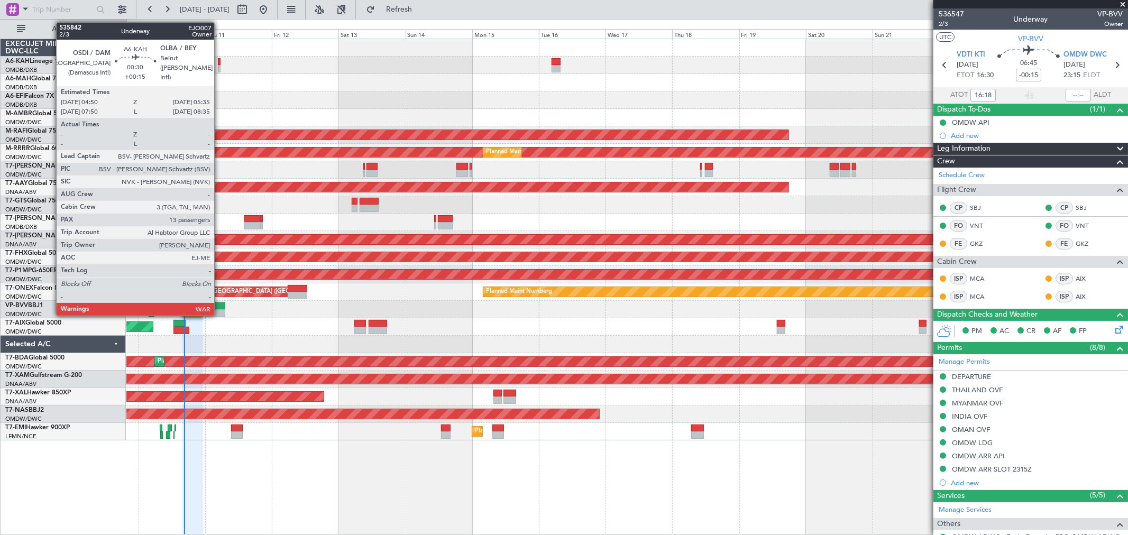
click at [220, 67] on div at bounding box center [219, 68] width 2 height 7
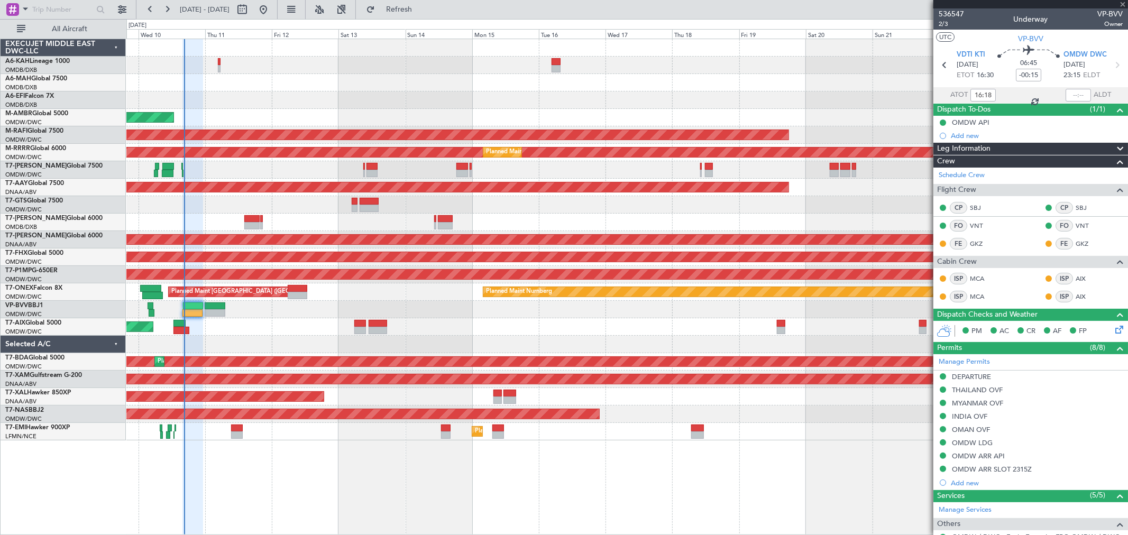
type input "+00:15"
type input "13"
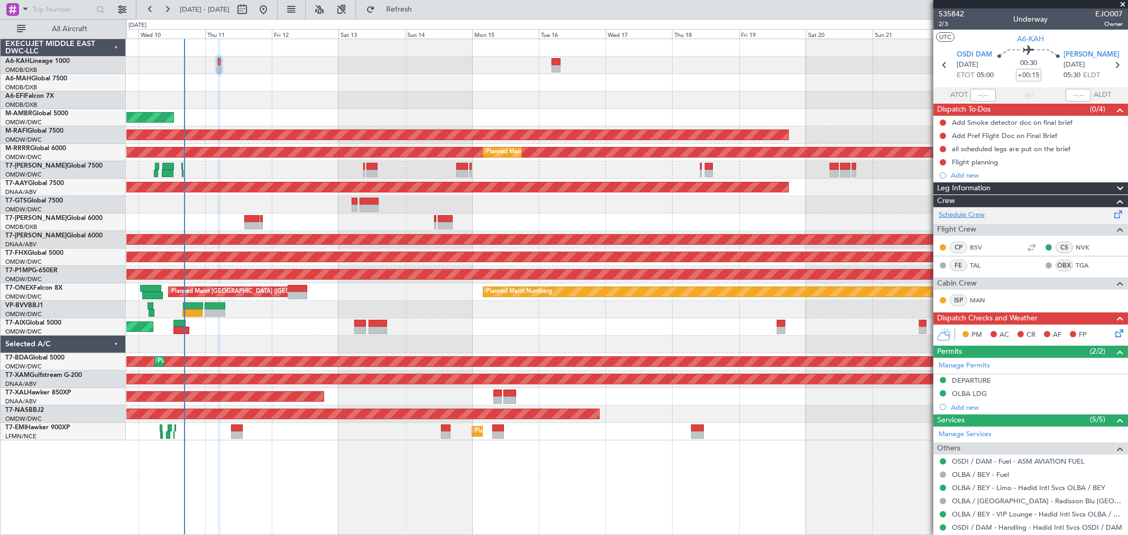
click at [982, 217] on link "Schedule Crew" at bounding box center [962, 215] width 46 height 11
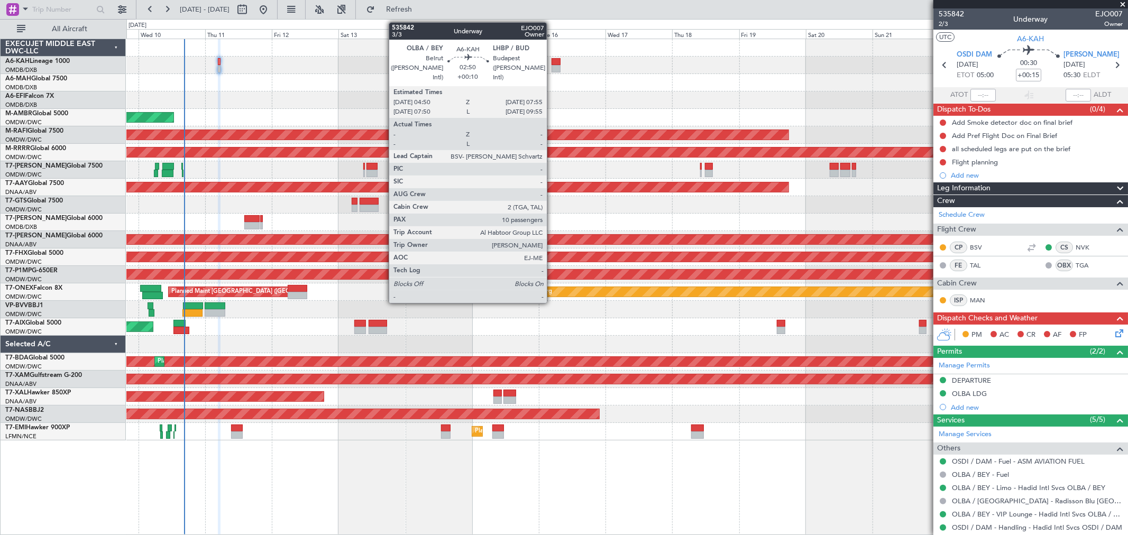
click at [555, 66] on div at bounding box center [556, 68] width 9 height 7
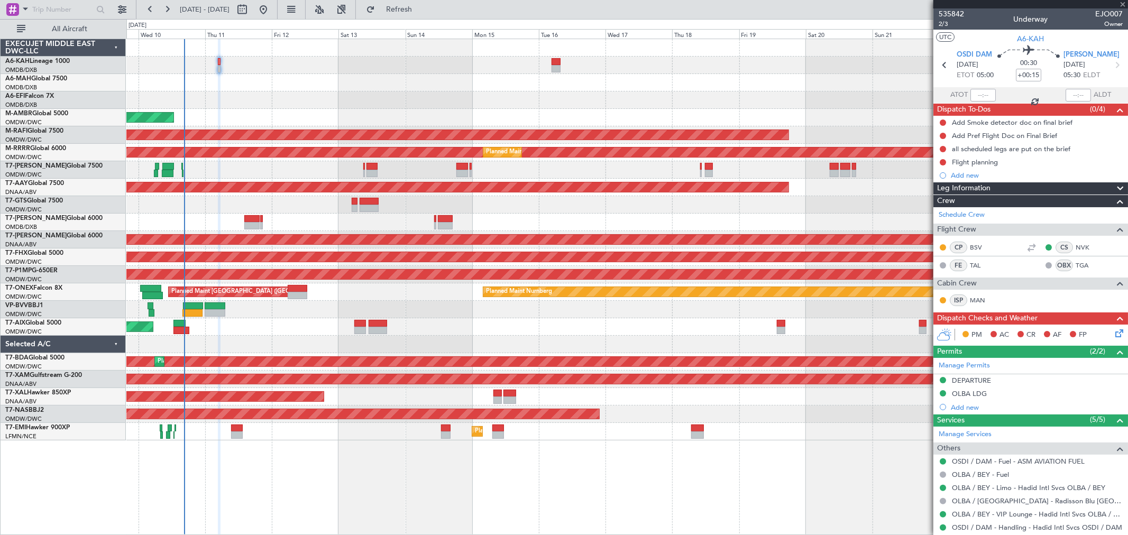
type input "+00:10"
type input "10"
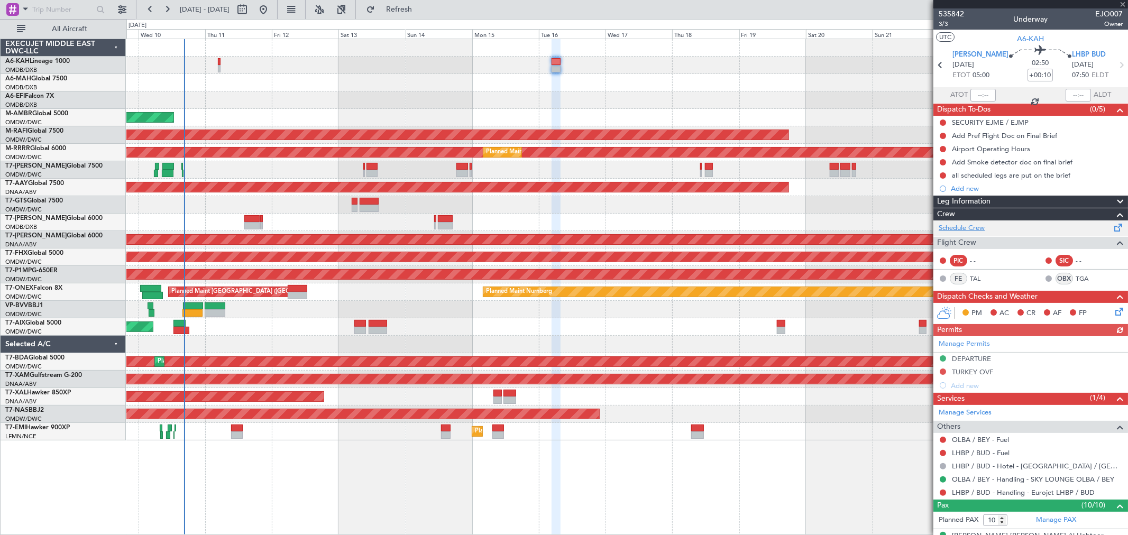
click at [967, 229] on link "Schedule Crew" at bounding box center [962, 228] width 46 height 11
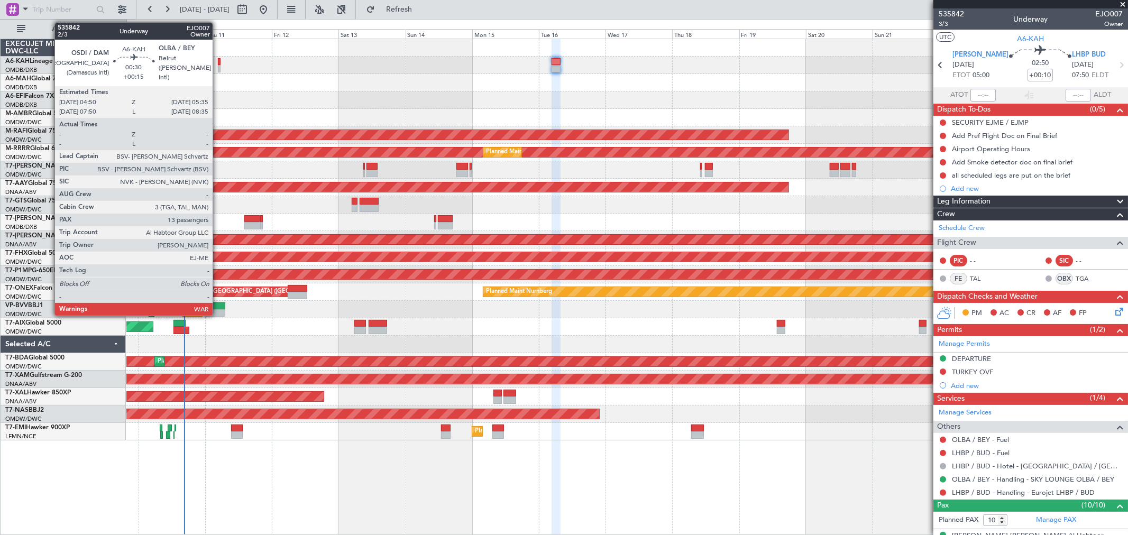
click at [218, 67] on div at bounding box center [219, 68] width 2 height 7
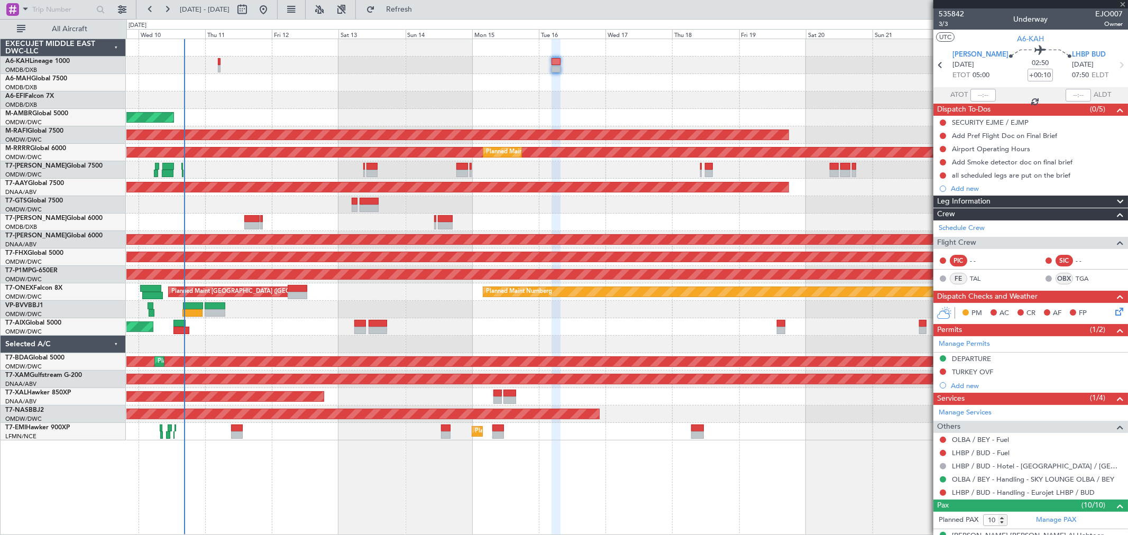
type input "+00:15"
type input "13"
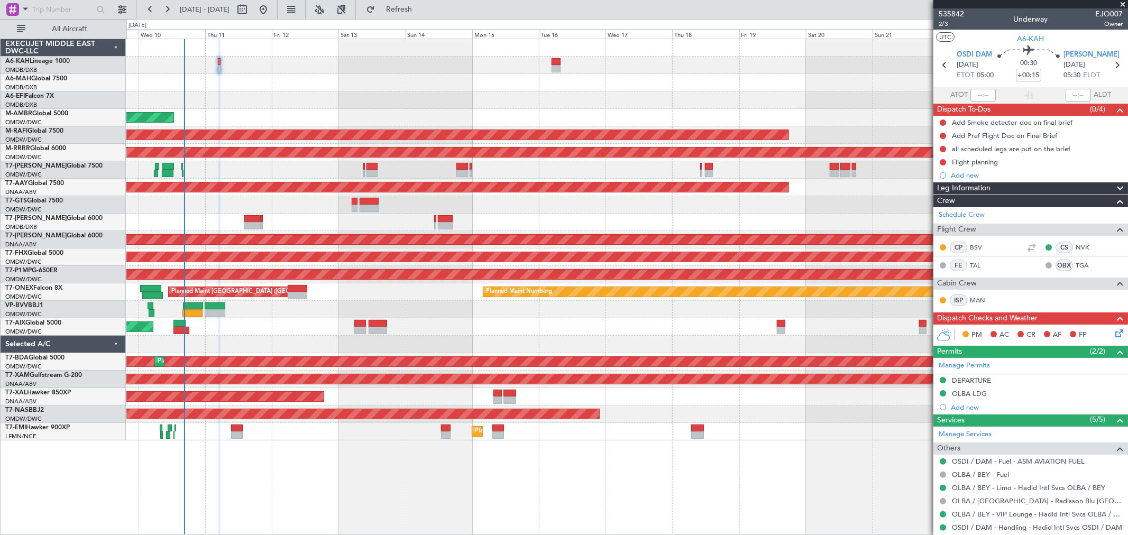
click at [384, 87] on div at bounding box center [626, 82] width 1001 height 17
click at [273, 86] on div at bounding box center [626, 82] width 1001 height 17
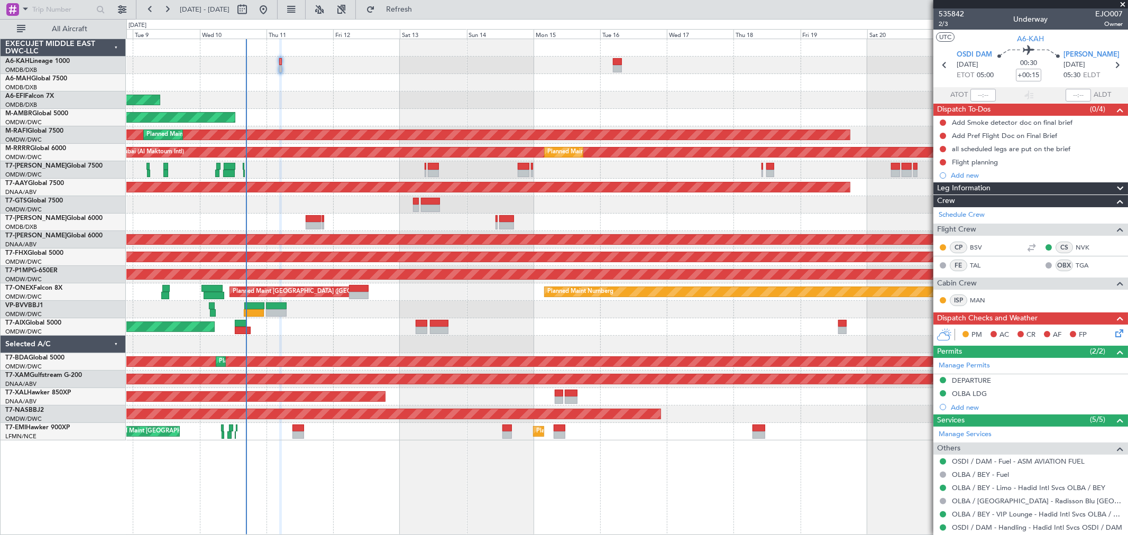
click at [332, 159] on div "Planned Maint Dubai (Al Maktoum Intl) AOG Maint Dubai (Al Maktoum Intl) Planned…" at bounding box center [626, 240] width 1001 height 402
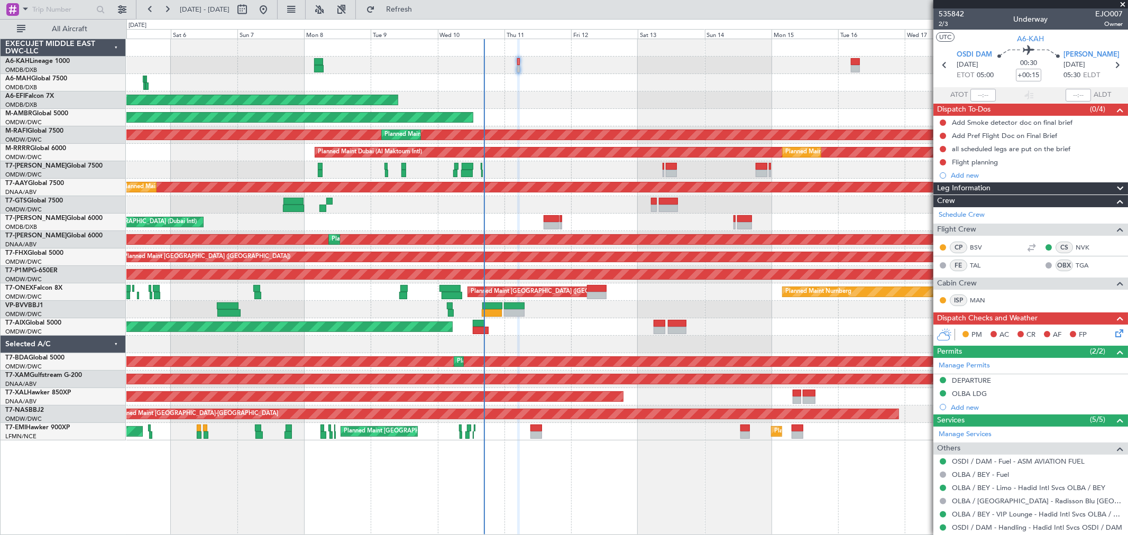
click at [542, 215] on div "Planned Maint Dubai (Al Maktoum Intl) Planned Maint Dubai (Dubai Intl) Planned …" at bounding box center [626, 240] width 1001 height 402
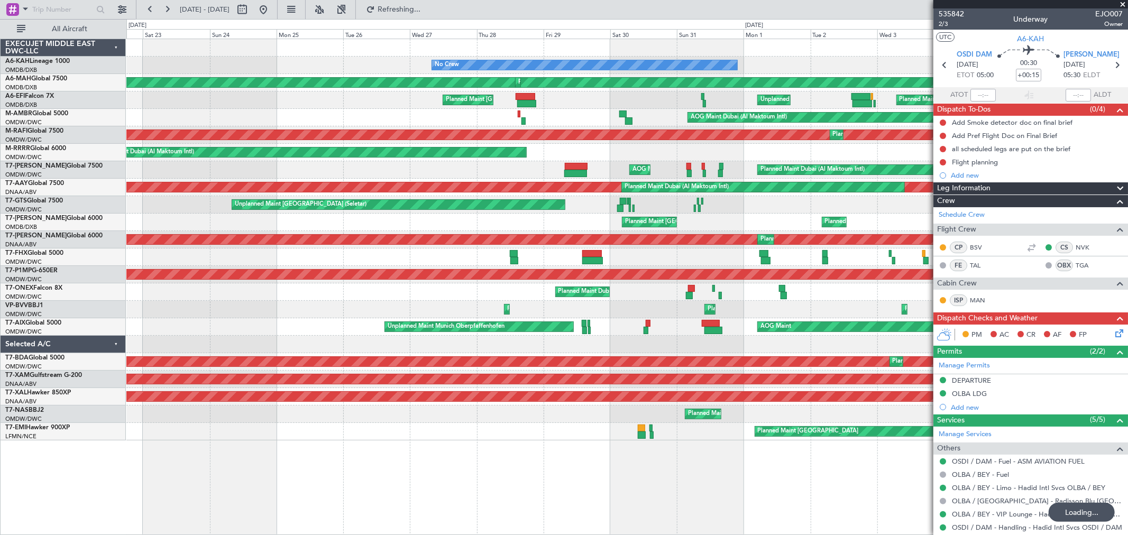
click at [739, 232] on div "Planned Maint Dubai (Al Maktoum Intl) No Crew Planned Maint Dubai (Dubai Intl) …" at bounding box center [626, 240] width 1001 height 402
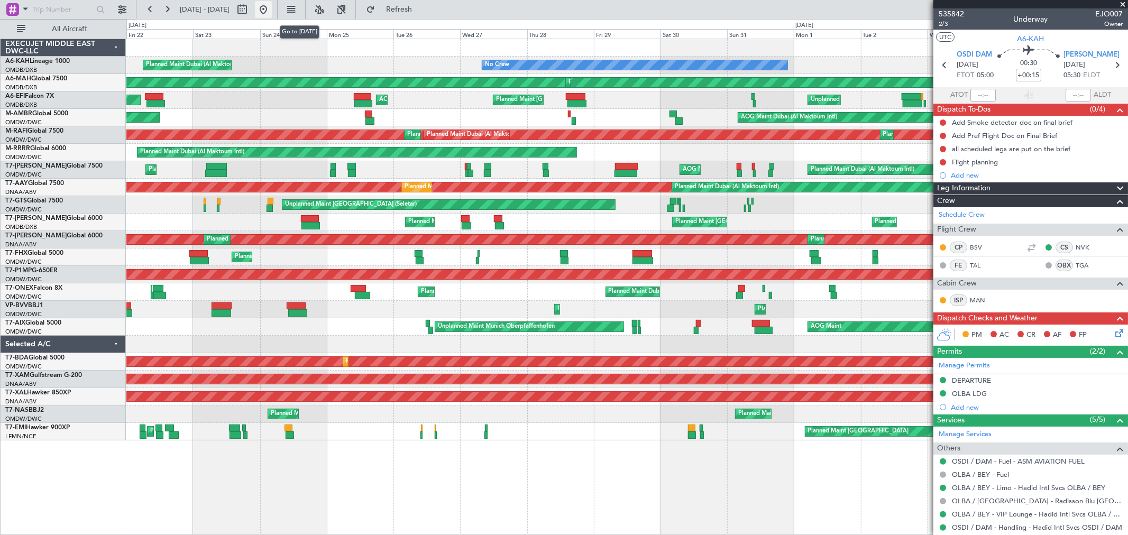
click at [272, 14] on button at bounding box center [263, 9] width 17 height 17
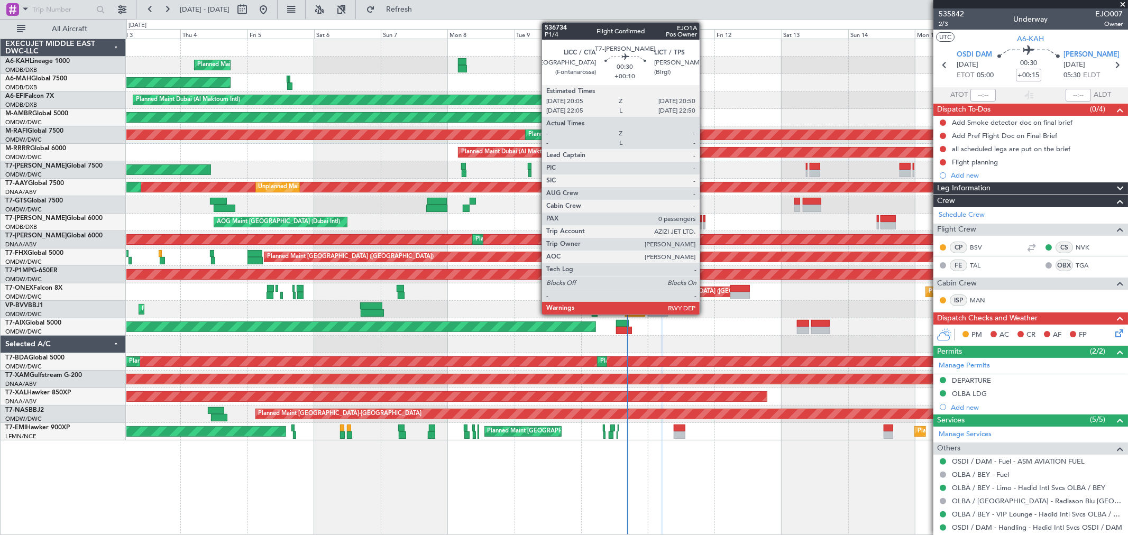
click at [705, 220] on div at bounding box center [705, 218] width 2 height 7
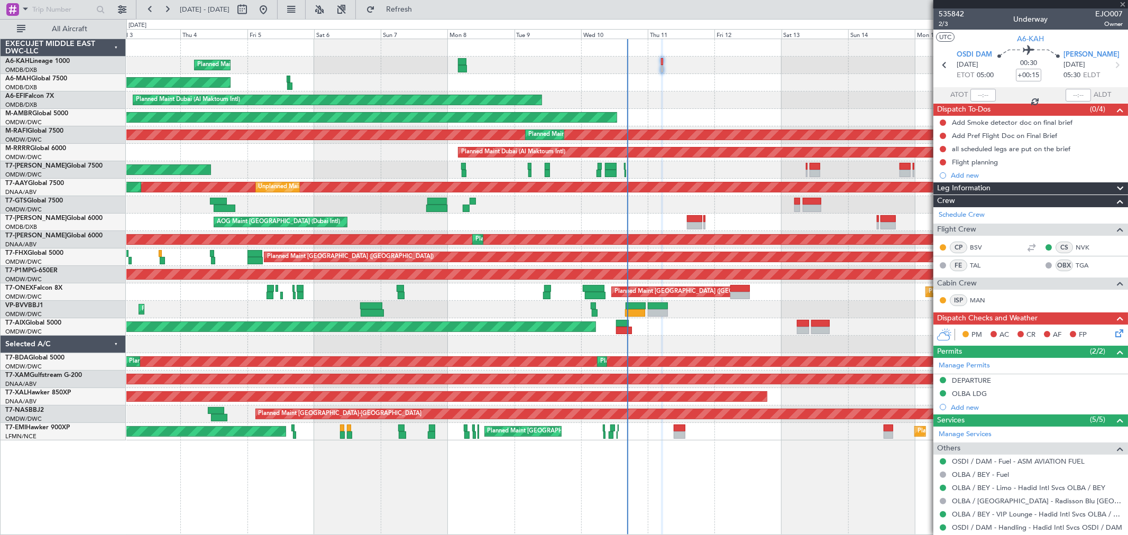
type input "+00:10"
type input "0"
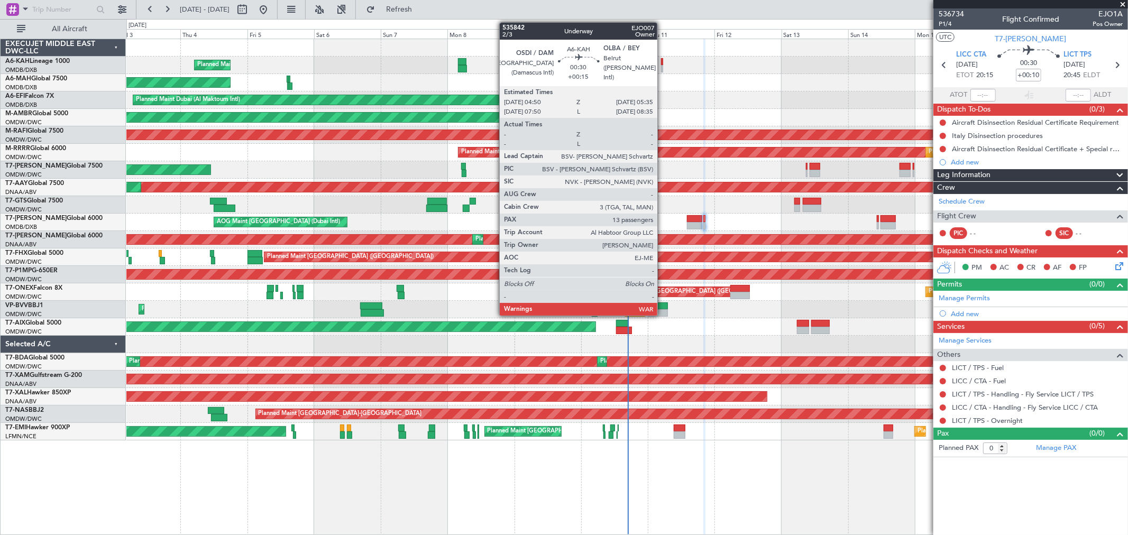
click at [663, 65] on div at bounding box center [662, 68] width 2 height 7
click at [662, 66] on div at bounding box center [662, 68] width 2 height 7
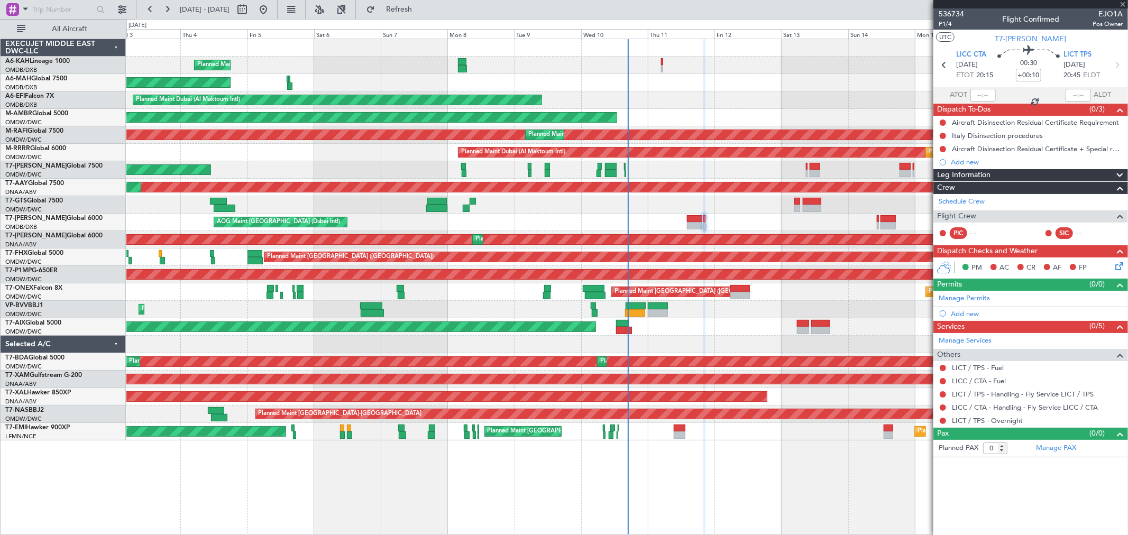
type input "+00:15"
type input "13"
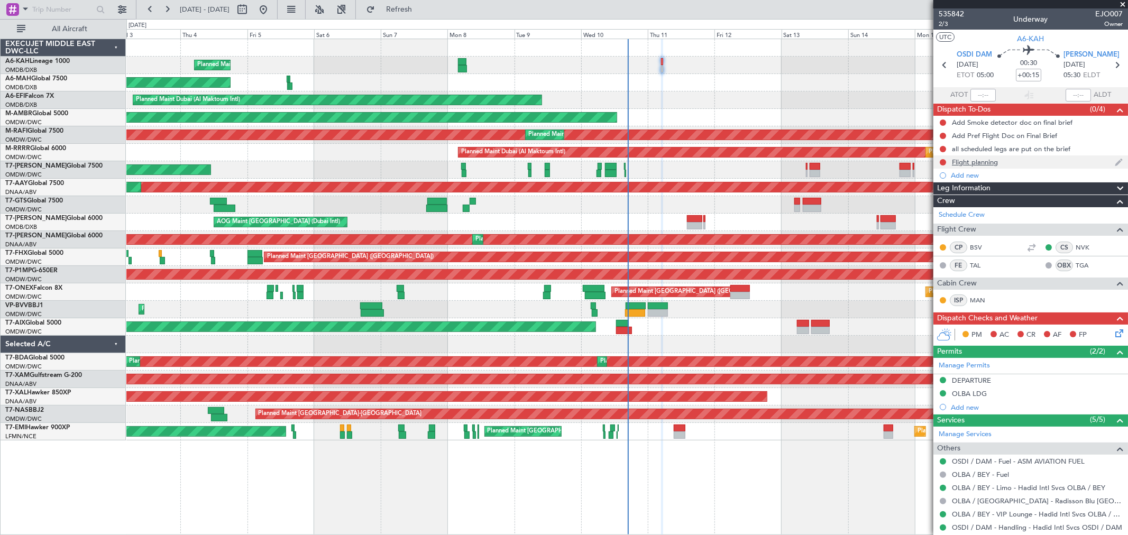
click at [1004, 162] on div "Flight planning" at bounding box center [1031, 162] width 195 height 13
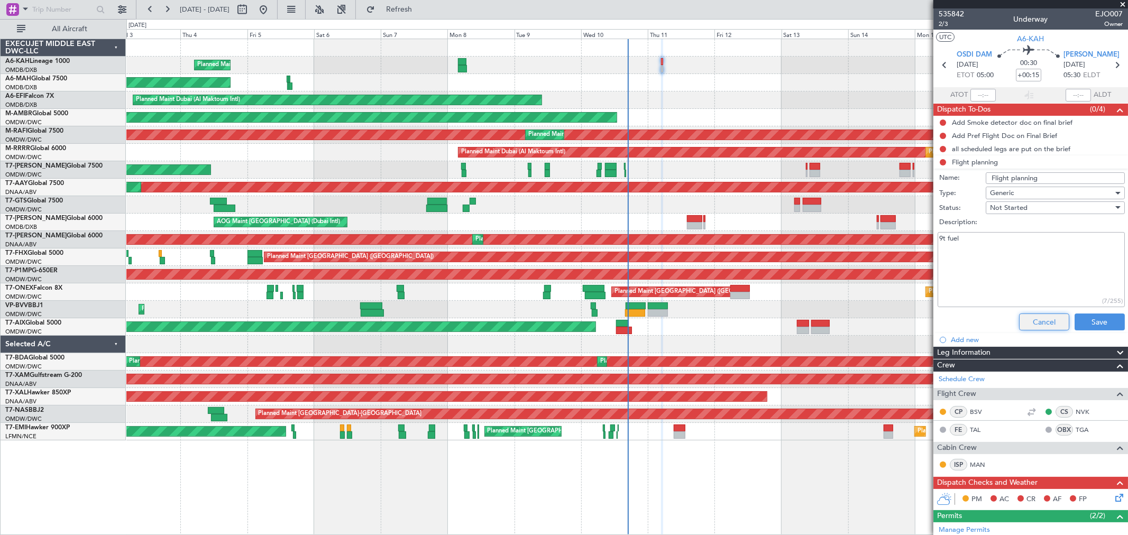
click at [1041, 321] on button "Cancel" at bounding box center [1044, 322] width 50 height 17
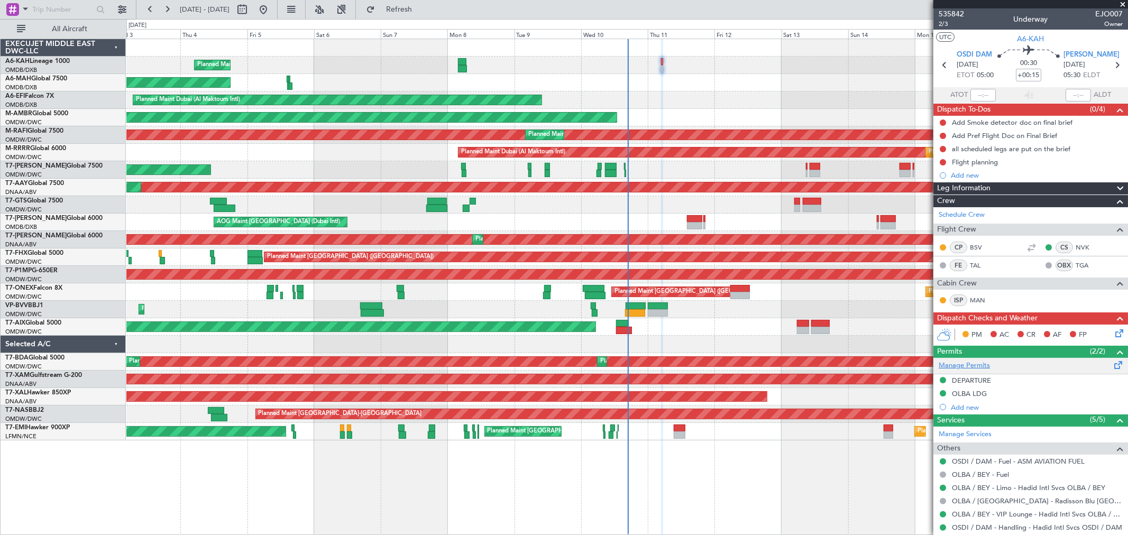
click at [970, 362] on link "Manage Permits" at bounding box center [964, 366] width 51 height 11
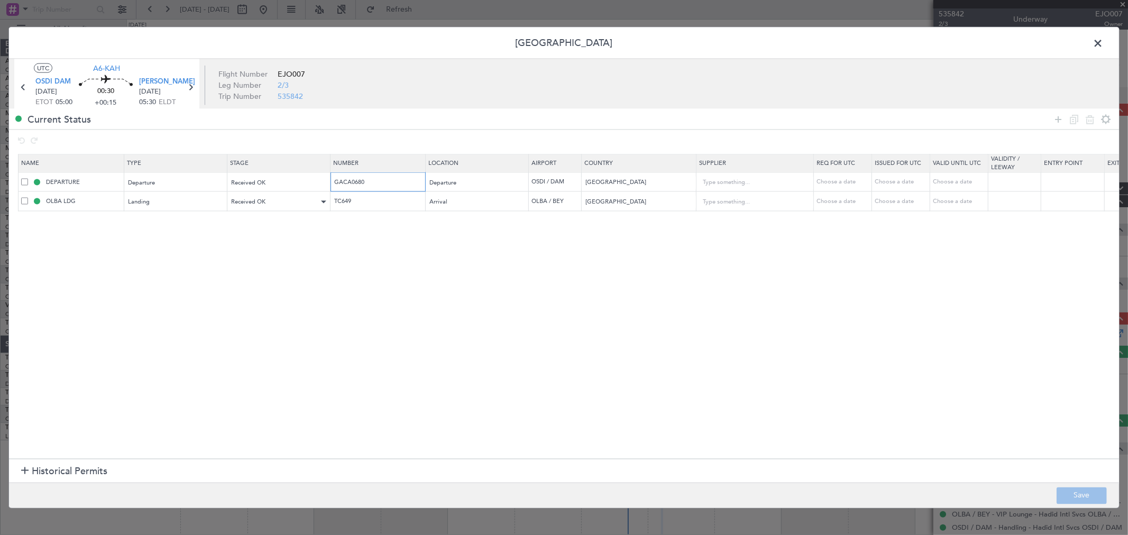
drag, startPoint x: 381, startPoint y: 183, endPoint x: 241, endPoint y: 194, distance: 140.7
click at [241, 194] on table "Name Type Stage Number Location Airport Country Supplier Req For Utc Issued For…" at bounding box center [693, 182] width 1350 height 57
drag, startPoint x: 377, startPoint y: 201, endPoint x: 255, endPoint y: 203, distance: 121.7
click at [255, 203] on tr "OLBA LDG Landing Received OK TC649 Arrival OLBA / BEY Lebanon Choose a date Cho…" at bounding box center [693, 202] width 1349 height 20
click at [1104, 49] on span at bounding box center [1104, 45] width 0 height 21
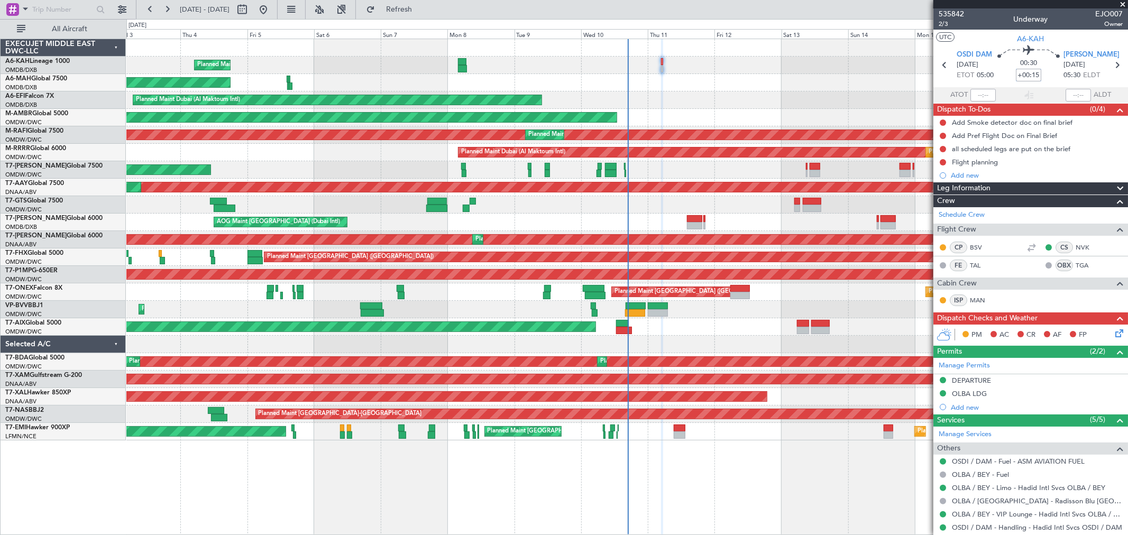
click at [1028, 76] on input "+00:15" at bounding box center [1028, 75] width 25 height 13
type input "+00:10"
click at [944, 121] on button at bounding box center [943, 123] width 6 height 6
click at [946, 170] on span "Completed" at bounding box center [948, 169] width 35 height 11
click at [944, 134] on button at bounding box center [943, 136] width 6 height 6
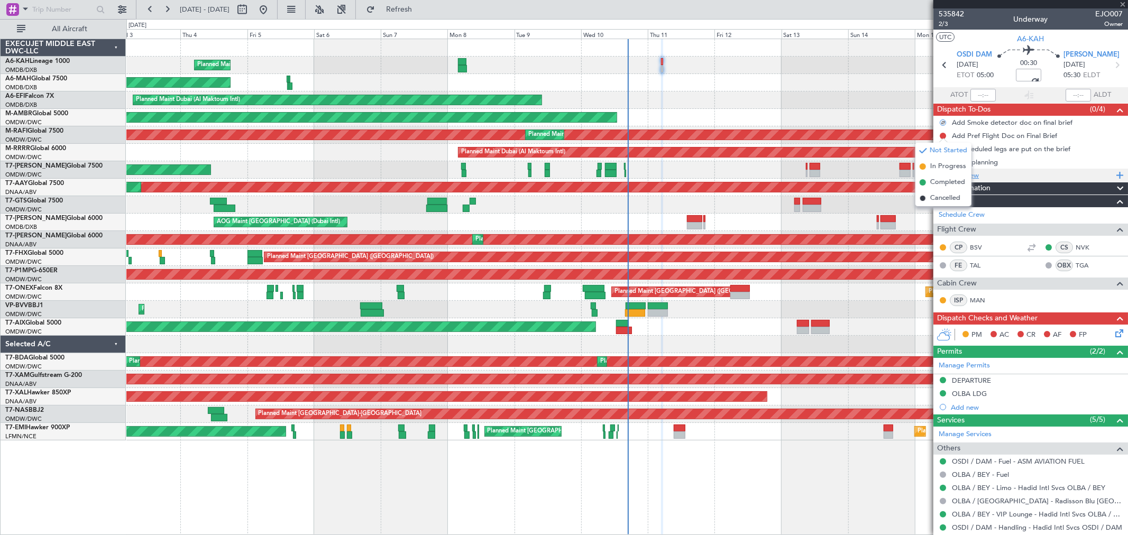
click at [936, 180] on span "Completed" at bounding box center [948, 182] width 35 height 11
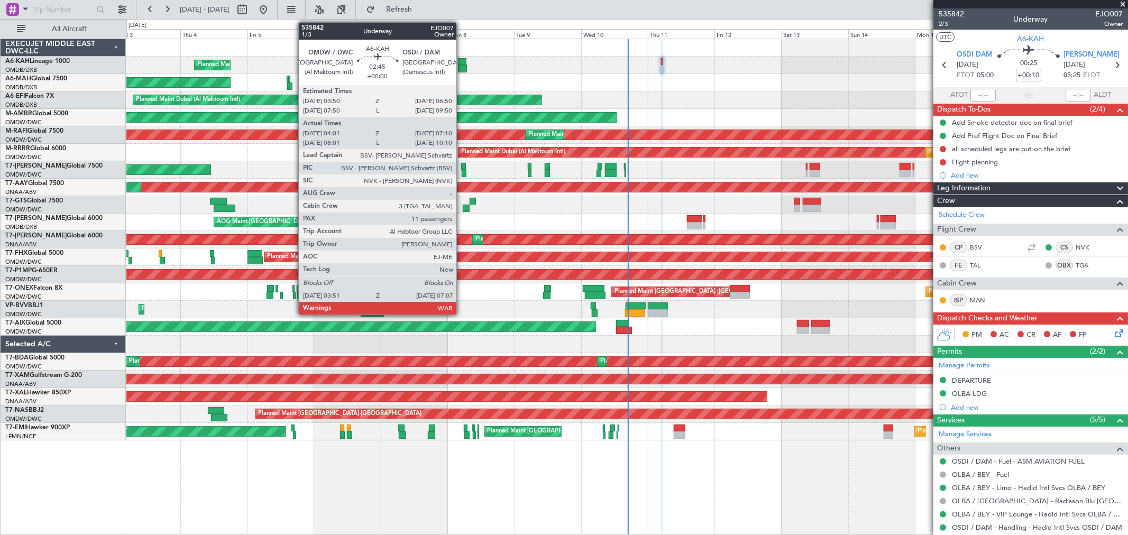
click at [462, 69] on div at bounding box center [463, 68] width 10 height 7
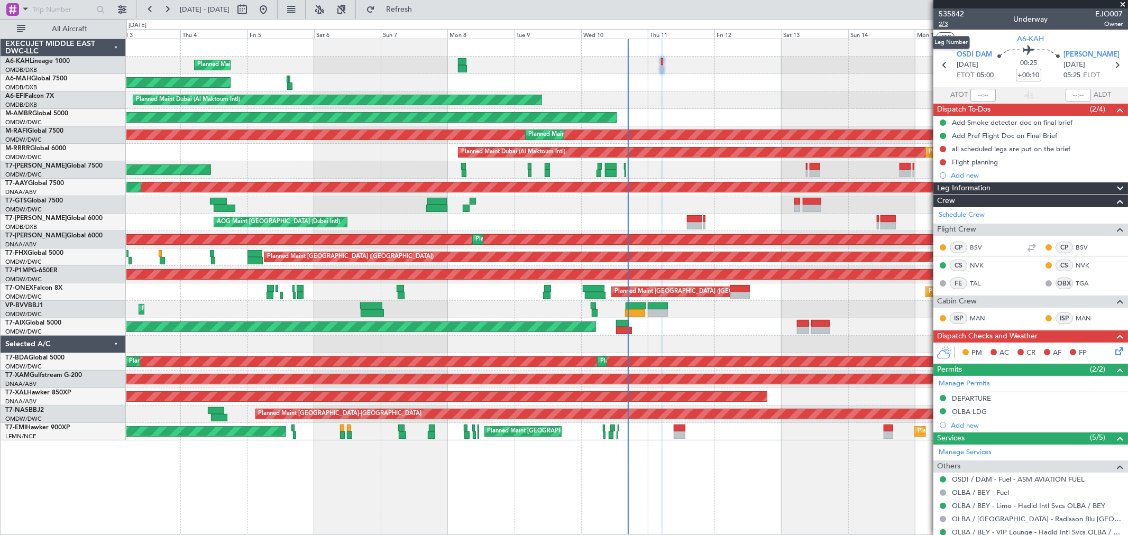
click at [950, 20] on span "2/3" at bounding box center [951, 24] width 25 height 9
click at [940, 150] on button at bounding box center [943, 149] width 6 height 6
click at [940, 193] on span "Completed" at bounding box center [948, 195] width 35 height 11
click at [944, 161] on button at bounding box center [943, 162] width 6 height 6
click at [946, 208] on span "Completed" at bounding box center [948, 209] width 35 height 11
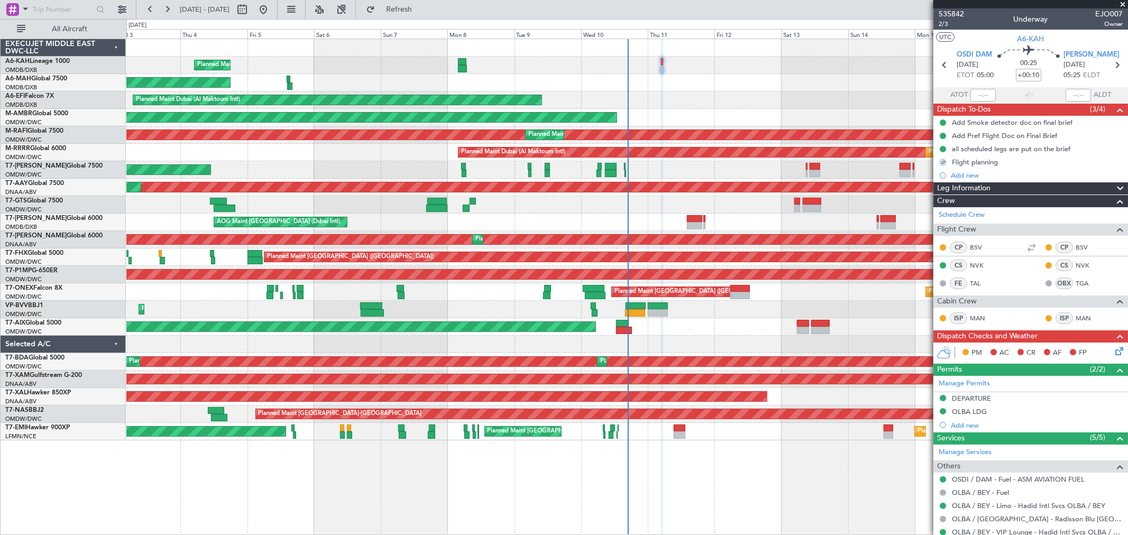
click at [1114, 347] on icon at bounding box center [1118, 349] width 8 height 8
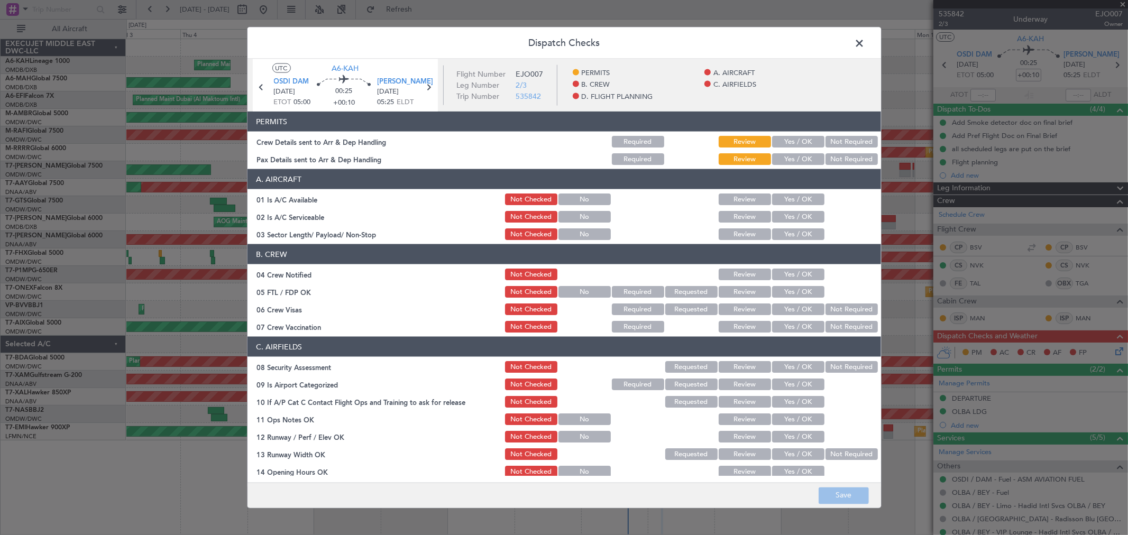
click at [786, 144] on button "Yes / OK" at bounding box center [798, 142] width 52 height 12
click at [789, 160] on button "Yes / OK" at bounding box center [798, 159] width 52 height 12
click at [799, 204] on button "Yes / OK" at bounding box center [798, 200] width 52 height 12
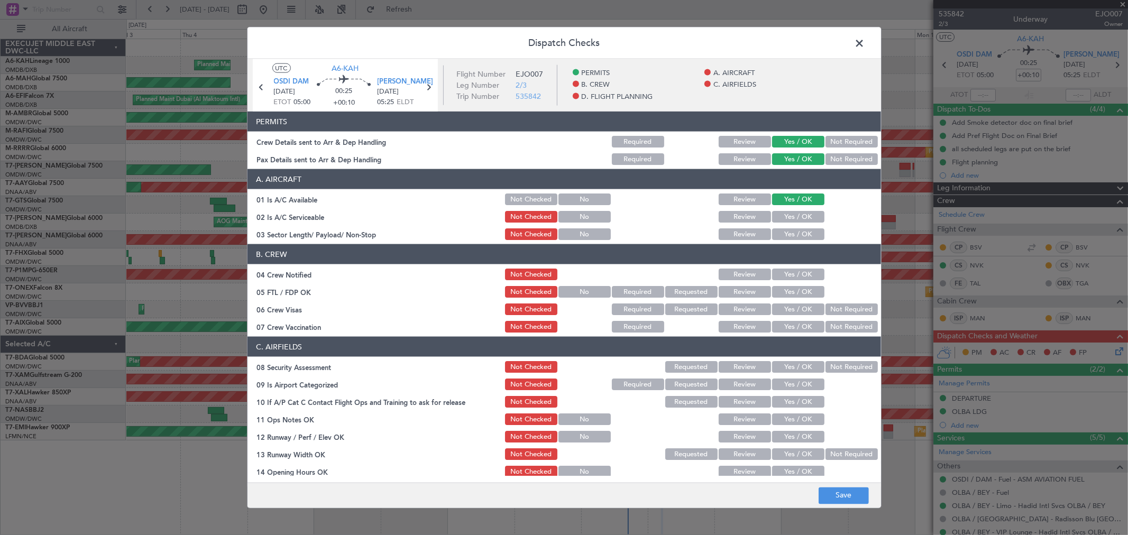
click at [799, 217] on button "Yes / OK" at bounding box center [798, 217] width 52 height 12
click at [797, 239] on button "Yes / OK" at bounding box center [798, 235] width 52 height 12
click at [794, 268] on div "Yes / OK" at bounding box center [797, 274] width 53 height 15
click at [790, 274] on button "Yes / OK" at bounding box center [798, 275] width 52 height 12
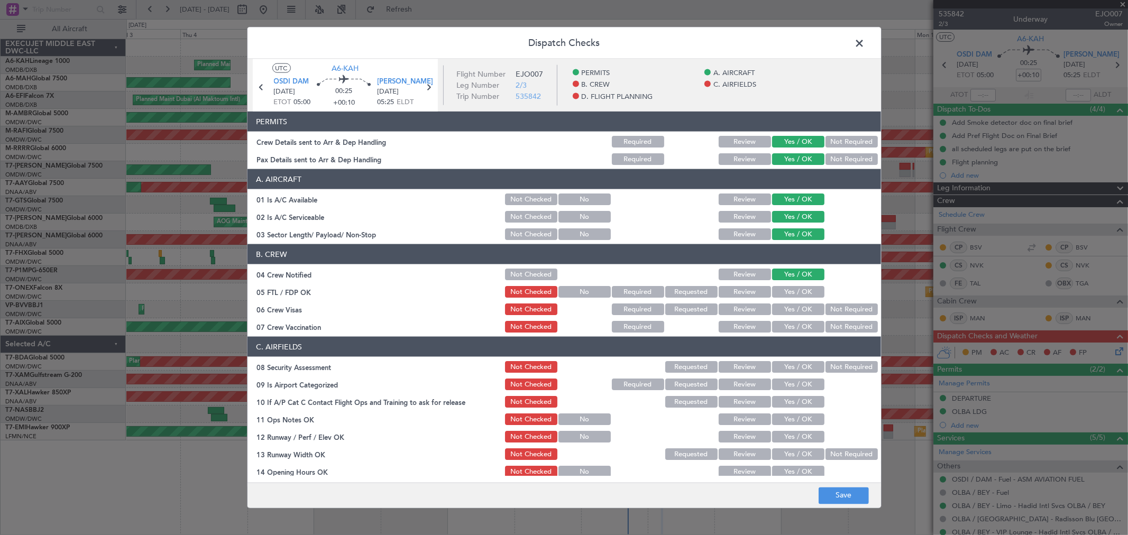
click at [790, 289] on button "Yes / OK" at bounding box center [798, 292] width 52 height 12
drag, startPoint x: 787, startPoint y: 299, endPoint x: 788, endPoint y: 313, distance: 13.8
click at [787, 300] on section "B. CREW 04 Crew Notified Not Checked Review Yes / OK 05 FTL / FDP OK Not Checke…" at bounding box center [565, 289] width 634 height 90
click at [788, 313] on button "Yes / OK" at bounding box center [798, 310] width 52 height 12
click at [788, 327] on button "Yes / OK" at bounding box center [798, 327] width 52 height 12
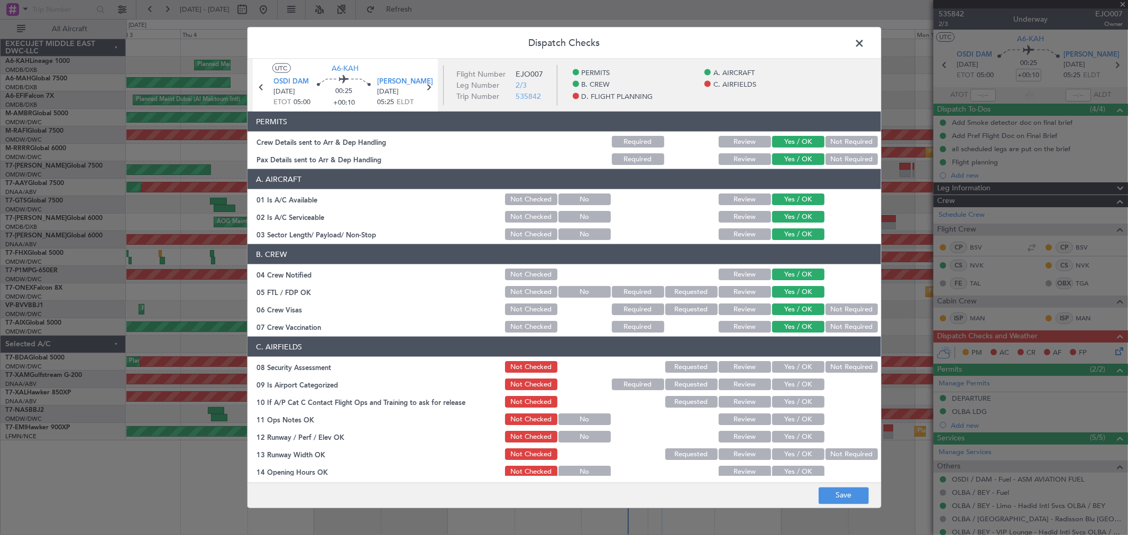
click at [790, 364] on button "Yes / OK" at bounding box center [798, 367] width 52 height 12
drag, startPoint x: 791, startPoint y: 379, endPoint x: 787, endPoint y: 393, distance: 14.4
click at [791, 381] on button "Yes / OK" at bounding box center [798, 385] width 52 height 12
drag, startPoint x: 787, startPoint y: 393, endPoint x: 789, endPoint y: 413, distance: 19.6
click at [787, 394] on section "C. AIRFIELDS 08 Security Assessment Not Checked Requested Review Yes / OK Not R…" at bounding box center [565, 504] width 634 height 334
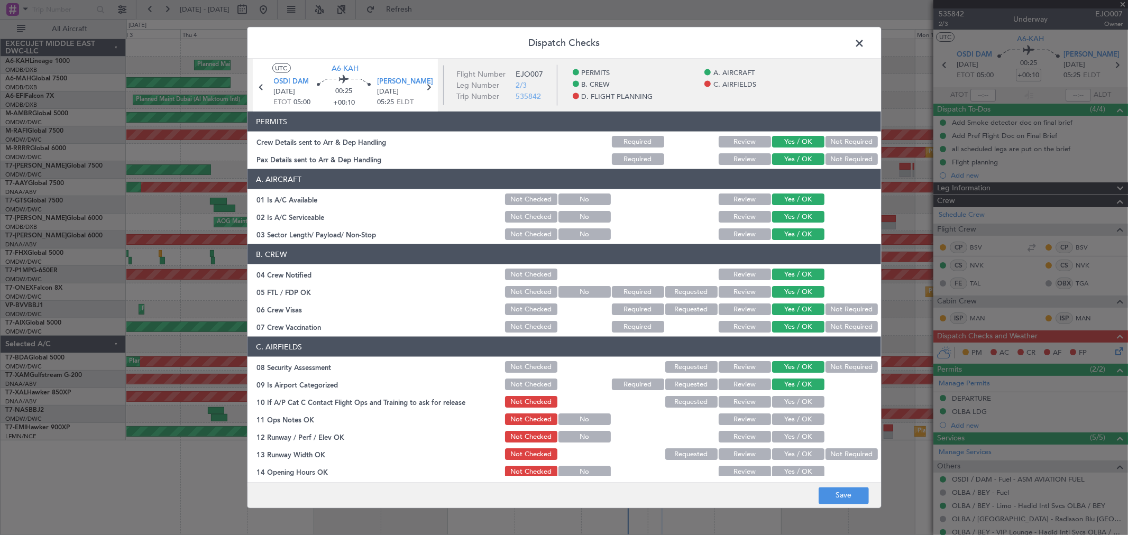
click at [787, 400] on button "Yes / OK" at bounding box center [798, 402] width 52 height 12
click at [790, 422] on button "Yes / OK" at bounding box center [798, 420] width 52 height 12
click at [785, 441] on button "Yes / OK" at bounding box center [798, 437] width 52 height 12
click at [781, 452] on button "Yes / OK" at bounding box center [798, 455] width 52 height 12
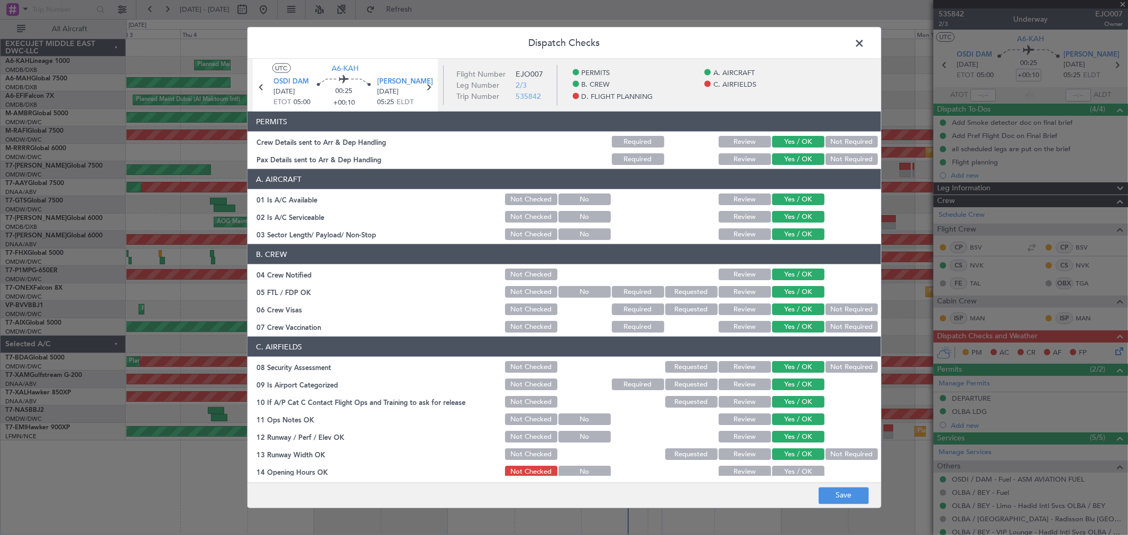
drag, startPoint x: 780, startPoint y: 475, endPoint x: 782, endPoint y: 470, distance: 5.5
click at [780, 475] on button "Yes / OK" at bounding box center [798, 472] width 52 height 12
click at [782, 471] on button "Yes / OK" at bounding box center [798, 472] width 52 height 12
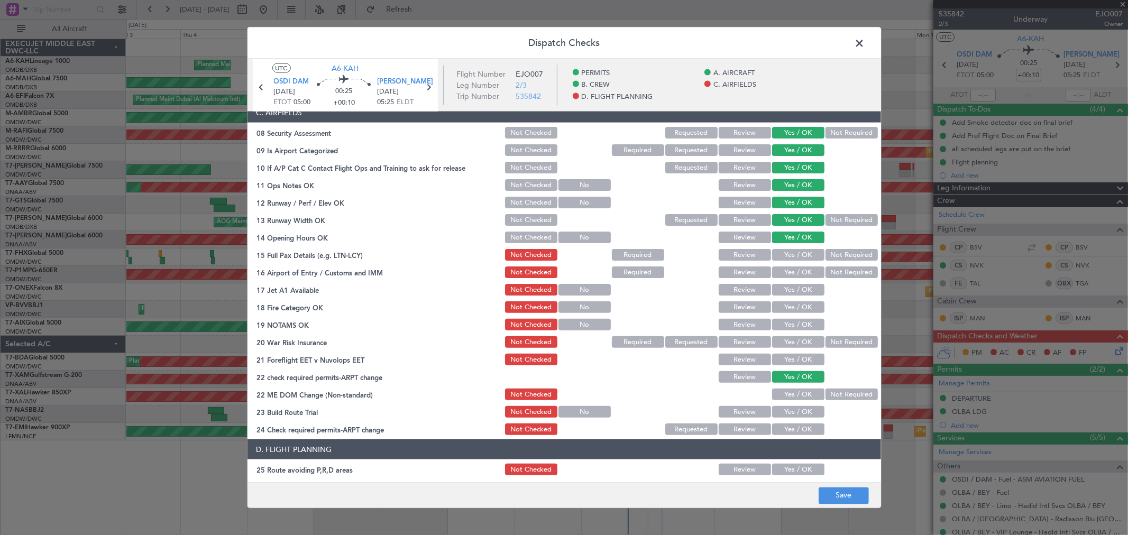
scroll to position [294, 0]
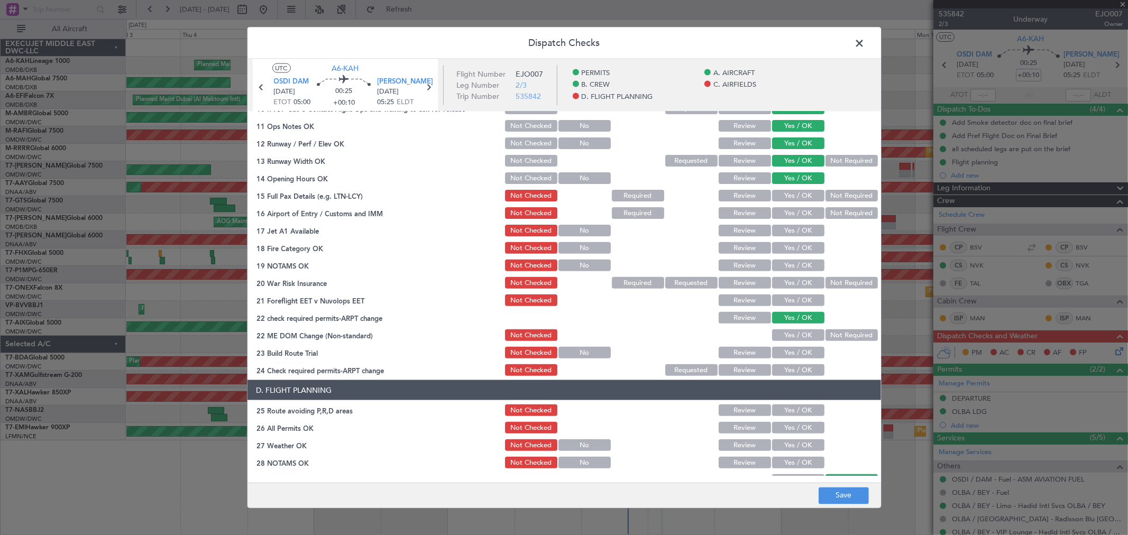
click at [777, 196] on button "Yes / OK" at bounding box center [798, 196] width 52 height 12
click at [777, 209] on button "Yes / OK" at bounding box center [798, 213] width 52 height 12
click at [781, 233] on button "Yes / OK" at bounding box center [798, 231] width 52 height 12
click at [786, 247] on button "Yes / OK" at bounding box center [798, 248] width 52 height 12
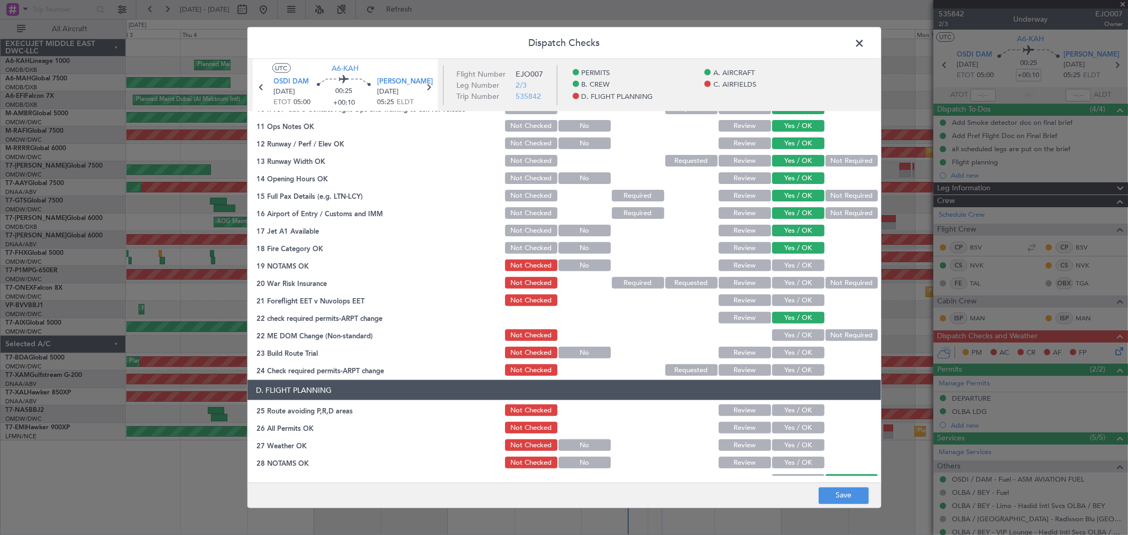
click at [790, 262] on button "Yes / OK" at bounding box center [798, 266] width 52 height 12
drag, startPoint x: 789, startPoint y: 273, endPoint x: 789, endPoint y: 282, distance: 9.5
click at [789, 274] on section "C. AIRFIELDS 08 Security Assessment Not Checked Requested Review Yes / OK Not R…" at bounding box center [565, 210] width 634 height 334
click at [788, 282] on button "Yes / OK" at bounding box center [798, 283] width 52 height 12
click at [789, 297] on button "Yes / OK" at bounding box center [798, 301] width 52 height 12
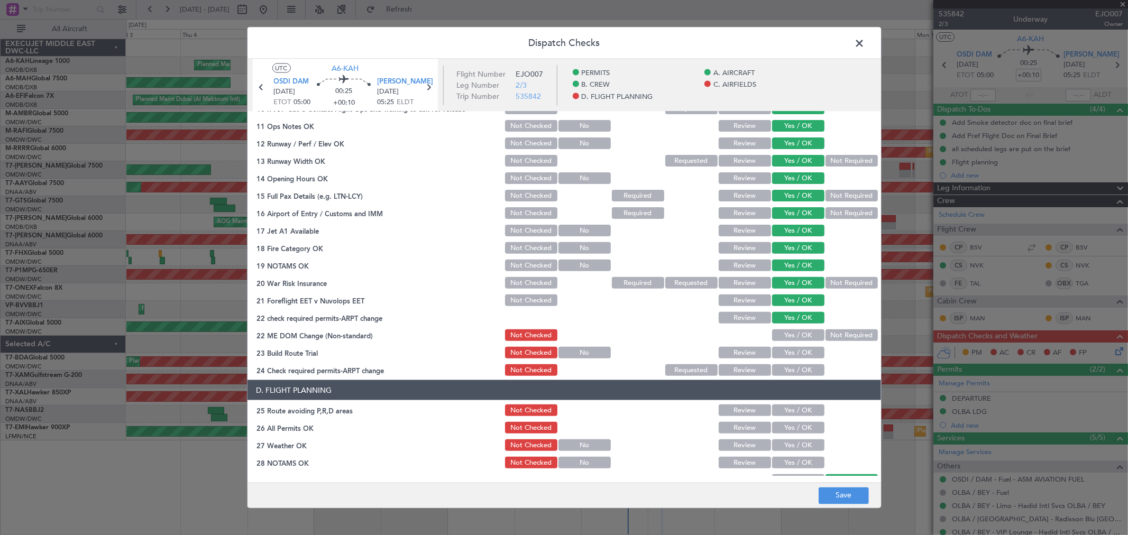
click at [796, 339] on button "Yes / OK" at bounding box center [798, 336] width 52 height 12
drag, startPoint x: 794, startPoint y: 346, endPoint x: 792, endPoint y: 361, distance: 14.9
click at [794, 347] on button "Yes / OK" at bounding box center [798, 353] width 52 height 12
click at [791, 364] on button "Yes / OK" at bounding box center [798, 370] width 52 height 12
click at [791, 366] on button "Yes / OK" at bounding box center [798, 370] width 52 height 12
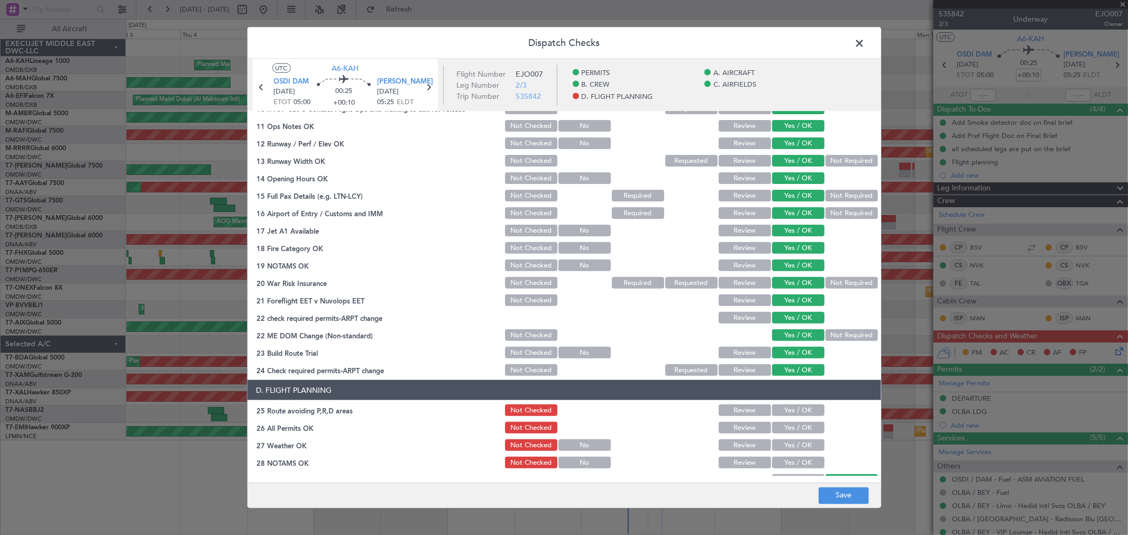
click at [795, 405] on button "Yes / OK" at bounding box center [798, 411] width 52 height 12
click at [791, 423] on button "Yes / OK" at bounding box center [798, 428] width 52 height 12
click at [786, 440] on button "Yes / OK" at bounding box center [798, 446] width 52 height 12
drag, startPoint x: 786, startPoint y: 457, endPoint x: 794, endPoint y: 446, distance: 13.2
click at [786, 458] on button "Yes / OK" at bounding box center [798, 463] width 52 height 12
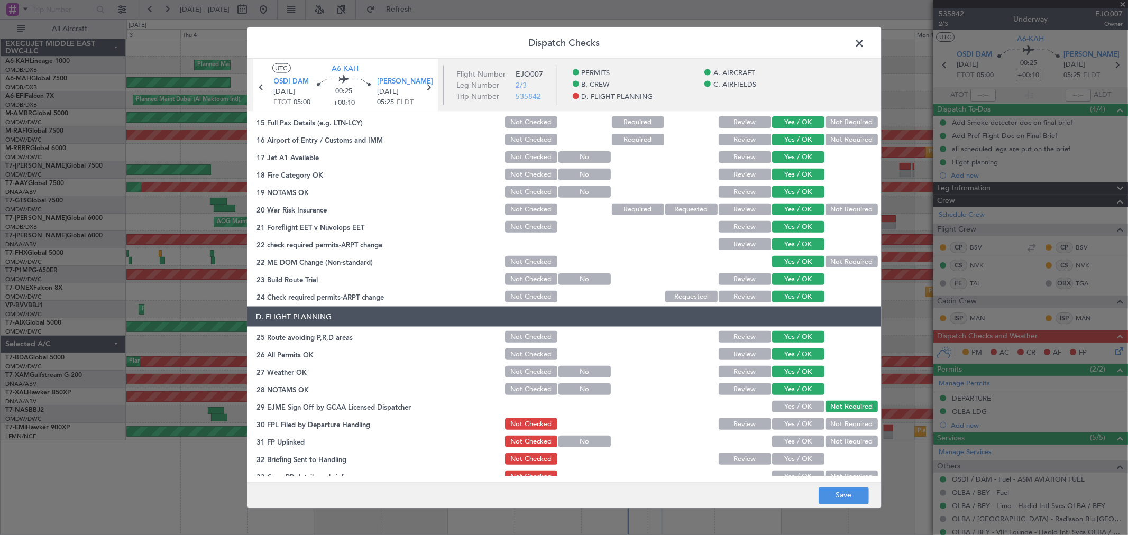
scroll to position [412, 0]
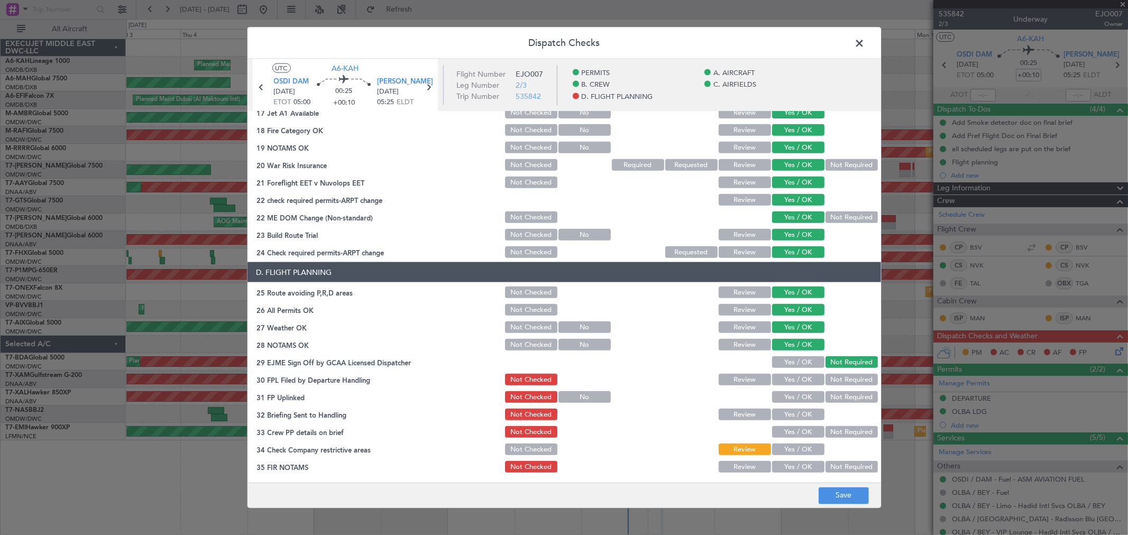
click at [780, 360] on button "Yes / OK" at bounding box center [798, 363] width 52 height 12
click at [779, 393] on button "Yes / OK" at bounding box center [798, 397] width 52 height 12
click at [783, 377] on button "Yes / OK" at bounding box center [798, 380] width 52 height 12
click at [789, 420] on div "Yes / OK" at bounding box center [797, 414] width 53 height 15
click at [790, 414] on button "Yes / OK" at bounding box center [798, 415] width 52 height 12
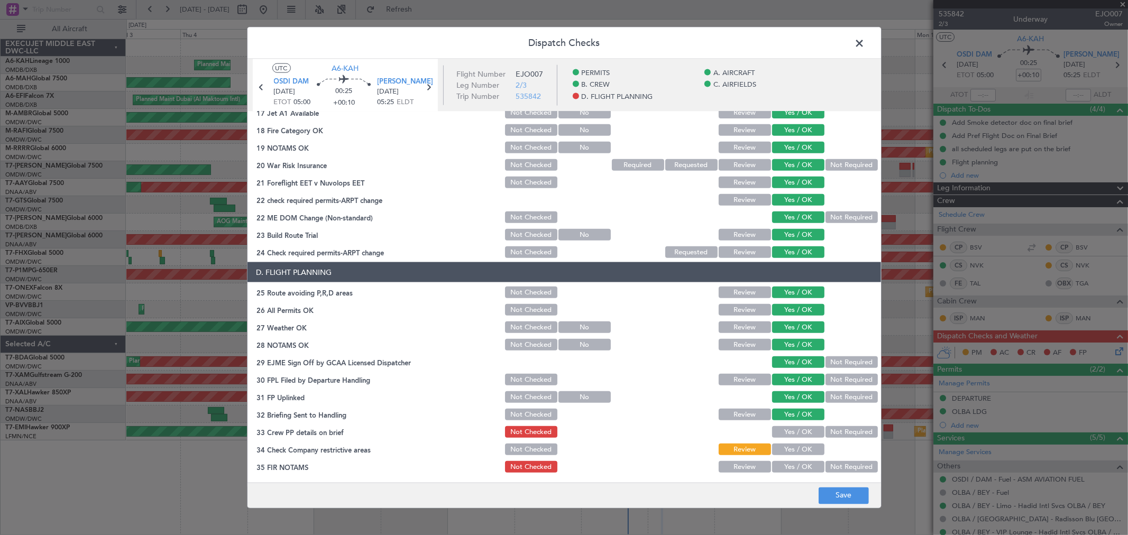
click at [788, 435] on button "Yes / OK" at bounding box center [798, 432] width 52 height 12
drag, startPoint x: 790, startPoint y: 451, endPoint x: 791, endPoint y: 462, distance: 11.2
click at [790, 452] on button "Yes / OK" at bounding box center [798, 450] width 52 height 12
click at [791, 462] on button "Yes / OK" at bounding box center [798, 467] width 52 height 12
click at [838, 489] on button "Save" at bounding box center [844, 495] width 50 height 17
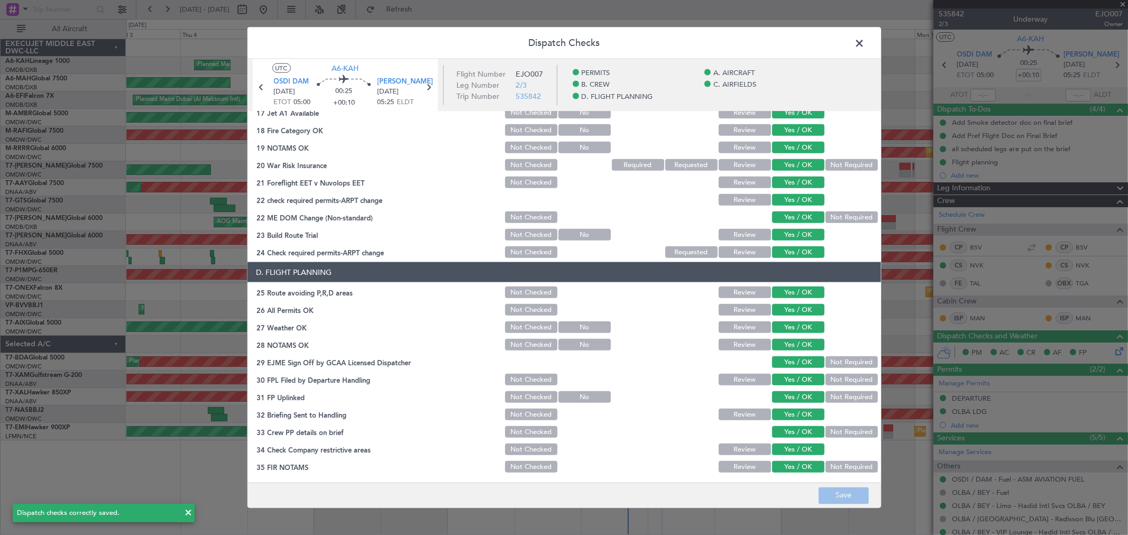
click at [865, 44] on span at bounding box center [865, 45] width 0 height 21
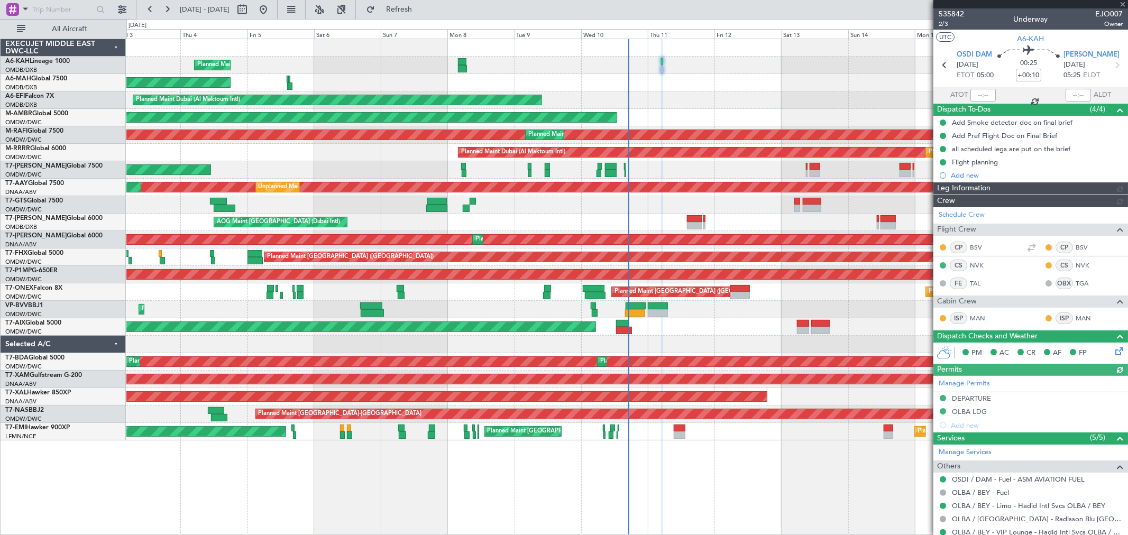
type input "[PERSON_NAME] ([PERSON_NAME])"
type input "7142"
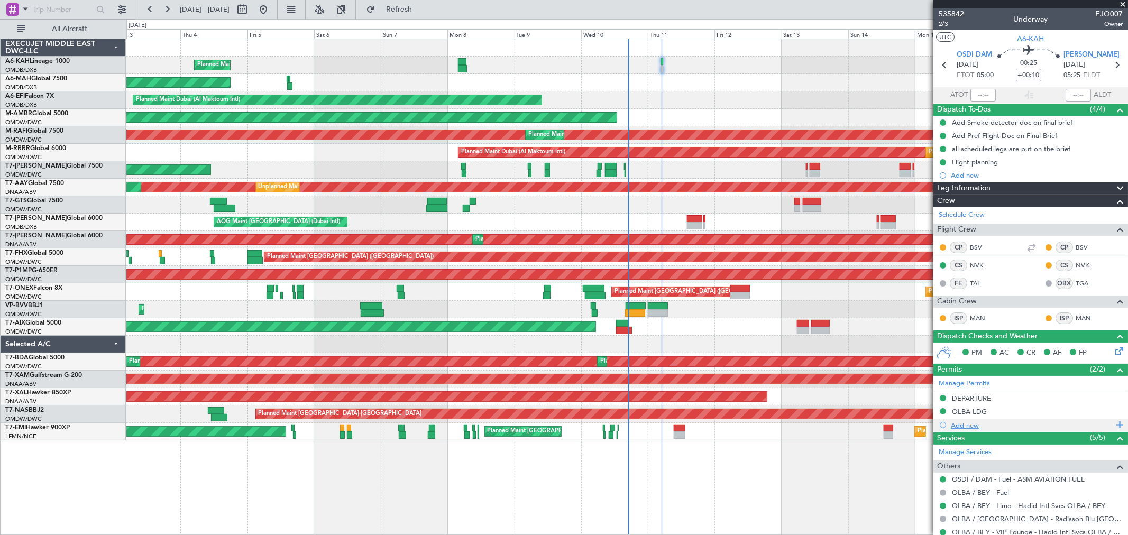
scroll to position [176, 0]
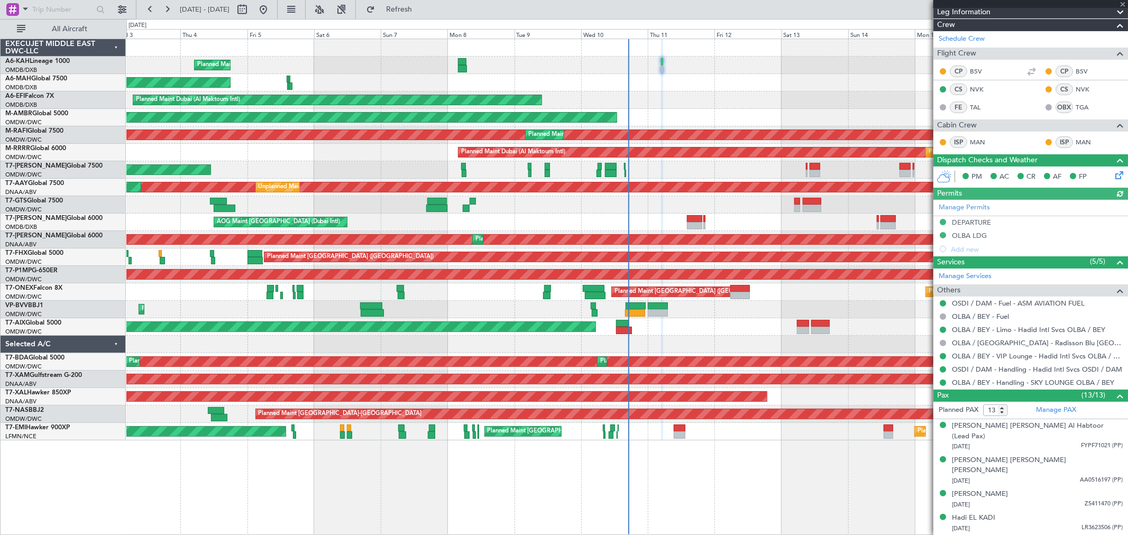
type input "[PERSON_NAME] ([PERSON_NAME])"
type input "7142"
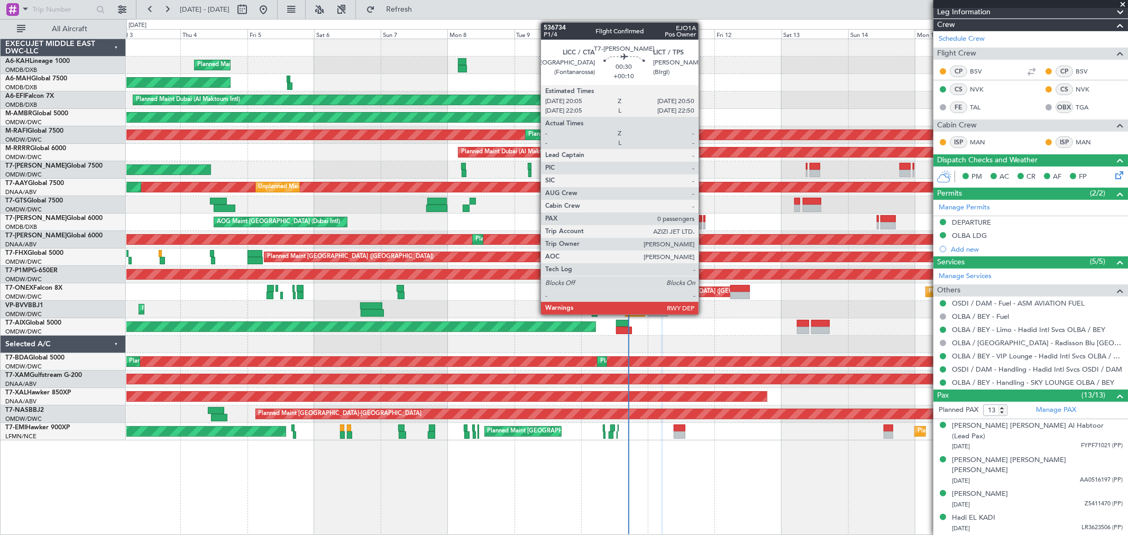
click at [704, 223] on div at bounding box center [705, 225] width 2 height 7
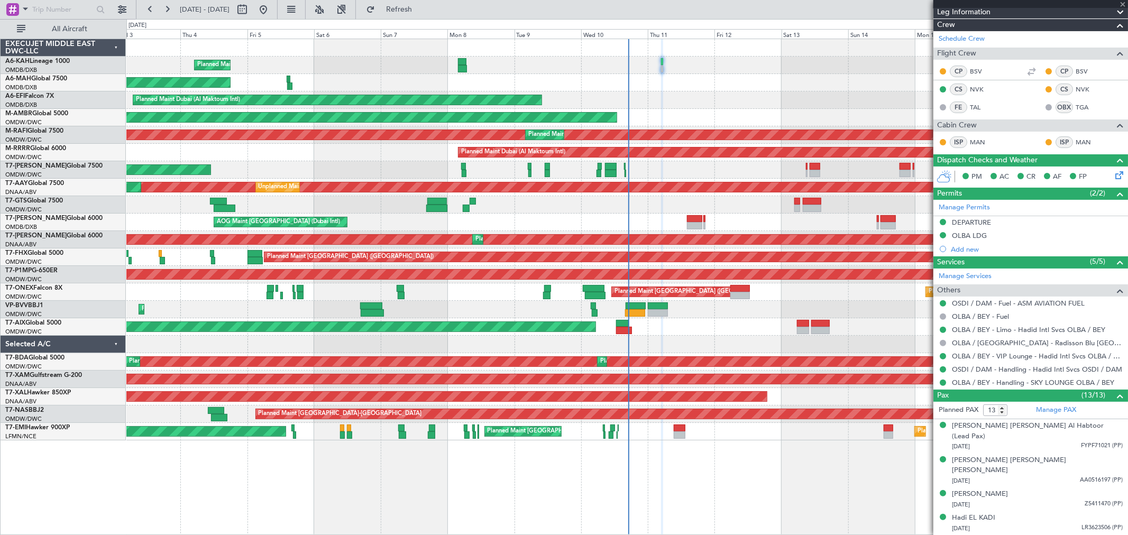
type input "0"
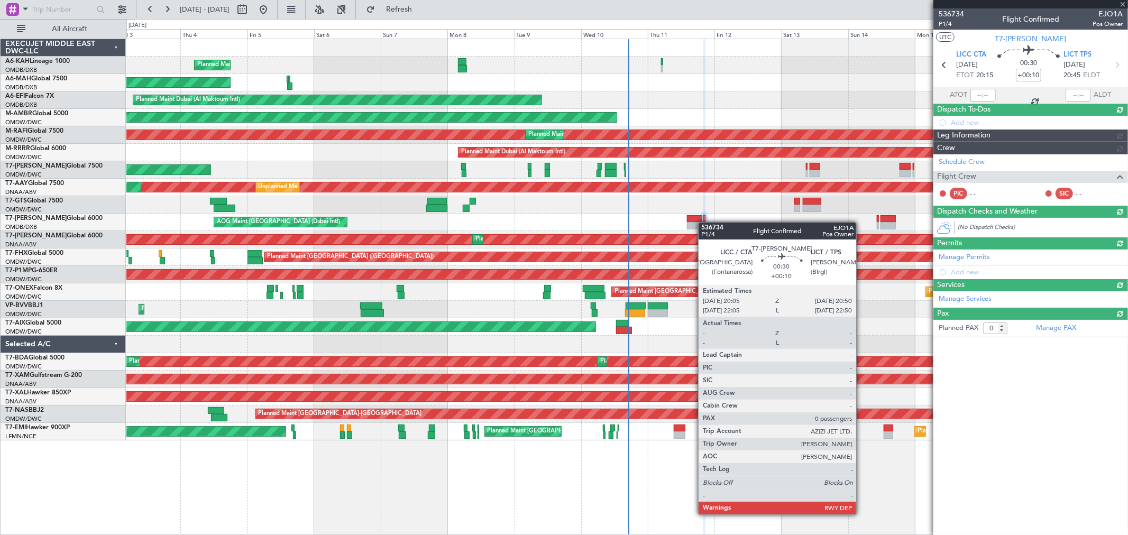
scroll to position [0, 0]
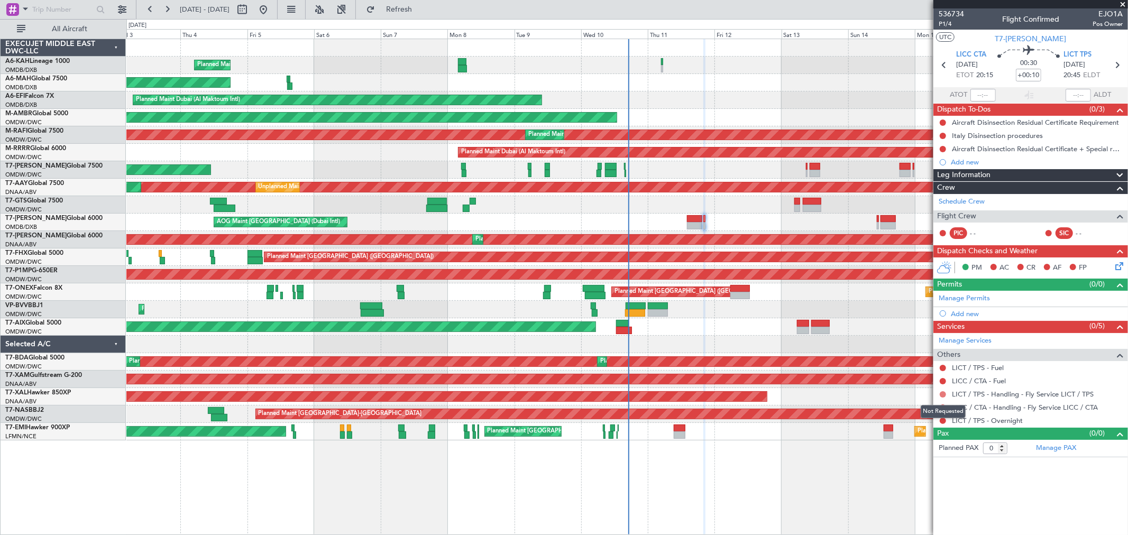
click at [943, 394] on button at bounding box center [943, 394] width 6 height 6
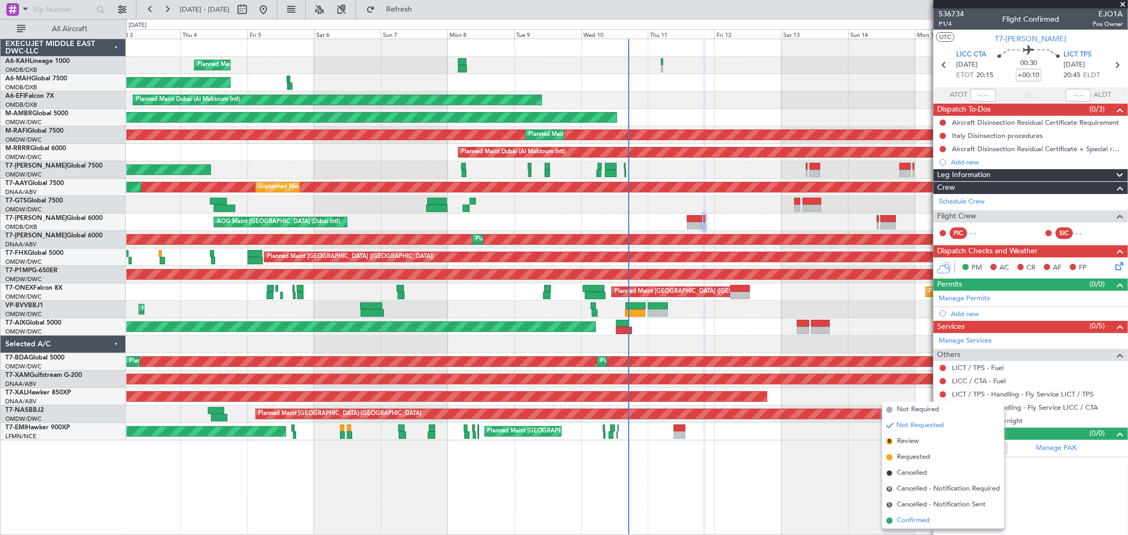
click at [907, 522] on span "Confirmed" at bounding box center [913, 521] width 33 height 11
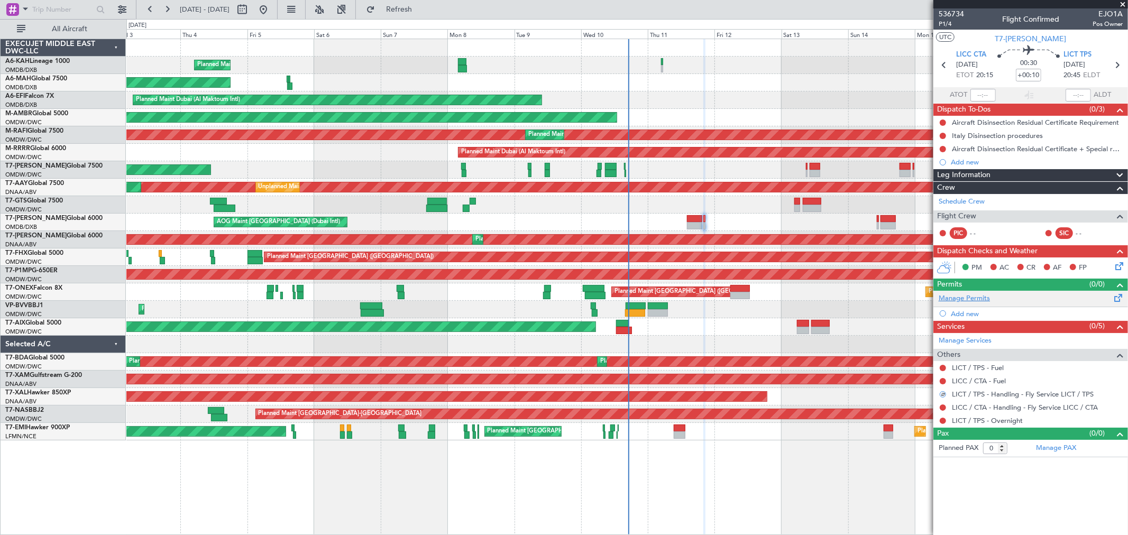
click at [961, 297] on link "Manage Permits" at bounding box center [964, 299] width 51 height 11
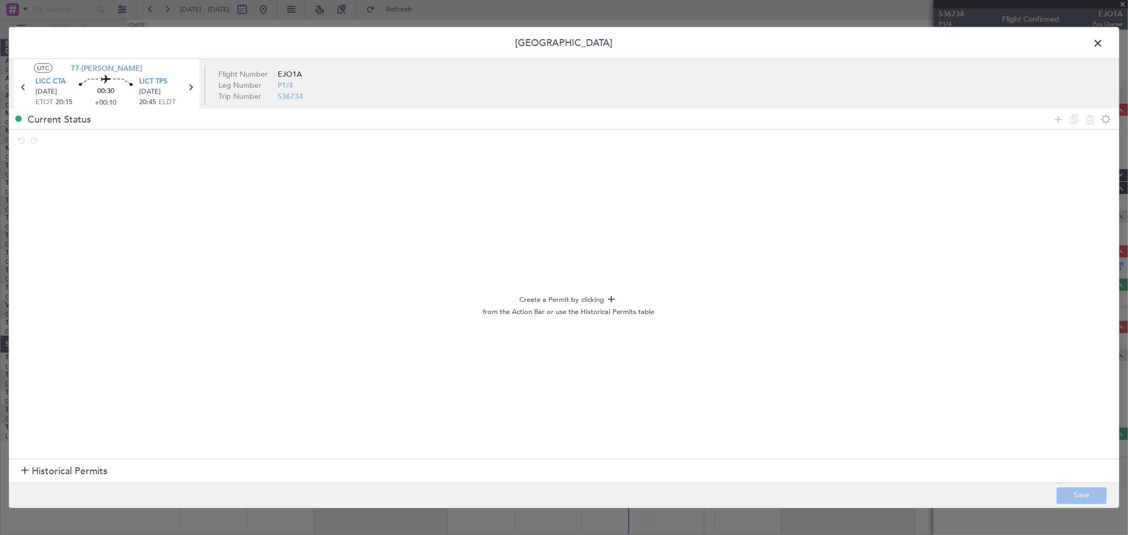
click at [58, 467] on span "Historical Permits" at bounding box center [70, 471] width 76 height 14
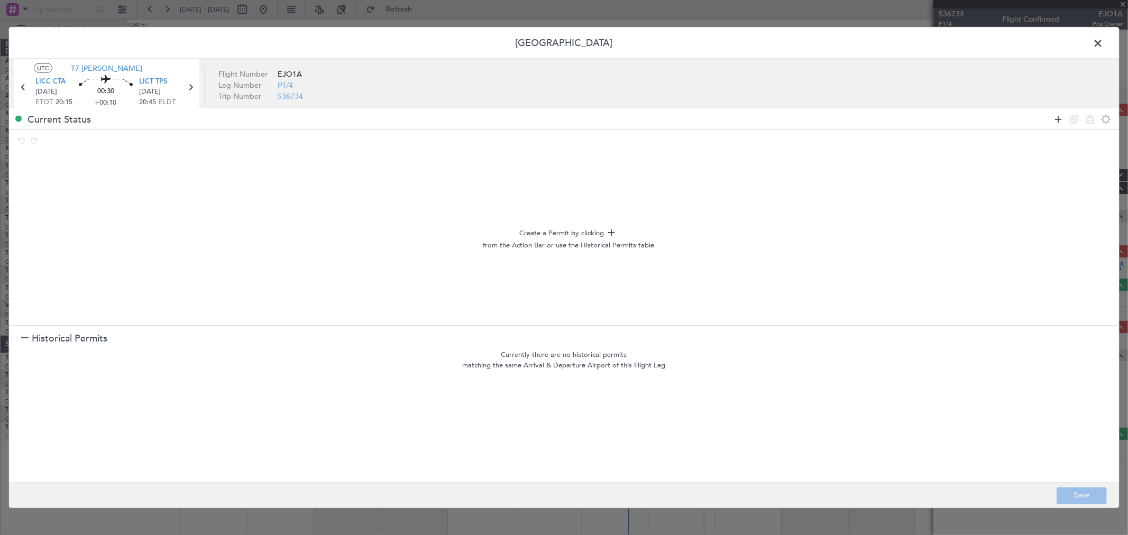
click at [1056, 123] on icon at bounding box center [1058, 119] width 13 height 13
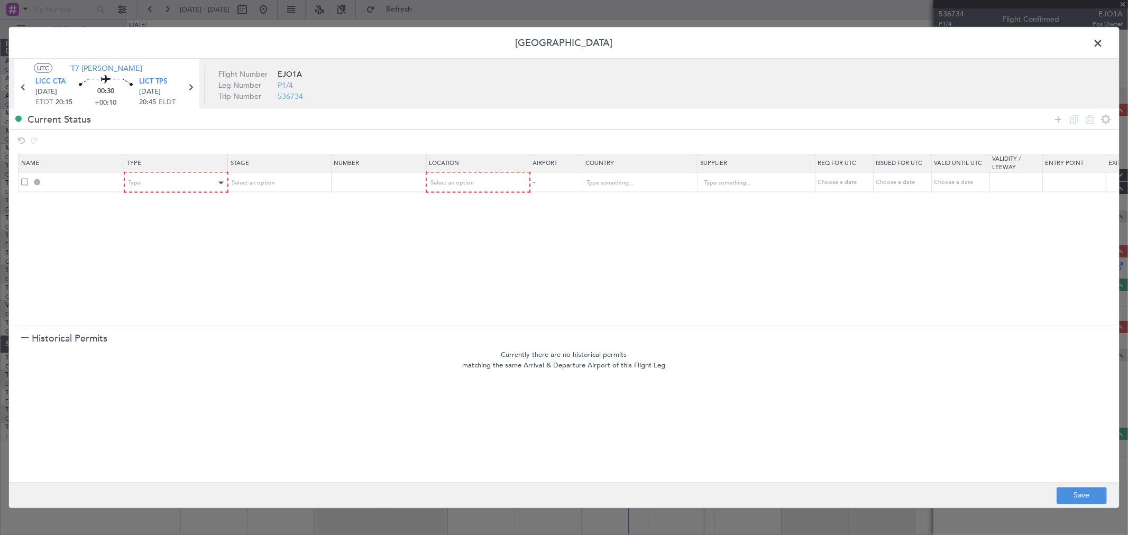
click at [191, 175] on div "Type" at bounding box center [176, 183] width 103 height 16
click at [178, 186] on div "Type" at bounding box center [173, 183] width 88 height 16
click at [134, 293] on span "PPR" at bounding box center [176, 288] width 94 height 16
click at [287, 180] on div "Select an option" at bounding box center [276, 183] width 88 height 16
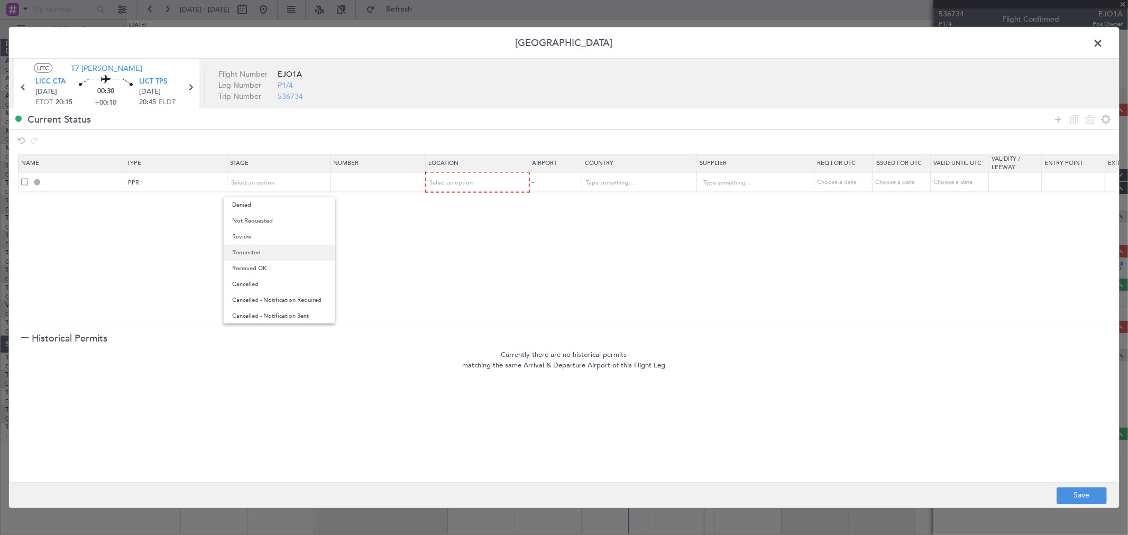
click at [265, 251] on span "Requested" at bounding box center [279, 253] width 94 height 16
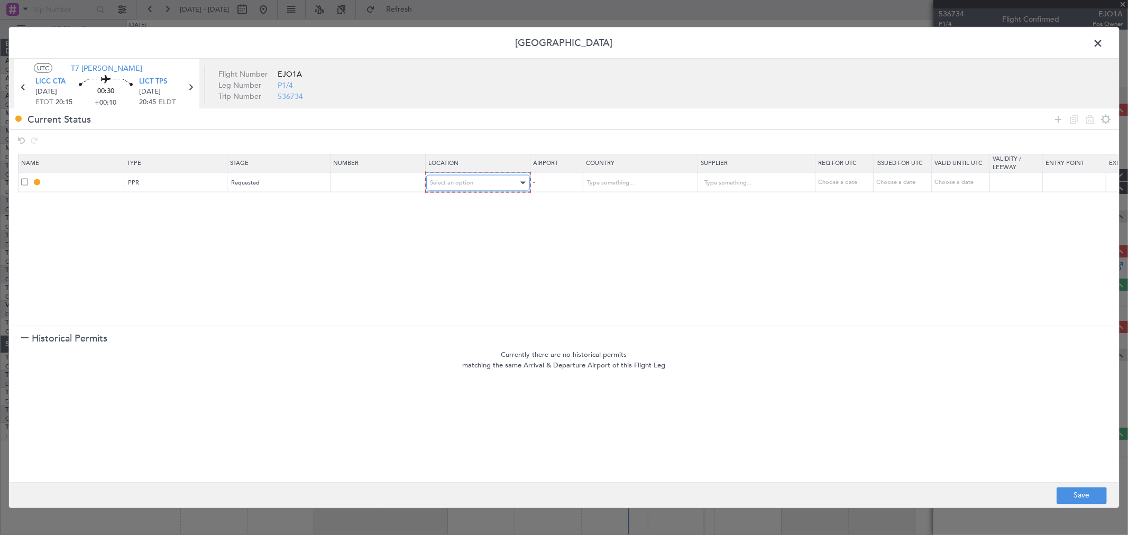
click at [495, 177] on div "Select an option" at bounding box center [475, 183] width 88 height 16
click at [463, 205] on span "Departure" at bounding box center [478, 205] width 94 height 16
click at [1055, 118] on icon at bounding box center [1058, 119] width 13 height 13
click at [177, 202] on div "Type" at bounding box center [173, 203] width 88 height 16
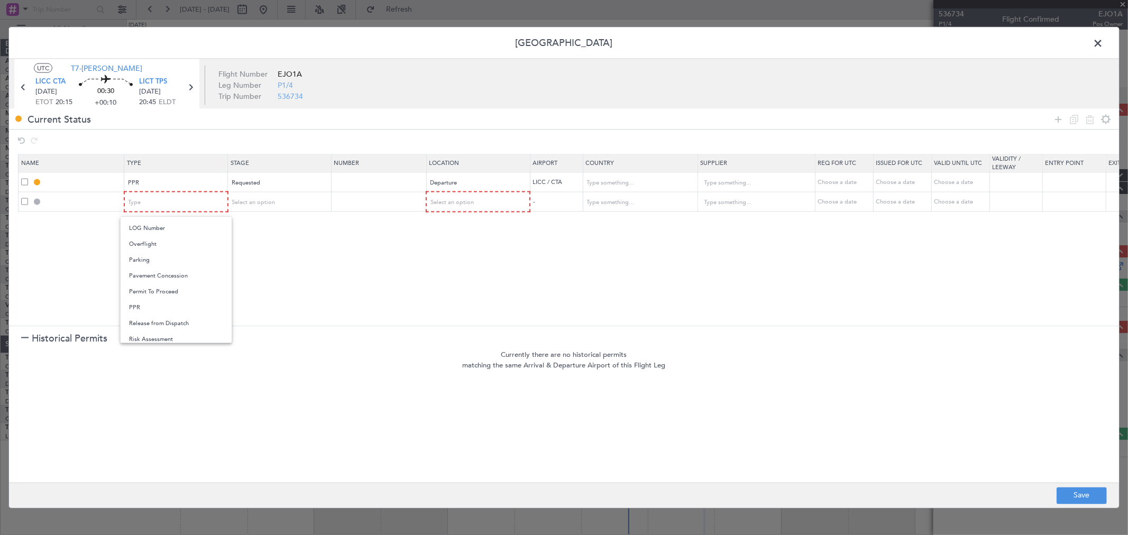
click at [145, 309] on span "PPR" at bounding box center [176, 308] width 94 height 16
click at [256, 199] on span "Select an option" at bounding box center [253, 202] width 43 height 8
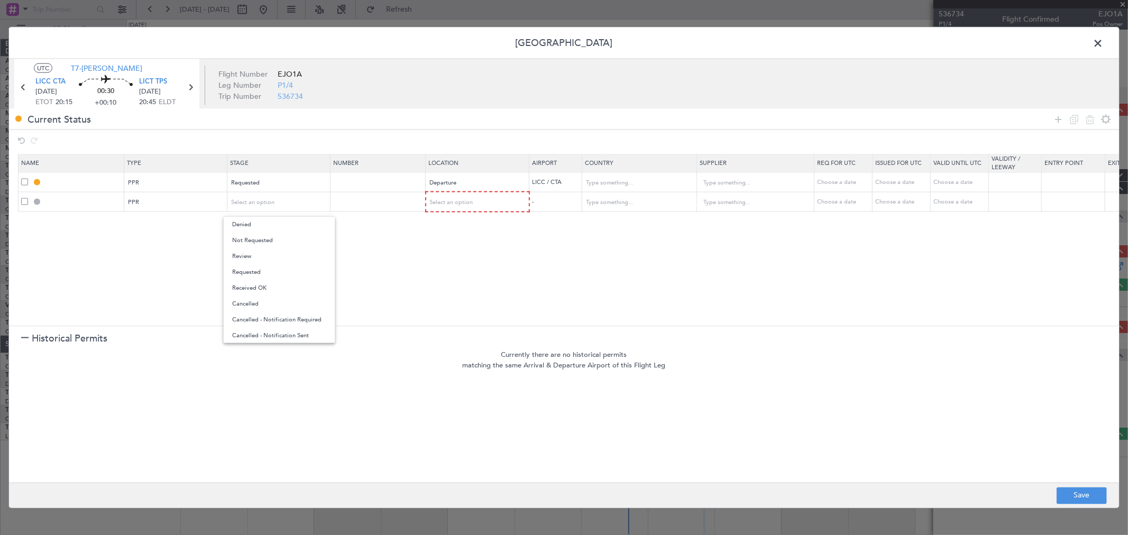
click at [271, 291] on span "Received OK" at bounding box center [279, 288] width 94 height 16
click at [498, 201] on div "Select an option" at bounding box center [475, 203] width 88 height 16
click at [468, 255] on span "Arrival" at bounding box center [478, 257] width 94 height 16
click at [408, 202] on input "text" at bounding box center [379, 201] width 92 height 9
paste input "318/25"
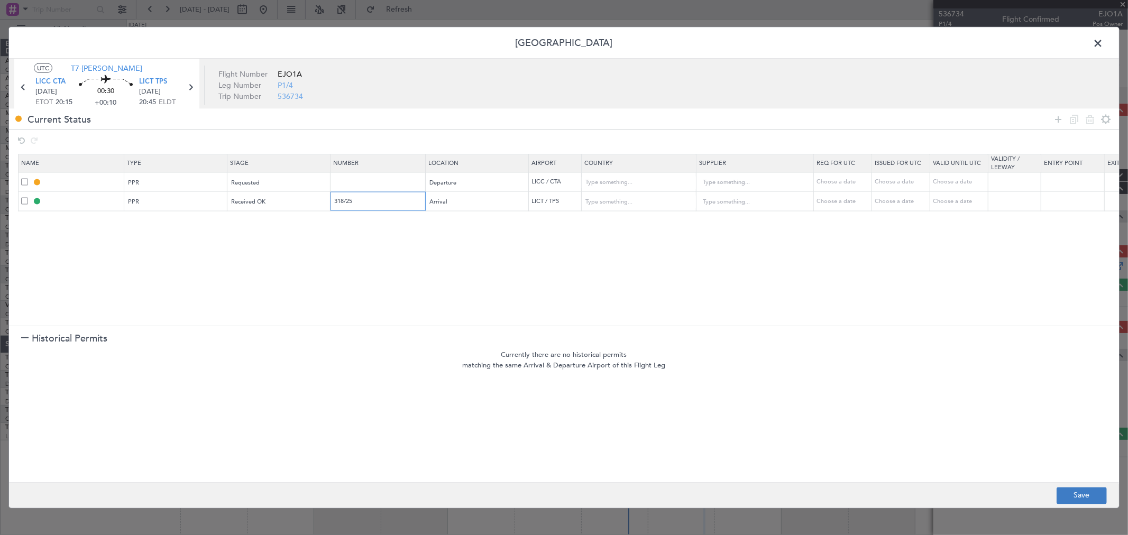
type input "318/25"
click at [1083, 494] on button "Save" at bounding box center [1082, 495] width 50 height 17
type input "LICC PPR"
type input "[GEOGRAPHIC_DATA]"
type input "NNN"
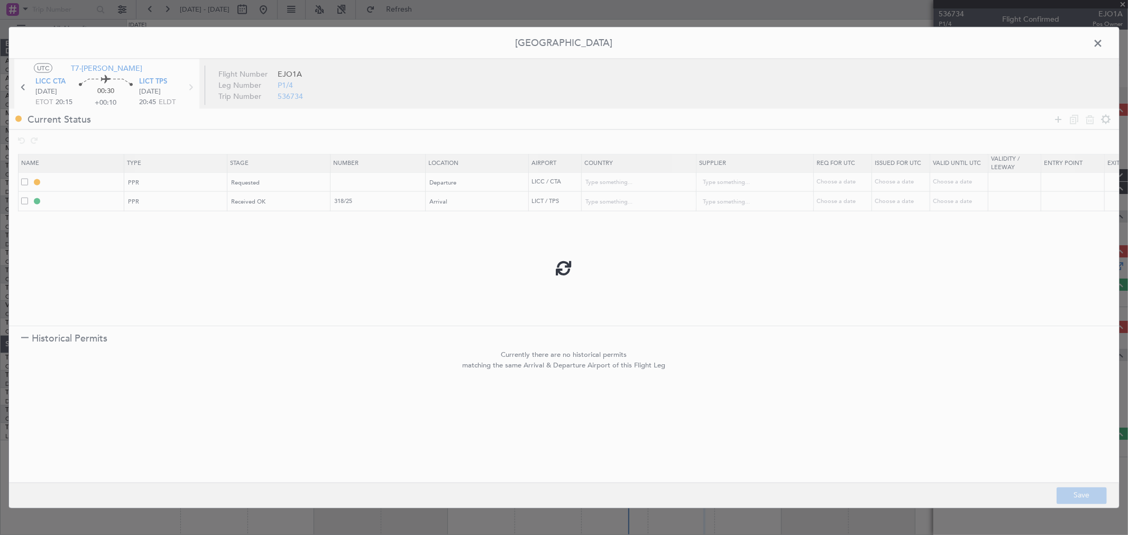
type input "LICT PPR"
type input "[GEOGRAPHIC_DATA]"
type input "NNN"
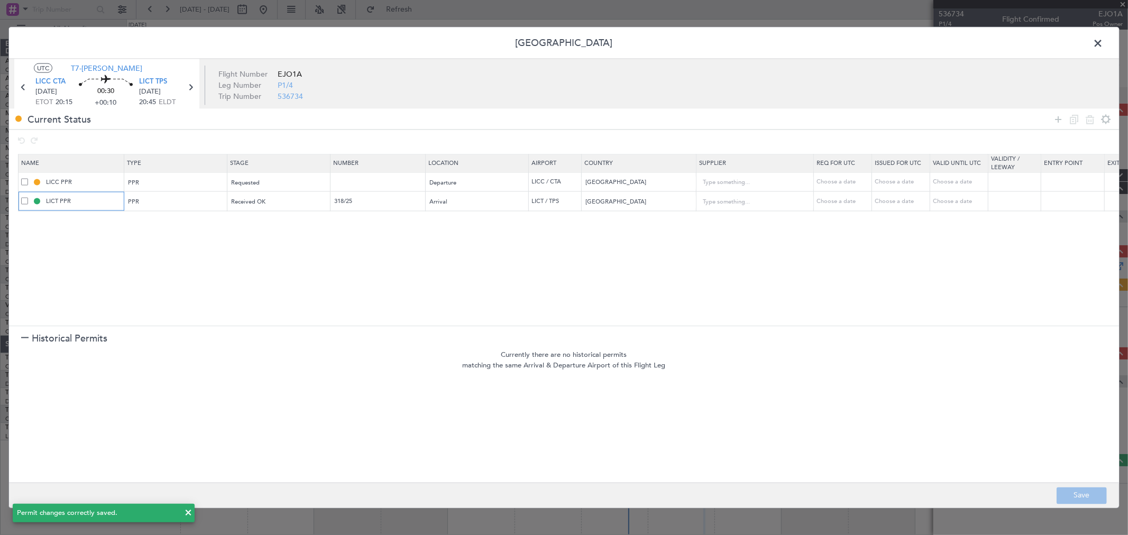
click at [114, 204] on input "LICT PPR" at bounding box center [83, 201] width 79 height 9
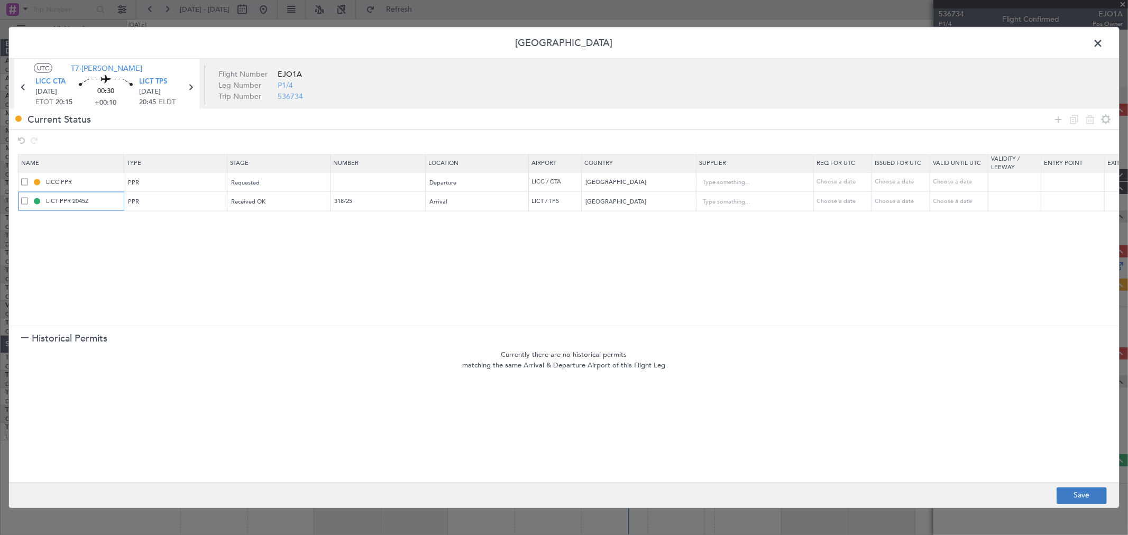
type input "LICT PPR 2045Z"
click at [1090, 495] on button "Save" at bounding box center [1082, 495] width 50 height 17
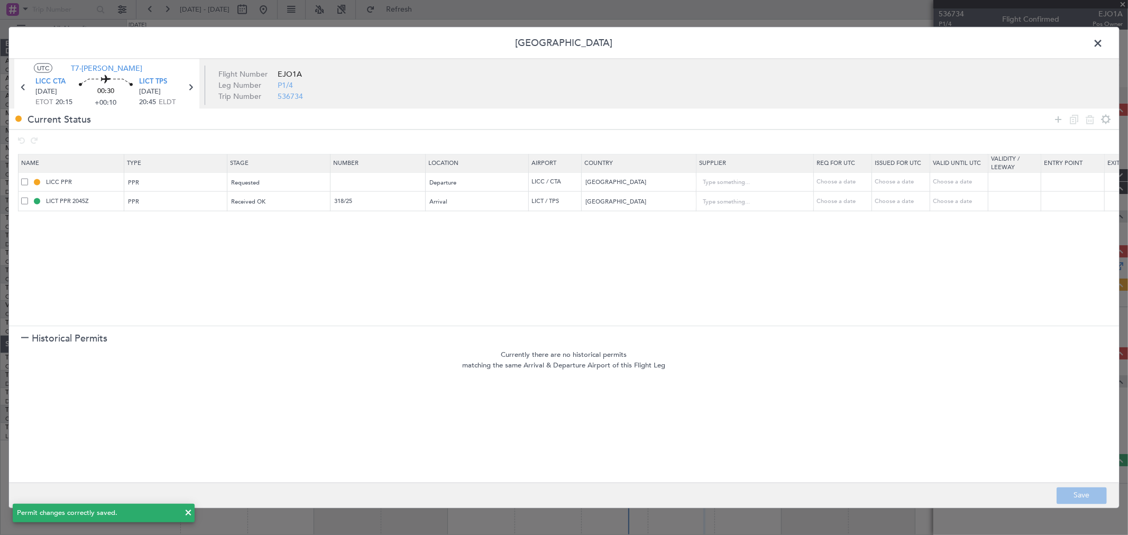
click at [1104, 40] on span at bounding box center [1104, 45] width 0 height 21
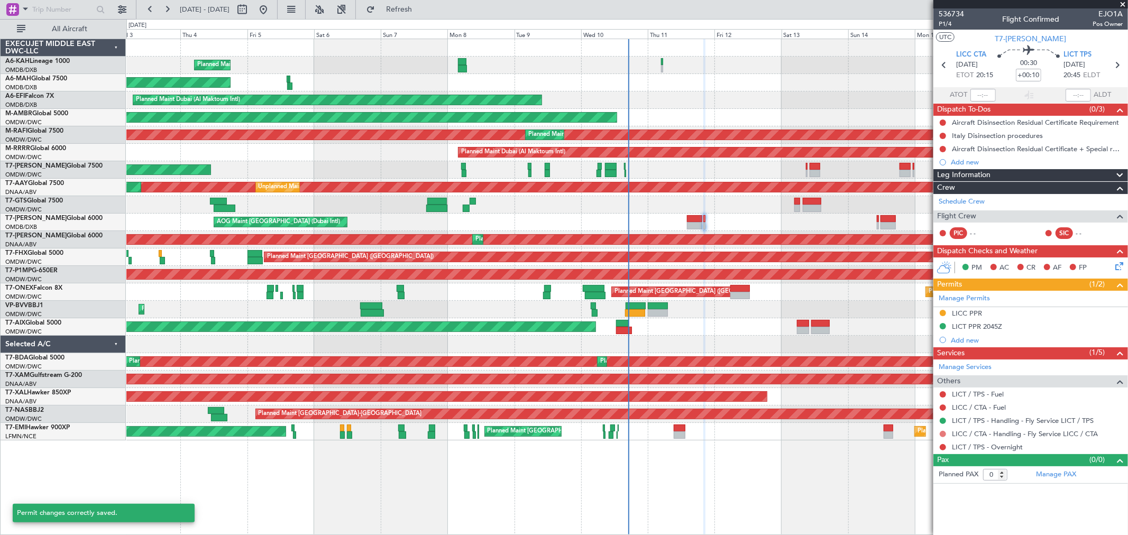
click at [942, 435] on button at bounding box center [943, 434] width 6 height 6
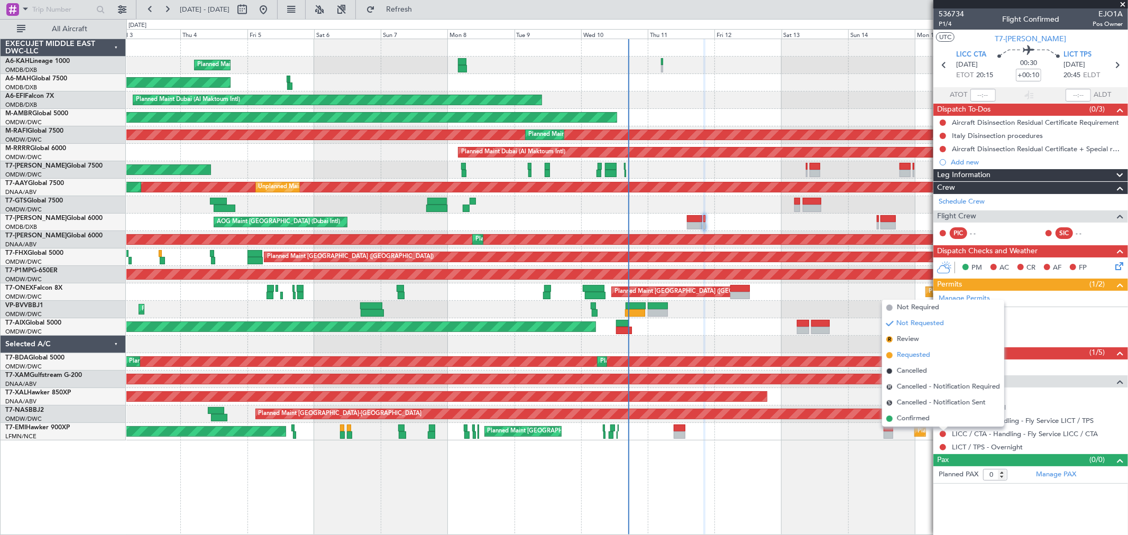
click at [908, 356] on span "Requested" at bounding box center [913, 355] width 33 height 11
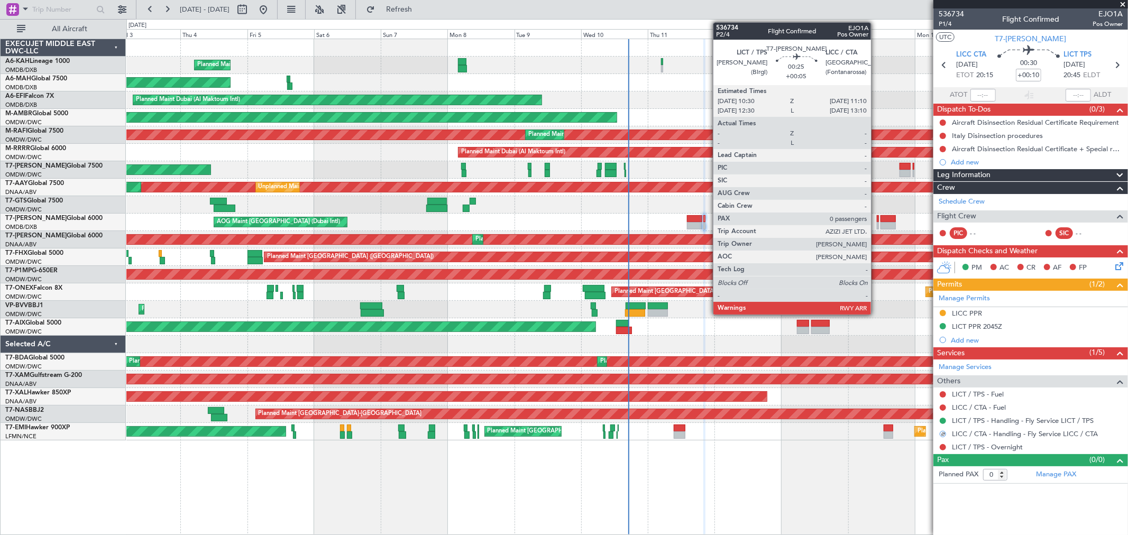
click at [877, 226] on div at bounding box center [878, 225] width 2 height 7
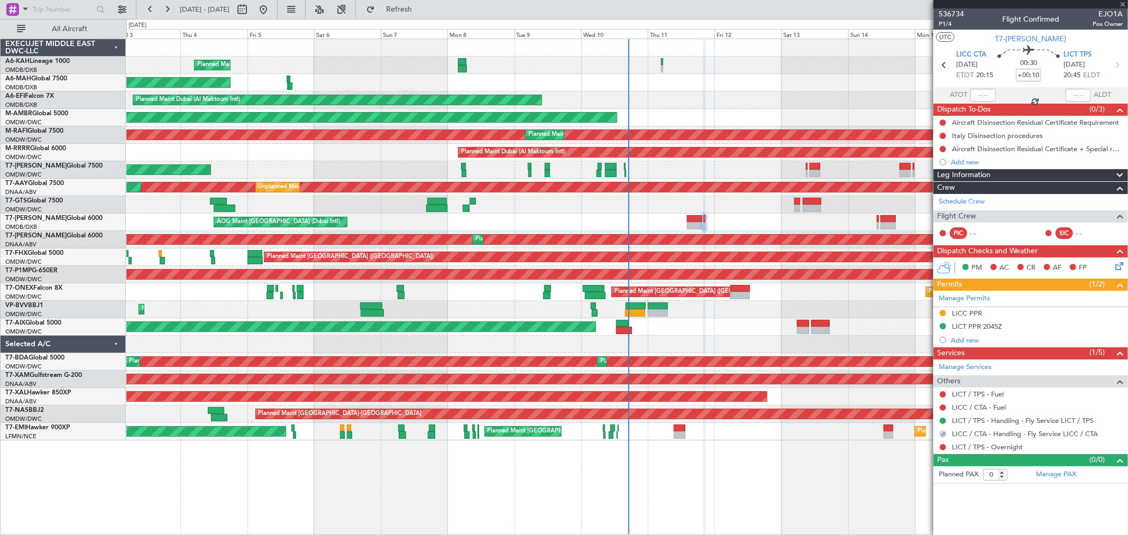
type input "+00:05"
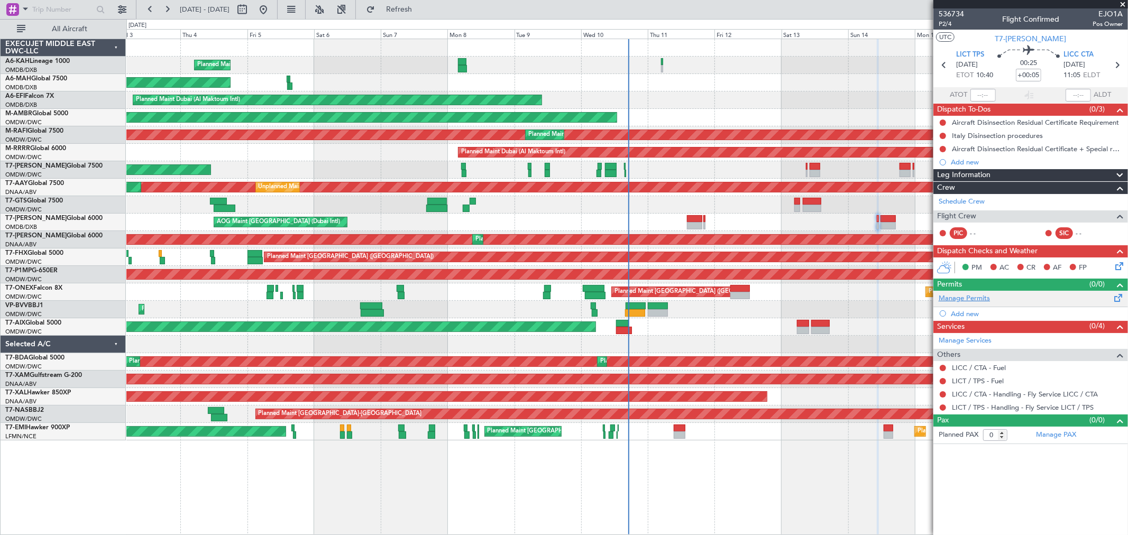
click at [969, 298] on link "Manage Permits" at bounding box center [964, 299] width 51 height 11
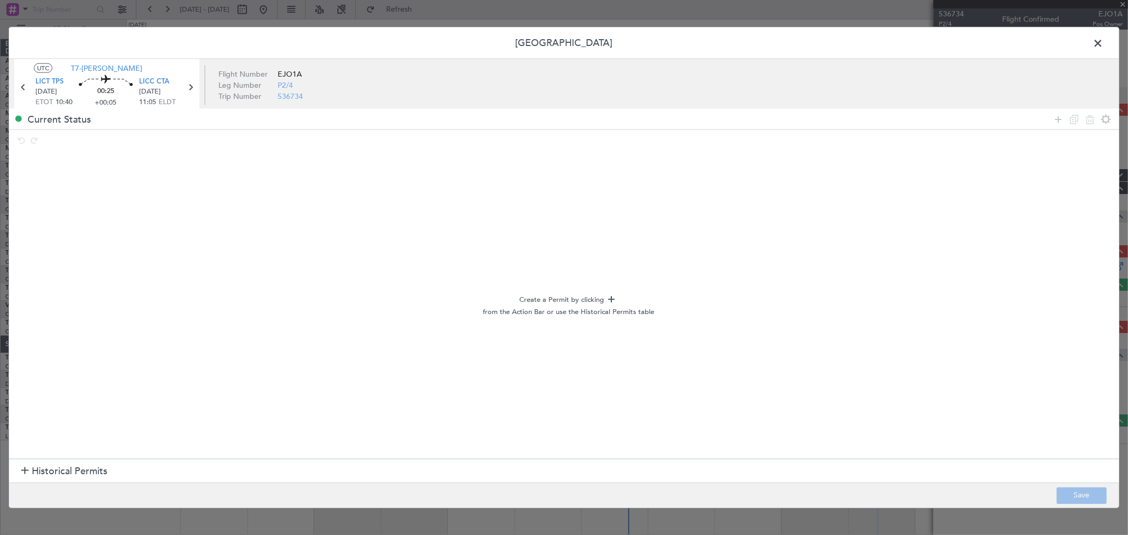
click at [78, 459] on section "Historical Permits" at bounding box center [564, 471] width 1110 height 25
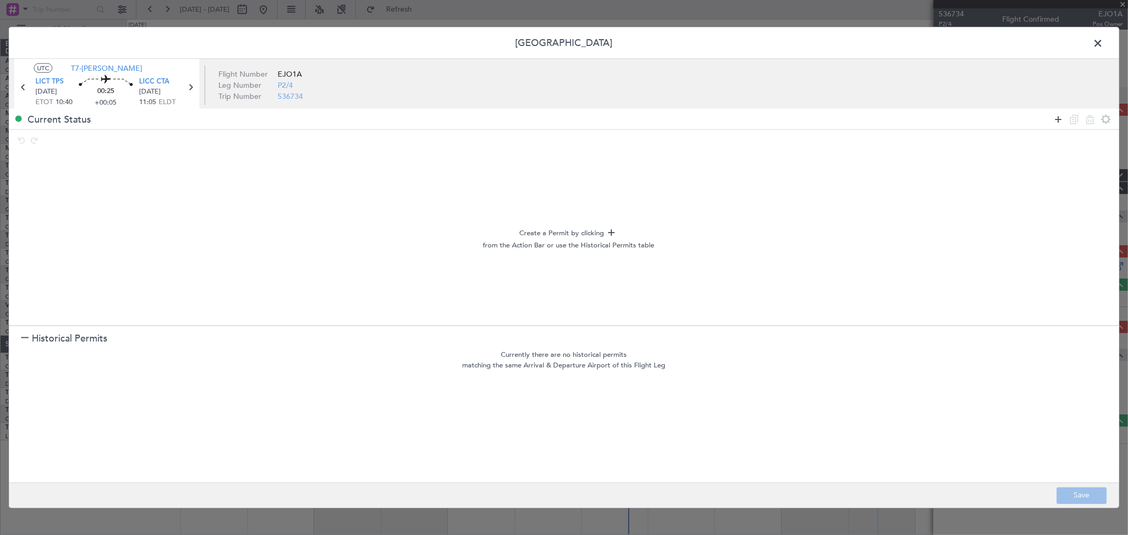
click at [1060, 114] on icon at bounding box center [1058, 119] width 13 height 13
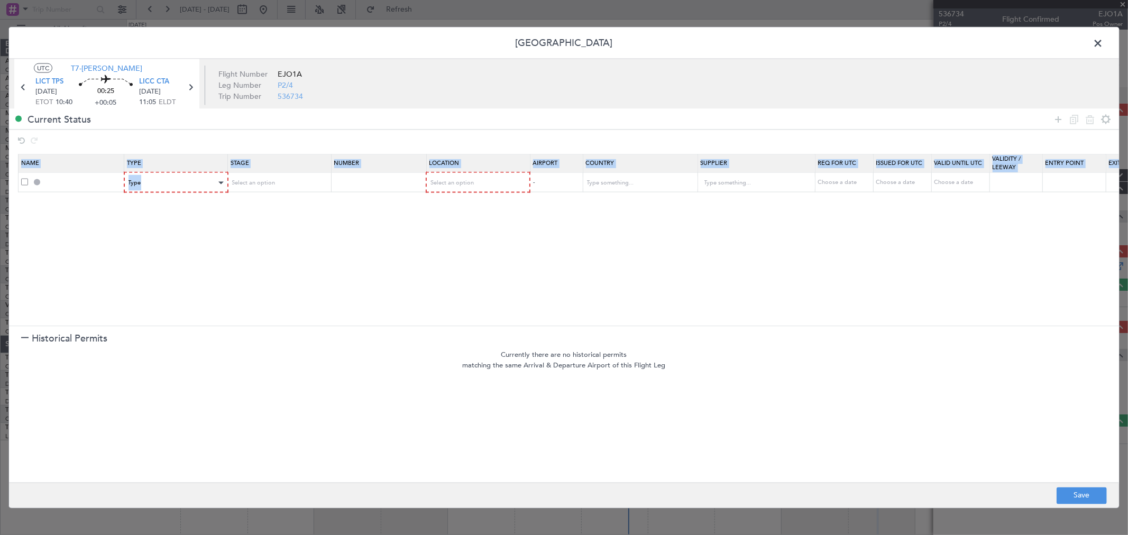
click at [149, 191] on section "Name Type Stage Number Location Airport Country Supplier Req For Utc Issued For…" at bounding box center [564, 238] width 1110 height 175
click at [150, 187] on div "Type" at bounding box center [173, 183] width 88 height 16
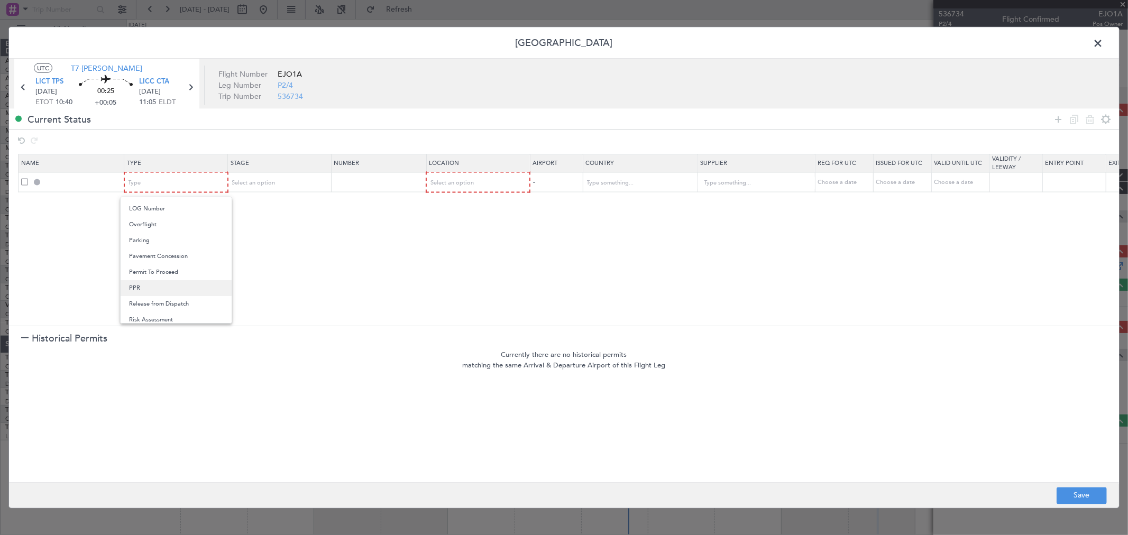
click at [135, 294] on span "PPR" at bounding box center [176, 288] width 94 height 16
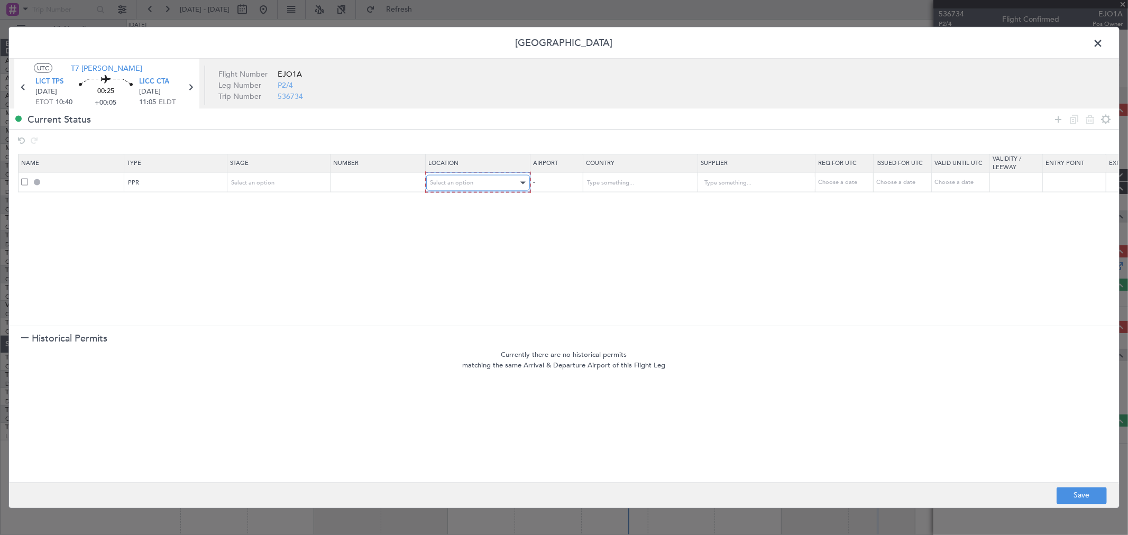
click at [496, 180] on div "Select an option" at bounding box center [475, 183] width 88 height 16
drag, startPoint x: 467, startPoint y: 240, endPoint x: 468, endPoint y: 211, distance: 29.6
click at [468, 211] on div "Departure Departure Alt Arrival Arrival Alt Enroute" at bounding box center [478, 237] width 112 height 80
click at [468, 211] on span "Departure" at bounding box center [478, 205] width 94 height 16
click at [633, 186] on input "text" at bounding box center [633, 183] width 95 height 16
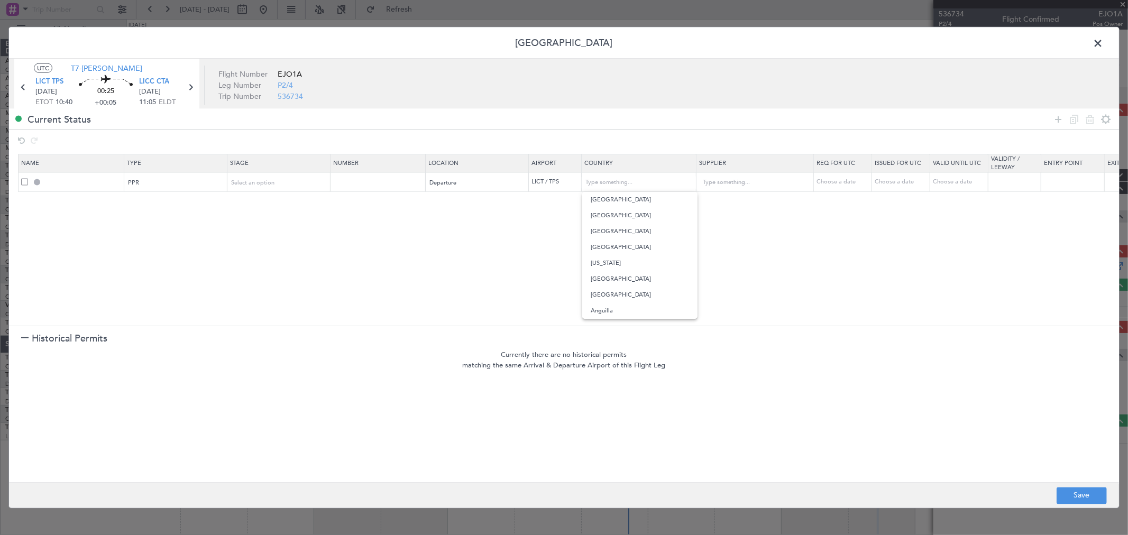
click at [806, 246] on section "Name Type Stage Number Location Airport Country Supplier Req For Utc Issued For…" at bounding box center [564, 238] width 1110 height 175
click at [1056, 122] on icon at bounding box center [1058, 119] width 13 height 13
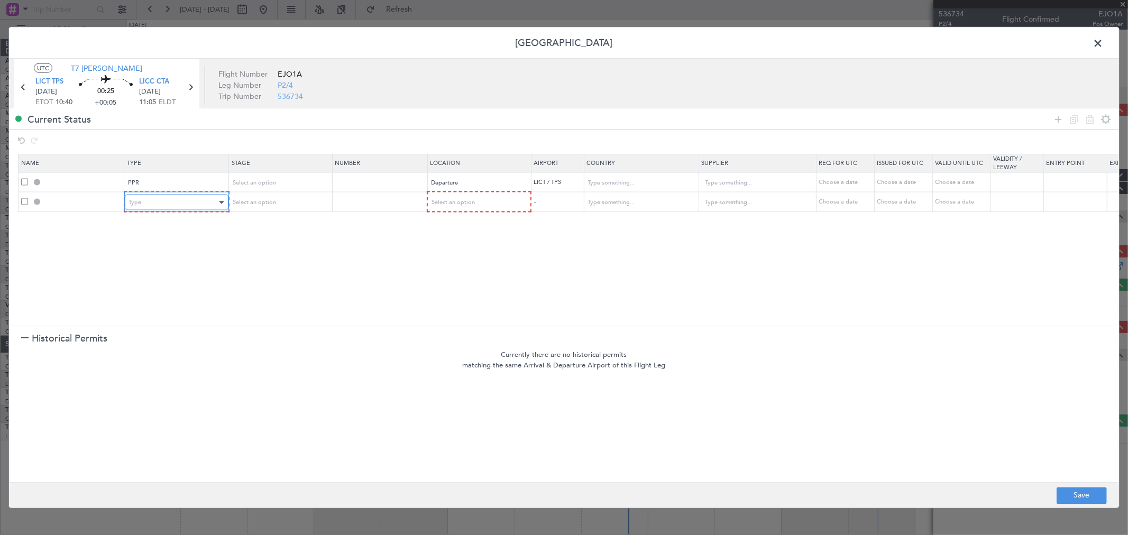
click at [136, 207] on div "Type" at bounding box center [173, 203] width 88 height 16
click at [155, 306] on span "PPR" at bounding box center [176, 308] width 94 height 16
click at [458, 197] on div "Select an option" at bounding box center [475, 203] width 88 height 16
click at [453, 255] on span "Arrival" at bounding box center [478, 257] width 94 height 16
click at [636, 230] on section "Name Type Stage Number Location Airport Country Supplier Req For Utc Issued For…" at bounding box center [564, 238] width 1110 height 175
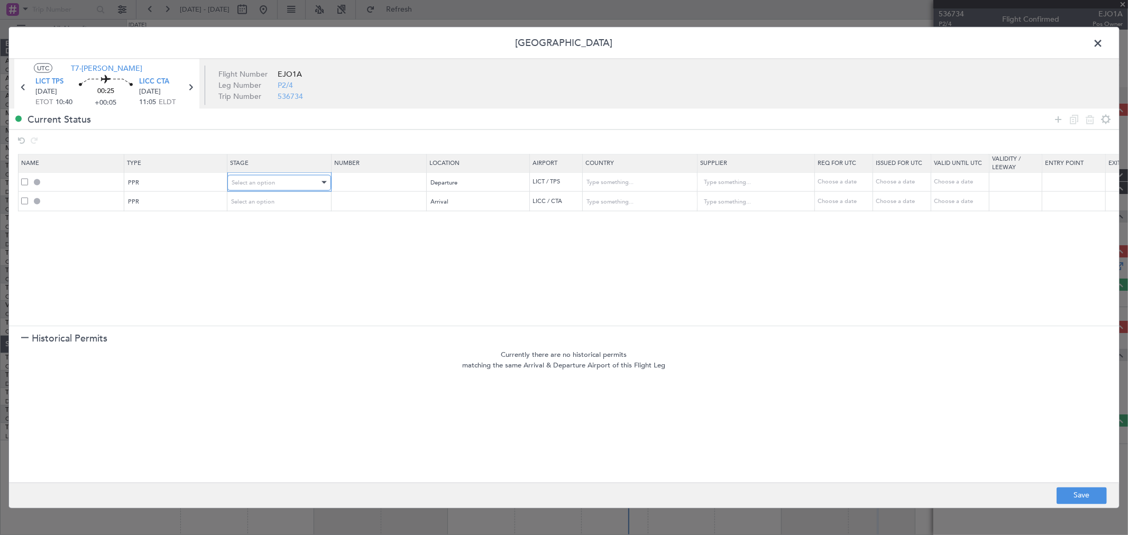
click at [289, 181] on div "Select an option" at bounding box center [276, 183] width 88 height 16
click at [267, 251] on span "Requested" at bounding box center [279, 253] width 94 height 16
click at [285, 171] on th "Stage" at bounding box center [278, 163] width 103 height 18
click at [277, 180] on div "Requested" at bounding box center [276, 183] width 88 height 16
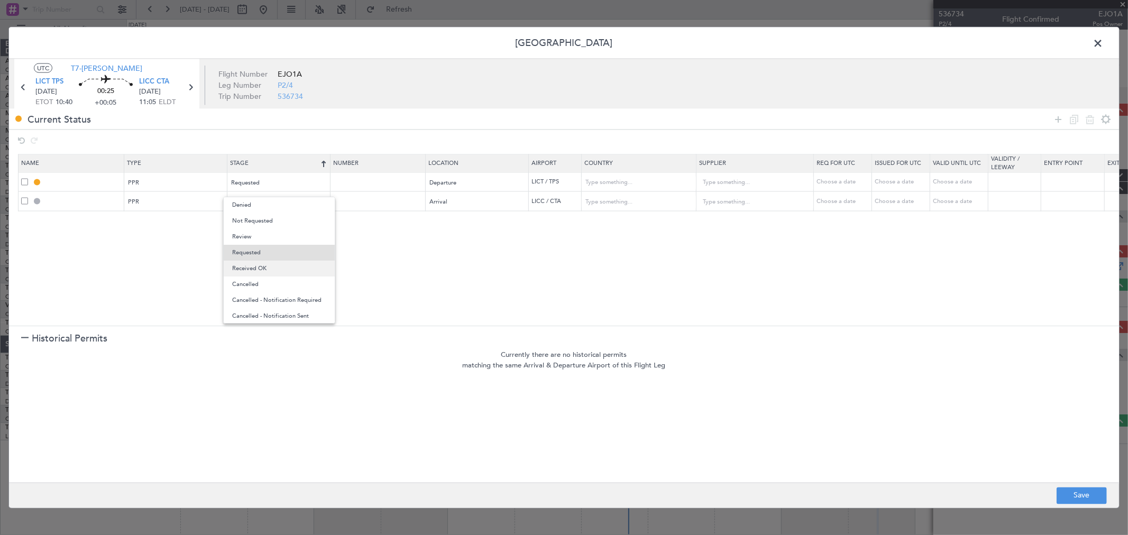
click at [265, 271] on span "Received OK" at bounding box center [279, 269] width 94 height 16
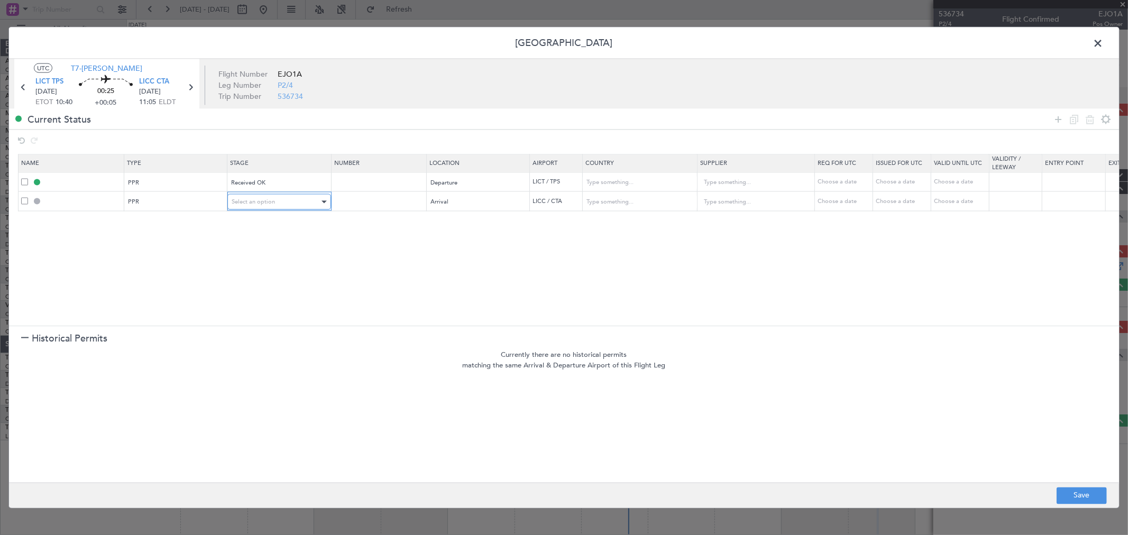
click at [270, 203] on span "Select an option" at bounding box center [253, 202] width 43 height 8
click at [269, 271] on span "Requested" at bounding box center [279, 273] width 94 height 16
click at [362, 180] on input "text" at bounding box center [379, 181] width 92 height 9
paste input "318/25"
type input "318/25"
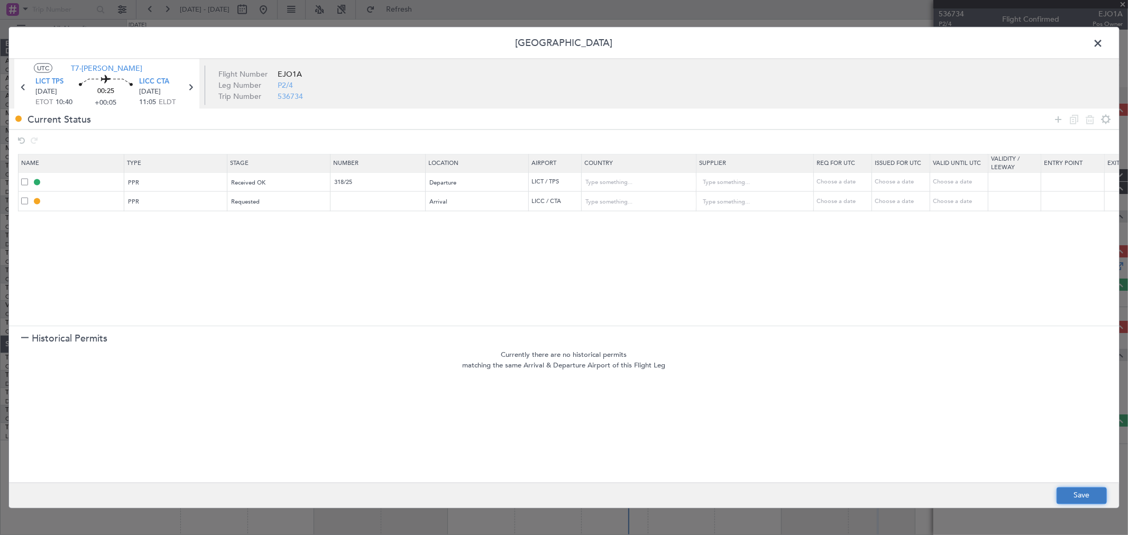
click at [1075, 499] on button "Save" at bounding box center [1082, 495] width 50 height 17
type input "LICT PPR"
type input "[GEOGRAPHIC_DATA]"
type input "NNN"
type input "LICC PPR"
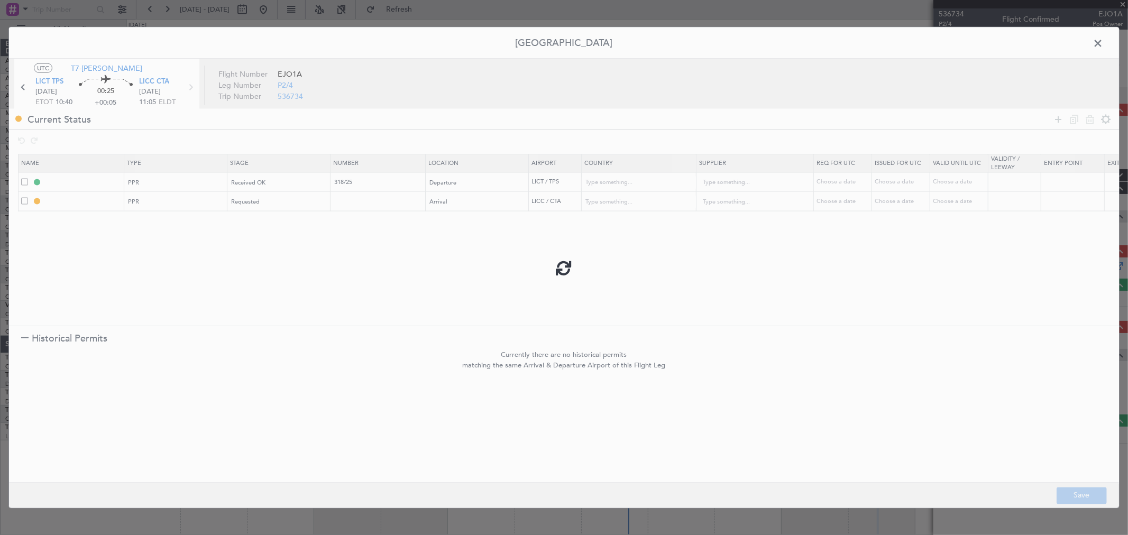
type input "[GEOGRAPHIC_DATA]"
type input "NNN"
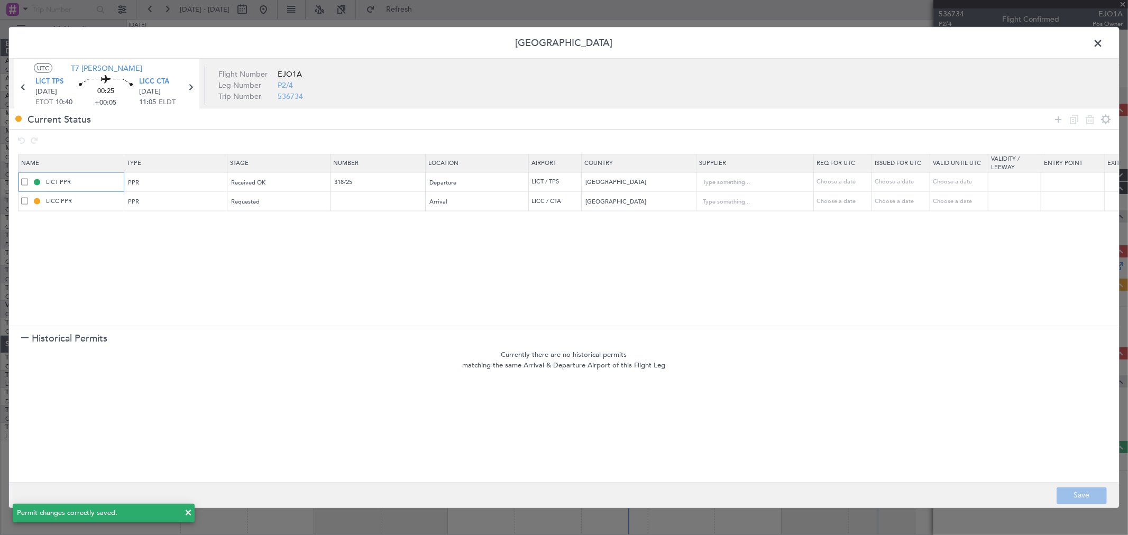
click at [103, 179] on input "LICT PPR" at bounding box center [83, 181] width 79 height 9
type input "LICT PPR 1040Z"
click at [381, 267] on section "Name Type Stage Number Location Airport Country Supplier Req For Utc Issued For…" at bounding box center [564, 238] width 1110 height 175
click at [1066, 495] on button "Save" at bounding box center [1082, 495] width 50 height 17
click at [1104, 43] on span at bounding box center [1104, 45] width 0 height 21
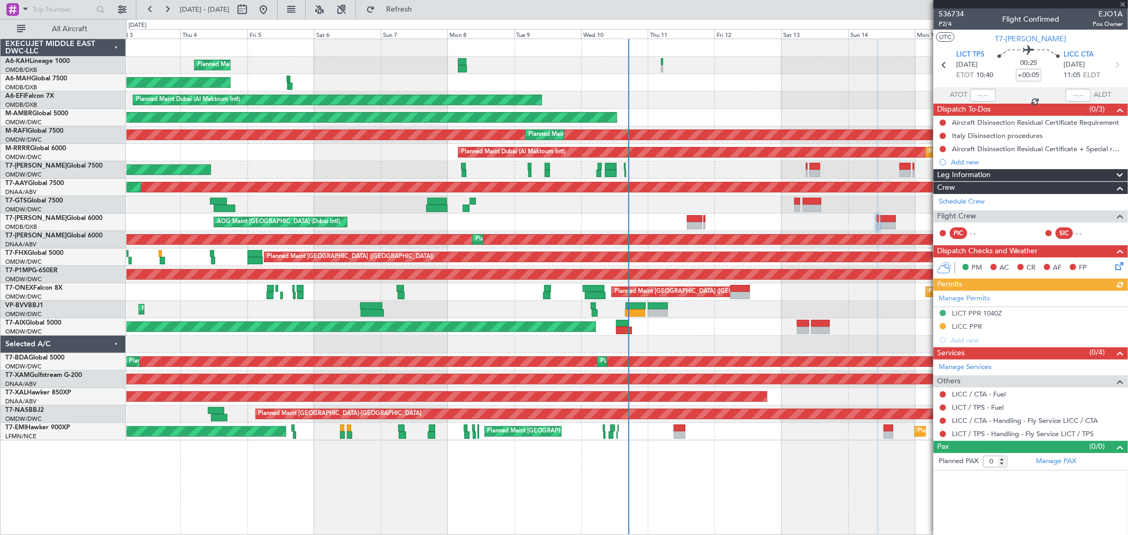
drag, startPoint x: 943, startPoint y: 434, endPoint x: 932, endPoint y: 432, distance: 10.8
click at [943, 434] on button at bounding box center [943, 434] width 6 height 6
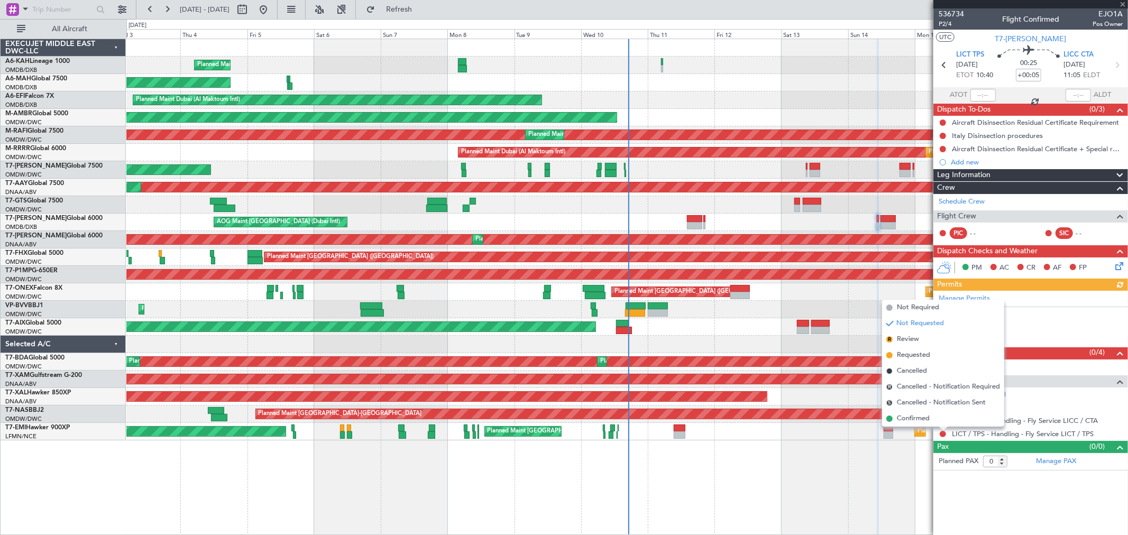
drag, startPoint x: 909, startPoint y: 420, endPoint x: 945, endPoint y: 419, distance: 36.5
click at [910, 420] on span "Confirmed" at bounding box center [913, 419] width 33 height 11
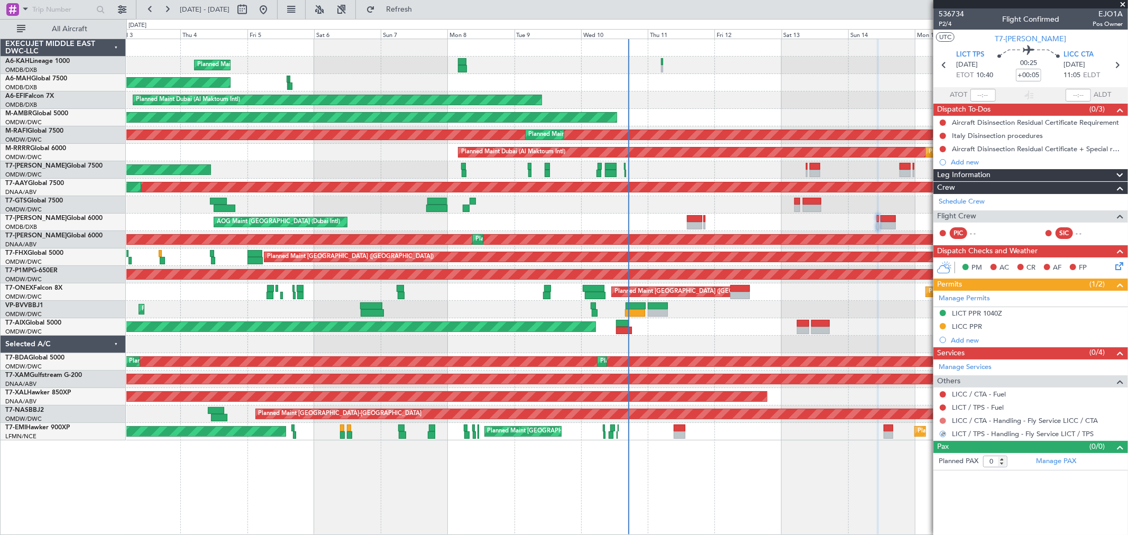
click at [943, 421] on button at bounding box center [943, 421] width 6 height 6
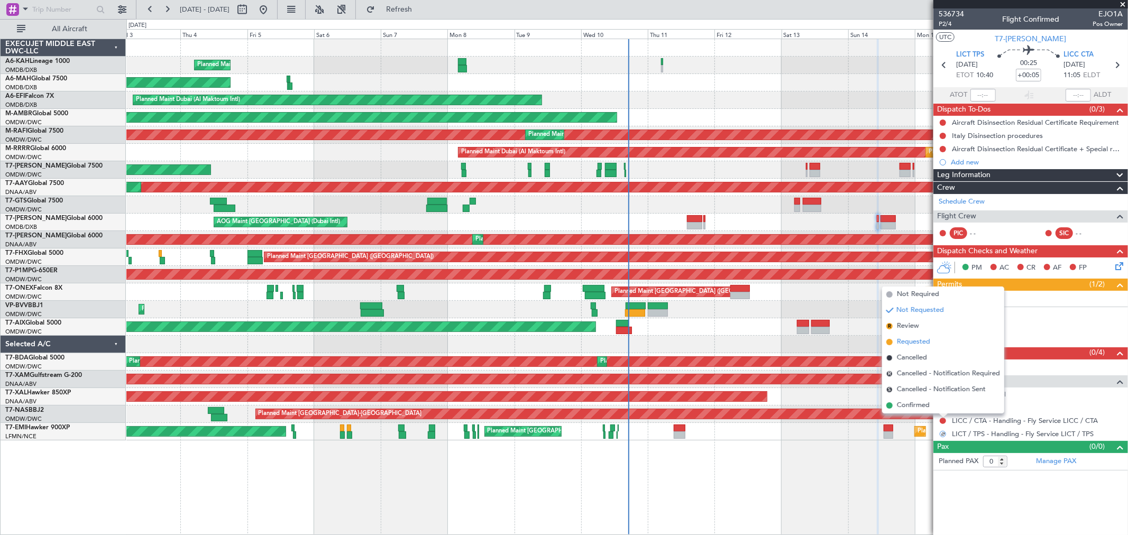
click at [913, 342] on span "Requested" at bounding box center [913, 342] width 33 height 11
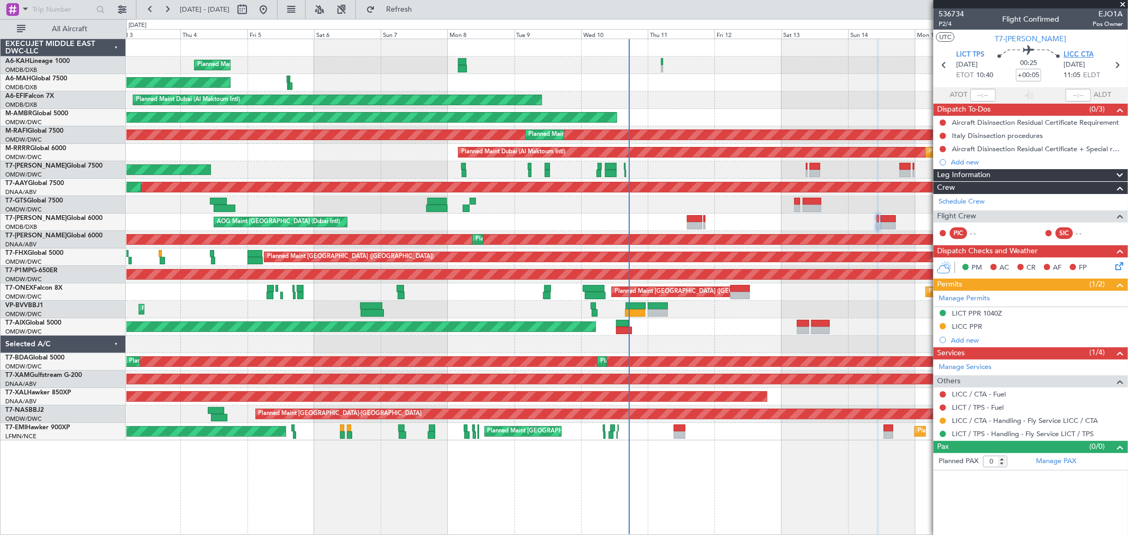
click at [1075, 50] on span "LICC CTA" at bounding box center [1079, 55] width 30 height 11
click at [1036, 432] on link "LICT / TPS - Handling - Fly Service LICT / TPS" at bounding box center [1023, 434] width 142 height 9
click at [1062, 422] on link "LICC / CTA - Handling - Fly Service LICC / CTA" at bounding box center [1025, 420] width 146 height 9
